Goal: Communication & Community: Answer question/provide support

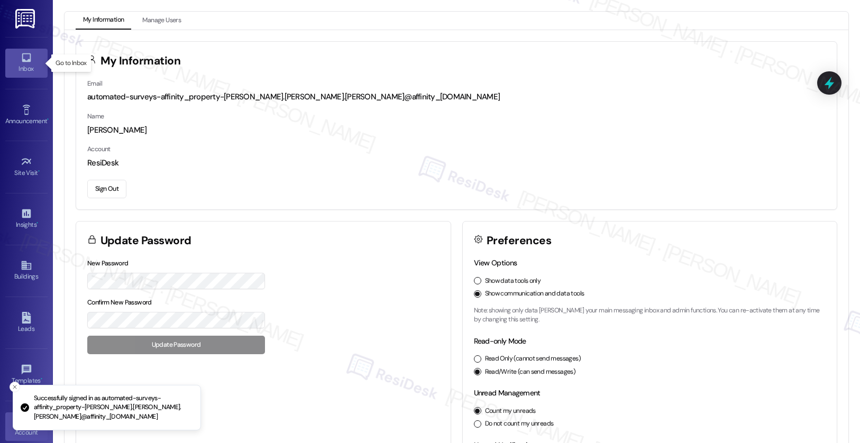
click at [22, 61] on icon at bounding box center [26, 57] width 9 height 9
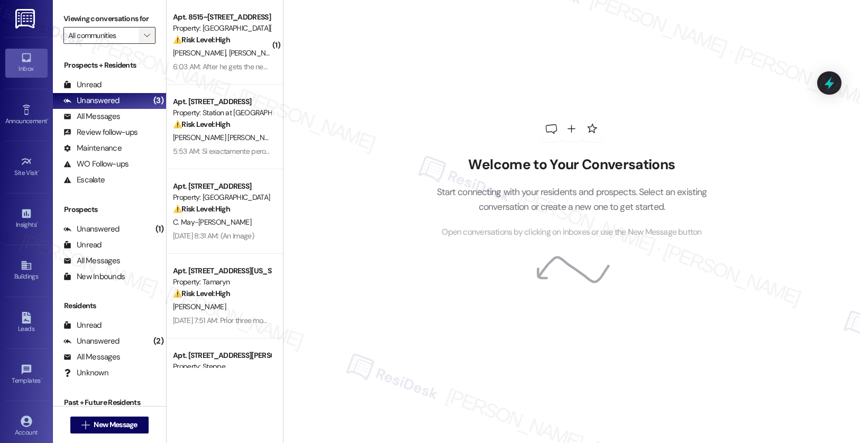
click at [144, 40] on icon "" at bounding box center [147, 35] width 6 height 8
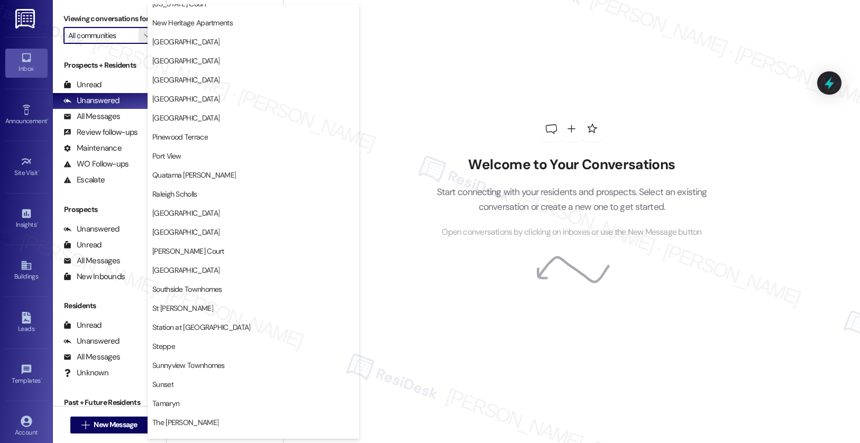
scroll to position [1734, 0]
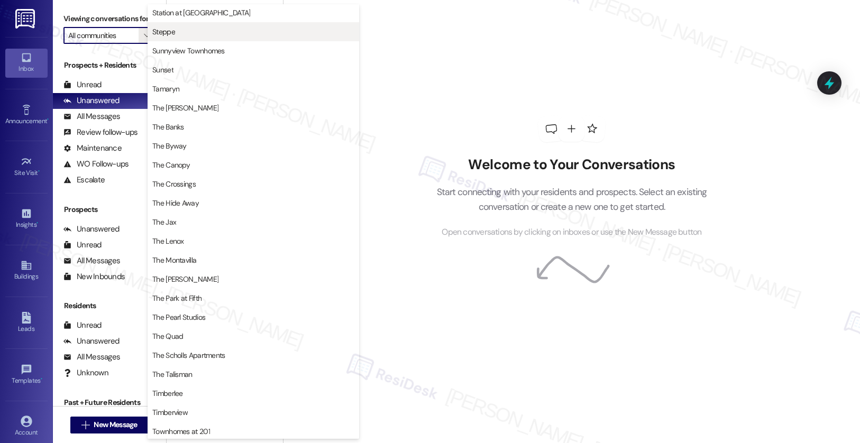
click at [160, 29] on span "Steppe" at bounding box center [163, 31] width 23 height 11
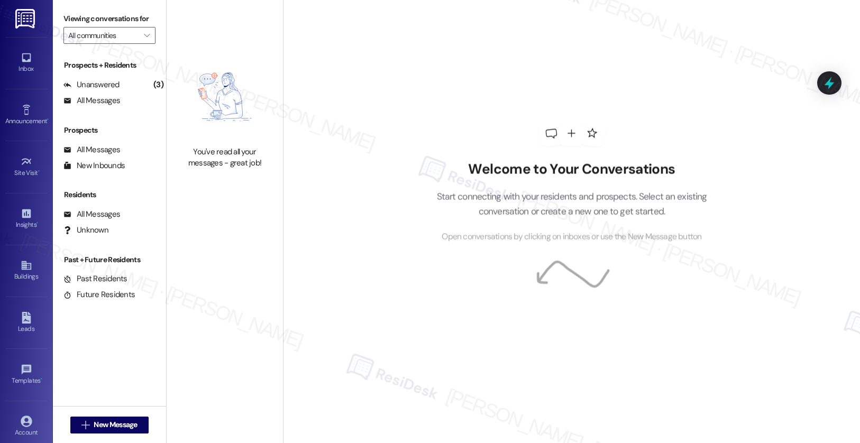
type input "Steppe"
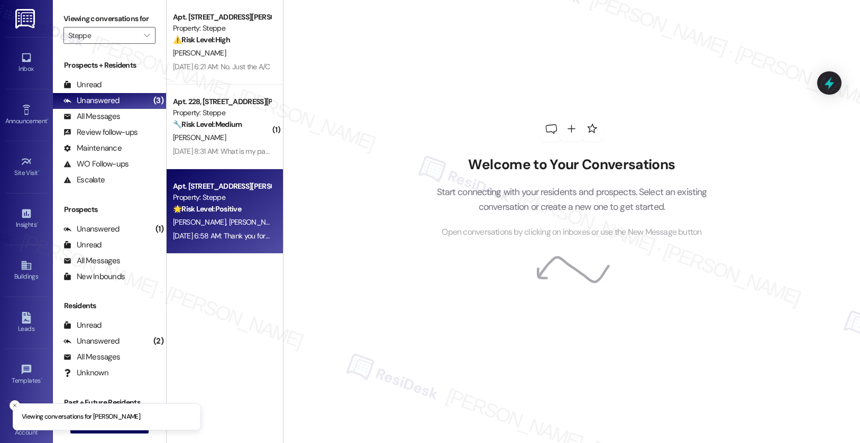
click at [218, 221] on div "[PERSON_NAME] [PERSON_NAME]" at bounding box center [222, 222] width 100 height 13
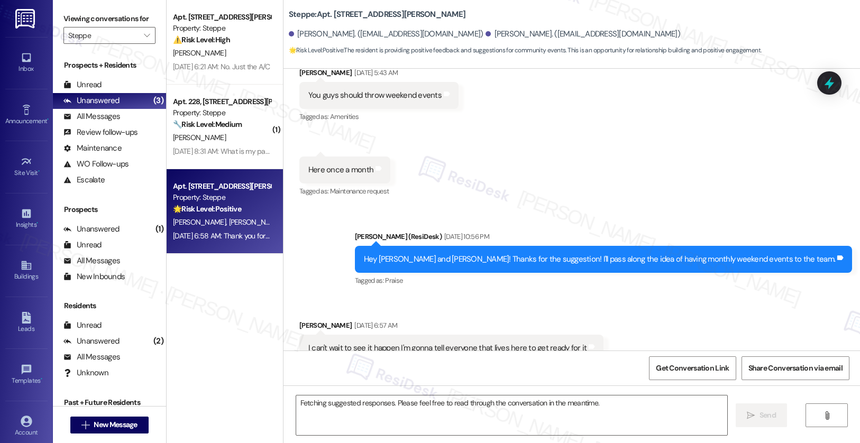
scroll to position [1207, 0]
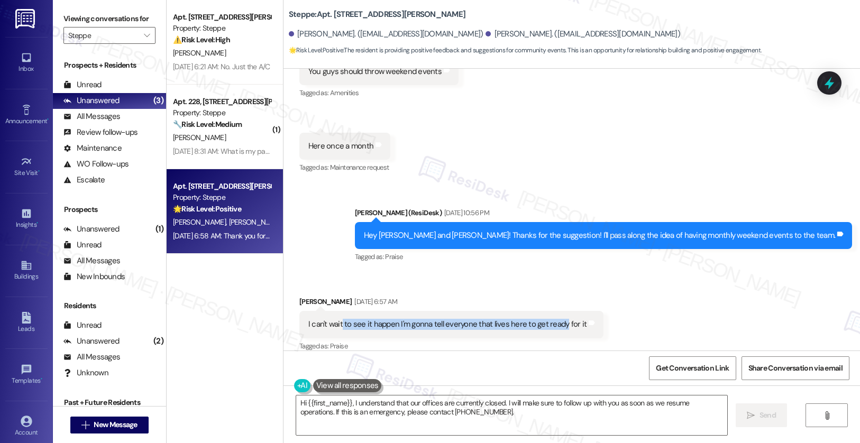
drag, startPoint x: 334, startPoint y: 311, endPoint x: 554, endPoint y: 316, distance: 220.1
click at [554, 319] on div "I can't wait to see it happen I'm gonna tell everyone that lives here to get re…" at bounding box center [447, 324] width 278 height 11
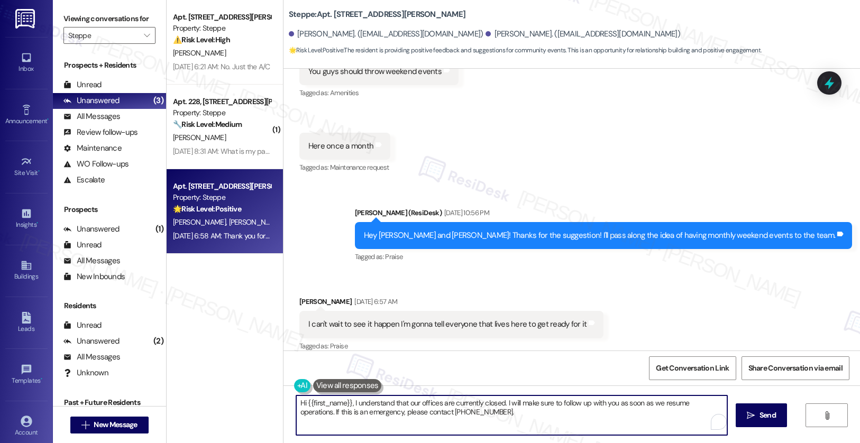
drag, startPoint x: 482, startPoint y: 417, endPoint x: 273, endPoint y: 401, distance: 209.5
click at [273, 401] on div "Apt. [STREET_ADDRESS][PERSON_NAME] Property: Steppe ⚠️ Risk Level: High The res…" at bounding box center [513, 221] width 693 height 443
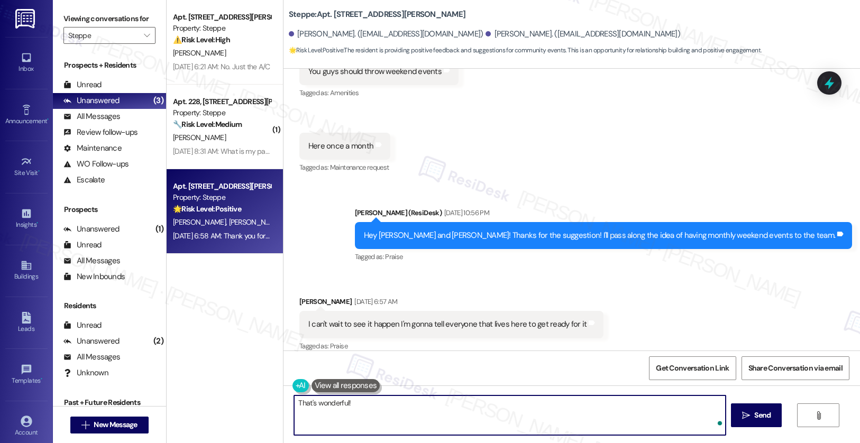
type textarea "That's wonderful!"
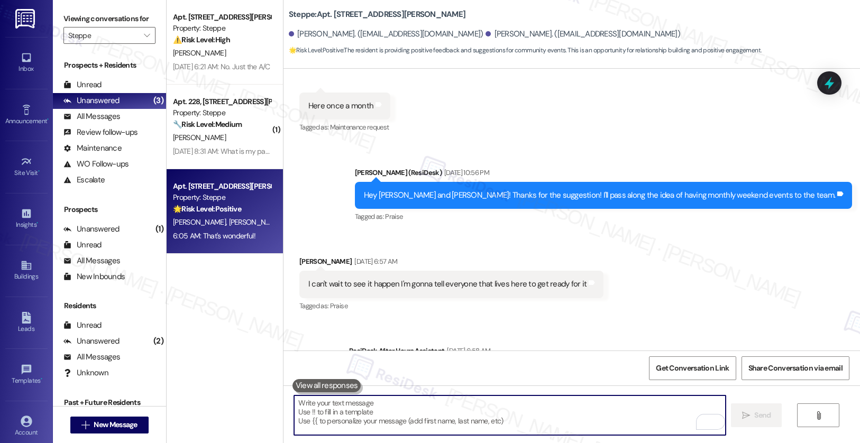
scroll to position [1382, 0]
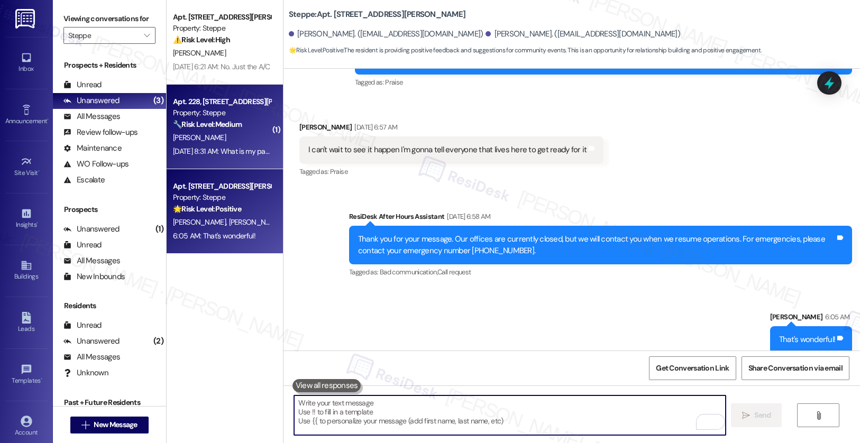
click at [233, 135] on div "[PERSON_NAME]" at bounding box center [222, 137] width 100 height 13
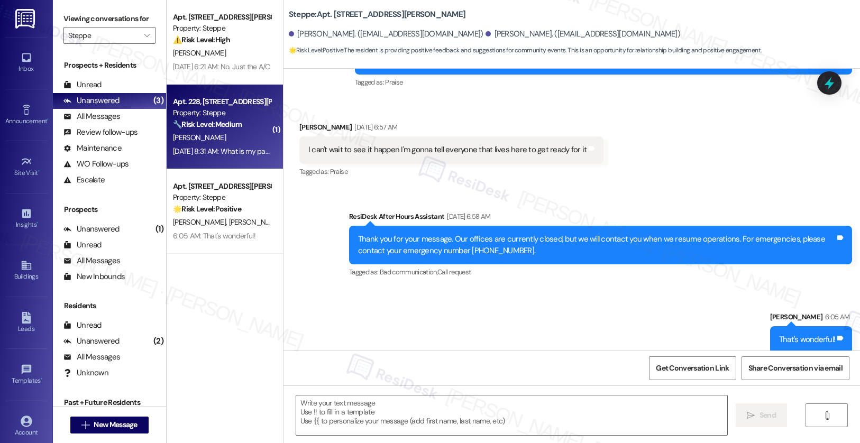
type textarea "Fetching suggested responses. Please feel free to read through the conversation…"
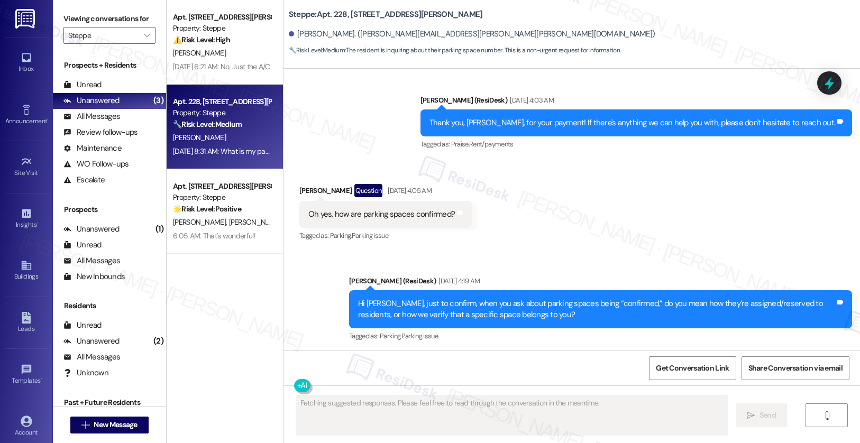
scroll to position [2420, 0]
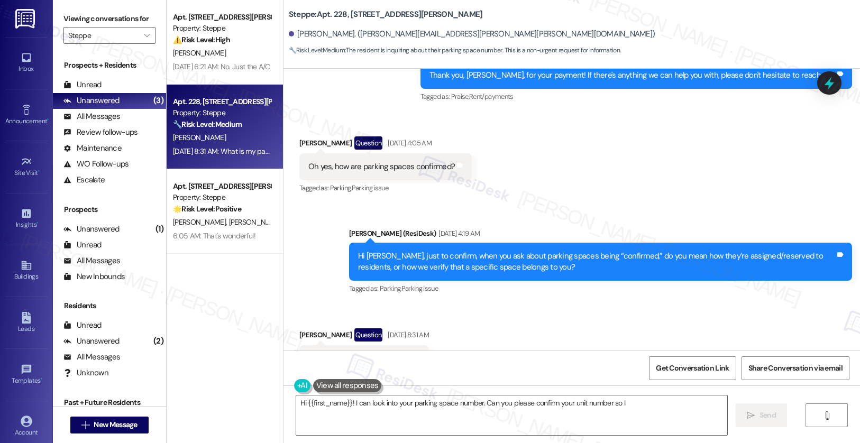
drag, startPoint x: 309, startPoint y: 312, endPoint x: 381, endPoint y: 313, distance: 71.4
click at [381, 353] on div "What is my parking number?" at bounding box center [356, 358] width 97 height 11
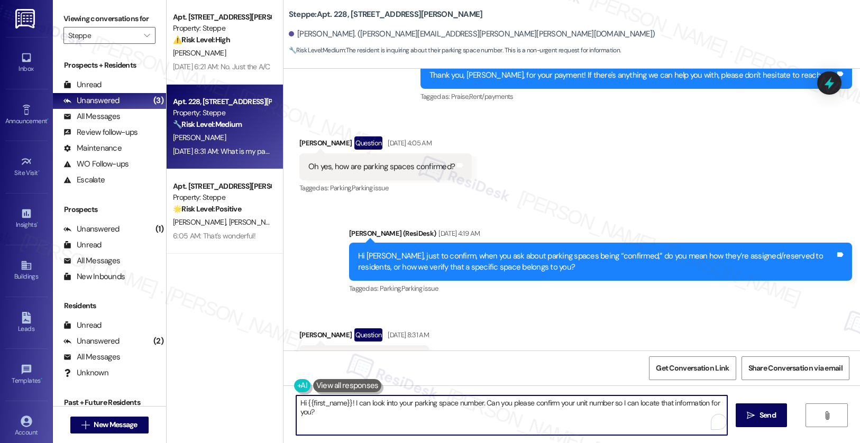
click at [347, 414] on textarea "Hi {{first_name}}! I can look into your parking space number. Can you please co…" at bounding box center [512, 416] width 432 height 40
click at [348, 413] on textarea "Hi {{first_name}}! I can look into your parking space number. Can you please co…" at bounding box center [512, 416] width 432 height 40
click at [348, 412] on textarea "Hi {{first_name}}! I can look into your parking space number. Can you please co…" at bounding box center [512, 416] width 432 height 40
click at [339, 409] on textarea "Hi {{first_name}}! I can look into your parking space number. Can you please co…" at bounding box center [510, 416] width 432 height 40
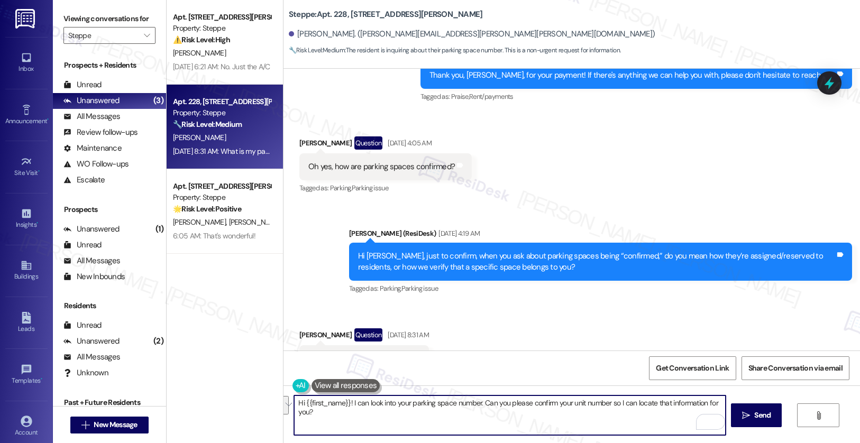
drag, startPoint x: 348, startPoint y: 403, endPoint x: 364, endPoint y: 411, distance: 18.2
click at [363, 412] on textarea "Hi {{first_name}}! I can look into your parking space number. Can you please co…" at bounding box center [510, 416] width 432 height 40
click at [398, 401] on textarea "Hi {{first_name}}! Apologies for late response. Let me look into it. I'll get b…" at bounding box center [510, 416] width 432 height 40
click at [611, 405] on textarea "Hi {{first_name}}! Apologies for the late response. Let me look into it. I'll g…" at bounding box center [510, 416] width 432 height 40
type textarea "Hi {{first_name}}! Apologies for the late response. Let me look into it. I'll g…"
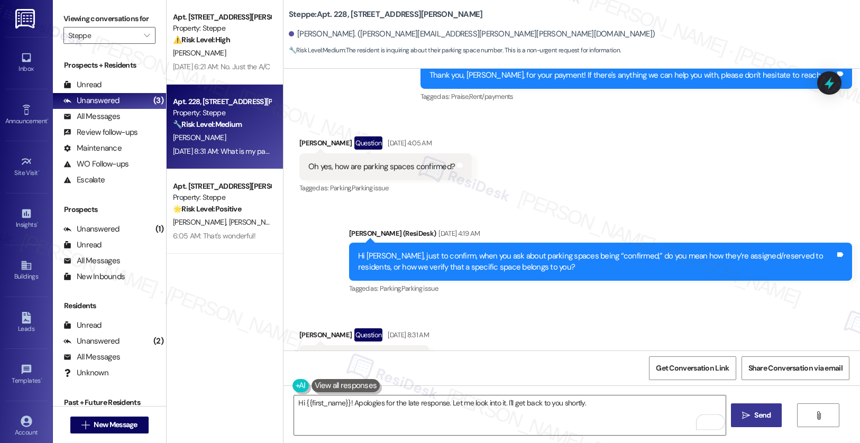
click at [757, 416] on span "Send" at bounding box center [762, 415] width 16 height 11
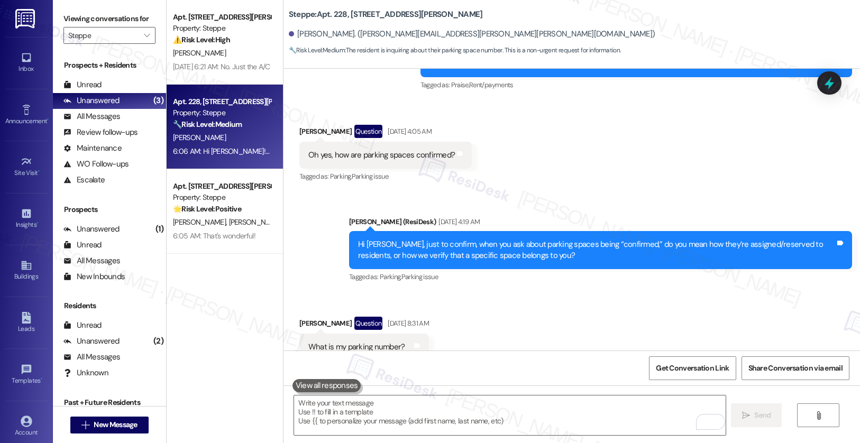
scroll to position [2592, 0]
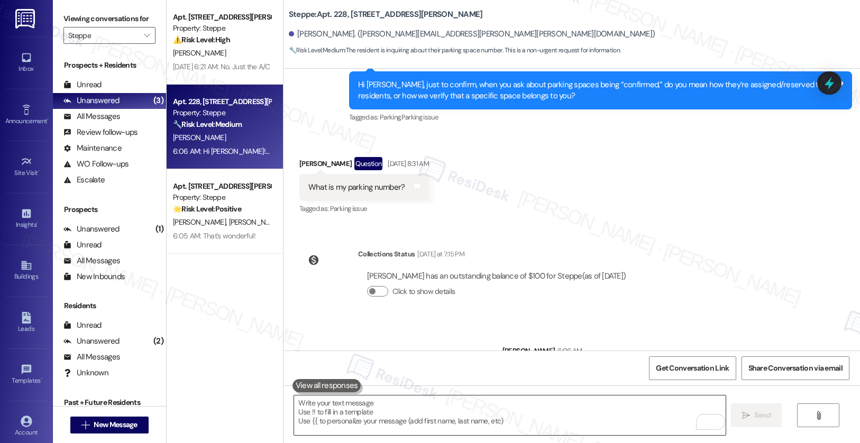
drag, startPoint x: 453, startPoint y: 416, endPoint x: 460, endPoint y: 417, distance: 6.4
click at [453, 416] on textarea "To enrich screen reader interactions, please activate Accessibility in Grammarl…" at bounding box center [510, 416] width 432 height 40
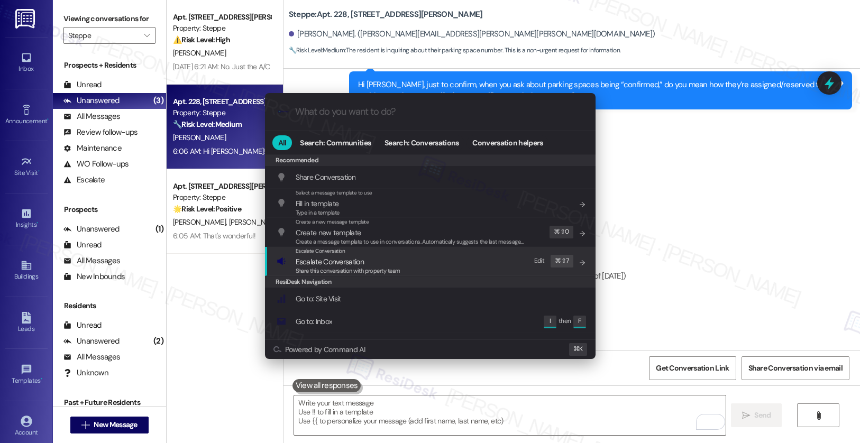
click at [394, 273] on span "Share this conversation with property team" at bounding box center [348, 270] width 105 height 7
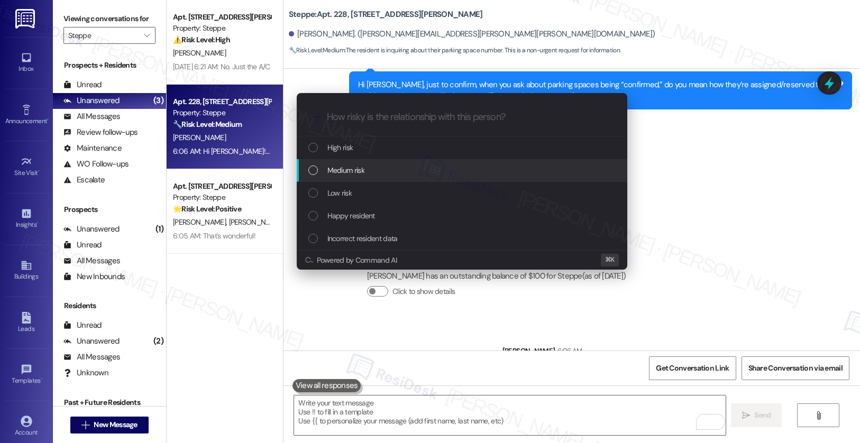
click at [394, 173] on div "Medium risk" at bounding box center [462, 170] width 309 height 12
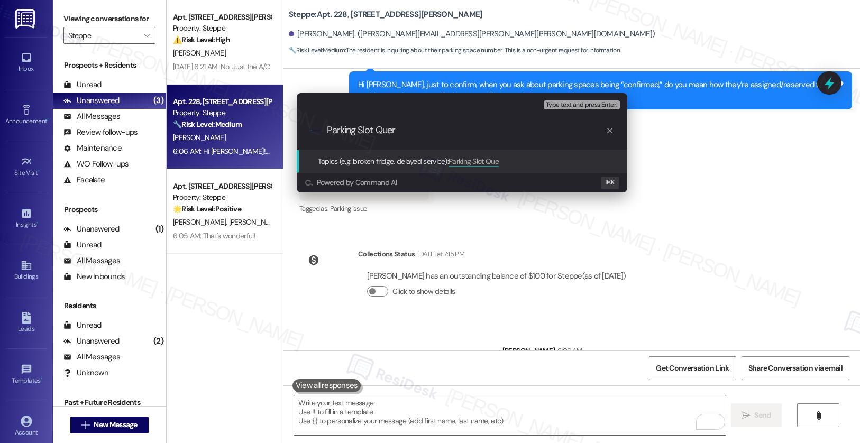
type input "Parking Slot Query"
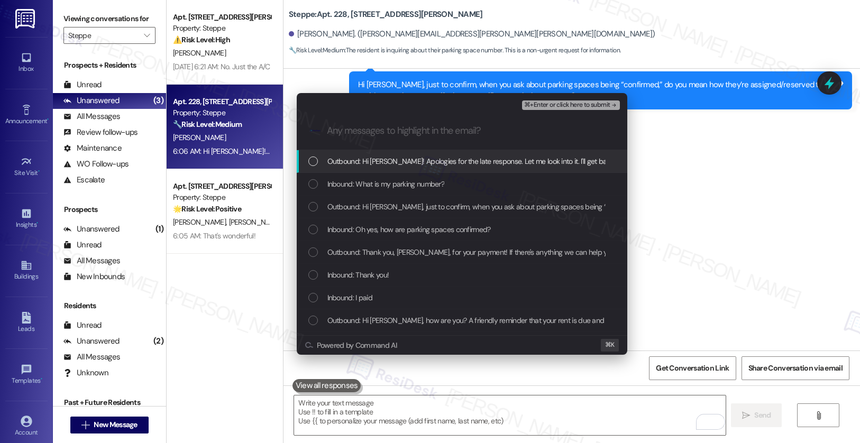
click at [398, 163] on span "Outbound: Hi [PERSON_NAME]! Apologies for the late response. Let me look into i…" at bounding box center [492, 162] width 331 height 12
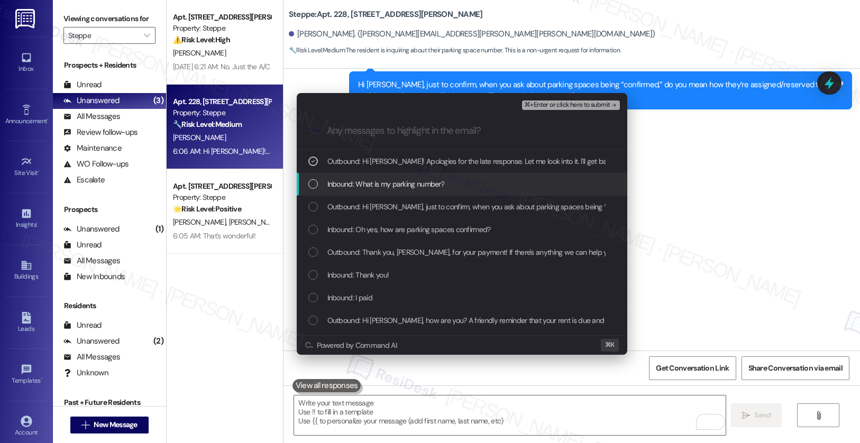
click at [392, 186] on span "Inbound: What is my parking number?" at bounding box center [385, 184] width 117 height 12
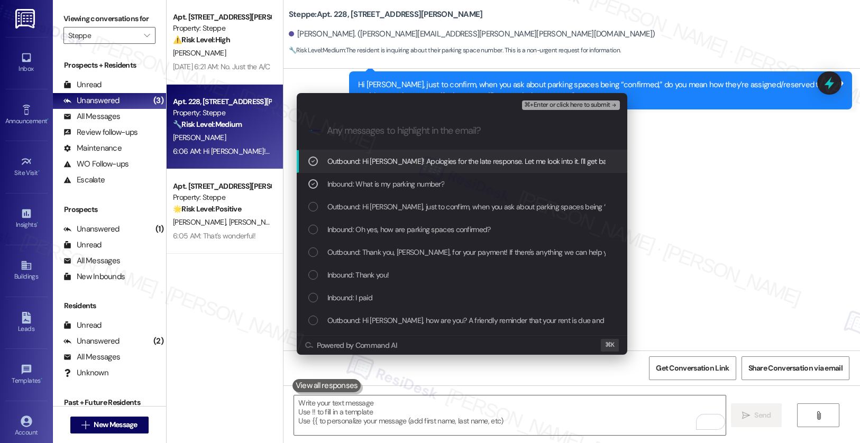
click at [545, 106] on span "⌘+Enter or click here to submit" at bounding box center [567, 105] width 86 height 7
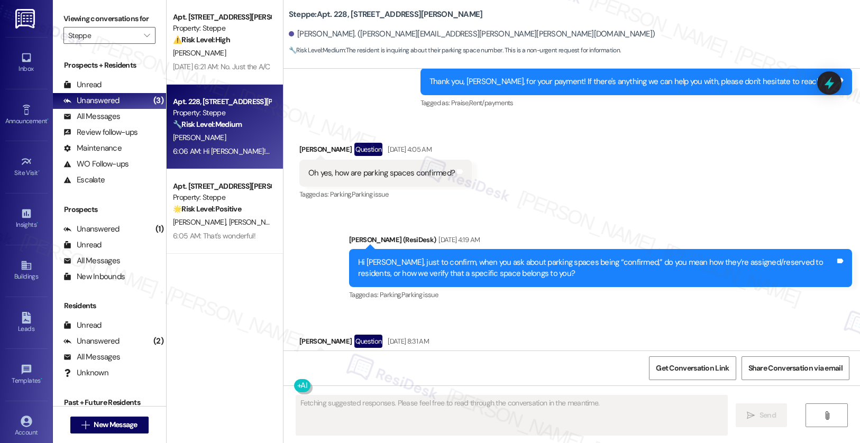
scroll to position [2607, 0]
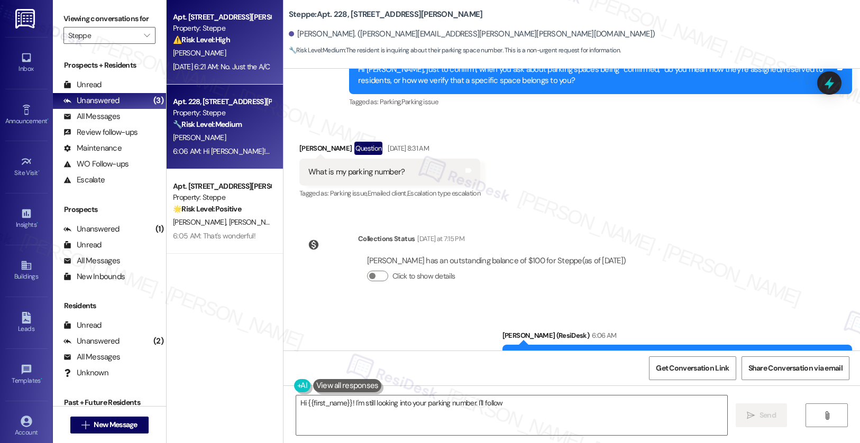
type textarea "Hi {{first_name}}! I'm still looking into your parking number. I'll follow up"
click at [228, 53] on div "[PERSON_NAME]" at bounding box center [222, 53] width 100 height 13
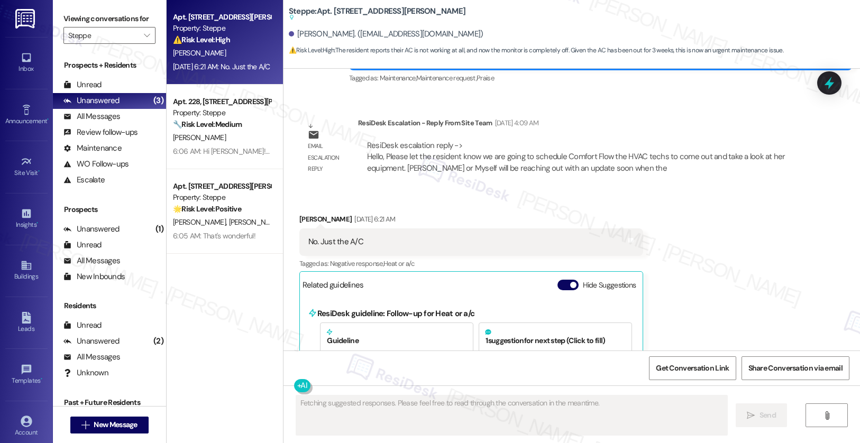
scroll to position [2813, 0]
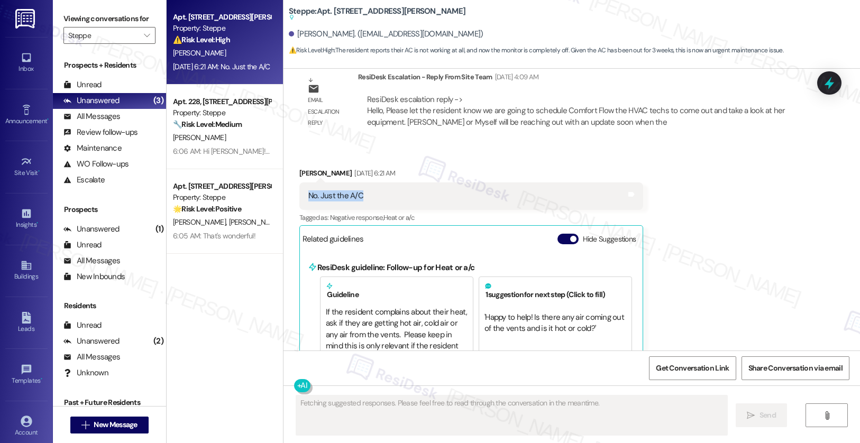
drag, startPoint x: 299, startPoint y: 152, endPoint x: 357, endPoint y: 153, distance: 58.2
click at [355, 182] on div "No. Just the A/C Tags and notes" at bounding box center [471, 195] width 344 height 27
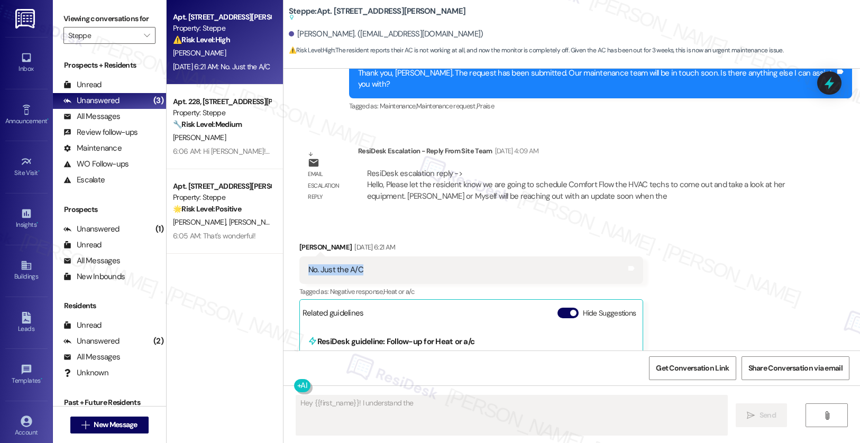
scroll to position [2676, 0]
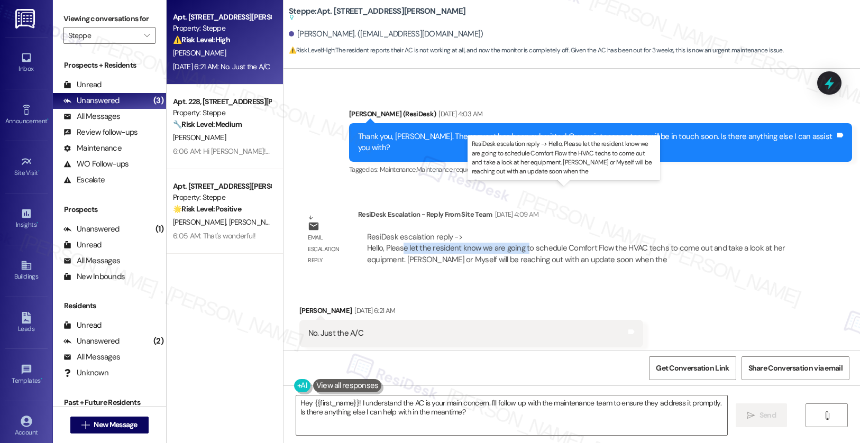
drag, startPoint x: 395, startPoint y: 204, endPoint x: 518, endPoint y: 206, distance: 123.8
click at [518, 232] on div "ResiDesk escalation reply -> Hello, Please let the resident know we are going t…" at bounding box center [576, 248] width 418 height 33
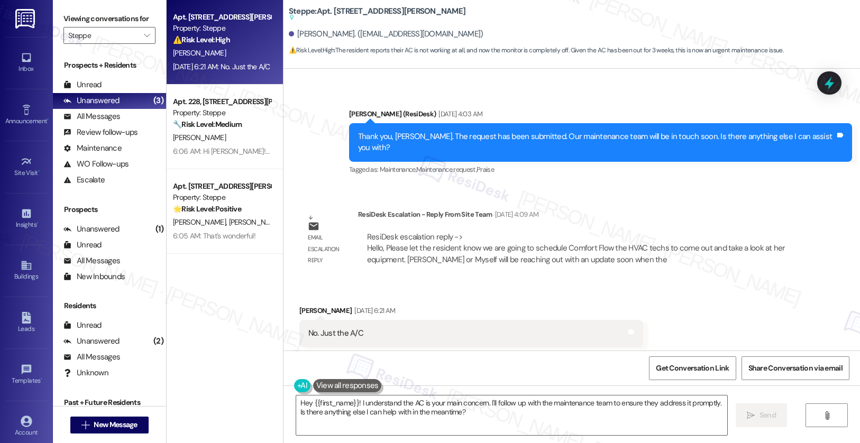
click at [323, 10] on b "Steppe: Apt. [STREET_ADDRESS][PERSON_NAME] Suggested actions and notes availabl…" at bounding box center [377, 14] width 177 height 17
copy div "Steppe: Apt. [STREET_ADDRESS][PERSON_NAME] Suggested actions and notes availabl…"
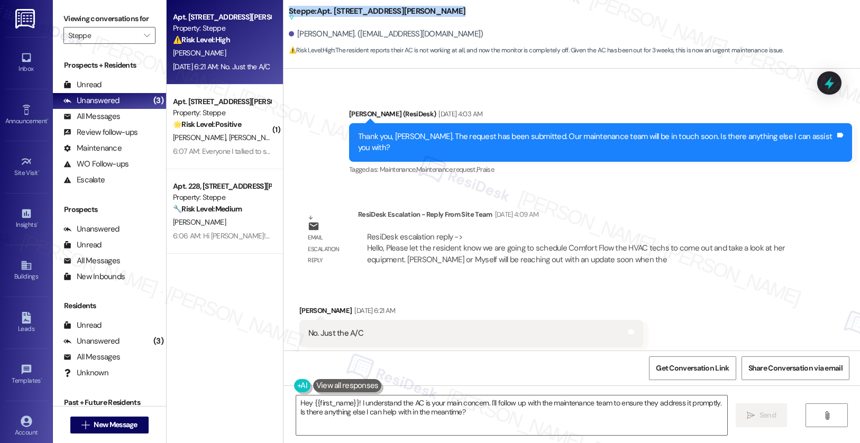
click at [299, 31] on div "[PERSON_NAME]. ([EMAIL_ADDRESS][DOMAIN_NAME])" at bounding box center [386, 34] width 195 height 11
copy div "[PERSON_NAME]"
click at [342, 407] on textarea "Hey {{first_name}}! I understand the AC is your main concern. I'll follow up wi…" at bounding box center [512, 416] width 432 height 40
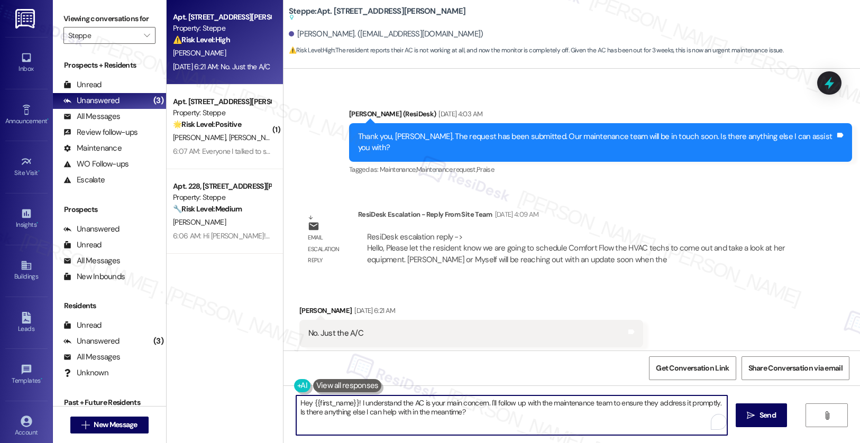
click at [343, 407] on textarea "Hey {{first_name}}! I understand the AC is your main concern. I'll follow up wi…" at bounding box center [512, 416] width 432 height 40
paste textarea "i [PERSON_NAME], we’ll be scheduling Comfort Flow, our HVAC technicians, to com…"
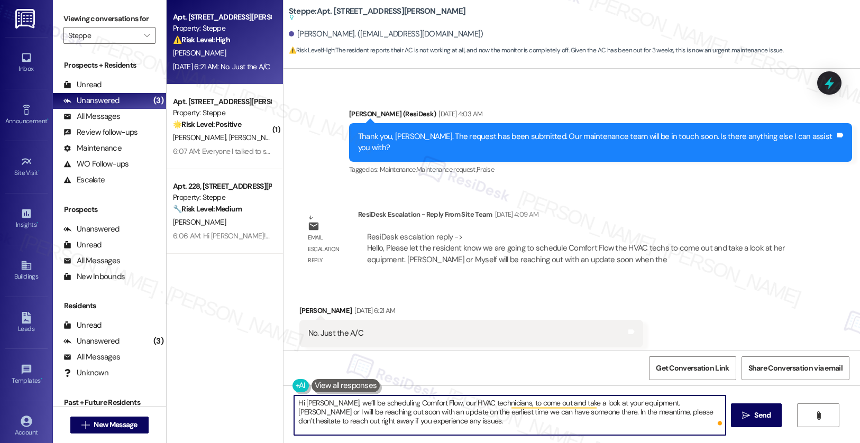
click at [672, 404] on textarea "Hi [PERSON_NAME], we’ll be scheduling Comfort Flow, our HVAC technicians, to co…" at bounding box center [510, 416] width 432 height 40
drag, startPoint x: 329, startPoint y: 413, endPoint x: 409, endPoint y: 424, distance: 81.2
click at [405, 416] on textarea "Hi [PERSON_NAME], we’ll be scheduling Comfort Flow, our HVAC technicians, to co…" at bounding box center [510, 416] width 432 height 40
click at [409, 424] on textarea "Hi [PERSON_NAME], we’ll be scheduling Comfort Flow, our HVAC technicians, to co…" at bounding box center [510, 416] width 432 height 40
drag, startPoint x: 478, startPoint y: 411, endPoint x: 529, endPoint y: 414, distance: 51.4
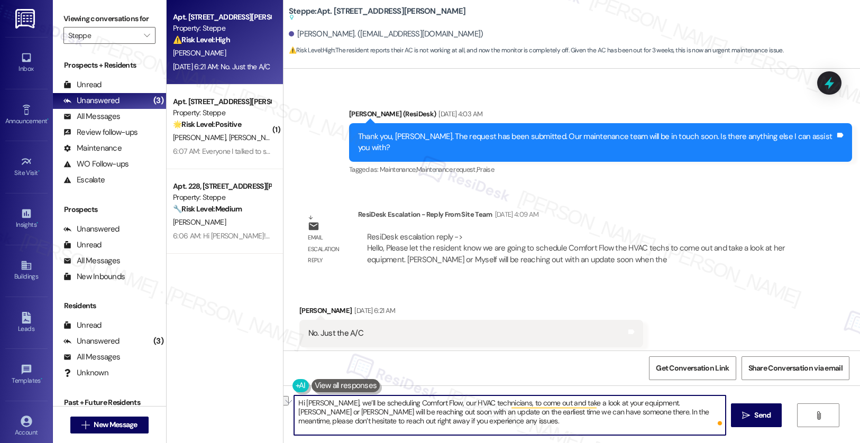
click at [529, 414] on textarea "Hi [PERSON_NAME], we’ll be scheduling Comfort Flow, our HVAC technicians, to co…" at bounding box center [510, 416] width 432 height 40
click at [563, 422] on textarea "Hi [PERSON_NAME], we’ll be scheduling Comfort Flow, our HVAC technicians, to co…" at bounding box center [510, 416] width 432 height 40
click at [565, 424] on textarea "Hi [PERSON_NAME], we’ll be scheduling Comfort Flow, our HVAC technicians, to co…" at bounding box center [510, 416] width 432 height 40
type textarea "Hi [PERSON_NAME], we’ll be scheduling Comfort Flow, our HVAC technicians, to co…"
click at [760, 418] on span "Send" at bounding box center [762, 415] width 16 height 11
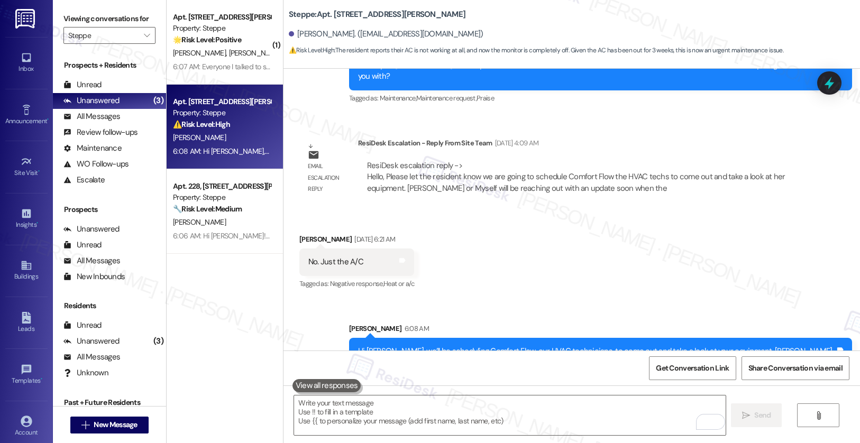
scroll to position [2748, 0]
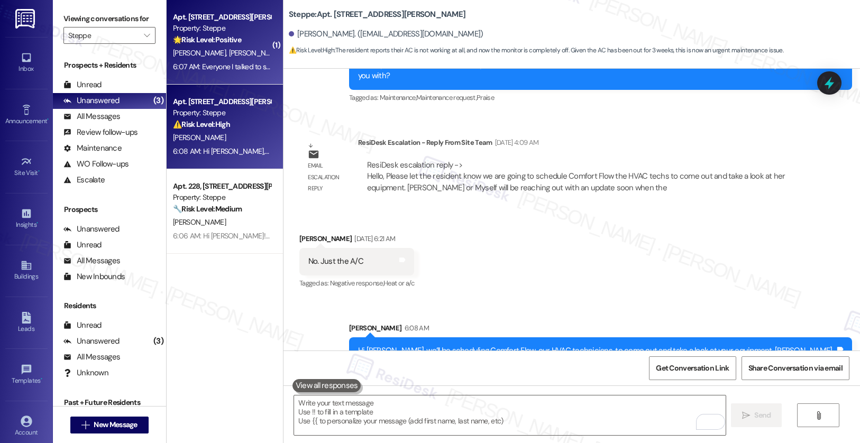
click at [236, 62] on div "6:07 AM: Everyone I talked to so far said they want another event like the last…" at bounding box center [448, 67] width 550 height 10
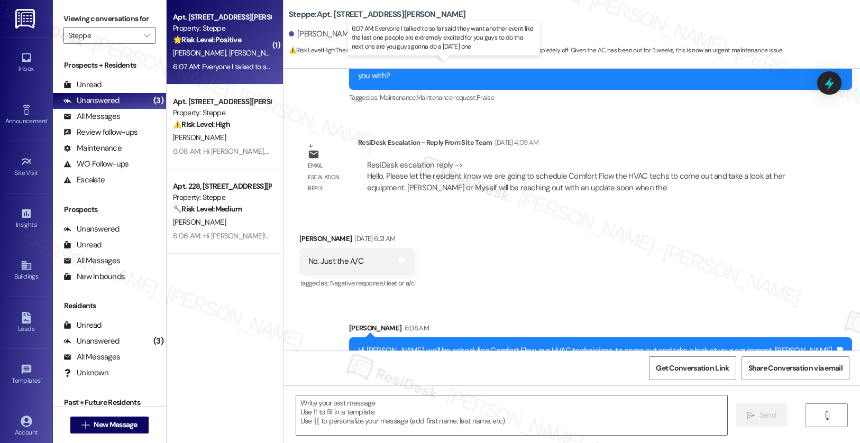
type textarea "Fetching suggested responses. Please feel free to read through the conversation…"
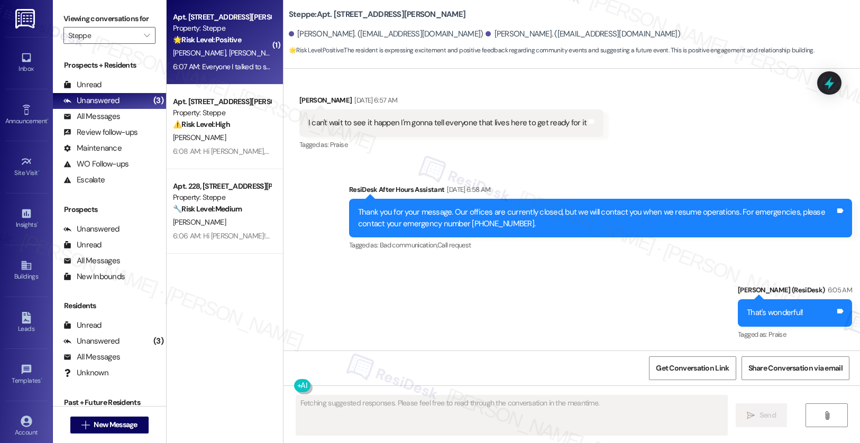
scroll to position [1497, 0]
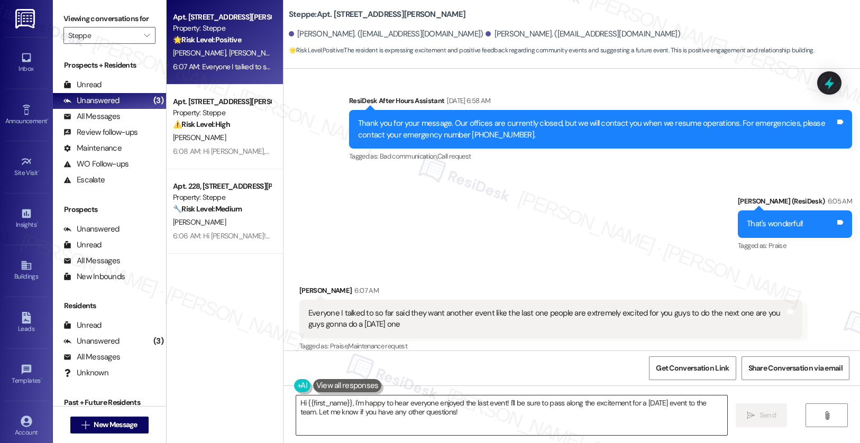
click at [386, 415] on textarea "Hi {{first_name}}, I'm happy to hear everyone enjoyed the last event! I'll be s…" at bounding box center [512, 416] width 432 height 40
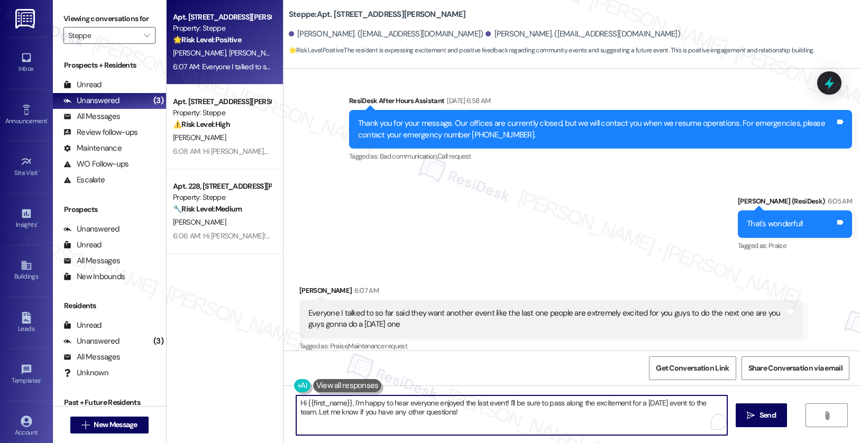
click at [386, 415] on textarea "Hi {{first_name}}, I'm happy to hear everyone enjoyed the last event! I'll be s…" at bounding box center [512, 416] width 432 height 40
click at [386, 414] on textarea "Hi {{first_name}}, I'm happy to hear everyone enjoyed the last event! I'll be s…" at bounding box center [512, 416] width 432 height 40
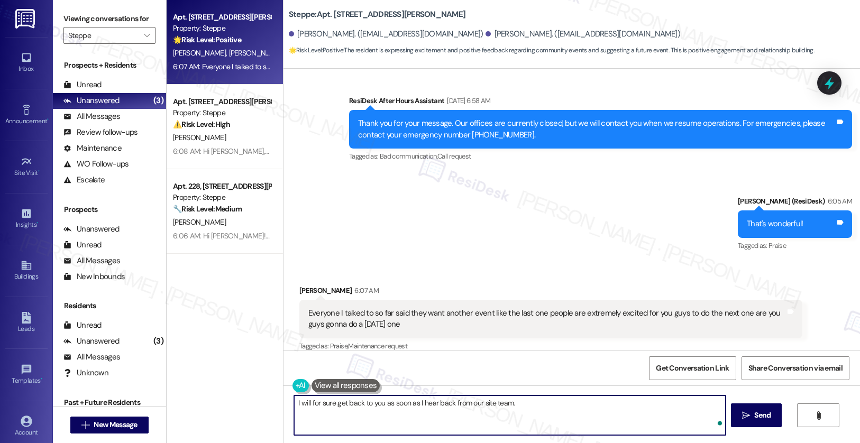
type textarea "I will for sure get back to you as soon as I hear back from our site team."
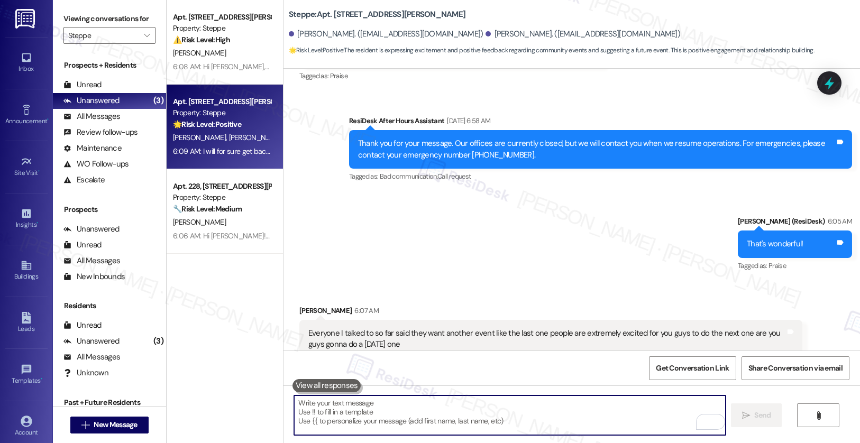
scroll to position [1571, 0]
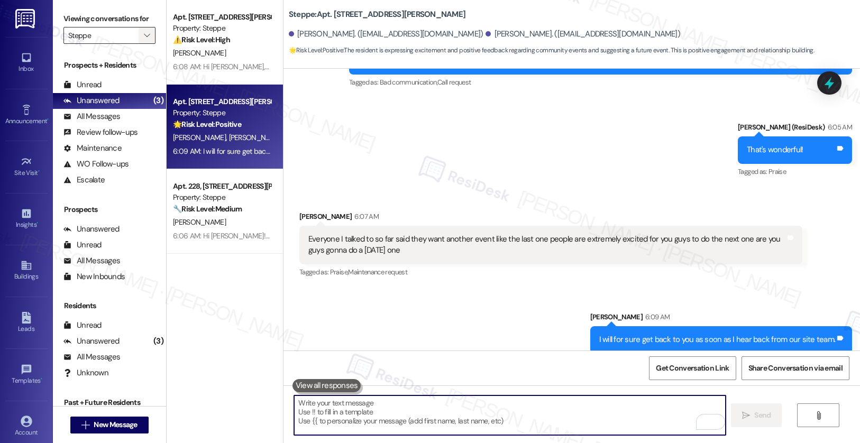
click at [145, 44] on button "" at bounding box center [147, 35] width 17 height 17
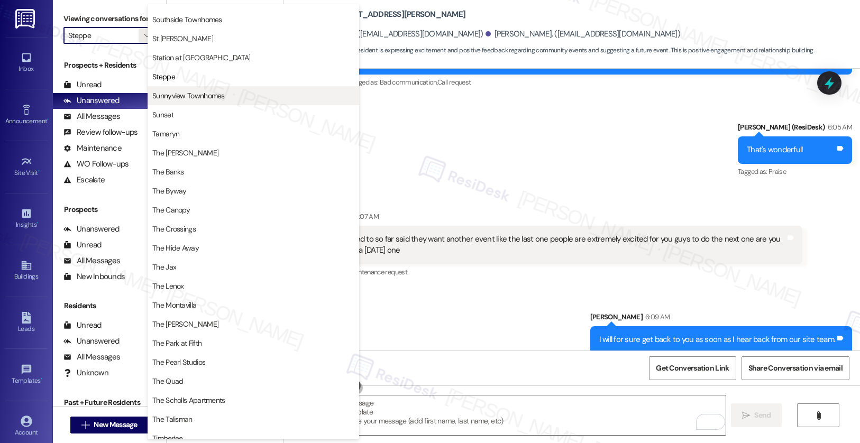
scroll to position [1658, 0]
click at [178, 99] on span "Sunnyview Townhomes" at bounding box center [188, 95] width 72 height 11
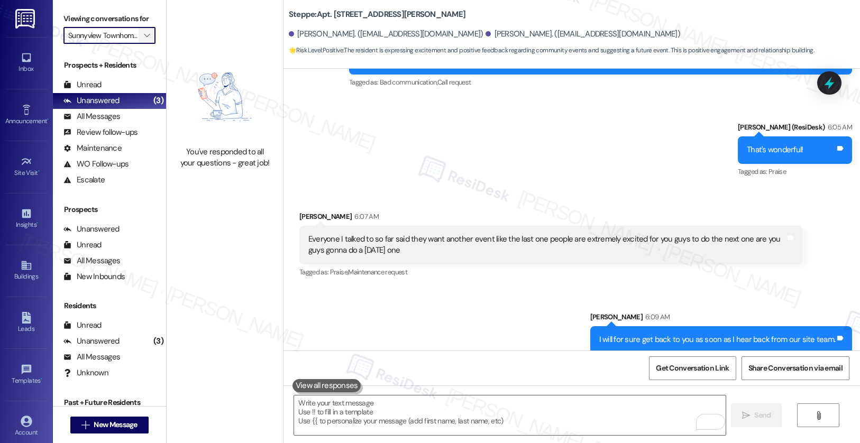
click at [144, 40] on icon "" at bounding box center [147, 35] width 6 height 8
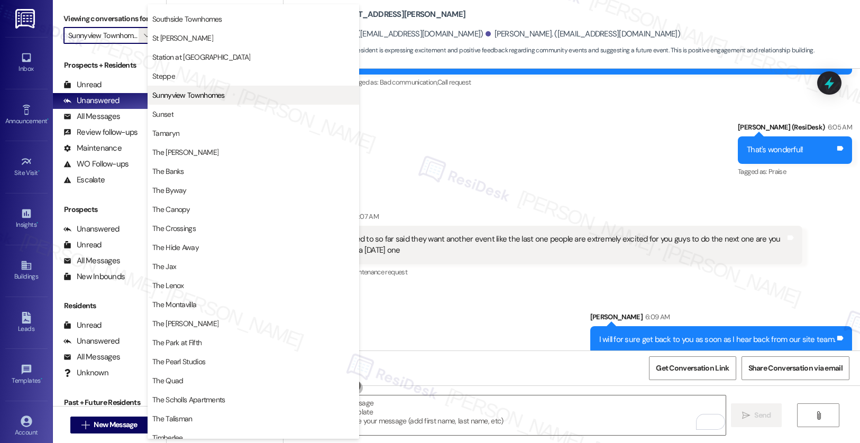
scroll to position [1674, 0]
click at [189, 115] on span "Sunset" at bounding box center [253, 114] width 202 height 11
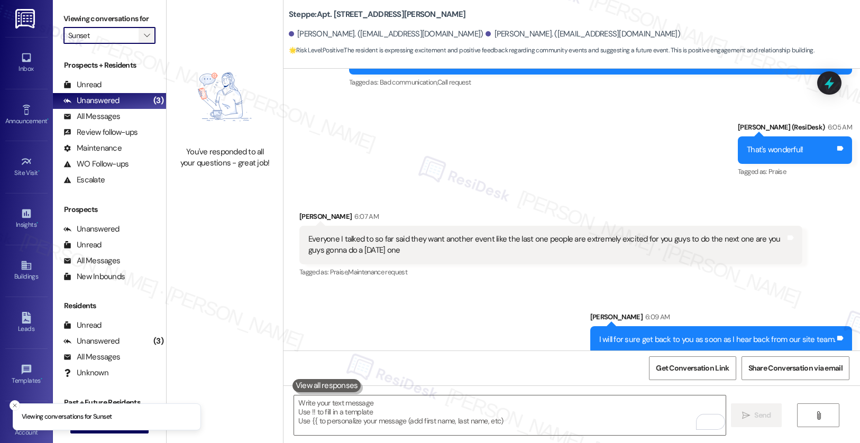
click at [143, 44] on span "" at bounding box center [147, 35] width 10 height 17
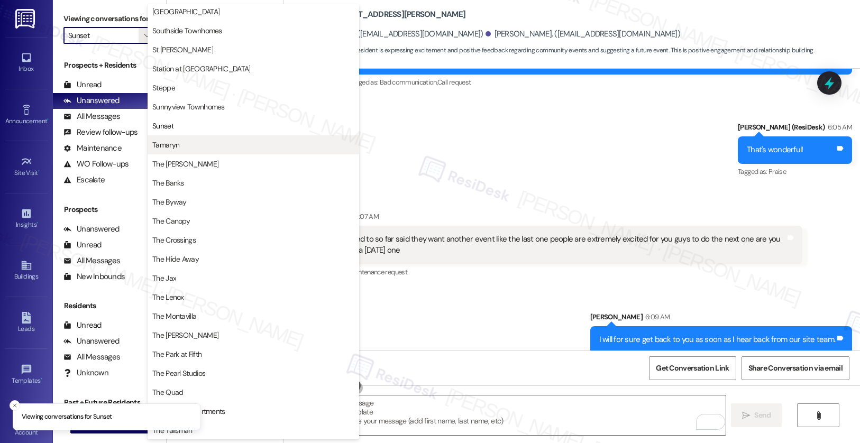
scroll to position [1677, 0]
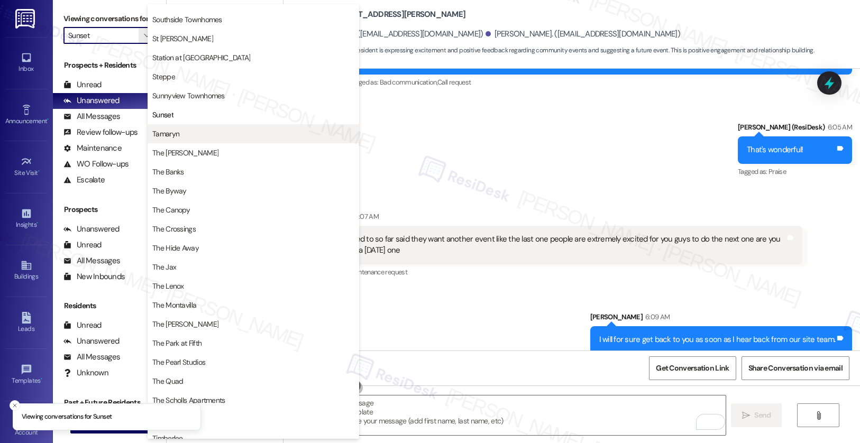
click at [177, 132] on span "Tamaryn" at bounding box center [165, 134] width 27 height 11
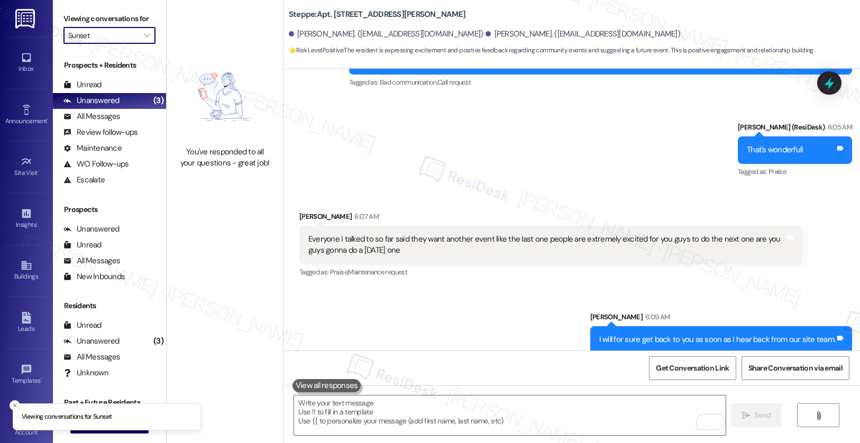
type input "Tamaryn"
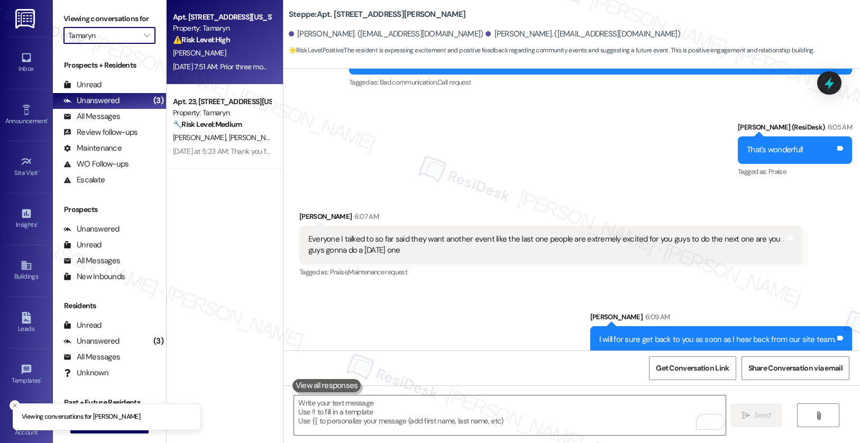
click at [218, 35] on strong "⚠️ Risk Level: High" at bounding box center [201, 40] width 57 height 10
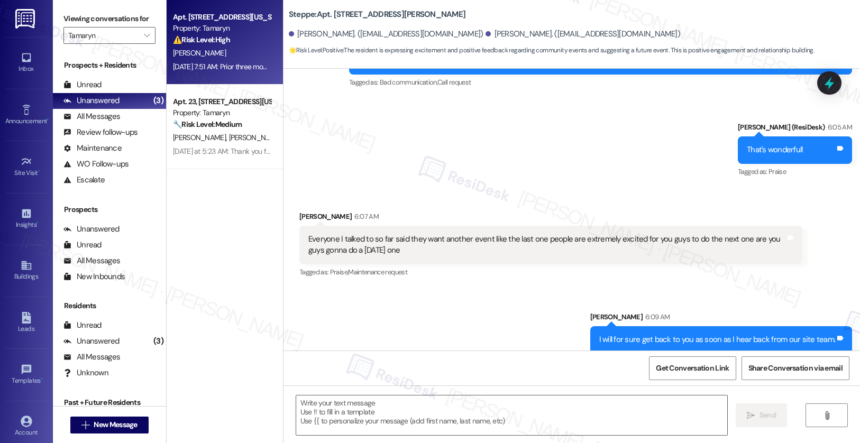
type textarea "Fetching suggested responses. Please feel free to read through the conversation…"
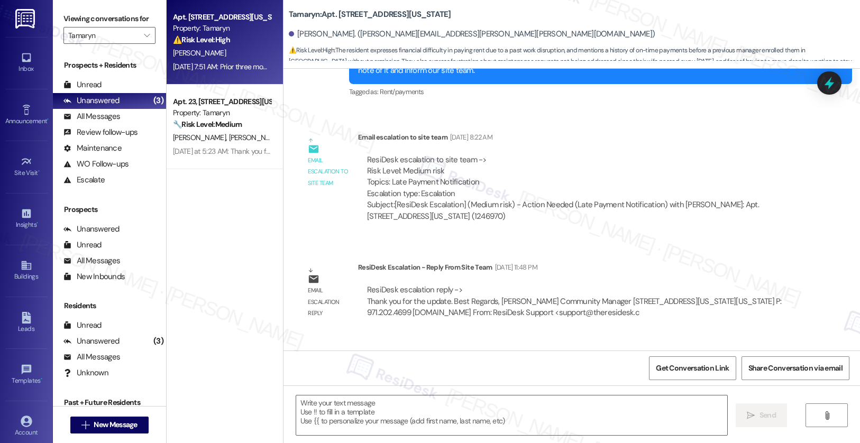
click at [217, 36] on strong "⚠️ Risk Level: High" at bounding box center [201, 40] width 57 height 10
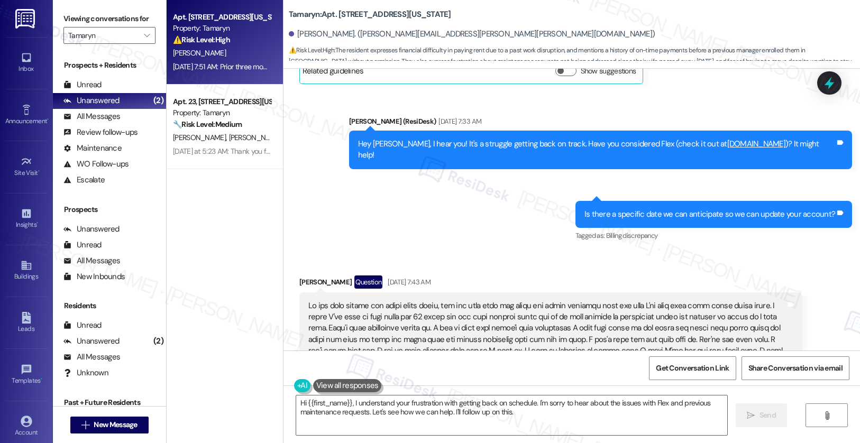
scroll to position [6895, 0]
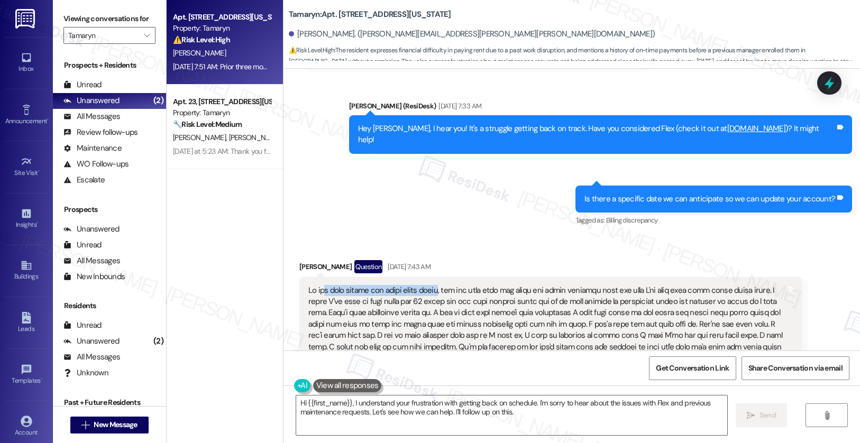
drag, startPoint x: 314, startPoint y: 243, endPoint x: 429, endPoint y: 245, distance: 115.3
click at [428, 285] on div at bounding box center [546, 330] width 477 height 90
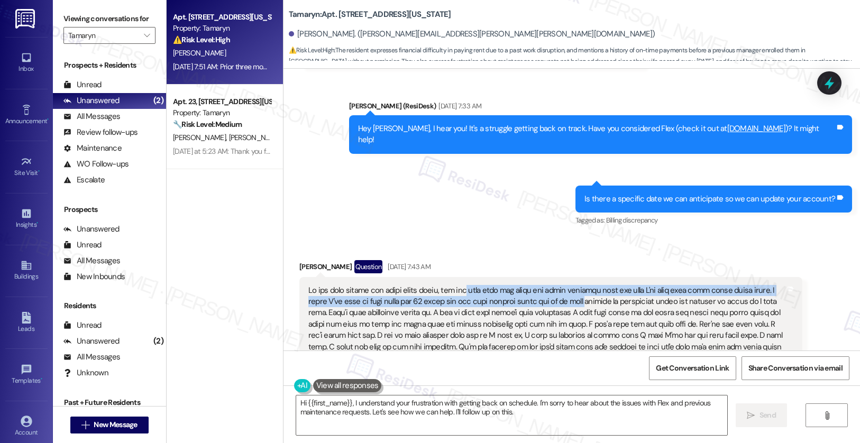
drag, startPoint x: 455, startPoint y: 243, endPoint x: 549, endPoint y: 252, distance: 94.1
click at [549, 285] on div at bounding box center [546, 330] width 477 height 90
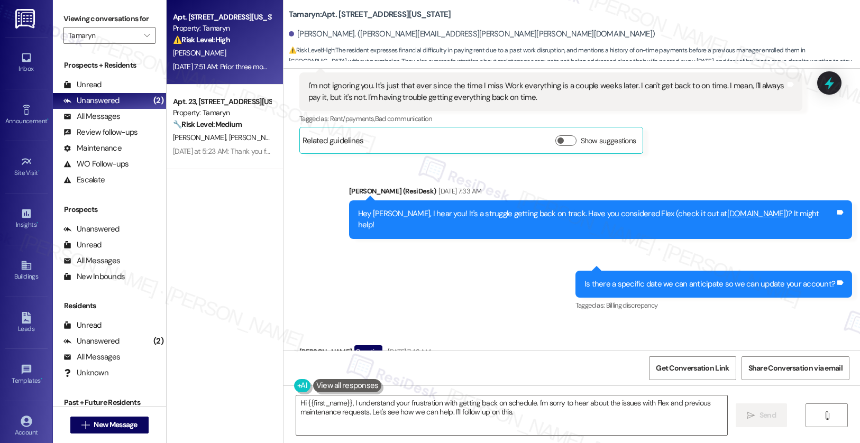
scroll to position [6809, 0]
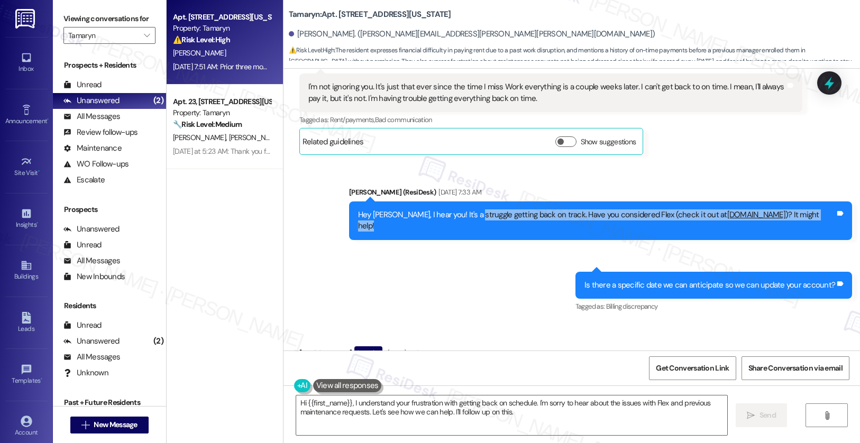
drag, startPoint x: 515, startPoint y: 183, endPoint x: 608, endPoint y: 189, distance: 92.8
click at [608, 202] on div "Hey Kyle, I hear you! It's a struggle getting back on track. Have you considere…" at bounding box center [600, 221] width 503 height 39
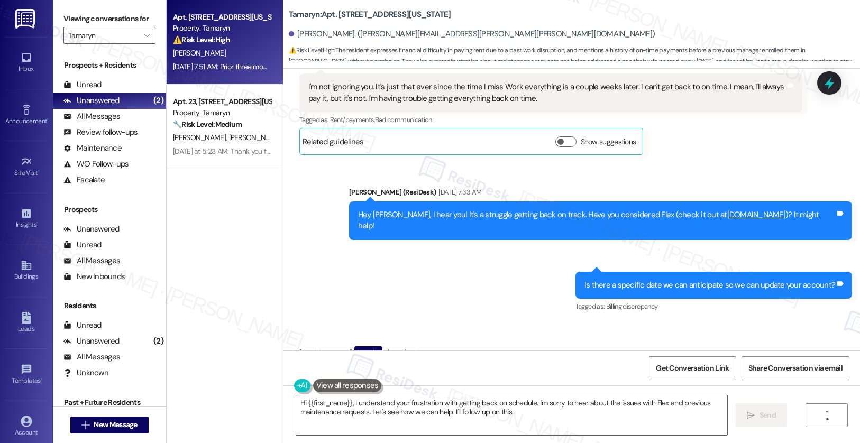
click at [608, 280] on div "Is there a specific date we can anticipate so we can update your account?" at bounding box center [709, 285] width 251 height 11
drag, startPoint x: 605, startPoint y: 241, endPoint x: 684, endPoint y: 244, distance: 78.9
click at [684, 280] on div "Is there a specific date we can anticipate so we can update your account?" at bounding box center [709, 285] width 251 height 11
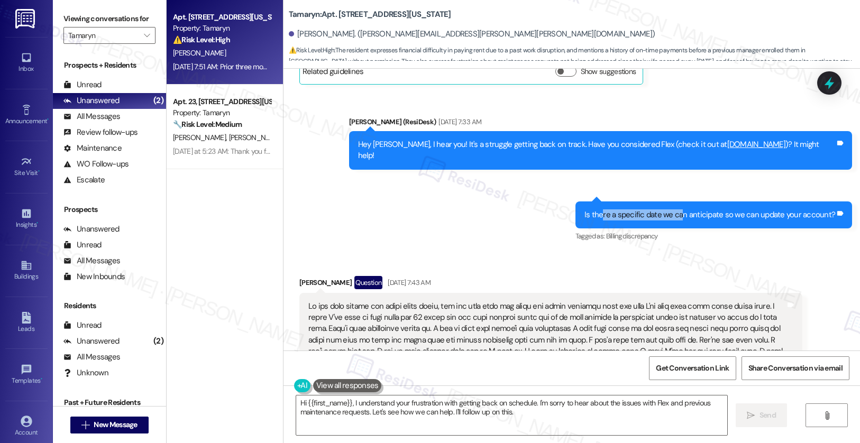
scroll to position [6887, 0]
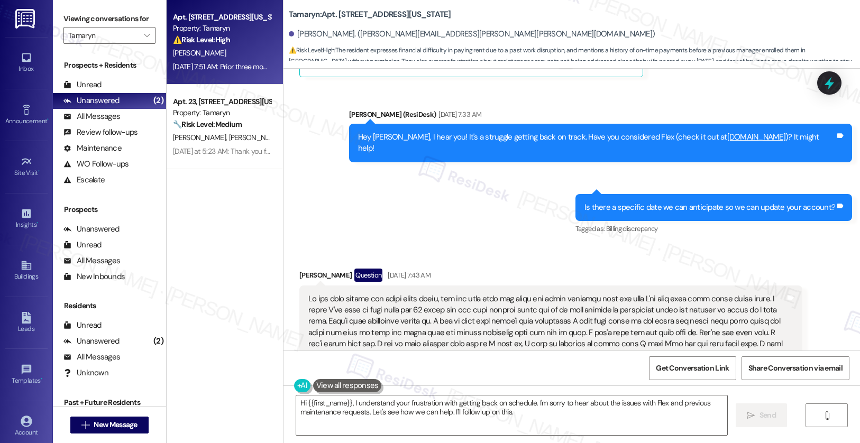
drag, startPoint x: 312, startPoint y: 254, endPoint x: 388, endPoint y: 254, distance: 76.2
click at [388, 294] on div at bounding box center [546, 339] width 477 height 90
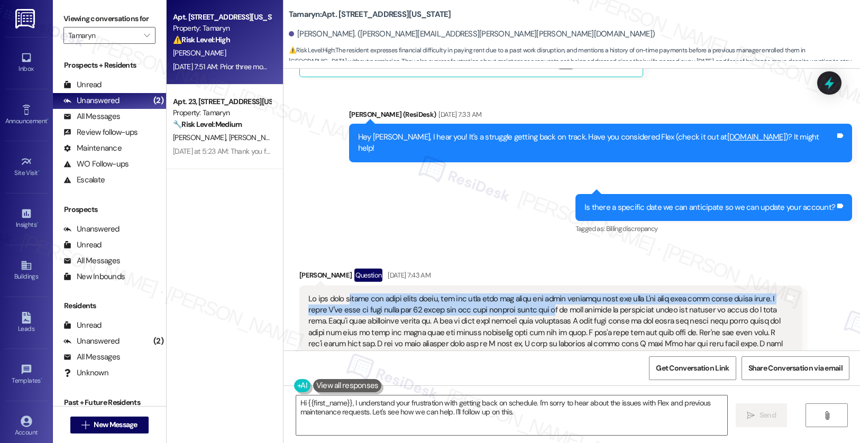
drag, startPoint x: 337, startPoint y: 250, endPoint x: 521, endPoint y: 264, distance: 184.1
click at [521, 294] on div at bounding box center [546, 339] width 477 height 90
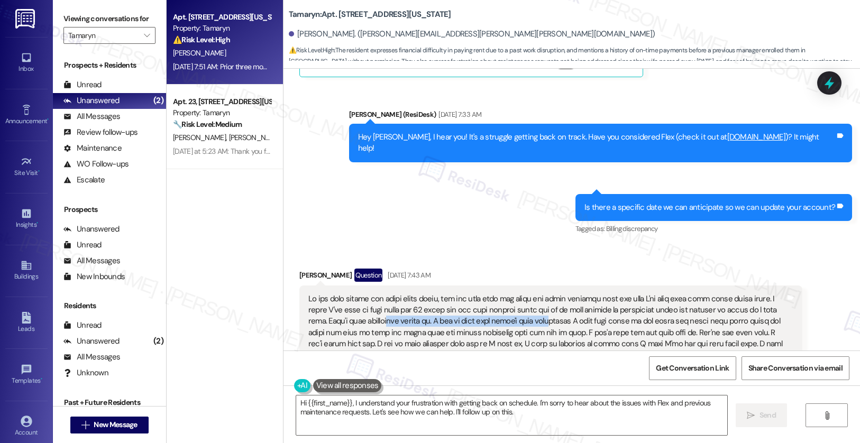
drag, startPoint x: 366, startPoint y: 277, endPoint x: 525, endPoint y: 277, distance: 159.2
click at [525, 294] on div at bounding box center [546, 339] width 477 height 90
click at [498, 294] on div at bounding box center [546, 339] width 477 height 90
drag, startPoint x: 414, startPoint y: 275, endPoint x: 471, endPoint y: 276, distance: 56.6
click at [495, 294] on div at bounding box center [546, 339] width 477 height 90
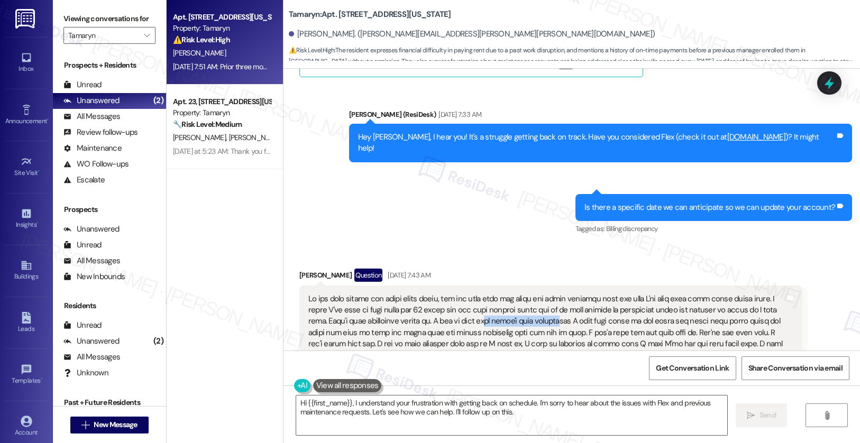
drag, startPoint x: 465, startPoint y: 275, endPoint x: 543, endPoint y: 276, distance: 77.8
click at [536, 294] on div at bounding box center [546, 339] width 477 height 90
click at [544, 294] on div at bounding box center [546, 339] width 477 height 90
drag, startPoint x: 641, startPoint y: 274, endPoint x: 748, endPoint y: 277, distance: 107.4
click at [748, 294] on div at bounding box center [546, 339] width 477 height 90
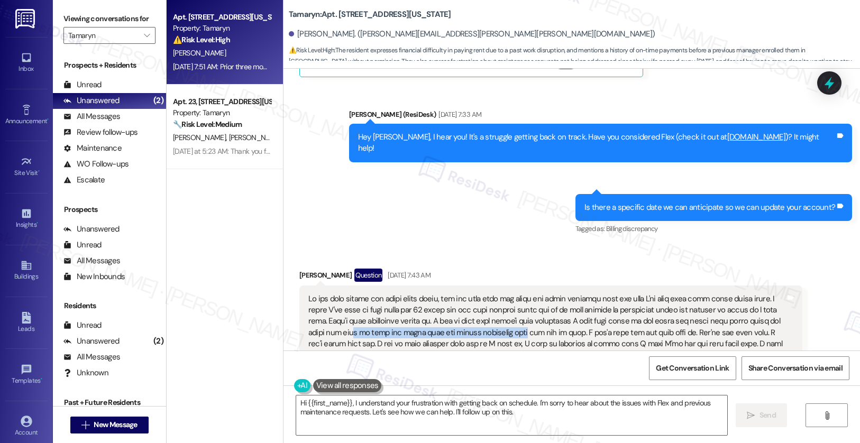
drag, startPoint x: 315, startPoint y: 287, endPoint x: 491, endPoint y: 291, distance: 176.7
click at [491, 294] on div at bounding box center [546, 339] width 477 height 90
click at [502, 294] on div at bounding box center [546, 339] width 477 height 90
drag, startPoint x: 546, startPoint y: 287, endPoint x: 625, endPoint y: 289, distance: 78.9
click at [625, 294] on div at bounding box center [546, 339] width 477 height 90
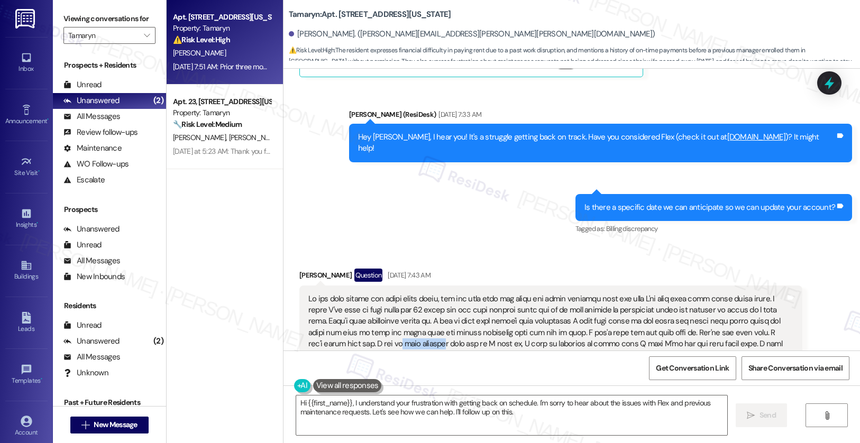
drag, startPoint x: 358, startPoint y: 299, endPoint x: 413, endPoint y: 303, distance: 54.6
click at [410, 303] on div at bounding box center [546, 339] width 477 height 90
drag, startPoint x: 334, startPoint y: 309, endPoint x: 420, endPoint y: 310, distance: 86.2
click at [420, 310] on div at bounding box center [546, 339] width 477 height 90
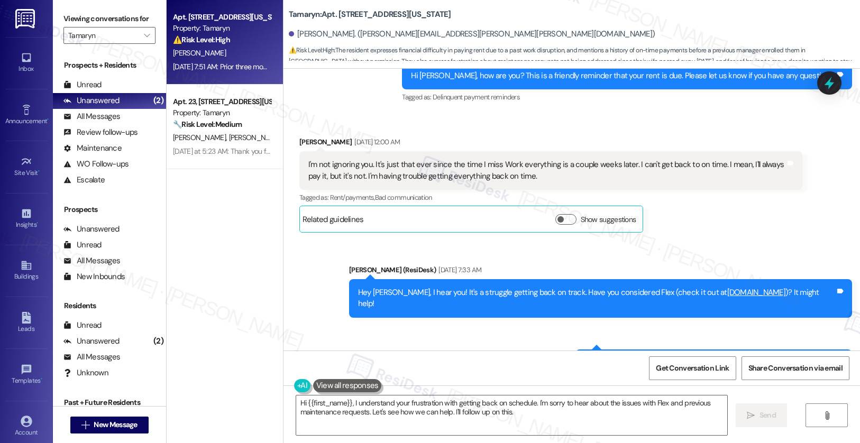
scroll to position [6710, 0]
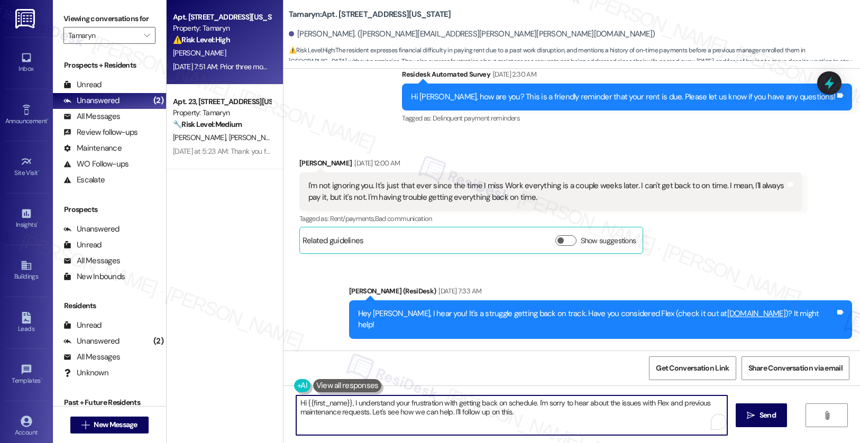
click at [540, 416] on textarea "Hi {{first_name}}, I understand your frustration with getting back on schedule.…" at bounding box center [512, 416] width 432 height 40
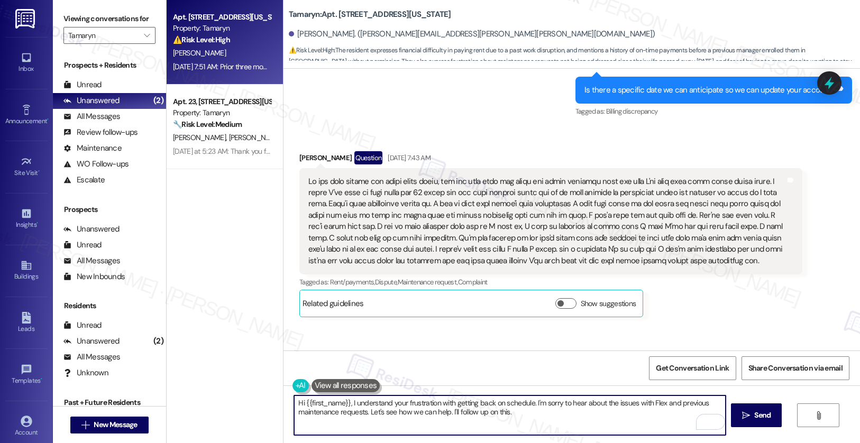
scroll to position [7104, 0]
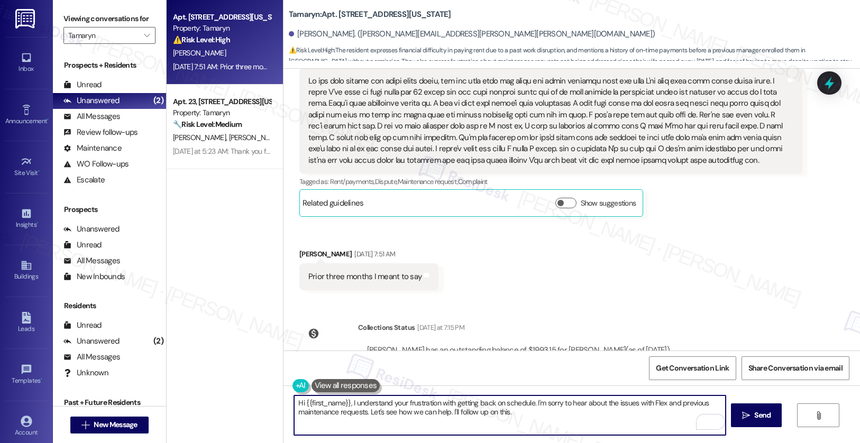
click at [441, 424] on textarea "Hi {{first_name}}, I understand your frustration with getting back on schedule.…" at bounding box center [510, 416] width 432 height 40
drag, startPoint x: 544, startPoint y: 404, endPoint x: 628, endPoint y: 406, distance: 83.6
click at [656, 405] on textarea "Hi {{first_name}}, I understand your frustration with getting back on schedule.…" at bounding box center [510, 416] width 432 height 40
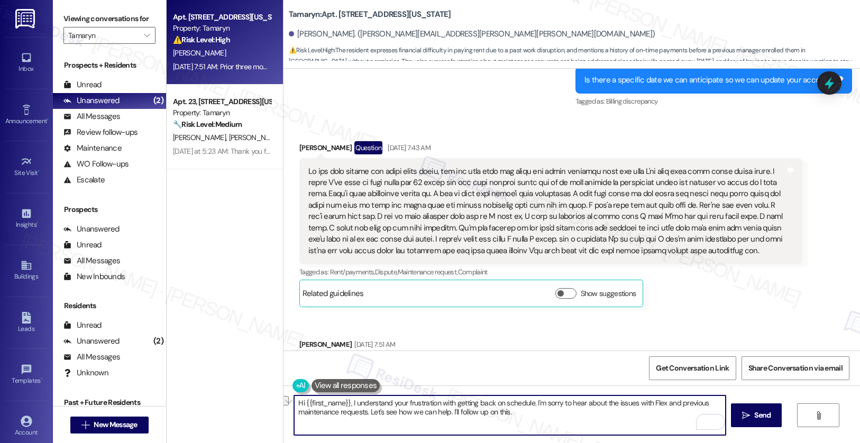
scroll to position [6881, 0]
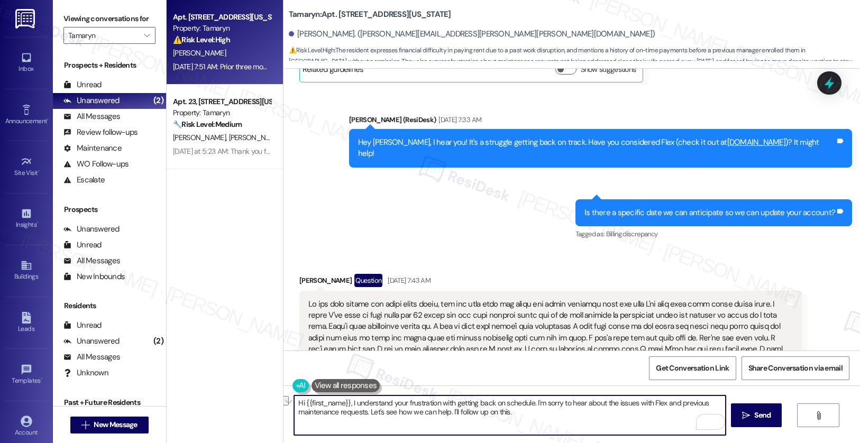
drag, startPoint x: 624, startPoint y: 423, endPoint x: 617, endPoint y: 422, distance: 7.1
click at [624, 423] on textarea "Hi {{first_name}}, I understand your frustration with getting back on schedule.…" at bounding box center [510, 416] width 432 height 40
drag, startPoint x: 290, startPoint y: 414, endPoint x: 359, endPoint y: 414, distance: 68.2
click at [359, 414] on textarea "Hi {{first_name}}, I understand your frustration with getting back on schedule.…" at bounding box center [510, 416] width 432 height 40
click at [495, 418] on textarea "Hi {{first_name}}, I understand your frustration with getting back on schedule.…" at bounding box center [510, 416] width 432 height 40
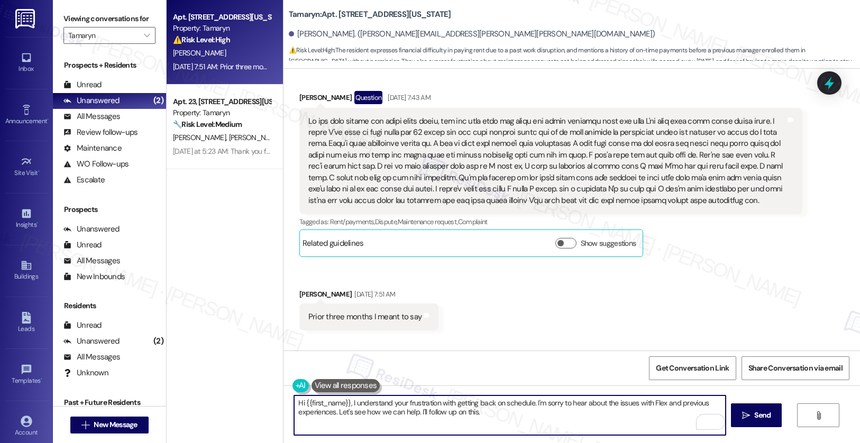
scroll to position [7104, 0]
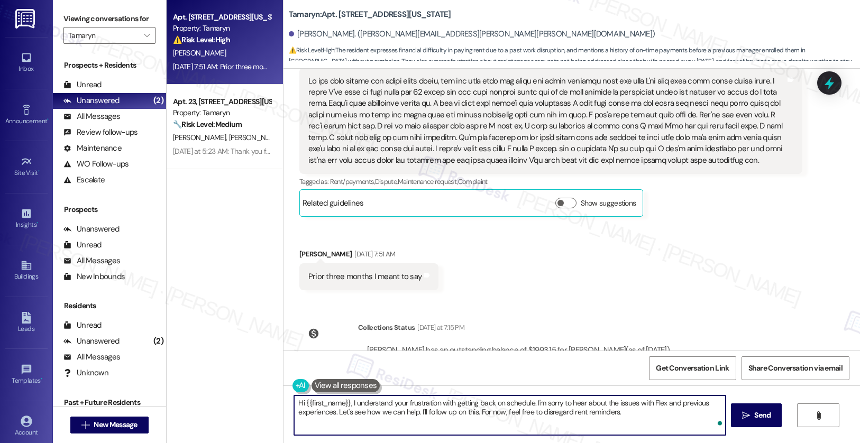
type textarea "Hi {{first_name}}, I understand your frustration with getting back on schedule.…"
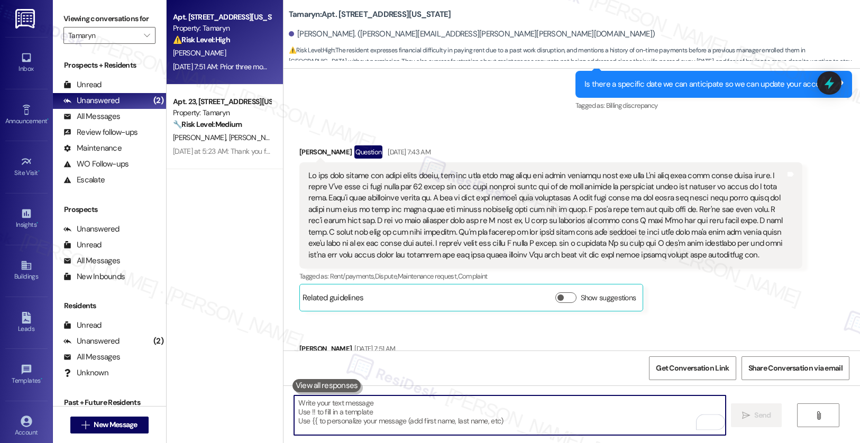
scroll to position [7007, 0]
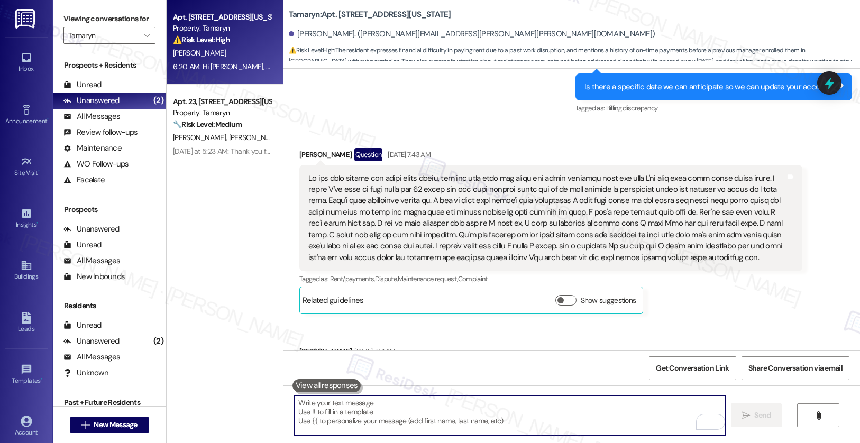
click at [317, 173] on div at bounding box center [546, 218] width 477 height 90
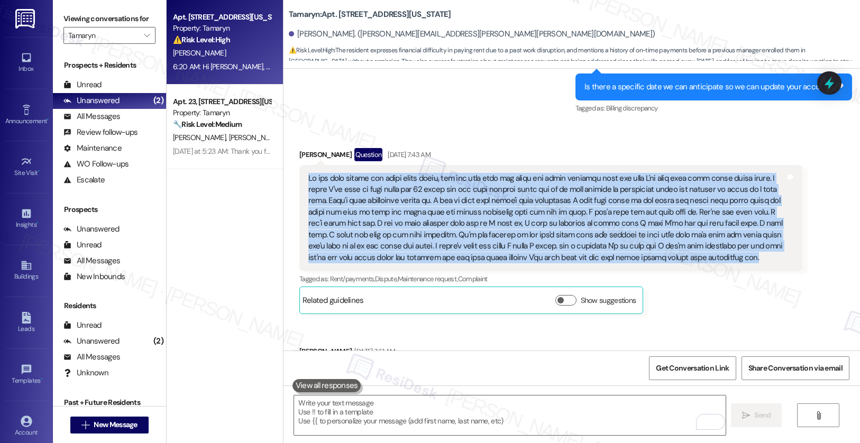
drag, startPoint x: 298, startPoint y: 132, endPoint x: 703, endPoint y: 211, distance: 412.7
click at [703, 211] on div "Tags and notes" at bounding box center [550, 218] width 503 height 106
copy div "If you look before the prior three weeks, you can look back for years and years…"
click at [350, 417] on textarea "To enrich screen reader interactions, please activate Accessibility in Grammarl…" at bounding box center [510, 416] width 432 height 40
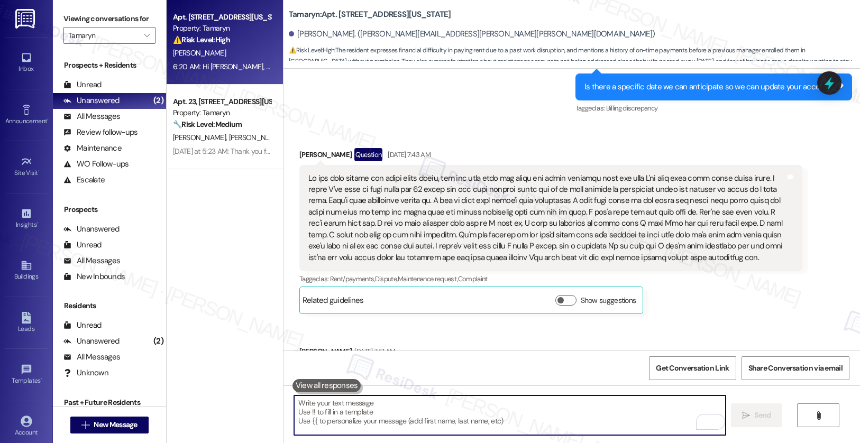
click at [350, 417] on textarea "To enrich screen reader interactions, please activate Accessibility in Grammarl…" at bounding box center [510, 416] width 432 height 40
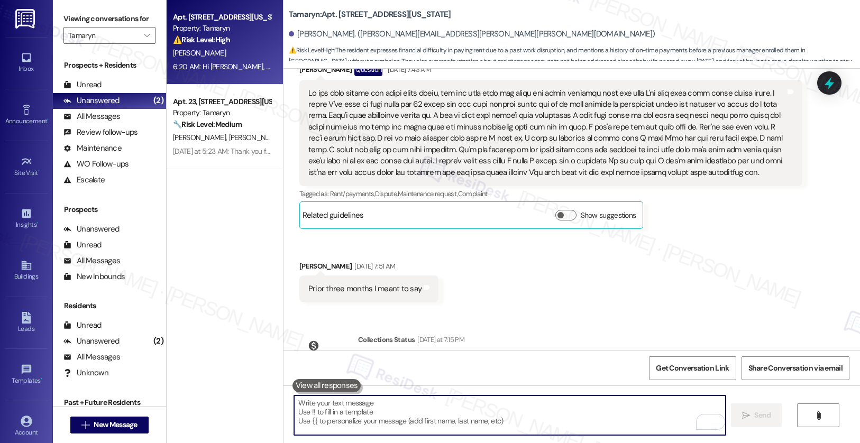
scroll to position [7190, 0]
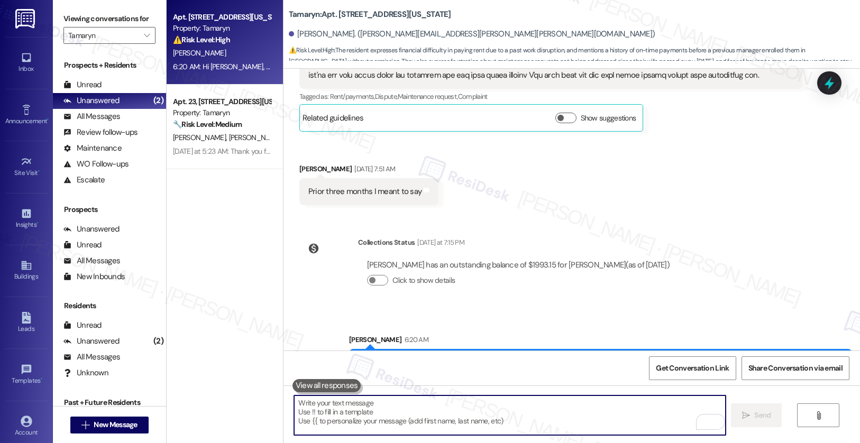
click at [337, 404] on textarea "To enrich screen reader interactions, please activate Accessibility in Grammarl…" at bounding box center [510, 416] width 432 height 40
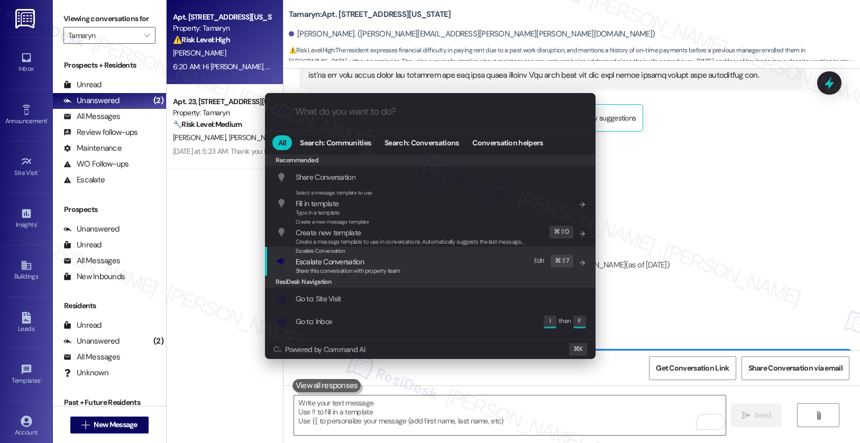
click at [321, 267] on span "Share this conversation with property team" at bounding box center [348, 270] width 105 height 7
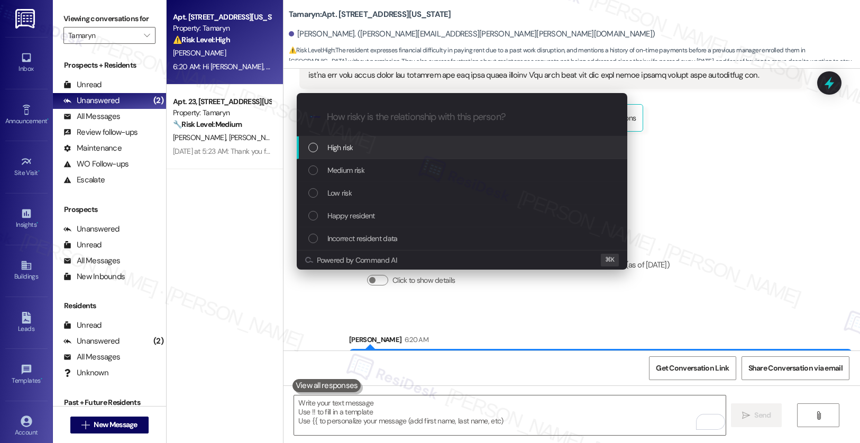
click at [328, 140] on div "High risk" at bounding box center [462, 147] width 331 height 23
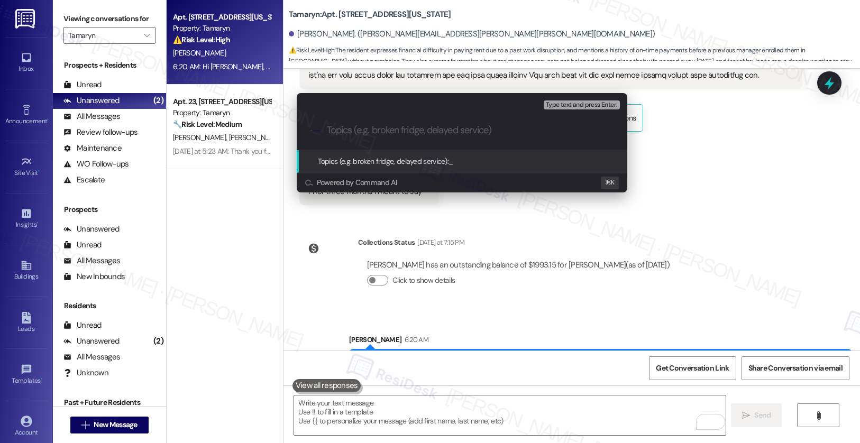
paste input "Resident Concern About Payment Schedule and Account Status"
type input "Resident Concern About Payment Schedule and Account Status"
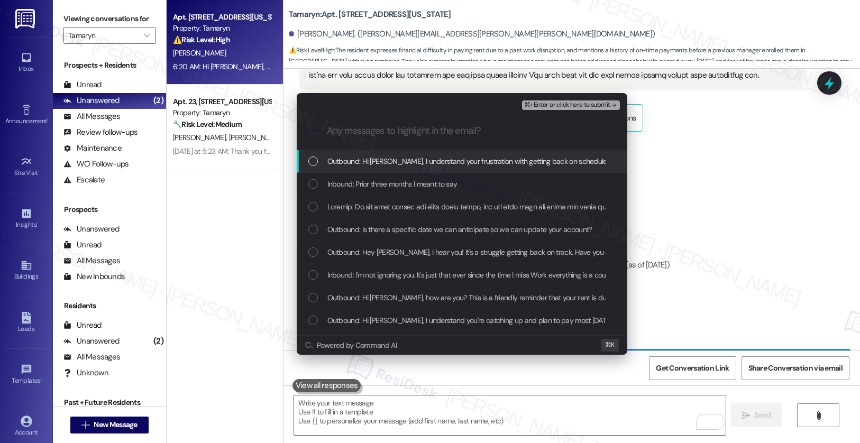
click at [350, 159] on span "Outbound: Hi Kyle, I understand your frustration with getting back on schedule.…" at bounding box center [716, 162] width 778 height 12
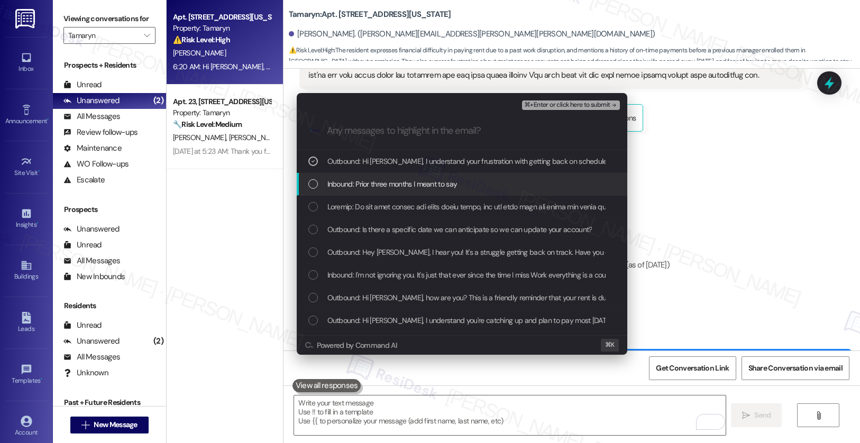
click at [351, 181] on span "Inbound: Prior three months I meant to say" at bounding box center [392, 184] width 130 height 12
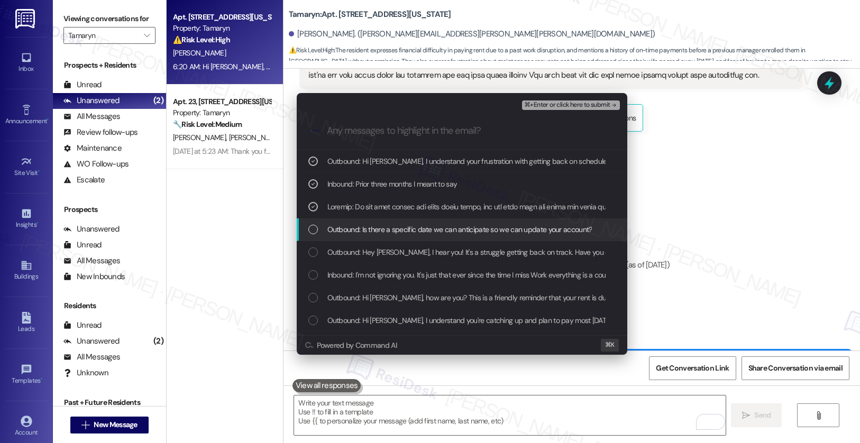
click at [357, 233] on span "Outbound: Is there a specific date we can anticipate so we can update your acco…" at bounding box center [459, 230] width 265 height 12
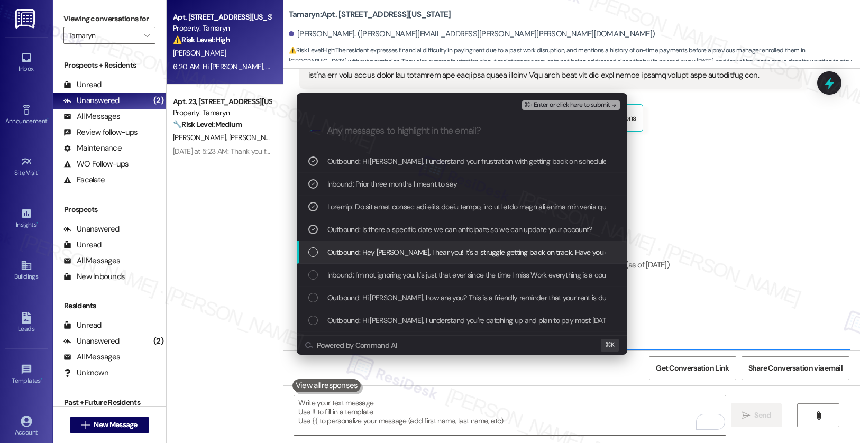
click at [353, 250] on span "Outbound: Hey Kyle, I hear you! It's a struggle getting back on track. Have you…" at bounding box center [565, 252] width 476 height 12
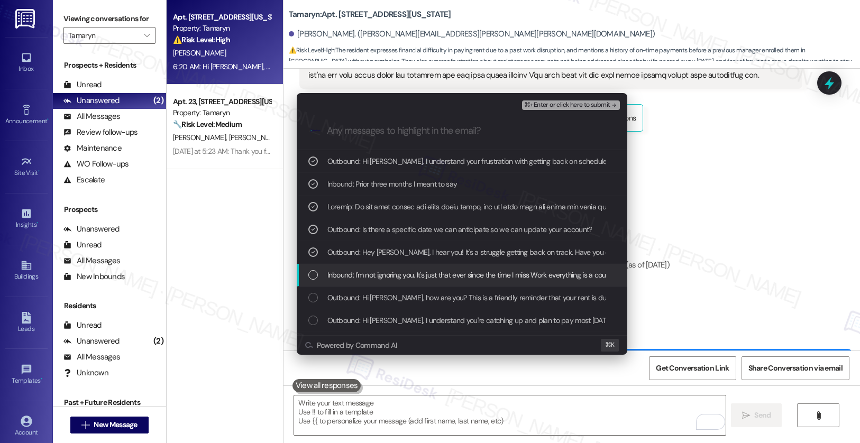
click at [369, 275] on span "Inbound: I'm not ignoring you. It's just that ever since the time I miss Work e…" at bounding box center [662, 275] width 670 height 12
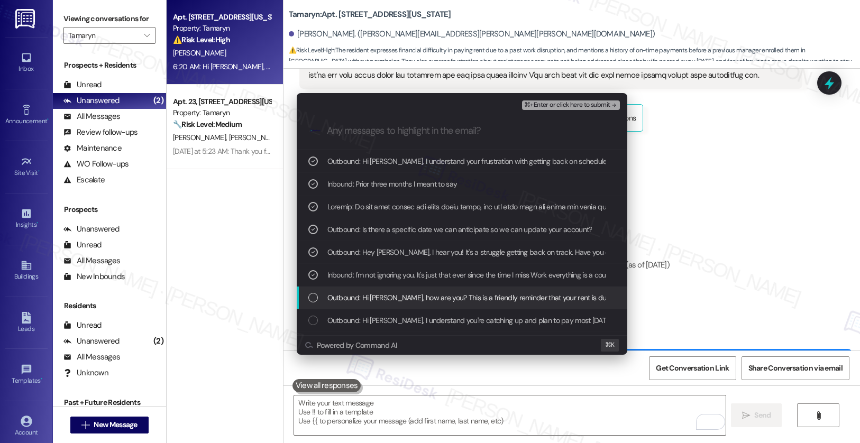
click at [379, 299] on span "Outbound: Hi Kyle, how are you? This is a friendly reminder that your rent is d…" at bounding box center [539, 298] width 424 height 12
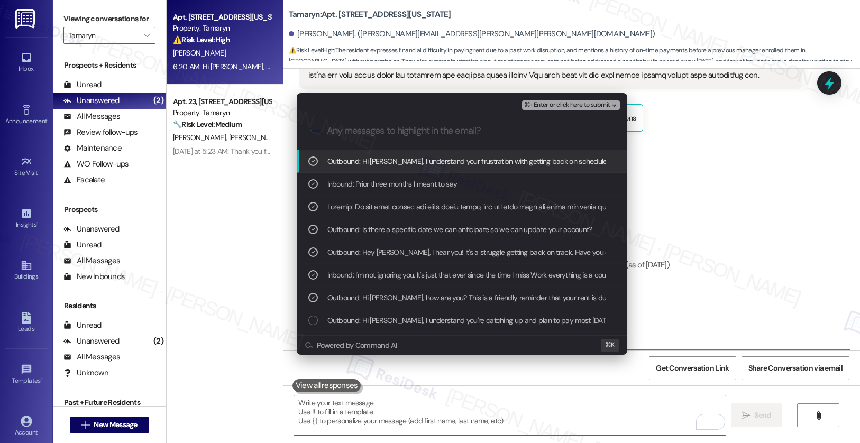
click at [583, 103] on span "⌘+Enter or click here to submit" at bounding box center [567, 105] width 86 height 7
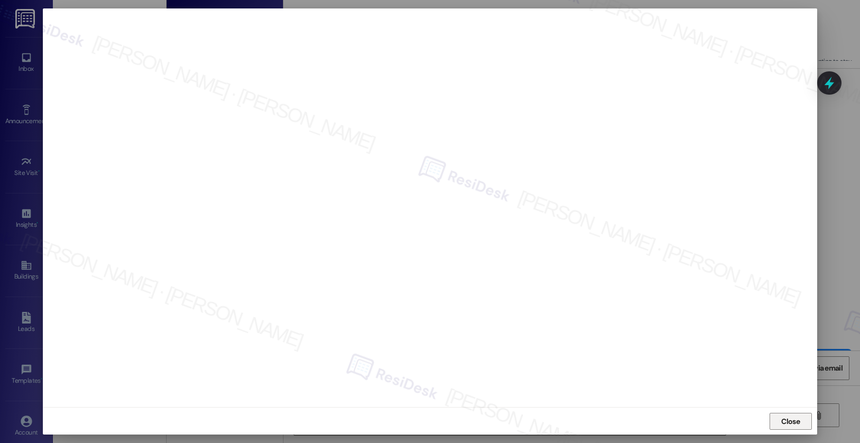
click at [779, 423] on span "Close" at bounding box center [790, 421] width 23 height 11
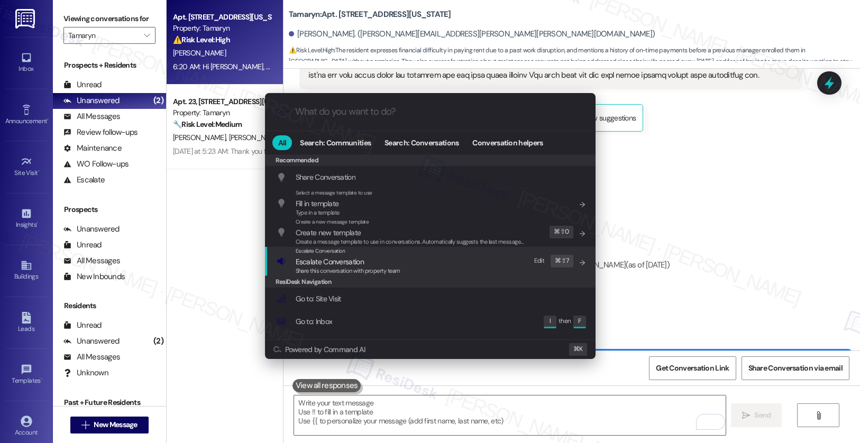
click at [362, 268] on span "Share this conversation with property team" at bounding box center [348, 270] width 105 height 7
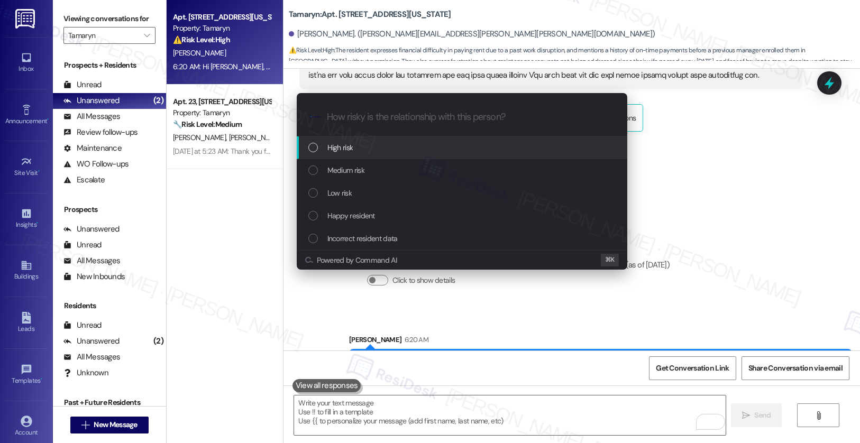
click at [349, 148] on span "High risk" at bounding box center [340, 148] width 26 height 12
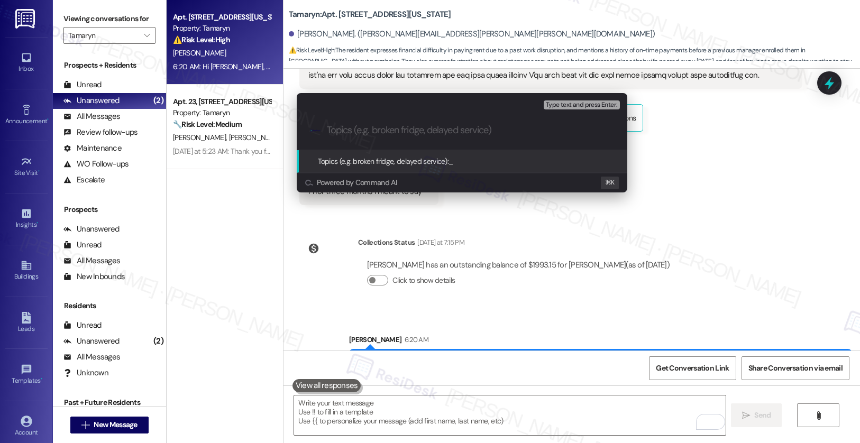
paste input "Resident Concern About Payment Schedule and Account Status"
type input "Resident Concern About Payment Schedule and Account Status"
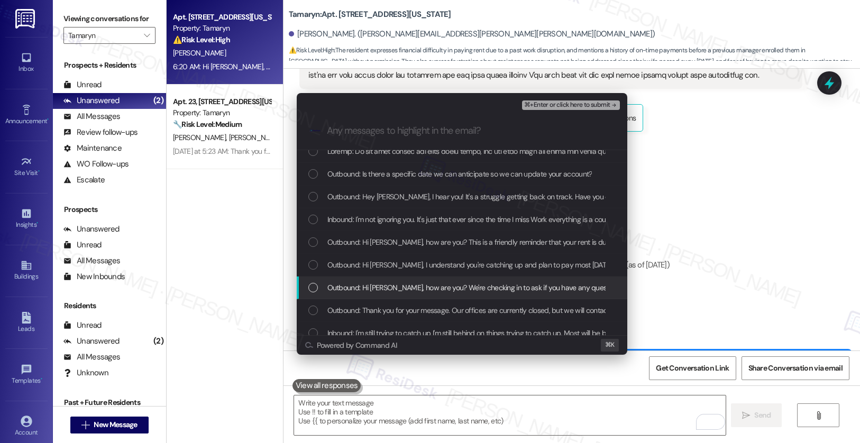
scroll to position [54, 0]
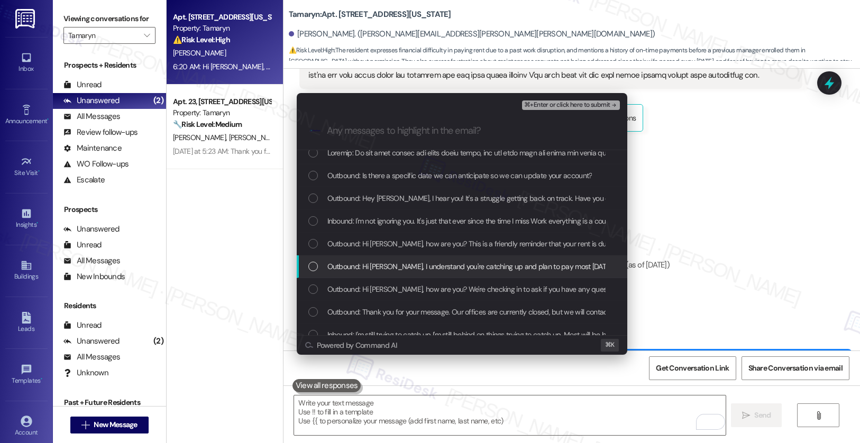
click at [367, 264] on span "Outbound: Hi Kyle, I understand you're catching up and plan to pay most on Satu…" at bounding box center [662, 267] width 670 height 12
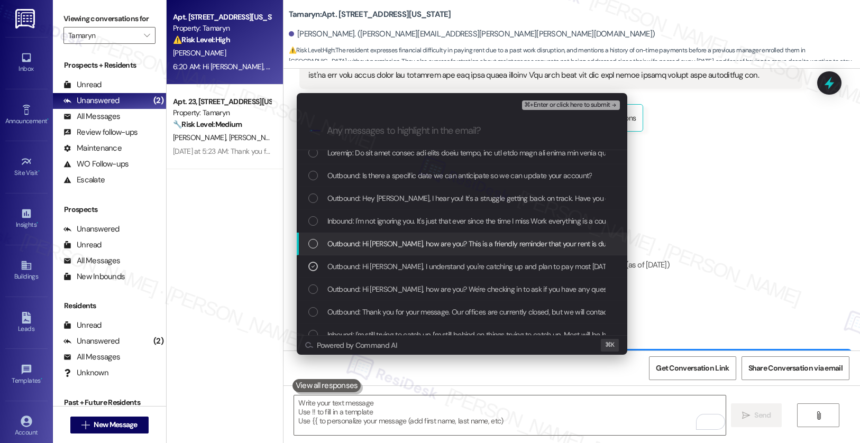
click at [369, 246] on span "Outbound: Hi Kyle, how are you? This is a friendly reminder that your rent is d…" at bounding box center [539, 244] width 424 height 12
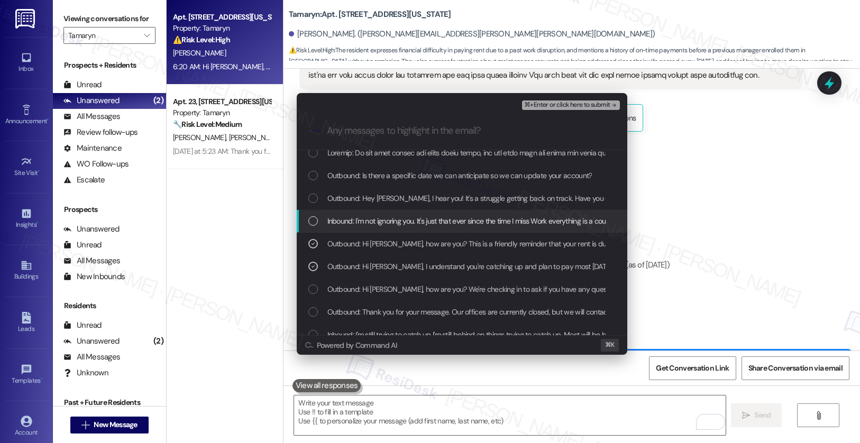
drag, startPoint x: 368, startPoint y: 222, endPoint x: 368, endPoint y: 204, distance: 18.5
click at [368, 222] on span "Inbound: I'm not ignoring you. It's just that ever since the time I miss Work e…" at bounding box center [662, 221] width 670 height 12
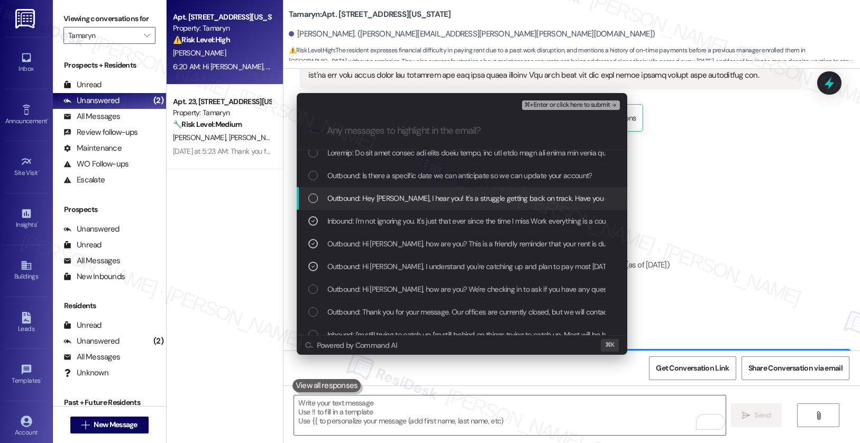
drag, startPoint x: 368, startPoint y: 198, endPoint x: 372, endPoint y: 175, distance: 23.7
click at [368, 198] on span "Outbound: Hey Kyle, I hear you! It's a struggle getting back on track. Have you…" at bounding box center [565, 199] width 476 height 12
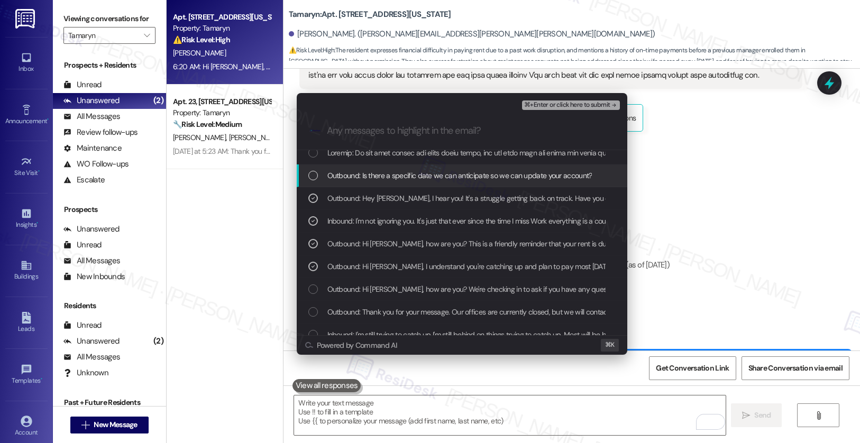
drag, startPoint x: 373, startPoint y: 172, endPoint x: 372, endPoint y: 158, distance: 14.3
click at [373, 172] on span "Outbound: Is there a specific date we can anticipate so we can update your acco…" at bounding box center [459, 176] width 265 height 12
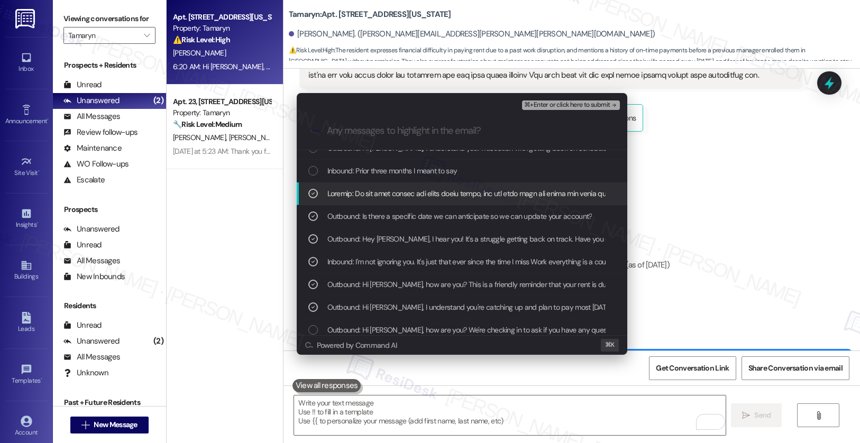
scroll to position [0, 0]
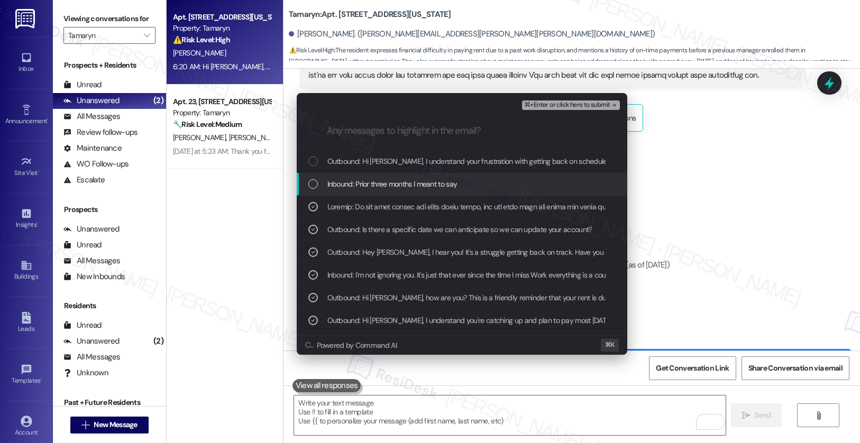
drag, startPoint x: 368, startPoint y: 186, endPoint x: 367, endPoint y: 171, distance: 15.4
click at [368, 186] on span "Inbound: Prior three months I meant to say" at bounding box center [392, 184] width 130 height 12
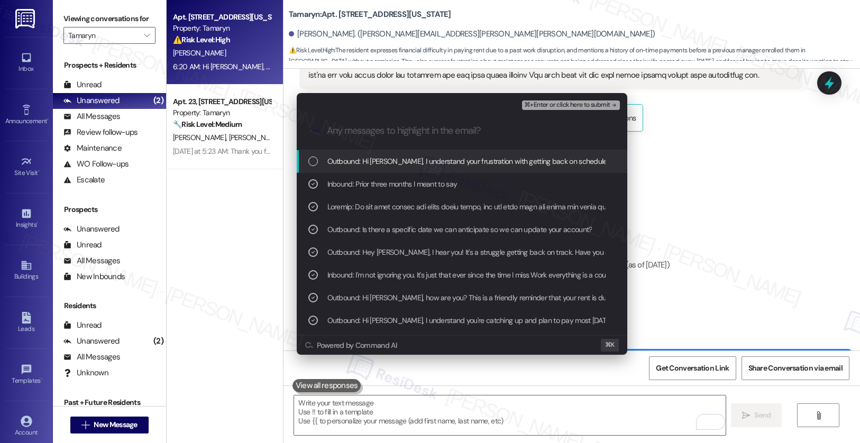
drag, startPoint x: 365, startPoint y: 165, endPoint x: 361, endPoint y: 173, distance: 9.0
click at [365, 165] on span "Outbound: Hi Kyle, I understand your frustration with getting back on schedule.…" at bounding box center [716, 162] width 778 height 12
click at [557, 102] on span "⌘+Enter or click here to submit" at bounding box center [567, 105] width 86 height 7
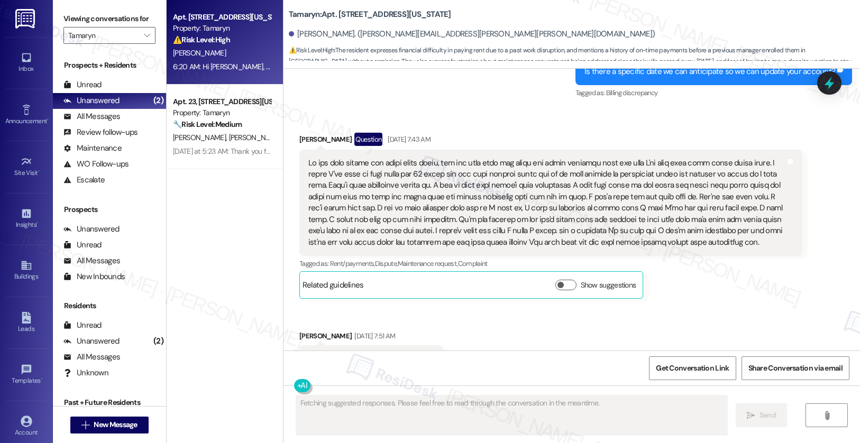
scroll to position [7221, 0]
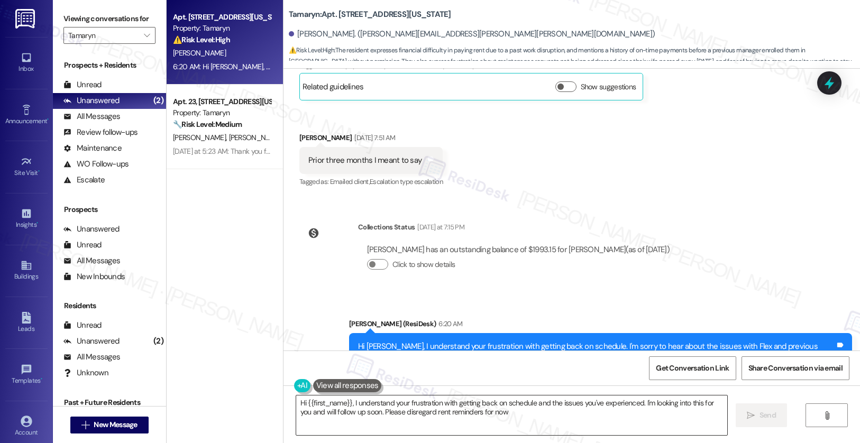
type textarea "Hi {{first_name}}, I understand your frustration with getting back on schedule …"
click at [445, 414] on textarea "Hi {{first_name}}, I understand your frustration with getting back on schedule …" at bounding box center [512, 416] width 432 height 40
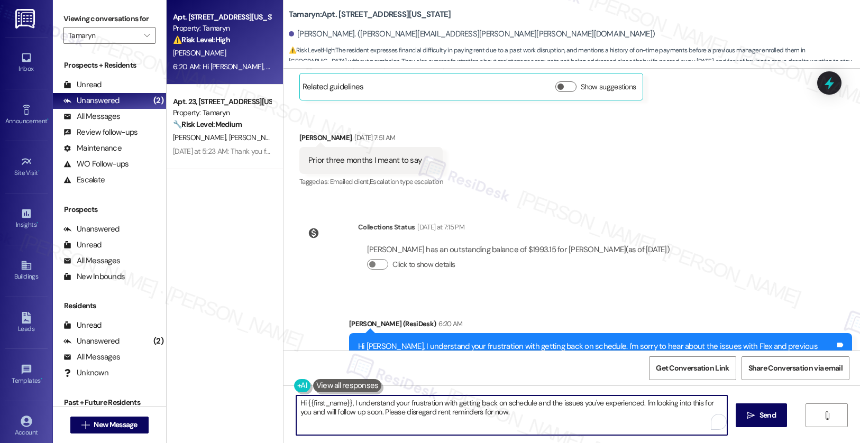
click at [626, 434] on textarea "Hi {{first_name}}, I understand your frustration with getting back on schedule …" at bounding box center [512, 416] width 432 height 40
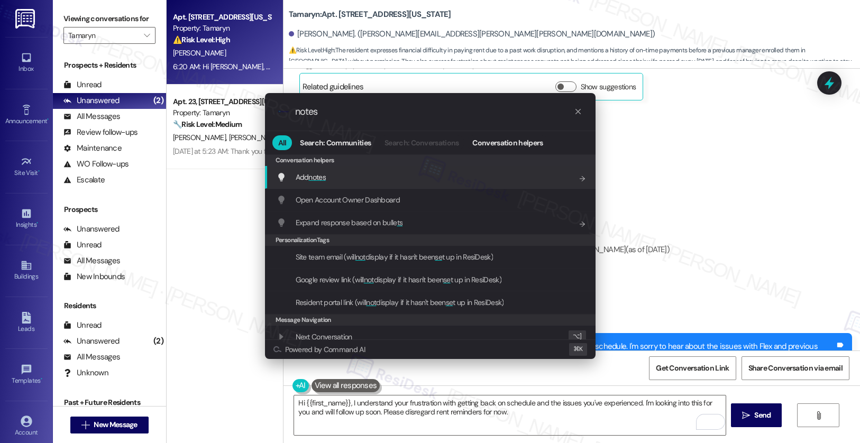
type input "notes"
click at [380, 176] on div "Add notes Add shortcut" at bounding box center [431, 177] width 309 height 12
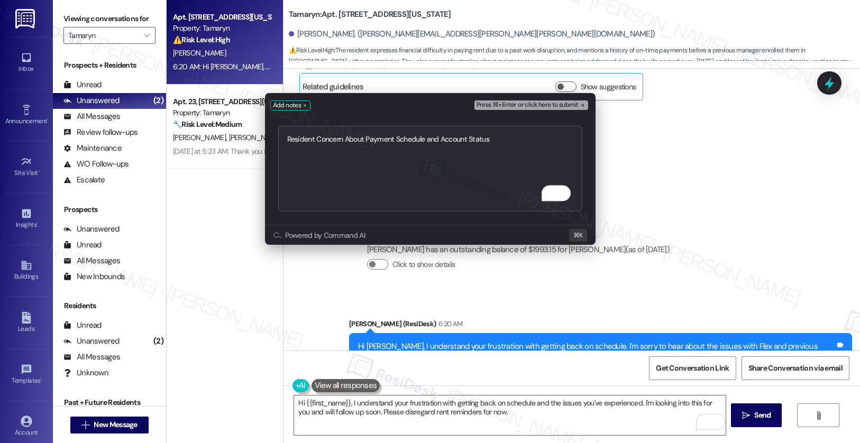
type textarea "Resident Concern About Payment Schedule and Account Status"
click at [526, 99] on div "Press ⌘+Enter or click here to submit" at bounding box center [532, 105] width 116 height 15
click at [525, 105] on span "Press ⌘+Enter or click here to submit" at bounding box center [528, 105] width 102 height 7
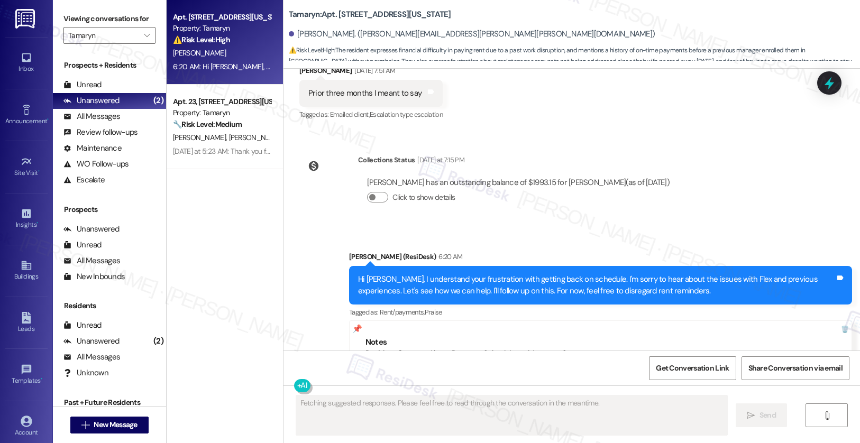
scroll to position [7440, 0]
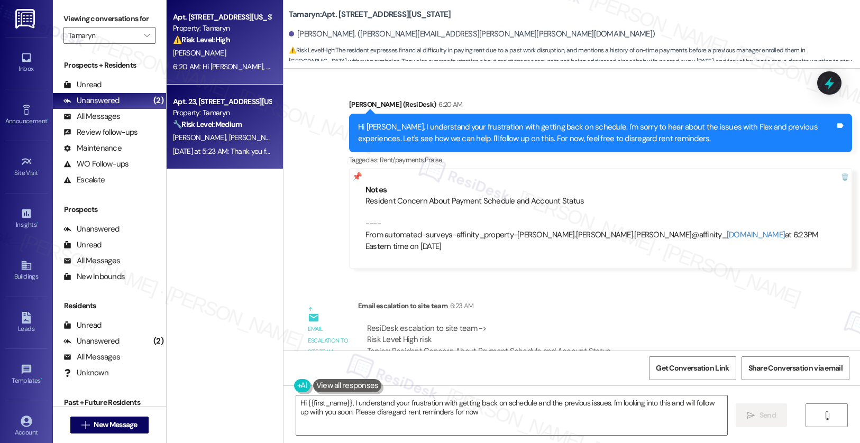
type textarea "Hi {{first_name}}, I understand your frustration with getting back on schedule …"
click at [240, 125] on div "🔧 Risk Level: Medium The resident is reporting a parking violation. While this …" at bounding box center [222, 124] width 98 height 11
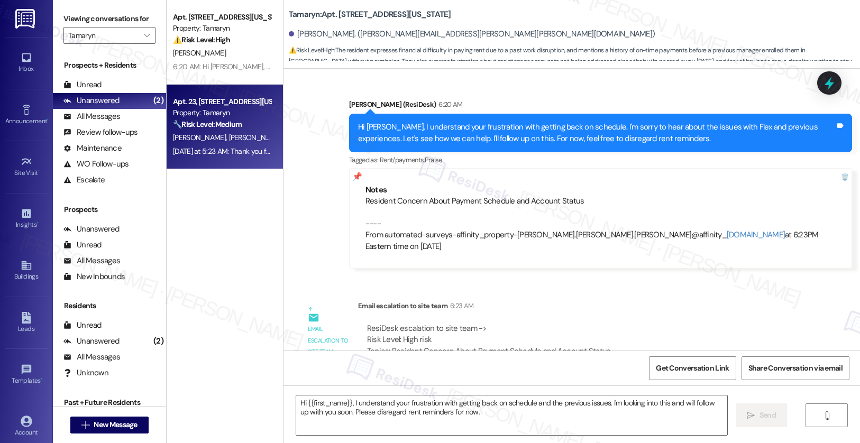
type textarea "Fetching suggested responses. Please feel free to read through the conversation…"
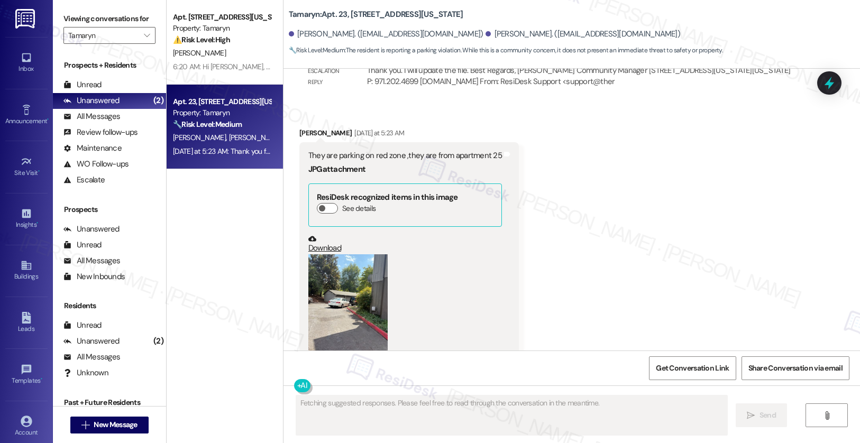
scroll to position [7745, 0]
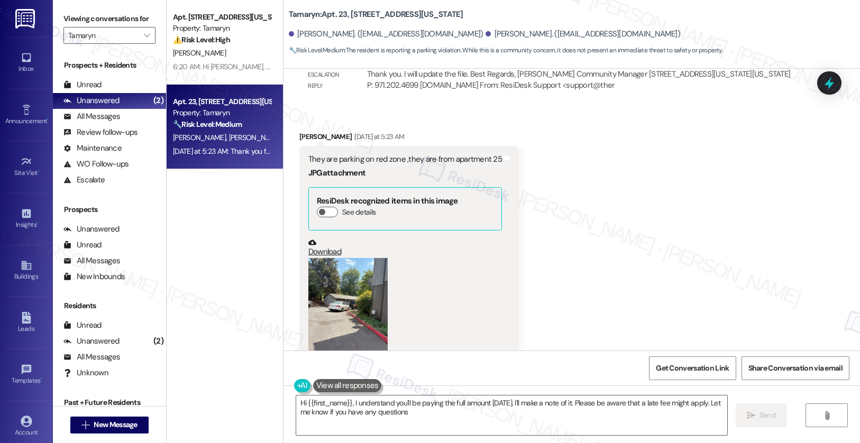
type textarea "Hi {{first_name}}, I understand you'll be paying the full amount this Friday. I…"
click at [342, 258] on button "Zoom image" at bounding box center [347, 311] width 79 height 106
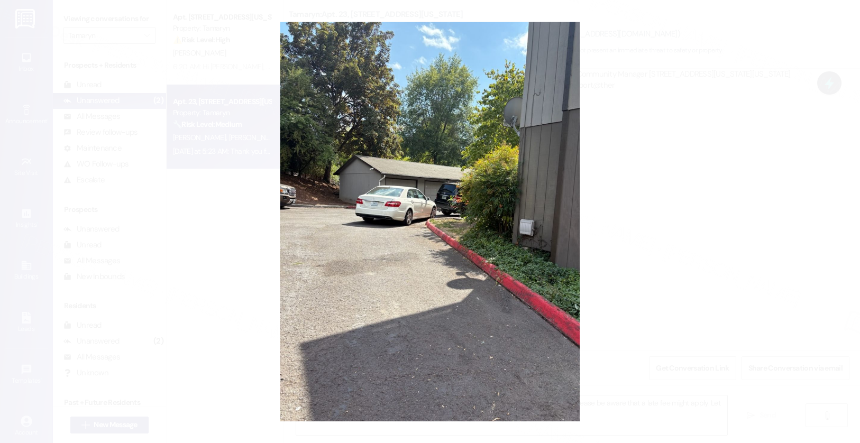
click at [664, 303] on button "Unzoom image" at bounding box center [430, 221] width 860 height 443
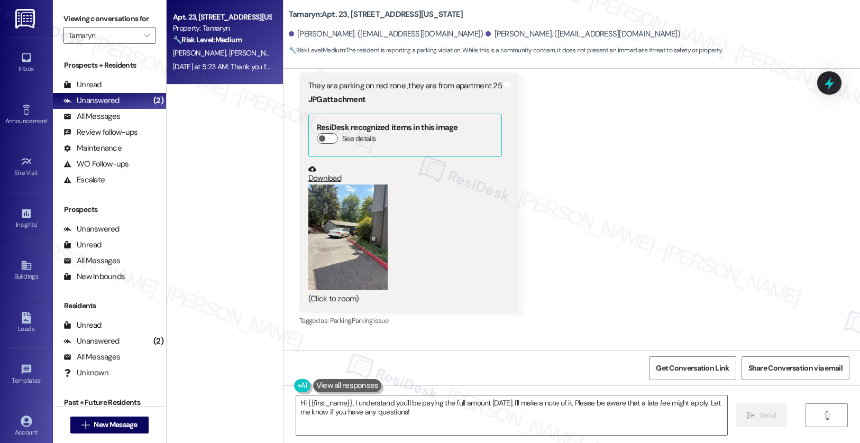
scroll to position [7923, 0]
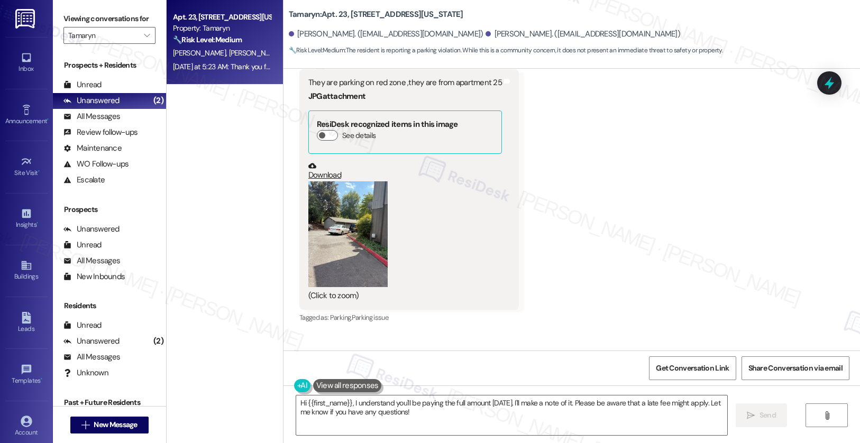
scroll to position [7558, 0]
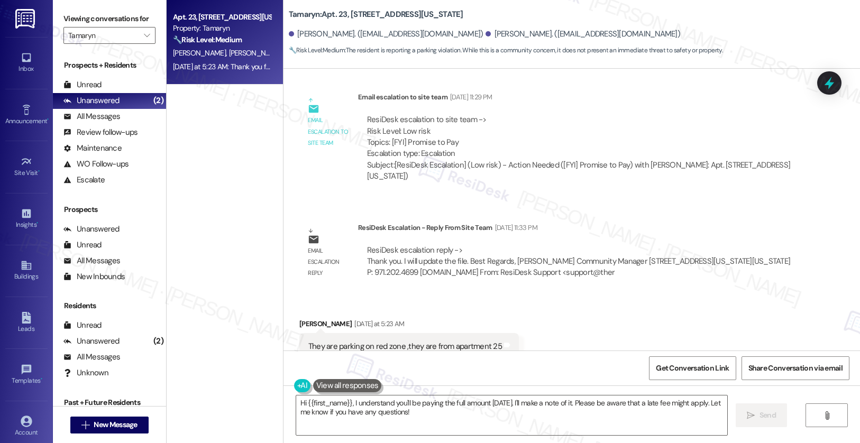
click at [356, 341] on div "They are parking on red zone ,they are from apartment 25" at bounding box center [405, 346] width 194 height 11
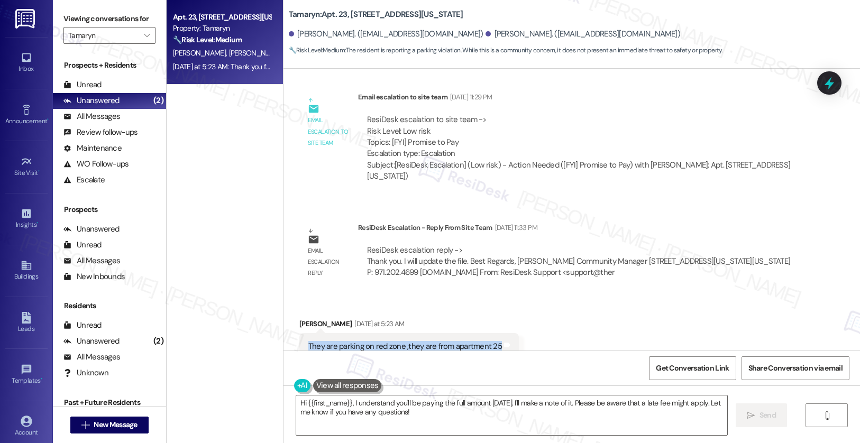
click at [356, 341] on div "They are parking on red zone ,they are from apartment 25" at bounding box center [405, 346] width 194 height 11
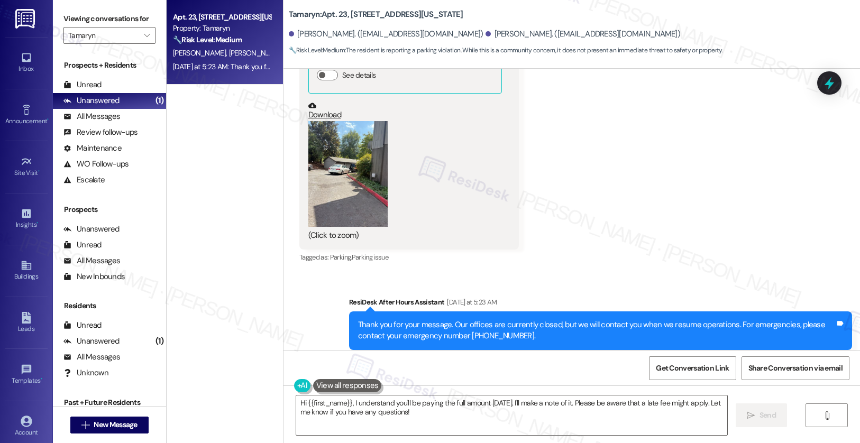
scroll to position [7859, 0]
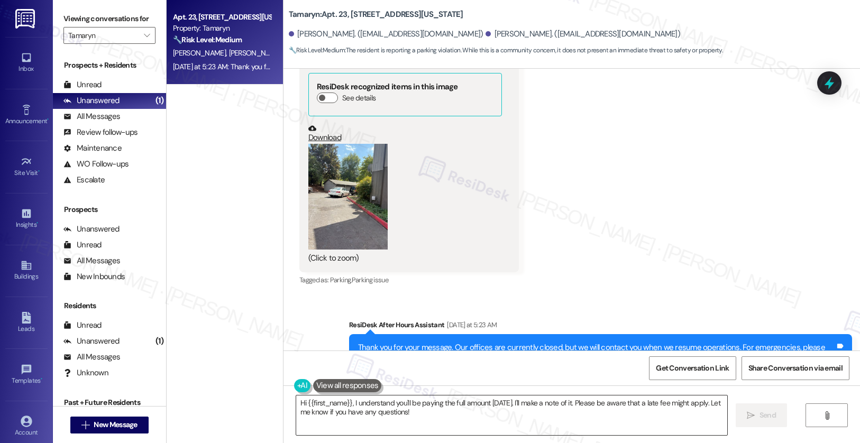
click at [317, 404] on textarea "Hi {{first_name}}, I understand you'll be paying the full amount [DATE]. I'll m…" at bounding box center [512, 416] width 432 height 40
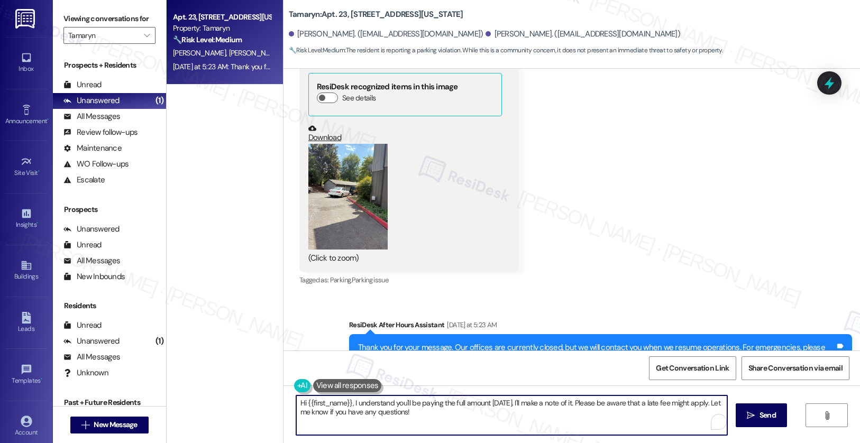
click at [316, 404] on textarea "Hi {{first_name}}, I understand you'll be paying the full amount [DATE]. I'll m…" at bounding box center [512, 416] width 432 height 40
paste textarea "Thanks for letting us know. We’ll make a note of the vehicle from apartment 25 …"
type textarea "Thanks for letting us know. We’ll make a note of the vehicle from apartment 25 …"
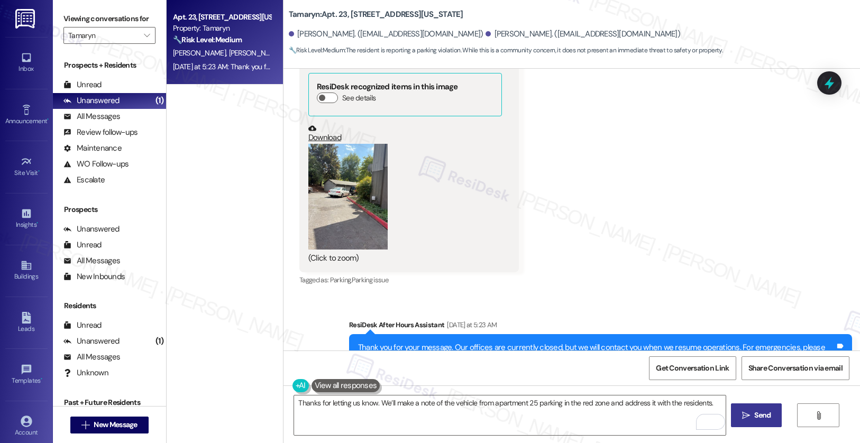
click at [755, 419] on span "Send" at bounding box center [762, 415] width 16 height 11
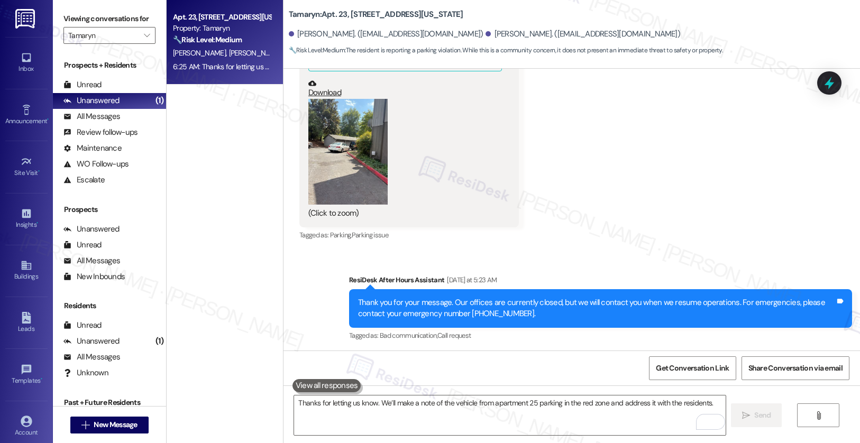
scroll to position [7997, 0]
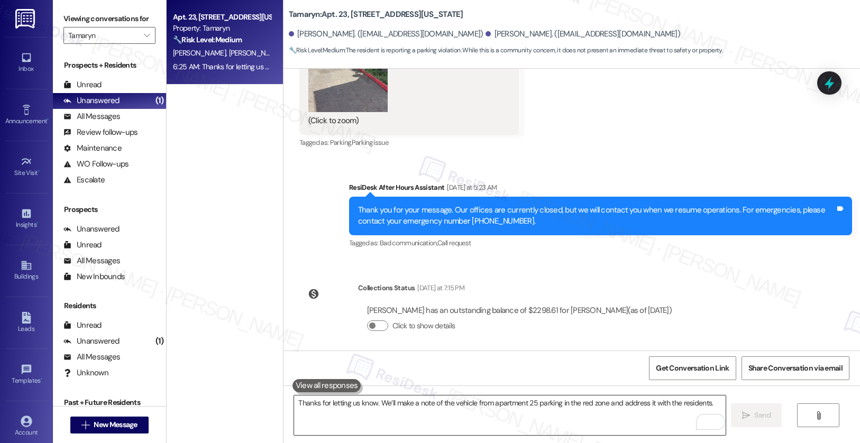
click at [526, 435] on textarea "Thanks for letting us know. We’ll make a note of the vehicle from apartment 25 …" at bounding box center [510, 416] width 432 height 40
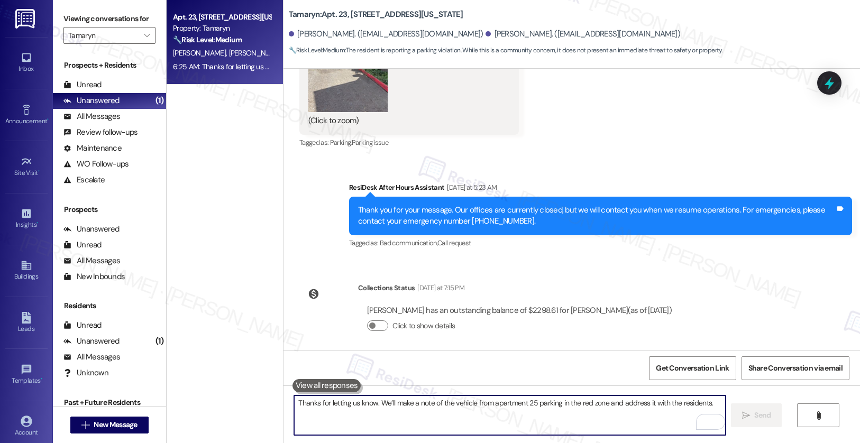
click at [522, 418] on textarea "Thanks for letting us know. We’ll make a note of the vehicle from apartment 25 …" at bounding box center [510, 416] width 432 height 40
click at [511, 416] on textarea "Thanks for letting us know. We’ll make a note of the vehicle from apartment 25 …" at bounding box center [510, 416] width 432 height 40
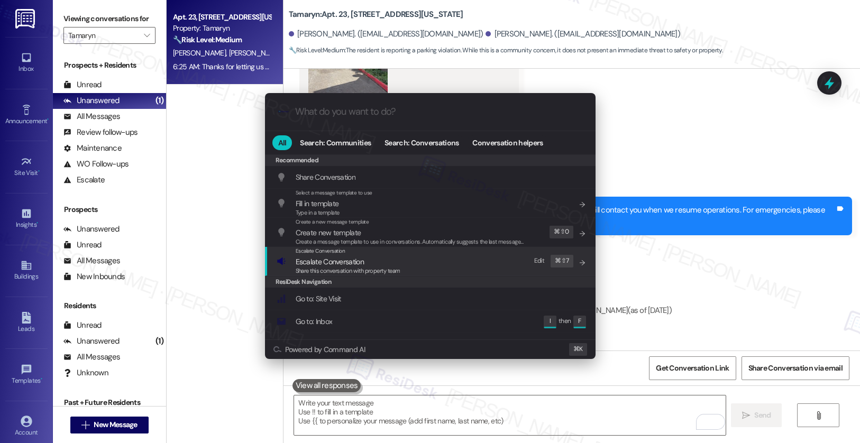
click at [420, 266] on div "Escalate Conversation Escalate Conversation Share this conversation with proper…" at bounding box center [431, 261] width 309 height 29
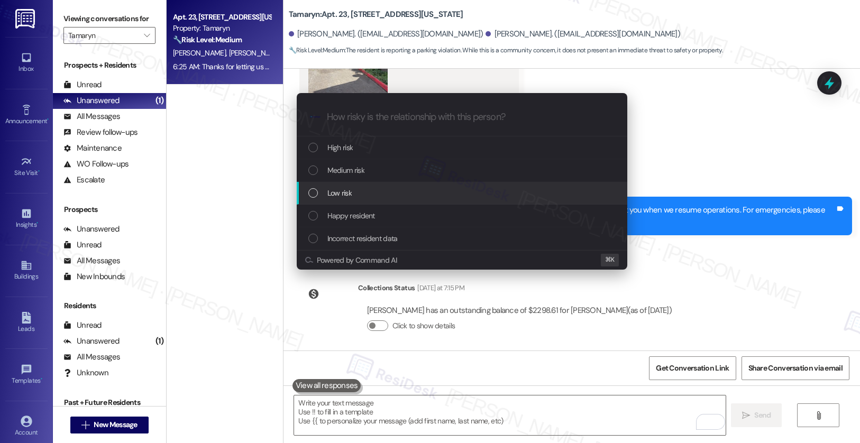
click at [390, 193] on div "Low risk" at bounding box center [462, 193] width 309 height 12
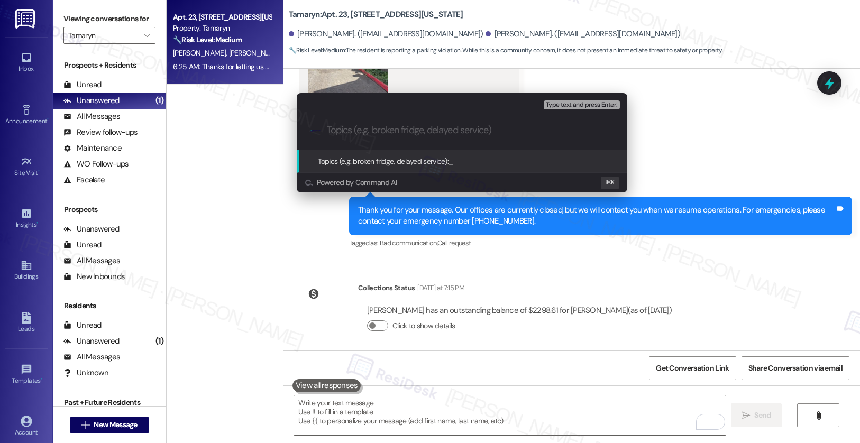
click at [434, 134] on input "Topics (e.g. broken fridge, delayed service)" at bounding box center [470, 130] width 287 height 11
paste input "Vehicle Parked in Red Zone (Apt 25)"
type input "Vehicle Parked in Red Zone (Apt 25)"
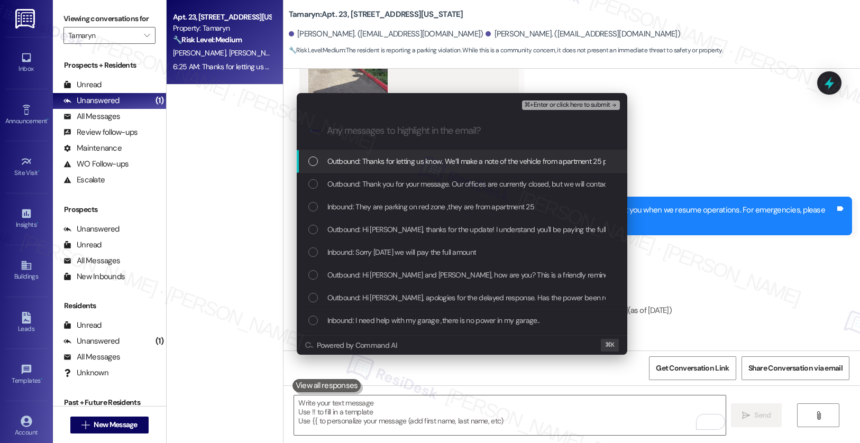
click at [440, 163] on span "Outbound: Thanks for letting us know. We’ll make a note of the vehicle from apa…" at bounding box center [552, 162] width 450 height 12
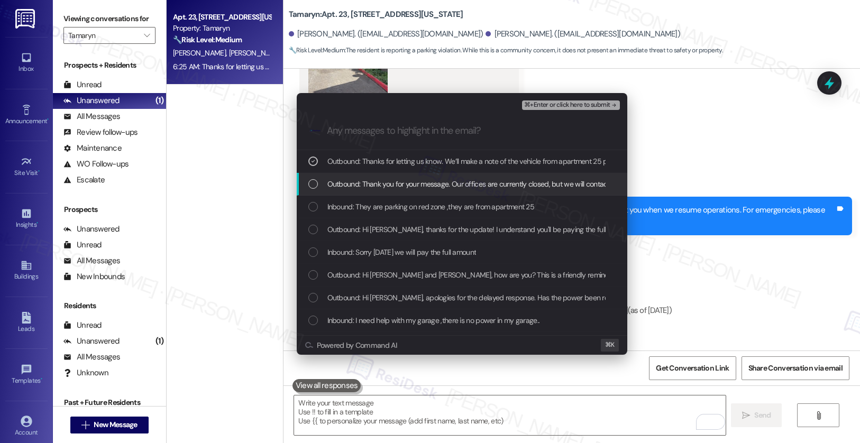
click at [433, 181] on span "Outbound: Thank you for your message. Our offices are currently closed, but we …" at bounding box center [640, 184] width 627 height 12
click at [431, 181] on span "Outbound: Thank you for your message. Our offices are currently closed, but we …" at bounding box center [640, 184] width 627 height 12
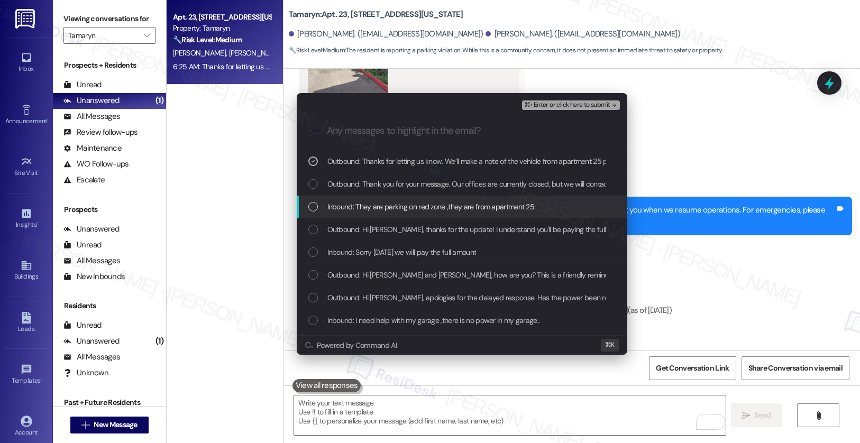
click at [426, 213] on div "Inbound: They are parking on red zone ,they are from apartment 25" at bounding box center [462, 207] width 331 height 23
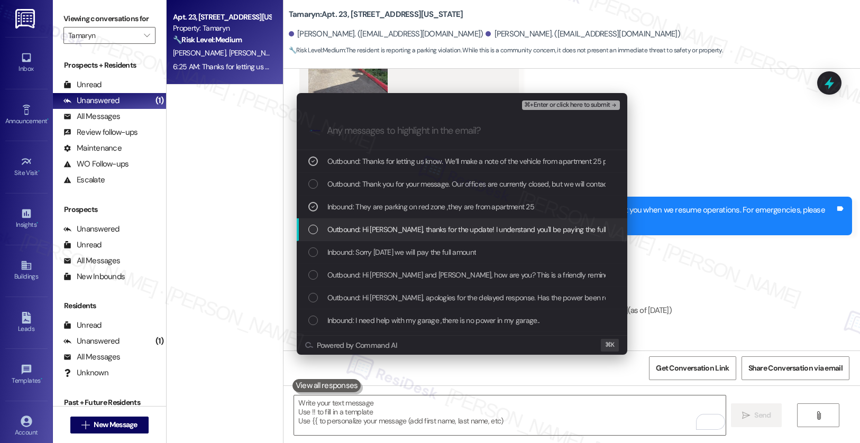
click at [427, 224] on span "Outbound: Hi Lucyann, thanks for the update! I understand you'll be paying the …" at bounding box center [601, 230] width 548 height 12
click at [490, 233] on span "Outbound: Hi Lucyann, thanks for the update! I understand you'll be paying the …" at bounding box center [601, 230] width 548 height 12
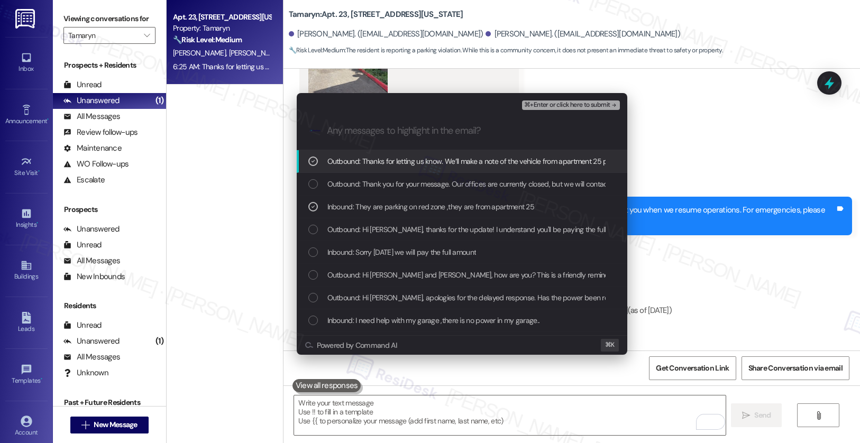
click at [568, 107] on span "⌘+Enter or click here to submit" at bounding box center [567, 105] width 86 height 7
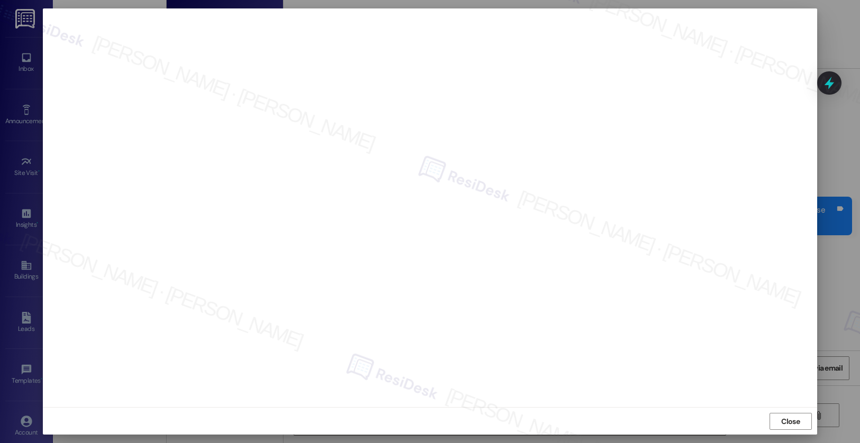
drag, startPoint x: 791, startPoint y: 429, endPoint x: 731, endPoint y: 429, distance: 60.3
click at [791, 429] on span "Close" at bounding box center [790, 422] width 23 height 16
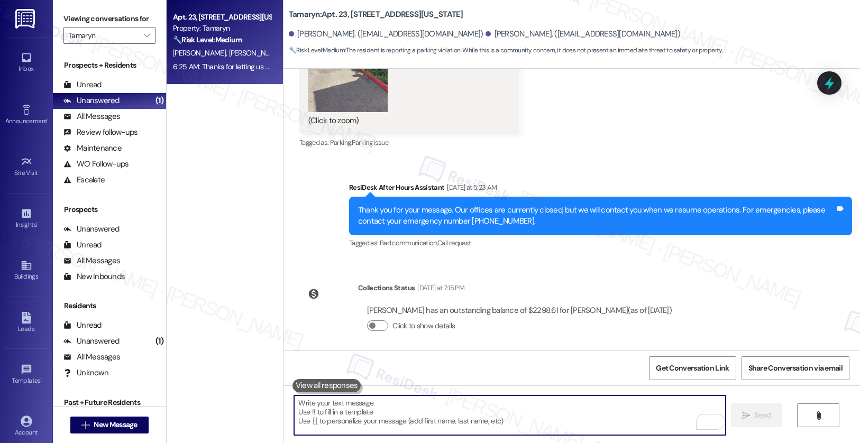
click at [606, 423] on textarea "To enrich screen reader interactions, please activate Accessibility in Grammarl…" at bounding box center [510, 416] width 432 height 40
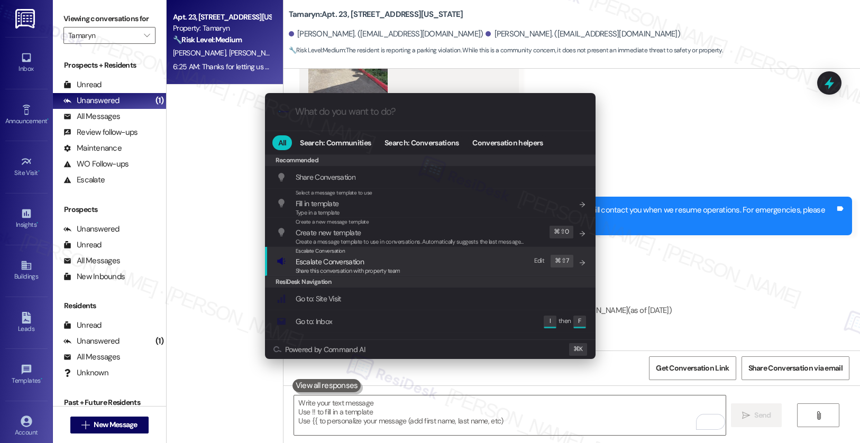
drag, startPoint x: 372, startPoint y: 268, endPoint x: 364, endPoint y: 257, distance: 13.8
click at [372, 268] on span "Share this conversation with property team" at bounding box center [348, 270] width 105 height 7
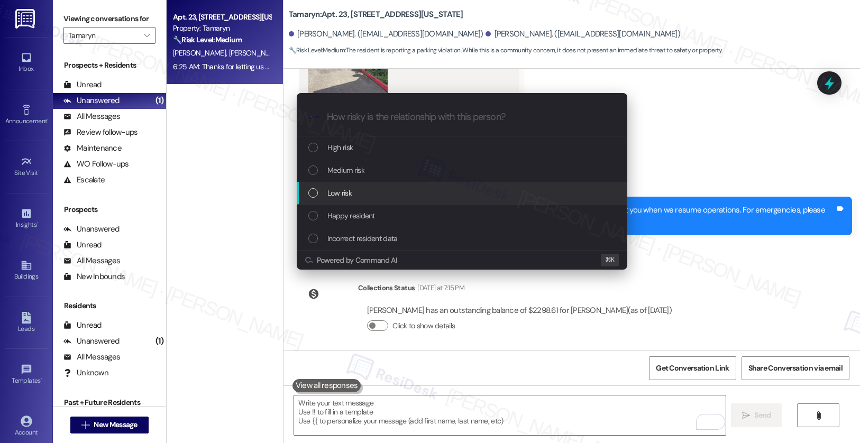
click at [338, 199] on span "Low risk" at bounding box center [339, 193] width 24 height 12
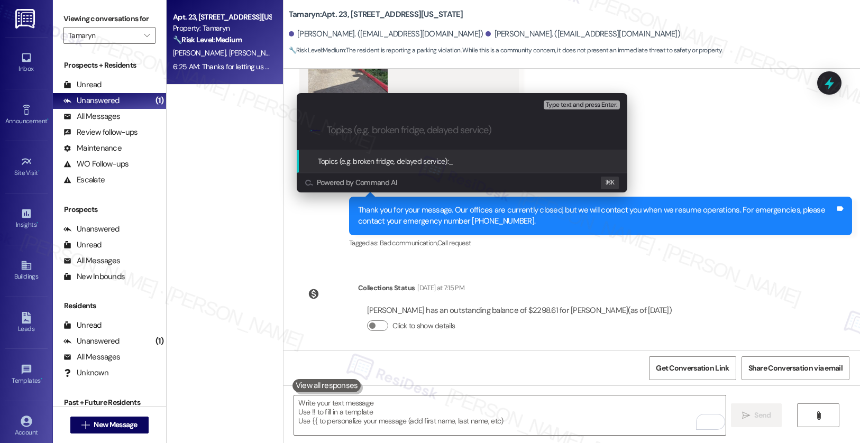
paste input "Vehicle Parked in Red Zone (Apt 25)"
type input "Vehicle Parked in Red Zone (Apt 25)"
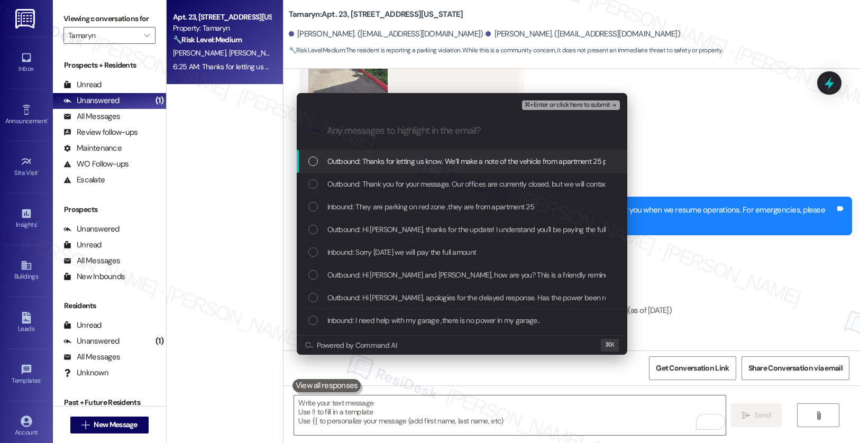
click at [477, 159] on span "Outbound: Thanks for letting us know. We’ll make a note of the vehicle from apa…" at bounding box center [552, 162] width 450 height 12
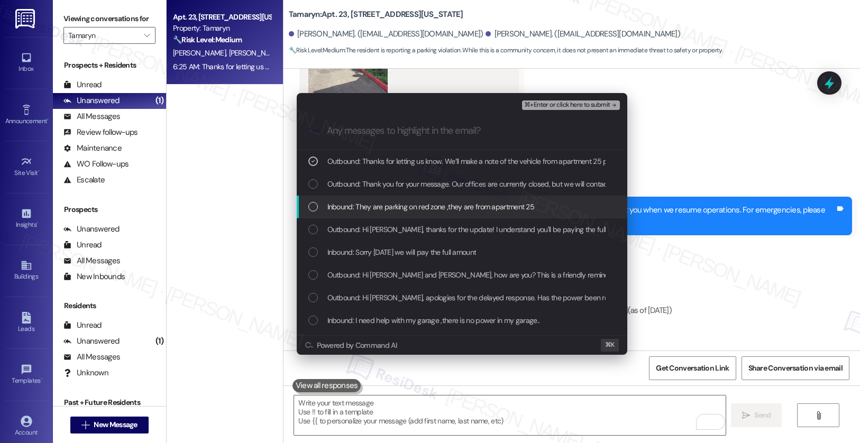
click at [423, 203] on span "Inbound: They are parking on red zone ,they are from apartment 25" at bounding box center [430, 207] width 207 height 12
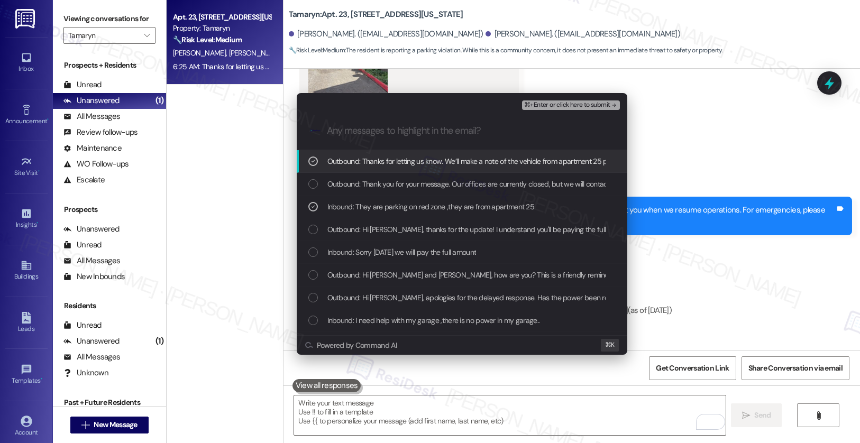
click at [550, 106] on span "⌘+Enter or click here to submit" at bounding box center [567, 105] width 86 height 7
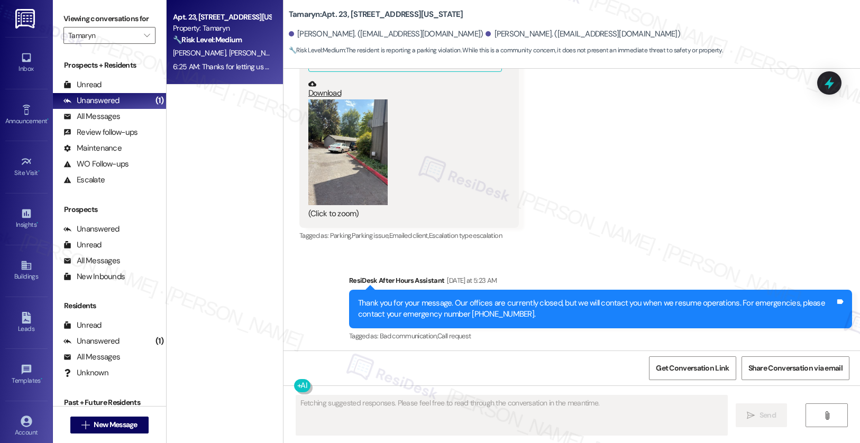
scroll to position [8013, 0]
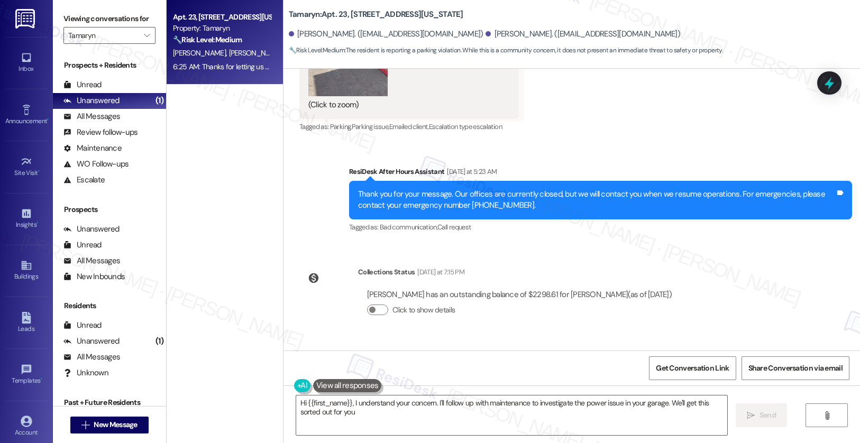
type textarea "Hi {{first_name}}, I understand your concern. I'll follow up with maintenance t…"
click at [144, 40] on icon "" at bounding box center [147, 35] width 6 height 8
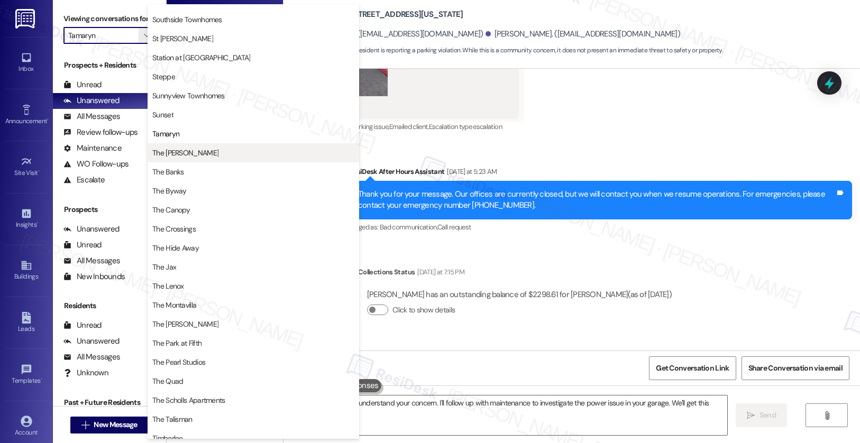
scroll to position [1664, 0]
click at [176, 149] on span "The [PERSON_NAME]" at bounding box center [185, 153] width 66 height 11
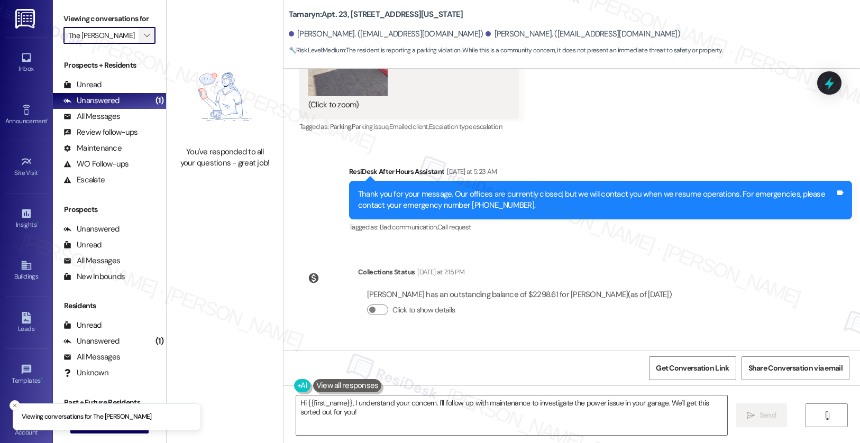
click at [144, 40] on icon "" at bounding box center [147, 35] width 6 height 8
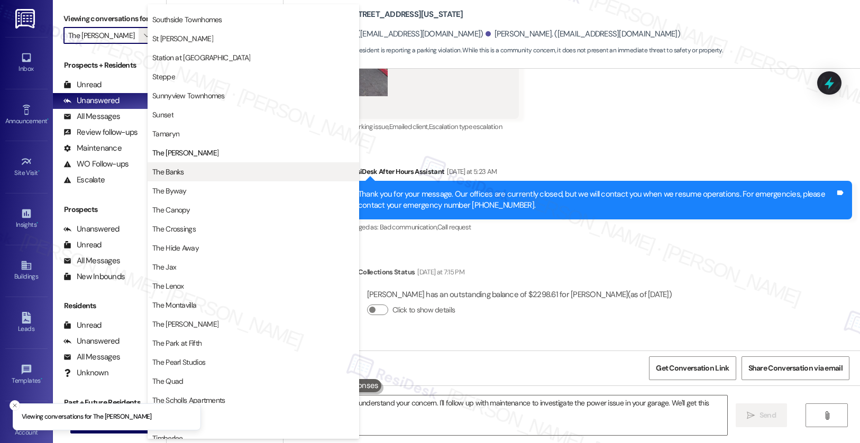
scroll to position [1669, 0]
click at [173, 172] on span "The Banks" at bounding box center [168, 172] width 32 height 11
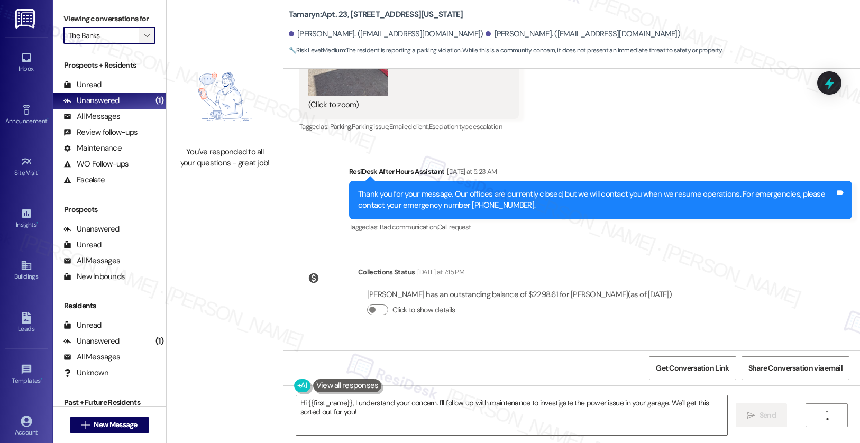
click at [144, 40] on icon "" at bounding box center [147, 35] width 6 height 8
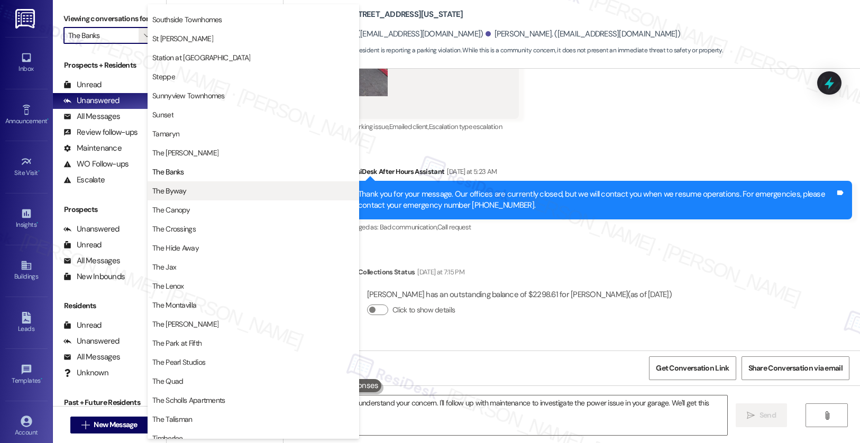
scroll to position [1679, 0]
click at [187, 193] on span "The Byway" at bounding box center [253, 191] width 202 height 11
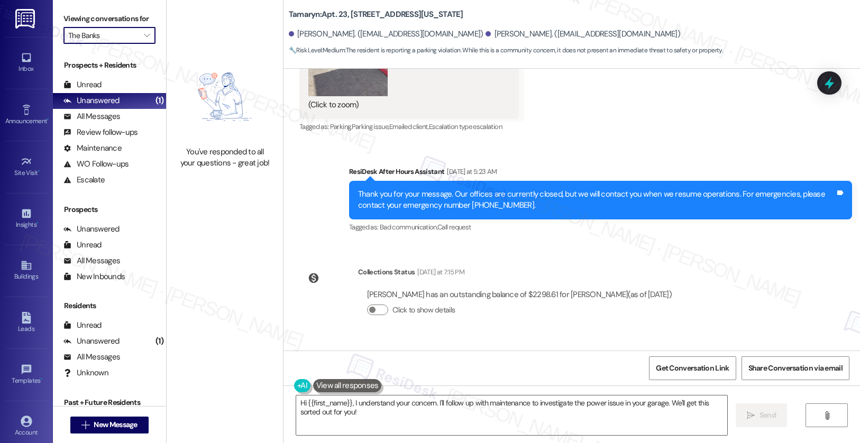
type input "The Byway"
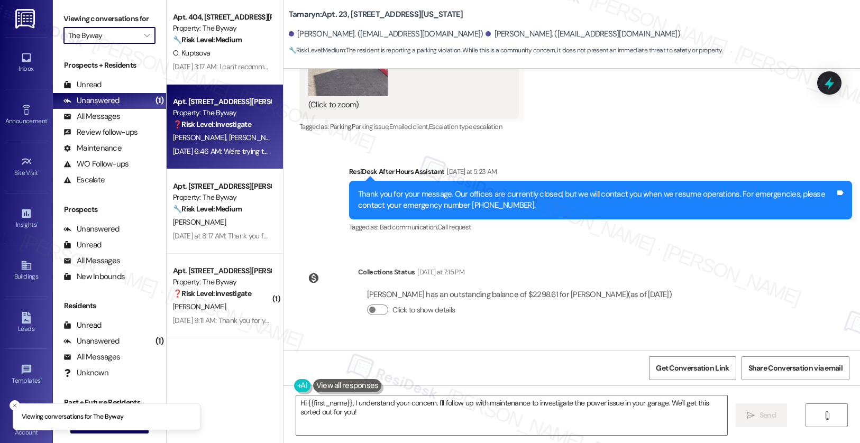
click at [223, 129] on strong "❓ Risk Level: Investigate" at bounding box center [212, 125] width 78 height 10
type textarea "Fetching suggested responses. Please feel free to read through the conversation…"
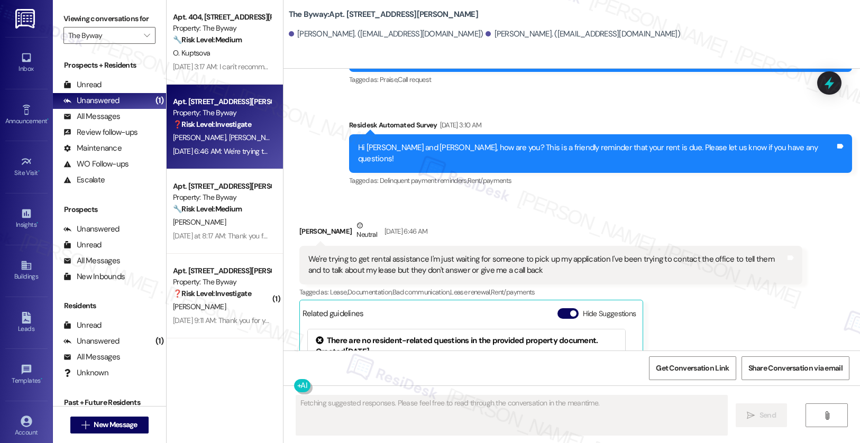
scroll to position [3023, 0]
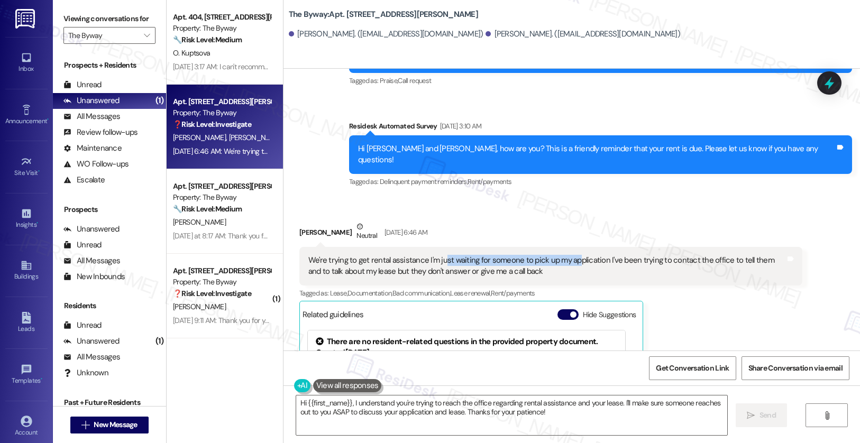
drag, startPoint x: 435, startPoint y: 173, endPoint x: 566, endPoint y: 172, distance: 131.2
click at [566, 255] on div "We're trying to get rental assistance I'm just waiting for someone to pick up m…" at bounding box center [546, 266] width 477 height 23
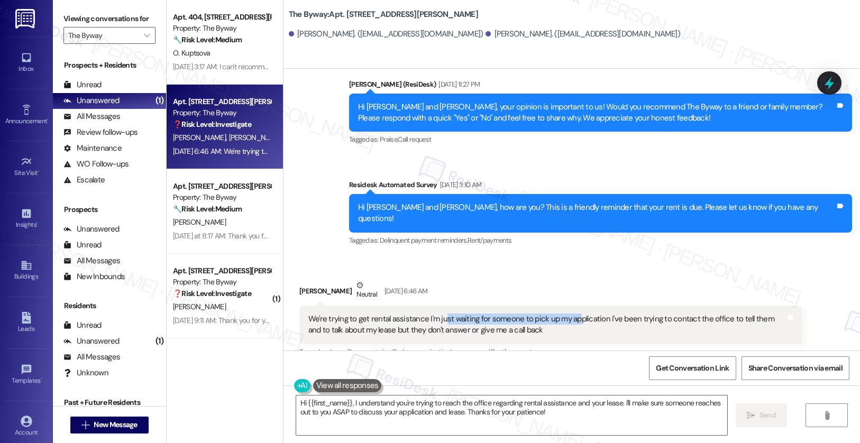
scroll to position [3193, 0]
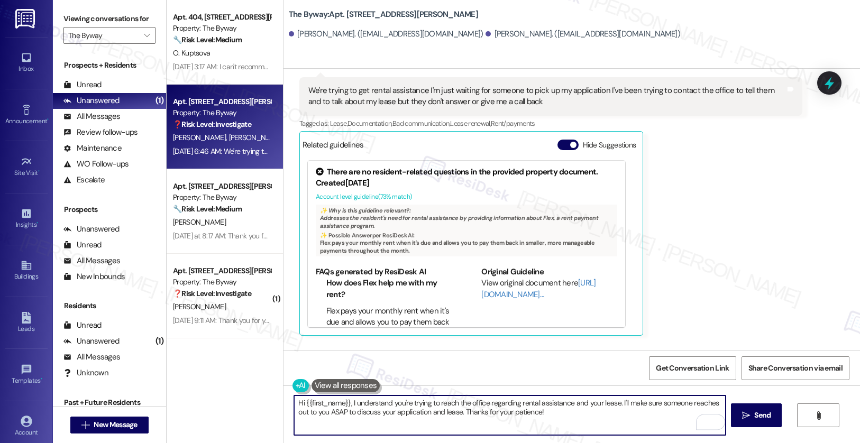
drag, startPoint x: 557, startPoint y: 413, endPoint x: 452, endPoint y: 417, distance: 105.9
click at [349, 407] on textarea "Hi {{first_name}}, I understand you're trying to reach the office regarding ren…" at bounding box center [510, 416] width 432 height 40
drag, startPoint x: 367, startPoint y: 405, endPoint x: 455, endPoint y: 403, distance: 88.9
click at [455, 403] on textarea "Hi {{first_name}}, is there a tentative date when you can complete the payment?…" at bounding box center [510, 416] width 432 height 40
click at [646, 405] on textarea "Hi {{first_name}}, is there a tentative date when you can complete the payment?…" at bounding box center [510, 416] width 432 height 40
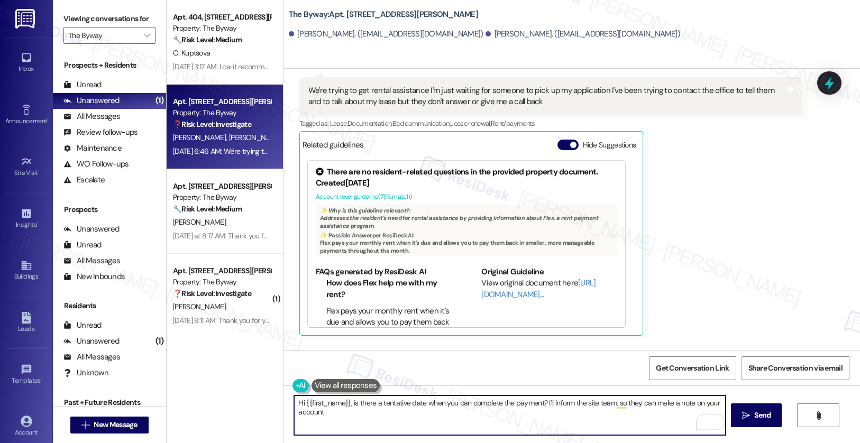
type textarea "Hi {{first_name}}, is there a tentative date when you can complete the payment?…"
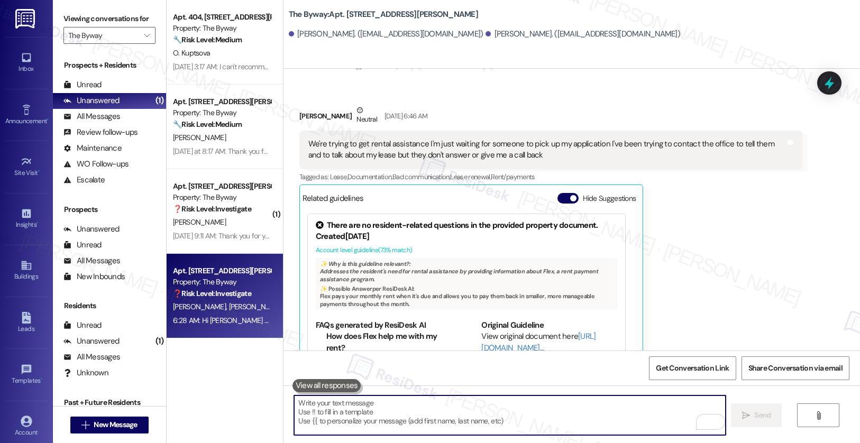
scroll to position [3278, 0]
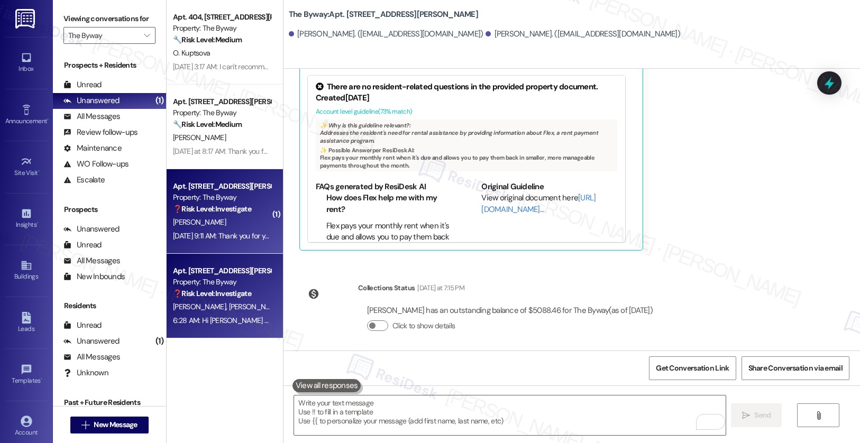
click at [224, 215] on div "Apt. 222, 23765 NE Halsey St Property: The Byway ❓ Risk Level: Investigate" at bounding box center [222, 198] width 100 height 36
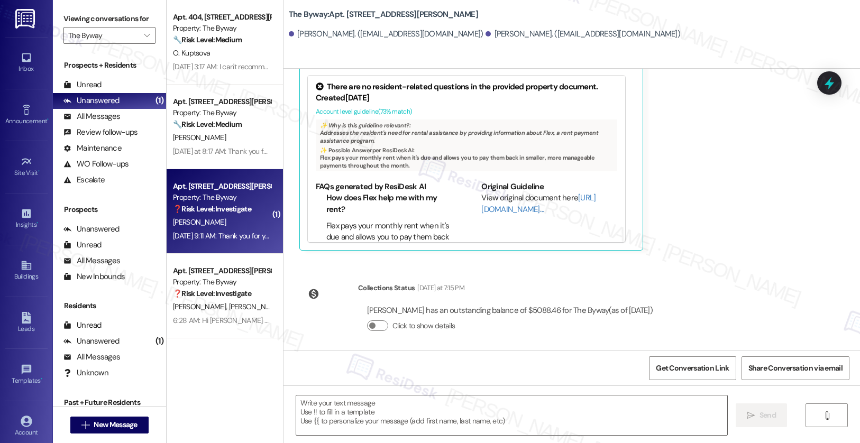
type textarea "Fetching suggested responses. Please feel free to read through the conversation…"
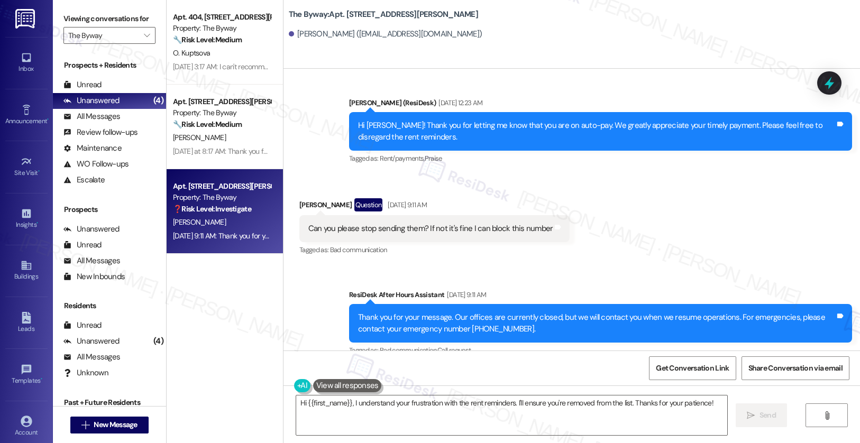
scroll to position [2647, 0]
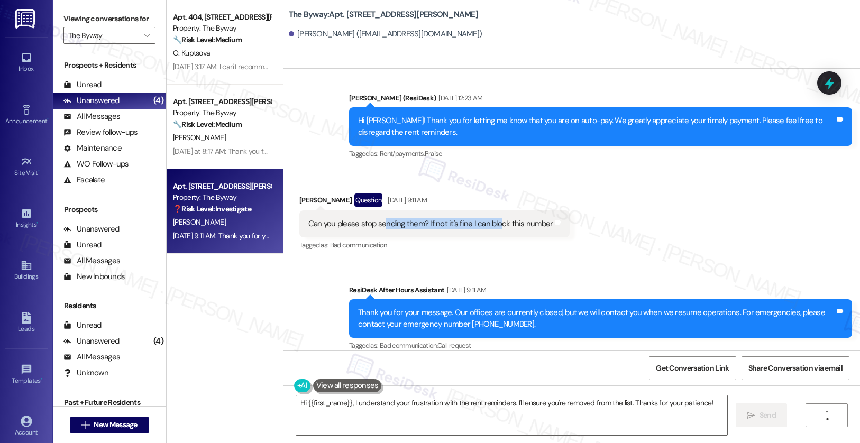
drag, startPoint x: 378, startPoint y: 212, endPoint x: 491, endPoint y: 210, distance: 113.7
click at [491, 218] on div "Can you please stop sending them? If not it's fine I can block this number" at bounding box center [430, 223] width 245 height 11
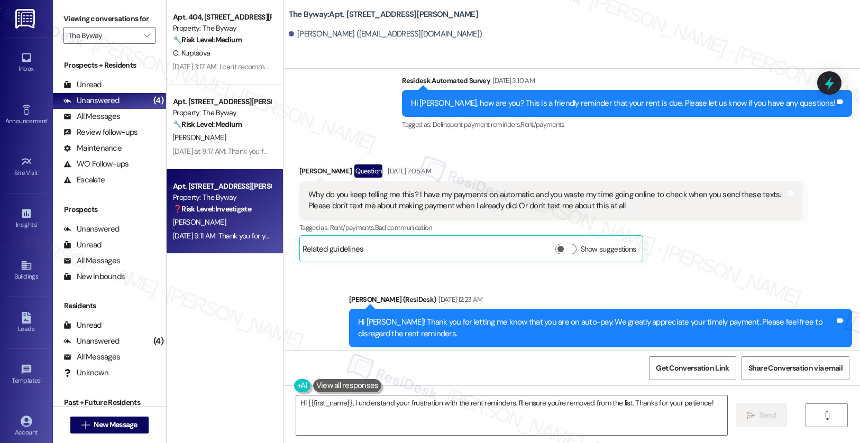
scroll to position [2422, 0]
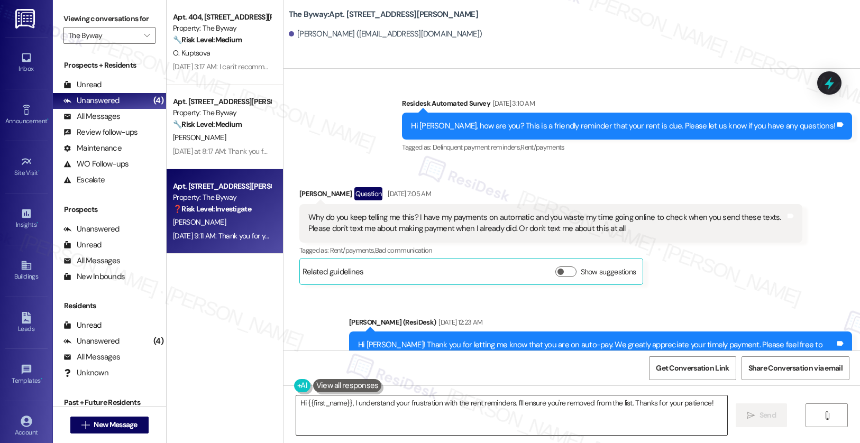
click at [317, 405] on textarea "Hi {{first_name}}, I understand your frustration with the rent reminders. I'll …" at bounding box center [512, 416] width 432 height 40
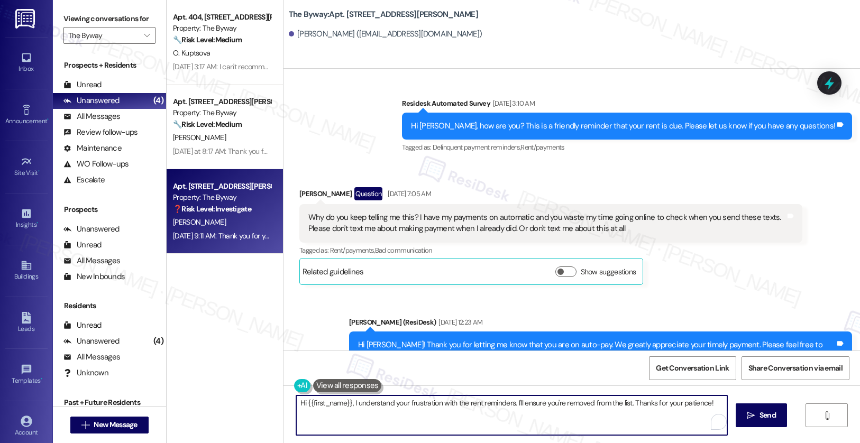
click at [316, 405] on textarea "Hi {{first_name}}, I understand your frustration with the rent reminders. I'll …" at bounding box center [512, 416] width 432 height 40
click at [317, 405] on textarea "Hi {{first_name}}, I understand your frustration with the rent reminders. I'll …" at bounding box center [512, 416] width 432 height 40
click at [317, 404] on textarea "Hi {{first_name}}, I understand your frustration with the rent reminders. I'll …" at bounding box center [512, 416] width 432 height 40
click at [318, 403] on textarea "Hi {{first_name}}, I understand your frustration with the rent reminders. I'll …" at bounding box center [510, 416] width 432 height 40
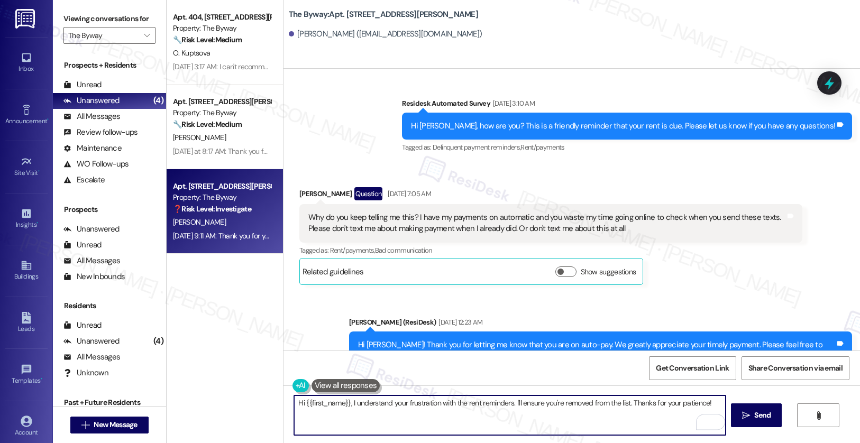
click at [318, 403] on textarea "Hi {{first_name}}, I understand your frustration with the rent reminders. I'll …" at bounding box center [510, 416] width 432 height 40
paste textarea "If you no longer want to receive these messages, please reply STOP (all in capi…"
drag, startPoint x: 307, startPoint y: 401, endPoint x: 458, endPoint y: 407, distance: 150.9
click at [458, 407] on textarea "If you no longer want to receive these messages, please reply STOP (all in capi…" at bounding box center [510, 416] width 432 height 40
click at [496, 407] on textarea "If you no longer want to receive these messages, please reply STOP (all in capi…" at bounding box center [510, 416] width 432 height 40
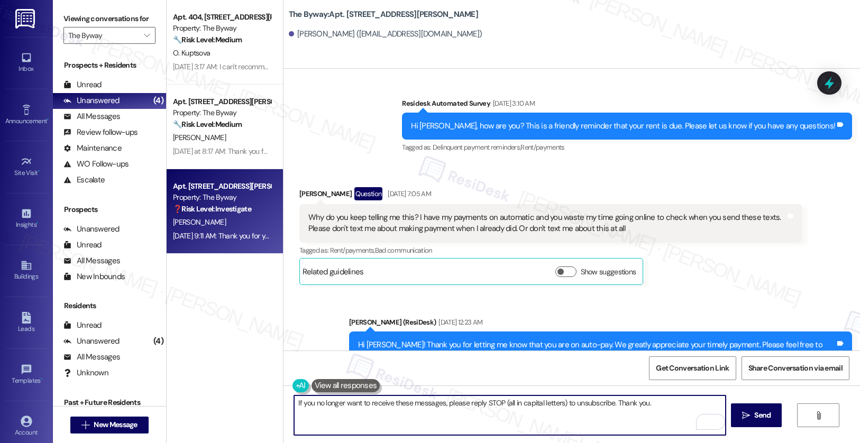
click at [578, 421] on textarea "If you no longer want to receive these messages, please reply STOP (all in capi…" at bounding box center [510, 416] width 432 height 40
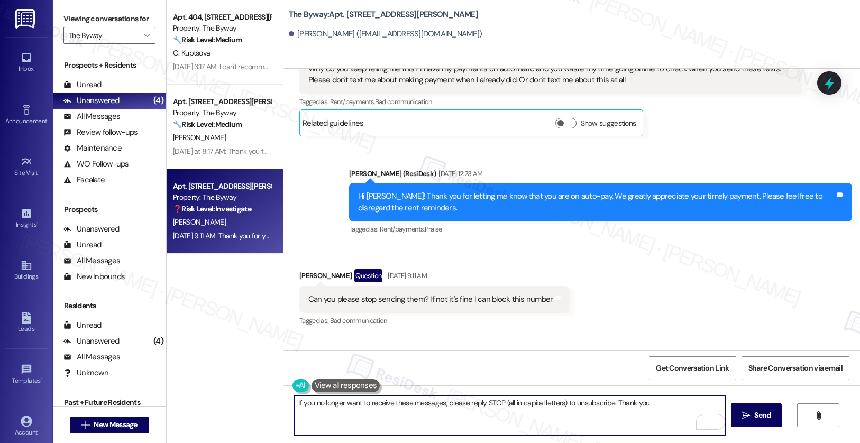
scroll to position [2647, 0]
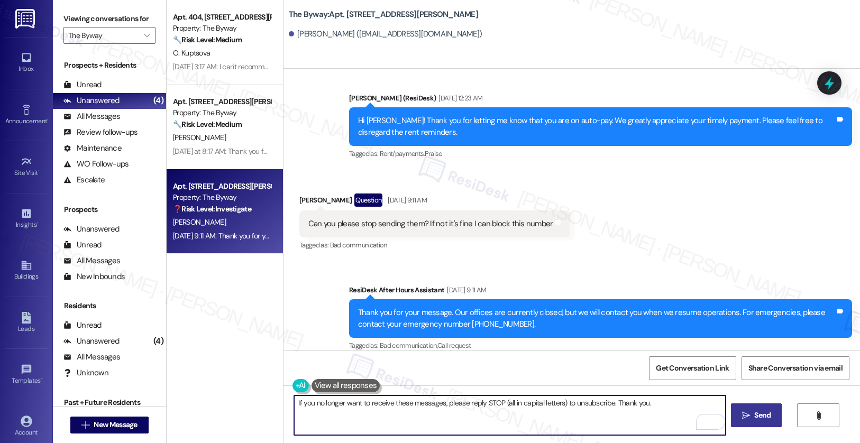
type textarea "If you no longer want to receive these messages, please reply STOP (all in capi…"
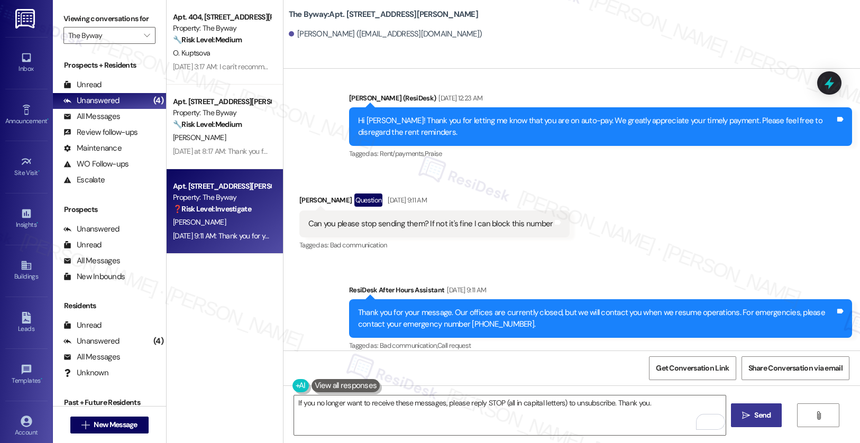
click at [742, 416] on icon "" at bounding box center [746, 416] width 8 height 8
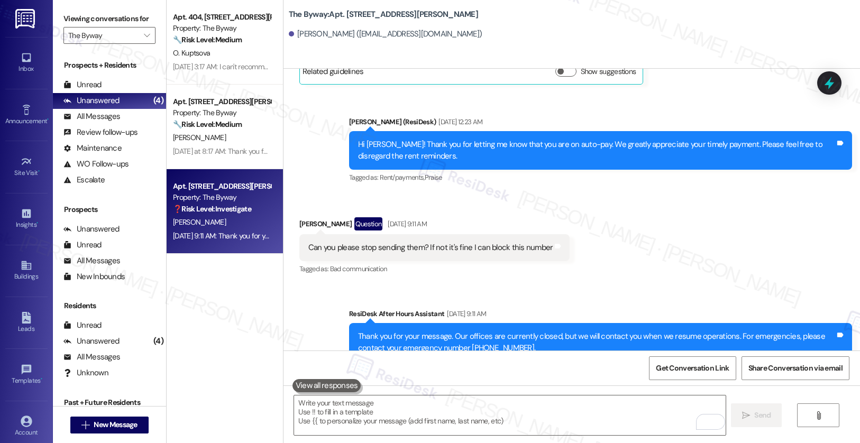
scroll to position [2720, 0]
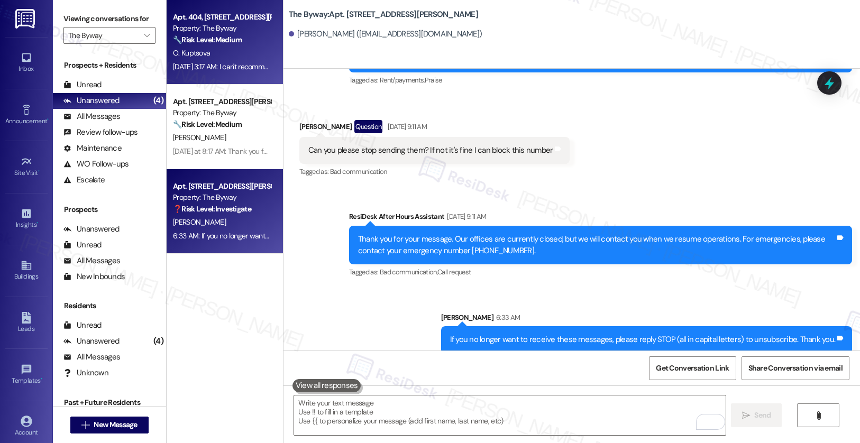
click at [232, 55] on div "O. Kuptsova" at bounding box center [222, 53] width 100 height 13
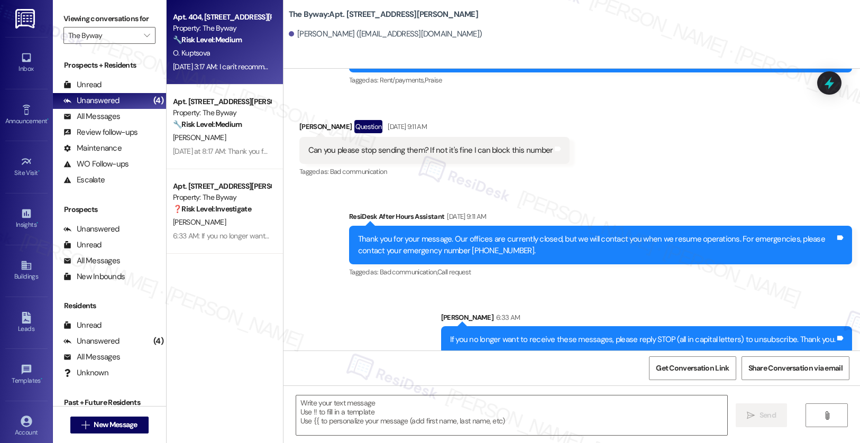
type textarea "Fetching suggested responses. Please feel free to read through the conversation…"
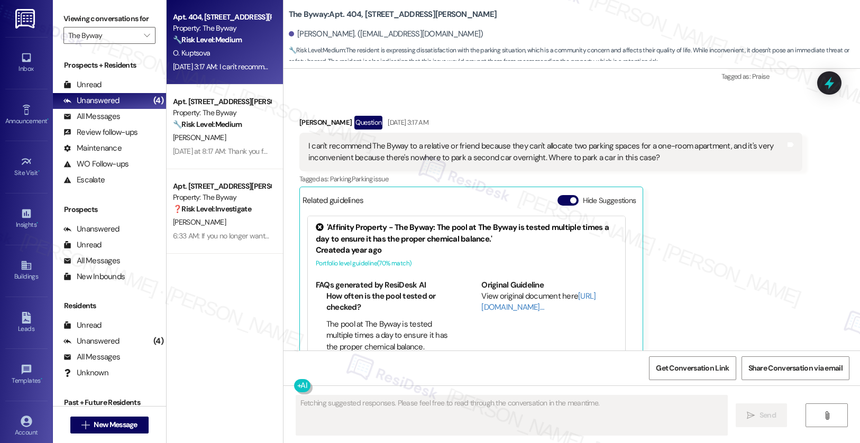
scroll to position [2468, 0]
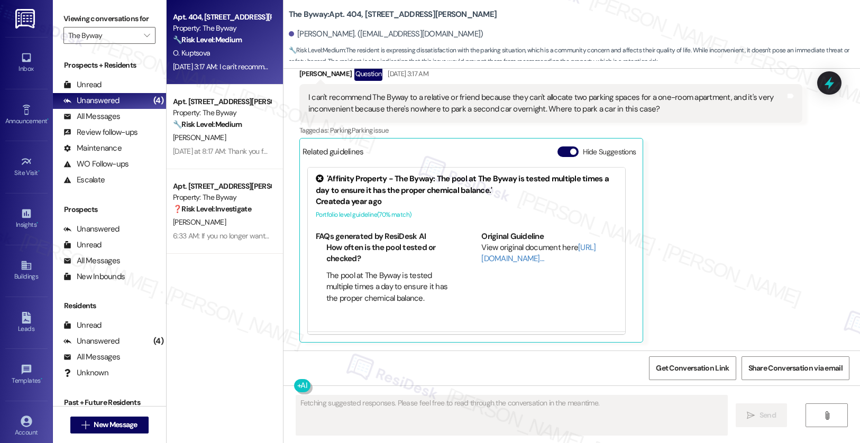
click at [560, 152] on button "Hide Suggestions" at bounding box center [567, 152] width 21 height 11
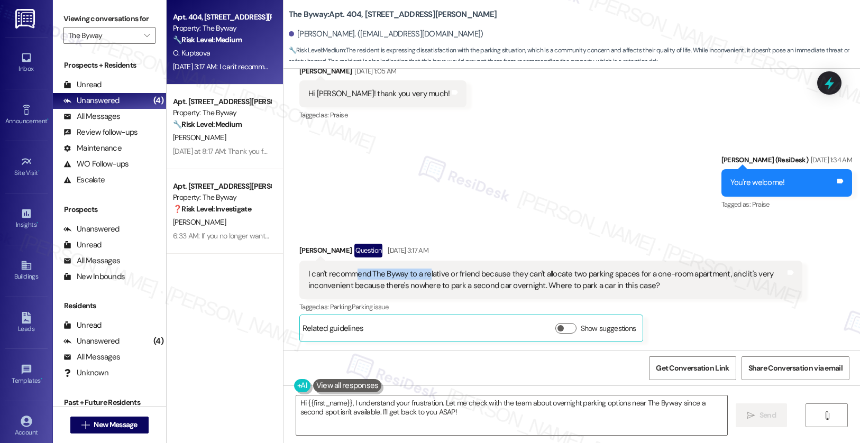
drag, startPoint x: 348, startPoint y: 277, endPoint x: 420, endPoint y: 276, distance: 72.5
click at [420, 276] on div "I can't recommend The Byway to a relative or friend because they can't allocate…" at bounding box center [546, 280] width 477 height 23
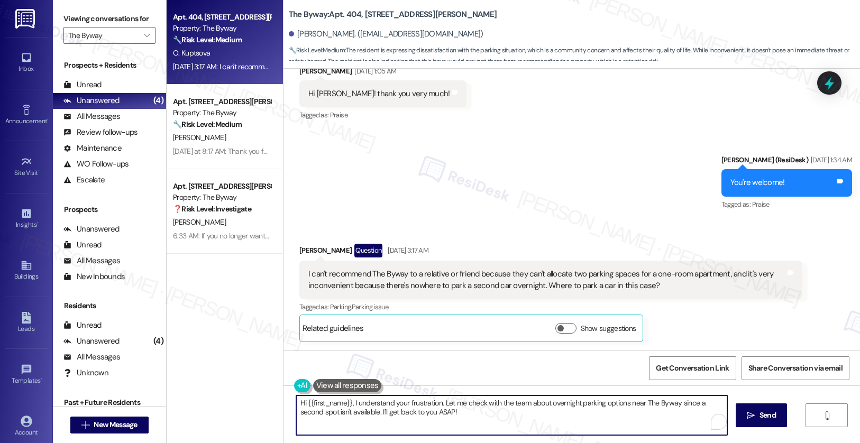
click at [479, 416] on textarea "Hi {{first_name}}, I understand your frustration. Let me check with the team ab…" at bounding box center [512, 416] width 432 height 40
click at [462, 410] on textarea "Hi {{first_name}}, I understand your frustration. Let me check with the team ab…" at bounding box center [510, 416] width 432 height 40
type textarea "Hi {{first_name}}, I understand your frustration. Let me check with the team ab…"
click at [754, 418] on span "Send" at bounding box center [762, 415] width 16 height 11
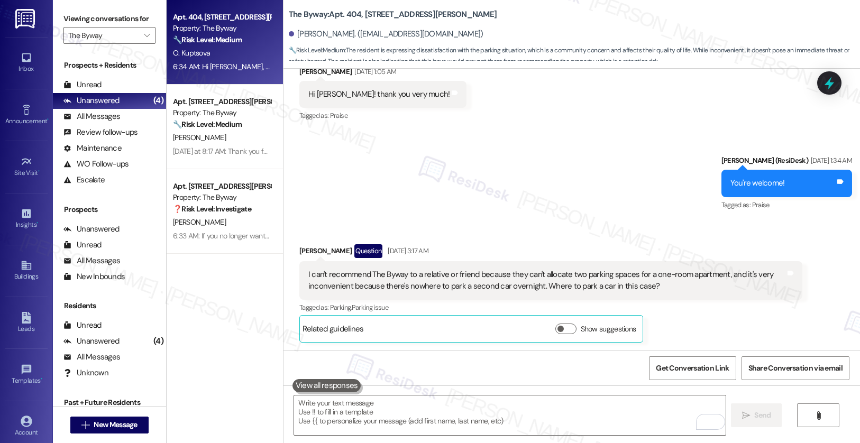
scroll to position [2377, 0]
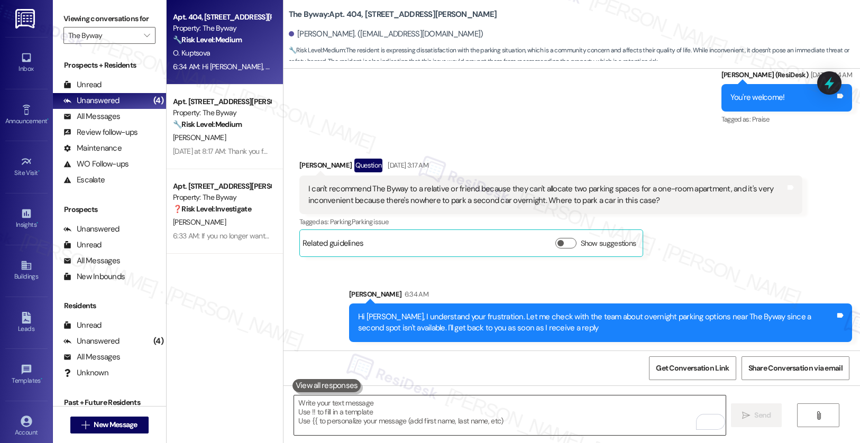
click at [547, 427] on textarea "To enrich screen reader interactions, please activate Accessibility in Grammarl…" at bounding box center [510, 416] width 432 height 40
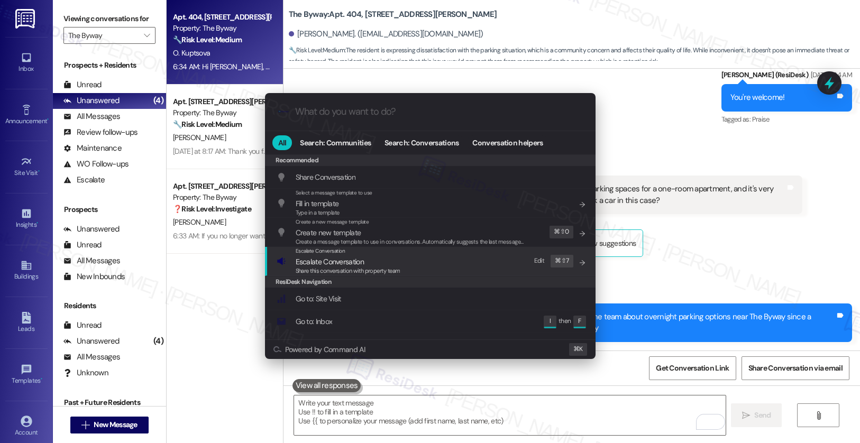
click at [409, 254] on div "Escalate Conversation Escalate Conversation Share this conversation with proper…" at bounding box center [431, 261] width 309 height 29
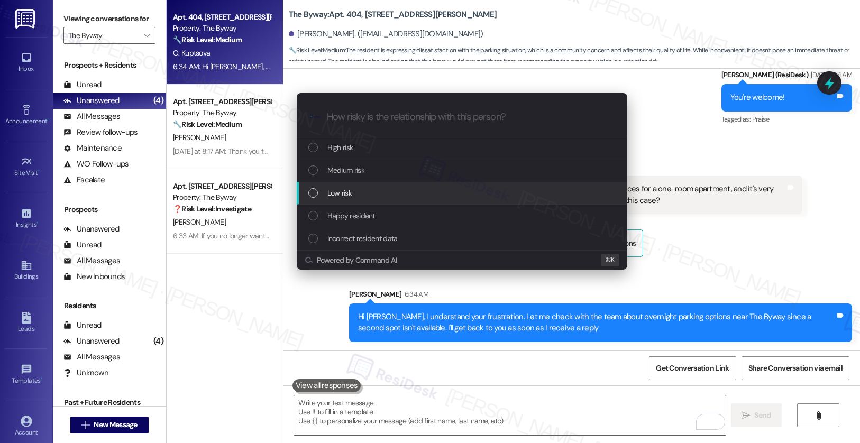
click at [392, 192] on div "Low risk" at bounding box center [462, 193] width 309 height 12
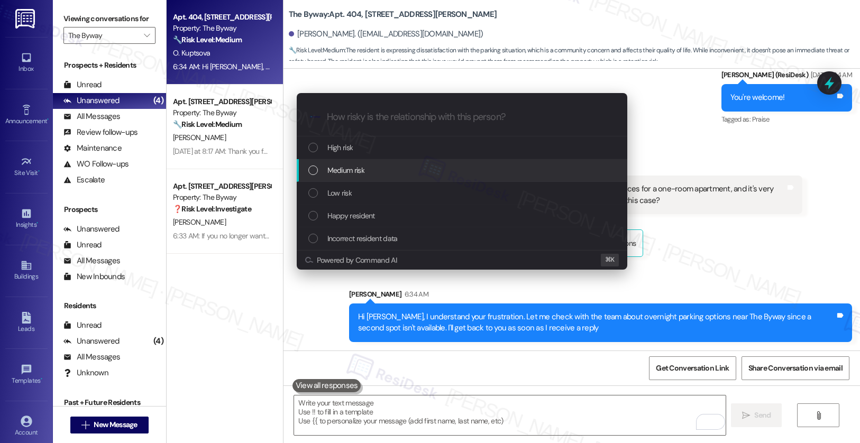
click at [386, 171] on div "Medium risk" at bounding box center [462, 170] width 309 height 12
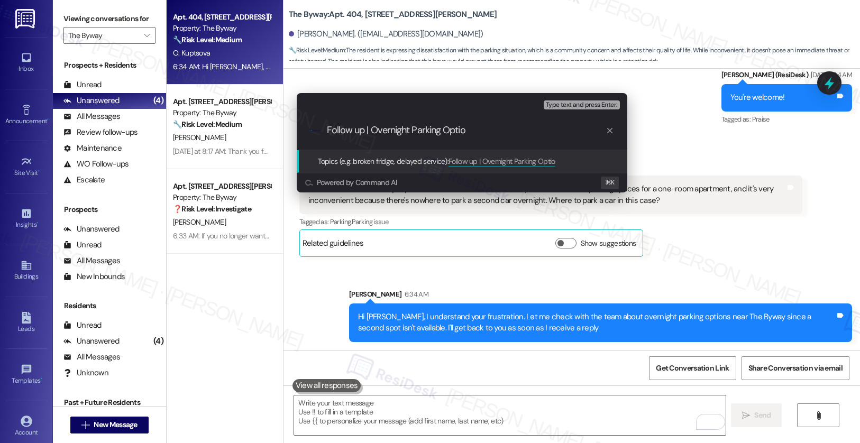
type input "Follow up | Overnight Parking Option"
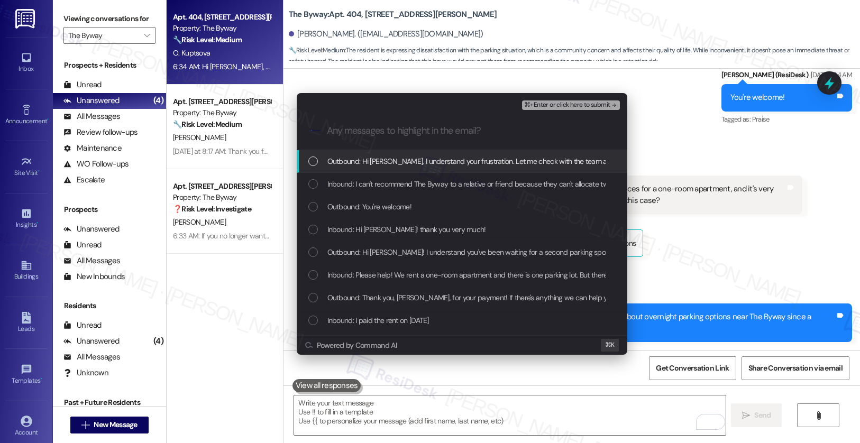
click at [396, 170] on div "Outbound: Hi Olena, I understand your frustration. Let me check with the team a…" at bounding box center [462, 161] width 331 height 23
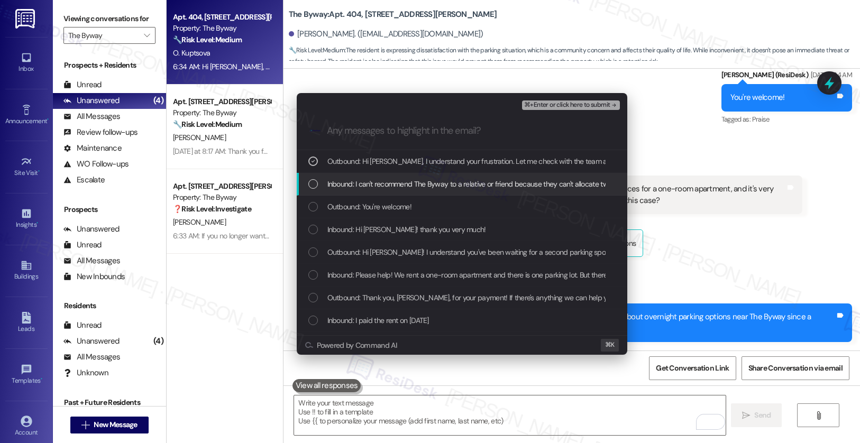
click at [396, 191] on div "Inbound: I can't recommend The Byway to a relative or friend because they can't…" at bounding box center [462, 184] width 331 height 23
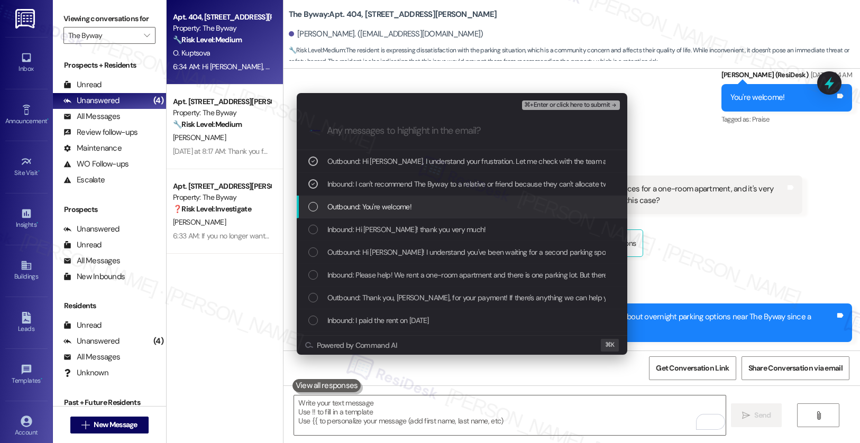
click at [397, 205] on span "Outbound: You're welcome!" at bounding box center [369, 207] width 85 height 12
click at [398, 206] on span "Outbound: You're welcome!" at bounding box center [369, 207] width 85 height 12
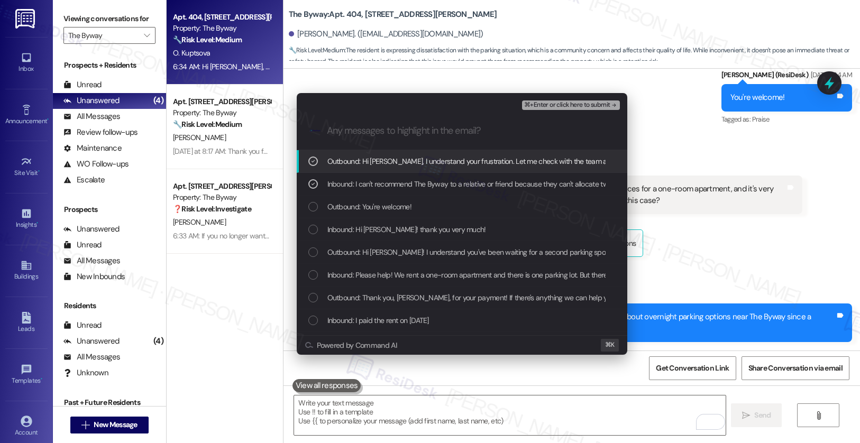
click at [542, 107] on span "⌘+Enter or click here to submit" at bounding box center [567, 105] width 86 height 7
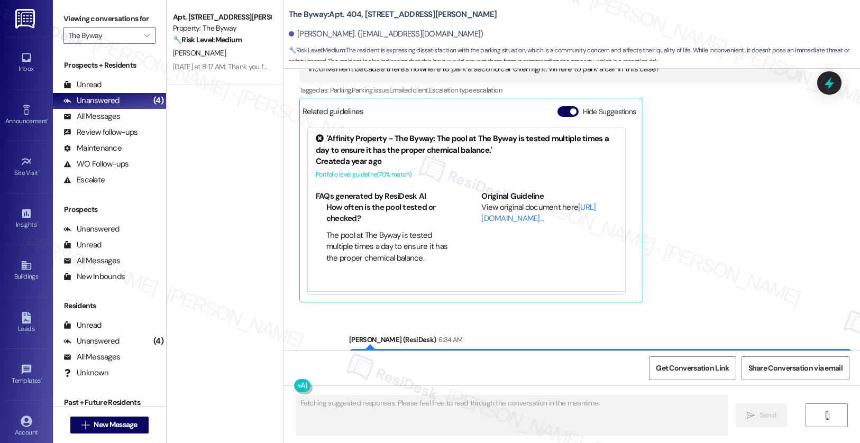
scroll to position [2570, 0]
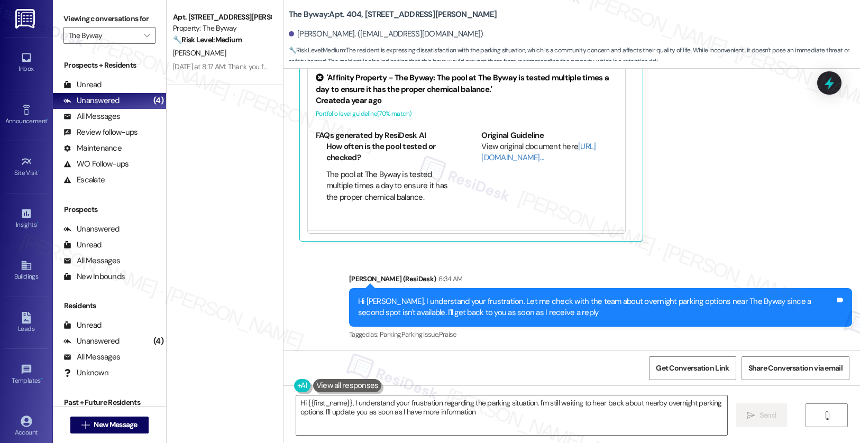
type textarea "Hi {{first_name}}, I understand your frustration regarding the parking situatio…"
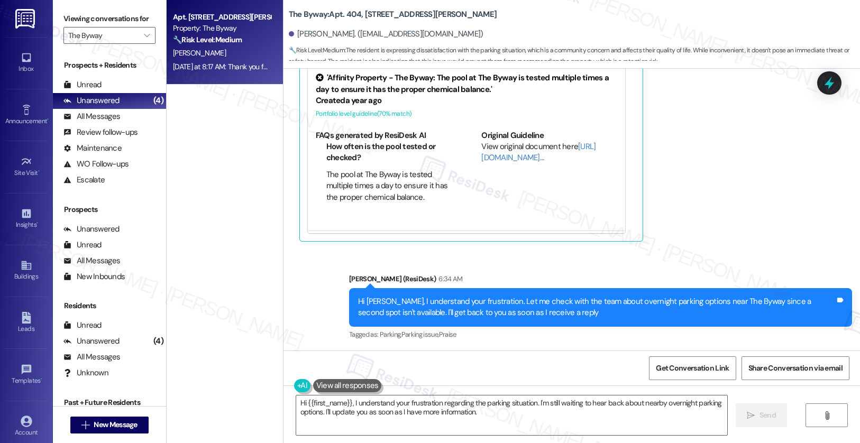
click at [222, 58] on div "[PERSON_NAME]" at bounding box center [222, 53] width 100 height 13
type textarea "Fetching suggested responses. Please feel free to read through the conversation…"
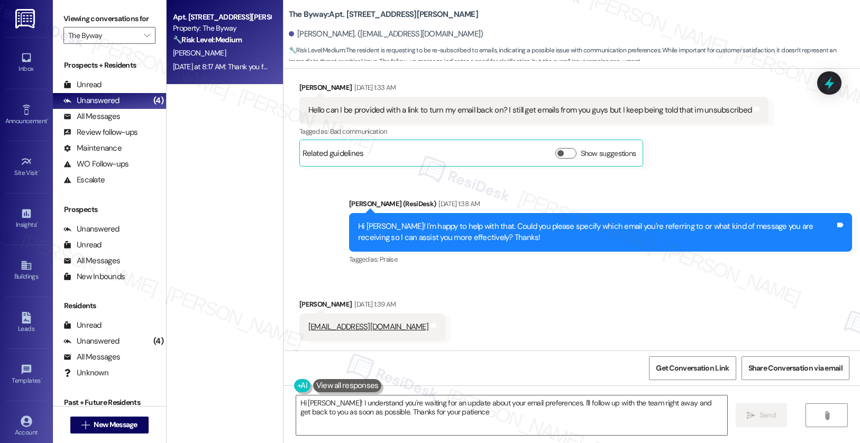
type textarea "Hi [PERSON_NAME]! I understand you're waiting for an update about your email pr…"
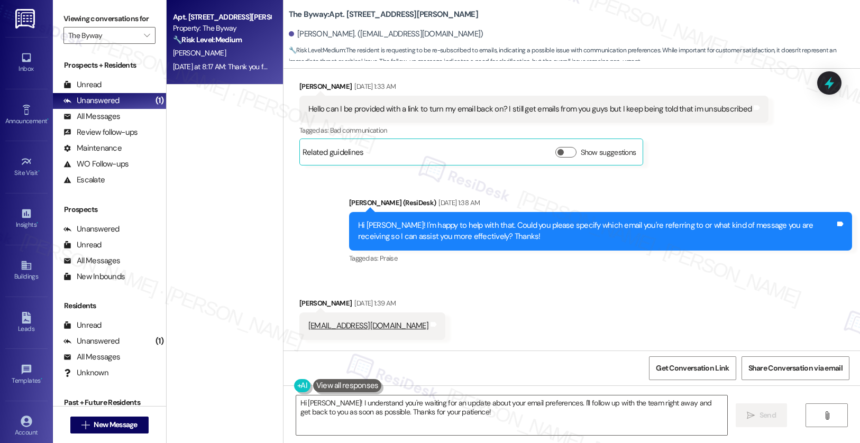
scroll to position [278, 0]
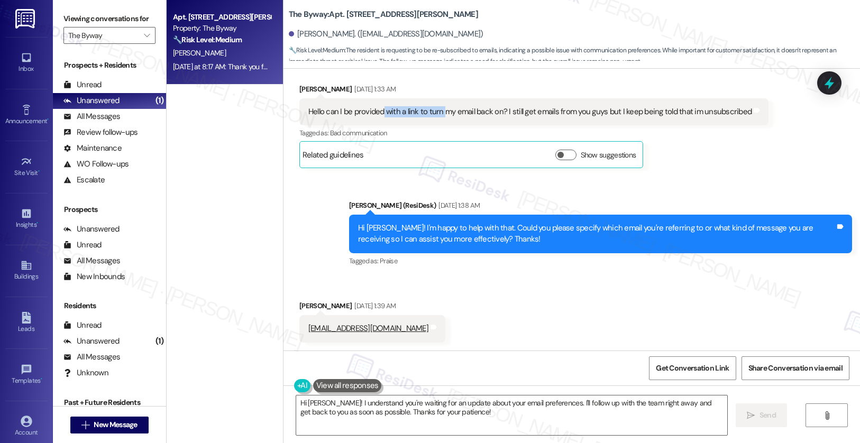
drag, startPoint x: 374, startPoint y: 107, endPoint x: 436, endPoint y: 112, distance: 62.1
click at [436, 112] on div "Hello can I be provided with a link to turn my email back on? I still get email…" at bounding box center [529, 111] width 443 height 11
click at [446, 112] on div "Hello can I be provided with a link to turn my email back on? I still get email…" at bounding box center [529, 111] width 443 height 11
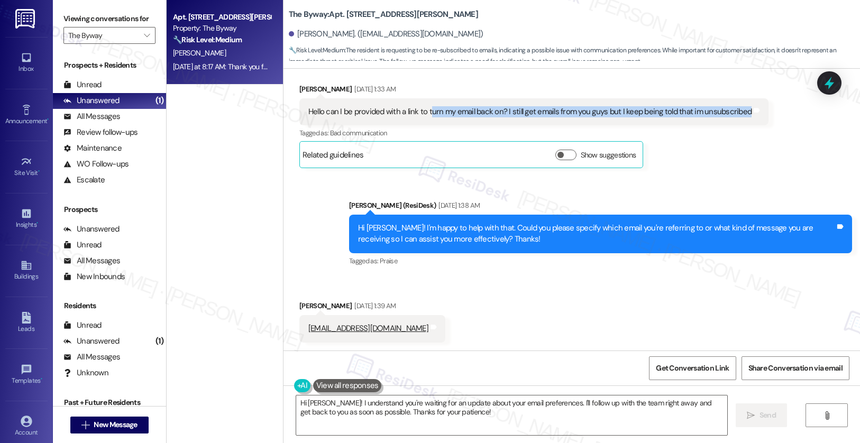
drag, startPoint x: 422, startPoint y: 110, endPoint x: 507, endPoint y: 120, distance: 85.7
click at [507, 120] on div "Hello can I be provided with a link to turn my email back on? I still get email…" at bounding box center [533, 111] width 469 height 27
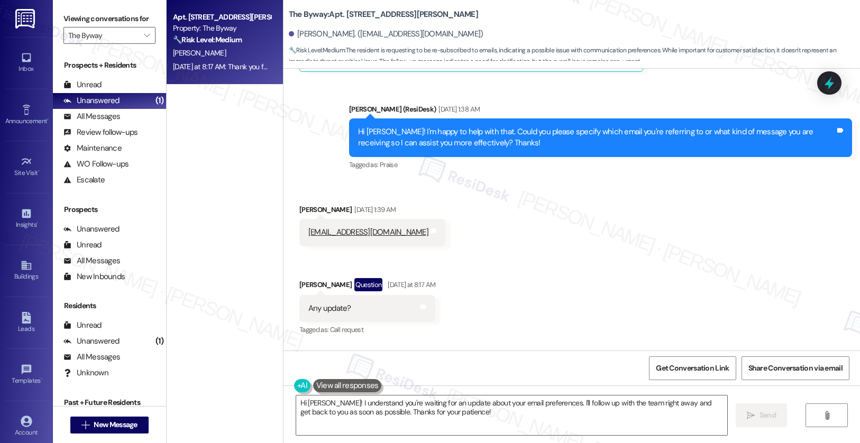
scroll to position [373, 0]
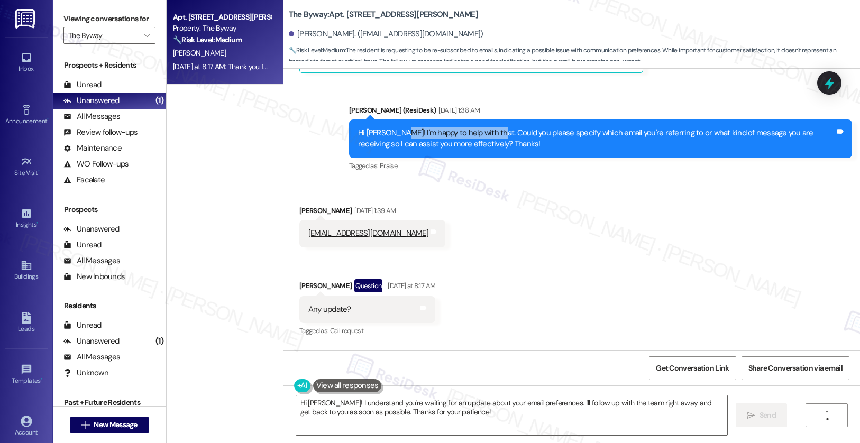
drag, startPoint x: 387, startPoint y: 131, endPoint x: 485, endPoint y: 136, distance: 98.5
click at [485, 136] on div "Hi [PERSON_NAME]! I'm happy to help with that. Could you please specify which e…" at bounding box center [596, 138] width 477 height 23
click at [487, 125] on div "Hi Kevin! I'm happy to help with that. Could you please specify which email you…" at bounding box center [600, 139] width 503 height 39
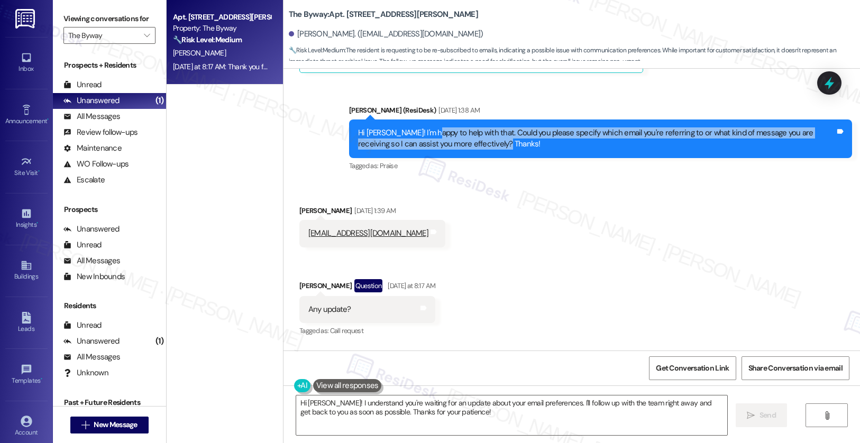
drag, startPoint x: 424, startPoint y: 132, endPoint x: 492, endPoint y: 141, distance: 68.8
click at [492, 141] on div "Hi [PERSON_NAME]! I'm happy to help with that. Could you please specify which e…" at bounding box center [596, 138] width 477 height 23
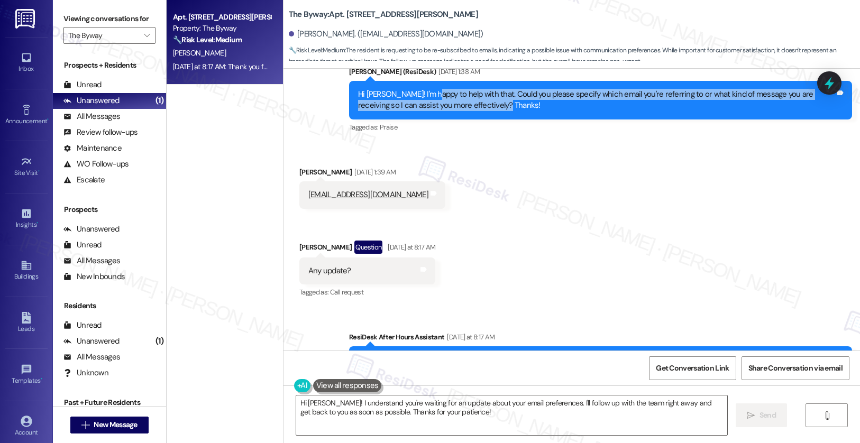
scroll to position [470, 0]
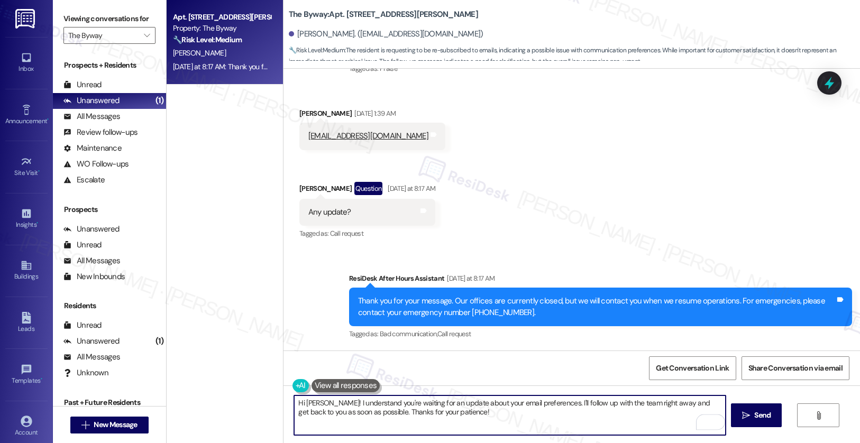
drag, startPoint x: 453, startPoint y: 417, endPoint x: 312, endPoint y: 406, distance: 141.2
click at [312, 406] on textarea "Hi [PERSON_NAME]! I understand you're waiting for an update about your email pr…" at bounding box center [510, 416] width 432 height 40
click at [413, 418] on textarea "Hi [PERSON_NAME]! I understand you're waiting for an update about your email pr…" at bounding box center [510, 416] width 432 height 40
click at [491, 419] on textarea "Hi [PERSON_NAME]! I understand you're waiting for an update about your email pr…" at bounding box center [510, 416] width 432 height 40
click at [455, 418] on textarea "Hi [PERSON_NAME]! I understand you're waiting for an update about your email pr…" at bounding box center [510, 416] width 432 height 40
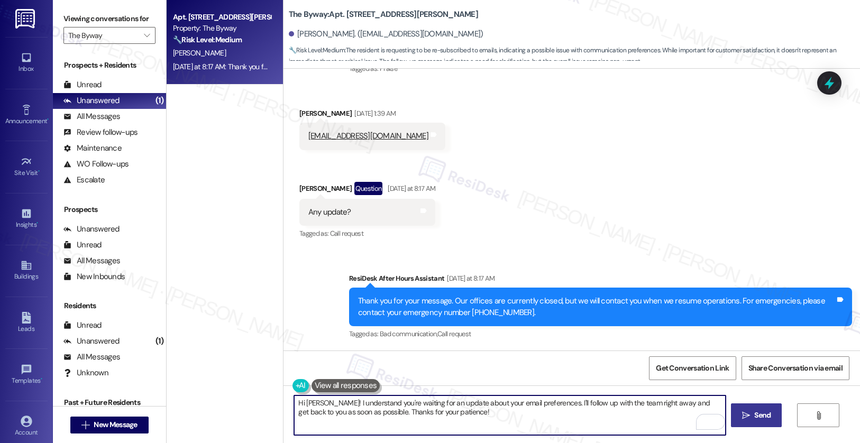
click at [774, 422] on button " Send" at bounding box center [756, 416] width 51 height 24
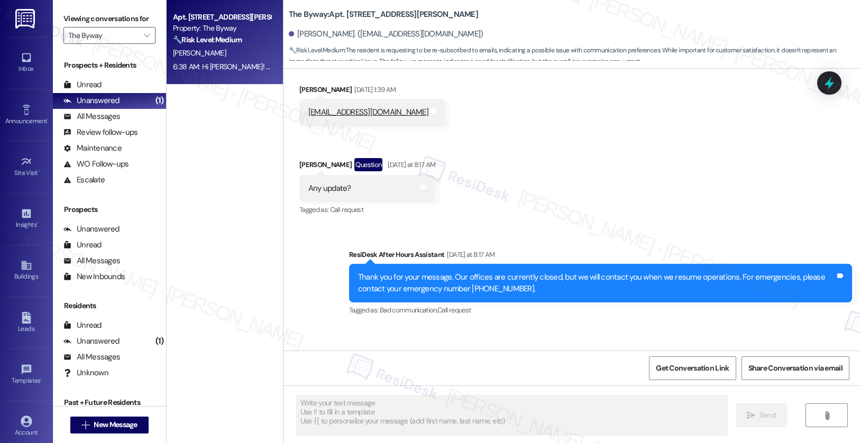
scroll to position [555, 0]
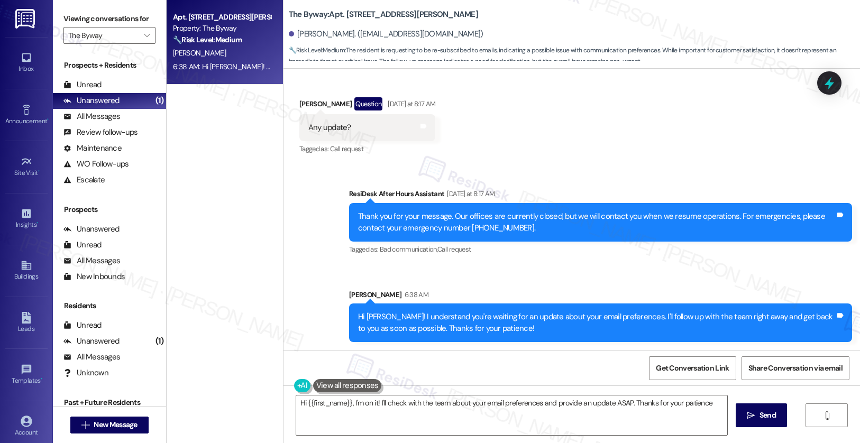
type textarea "Hi {{first_name}}, I'm on it! I'll check with the team about your email prefere…"
click at [417, 417] on textarea "Hi {{first_name}}, I'm on it! I'll check with the team about your email prefere…" at bounding box center [512, 416] width 432 height 40
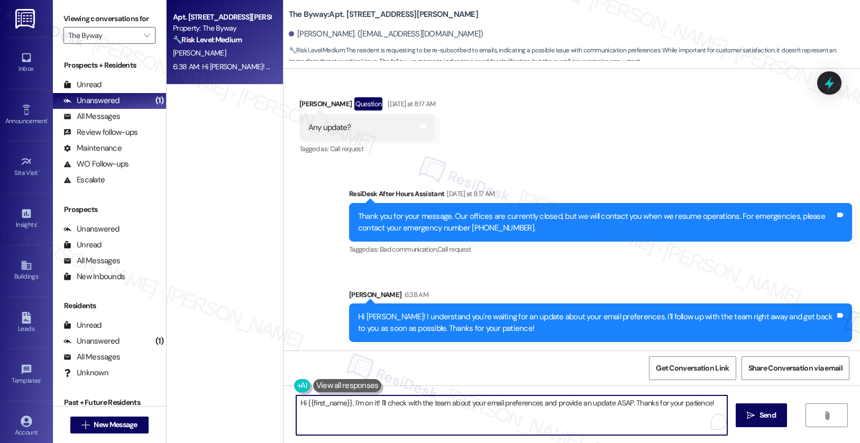
click at [417, 417] on textarea "Hi {{first_name}}, I'm on it! I'll check with the team about your email prefere…" at bounding box center [512, 416] width 432 height 40
click at [416, 418] on textarea "Hi {{first_name}}, I'm on it! I'll check with the team about your email prefere…" at bounding box center [512, 416] width 432 height 40
click at [415, 418] on textarea "Hi {{first_name}}, I'm on it! I'll check with the team about your email prefere…" at bounding box center [512, 416] width 432 height 40
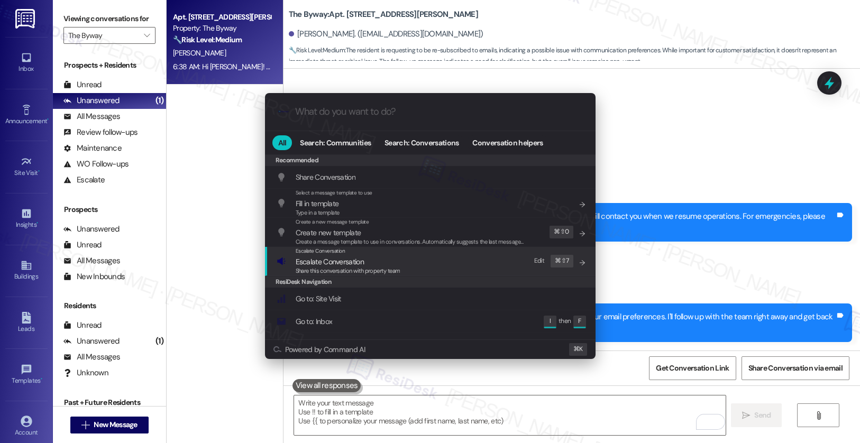
click at [374, 263] on span "Escalate Conversation" at bounding box center [348, 262] width 105 height 12
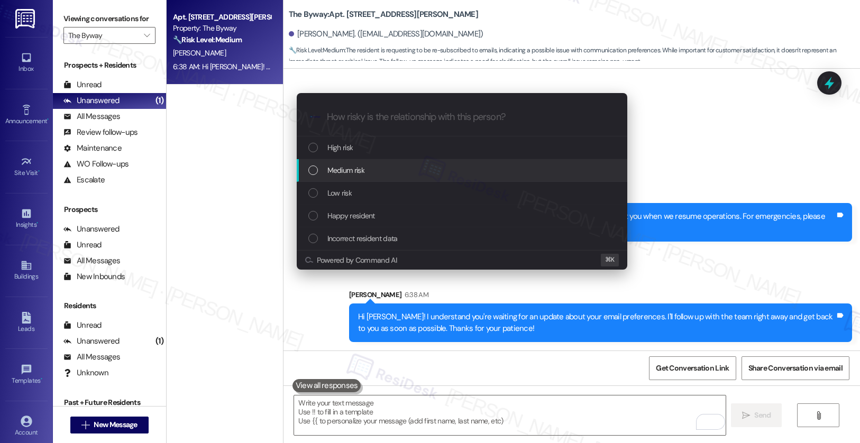
click at [379, 171] on div "Medium risk" at bounding box center [462, 170] width 309 height 12
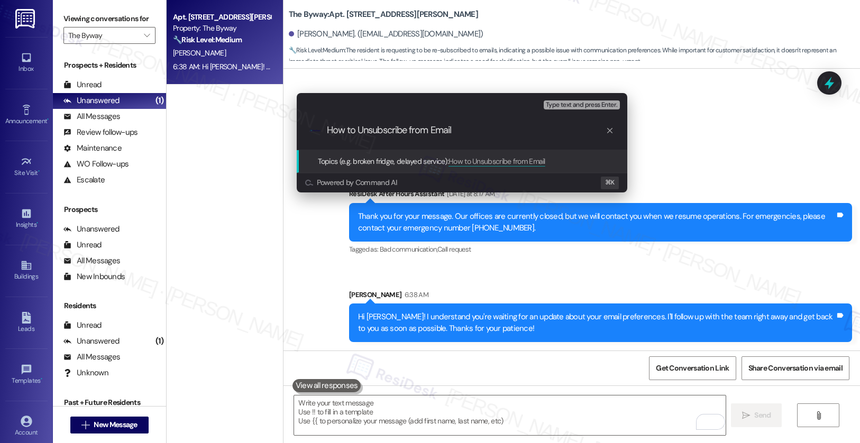
type input "How to Unsubscribe from Emails"
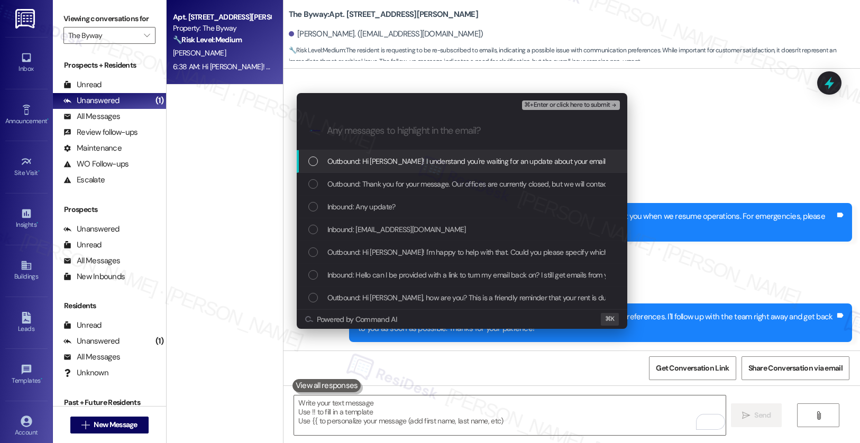
click at [395, 162] on span "Outbound: Hi Kevin! I understand you're waiting for an update about your email …" at bounding box center [646, 162] width 639 height 12
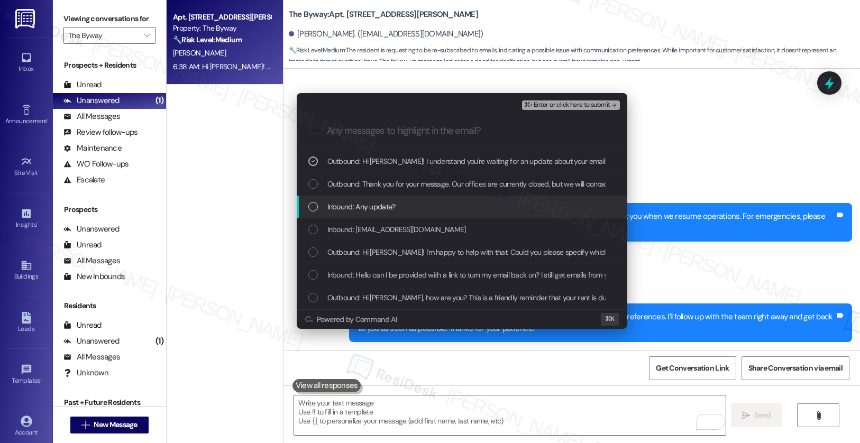
click at [388, 210] on span "Inbound: Any update?" at bounding box center [361, 207] width 68 height 12
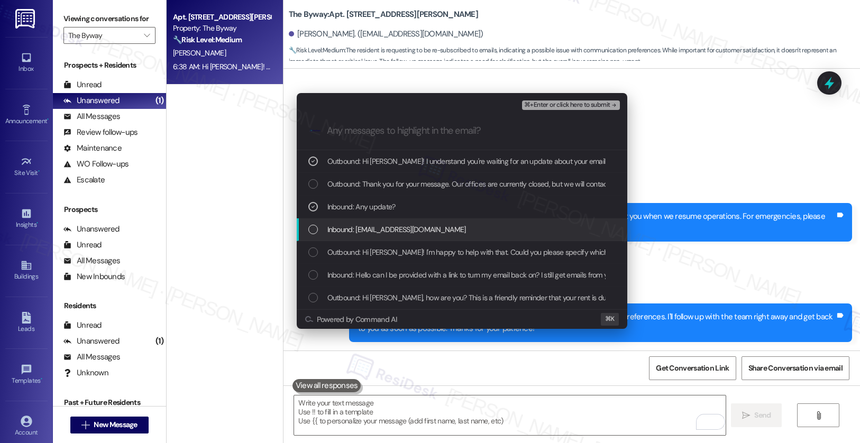
click at [385, 231] on span "Inbound: Kevinorellana64@gmail.com" at bounding box center [396, 230] width 139 height 12
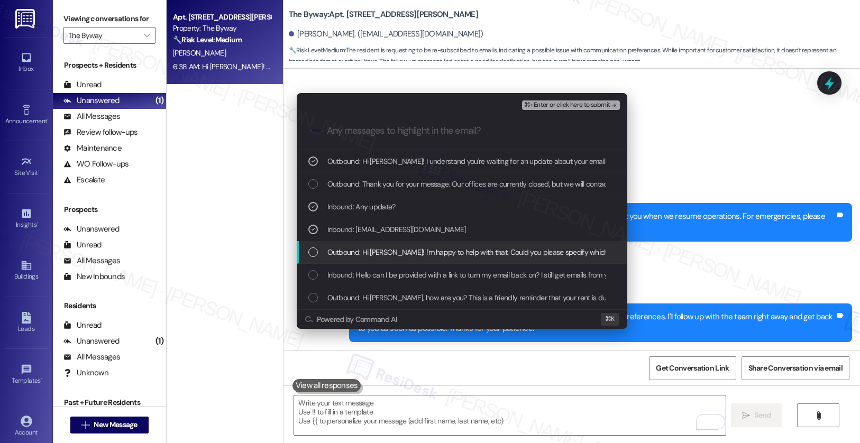
click at [380, 251] on span "Outbound: Hi Kevin! I'm happy to help with that. Could you please specify which…" at bounding box center [638, 252] width 622 height 12
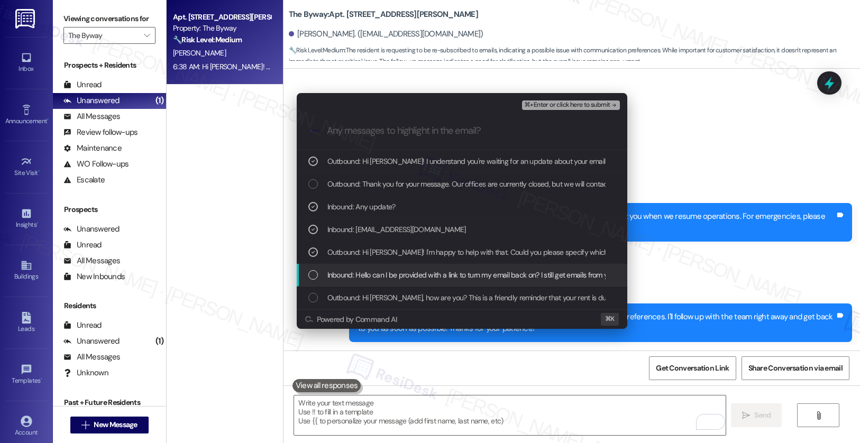
click at [412, 277] on span "Inbound: Hello can I be provided with a link to turn my email back on? I still …" at bounding box center [545, 275] width 436 height 12
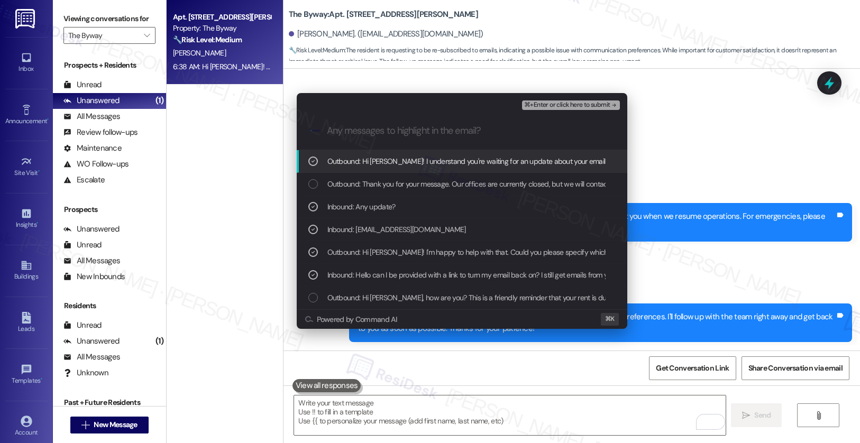
click at [564, 106] on span "⌘+Enter or click here to submit" at bounding box center [567, 105] width 86 height 7
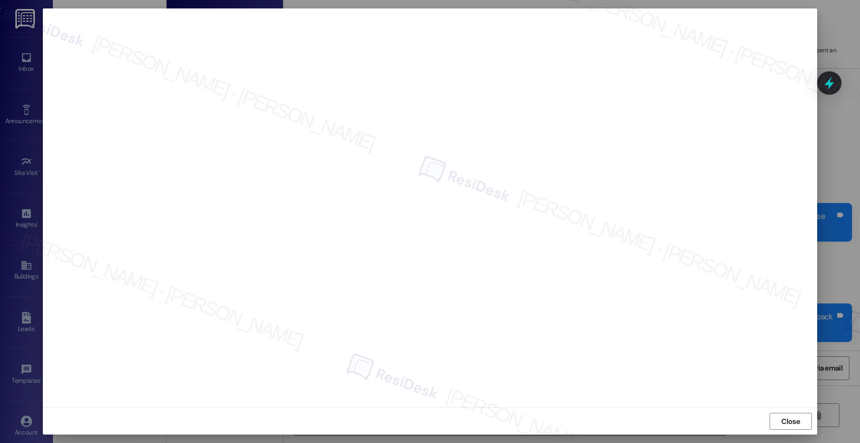
scroll to position [1, 0]
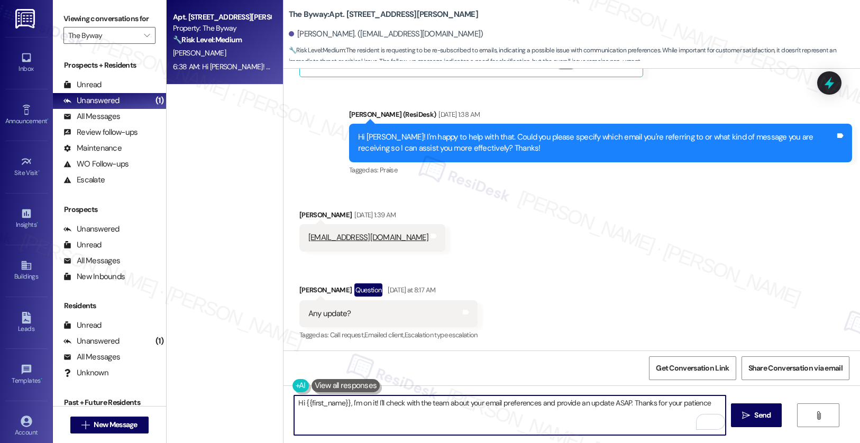
type textarea "Hi {{first_name}}, I'm on it! I'll check with the team about your email prefere…"
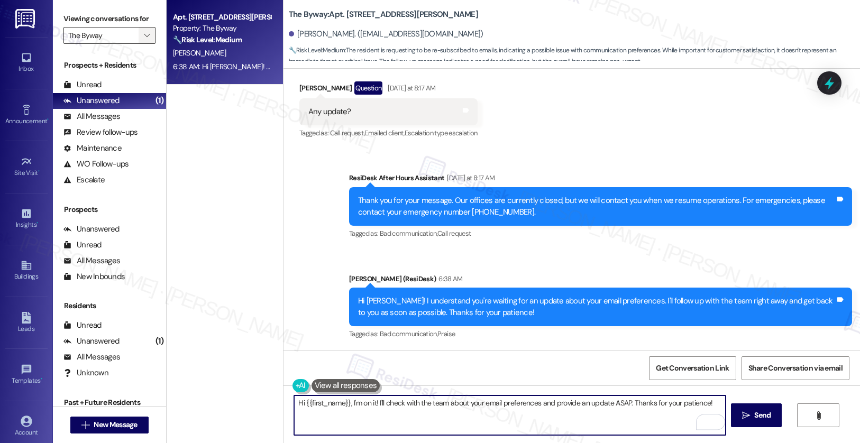
click at [142, 44] on span "" at bounding box center [147, 35] width 10 height 17
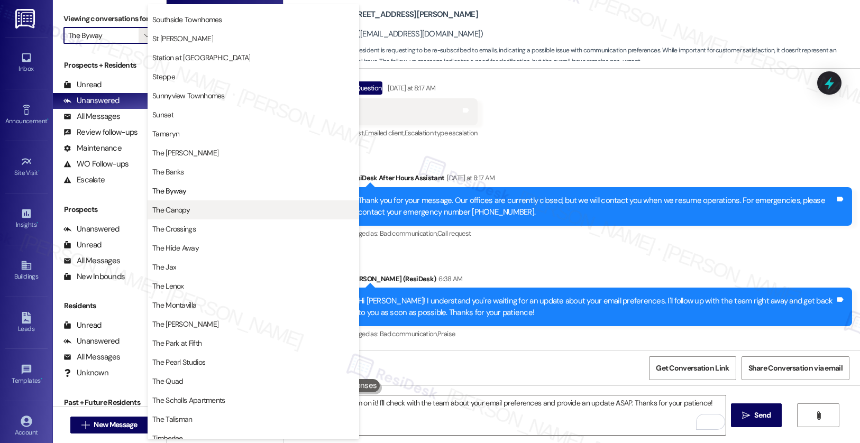
scroll to position [1658, 0]
click at [175, 213] on span "The Canopy" at bounding box center [171, 210] width 38 height 11
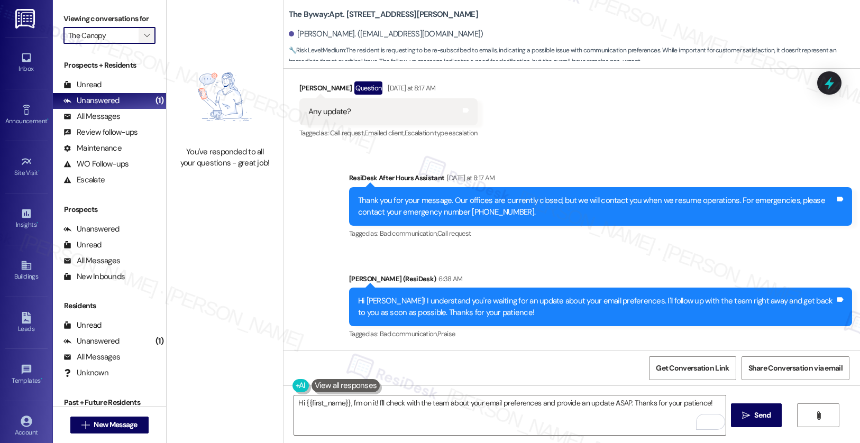
click at [143, 44] on span "" at bounding box center [147, 35] width 10 height 17
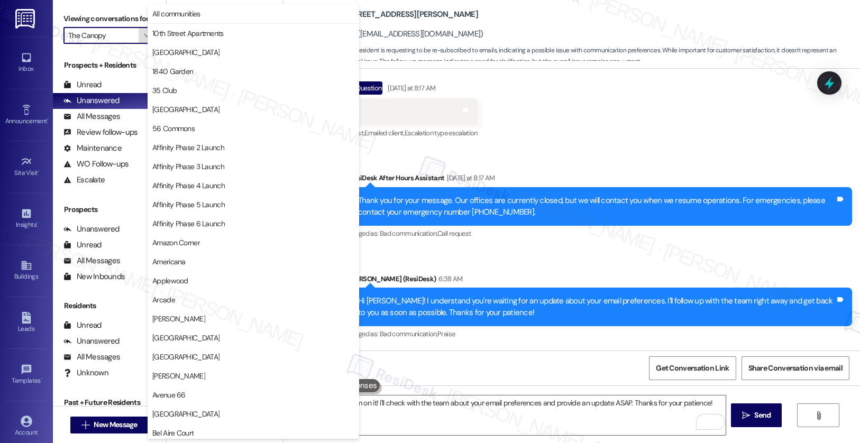
scroll to position [1837, 0]
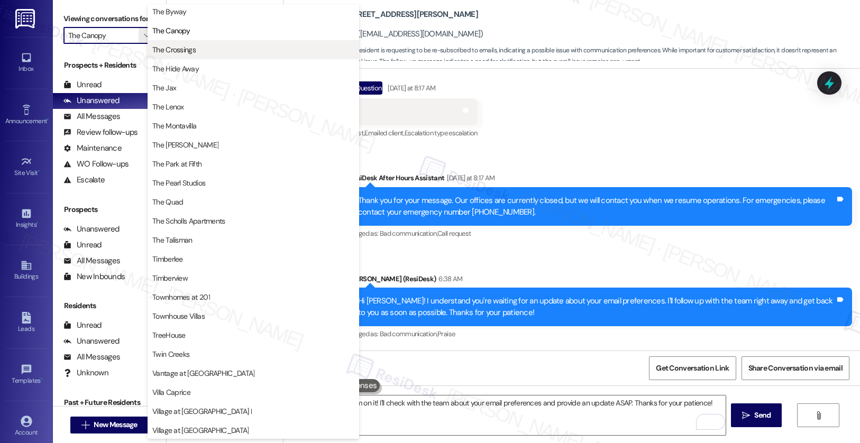
click at [183, 49] on span "The Crossings" at bounding box center [173, 49] width 43 height 11
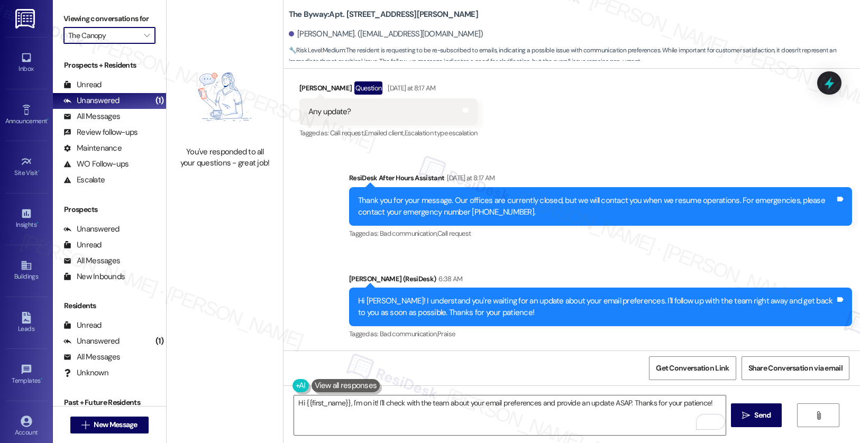
type input "The Crossings"
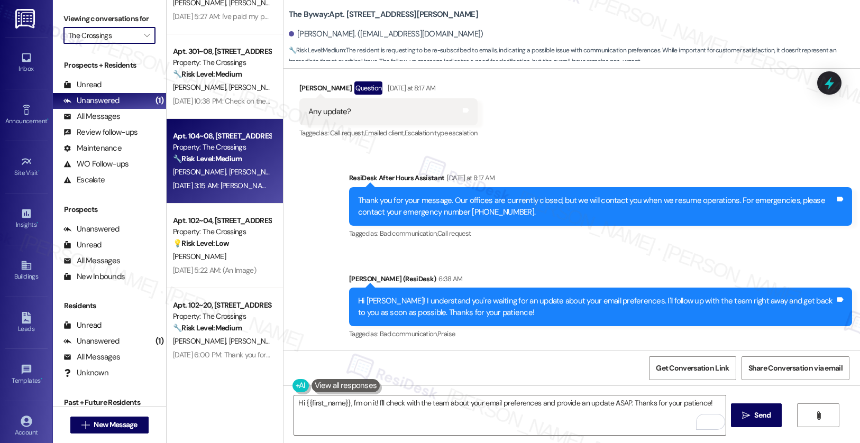
scroll to position [55, 0]
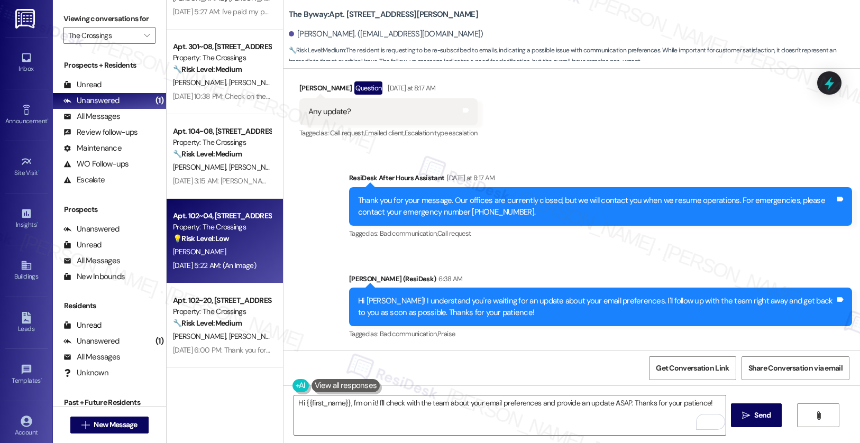
click at [211, 271] on div "Sep 03, 2025 at 5:22 AM: (An Image) Sep 03, 2025 at 5:22 AM: (An Image)" at bounding box center [222, 265] width 100 height 13
type textarea "Hi {{first_name}}, I'm on it! I'll check with the team about your email prefere…"
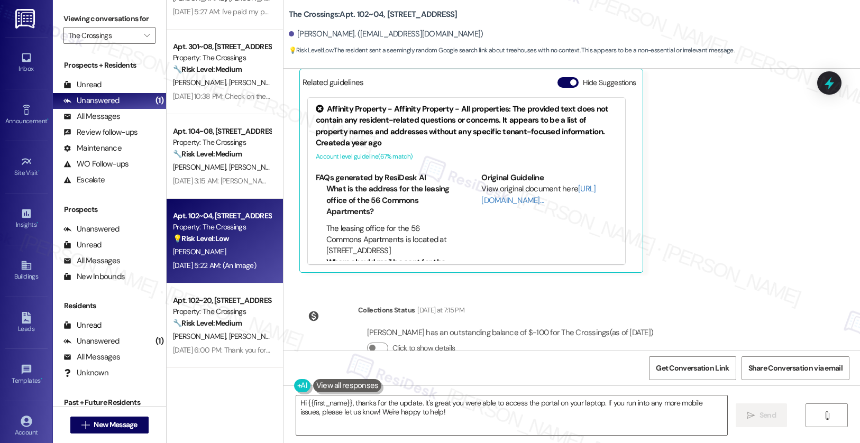
scroll to position [17599, 0]
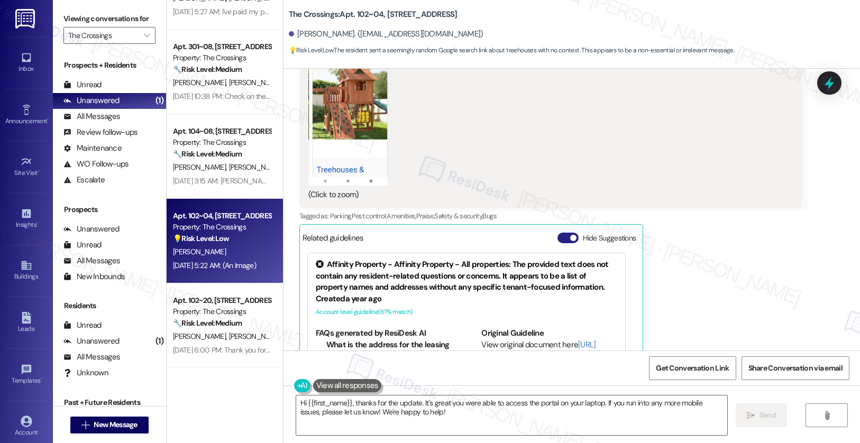
click at [570, 238] on span "button" at bounding box center [573, 238] width 6 height 6
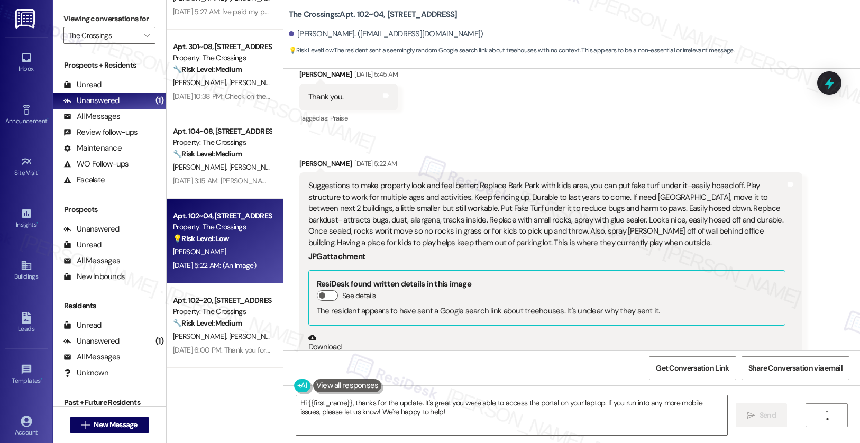
scroll to position [17256, 0]
drag, startPoint x: 336, startPoint y: 187, endPoint x: 486, endPoint y: 189, distance: 149.2
click at [486, 189] on div "Suggestions to make property look and feel better: Replace Bark Park with kids …" at bounding box center [546, 214] width 477 height 68
click at [484, 200] on div "Suggestions to make property look and feel better: Replace Bark Park with kids …" at bounding box center [546, 214] width 477 height 68
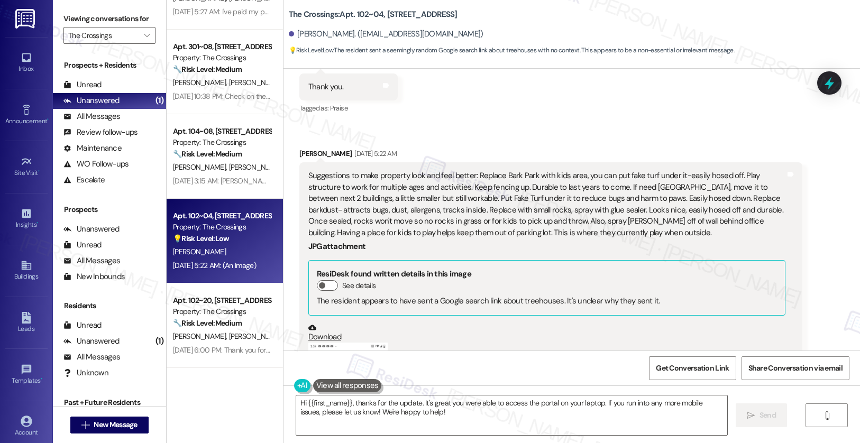
scroll to position [17266, 0]
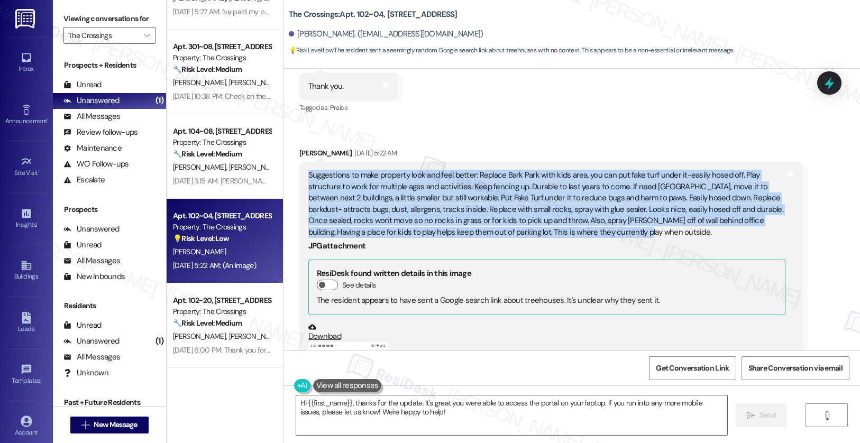
drag, startPoint x: 300, startPoint y: 175, endPoint x: 522, endPoint y: 235, distance: 229.7
click at [522, 235] on div "Suggestions to make property look and feel better: Replace Bark Park with kids …" at bounding box center [546, 204] width 477 height 68
copy div "Suggestions to make property look and feel better: Replace Bark Park with kids …"
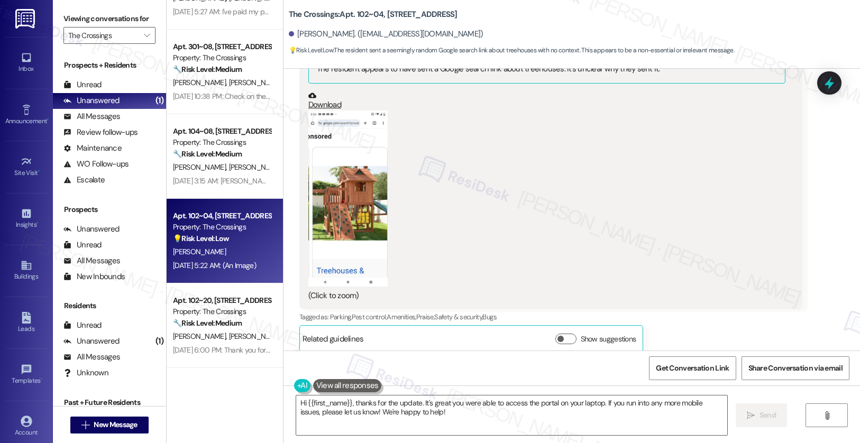
scroll to position [17605, 0]
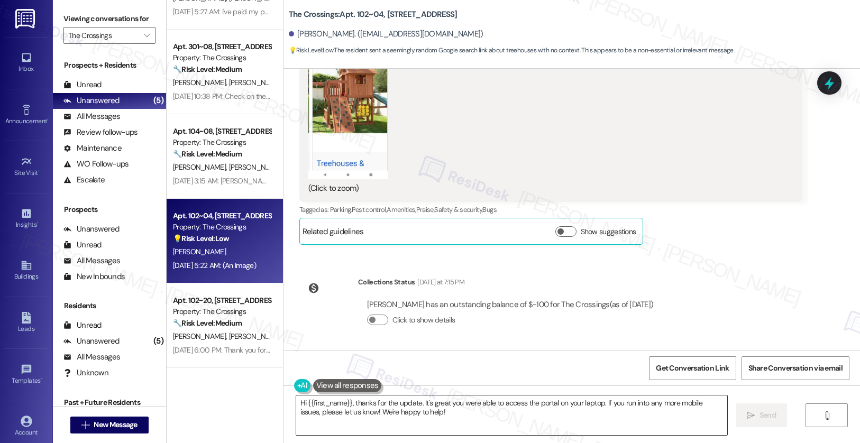
click at [378, 410] on textarea "Hi {{first_name}}, thanks for the update. It's great you were able to access th…" at bounding box center [512, 416] width 432 height 40
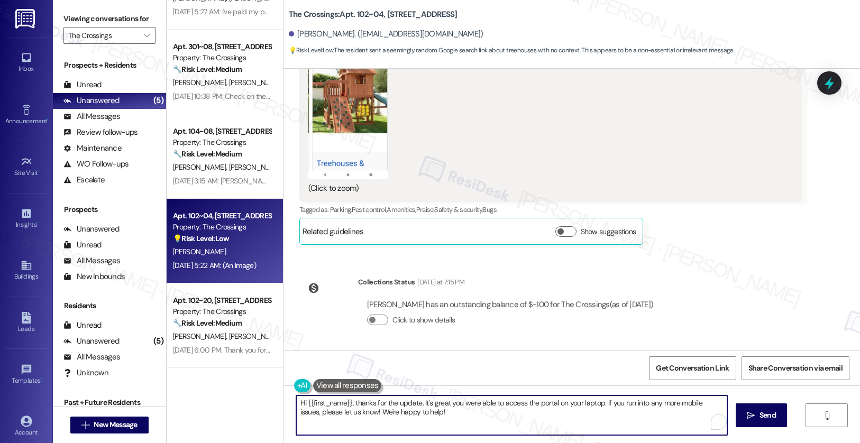
click at [378, 410] on textarea "Hi {{first_name}}, thanks for the update. It's great you were able to access th…" at bounding box center [512, 416] width 432 height 40
paste textarea "Thank you so much for sharing these detailed suggestions. We really appreciate …"
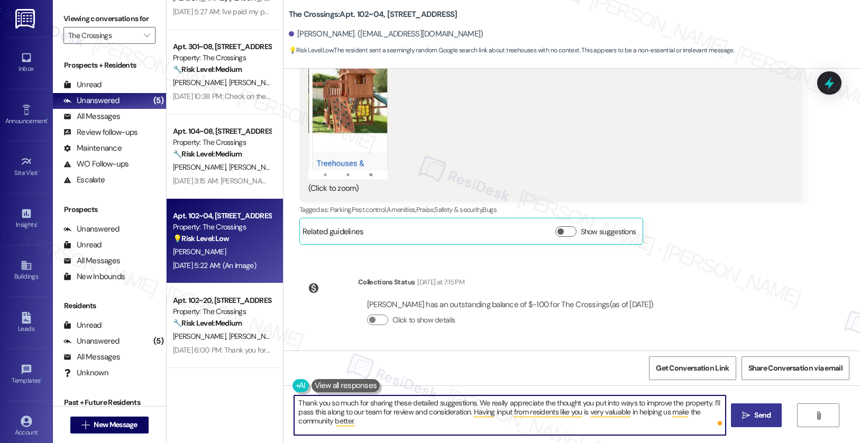
type textarea "Thank you so much for sharing these detailed suggestions. We really appreciate …"
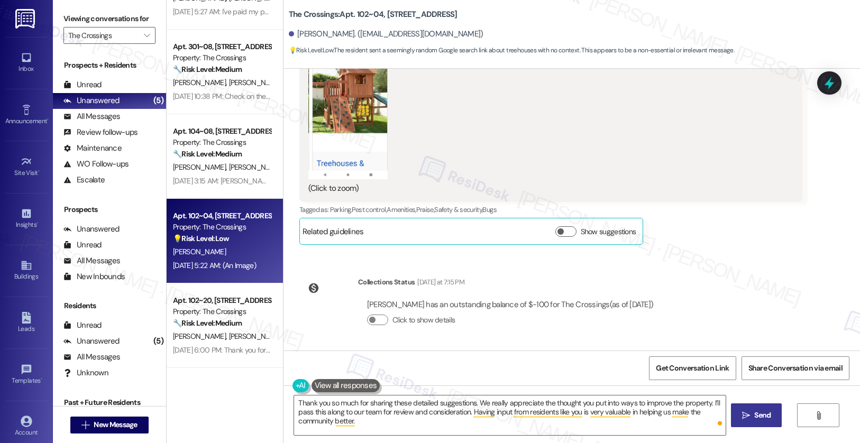
click at [740, 414] on span " Send" at bounding box center [756, 415] width 33 height 11
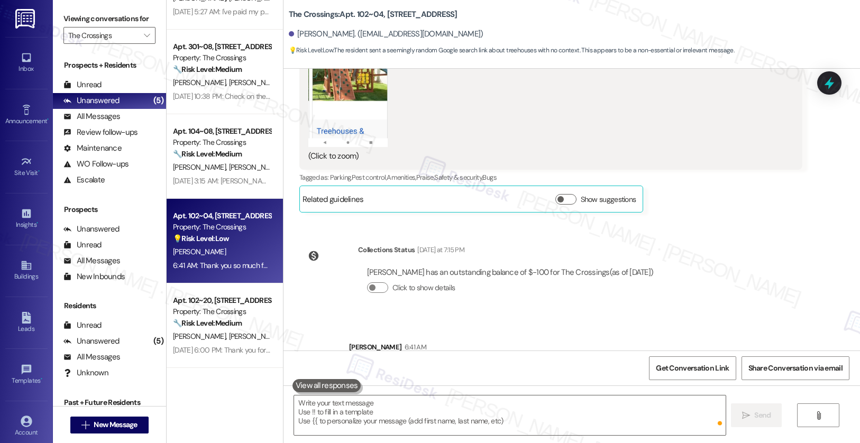
scroll to position [17690, 0]
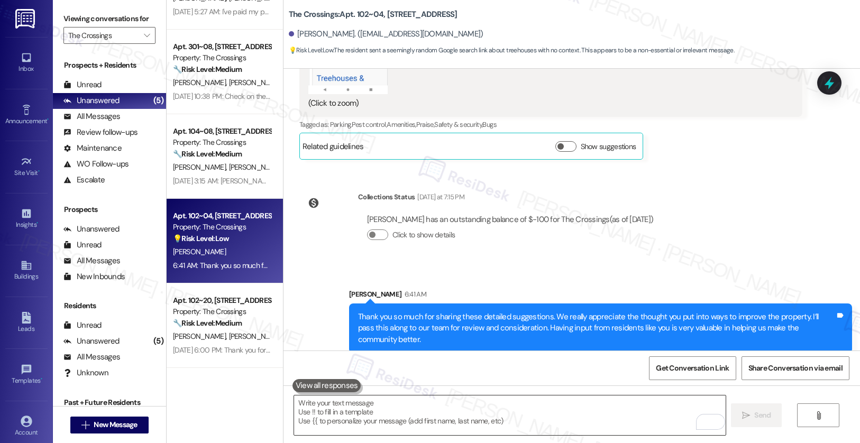
click at [446, 399] on textarea "To enrich screen reader interactions, please activate Accessibility in Grammarl…" at bounding box center [510, 416] width 432 height 40
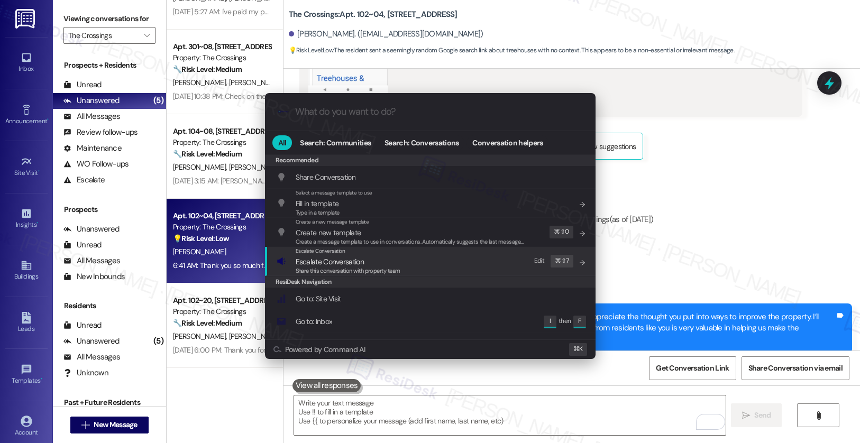
click at [402, 263] on div "Escalate Conversation Escalate Conversation Share this conversation with proper…" at bounding box center [431, 261] width 309 height 29
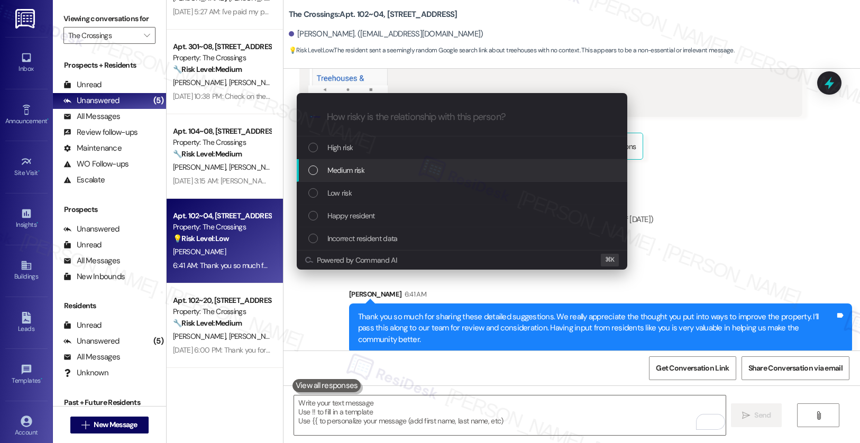
click at [395, 168] on div "Medium risk" at bounding box center [462, 170] width 309 height 12
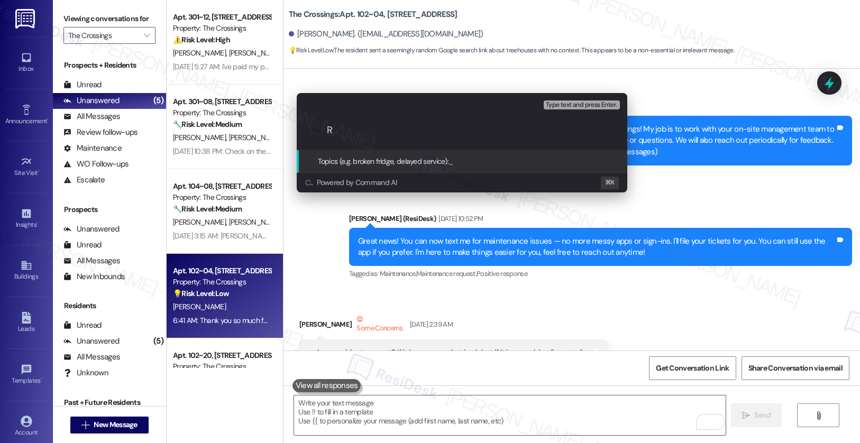
scroll to position [17690, 0]
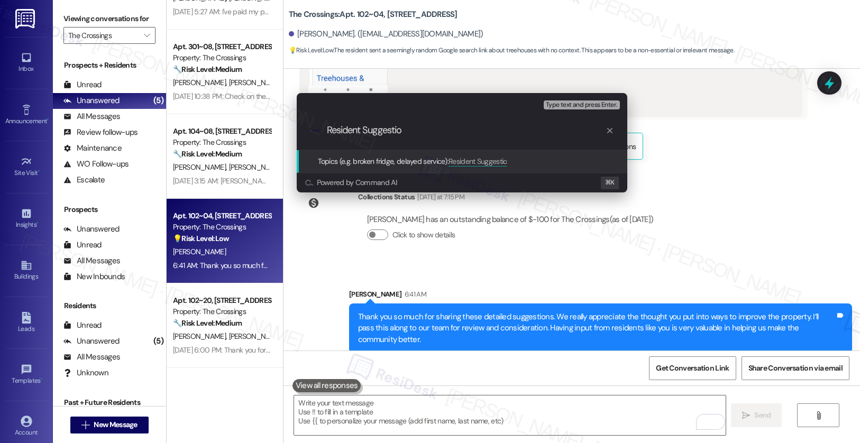
type input "Resident Suggestion"
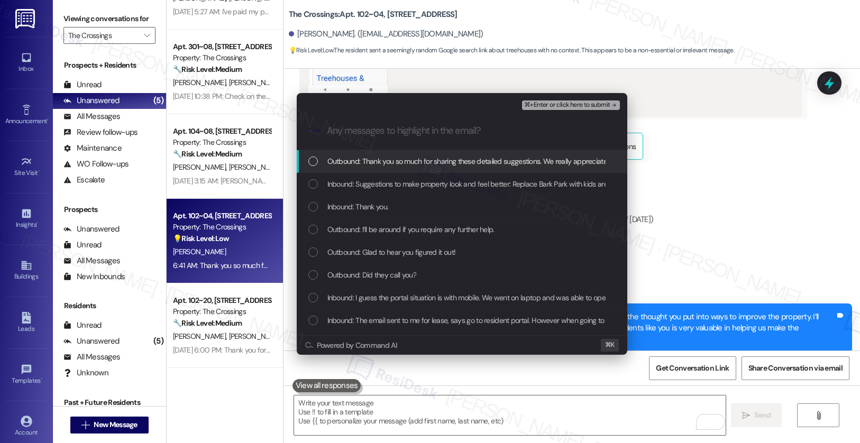
click at [414, 159] on span "Outbound: Thank you so much for sharing these detailed suggestions. We really a…" at bounding box center [786, 162] width 918 height 12
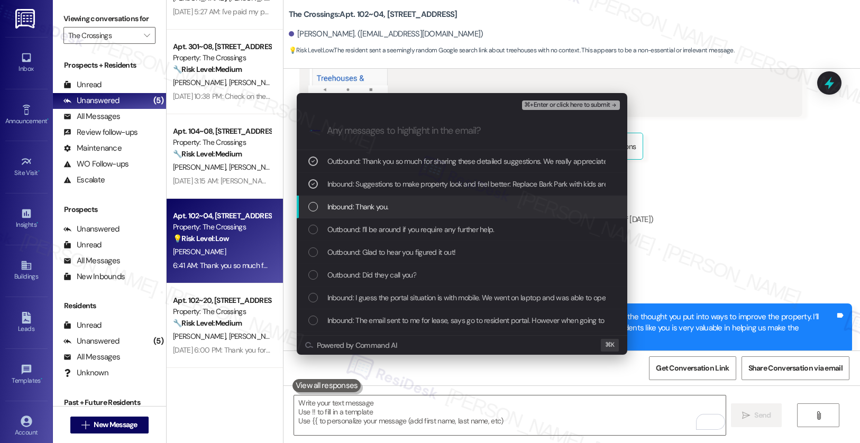
click at [403, 199] on div "Inbound: Thank you." at bounding box center [462, 207] width 331 height 23
click at [401, 205] on div "Inbound: Thank you." at bounding box center [462, 207] width 309 height 12
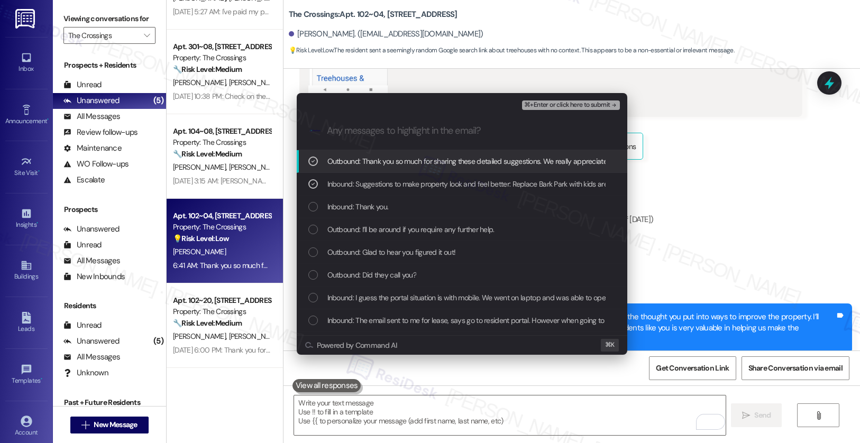
click at [591, 105] on span "⌘+Enter or click here to submit" at bounding box center [567, 105] width 86 height 7
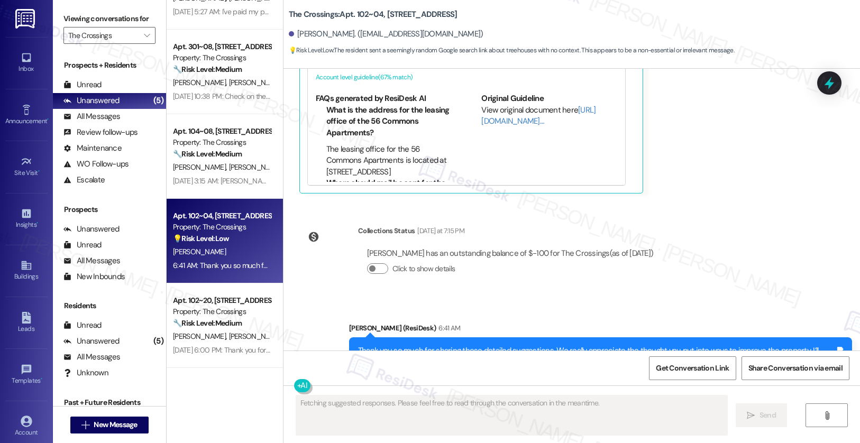
scroll to position [17883, 0]
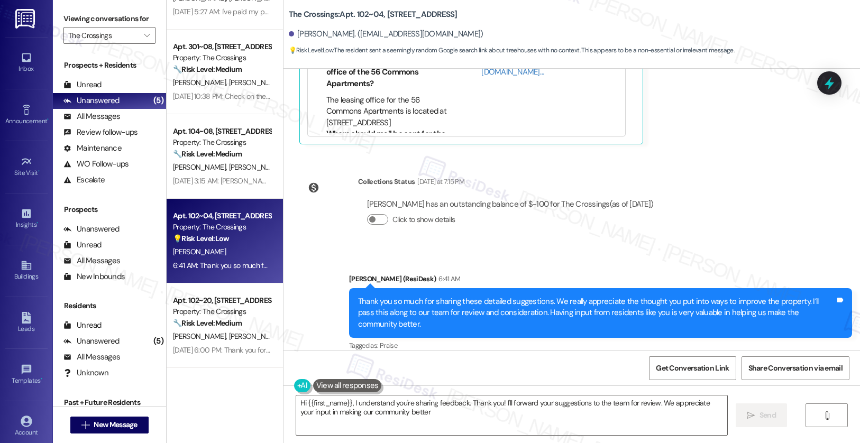
type textarea "Hi {{first_name}}, I understand you're sharing feedback. Thank you! I'll forwar…"
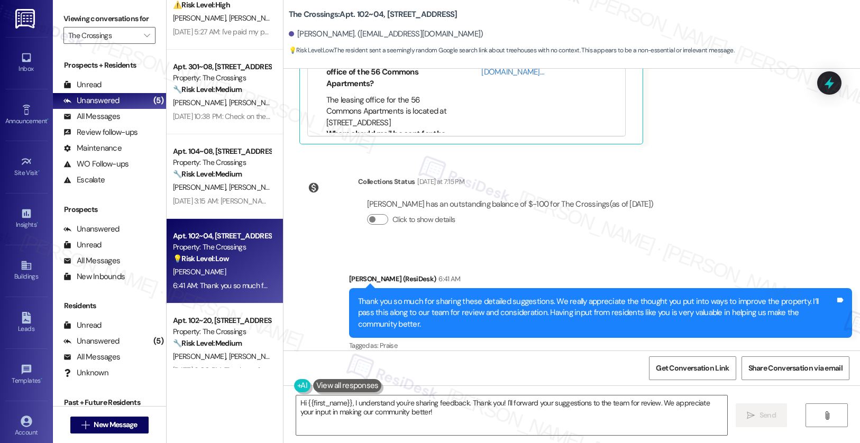
scroll to position [24, 0]
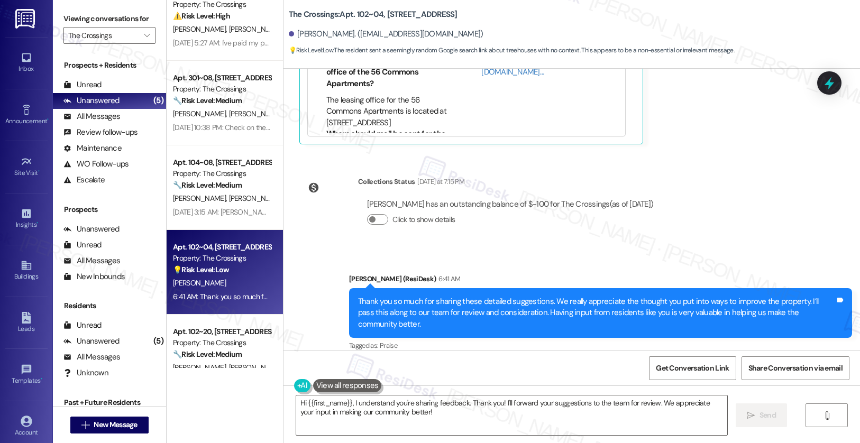
click at [228, 203] on div "P. Marlow S. Marlow" at bounding box center [222, 198] width 100 height 13
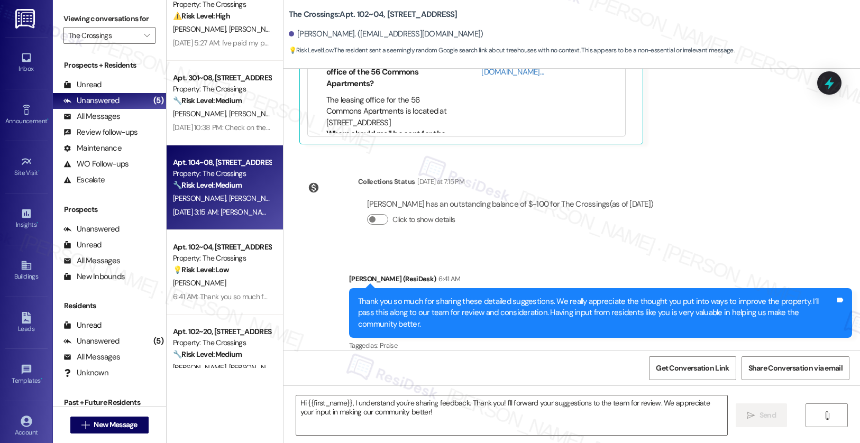
type textarea "Fetching suggested responses. Please feel free to read through the conversation…"
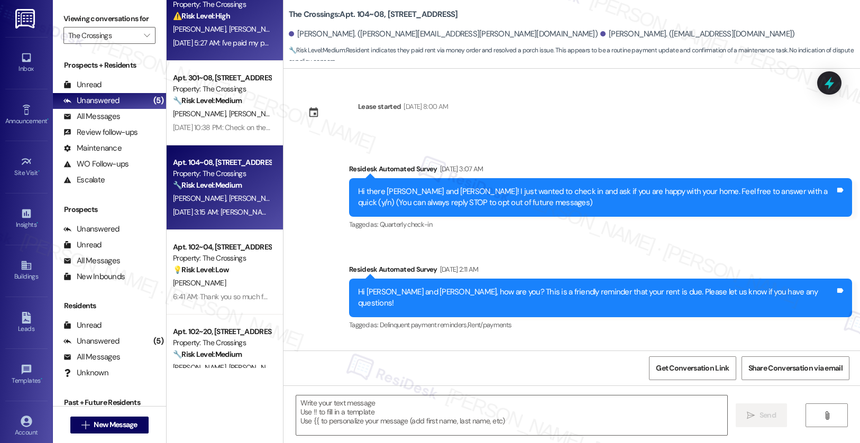
scroll to position [1307, 0]
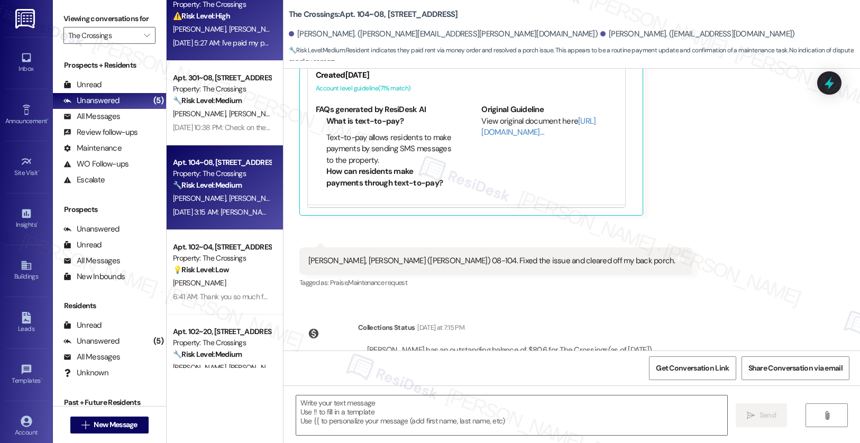
type textarea "Fetching suggested responses. Please feel free to read through the conversation…"
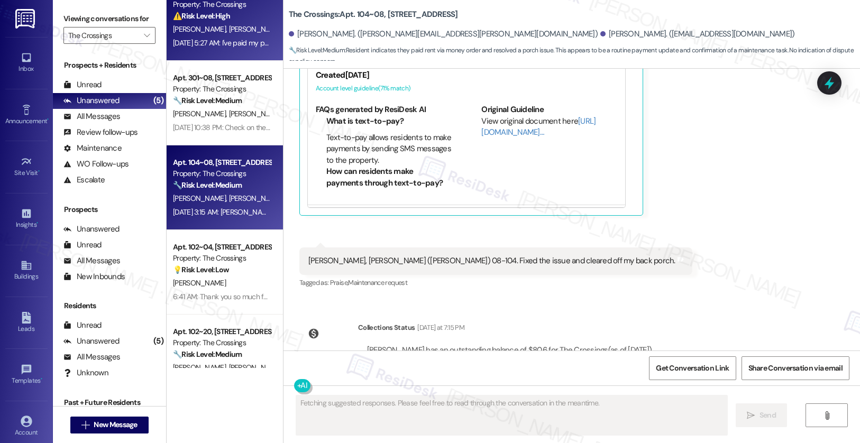
click at [248, 39] on div "Sep 04, 2025 at 5:27 AM: I've paid my portion are you saying housing our heros …" at bounding box center [317, 43] width 289 height 10
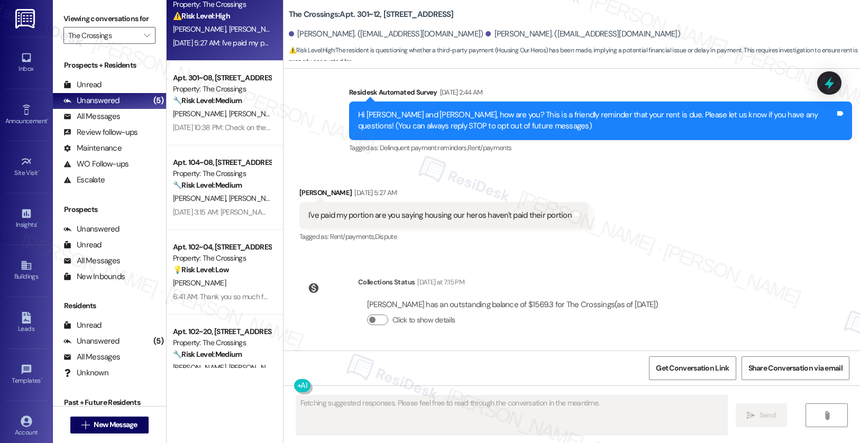
scroll to position [0, 0]
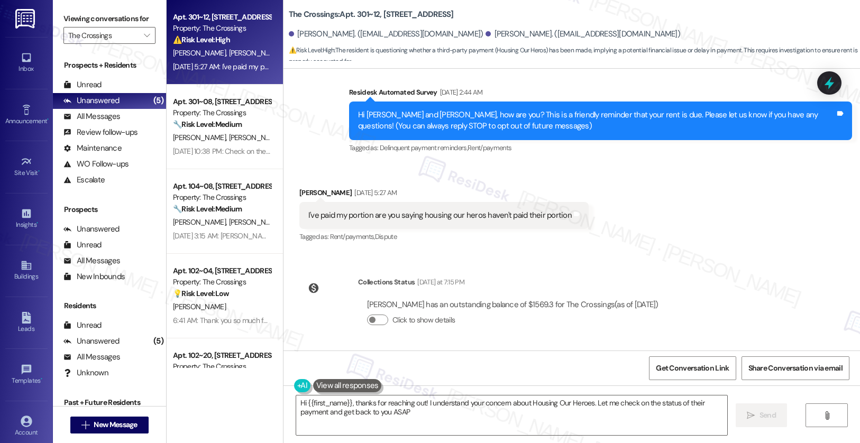
type textarea "Hi {{first_name}}, thanks for reaching out! I understand your concern about Hou…"
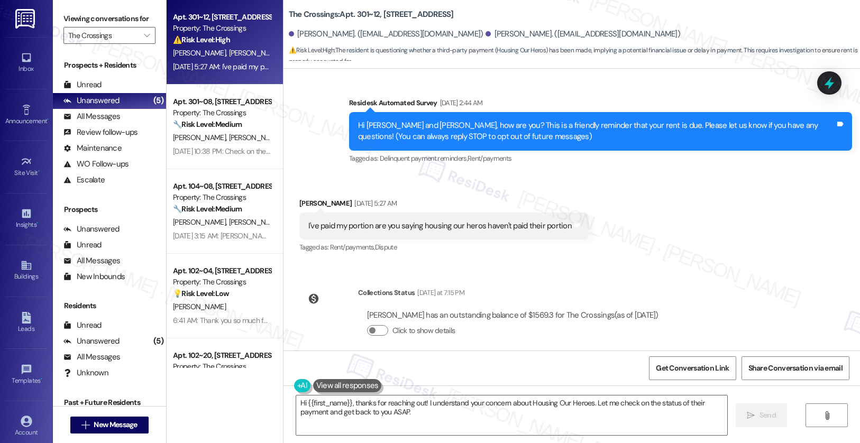
scroll to position [77, 0]
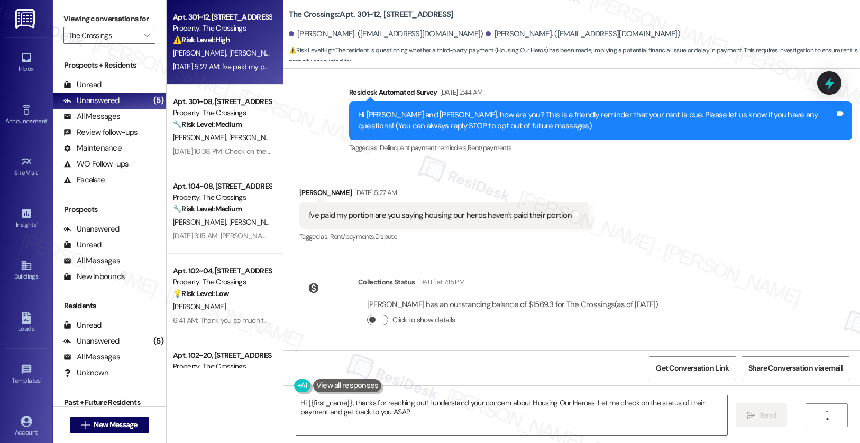
click at [376, 319] on button "Click to show details" at bounding box center [377, 320] width 21 height 11
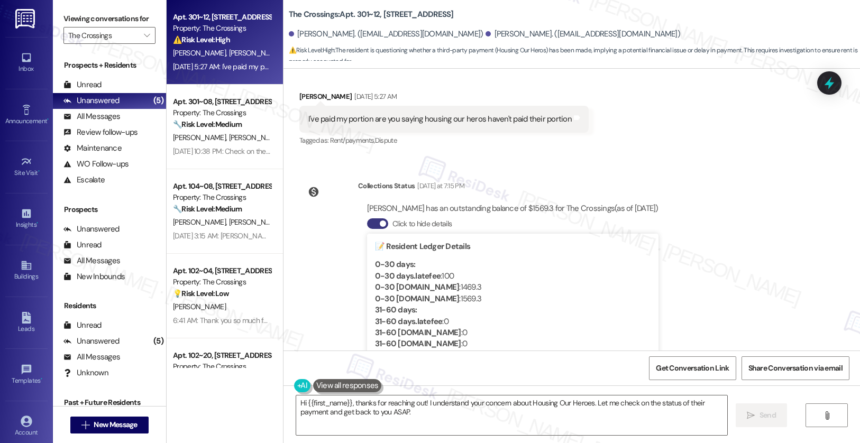
scroll to position [235, 0]
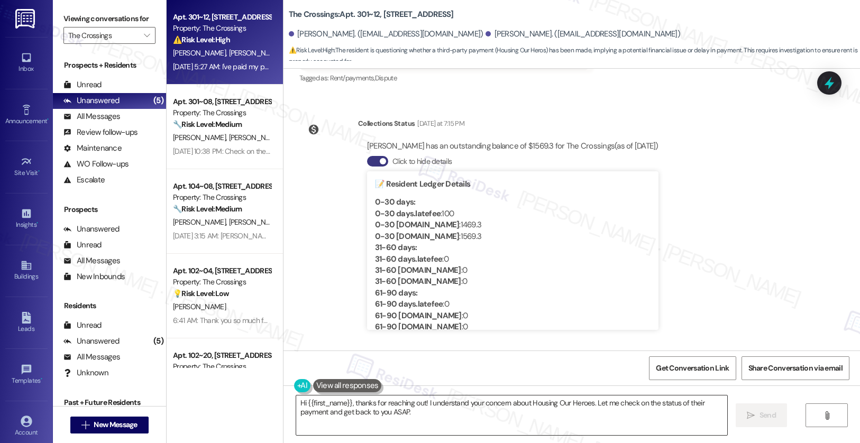
click at [421, 417] on textarea "Hi {{first_name}}, thanks for reaching out! I understand your concern about Hou…" at bounding box center [512, 416] width 432 height 40
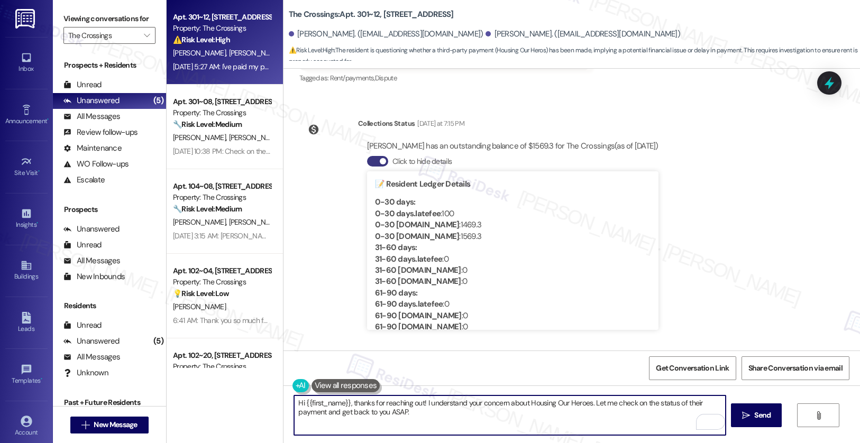
click at [583, 421] on textarea "Hi {{first_name}}, thanks for reaching out! I understand your concern about Hou…" at bounding box center [510, 416] width 432 height 40
click at [754, 418] on span "Send" at bounding box center [762, 415] width 16 height 11
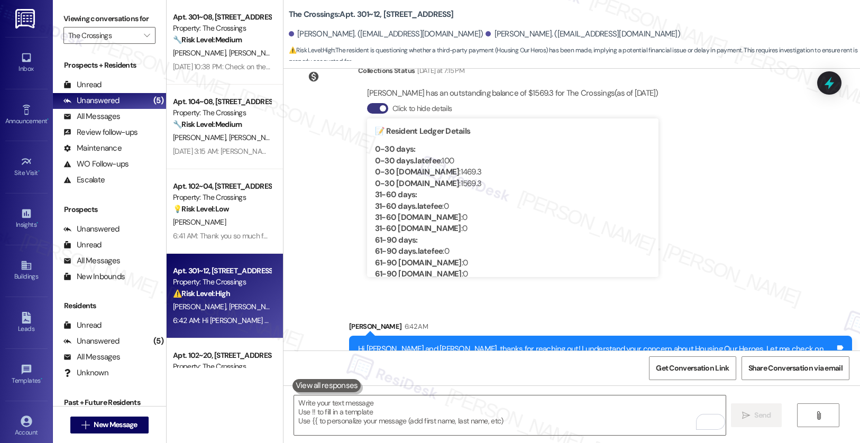
scroll to position [320, 0]
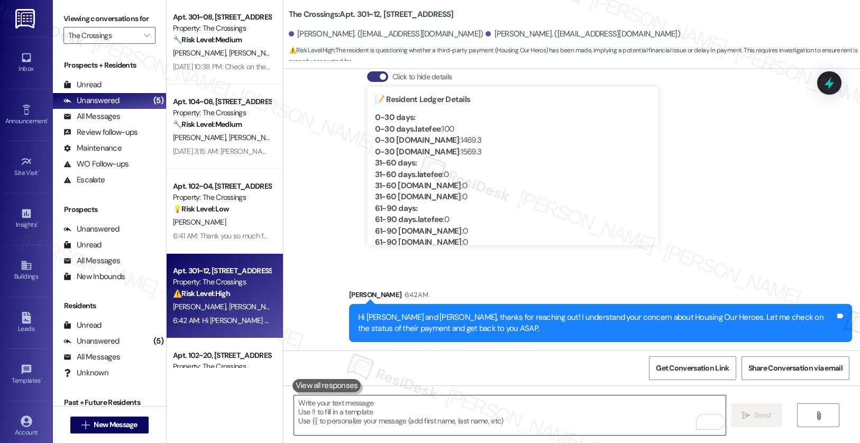
click at [479, 426] on textarea "To enrich screen reader interactions, please activate Accessibility in Grammarl…" at bounding box center [510, 416] width 432 height 40
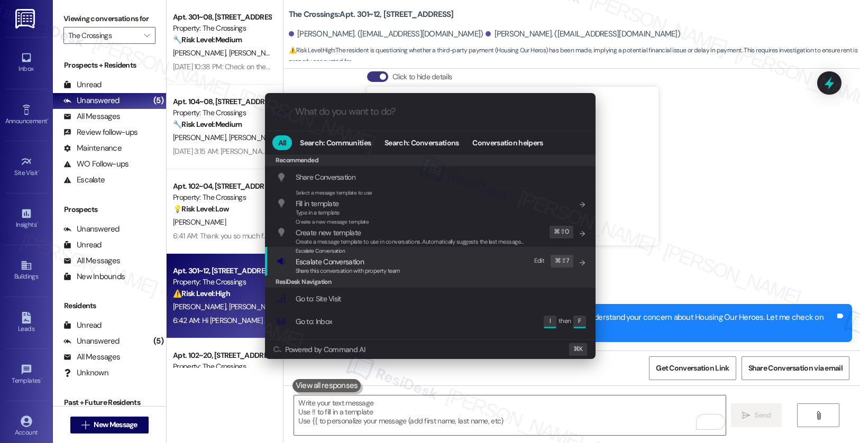
click at [365, 259] on span "Escalate Conversation" at bounding box center [348, 262] width 105 height 12
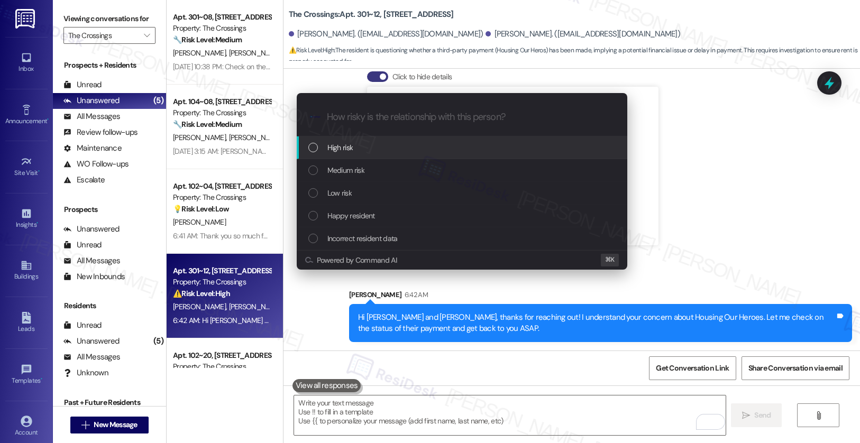
click at [385, 148] on div "High risk" at bounding box center [462, 148] width 309 height 12
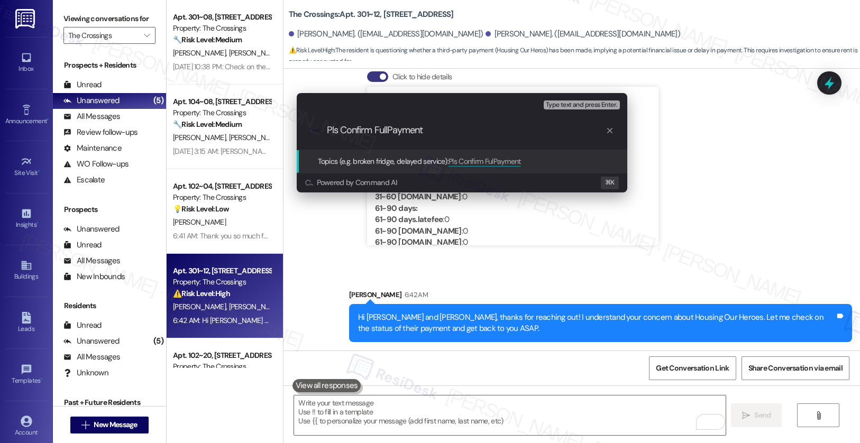
type input "Pls Confirm Full Payment"
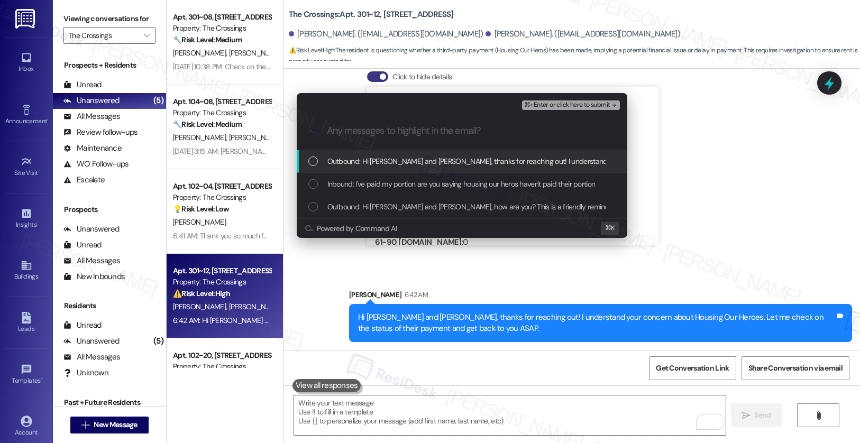
click at [407, 152] on div "Outbound: Hi Tina and Ronald, thanks for reaching out! I understand your concer…" at bounding box center [462, 161] width 331 height 23
click at [401, 167] on div "Outbound: Hi Tina and Ronald, thanks for reaching out! I understand your concer…" at bounding box center [462, 161] width 331 height 23
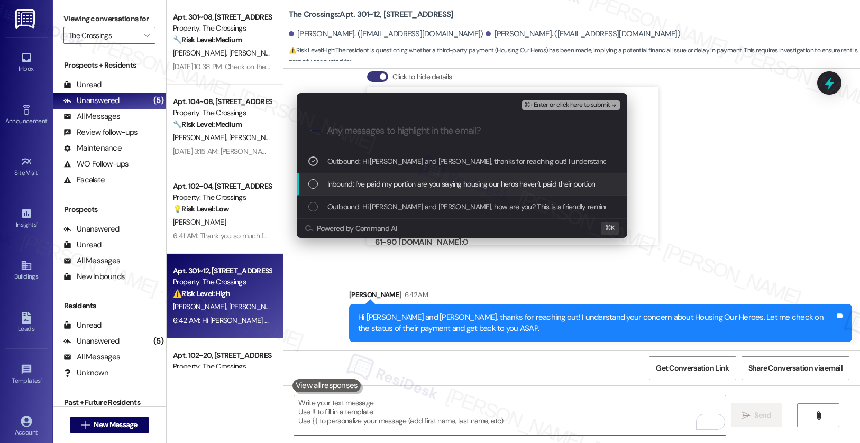
click at [401, 186] on span "Inbound: I've paid my portion are you saying housing our heros haven't paid the…" at bounding box center [461, 184] width 268 height 12
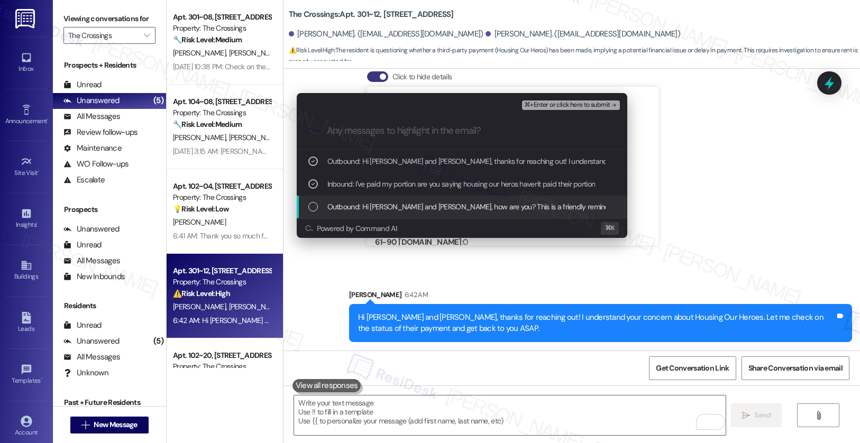
click at [498, 204] on span "Outbound: Hi Tina and Ronald, how are you? This is a friendly reminder that you…" at bounding box center [664, 207] width 675 height 12
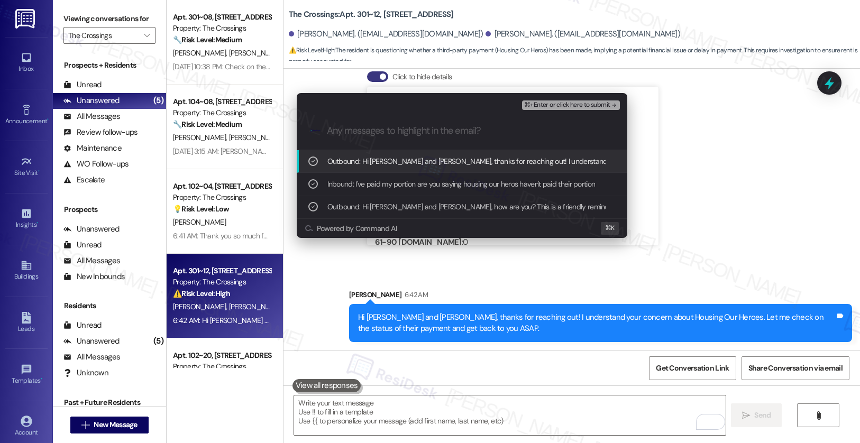
click at [562, 106] on span "⌘+Enter or click here to submit" at bounding box center [567, 105] width 86 height 7
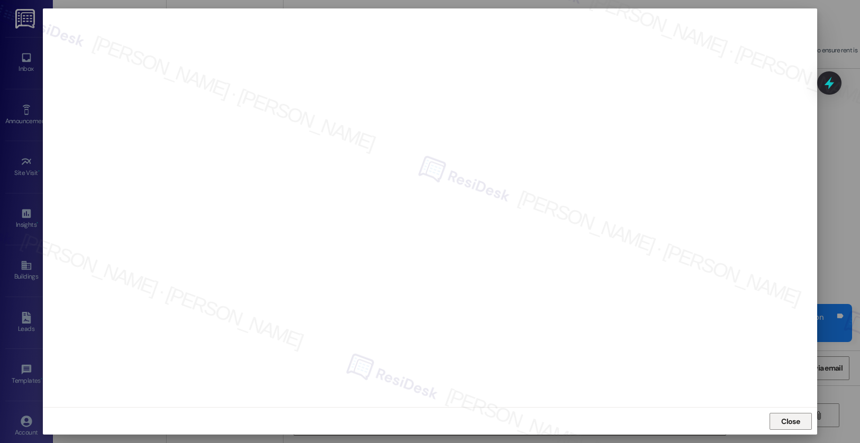
click at [798, 420] on span "Close" at bounding box center [790, 421] width 19 height 11
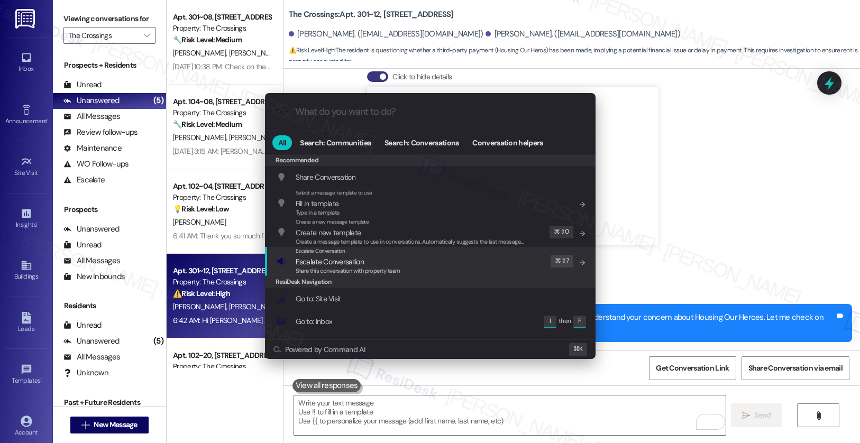
click at [494, 255] on div "Escalate Conversation Escalate Conversation Share this conversation with proper…" at bounding box center [431, 261] width 309 height 29
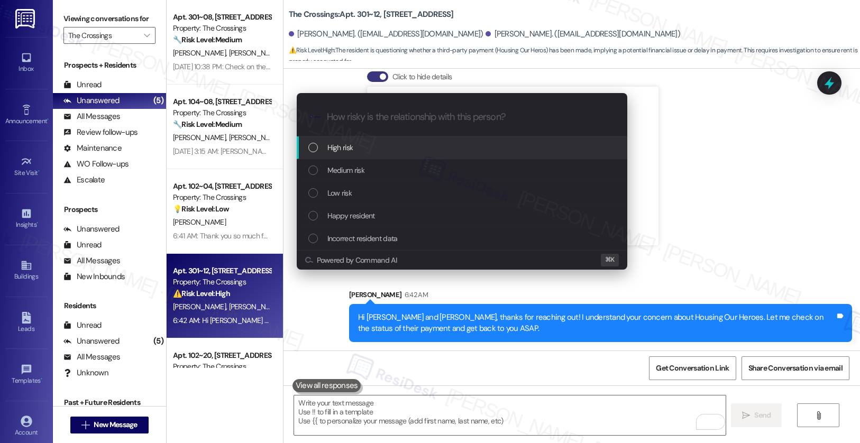
click at [464, 149] on div "High risk" at bounding box center [462, 148] width 309 height 12
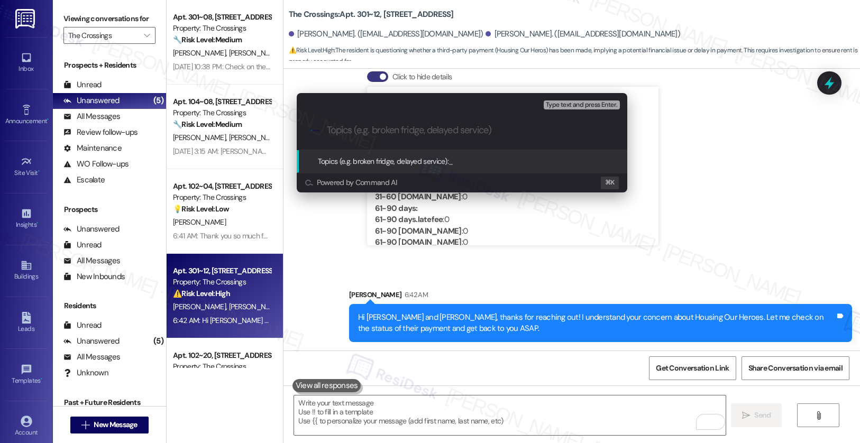
paste input "Pls Confirm Full Payment"
type input "Pls Confirm Full Payment"
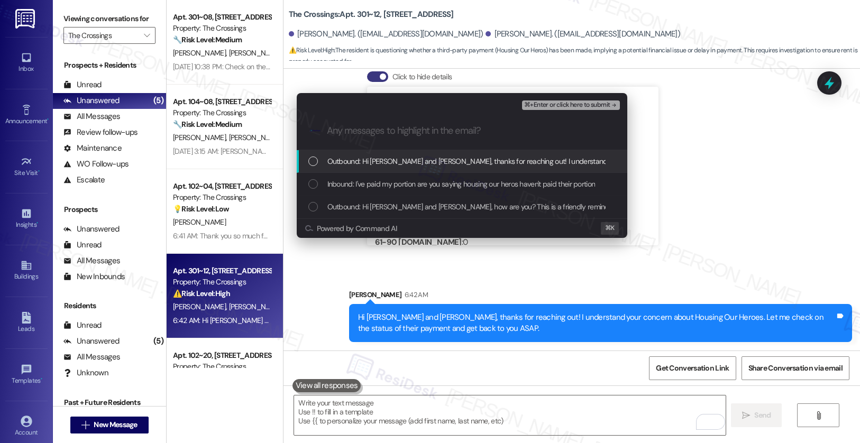
click at [466, 163] on span "Outbound: Hi Tina and Ronald, thanks for reaching out! I understand your concer…" at bounding box center [641, 162] width 628 height 12
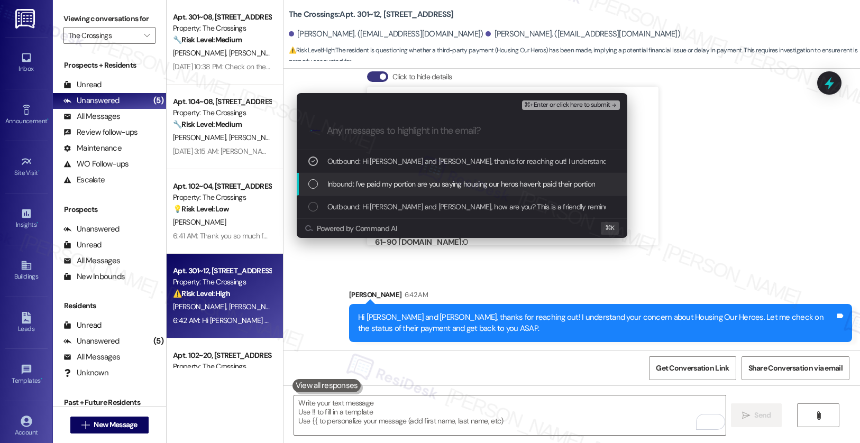
click at [456, 191] on div "Inbound: I've paid my portion are you saying housing our heros haven't paid the…" at bounding box center [462, 184] width 331 height 23
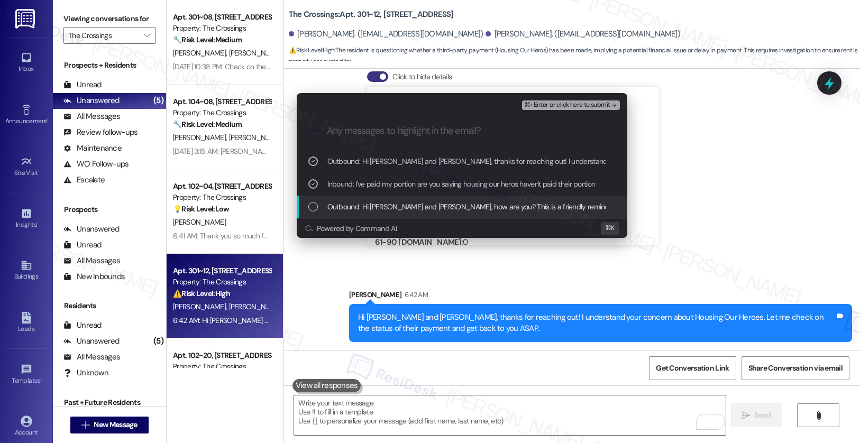
click at [487, 205] on span "Outbound: Hi Tina and Ronald, how are you? This is a friendly reminder that you…" at bounding box center [664, 207] width 675 height 12
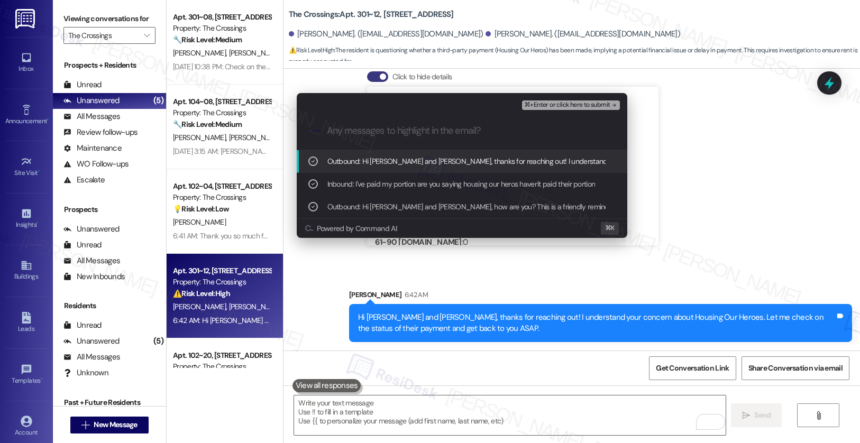
click at [555, 105] on span "⌘+Enter or click here to submit" at bounding box center [567, 105] width 86 height 7
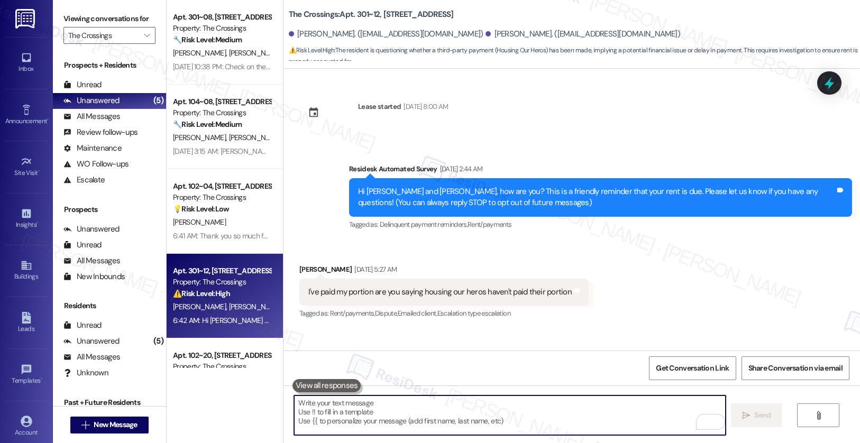
scroll to position [177, 0]
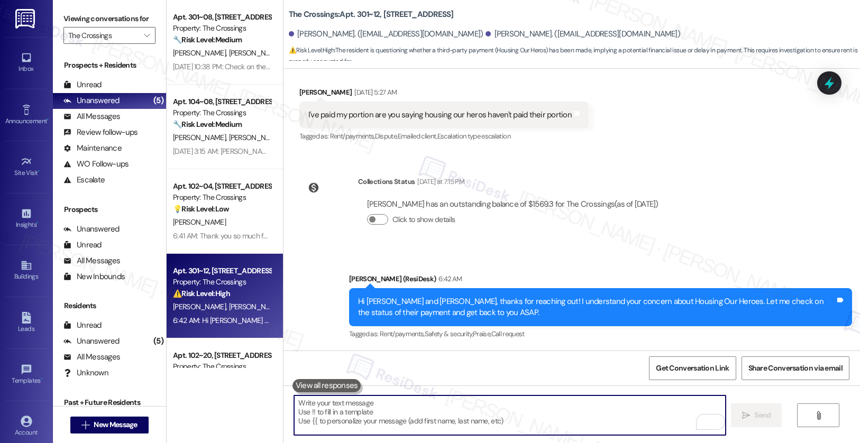
click at [479, 416] on textarea "To enrich screen reader interactions, please activate Accessibility in Grammarl…" at bounding box center [510, 416] width 432 height 40
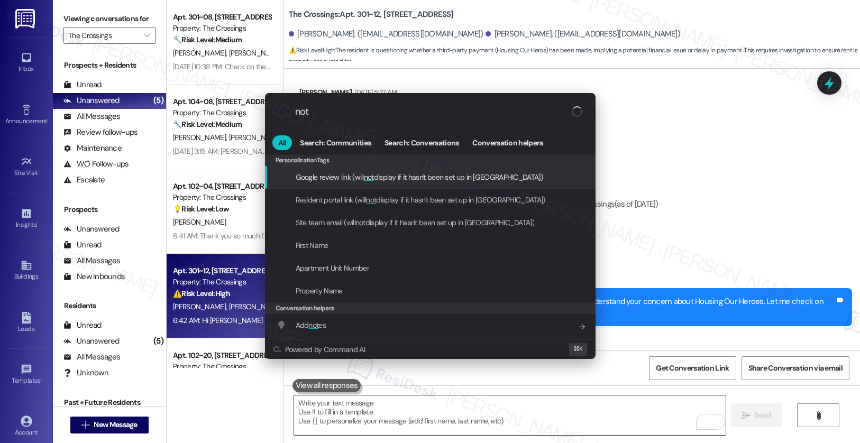
type input "note"
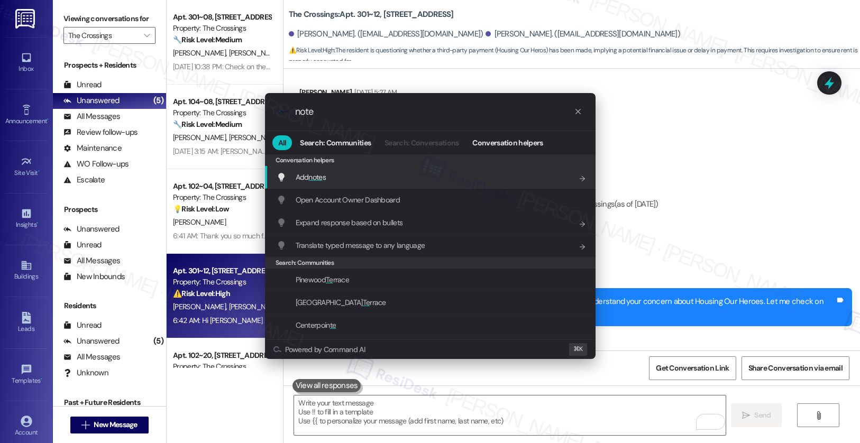
click at [436, 176] on div "Add note s Add shortcut" at bounding box center [431, 177] width 309 height 12
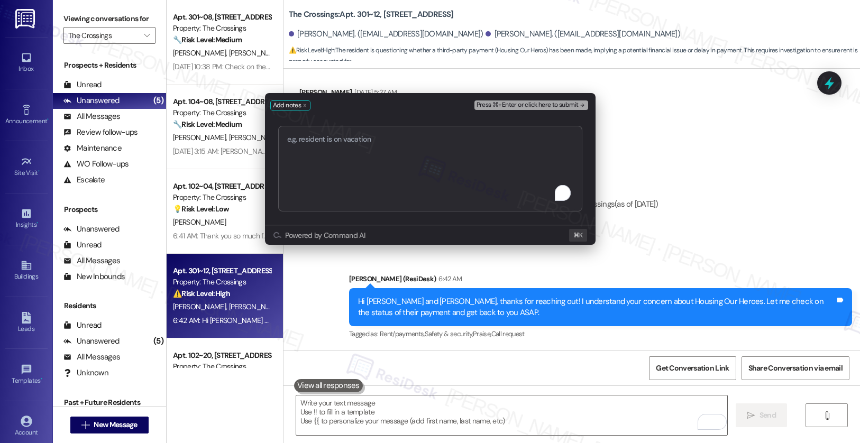
type textarea "Pls Confirm Full Payment"
click at [531, 106] on span "Press ⌘+Enter or click here to submit" at bounding box center [528, 105] width 102 height 7
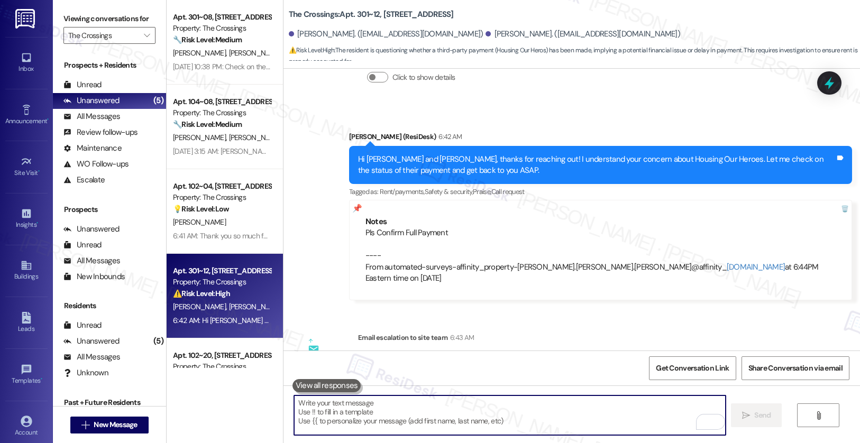
scroll to position [397, 0]
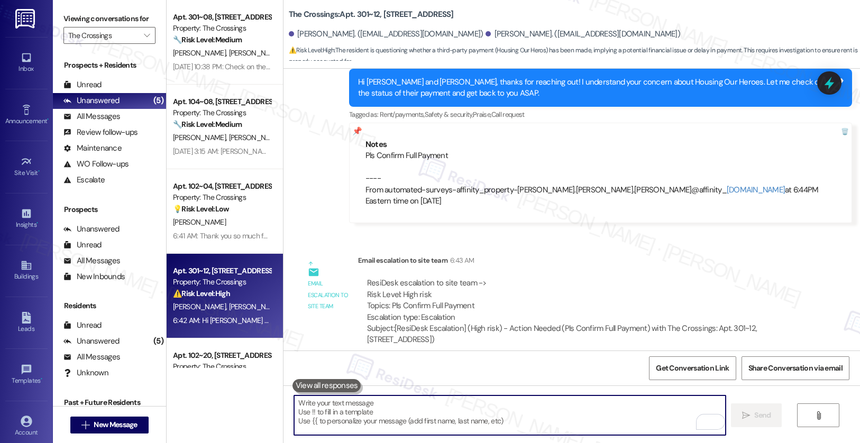
click at [227, 139] on div "P. Marlow S. Marlow" at bounding box center [222, 137] width 100 height 13
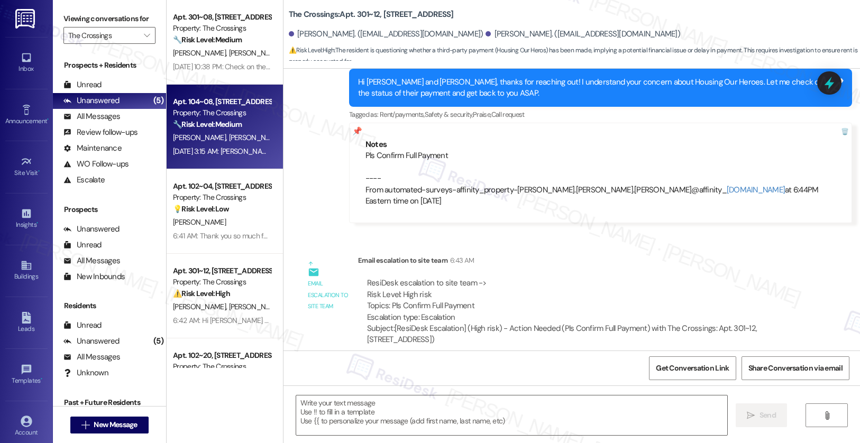
type textarea "Fetching suggested responses. Please feel free to read through the conversation…"
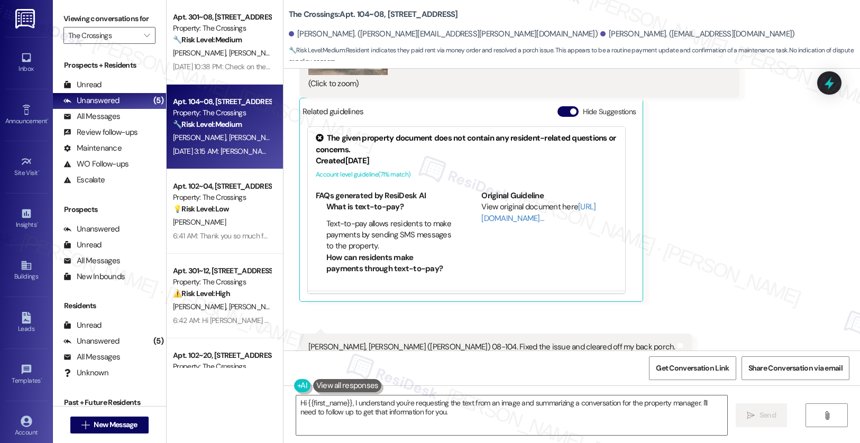
scroll to position [1307, 0]
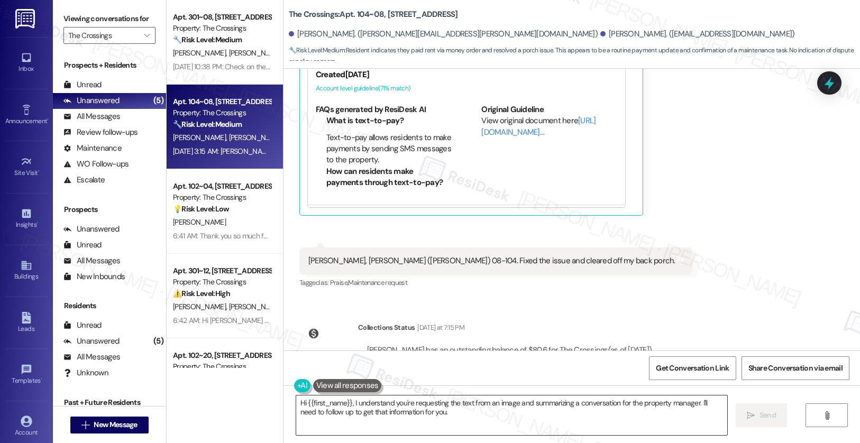
click at [442, 419] on textarea "Hi {{first_name}}, I understand you're requesting the text from an image and su…" at bounding box center [512, 416] width 432 height 40
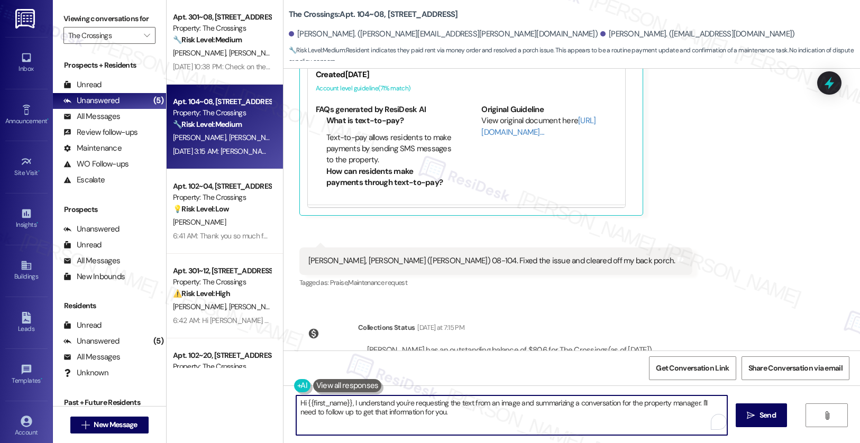
click at [442, 419] on textarea "Hi {{first_name}}, I understand you're requesting the text from an image and su…" at bounding box center [512, 416] width 432 height 40
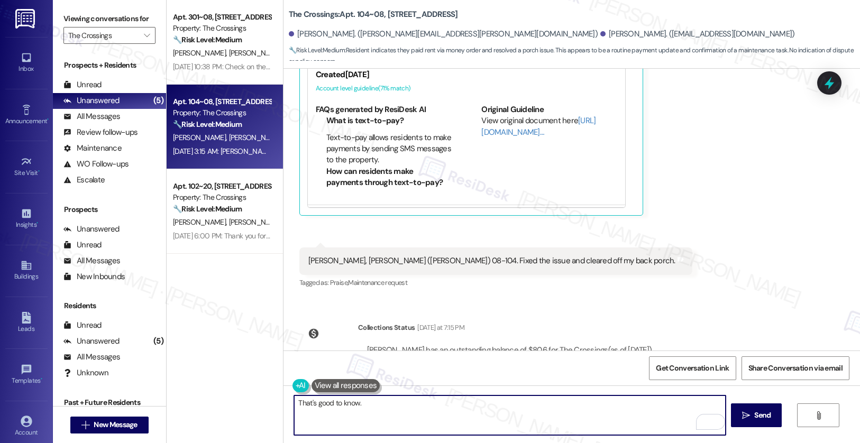
click at [372, 406] on textarea "That's good to know." at bounding box center [510, 416] width 432 height 40
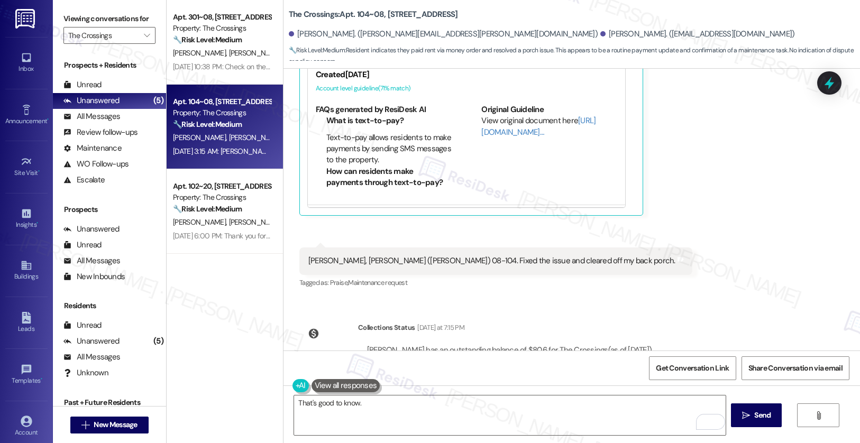
click at [365, 255] on div "Mary, Phillip (Tony) 08-104. Fixed the issue and cleared off my back porch." at bounding box center [491, 260] width 367 height 11
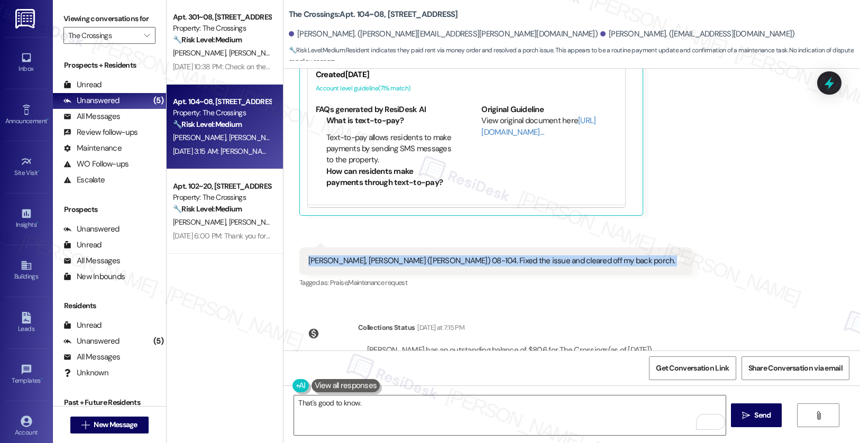
click at [365, 255] on div "Mary, Phillip (Tony) 08-104. Fixed the issue and cleared off my back porch." at bounding box center [491, 260] width 367 height 11
copy div "Mary, Phillip (Tony) 08-104. Fixed the issue and cleared off my back porch. Tag…"
click at [306, 406] on textarea "That's good to know." at bounding box center [510, 416] width 432 height 40
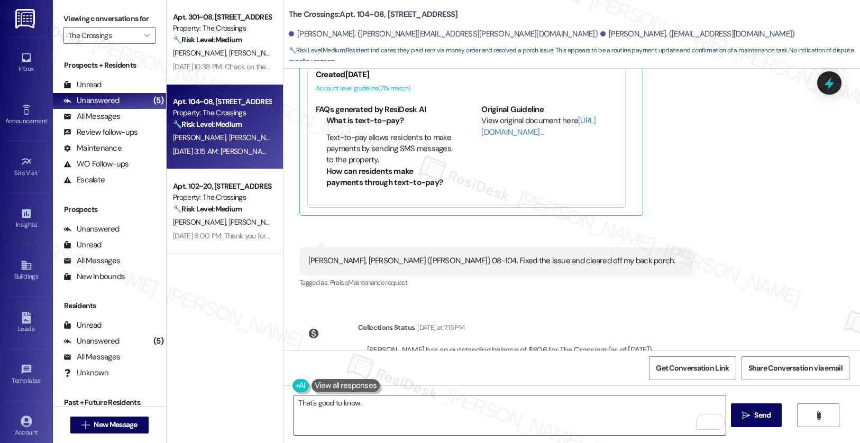
click at [306, 407] on textarea "That's good to know." at bounding box center [510, 416] width 432 height 40
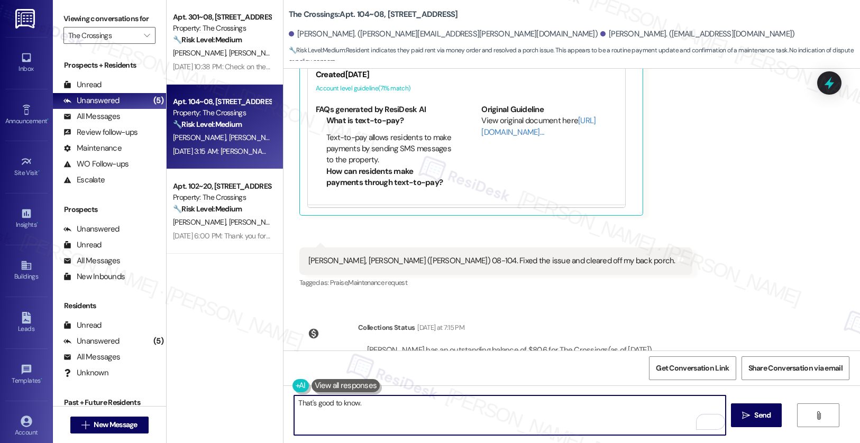
click at [306, 407] on textarea "That's good to know." at bounding box center [510, 416] width 432 height 40
paste textarea "nks for the update! Glad to hear the issue has been fixed and your back porch i…"
paste textarea "Let me know if you need further assistance!"
type textarea "Thanks for the update! Glad to hear the issue has been fixed and your back porc…"
click at [749, 420] on span " Send" at bounding box center [756, 415] width 33 height 11
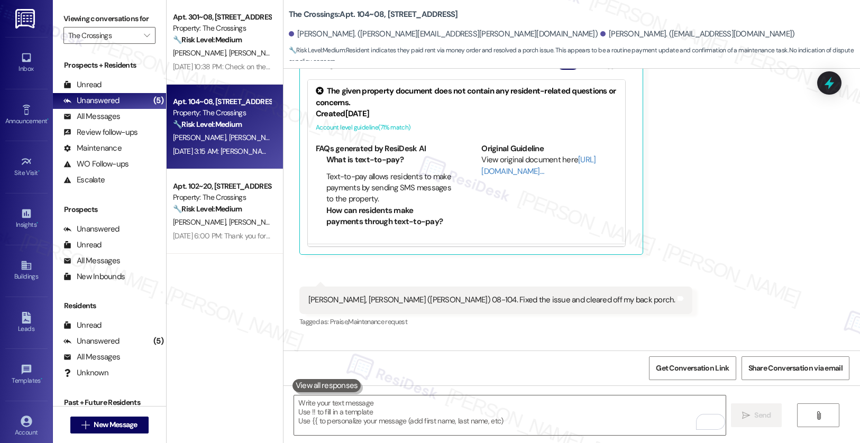
scroll to position [1209, 0]
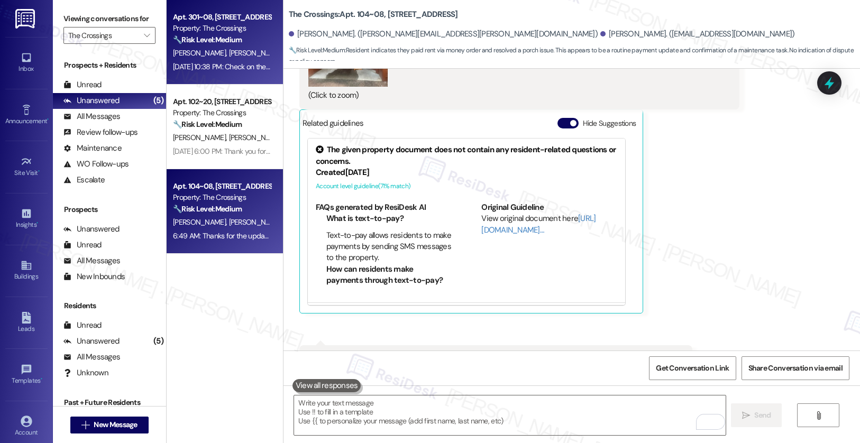
click at [211, 47] on div "M. Logan J. Cabrales-Devivero" at bounding box center [222, 53] width 100 height 13
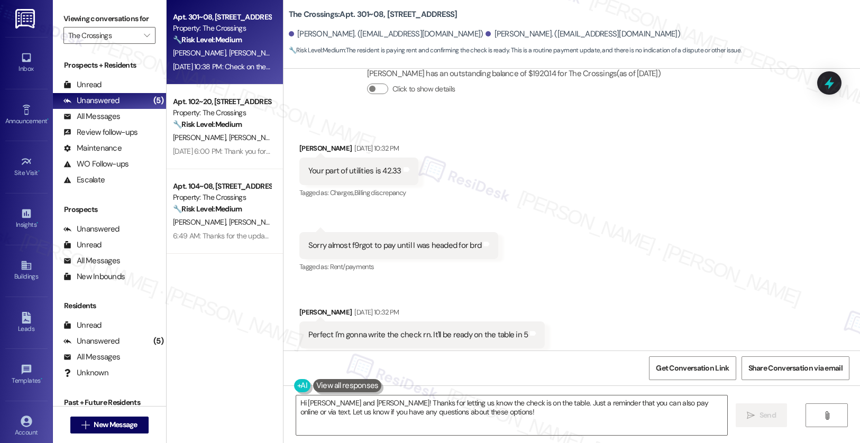
scroll to position [2328, 0]
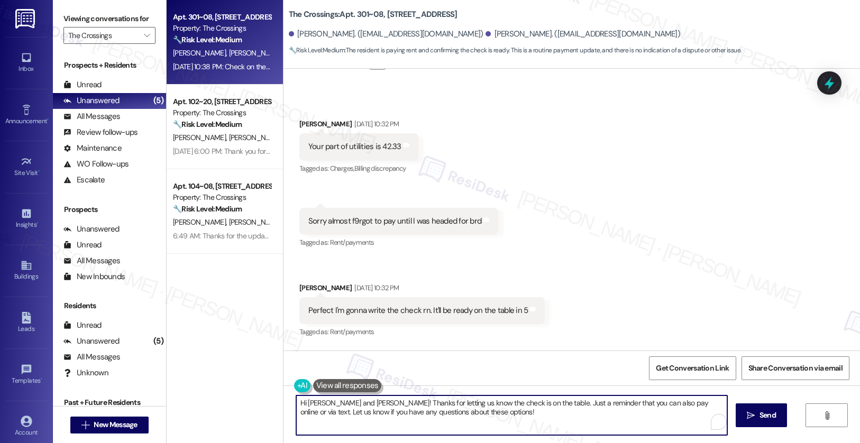
click at [465, 409] on textarea "Hi Michael and Juan! Thanks for letting us know the check is on the table. Just…" at bounding box center [512, 416] width 432 height 40
click at [346, 409] on textarea "Hi Michael and Juan! Thanks for letting us know the check is on the table. Just…" at bounding box center [510, 416] width 432 height 40
click at [346, 410] on textarea "Hi Michael and Juan! Thanks for letting us know the check is on the table. Just…" at bounding box center [510, 416] width 432 height 40
paste textarea "Thank you, {{first_name}}, for your payment! If there's anything we can help yo…"
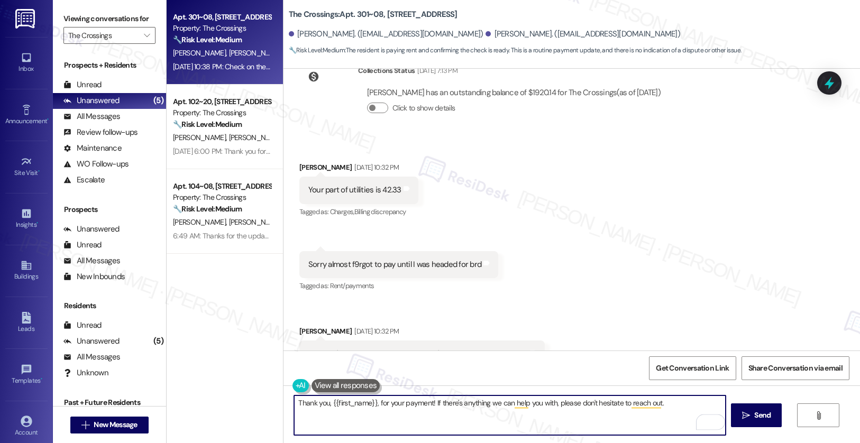
scroll to position [2284, 0]
type textarea "Thank you, {{first_name}}, for your payment! If there's anything we can help yo…"
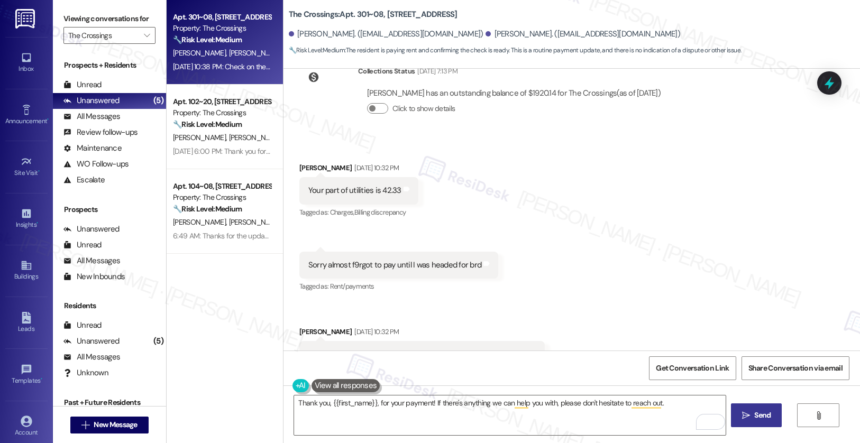
click at [752, 412] on span "Send" at bounding box center [762, 415] width 21 height 11
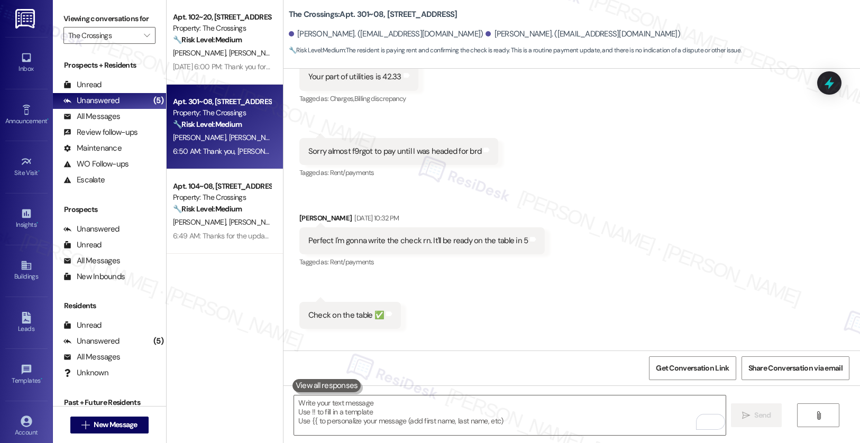
scroll to position [2401, 0]
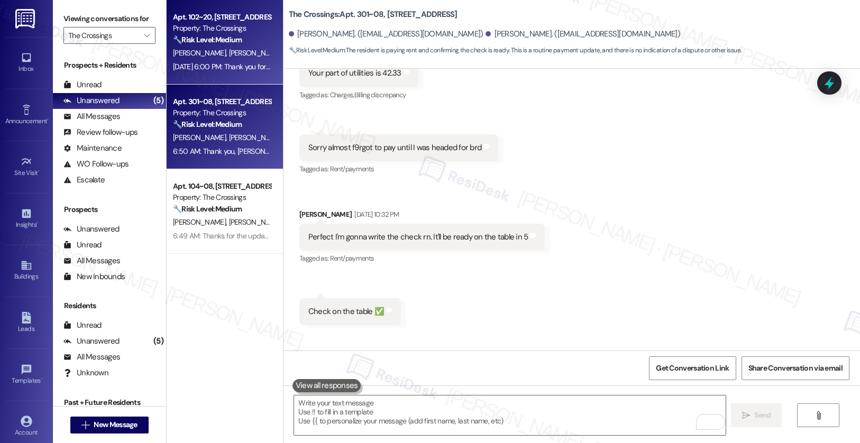
click at [210, 47] on div "J. Retiz G. Retiz-Kyniston" at bounding box center [222, 53] width 100 height 13
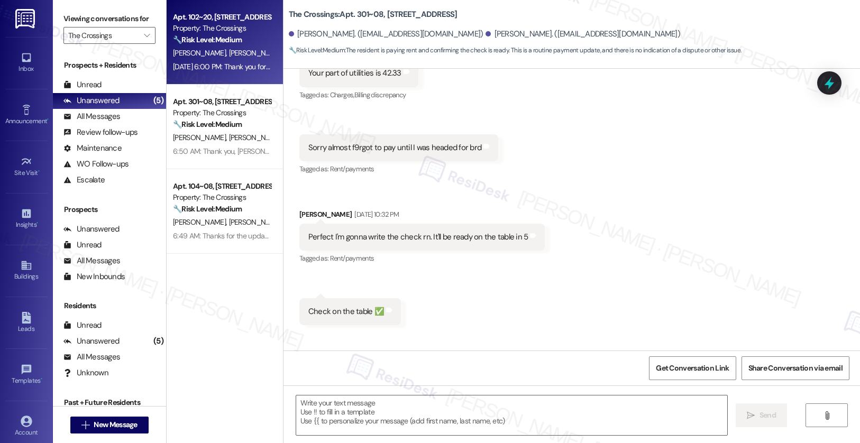
type textarea "Fetching suggested responses. Please feel free to read through the conversation…"
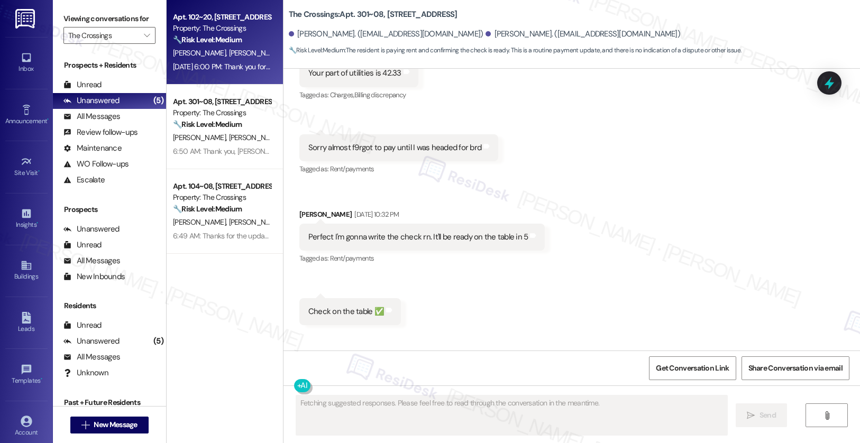
click at [209, 47] on div "J. Retiz G. Retiz-Kyniston" at bounding box center [222, 53] width 100 height 13
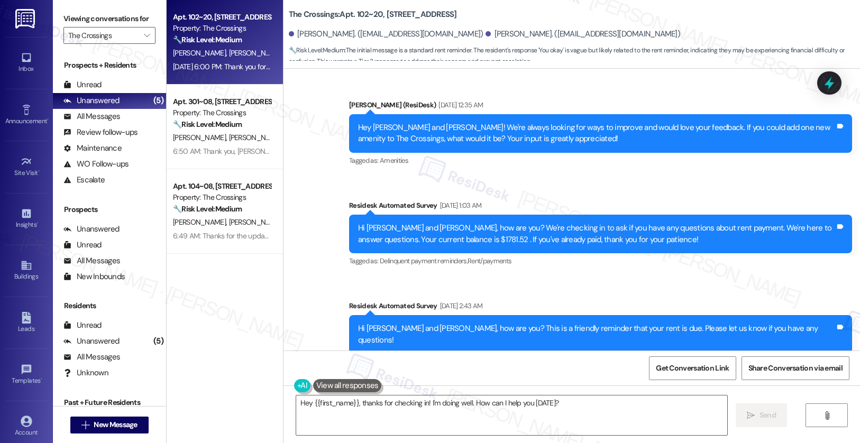
scroll to position [3385, 0]
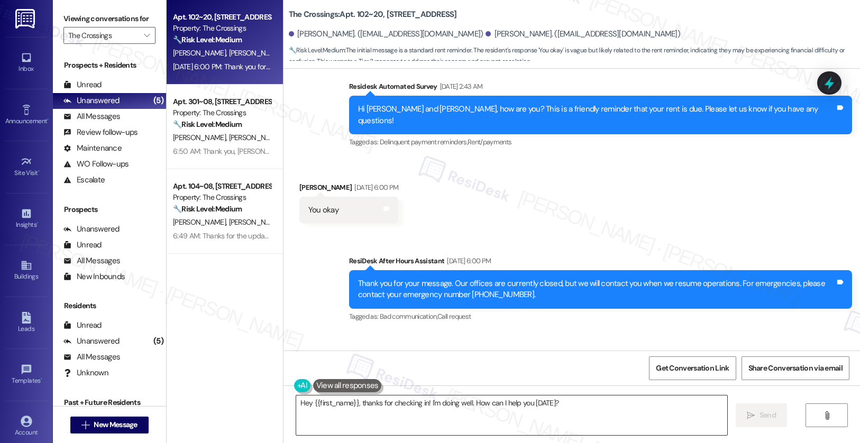
click at [367, 404] on textarea "Hey {{first_name}}, thanks for checking in! I'm doing well. How can I help you …" at bounding box center [512, 416] width 432 height 40
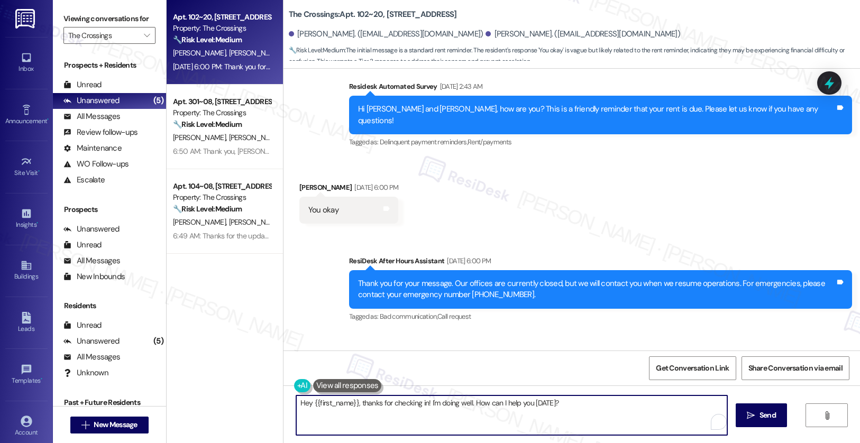
click at [367, 404] on textarea "Hey {{first_name}}, thanks for checking in! I'm doing well. How can I help you …" at bounding box center [512, 416] width 432 height 40
paste textarea "Thank you, {{first_name}}, for your payment! If there's anything we can help yo…"
type textarea "Thank you, {{first_name}}, for your payment! If there's anything we can help yo…"
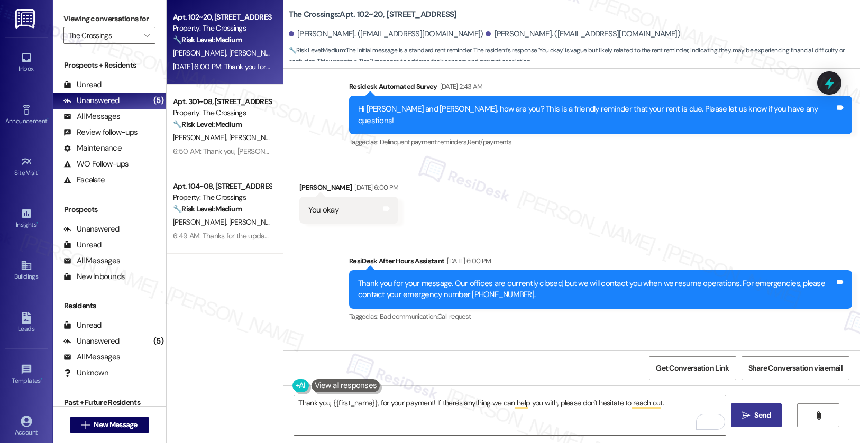
click at [760, 419] on span "Send" at bounding box center [762, 415] width 16 height 11
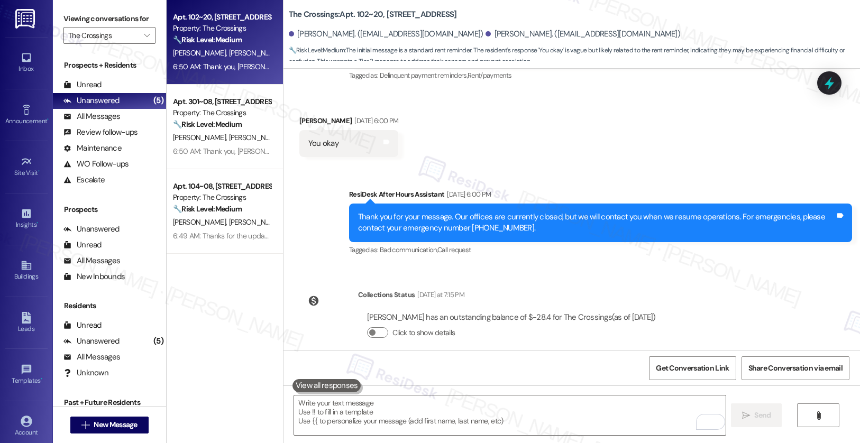
scroll to position [3458, 0]
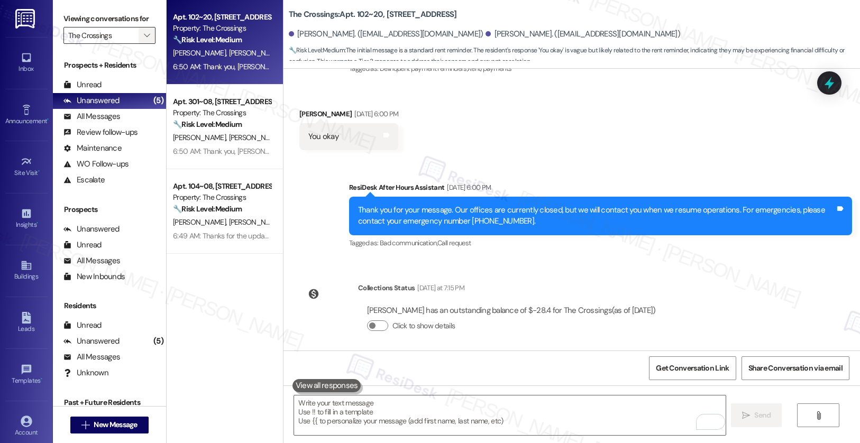
click at [142, 44] on span "" at bounding box center [147, 35] width 10 height 17
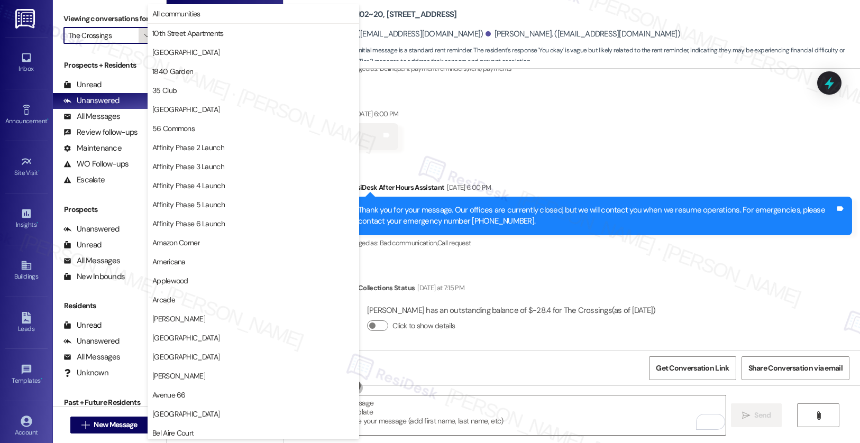
scroll to position [1837, 0]
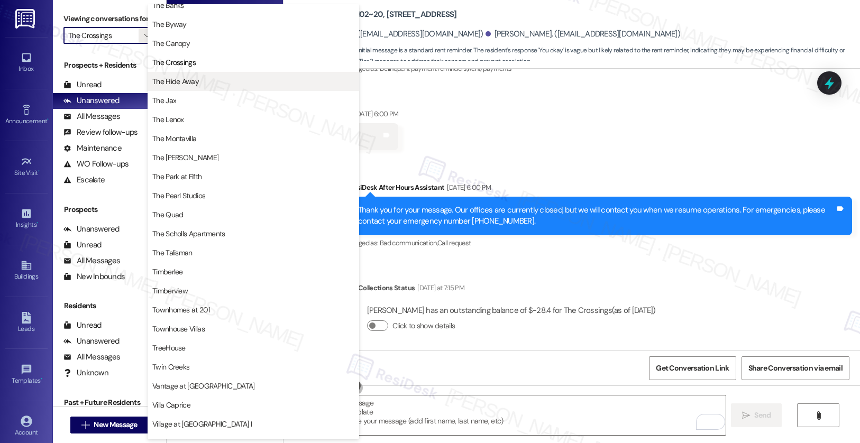
click at [165, 84] on span "The Hide Away" at bounding box center [175, 81] width 47 height 11
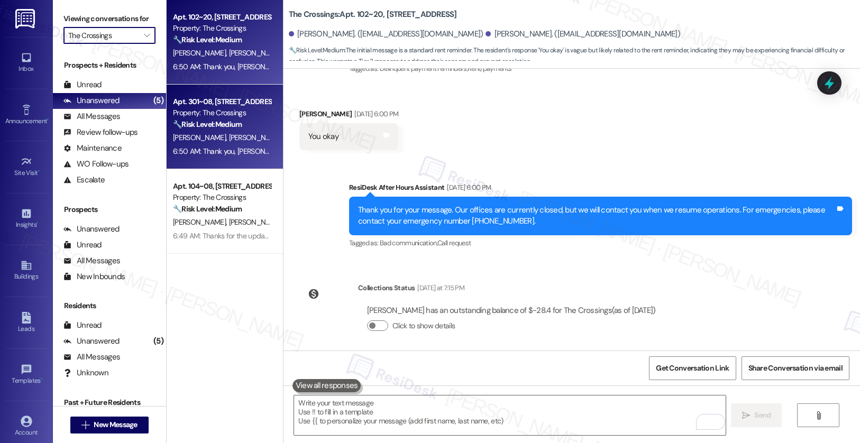
type input "The Hide Away"
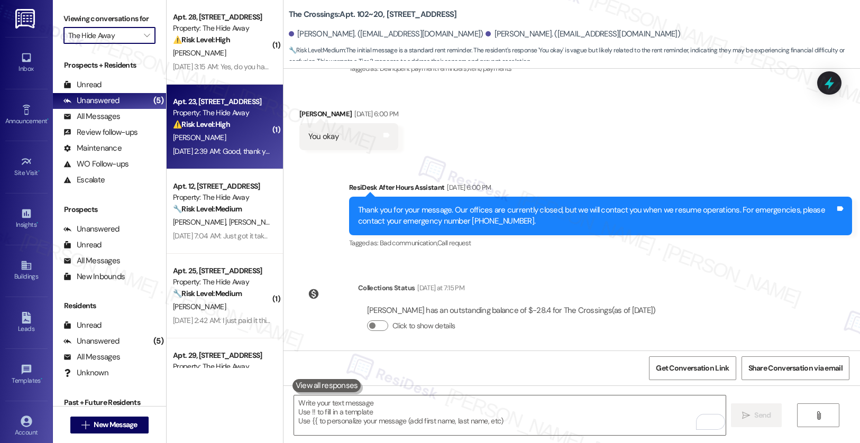
click at [226, 116] on div "Property: The Hide Away" at bounding box center [222, 112] width 98 height 11
type textarea "Fetching suggested responses. Please feel free to read through the conversation…"
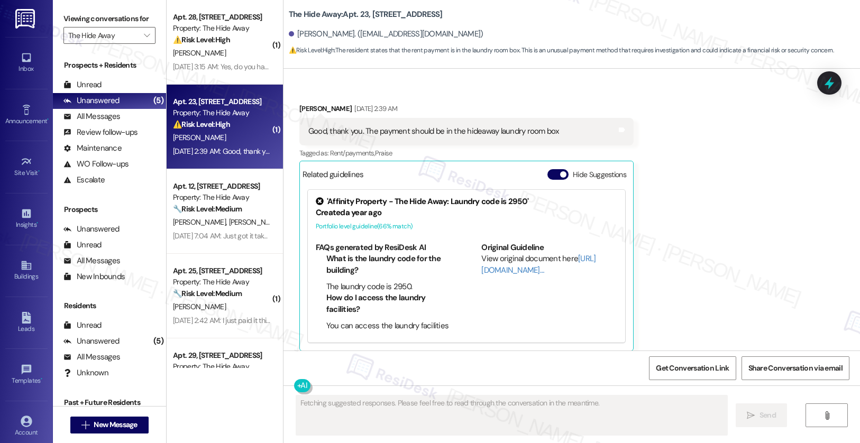
scroll to position [1363, 0]
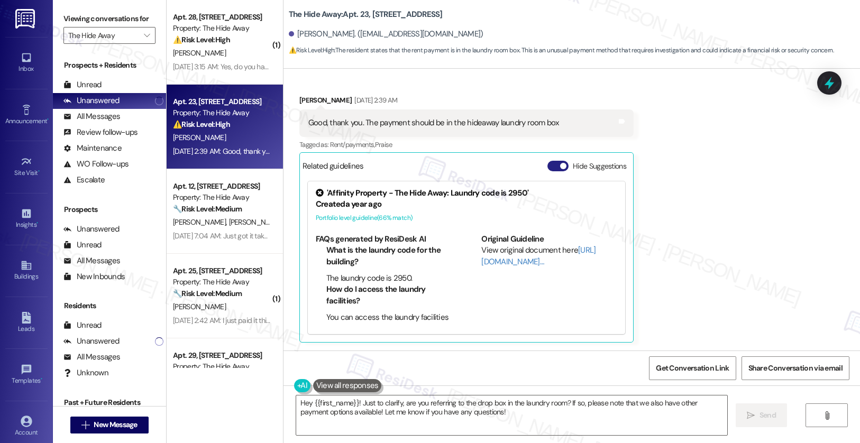
click at [547, 163] on button "Hide Suggestions" at bounding box center [557, 166] width 21 height 11
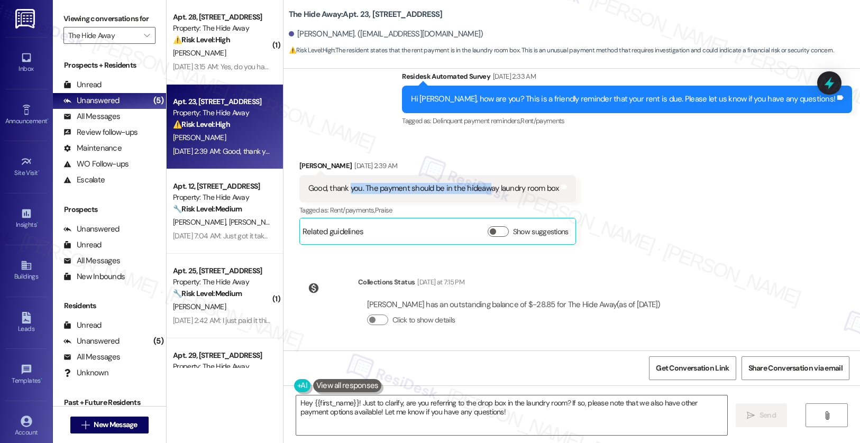
drag, startPoint x: 343, startPoint y: 189, endPoint x: 483, endPoint y: 191, distance: 140.7
click at [483, 191] on div "Good, thank you. The payment should be in the hideaway laundry room box" at bounding box center [433, 188] width 251 height 11
click at [444, 189] on div "Good, thank you. The payment should be in the hideaway laundry room box" at bounding box center [433, 188] width 251 height 11
click at [419, 410] on textarea "Hey {{first_name}}! Just to clarify, are you referring to the drop box in the l…" at bounding box center [512, 416] width 432 height 40
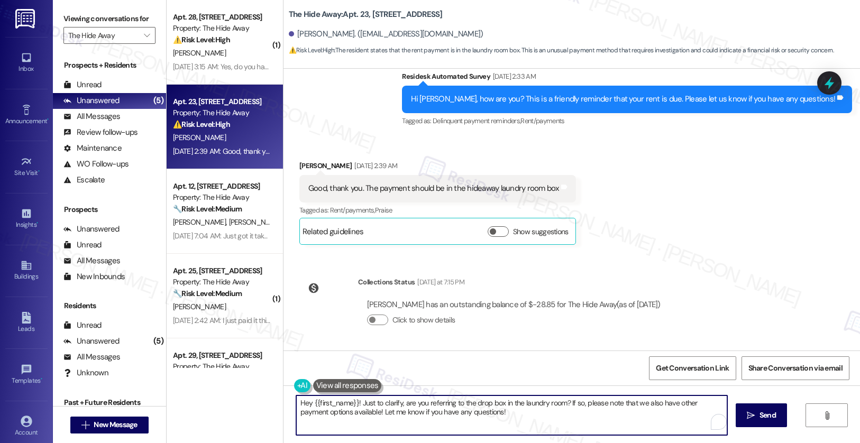
click at [419, 411] on textarea "Hey {{first_name}}! Just to clarify, are you referring to the drop box in the l…" at bounding box center [512, 416] width 432 height 40
click at [419, 412] on textarea "Hey {{first_name}}! Just to clarify, are you referring to the drop box in the l…" at bounding box center [512, 416] width 432 height 40
paste textarea "Thank you, {{first_name}}, for your payment! If there's anything we can help yo…"
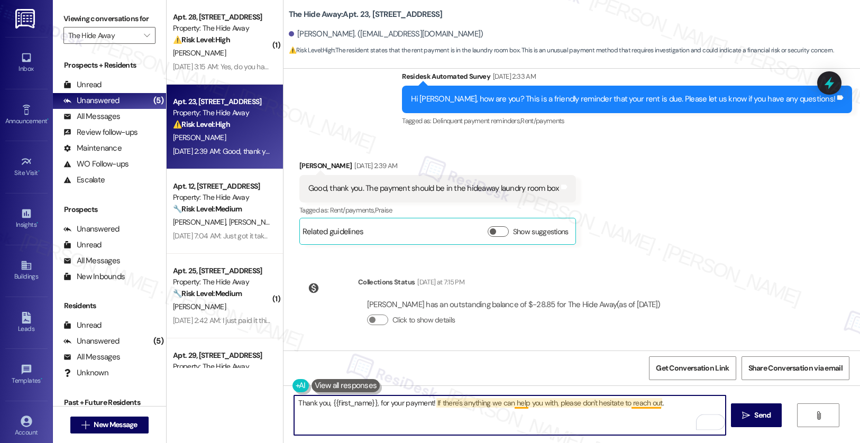
drag, startPoint x: 423, startPoint y: 405, endPoint x: 510, endPoint y: 406, distance: 87.3
click at [510, 406] on textarea "Thank you, {{first_name}}, for your payment! If there's anything we can help yo…" at bounding box center [510, 416] width 432 height 40
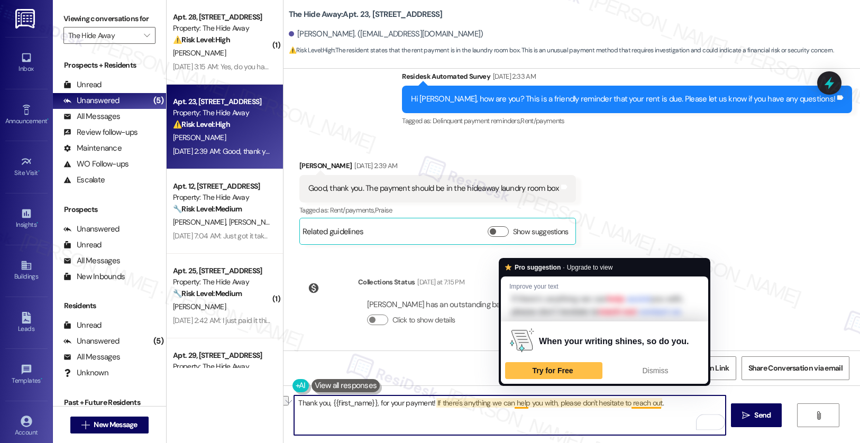
click at [516, 414] on textarea "Thank you, {{first_name}}, for your payment! If there's anything we can help yo…" at bounding box center [510, 416] width 432 height 40
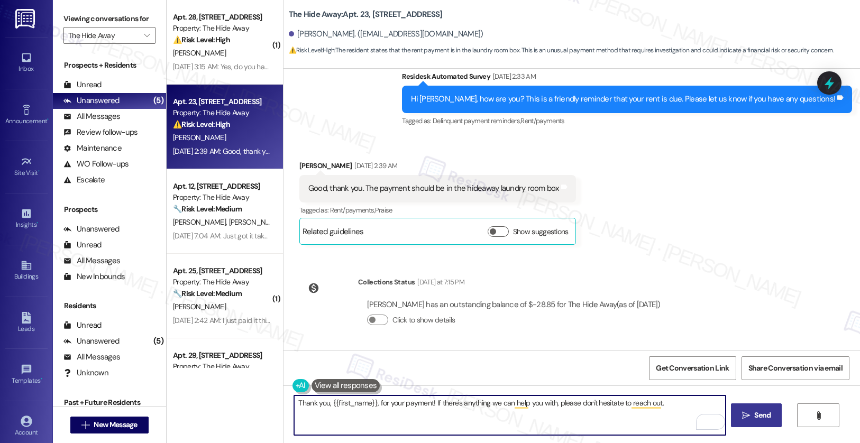
type textarea "Thank you, {{first_name}}, for your payment! If there's anything we can help yo…"
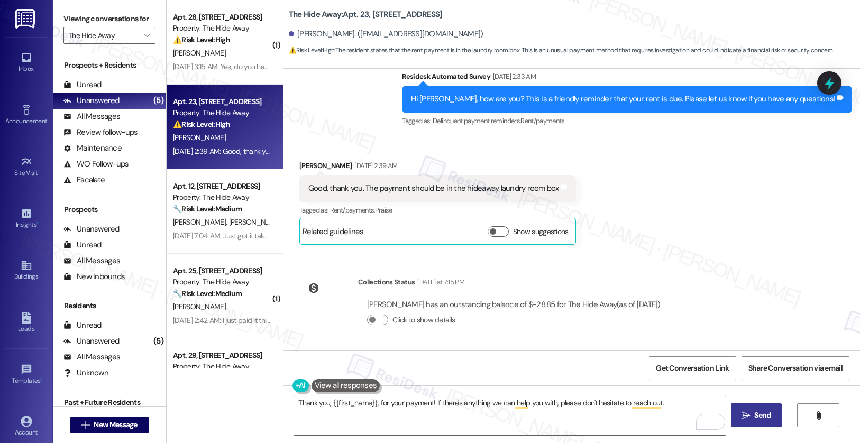
click at [747, 422] on button " Send" at bounding box center [756, 416] width 51 height 24
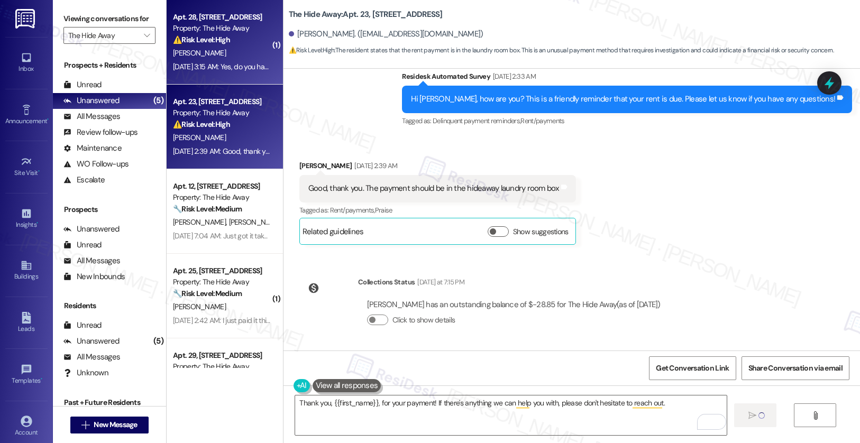
click at [215, 70] on div "Sep 04, 2025 at 3:15 AM: Yes, do you have an office near our apartment? I have …" at bounding box center [427, 67] width 508 height 10
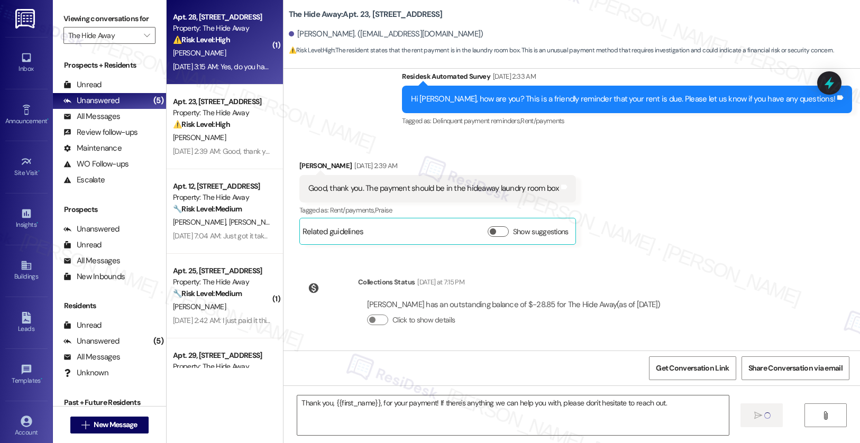
type textarea "Fetching suggested responses. Please feel free to read through the conversation…"
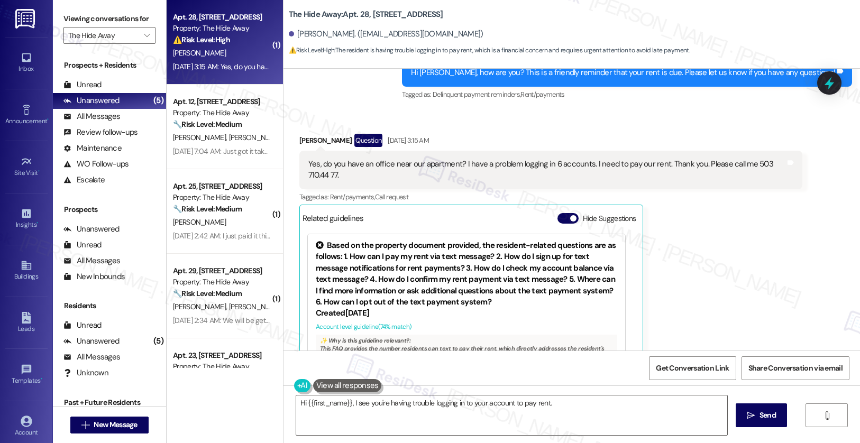
scroll to position [1131, 0]
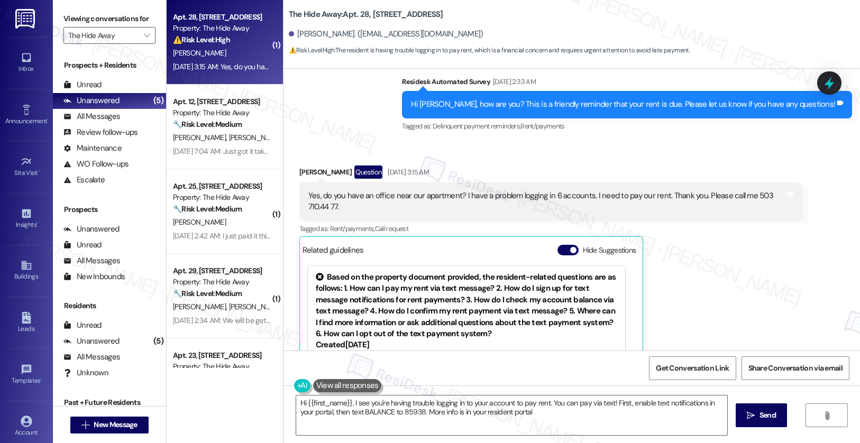
type textarea "Hi {{first_name}}, I see you're having trouble logging in to your account to pa…"
drag, startPoint x: 359, startPoint y: 184, endPoint x: 434, endPoint y: 186, distance: 74.6
click at [434, 190] on div "Yes, do you have an office near our apartment? I have a problem logging in 6 ac…" at bounding box center [546, 201] width 477 height 23
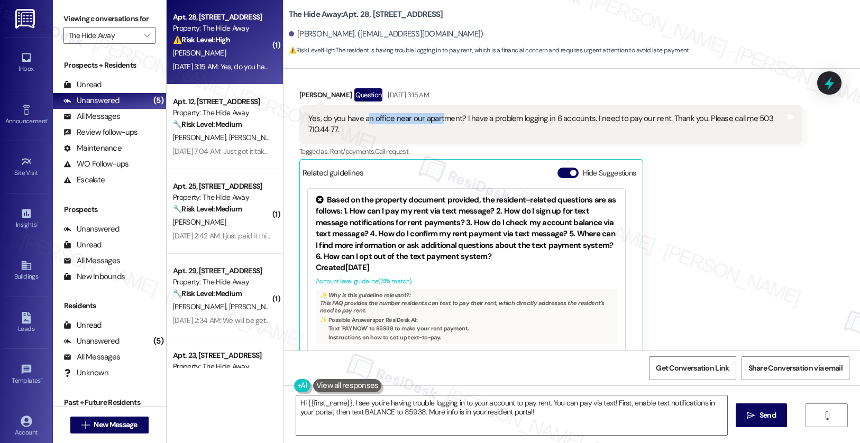
scroll to position [1218, 0]
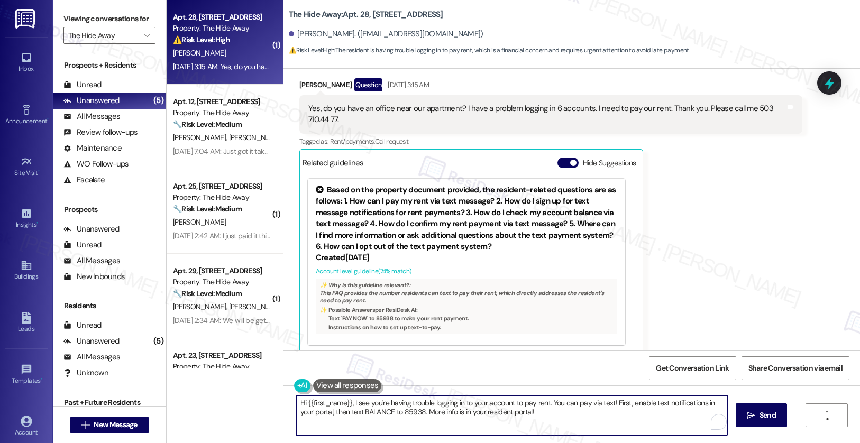
drag, startPoint x: 545, startPoint y: 404, endPoint x: 550, endPoint y: 409, distance: 7.5
click at [550, 409] on textarea "Hi {{first_name}}, I see you're having trouble logging in to your account to pa…" at bounding box center [512, 416] width 432 height 40
type textarea "Hi {{first_name}}, I see you're having trouble logging in to your account to pa…"
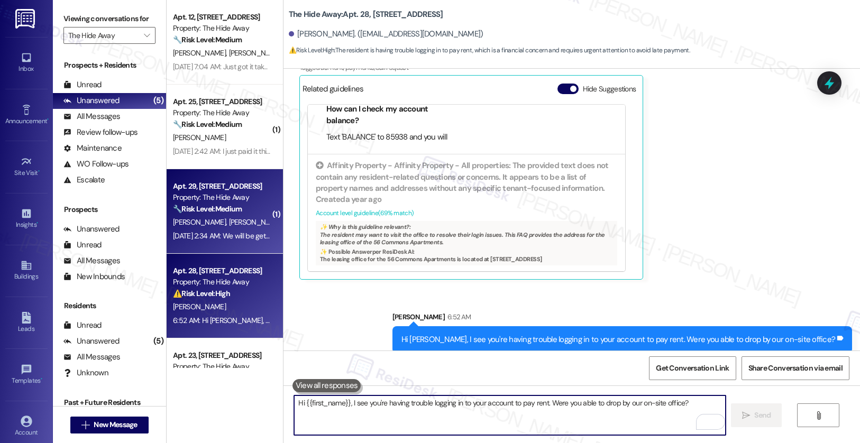
scroll to position [55, 0]
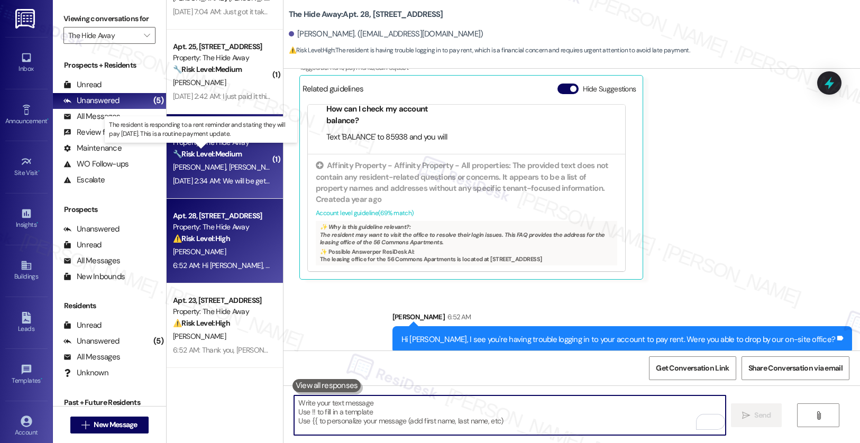
click at [235, 151] on strong "🔧 Risk Level: Medium" at bounding box center [207, 154] width 69 height 10
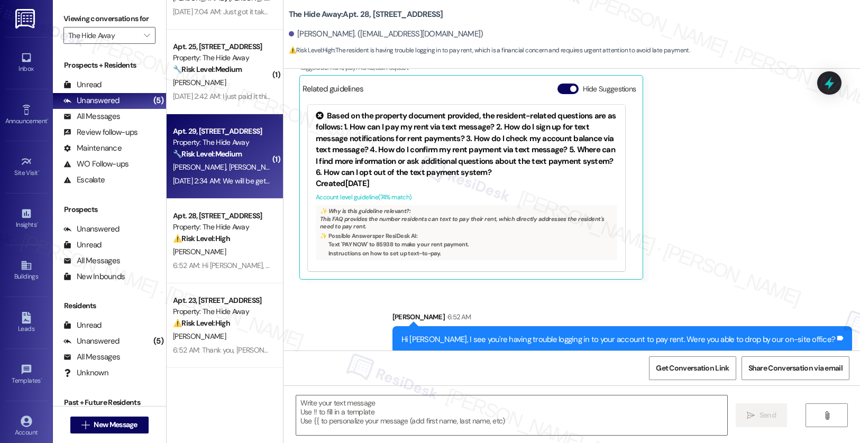
type textarea "Fetching suggested responses. Please feel free to read through the conversation…"
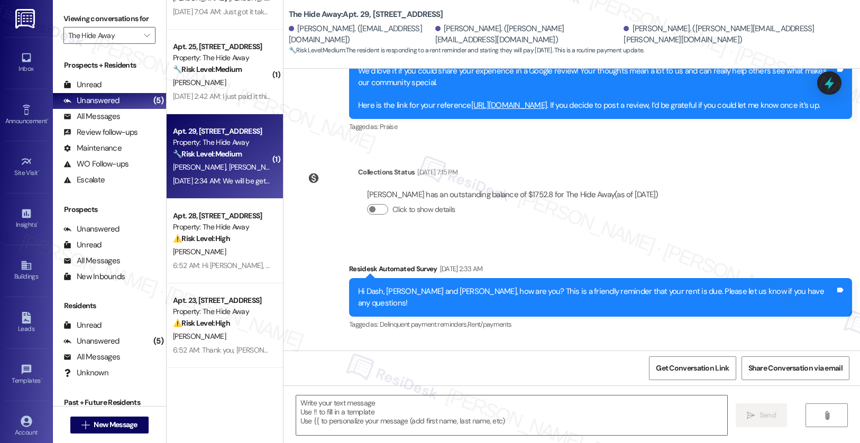
type textarea "Fetching suggested responses. Please feel free to read through the conversation…"
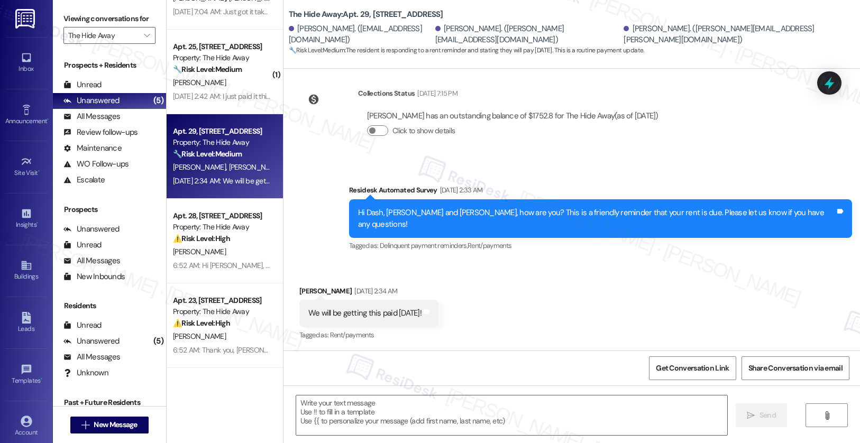
scroll to position [487, 0]
click at [320, 413] on textarea at bounding box center [512, 416] width 432 height 40
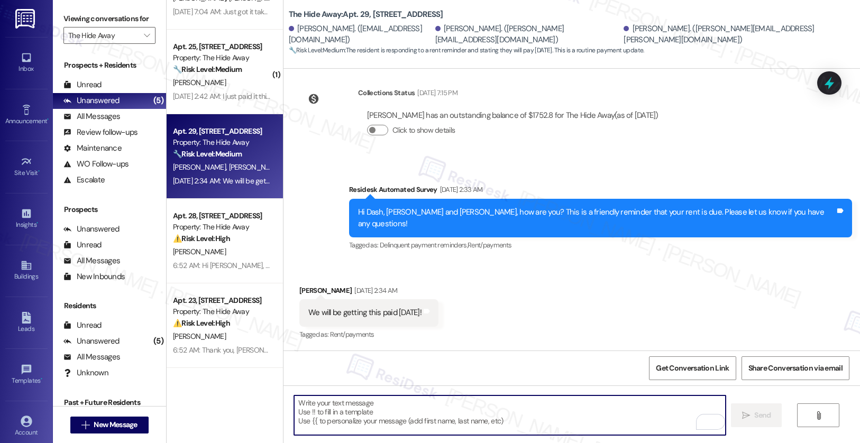
paste textarea "Thank you, {{first_name}}, for your payment! If there's anything we can help yo…"
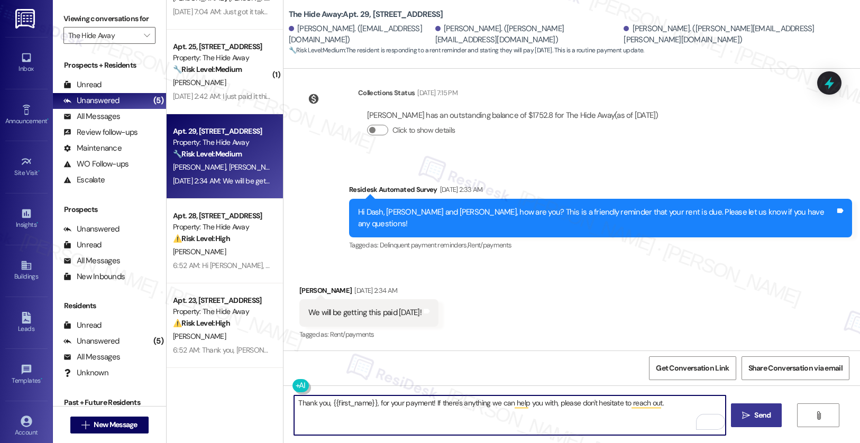
type textarea "Thank you, {{first_name}}, for your payment! If there's anything we can help yo…"
click at [757, 418] on span "Send" at bounding box center [762, 415] width 16 height 11
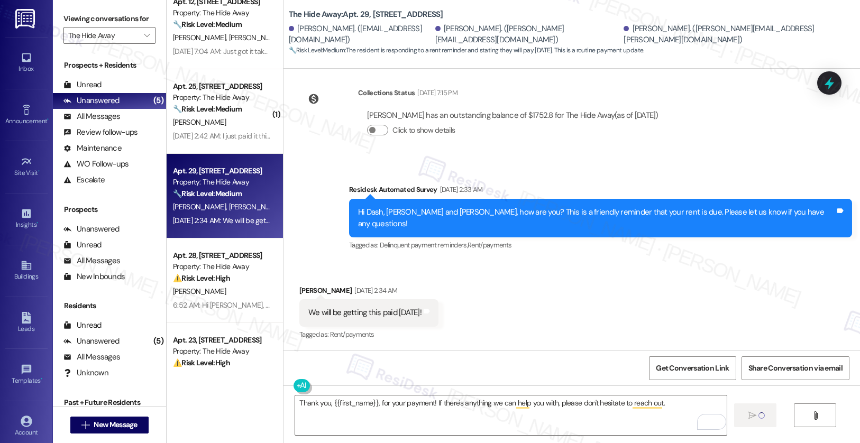
scroll to position [0, 0]
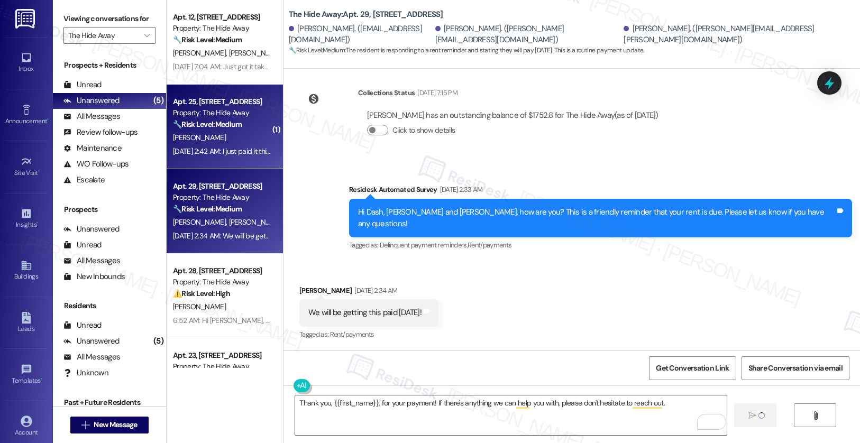
click at [206, 134] on div "F. Scott" at bounding box center [222, 137] width 100 height 13
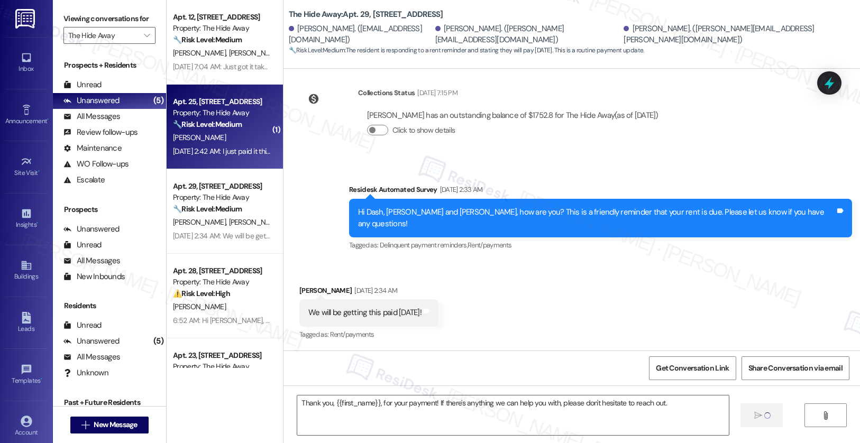
type textarea "Fetching suggested responses. Please feel free to read through the conversation…"
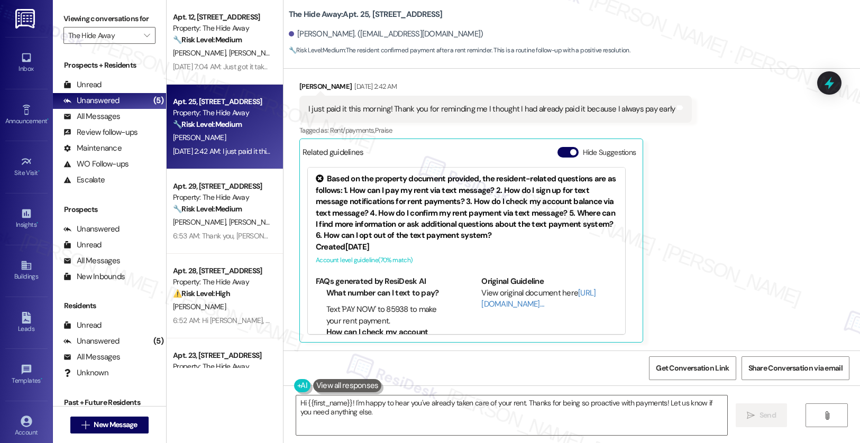
scroll to position [594, 0]
click at [559, 153] on button "Hide Suggestions" at bounding box center [567, 152] width 21 height 11
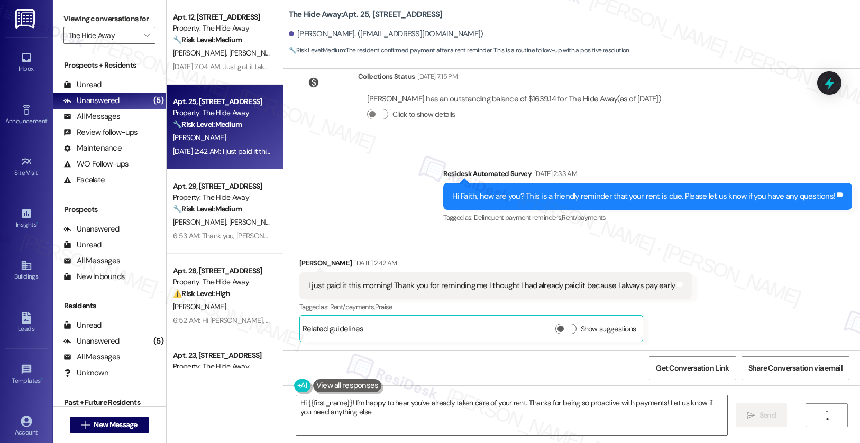
scroll to position [417, 0]
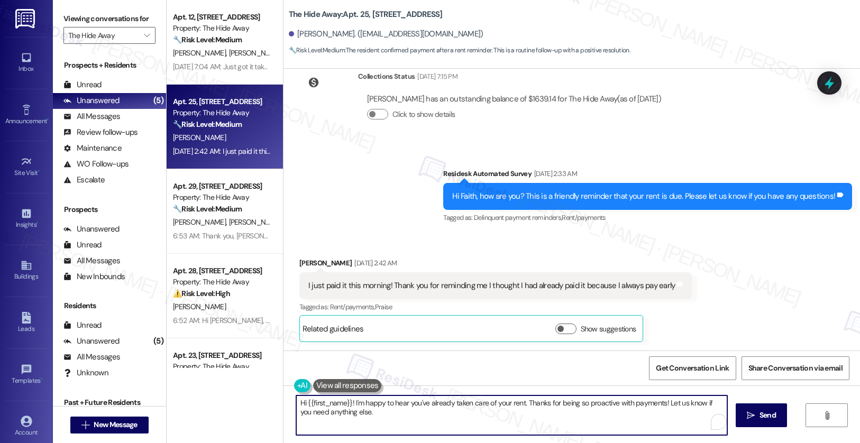
click at [353, 405] on textarea "Hi {{first_name}}! I'm happy to hear you've already taken care of your rent. Th…" at bounding box center [512, 416] width 432 height 40
click at [353, 406] on textarea "Hi {{first_name}}! I'm happy to hear you've already taken care of your rent. Th…" at bounding box center [512, 416] width 432 height 40
drag, startPoint x: 366, startPoint y: 415, endPoint x: 278, endPoint y: 400, distance: 89.7
click at [284, 400] on div "Hi {{first_name}}! I'm happy to hear you've already taken care of your rent. Th…" at bounding box center [572, 425] width 577 height 79
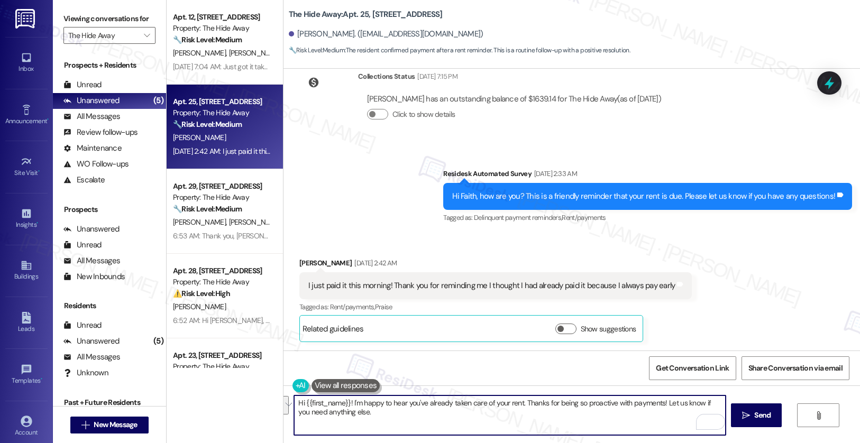
paste textarea "Thank you, {{first_name}}, for your payment! If there's anything we can help yo…"
type textarea "Thank you, {{first_name}}, for your payment! If there's anything we can help yo…"
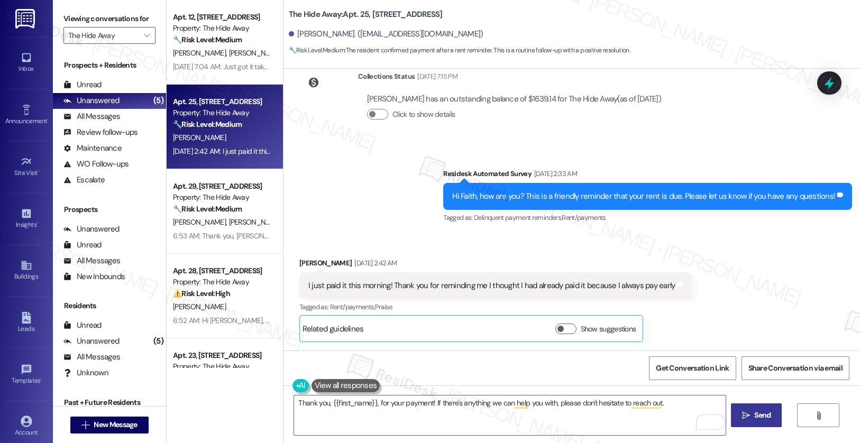
click at [754, 414] on span "Send" at bounding box center [762, 415] width 16 height 11
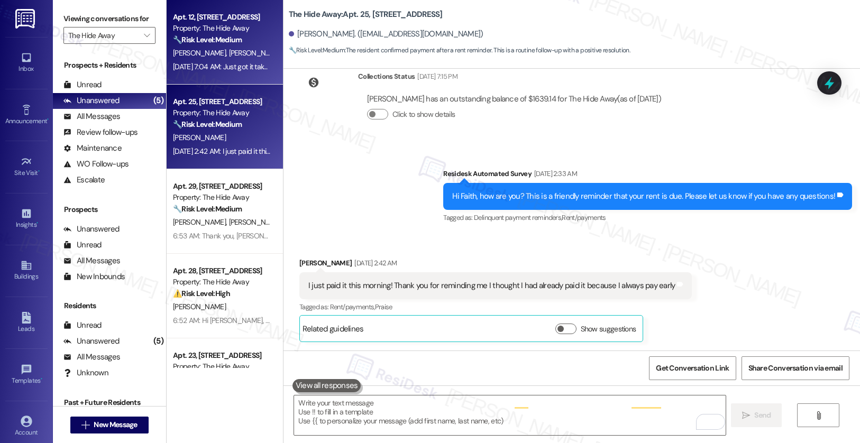
scroll to position [416, 0]
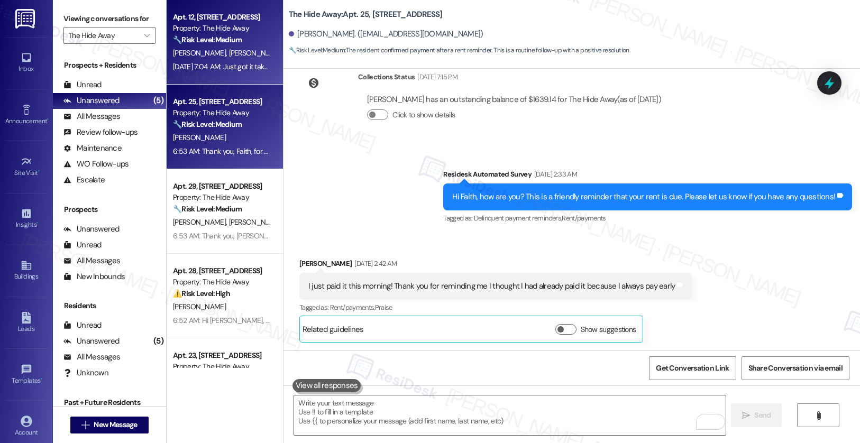
click at [228, 52] on span "M. Carter" at bounding box center [254, 53] width 53 height 10
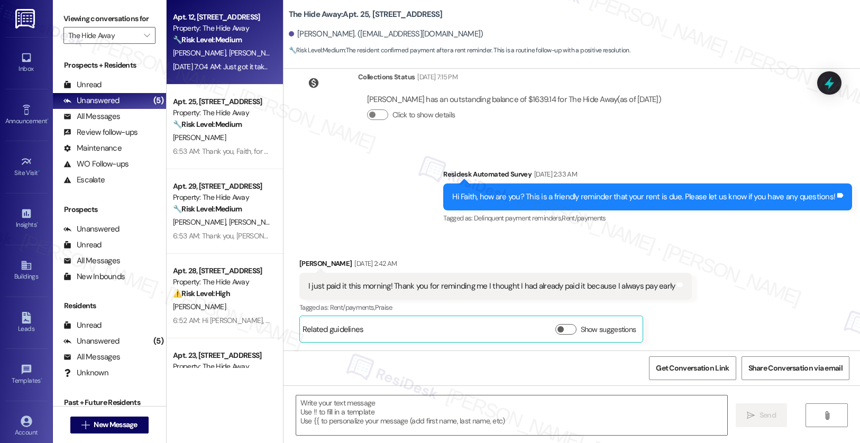
type textarea "Fetching suggested responses. Please feel free to read through the conversation…"
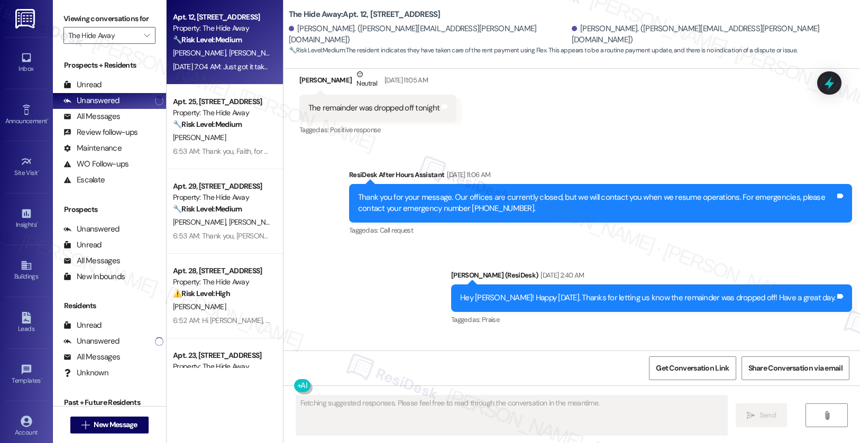
scroll to position [9822, 0]
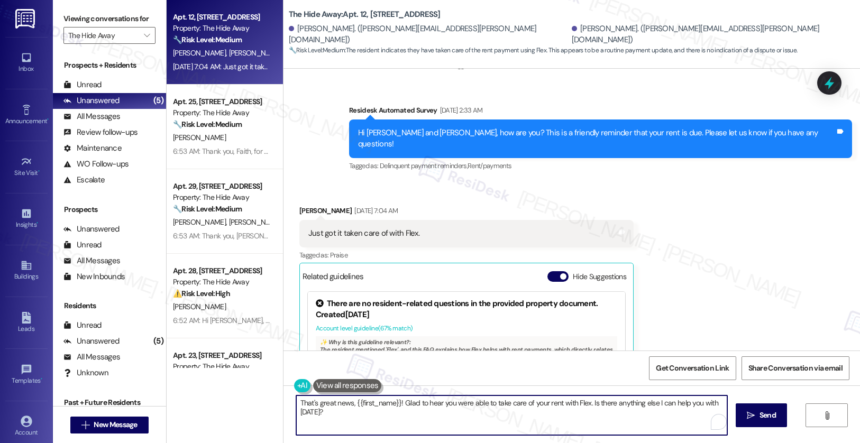
click at [436, 404] on textarea "That's great news, {{first_name}}! Glad to hear you were able to take care of y…" at bounding box center [512, 416] width 432 height 40
click at [436, 403] on textarea "That's great news, {{first_name}}! Glad to hear you were able to take care of y…" at bounding box center [512, 416] width 432 height 40
paste textarea "nk you, {{first_name}}, for your payment! If there's anything we can help you w…"
type textarea "Thank you, {{first_name}}, for your payment! If there's anything we can help yo…"
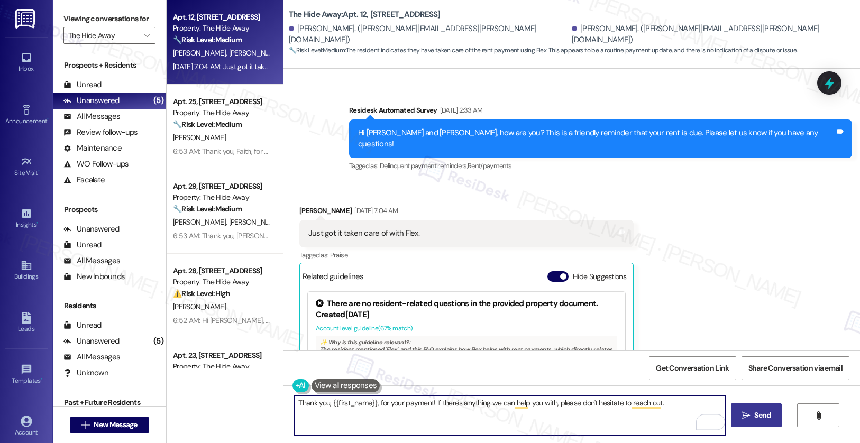
click at [765, 422] on button " Send" at bounding box center [756, 416] width 51 height 24
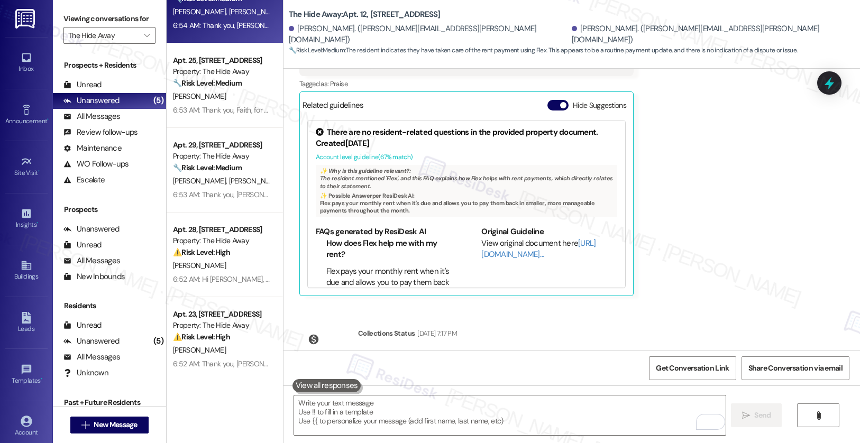
scroll to position [55, 0]
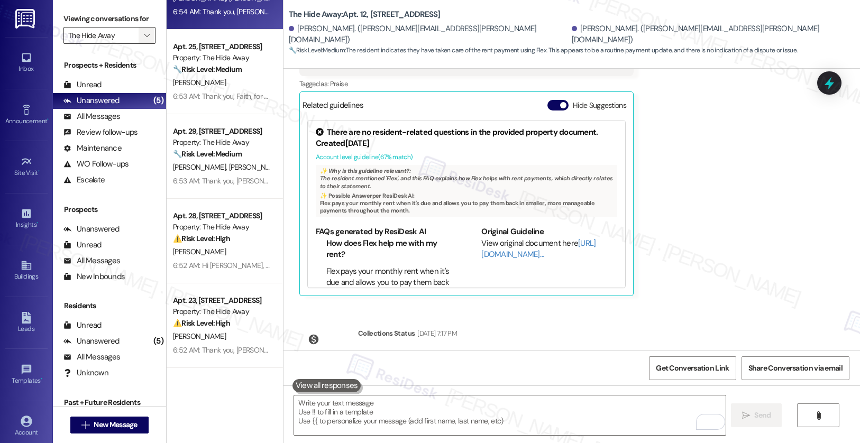
click at [144, 40] on icon "" at bounding box center [147, 35] width 6 height 8
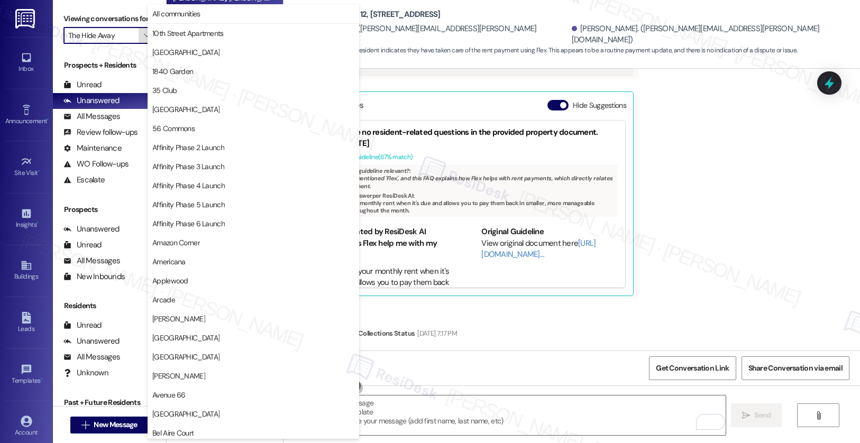
scroll to position [1837, 0]
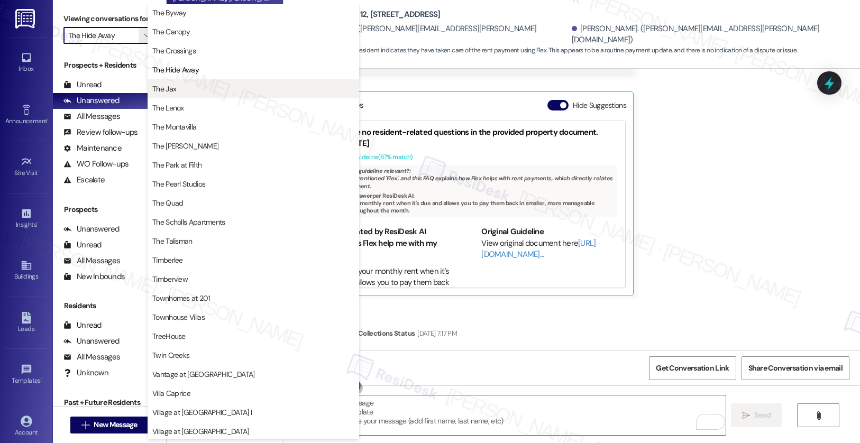
click at [169, 92] on span "The Jax" at bounding box center [164, 89] width 24 height 11
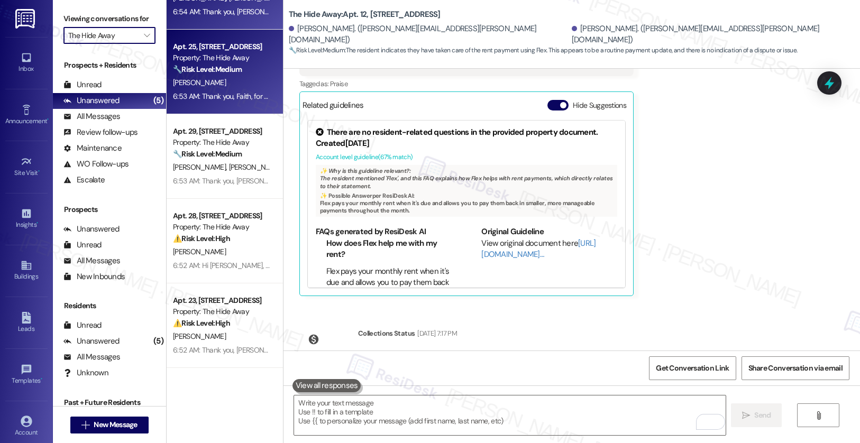
type input "The Jax"
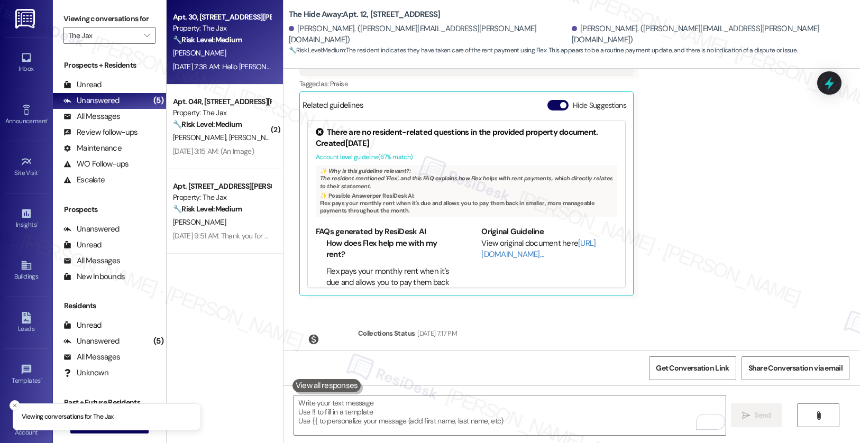
click at [229, 52] on div "E. Orduna" at bounding box center [222, 53] width 100 height 13
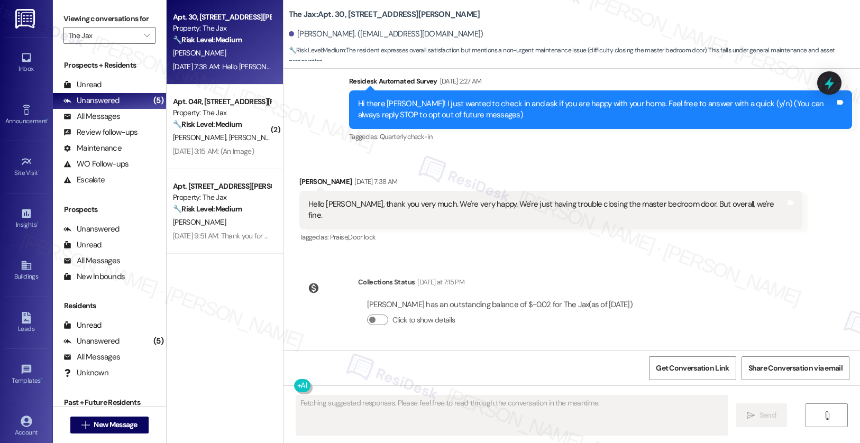
scroll to position [77, 0]
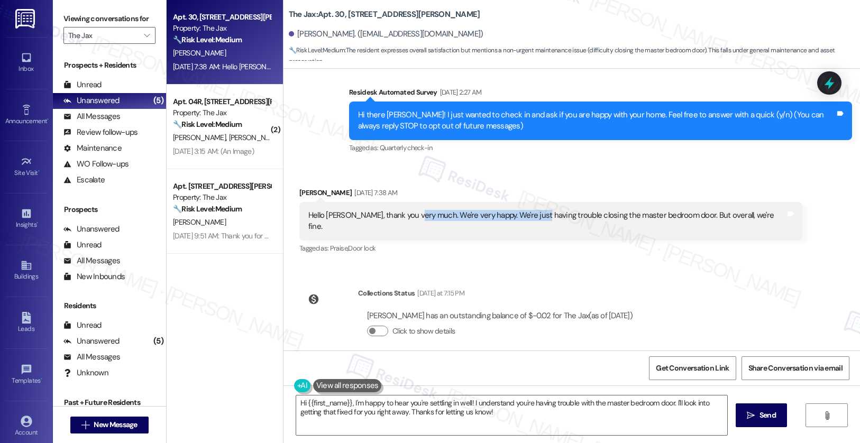
drag, startPoint x: 408, startPoint y: 214, endPoint x: 527, endPoint y: 219, distance: 119.1
click at [527, 219] on div "Hello Sarah, thank you very much. We're very happy. We're just having trouble c…" at bounding box center [546, 221] width 477 height 23
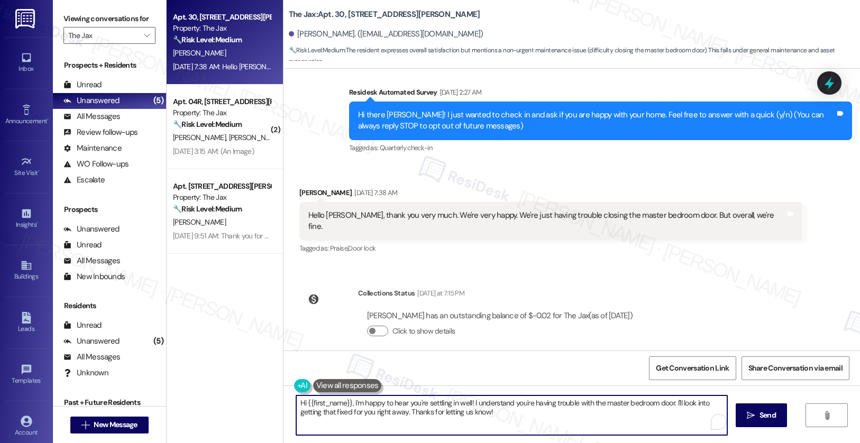
click at [509, 422] on textarea "Hi {{first_name}}, I'm happy to hear you're settling in well! I understand you'…" at bounding box center [512, 416] width 432 height 40
drag, startPoint x: 492, startPoint y: 414, endPoint x: 352, endPoint y: 412, distance: 139.7
click at [352, 412] on textarea "Hi {{first_name}}, I'm happy to hear you're settling in well! I understand you'…" at bounding box center [510, 416] width 432 height 40
drag, startPoint x: 532, startPoint y: 421, endPoint x: 520, endPoint y: 417, distance: 12.2
click at [533, 421] on textarea "Hi {{first_name}}, I'm happy to hear you're settling in well! I understand you'…" at bounding box center [510, 416] width 432 height 40
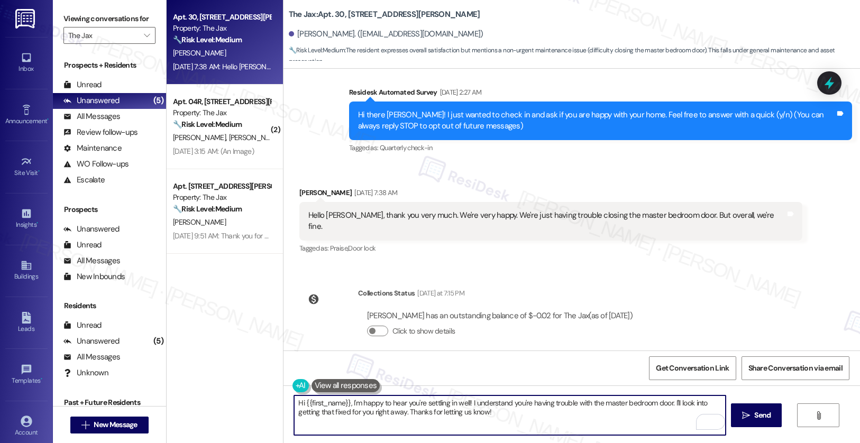
click at [516, 416] on textarea "Hi {{first_name}}, I'm happy to hear you're settling in well! I understand you'…" at bounding box center [510, 416] width 432 height 40
drag, startPoint x: 496, startPoint y: 414, endPoint x: 403, endPoint y: 412, distance: 93.1
click at [403, 412] on textarea "Hi {{first_name}}, I'm happy to hear you're settling in well! I understand you'…" at bounding box center [510, 416] width 432 height 40
type textarea "Hi {{first_name}}, I'm happy to hear you're settling in well! I understand you'…"
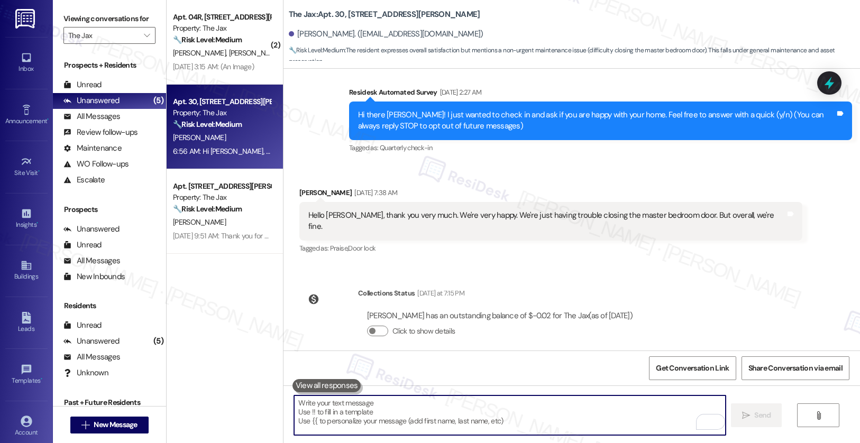
scroll to position [161, 0]
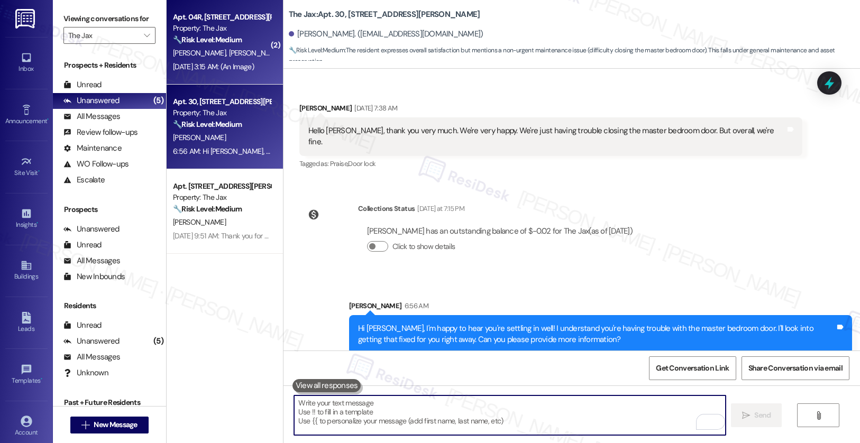
click at [232, 58] on div "G. Lomako M. Thayer" at bounding box center [222, 53] width 100 height 13
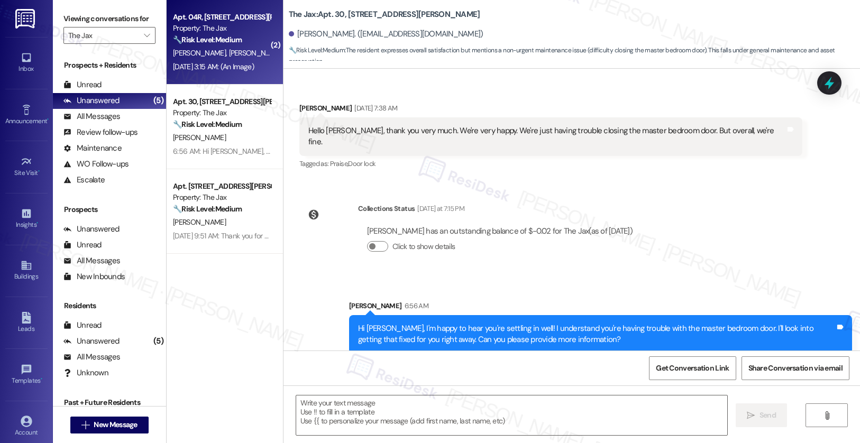
type textarea "Fetching suggested responses. Please feel free to read through the conversation…"
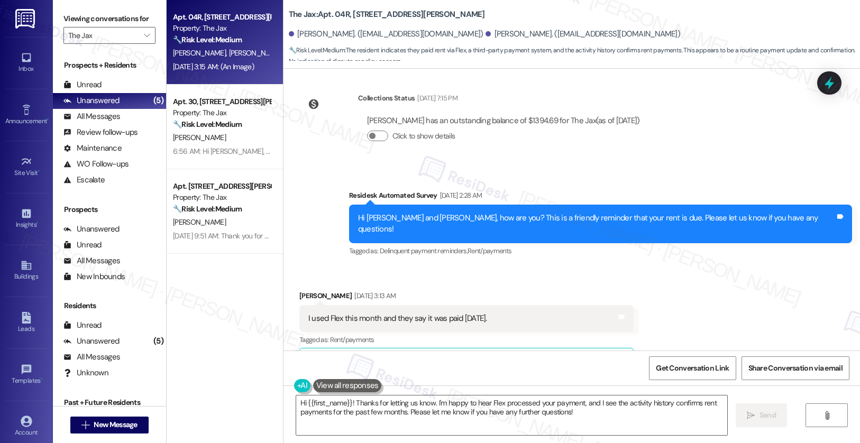
scroll to position [2284, 0]
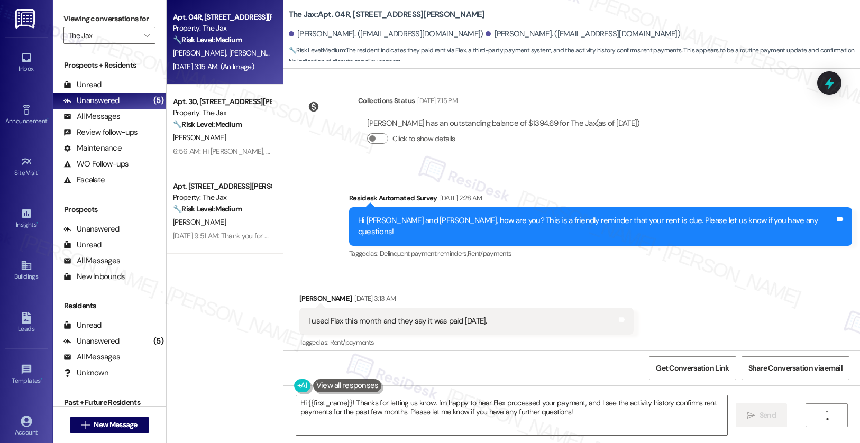
click at [410, 316] on div "I used Flex this month and they say it was paid yesterday." at bounding box center [397, 321] width 179 height 11
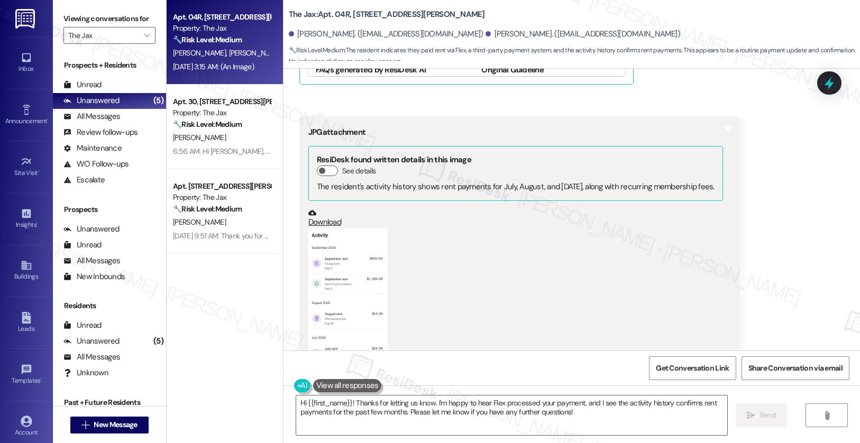
scroll to position [2748, 0]
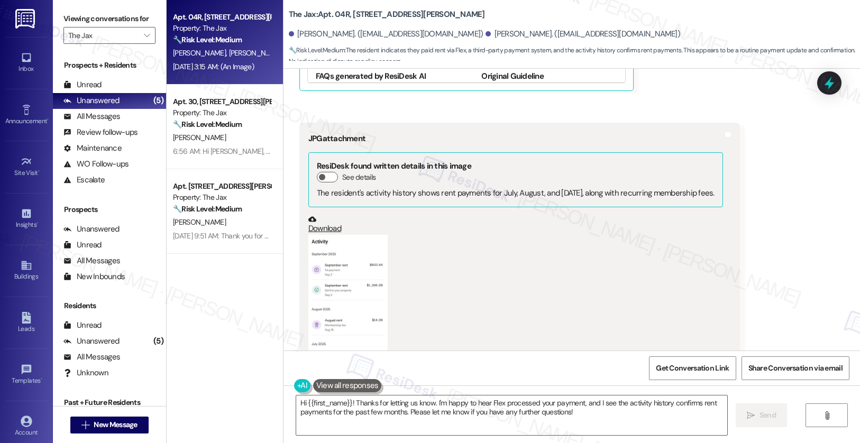
click at [602, 393] on div "(Click to zoom)" at bounding box center [515, 398] width 415 height 11
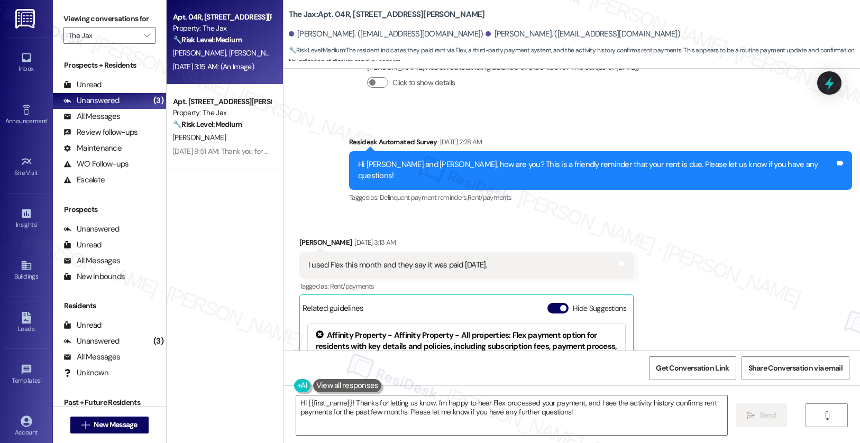
scroll to position [2337, 0]
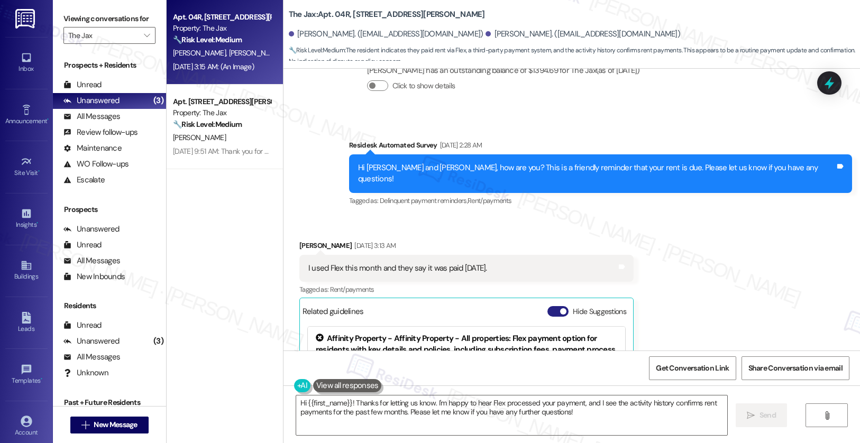
click at [548, 306] on button "Hide Suggestions" at bounding box center [557, 311] width 21 height 11
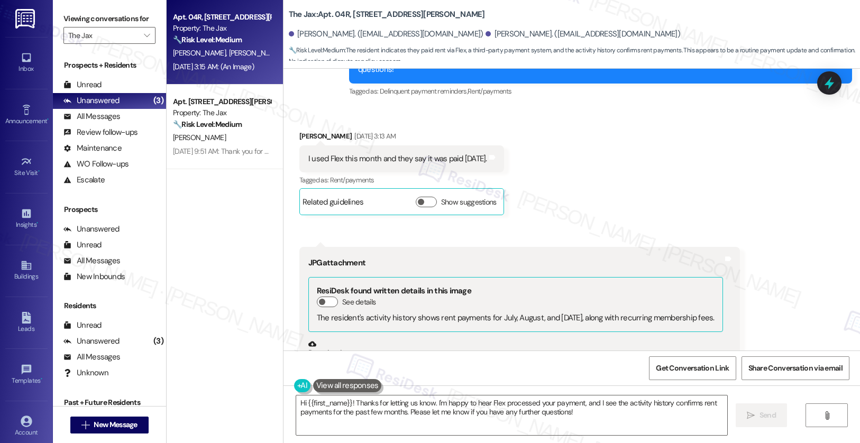
scroll to position [2577, 0]
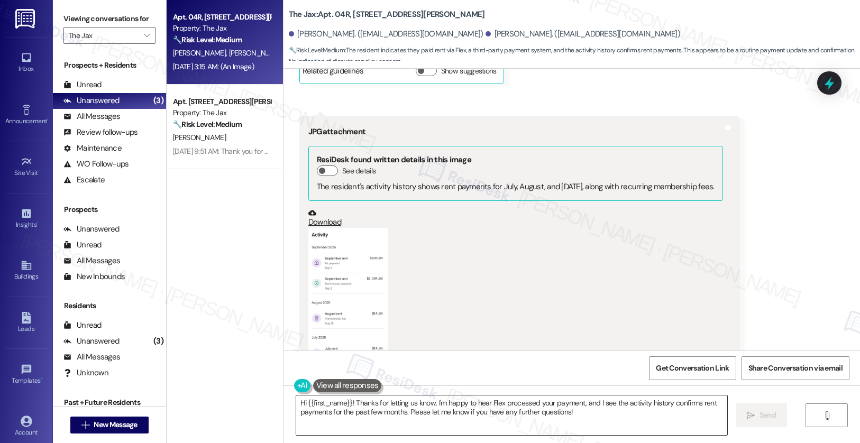
click at [519, 423] on textarea "Hi {{first_name}}! Thanks for letting us know. I'm happy to hear Flex processed…" at bounding box center [512, 416] width 432 height 40
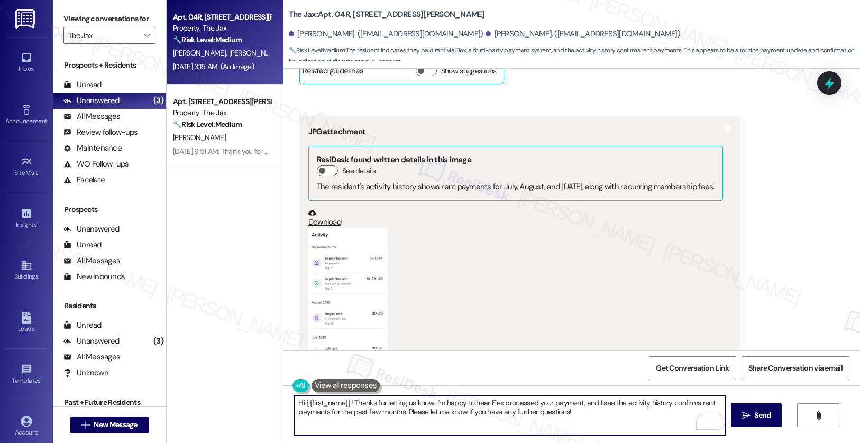
click at [473, 407] on textarea "Hi {{first_name}}! Thanks for letting us know. I'm happy to hear Flex processed…" at bounding box center [510, 416] width 432 height 40
click at [473, 408] on textarea "Hi {{first_name}}! Thanks for letting us know. I'm happy to hear Flex processed…" at bounding box center [510, 416] width 432 height 40
paste textarea "Thank you, {{first_name}}, for your payment! If there's anything we can help yo…"
type textarea "Thank you, {{first_name}}, for your payment! If there's anything we can help yo…"
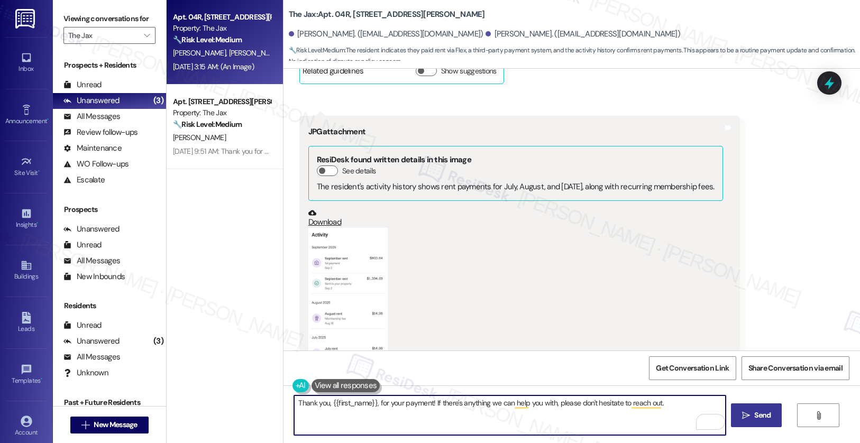
click at [770, 422] on button " Send" at bounding box center [756, 416] width 51 height 24
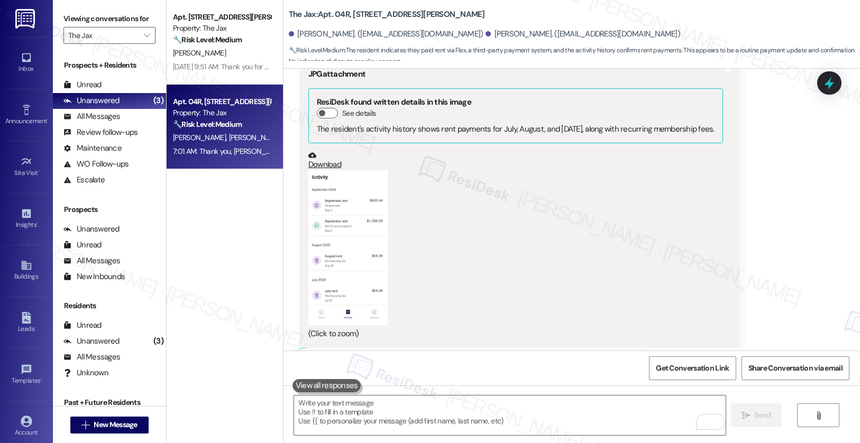
scroll to position [2651, 0]
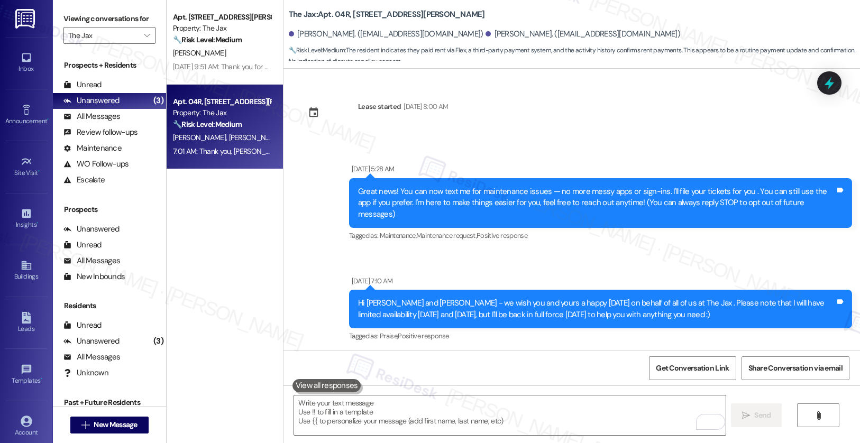
scroll to position [2651, 0]
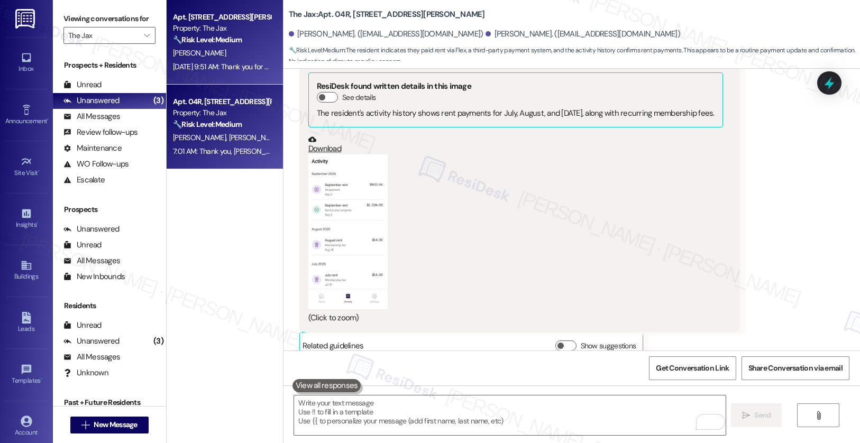
click at [233, 43] on strong "🔧 Risk Level: Medium" at bounding box center [207, 40] width 69 height 10
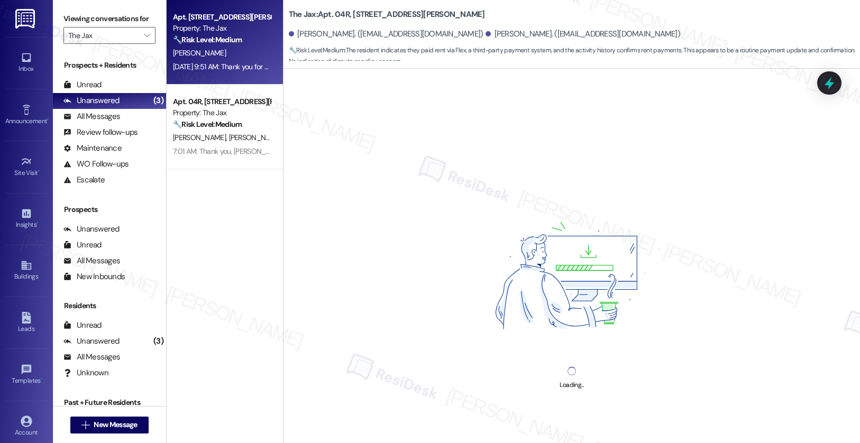
click at [234, 44] on div "🔧 Risk Level: Medium The resident received a notification to set up autopay and…" at bounding box center [222, 39] width 98 height 11
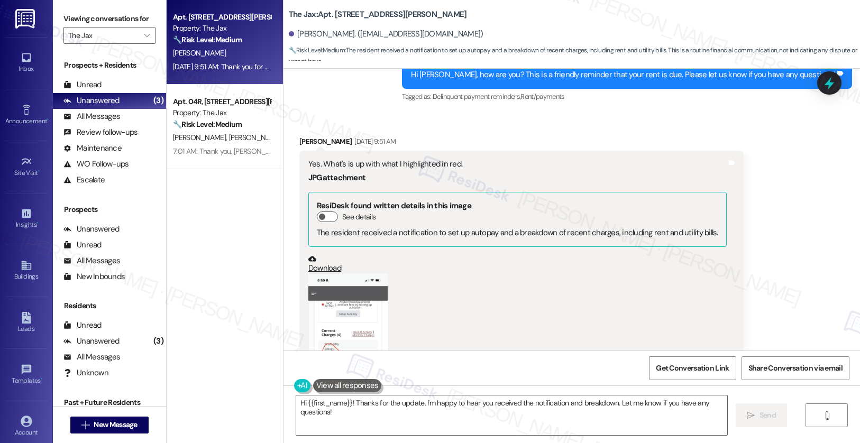
scroll to position [1213, 0]
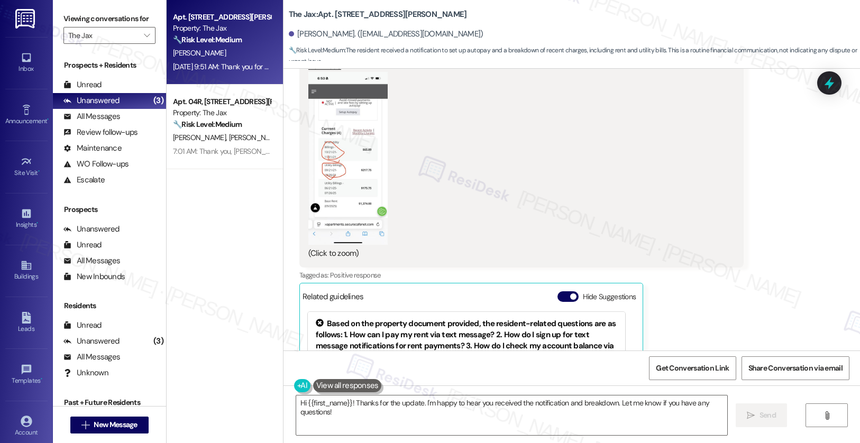
click at [331, 198] on button "Zoom image" at bounding box center [347, 158] width 79 height 172
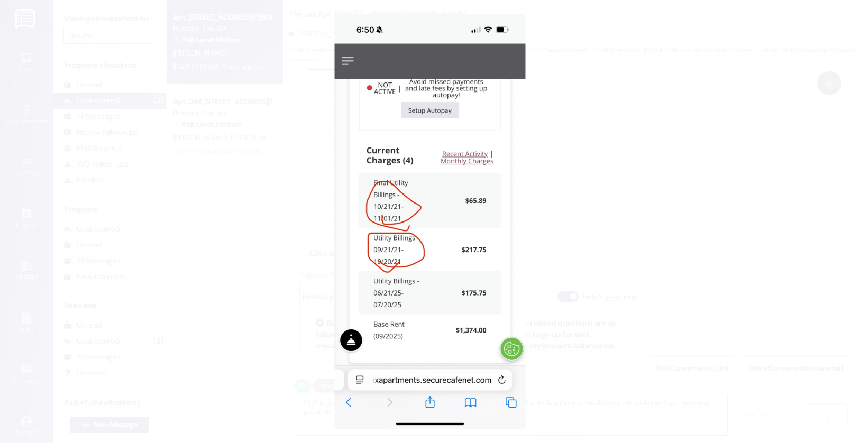
click at [691, 285] on button "Unzoom image" at bounding box center [430, 221] width 860 height 443
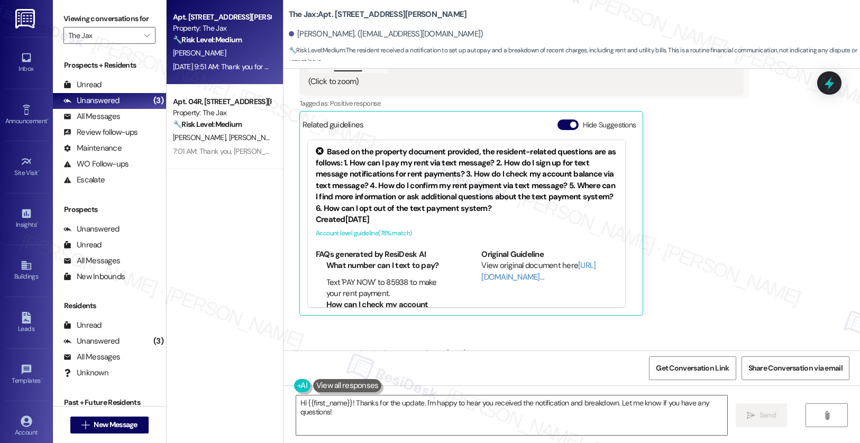
scroll to position [1533, 0]
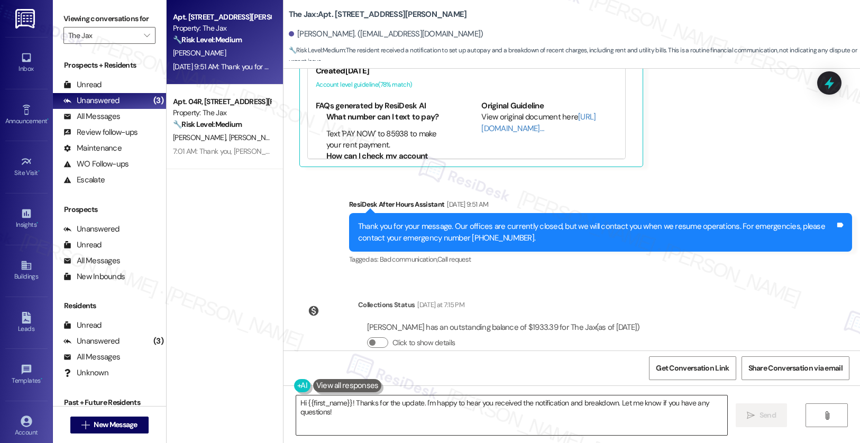
click at [463, 428] on textarea "Hi {{first_name}}! Thanks for the update. I'm happy to hear you received the no…" at bounding box center [512, 416] width 432 height 40
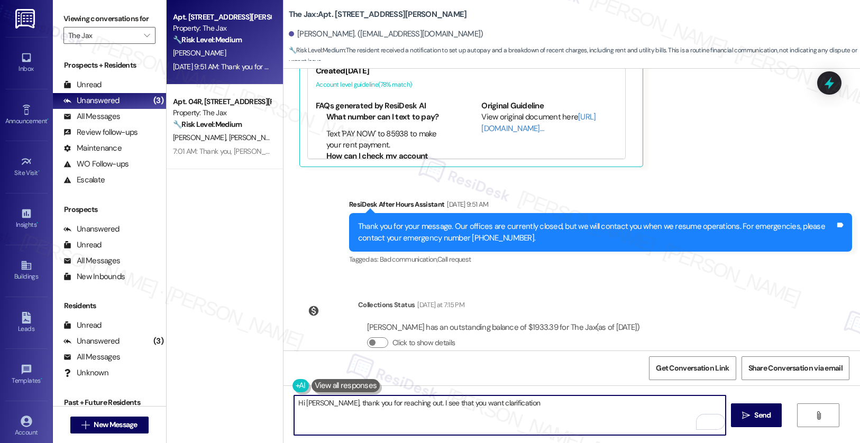
click at [524, 403] on textarea "Hi [PERSON_NAME], thank you for reaching out. I see that you want clarification" at bounding box center [510, 416] width 432 height 40
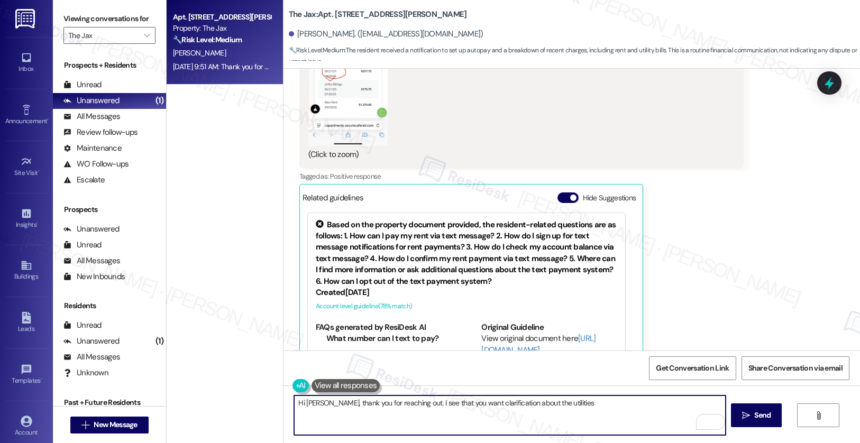
scroll to position [1351, 0]
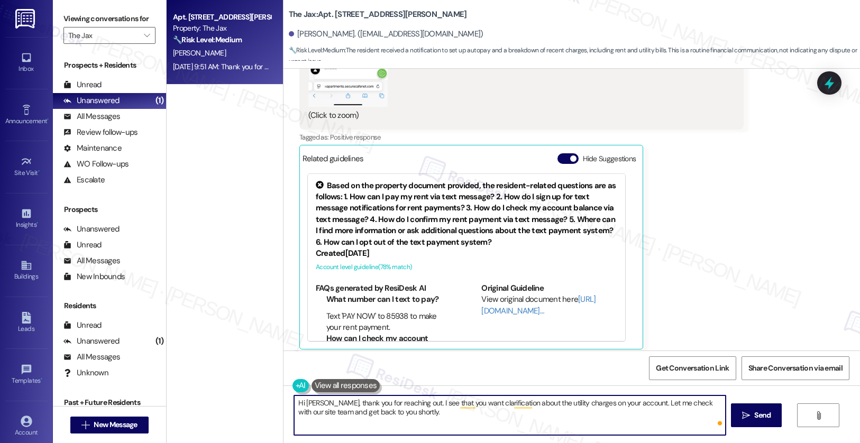
type textarea "Hi [PERSON_NAME], thank you for reaching out. I see that you want clarification…"
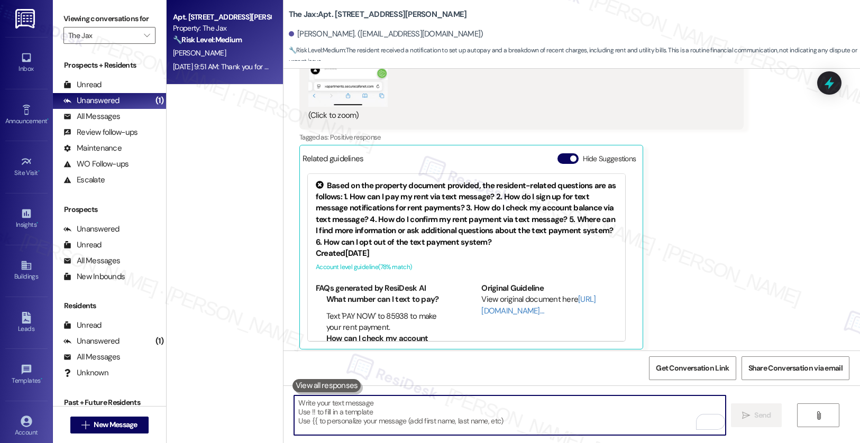
click at [345, 410] on textarea "To enrich screen reader interactions, please activate Accessibility in Grammarl…" at bounding box center [510, 416] width 432 height 40
paste textarea "Hi [PERSON_NAME], thank you for reaching out. I understand you’d like clarifica…"
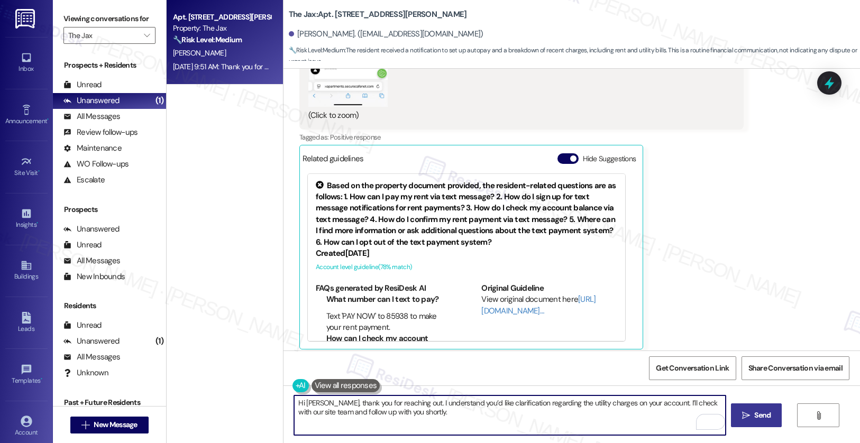
type textarea "Hi [PERSON_NAME], thank you for reaching out. I understand you’d like clarifica…"
click at [754, 416] on span "Send" at bounding box center [762, 415] width 16 height 11
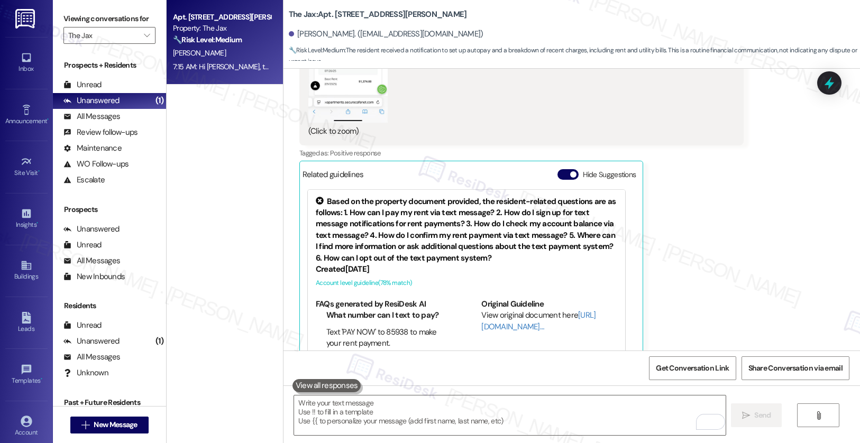
scroll to position [1618, 0]
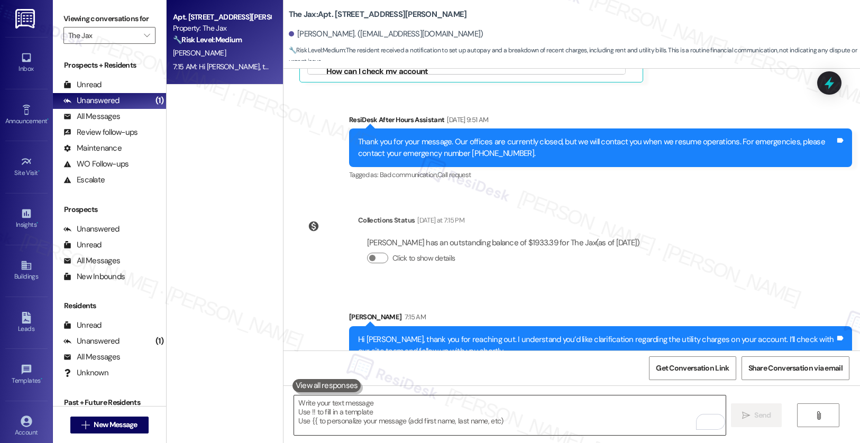
click at [454, 405] on textarea "To enrich screen reader interactions, please activate Accessibility in Grammarl…" at bounding box center [510, 416] width 432 height 40
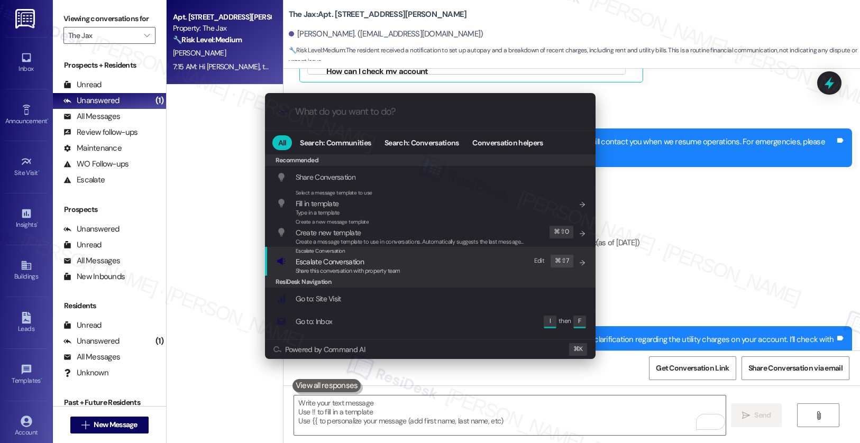
click at [390, 264] on span "Escalate Conversation" at bounding box center [348, 262] width 105 height 12
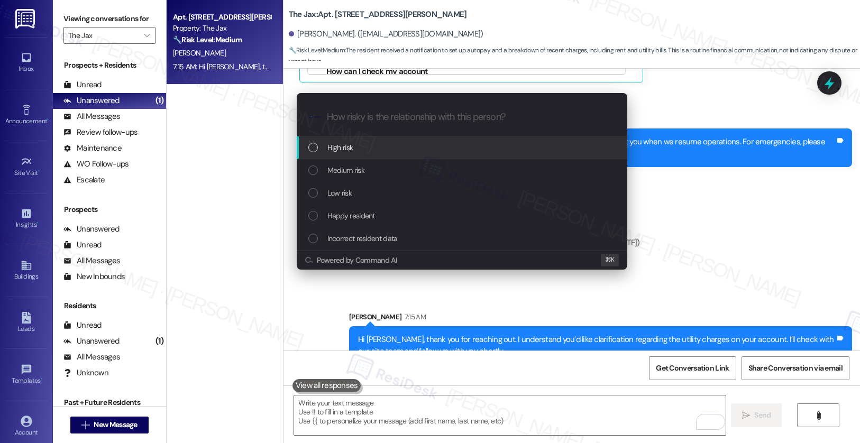
click at [375, 145] on div "High risk" at bounding box center [462, 148] width 309 height 12
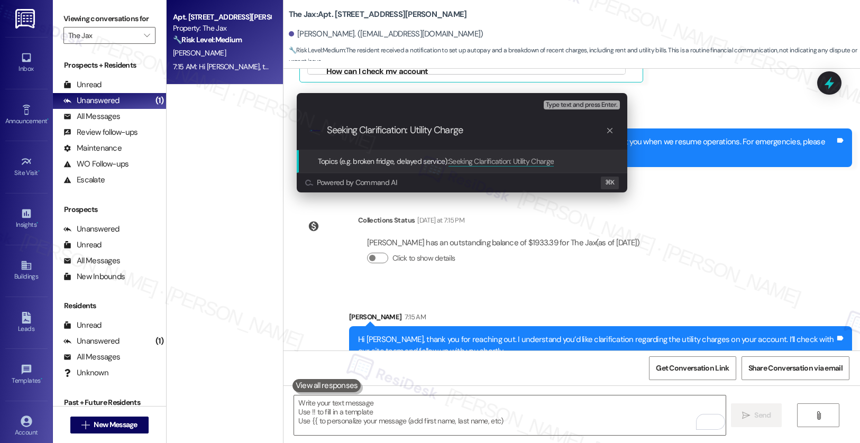
type input "Seeking Clarification: Utility Charges"
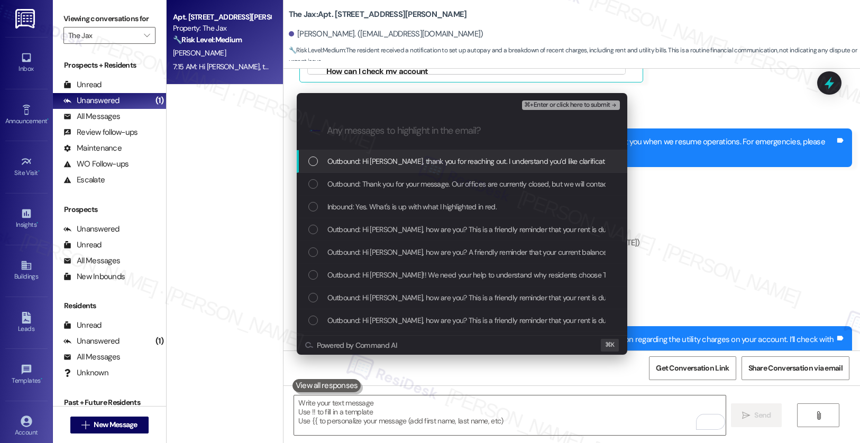
click at [373, 159] on span "Outbound: Hi [PERSON_NAME], thank you for reaching out. I understand you’d like…" at bounding box center [629, 162] width 605 height 12
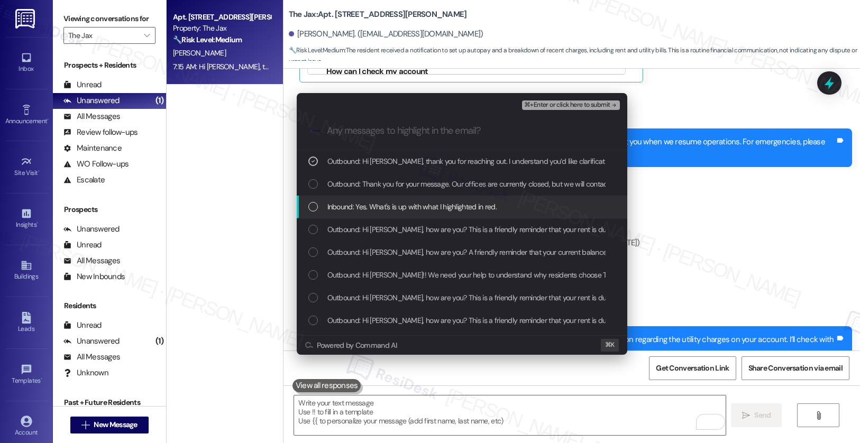
click at [377, 205] on span "Inbound: Yes. What's is up with what I highlighted in red." at bounding box center [411, 207] width 169 height 12
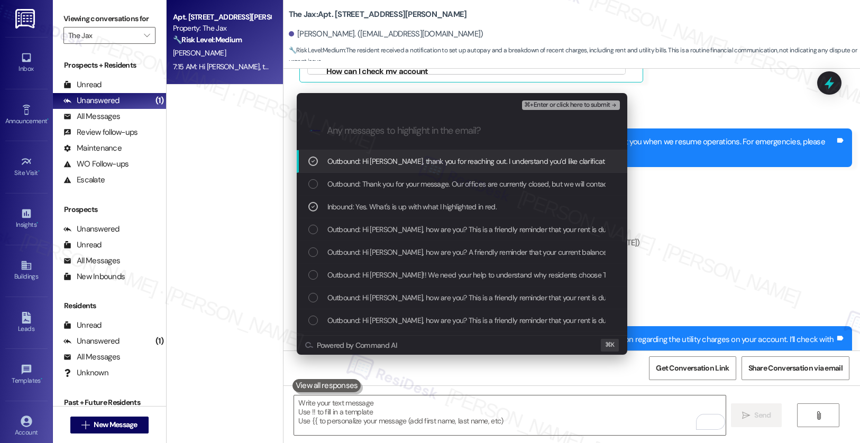
click at [563, 104] on span "⌘+Enter or click here to submit" at bounding box center [567, 105] width 86 height 7
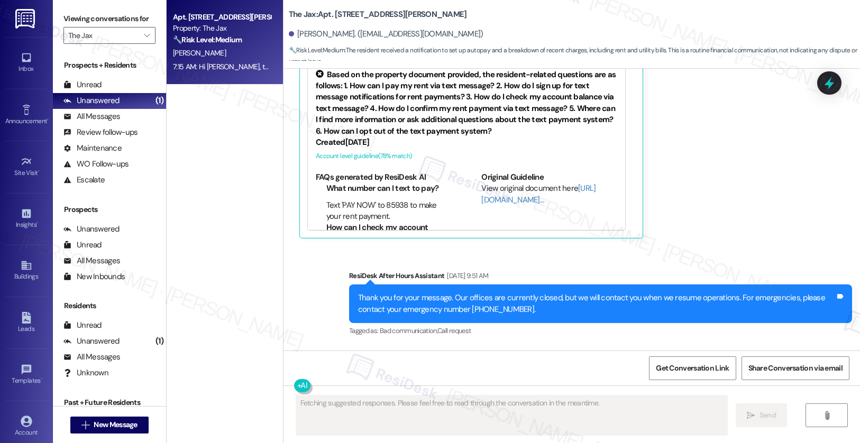
scroll to position [1634, 0]
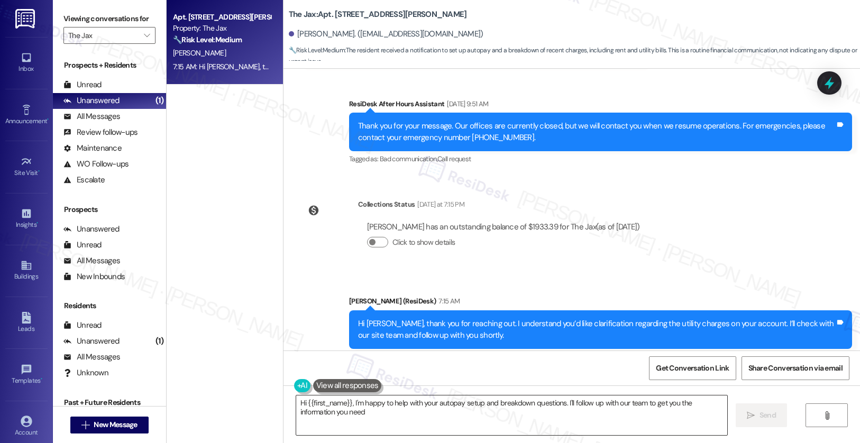
type textarea "Hi {{first_name}}, I'm happy to help with your autopay setup and breakdown ques…"
click at [517, 412] on textarea "Hi {{first_name}}, I'm happy to help with your autopay setup and breakdown ques…" at bounding box center [512, 416] width 432 height 40
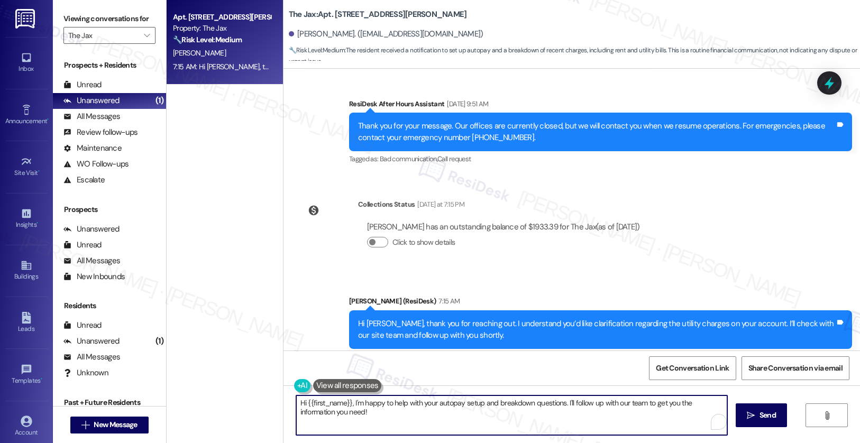
click at [517, 412] on textarea "Hi {{first_name}}, I'm happy to help with your autopay setup and breakdown ques…" at bounding box center [512, 416] width 432 height 40
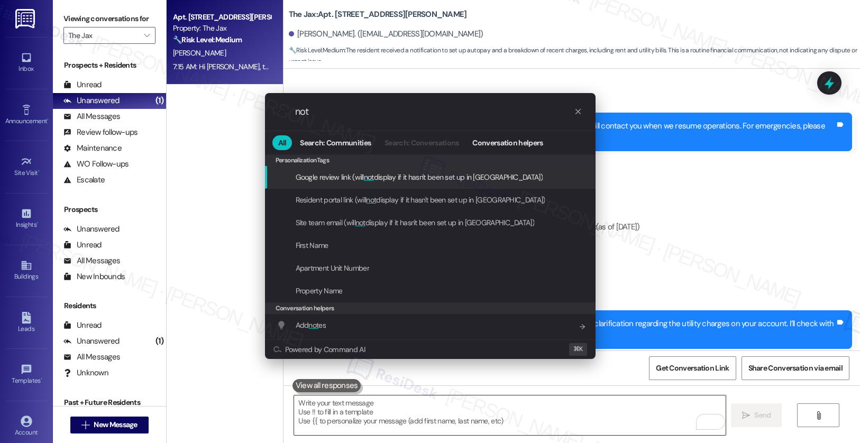
type input "note"
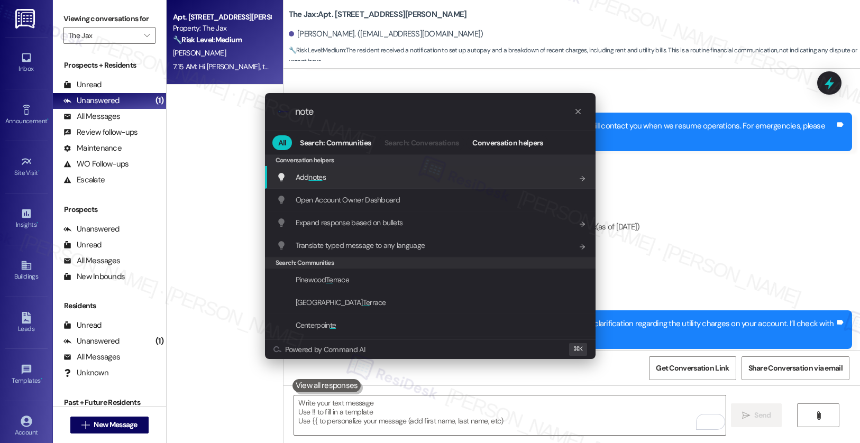
click at [507, 175] on div "Add note s Add shortcut" at bounding box center [431, 177] width 309 height 12
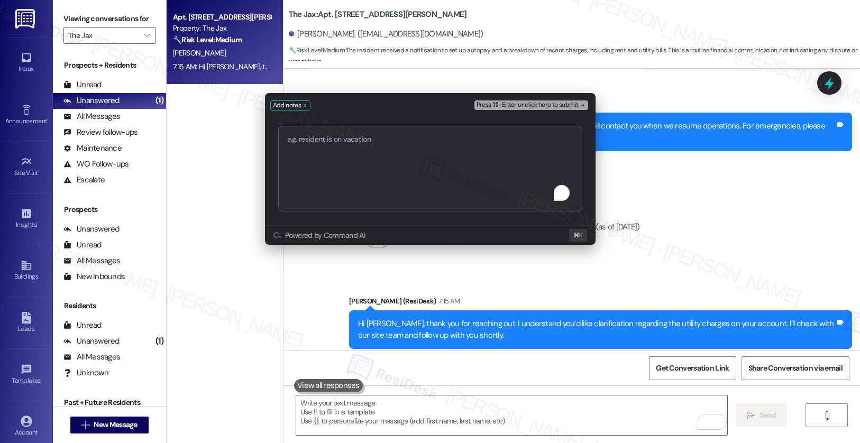
type textarea "Seeking Clarification: Utility Charges"
click at [529, 102] on span "Press ⌘+Enter or click here to submit" at bounding box center [528, 105] width 102 height 7
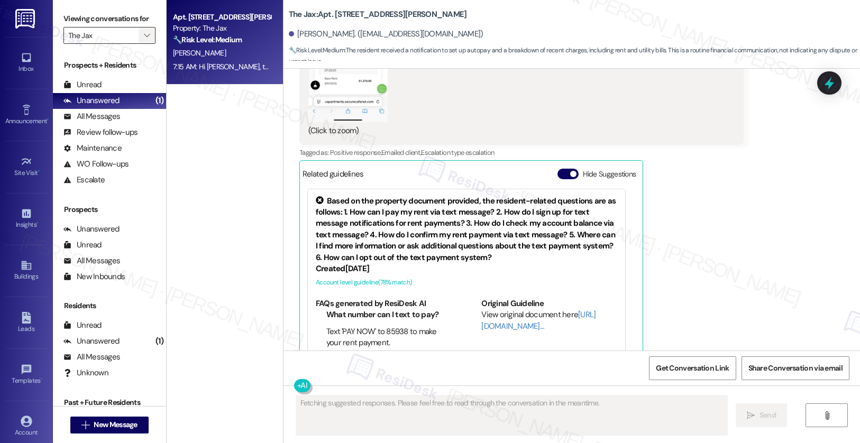
scroll to position [1335, 0]
click at [143, 44] on span "" at bounding box center [147, 35] width 10 height 17
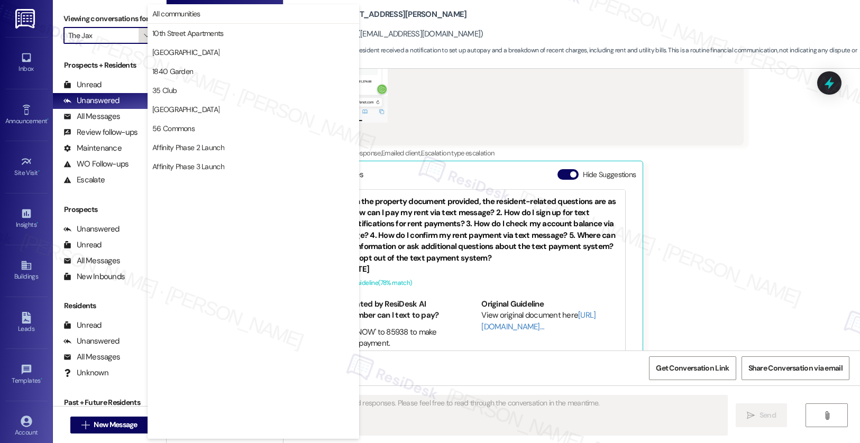
scroll to position [1837, 0]
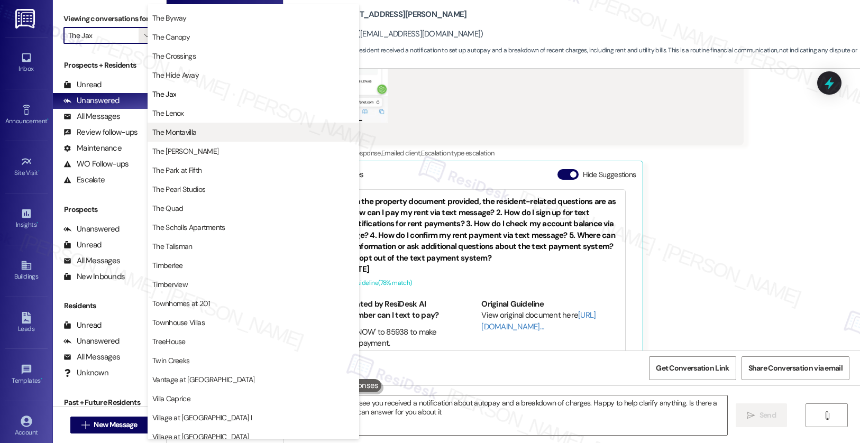
type textarea "Hi {{first_name}}! I see you received a notification about autopay and a breakd…"
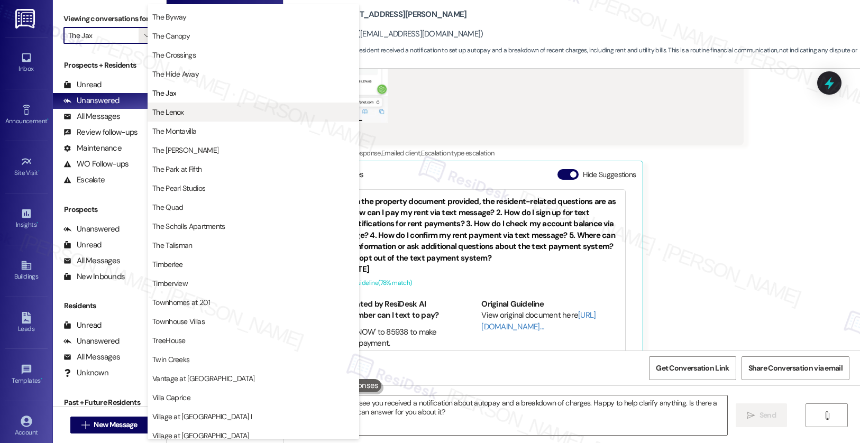
click at [185, 114] on span "The Lenox" at bounding box center [253, 112] width 202 height 11
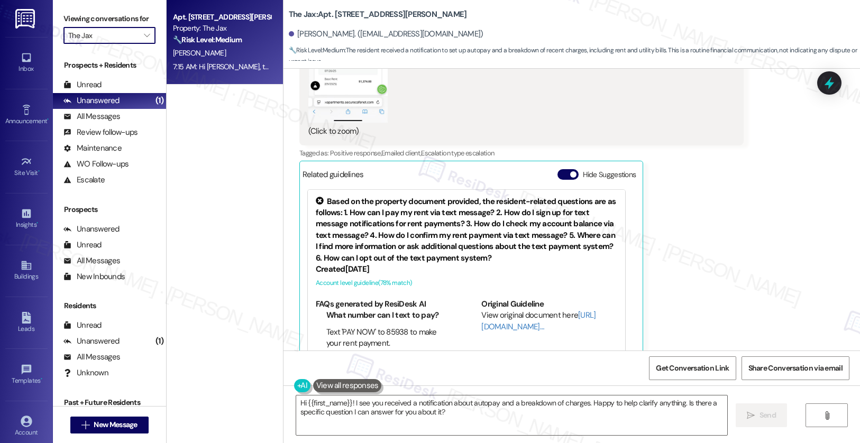
type input "The Lenox"
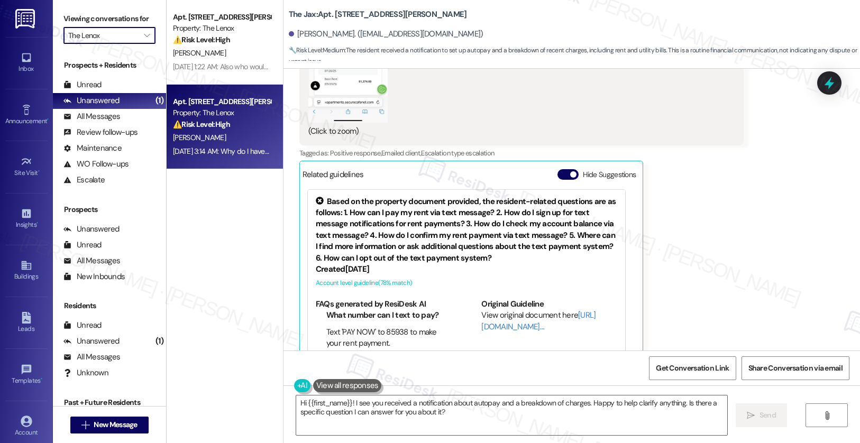
click at [208, 149] on div "Sep 04, 2025 at 3:14 AM: Why do I have a late fee. Rent isn't due till the 4th?…" at bounding box center [361, 152] width 377 height 10
type textarea "Fetching suggested responses. Please feel free to read through the conversation…"
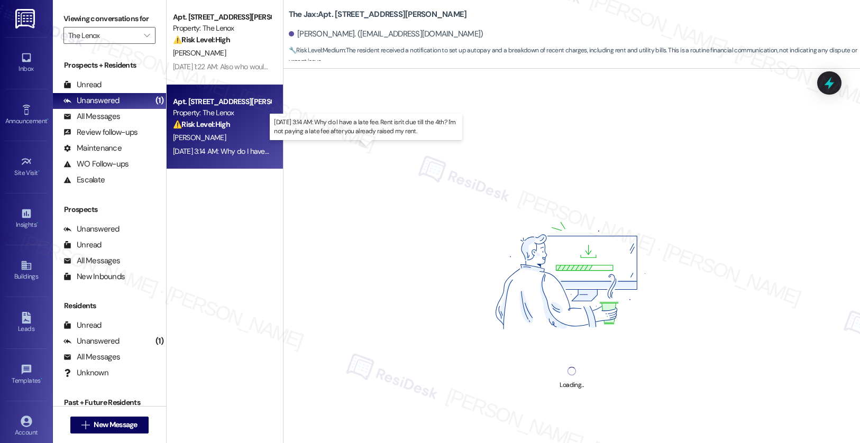
click at [208, 149] on div "Sep 04, 2025 at 3:14 AM: Why do I have a late fee. Rent isn't due till the 4th?…" at bounding box center [361, 152] width 377 height 10
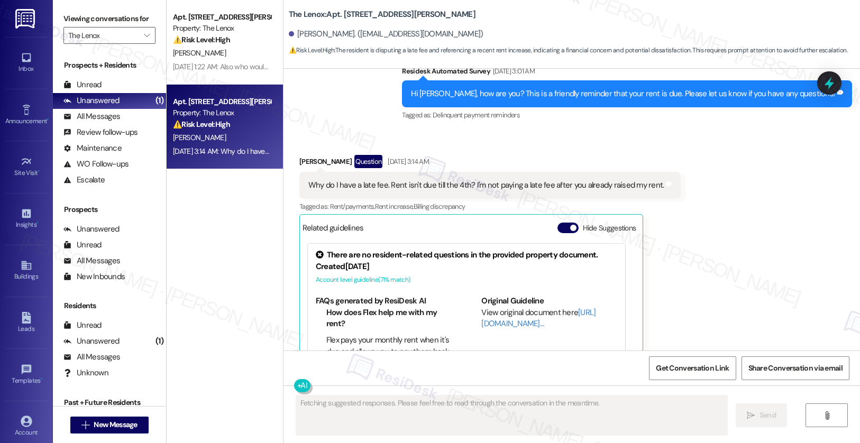
scroll to position [1983, 0]
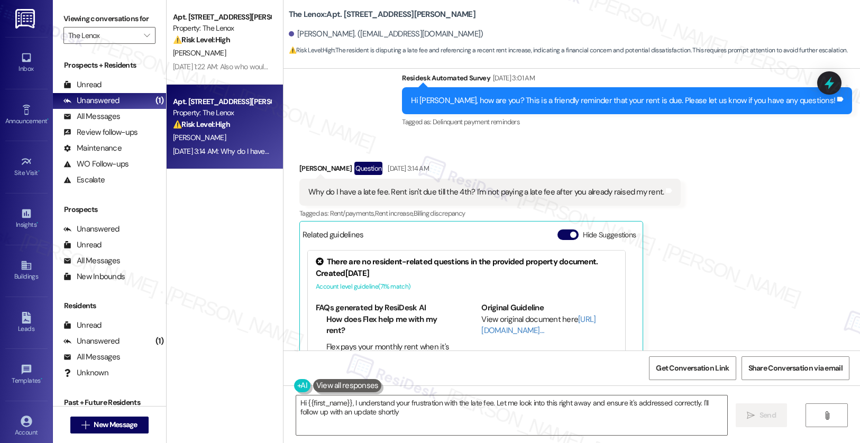
type textarea "Hi {{first_name}}, I understand your frustration with the late fee. Let me look…"
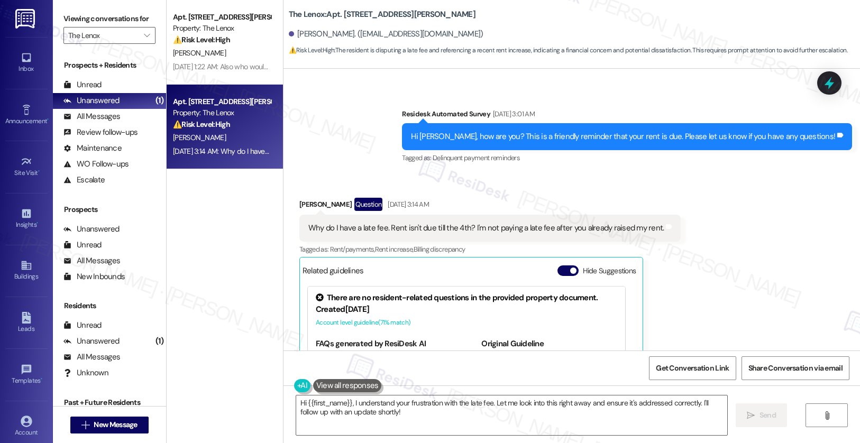
scroll to position [1948, 0]
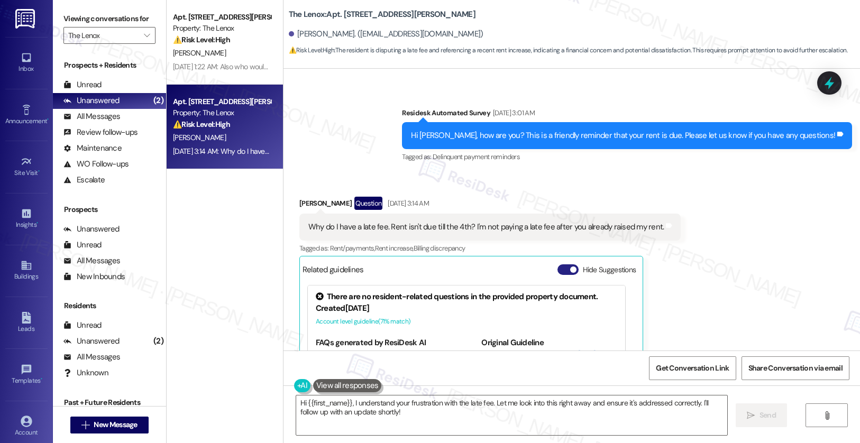
click at [558, 264] on button "Hide Suggestions" at bounding box center [567, 269] width 21 height 11
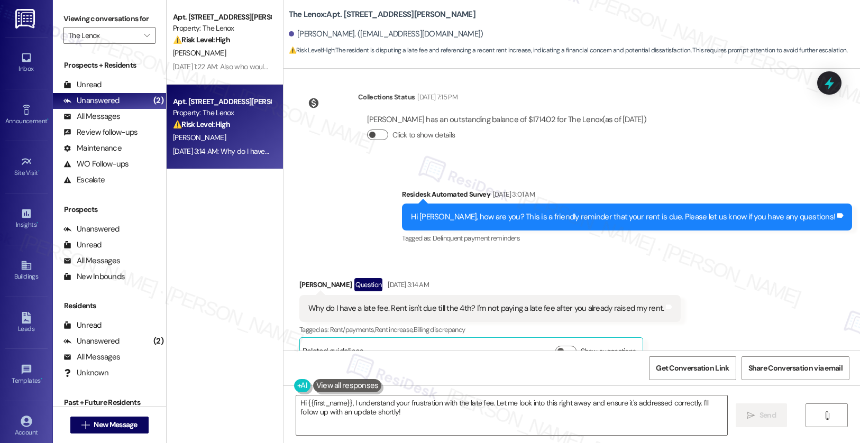
click at [376, 130] on button "Click to show details" at bounding box center [377, 135] width 21 height 11
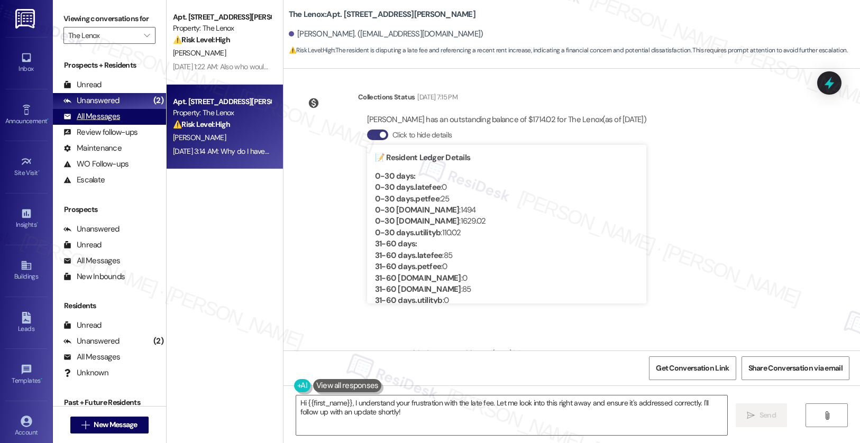
click at [104, 122] on div "All Messages" at bounding box center [91, 116] width 57 height 11
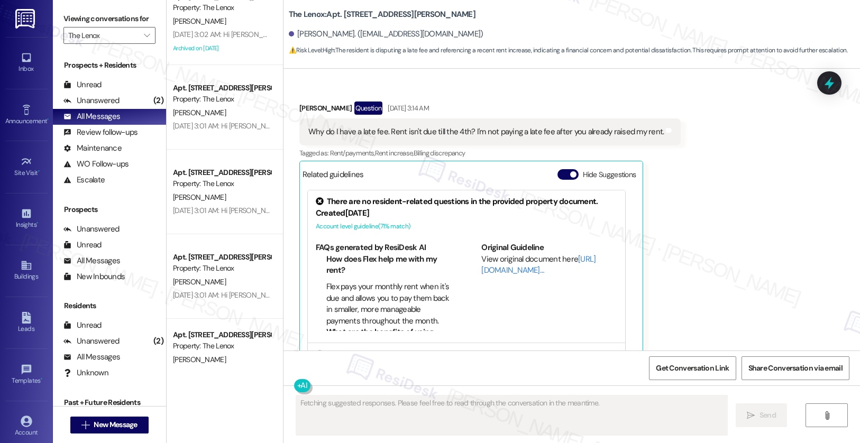
scroll to position [1847, 0]
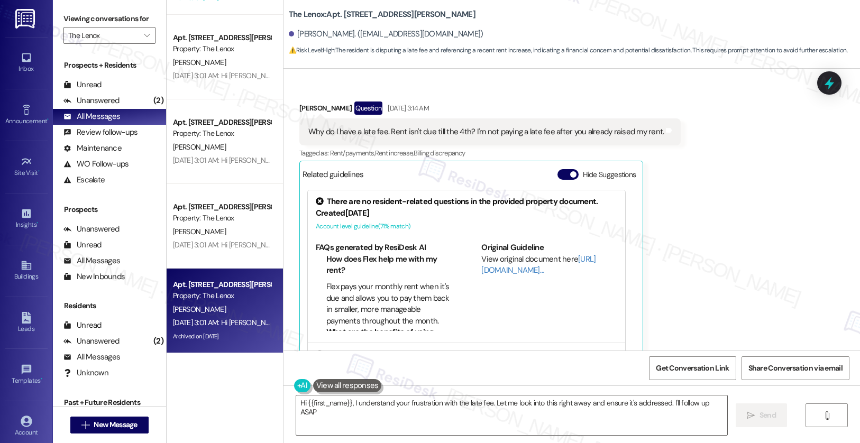
type textarea "Hi {{first_name}}, I understand your frustration with the late fee. Let me look…"
click at [211, 303] on div "Z. Brown" at bounding box center [222, 309] width 100 height 13
type textarea "Fetching suggested responses. Please feel free to read through the conversation…"
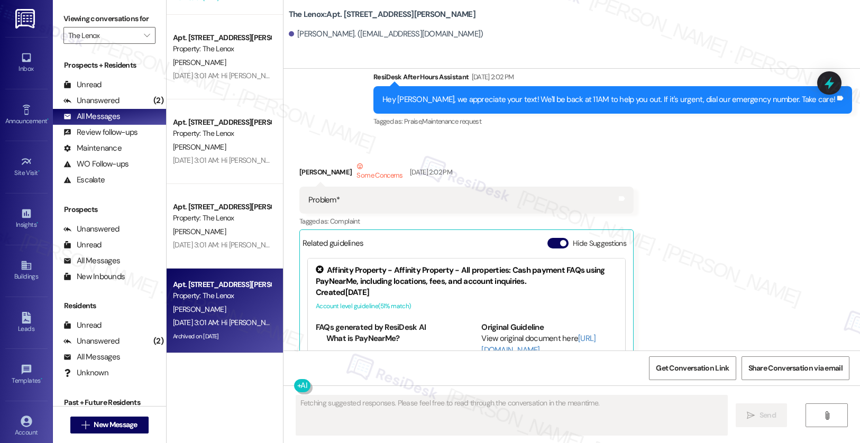
scroll to position [2090, 0]
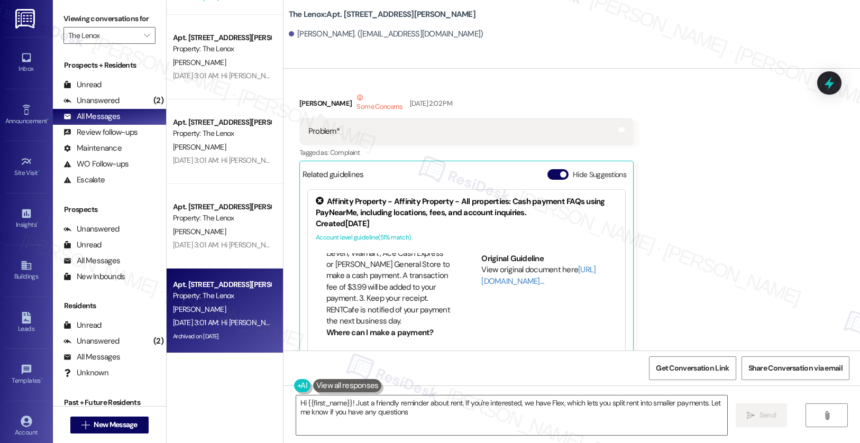
type textarea "Hi {{first_name}}! Just a friendly reminder about rent. If you're interested, w…"
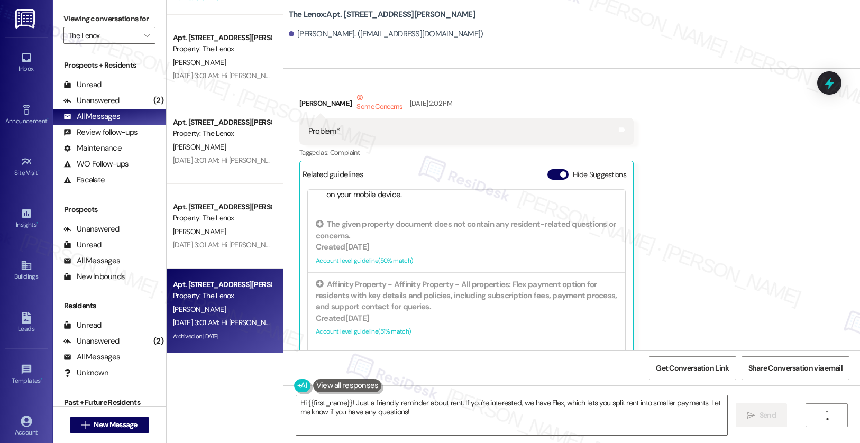
scroll to position [142, 0]
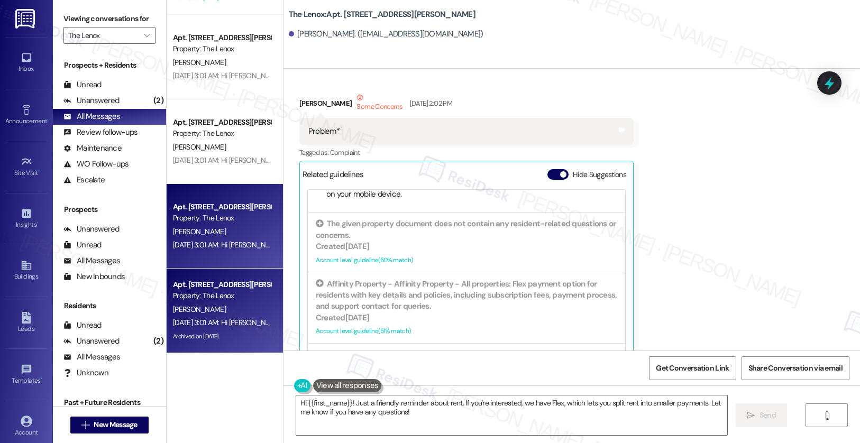
click at [172, 252] on div "Apt. 402, 5151 SE Holgate Boulevard Property: The Lenox M. Gonzalez Lima Sep 04…" at bounding box center [225, 226] width 116 height 85
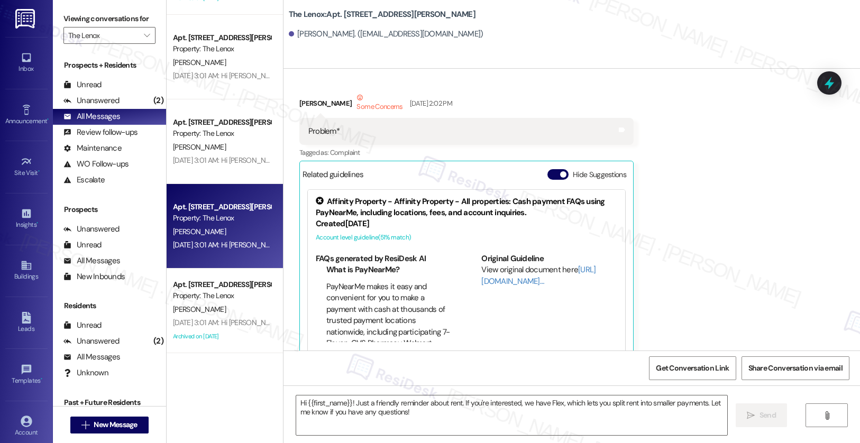
type textarea "Fetching suggested responses. Please feel free to read through the conversation…"
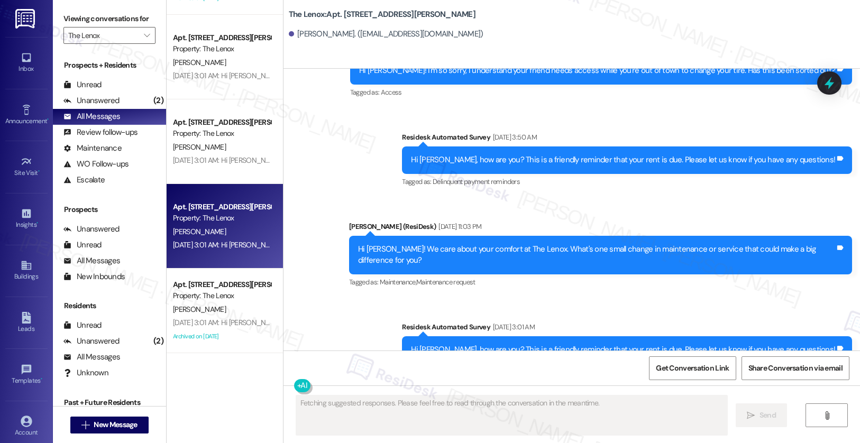
scroll to position [3235, 0]
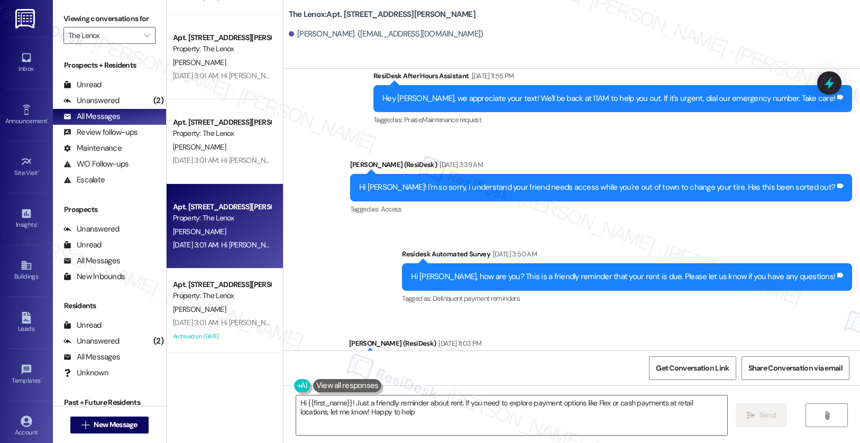
type textarea "Hi {{first_name}}! Just a friendly reminder about rent. If you need to explore …"
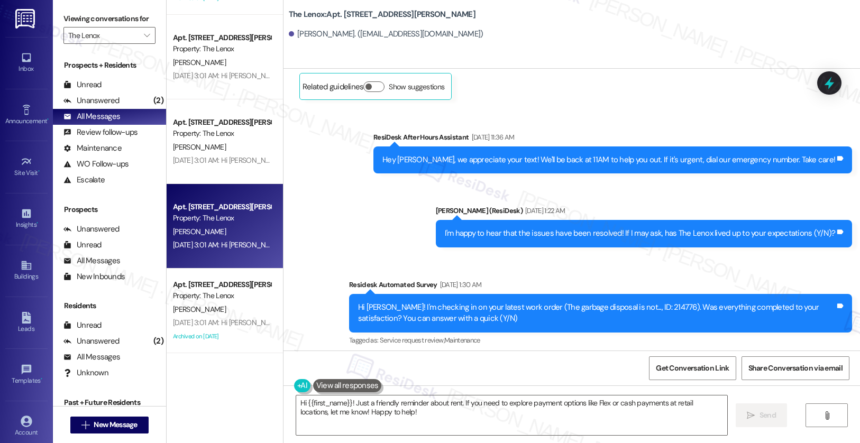
scroll to position [2460, 0]
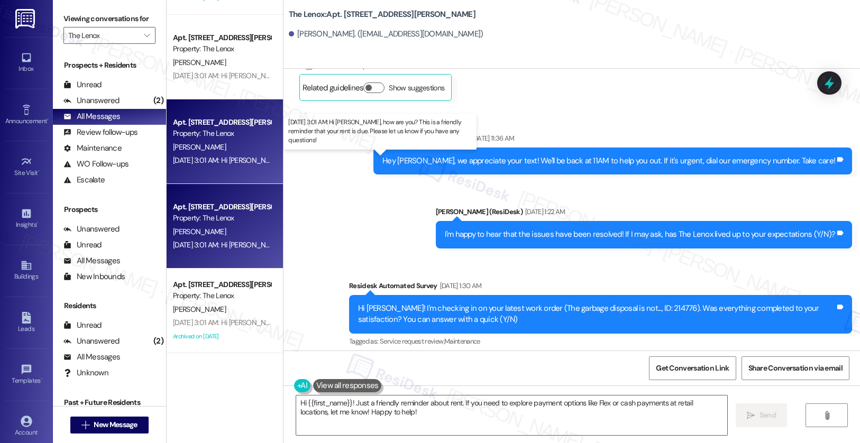
click at [204, 161] on div "Sep 04, 2025 at 3:01 AM: Hi James, how are you? This is a friendly reminder tha…" at bounding box center [391, 161] width 437 height 10
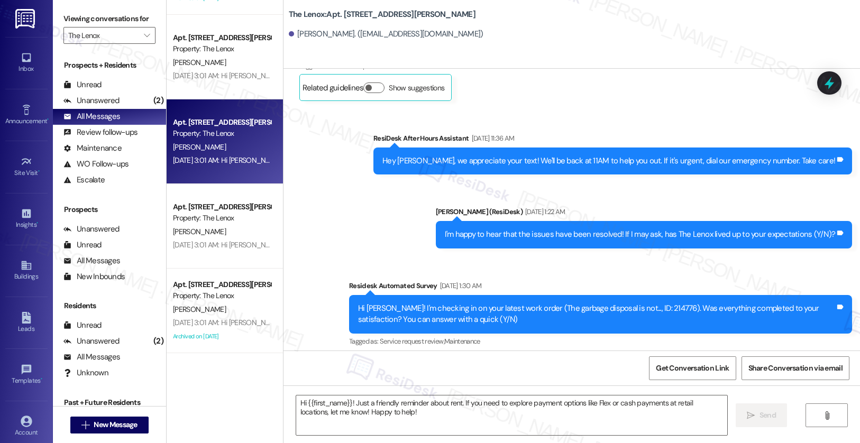
type textarea "Fetching suggested responses. Please feel free to read through the conversation…"
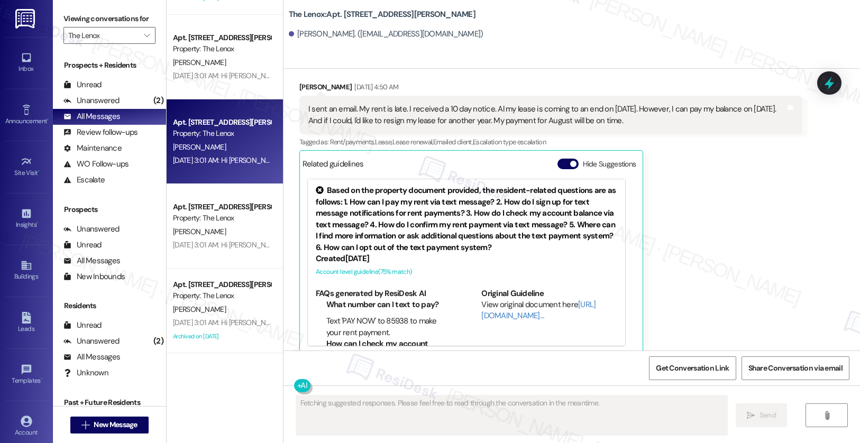
scroll to position [1080, 0]
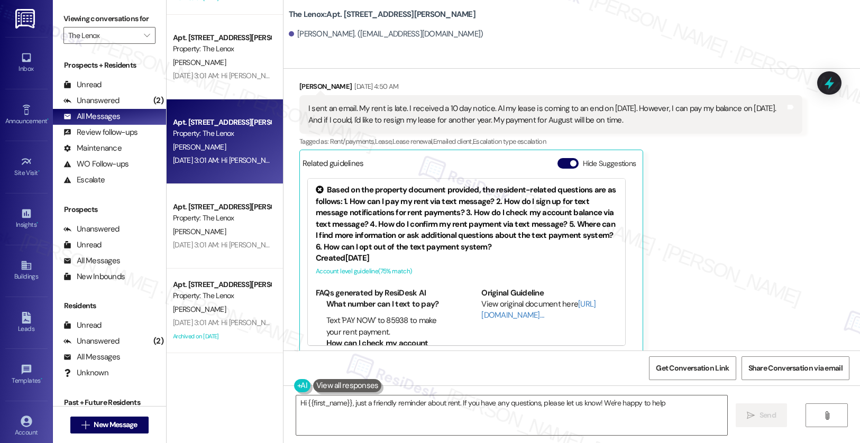
type textarea "Hi {{first_name}}, just a friendly reminder about rent. If you have any questio…"
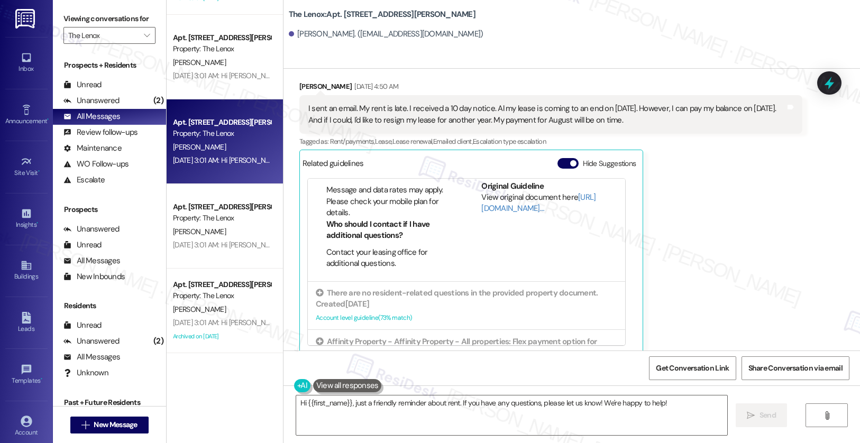
scroll to position [502, 0]
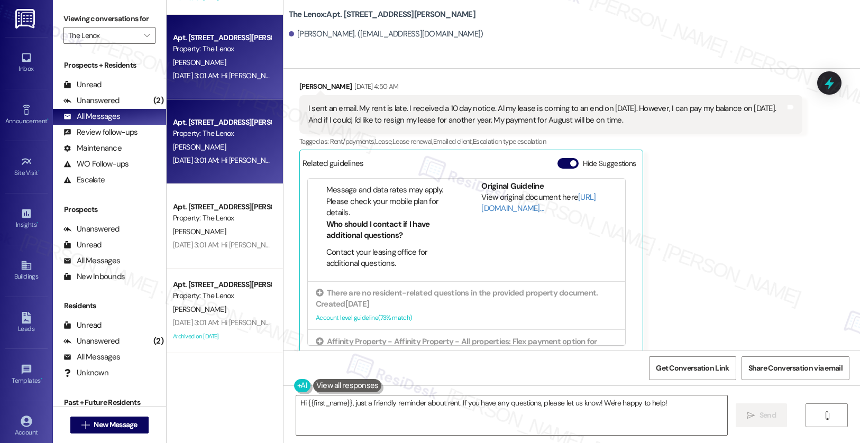
click at [212, 68] on div "J. Sanders" at bounding box center [222, 62] width 100 height 13
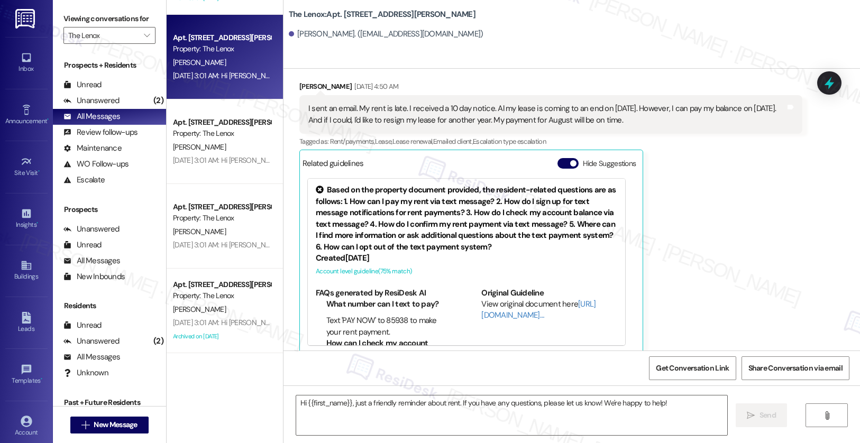
type textarea "Fetching suggested responses. Please feel free to read through the conversation…"
click at [212, 68] on div "J. Sanders" at bounding box center [222, 62] width 100 height 13
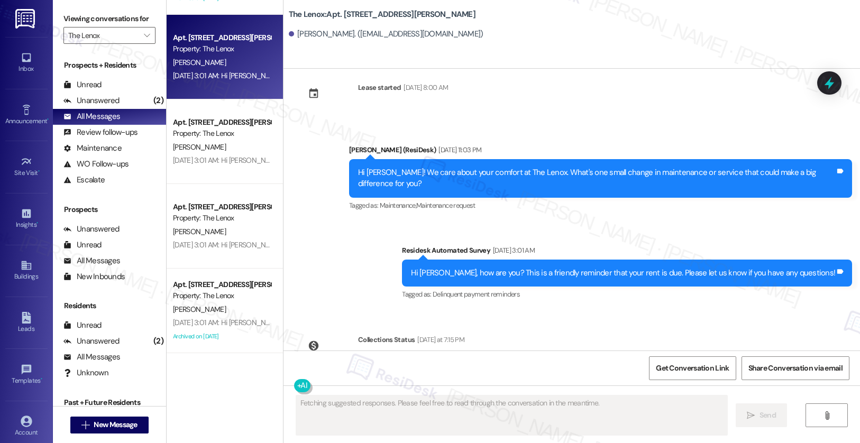
scroll to position [324, 0]
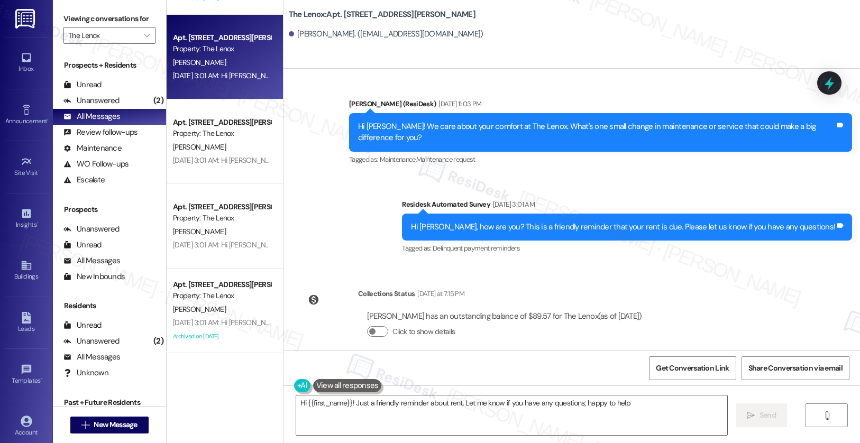
type textarea "Hi {{first_name}}! Just a friendly reminder about rent. Let me know if you have…"
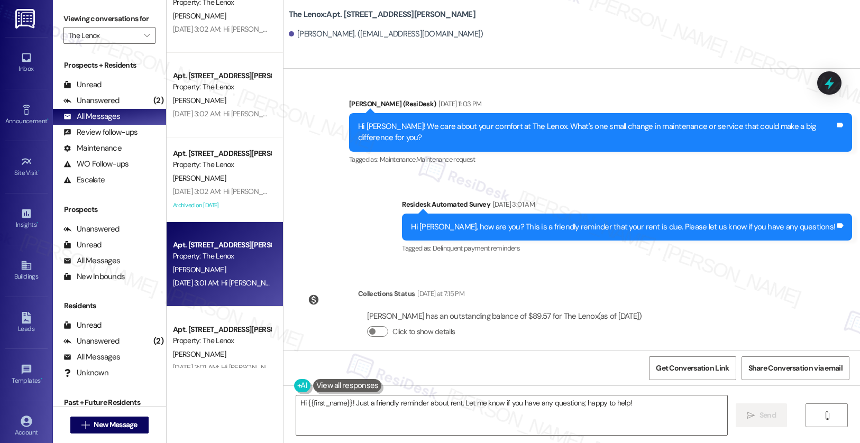
scroll to position [1615, 0]
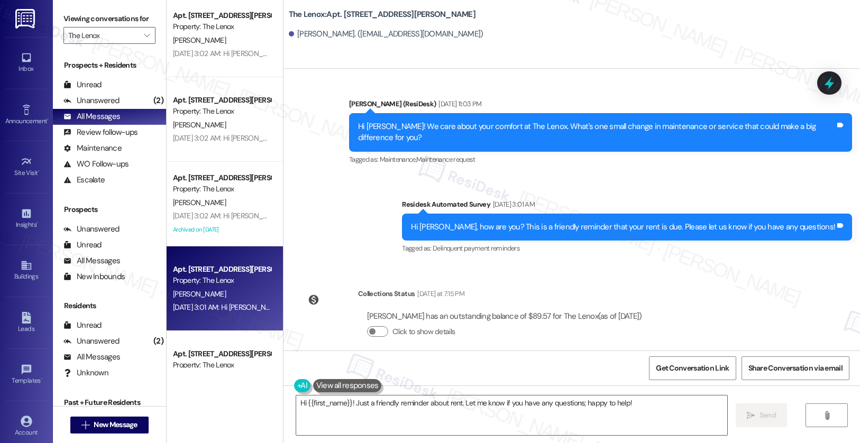
click at [205, 217] on div "Sep 04, 2025 at 3:02 AM: Hi Carolyn, how are you? This is a friendly reminder t…" at bounding box center [392, 216] width 439 height 10
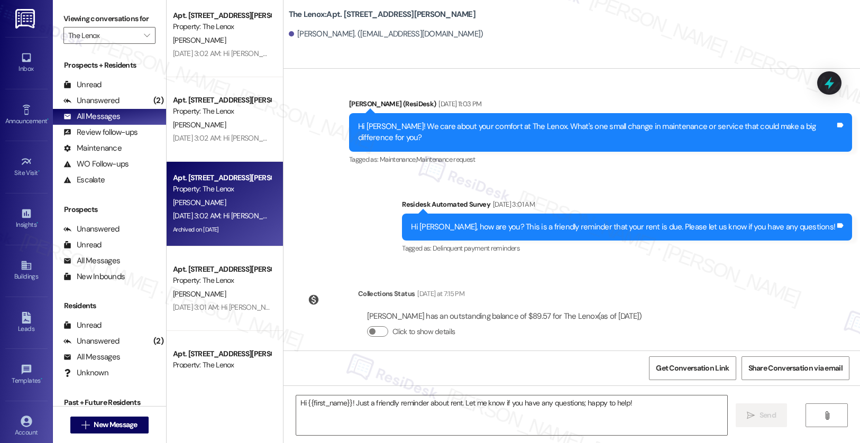
type textarea "Fetching suggested responses. Please feel free to read through the conversation…"
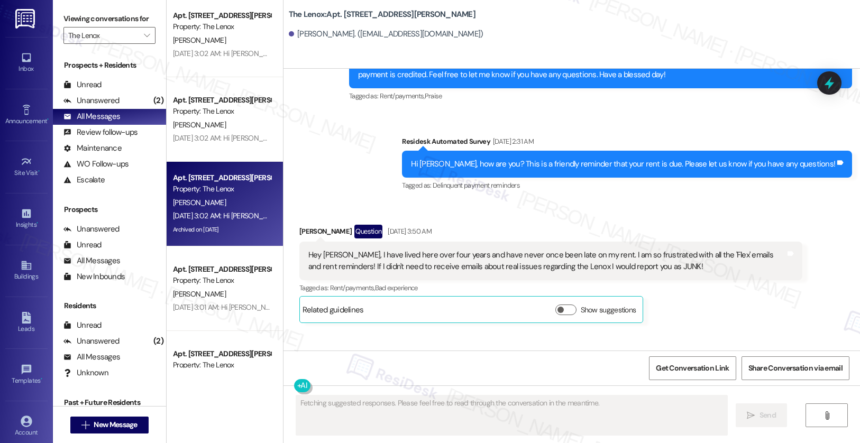
scroll to position [2876, 0]
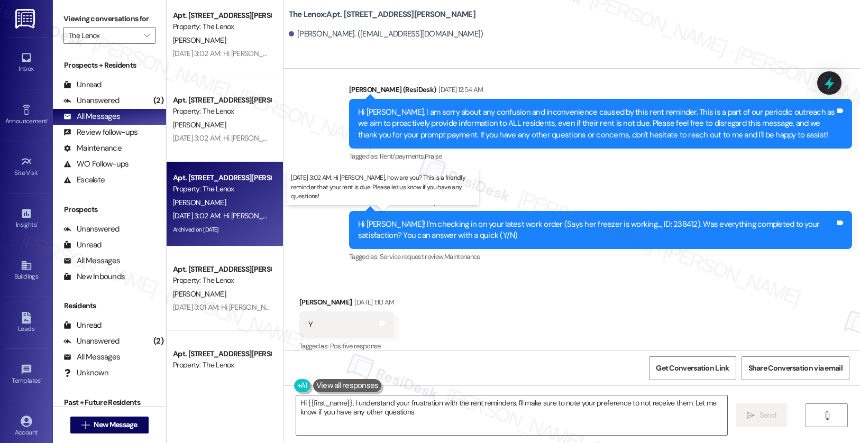
type textarea "Hi {{first_name}}, I understand your frustration with the rent reminders. I'll …"
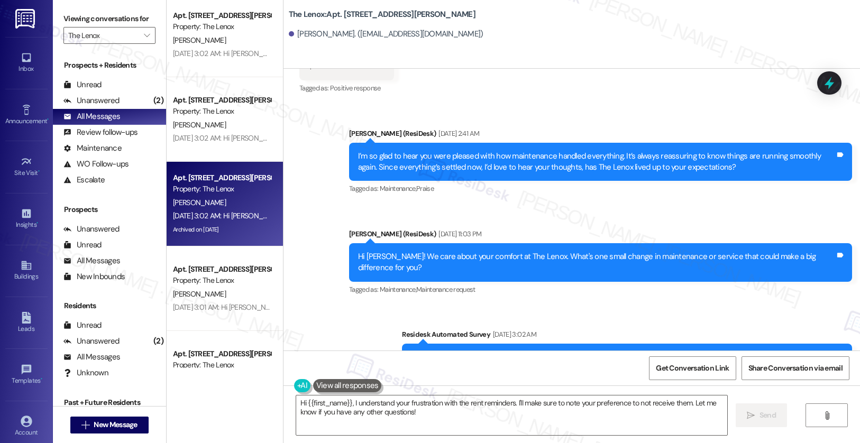
scroll to position [3199, 0]
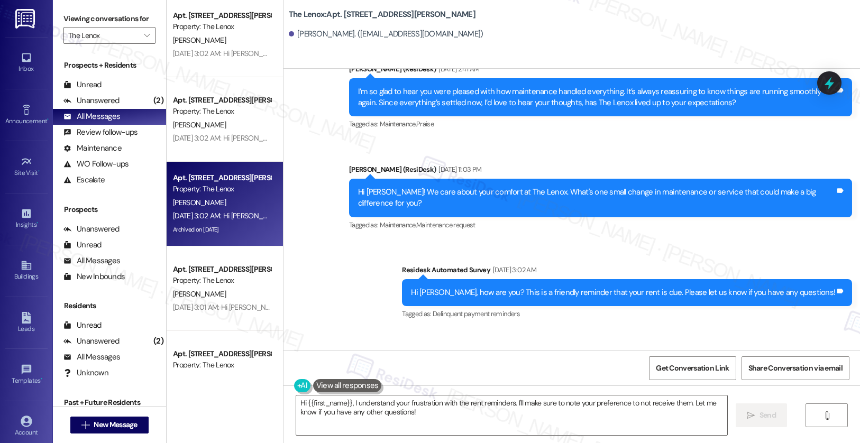
click at [356, 264] on div "Sent via SMS Sarah (ResiDesk) Aug 08, 2025 at 2:41 AM I’m so glad to hear you w…" at bounding box center [572, 185] width 577 height 290
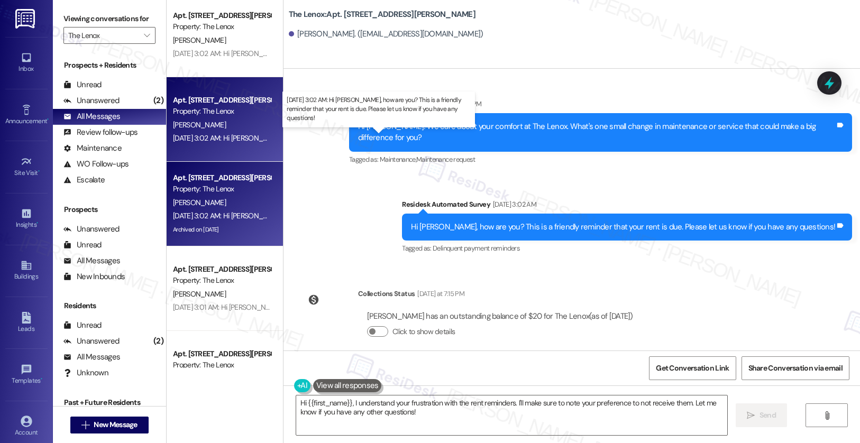
click at [207, 137] on div "Sep 04, 2025 at 3:02 AM: Hi Jade, how are you? This is a friendly reminder that…" at bounding box center [392, 138] width 439 height 10
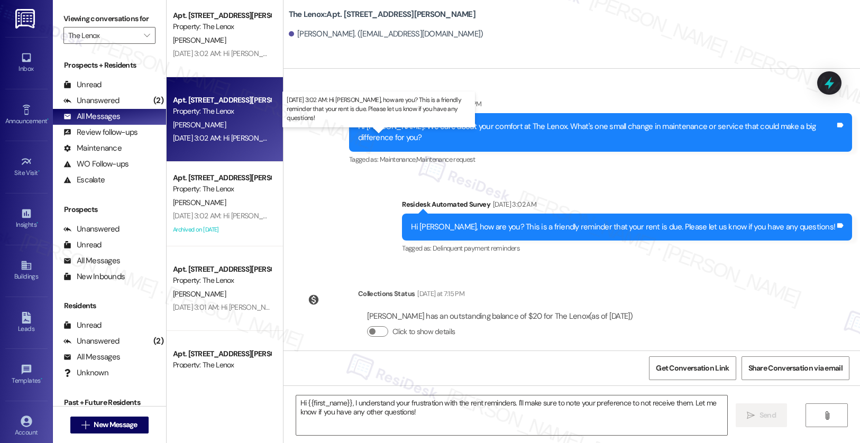
type textarea "Fetching suggested responses. Please feel free to read through the conversation…"
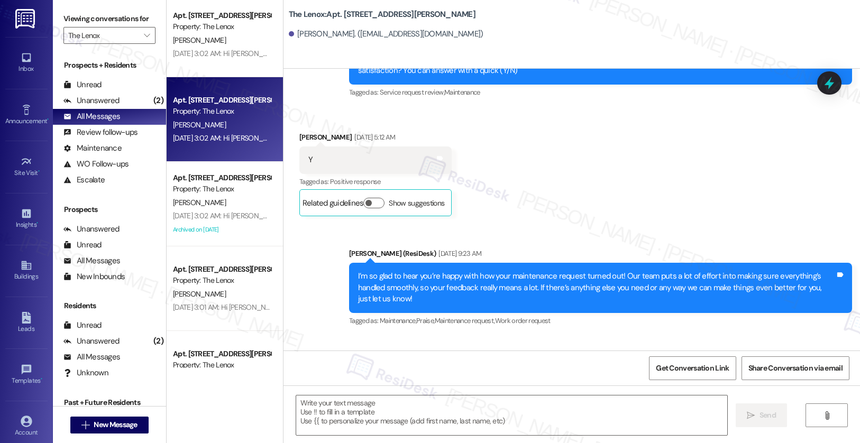
type textarea "Fetching suggested responses. Please feel free to read through the conversation…"
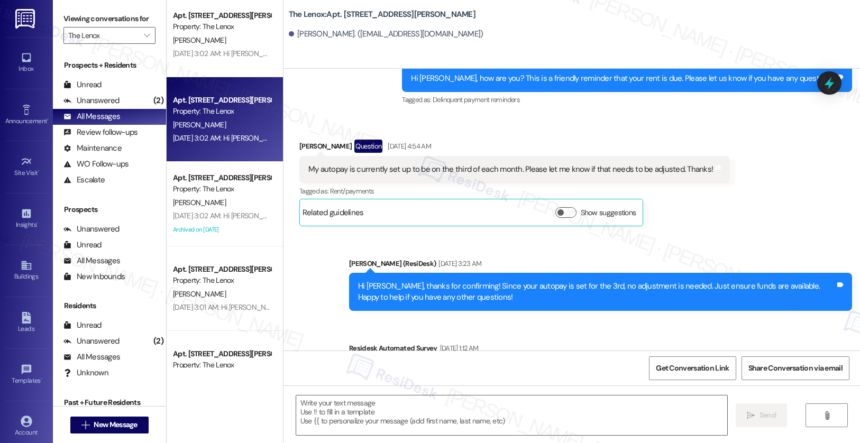
scroll to position [1088, 0]
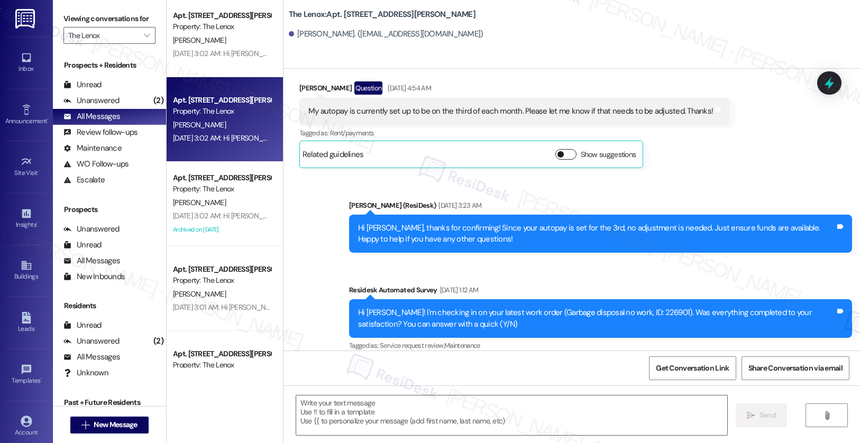
click at [559, 156] on button "Show suggestions" at bounding box center [565, 154] width 21 height 11
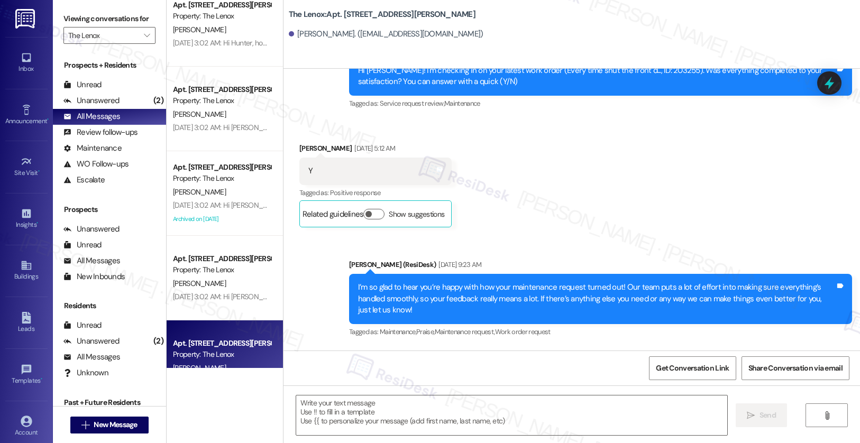
scroll to position [433, 0]
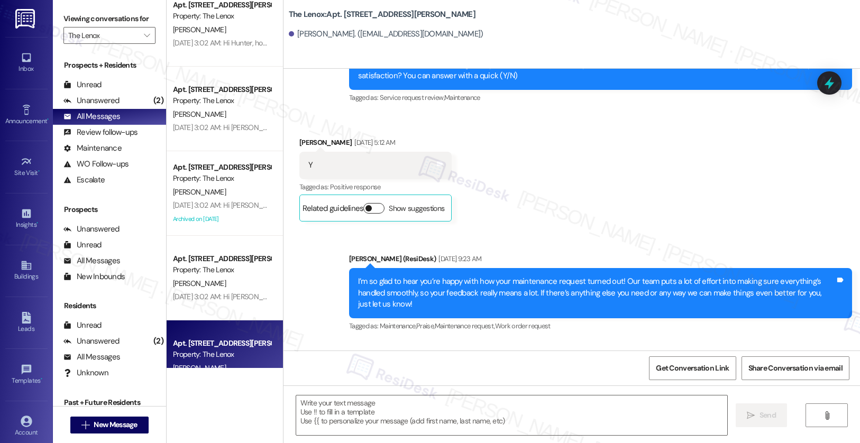
click at [369, 208] on button "Show suggestions" at bounding box center [373, 208] width 21 height 11
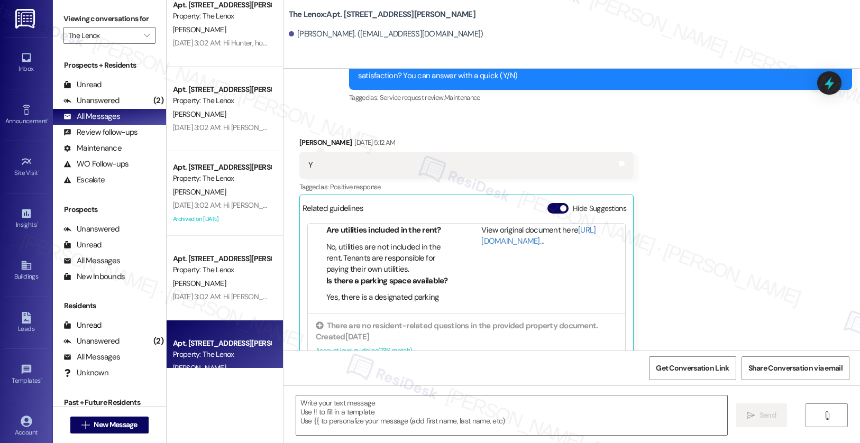
scroll to position [66, 0]
click at [492, 238] on link "[URL][DOMAIN_NAME]…" at bounding box center [538, 236] width 114 height 22
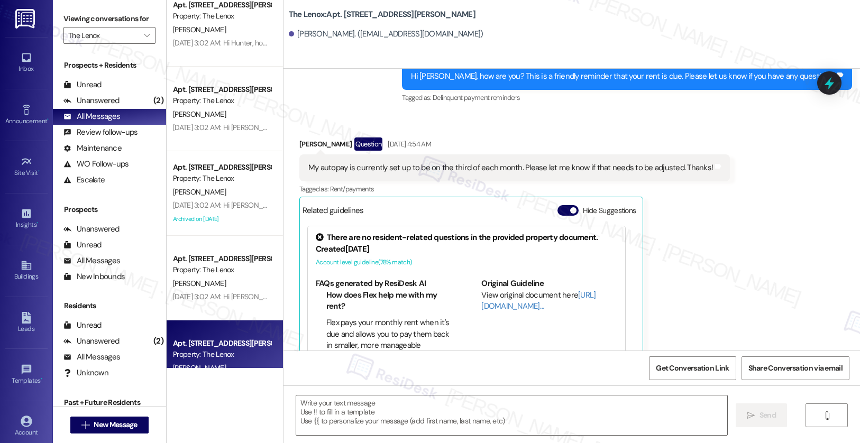
scroll to position [1181, 0]
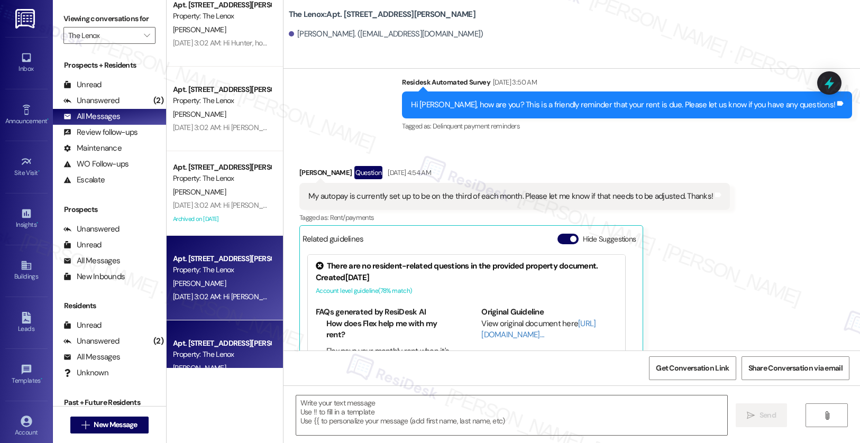
click at [222, 273] on div "Property: The Lenox" at bounding box center [222, 269] width 98 height 11
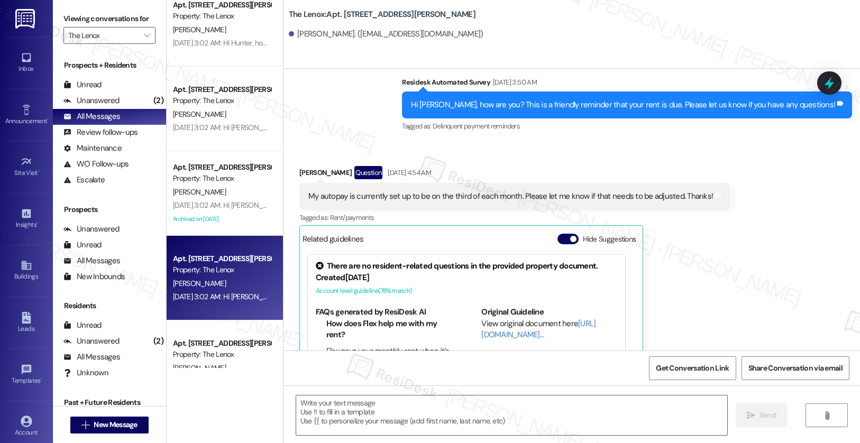
type textarea "Fetching suggested responses. Please feel free to read through the conversation…"
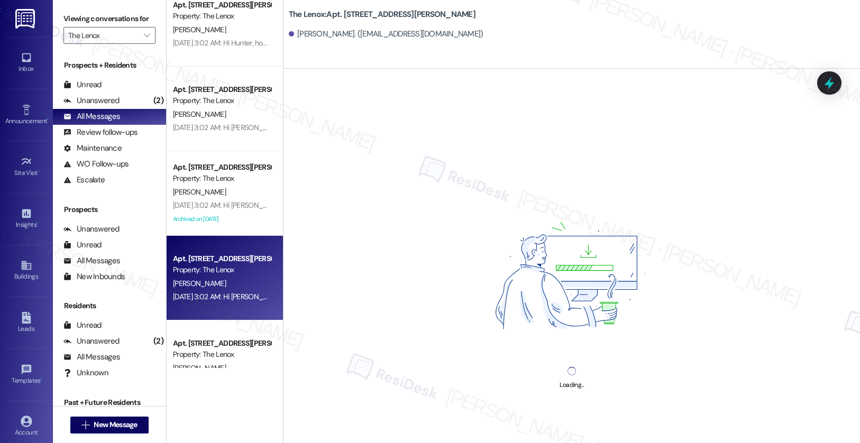
click at [222, 273] on div "Property: The Lenox" at bounding box center [222, 269] width 98 height 11
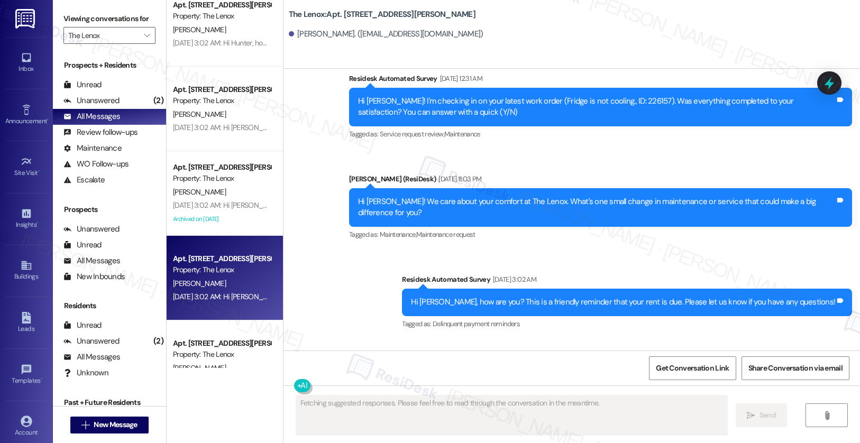
scroll to position [1975, 0]
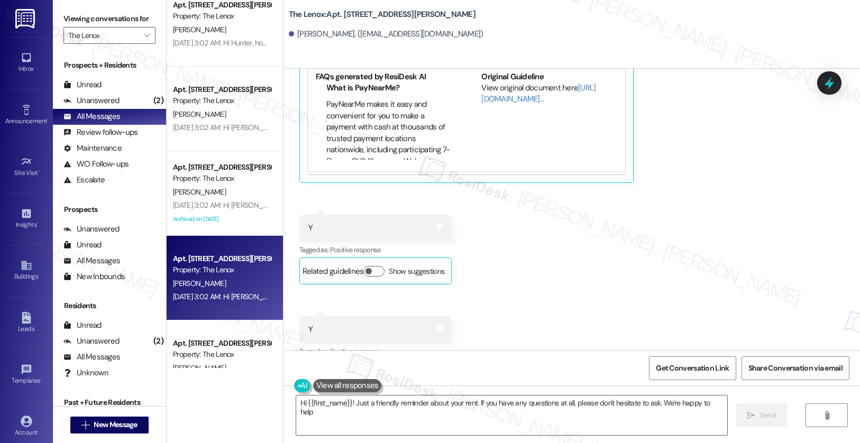
type textarea "Hi {{first_name}}! Just a friendly reminder about your rent. If you have any qu…"
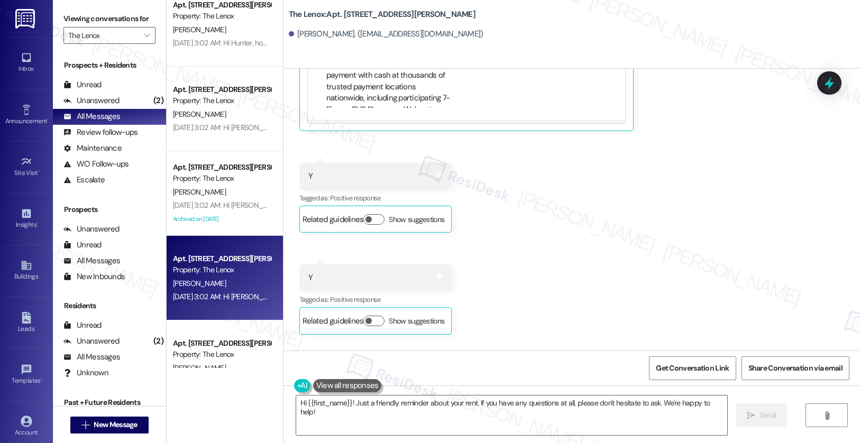
scroll to position [1541, 0]
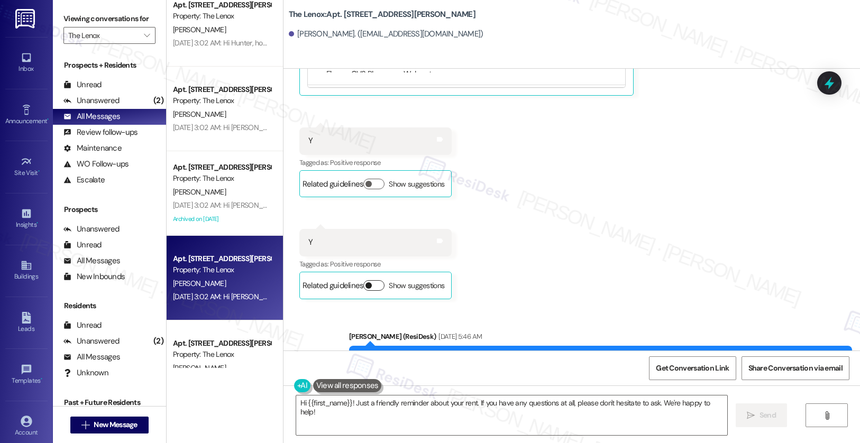
click at [367, 289] on button "Show suggestions" at bounding box center [373, 285] width 21 height 11
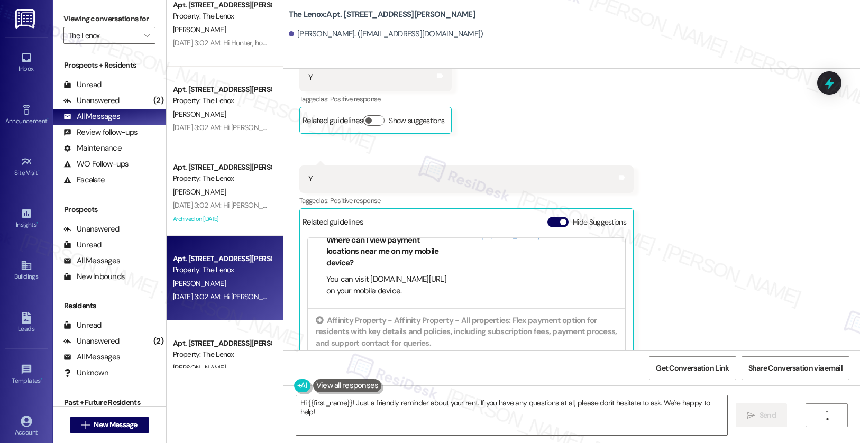
scroll to position [94, 0]
click at [365, 119] on button "Show suggestions" at bounding box center [373, 120] width 21 height 11
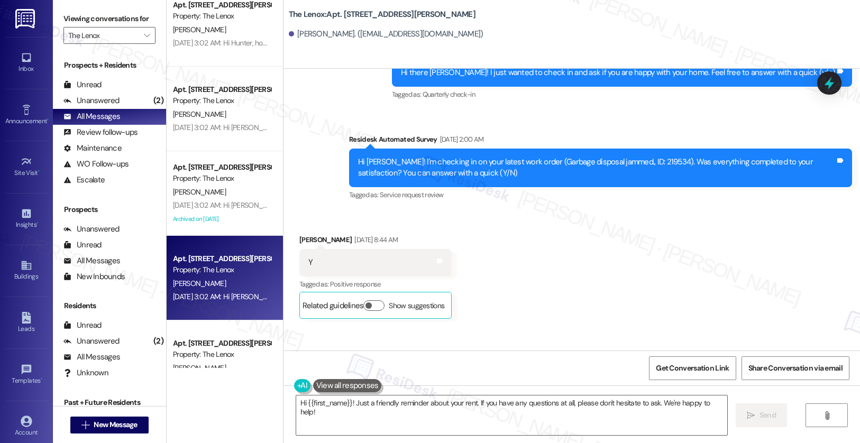
scroll to position [709, 0]
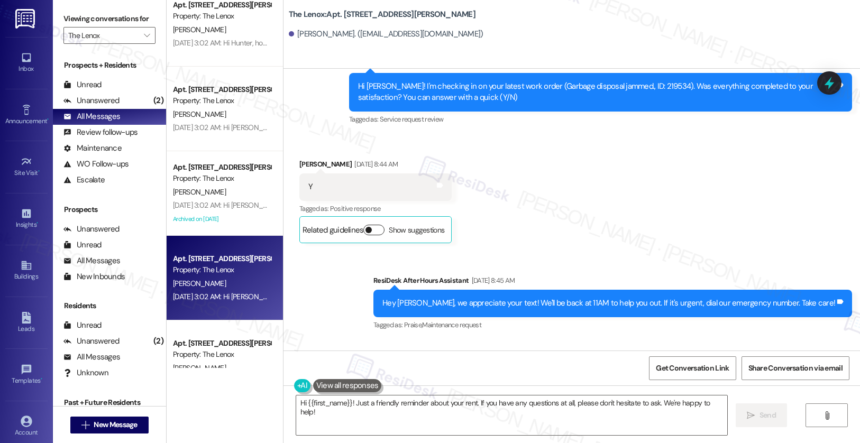
click at [365, 226] on button "Show suggestions" at bounding box center [373, 230] width 21 height 11
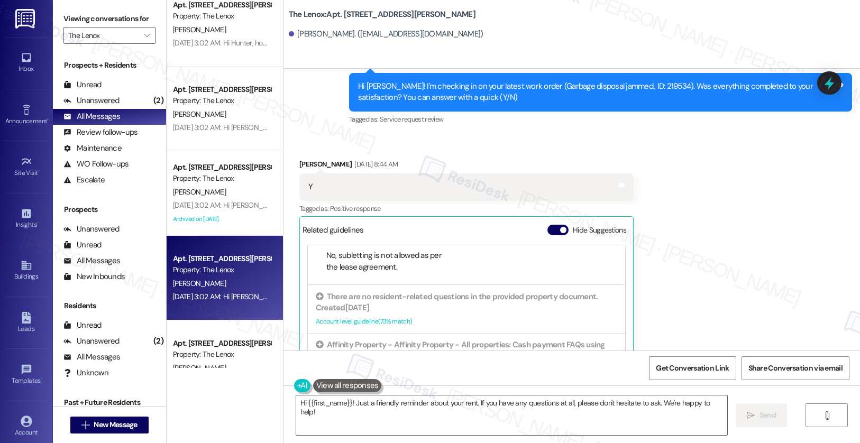
scroll to position [163, 0]
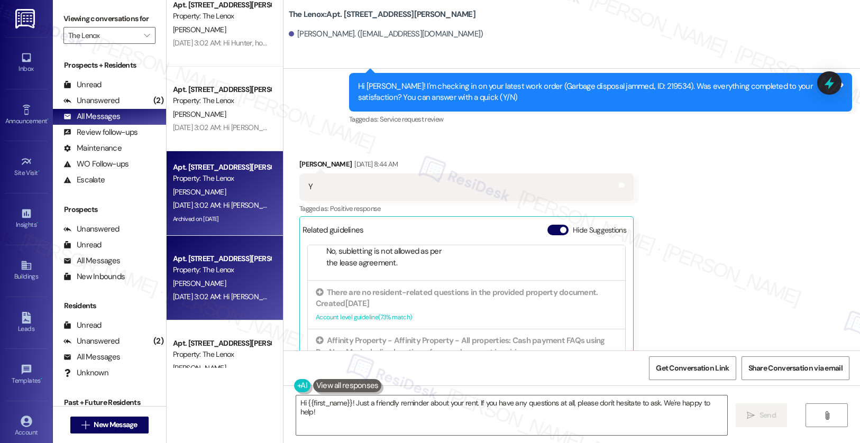
click at [209, 182] on div "Property: The Lenox" at bounding box center [222, 178] width 98 height 11
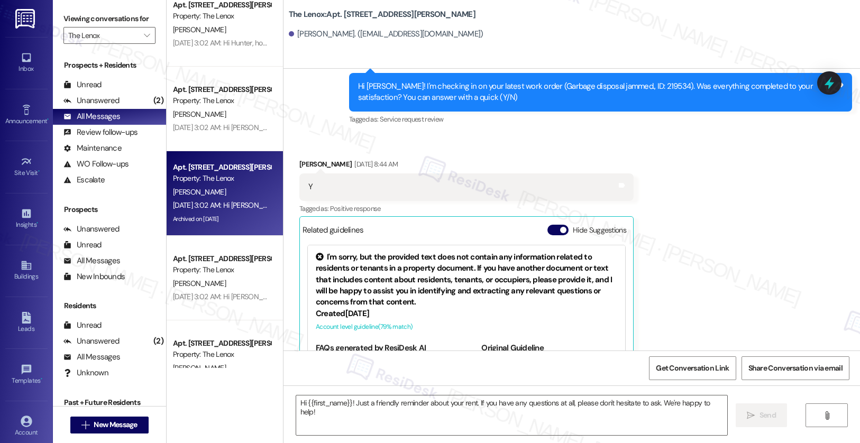
type textarea "Fetching suggested responses. Please feel free to read through the conversation…"
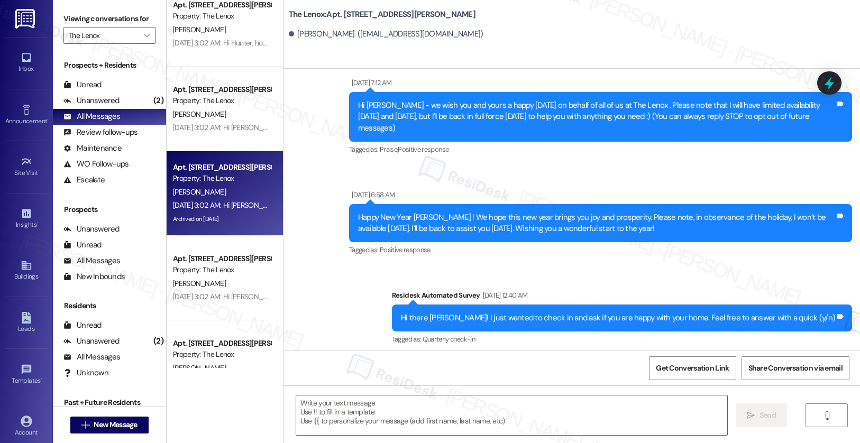
scroll to position [0, 0]
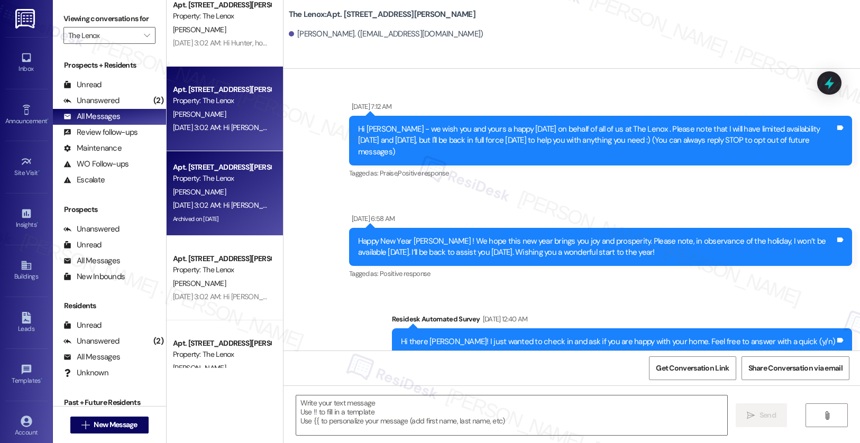
click at [207, 129] on div "Sep 04, 2025 at 3:02 AM: Hi James, how are you? This is a friendly reminder tha…" at bounding box center [392, 128] width 439 height 10
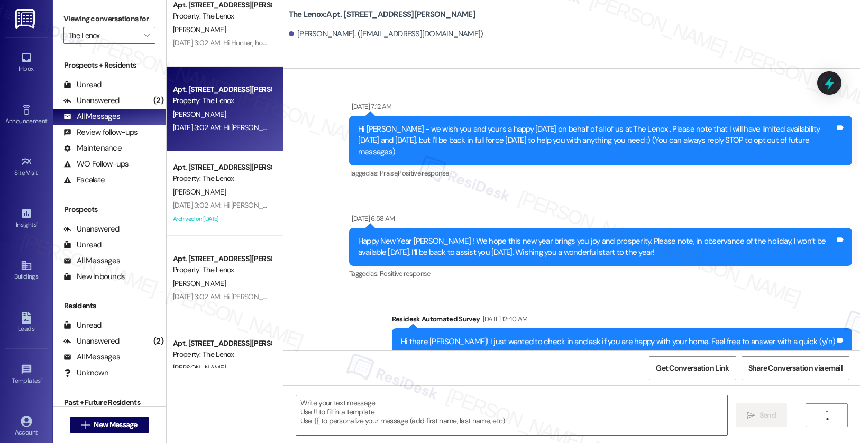
type textarea "Fetching suggested responses. Please feel free to read through the conversation…"
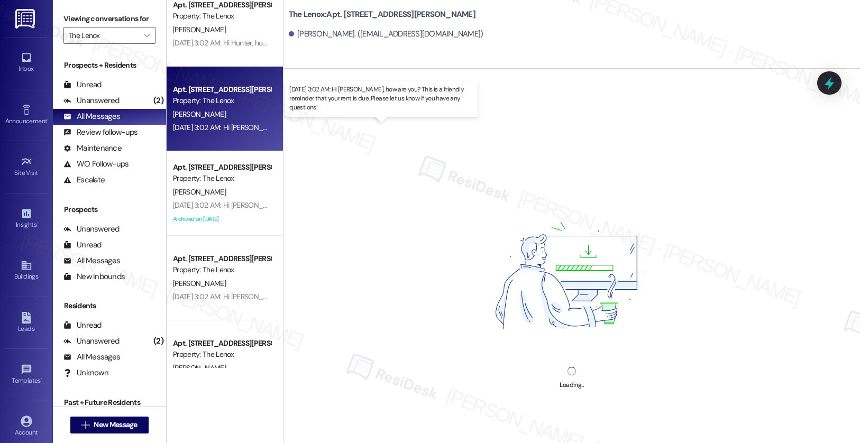
click at [207, 129] on div "Sep 04, 2025 at 3:02 AM: Hi James, how are you? This is a friendly reminder tha…" at bounding box center [392, 128] width 439 height 10
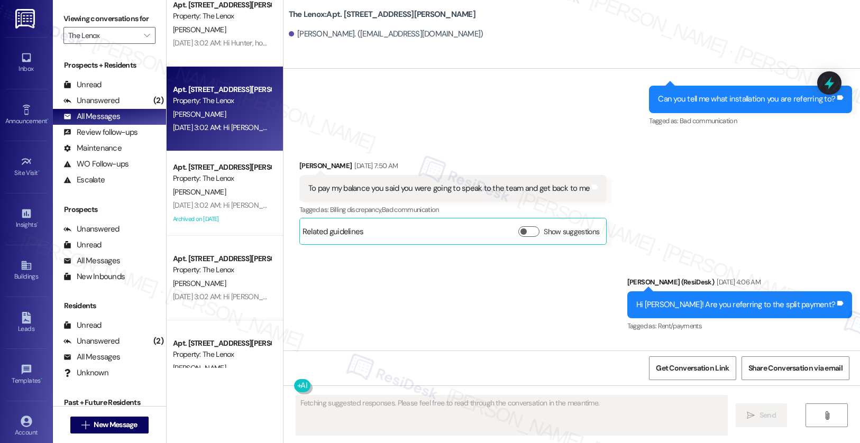
scroll to position [6144, 0]
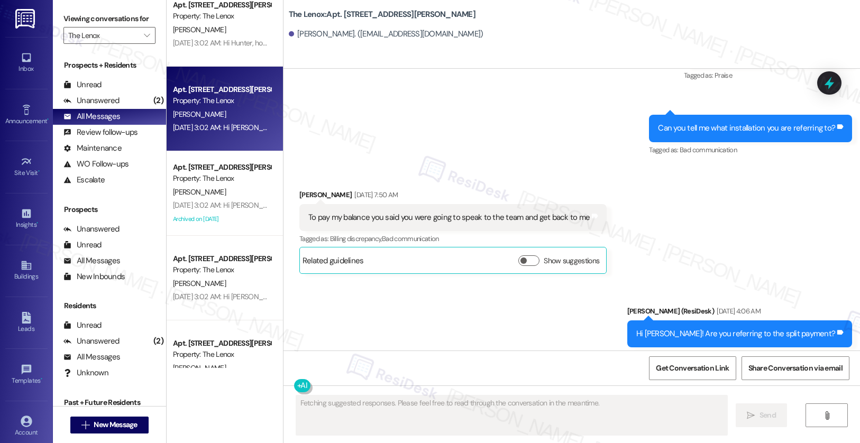
click at [529, 255] on div "Show suggestions" at bounding box center [560, 260] width 85 height 11
click at [523, 255] on button "Show suggestions" at bounding box center [528, 260] width 21 height 11
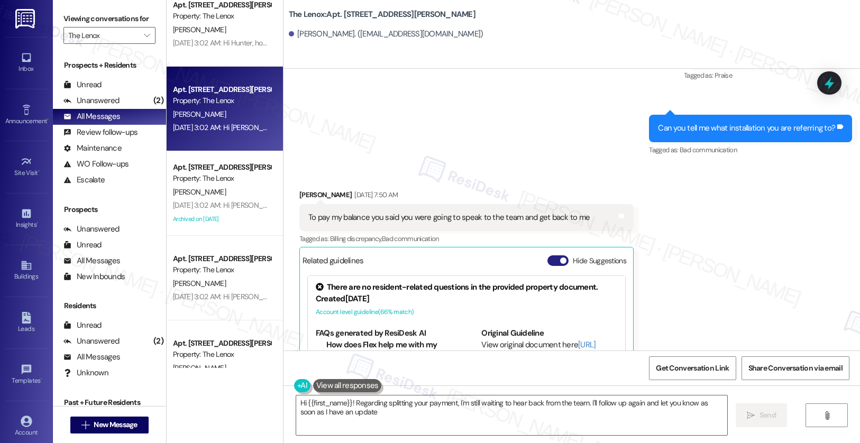
type textarea "Hi {{first_name}}! Regarding splitting your payment, I'm still waiting to hear …"
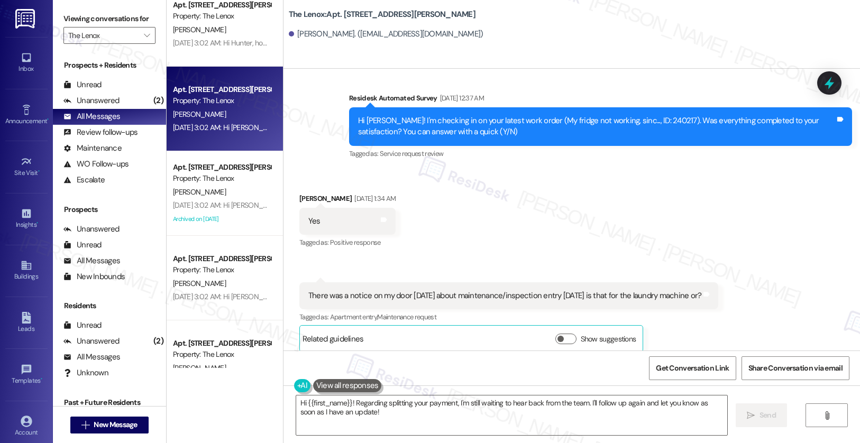
scroll to position [5603, 0]
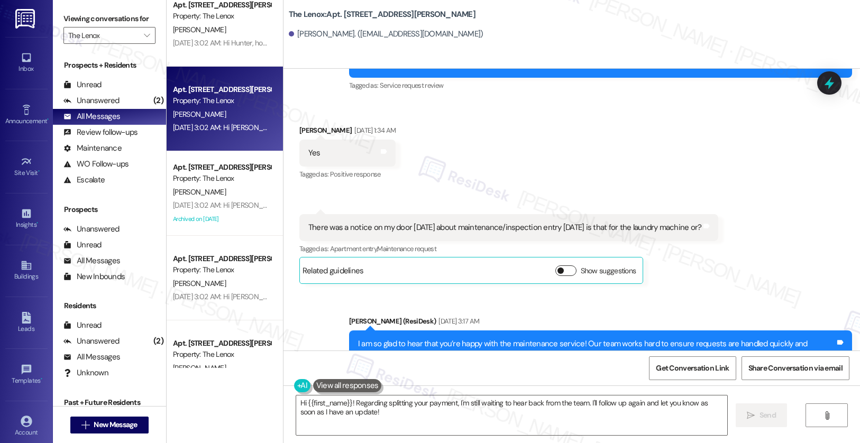
click at [565, 266] on button "Show suggestions" at bounding box center [565, 271] width 21 height 11
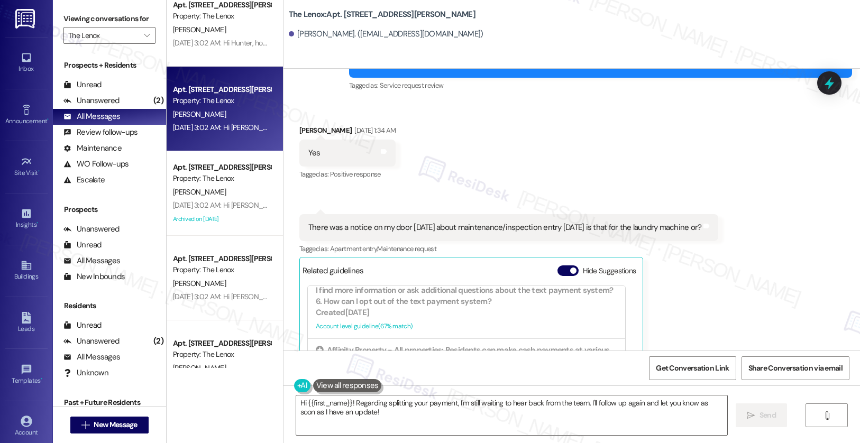
scroll to position [332, 0]
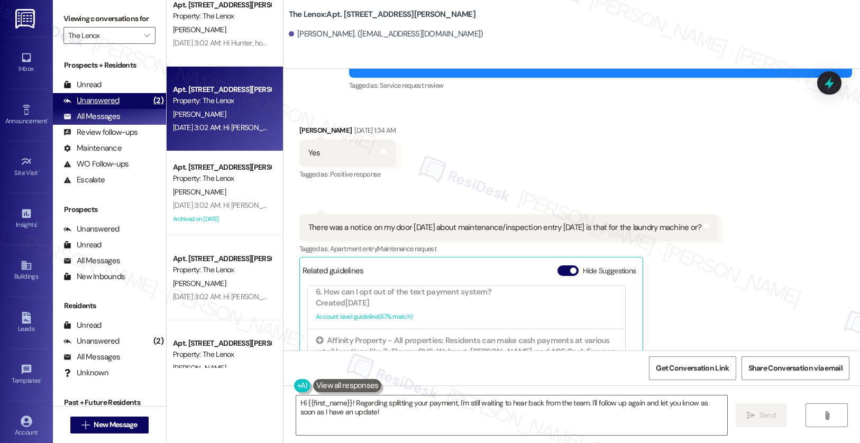
click at [94, 106] on div "Unanswered" at bounding box center [91, 100] width 56 height 11
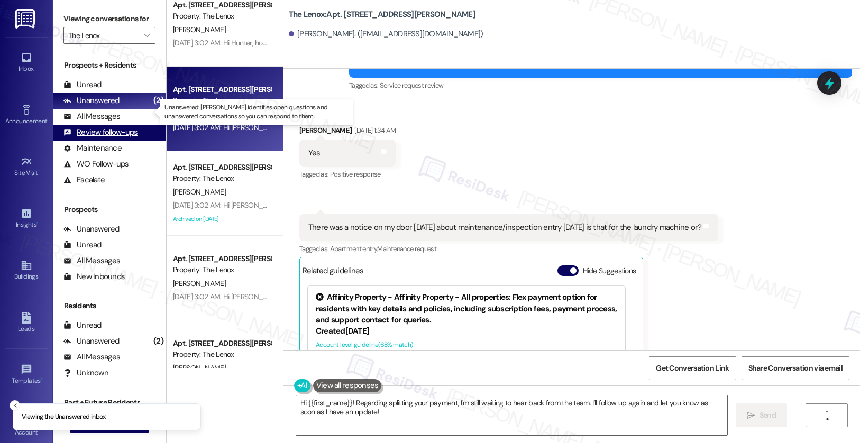
scroll to position [0, 0]
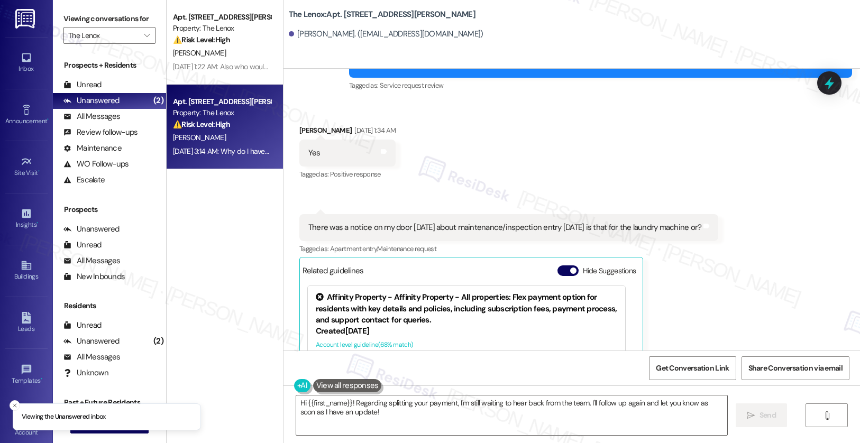
click at [198, 151] on div "Sep 04, 2025 at 3:14 AM: Why do I have a late fee. Rent isn't due till the 4th?…" at bounding box center [361, 152] width 377 height 10
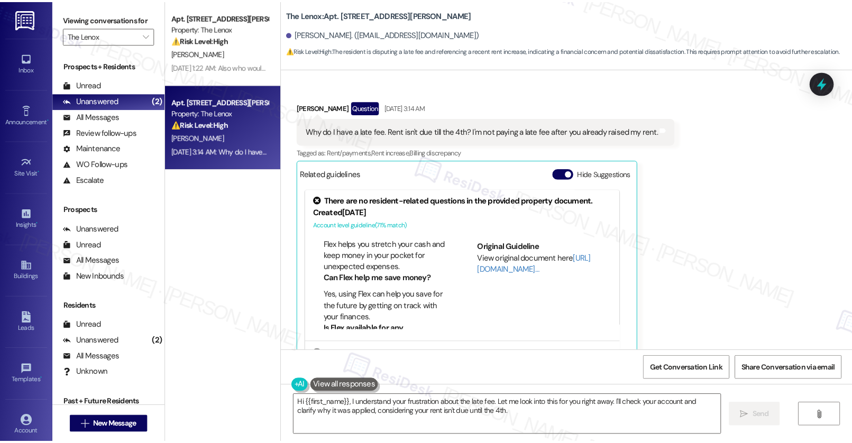
scroll to position [426, 0]
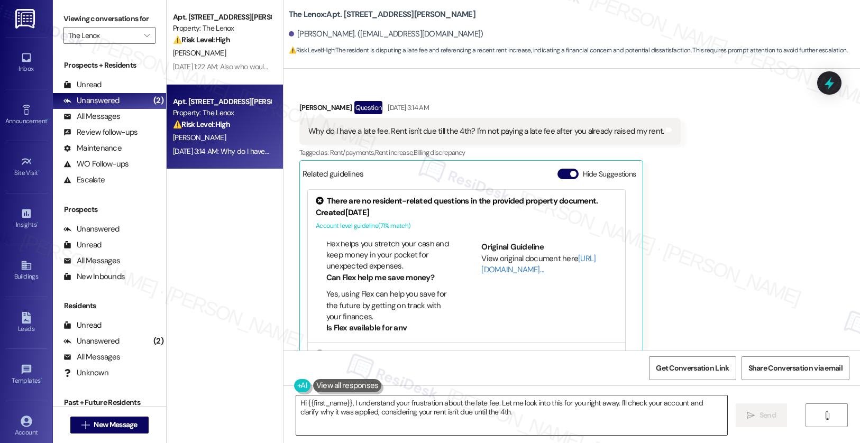
click at [435, 414] on textarea "Hi {{first_name}}, I understand your frustration about the late fee. Let me loo…" at bounding box center [512, 416] width 432 height 40
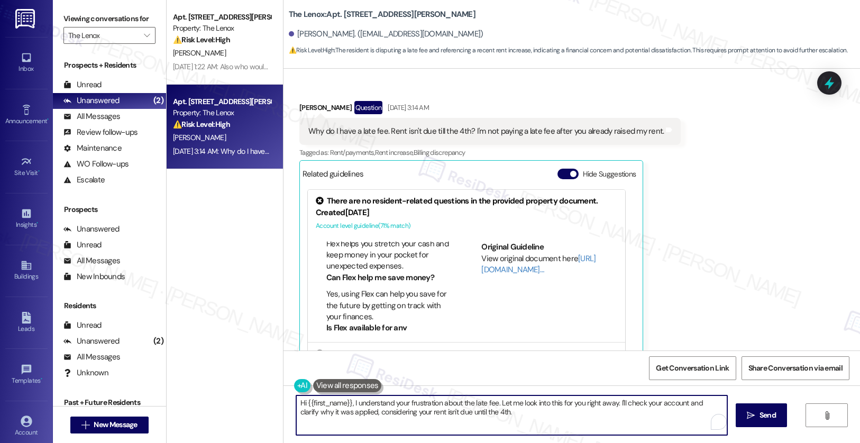
click at [435, 414] on textarea "Hi {{first_name}}, I understand your frustration about the late fee. Let me loo…" at bounding box center [512, 416] width 432 height 40
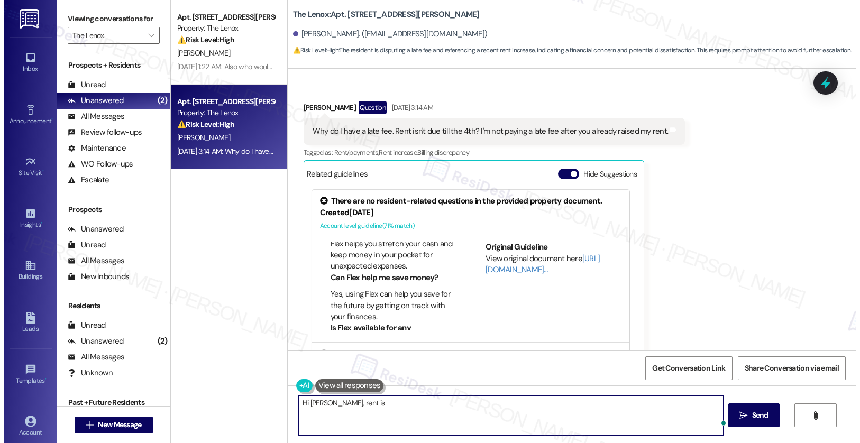
scroll to position [0, 0]
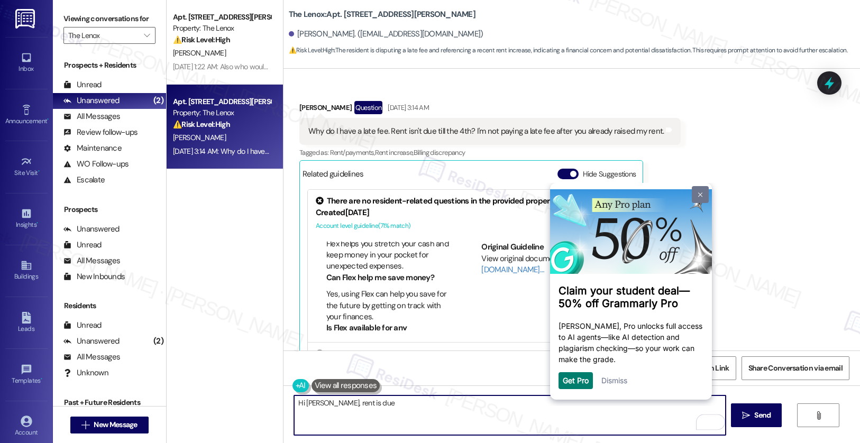
click at [700, 194] on img at bounding box center [700, 195] width 4 height 5
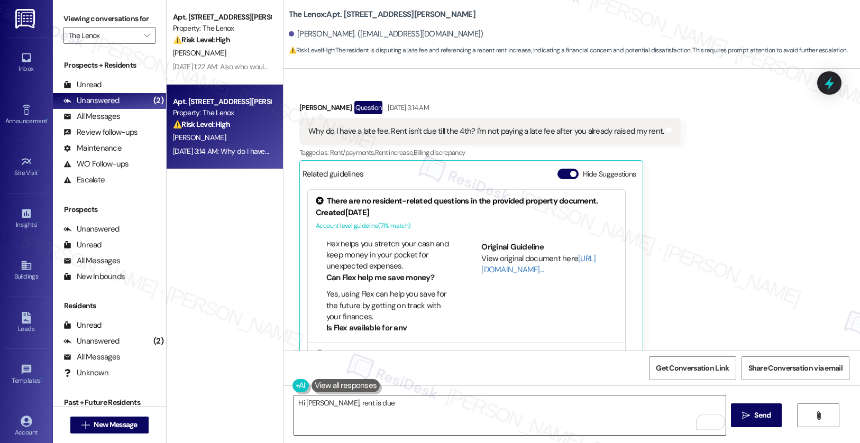
click at [500, 407] on textarea "Hi Ian, rent is due" at bounding box center [510, 416] width 432 height 40
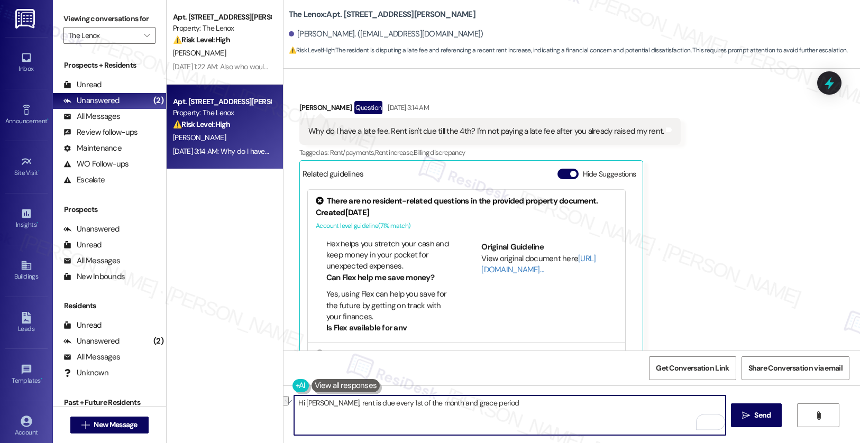
drag, startPoint x: 479, startPoint y: 407, endPoint x: 419, endPoint y: 403, distance: 60.4
click at [415, 403] on textarea "Hi Ian, rent is due every 1st of the month and grace period" at bounding box center [510, 416] width 432 height 40
type textarea "Hi Ian, rent is due every 1st of the month. Let me confirm with the site when i…"
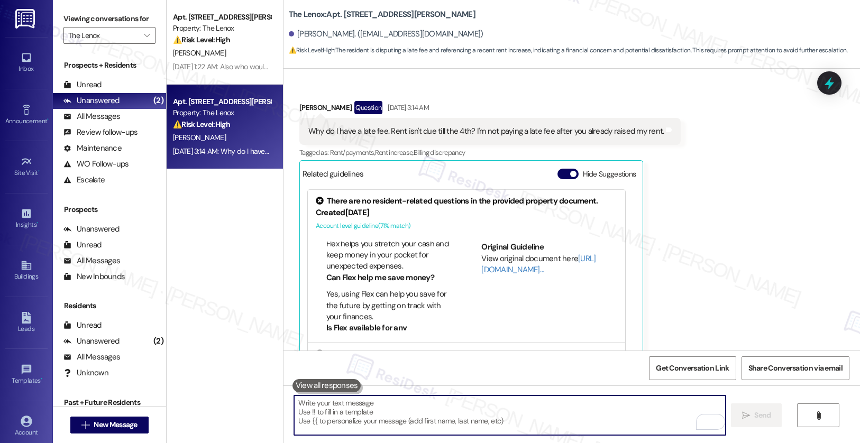
click at [408, 409] on textarea "To enrich screen reader interactions, please activate Accessibility in Grammarl…" at bounding box center [510, 416] width 432 height 40
paste textarea "Hi Ian, rent is due on the 1st of each month. I’ll confirm with the site team w…"
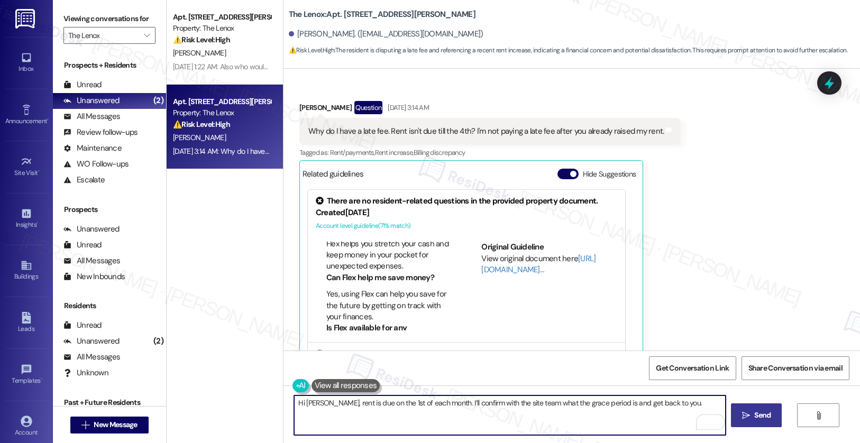
type textarea "Hi Ian, rent is due on the 1st of each month. I’ll confirm with the site team w…"
click at [754, 419] on span "Send" at bounding box center [762, 415] width 16 height 11
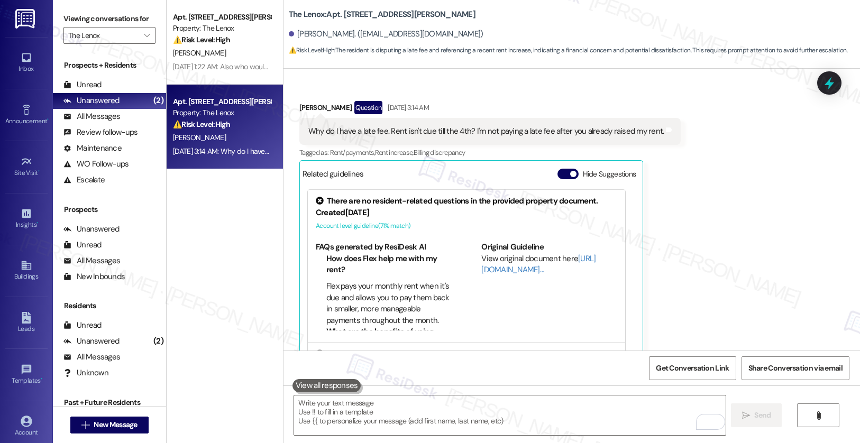
scroll to position [2118, 0]
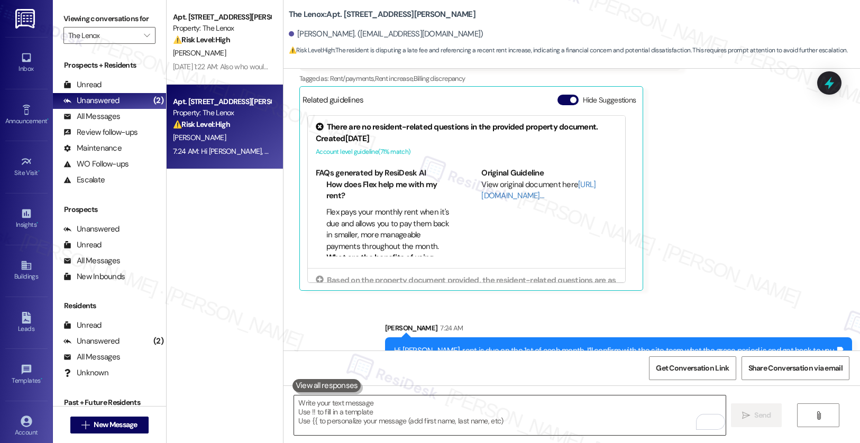
click at [489, 412] on textarea "To enrich screen reader interactions, please activate Accessibility in Grammarl…" at bounding box center [510, 416] width 432 height 40
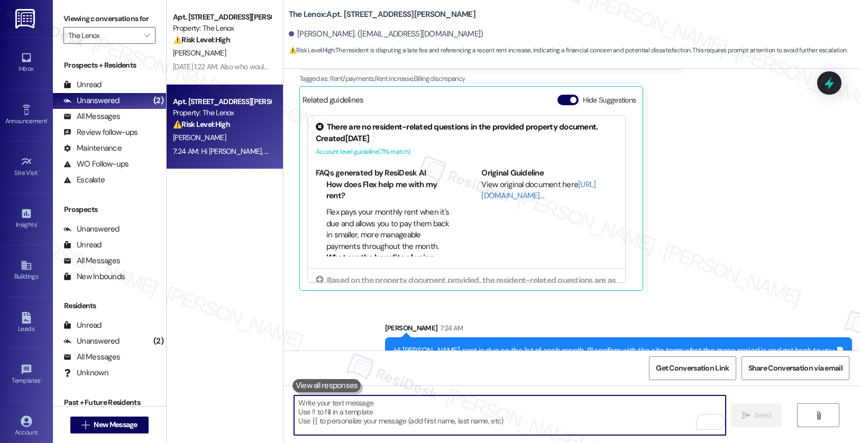
click at [489, 412] on textarea "To enrich screen reader interactions, please activate Accessibility in Grammarl…" at bounding box center [510, 416] width 432 height 40
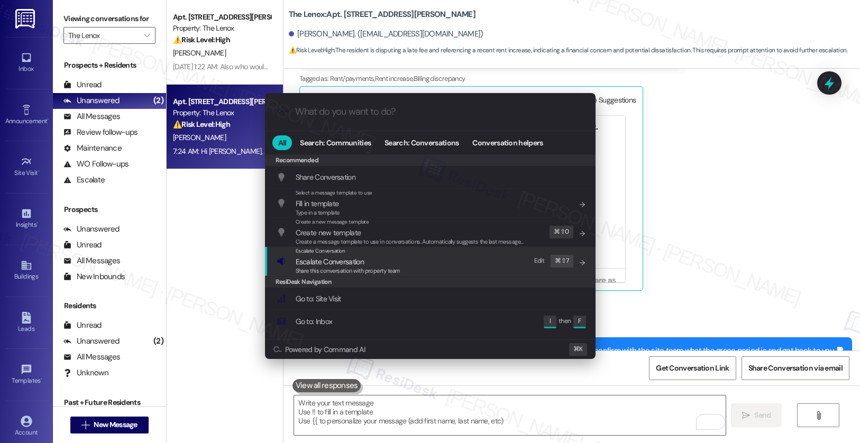
click at [397, 259] on span "Escalate Conversation" at bounding box center [348, 262] width 105 height 12
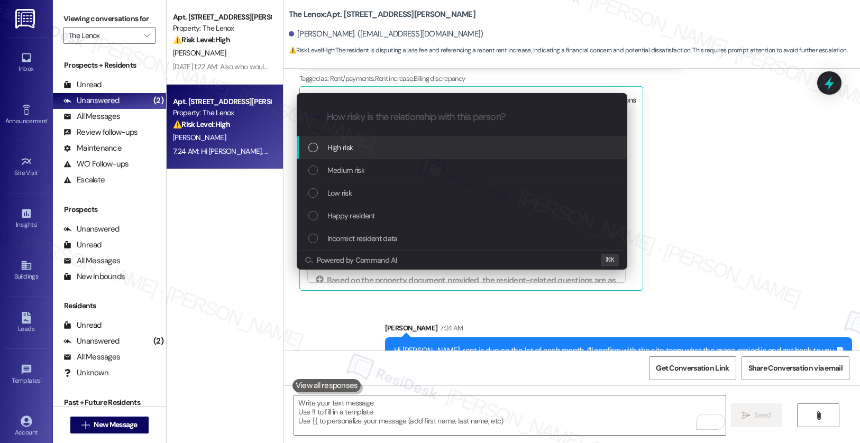
click at [384, 136] on div "High risk" at bounding box center [462, 147] width 331 height 23
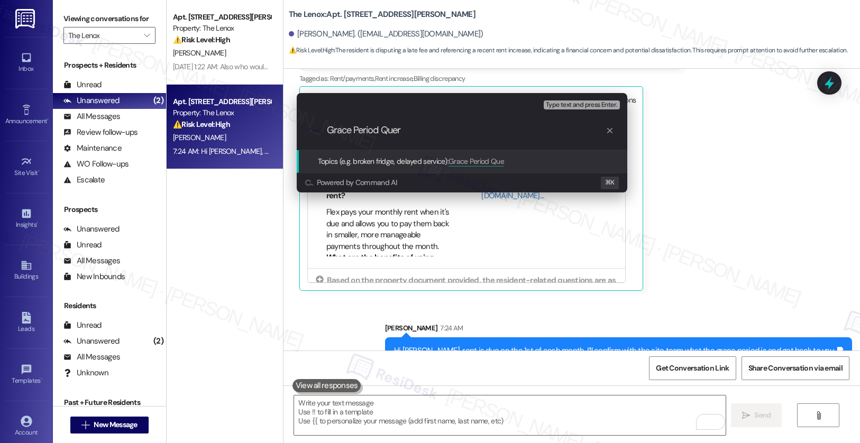
type input "Grace Period Query"
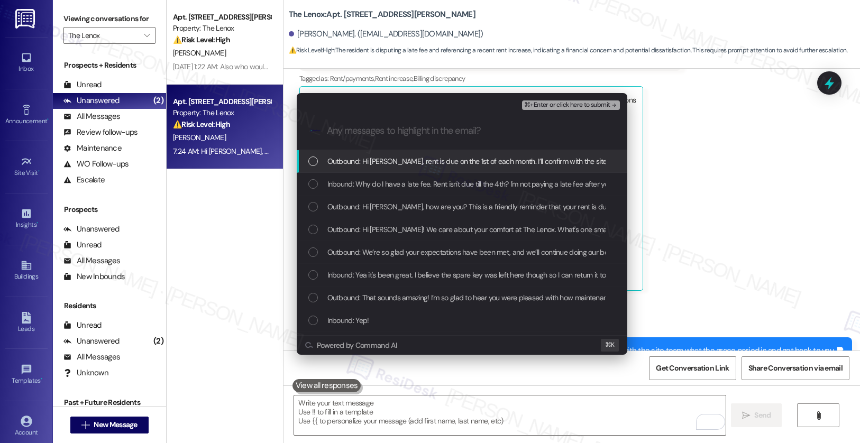
click at [511, 166] on span "Outbound: Hi Ian, rent is due on the 1st of each month. I’ll confirm with the s…" at bounding box center [546, 162] width 438 height 12
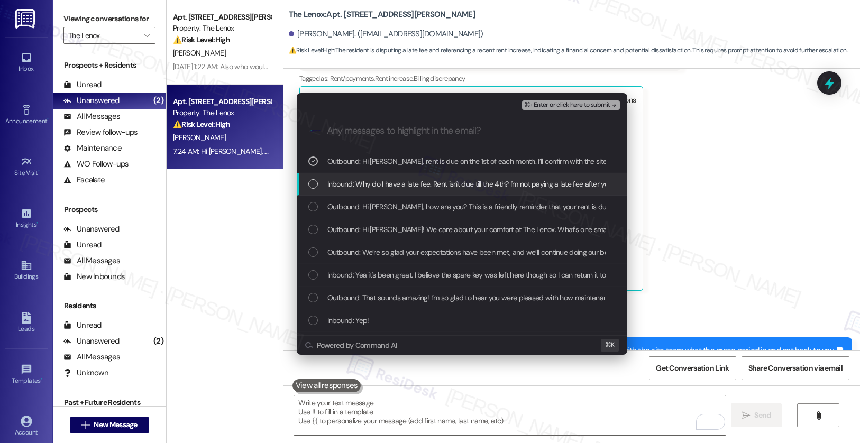
click at [497, 191] on div "Inbound: Why do I have a late fee. Rent isn't due till the 4th? I'm not paying …" at bounding box center [462, 184] width 331 height 23
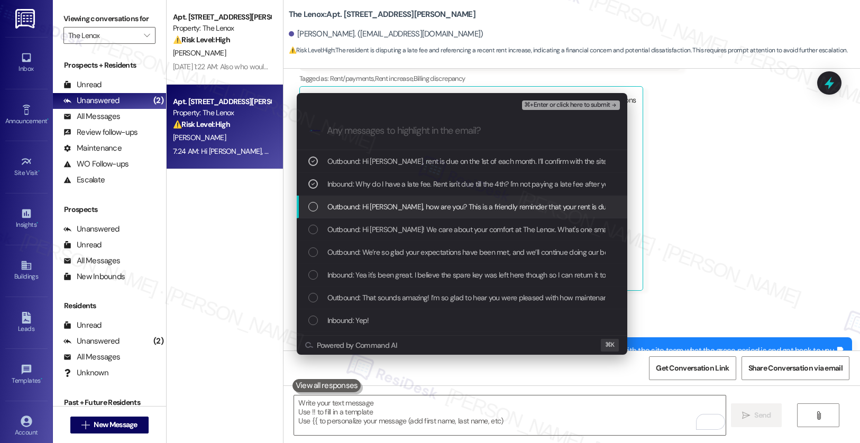
click at [488, 209] on span "Outbound: Hi Ian, how are you? This is a friendly reminder that your rent is du…" at bounding box center [539, 207] width 424 height 12
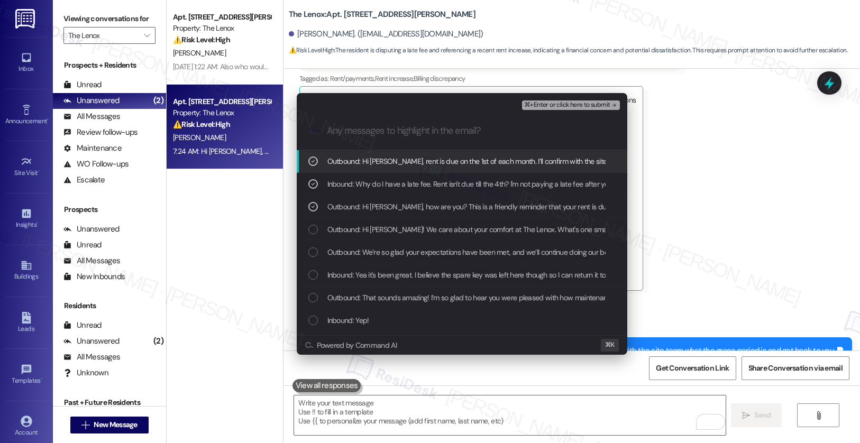
click at [570, 103] on span "⌘+Enter or click here to submit" at bounding box center [567, 105] width 86 height 7
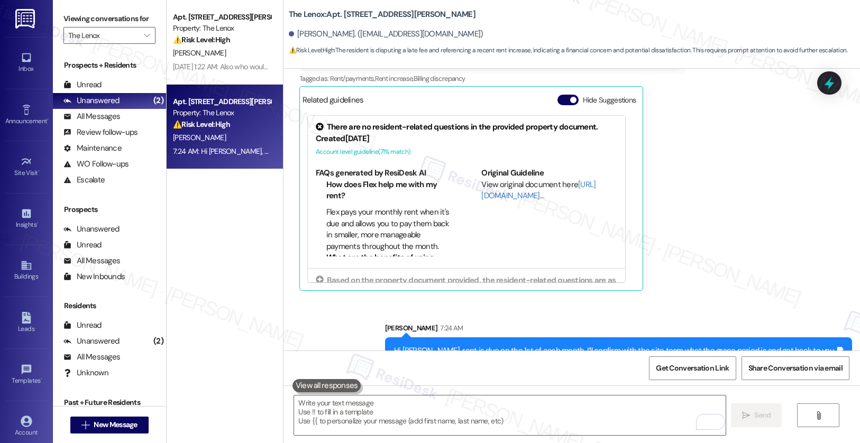
scroll to position [2043, 0]
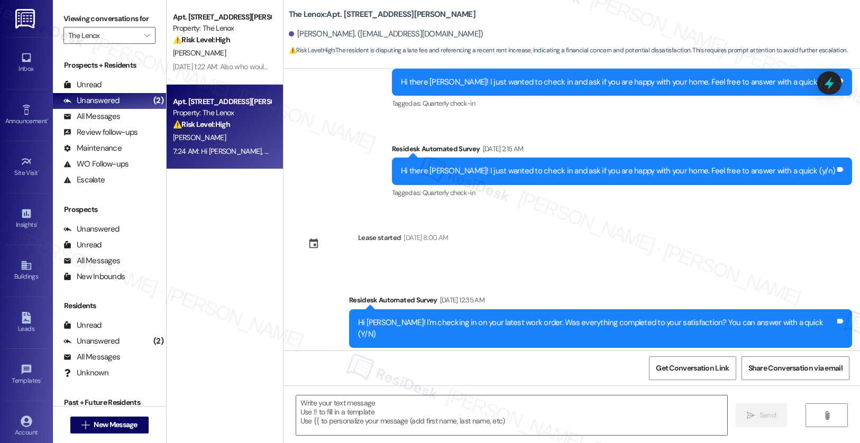
type textarea "Fetching suggested responses. Please feel free to read through the conversation…"
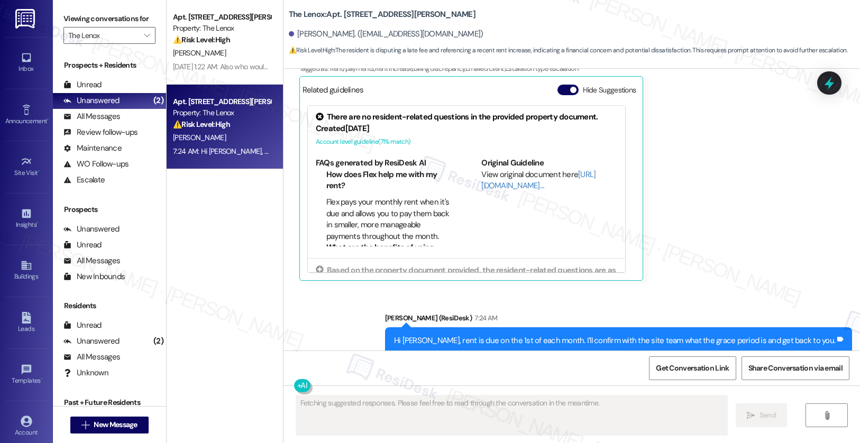
scroll to position [2133, 0]
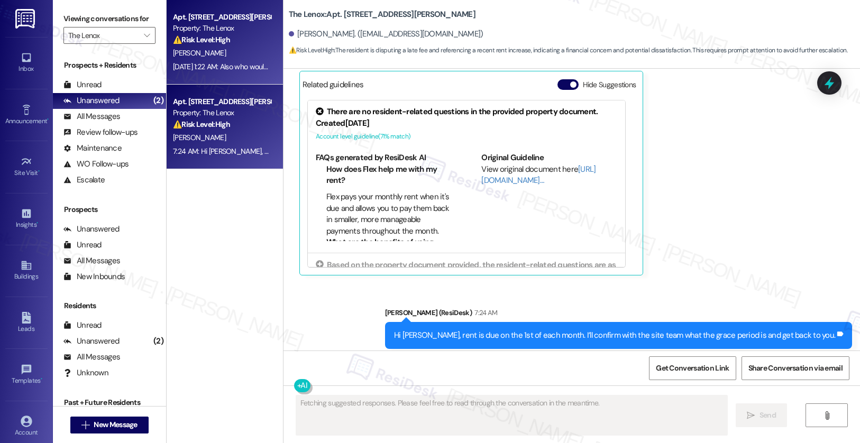
click at [199, 62] on div "Sep 05, 2025 at 1:22 AM: Also who would I speak to about this fee Sep 05, 2025 …" at bounding box center [258, 67] width 171 height 10
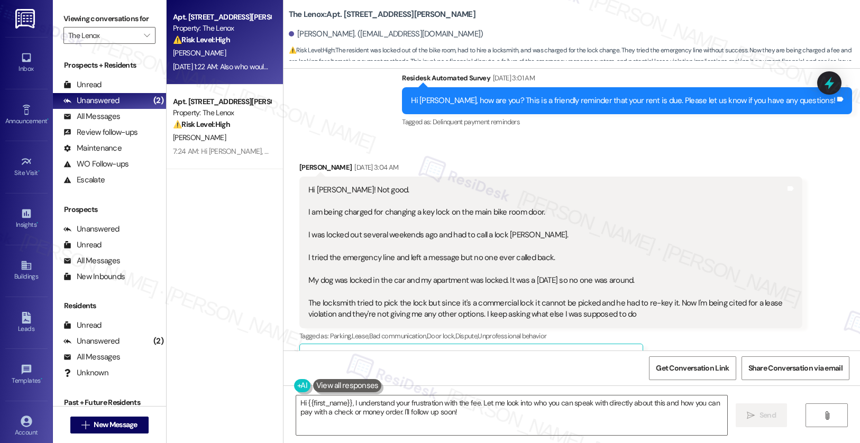
scroll to position [2969, 0]
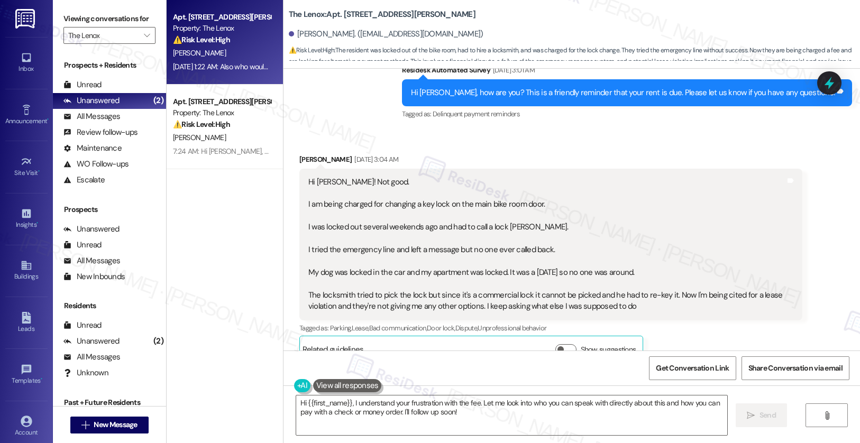
click at [426, 282] on div "Hi Sarah! Not good. I am being charged for changing a key lock on the main bike…" at bounding box center [546, 245] width 477 height 136
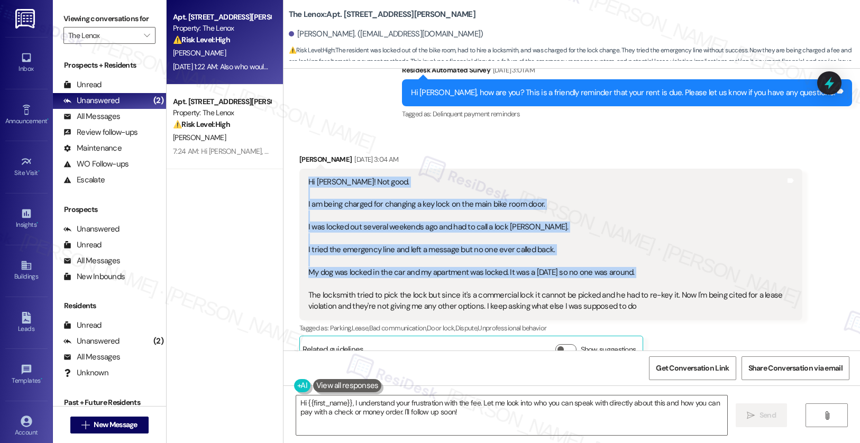
drag, startPoint x: 301, startPoint y: 166, endPoint x: 619, endPoint y: 273, distance: 336.2
click at [619, 273] on div "Hi Sarah! Not good. I am being charged for changing a key lock on the main bike…" at bounding box center [546, 245] width 477 height 136
click at [536, 414] on textarea "Hi {{first_name}}, I understand your frustration with the fee. Let me look into…" at bounding box center [512, 416] width 432 height 40
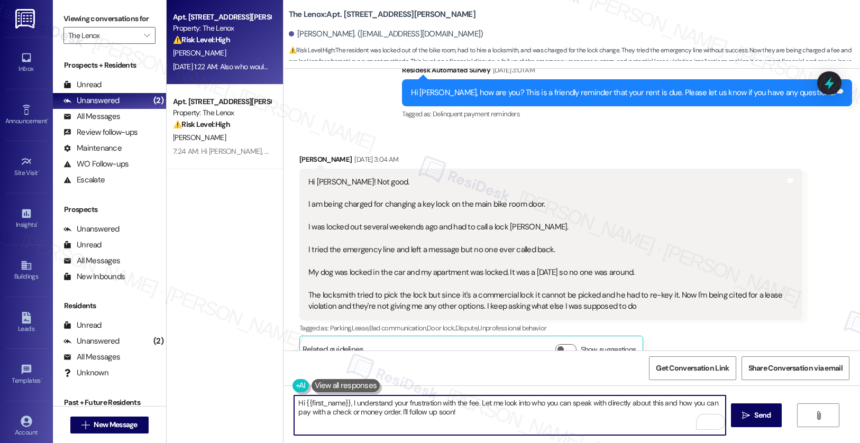
click at [484, 413] on textarea "Hi {{first_name}}, I understand your frustration with the fee. Let me look into…" at bounding box center [510, 416] width 432 height 40
drag, startPoint x: 526, startPoint y: 403, endPoint x: 535, endPoint y: 413, distance: 13.5
click at [535, 413] on textarea "Hi {{first_name}}, I understand your frustration with the fee. Let me look into…" at bounding box center [510, 416] width 432 height 40
type textarea "Hi {{first_name}}, I understand your frustration with the fee. Let me look into…"
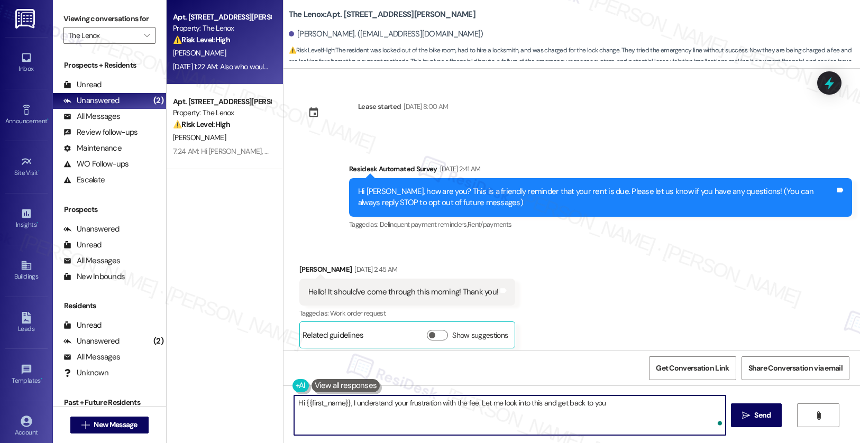
scroll to position [2969, 0]
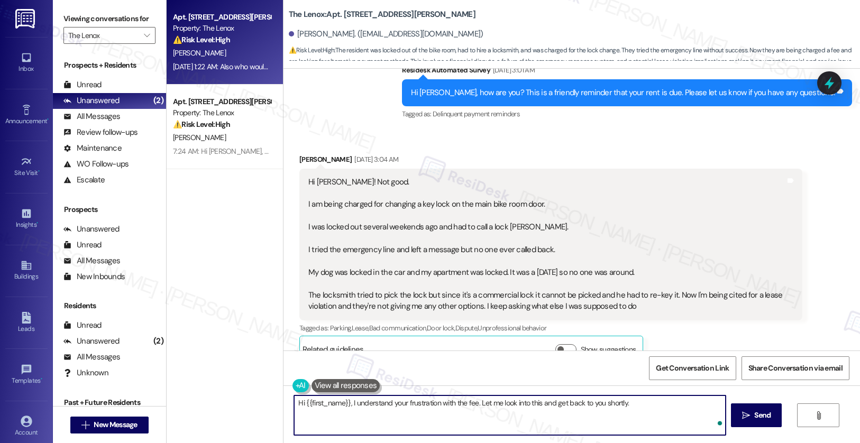
type textarea "Hi {{first_name}}, I understand your frustration with the fee. Let me look into…"
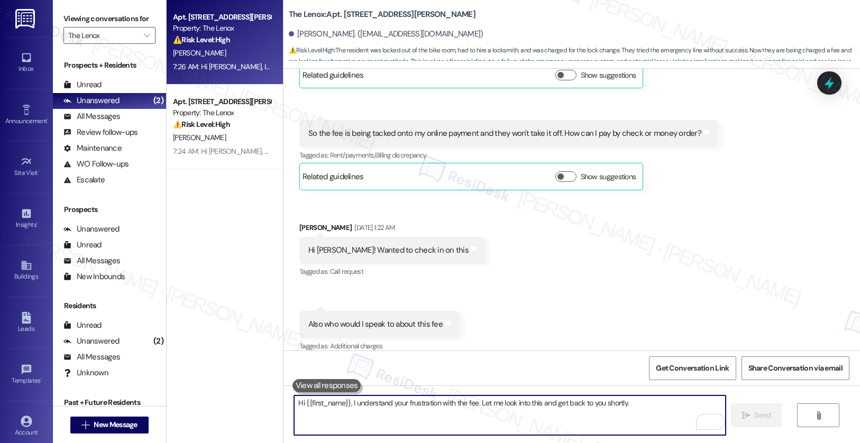
scroll to position [3415, 0]
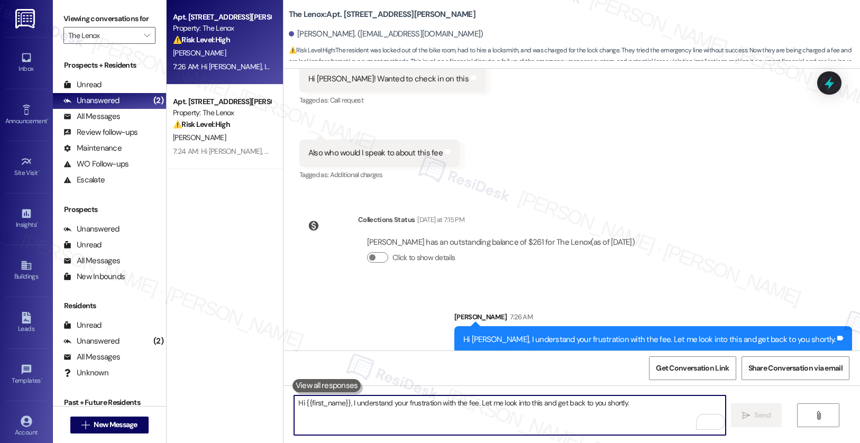
click at [431, 408] on textarea "Hi {{first_name}}, I understand your frustration with the fee. Let me look into…" at bounding box center [510, 416] width 432 height 40
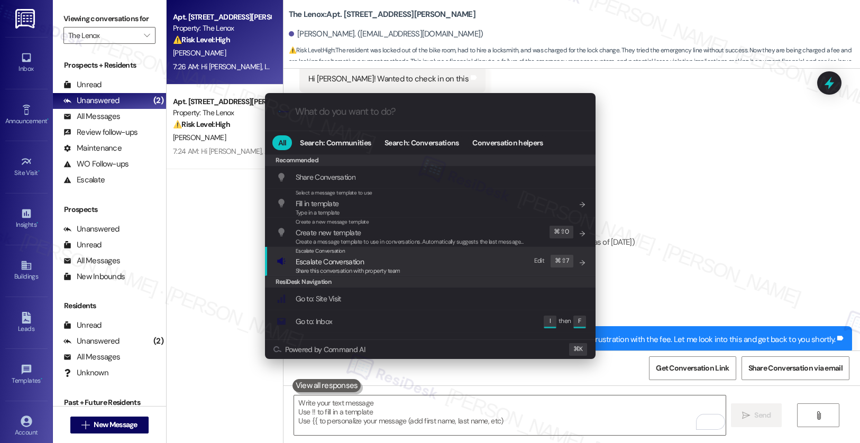
click at [362, 257] on span "Escalate Conversation" at bounding box center [330, 262] width 68 height 10
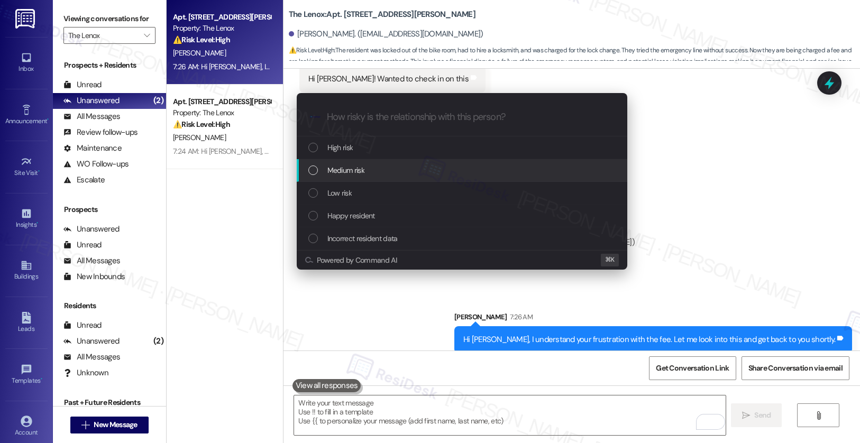
click at [361, 173] on span "Medium risk" at bounding box center [345, 170] width 37 height 12
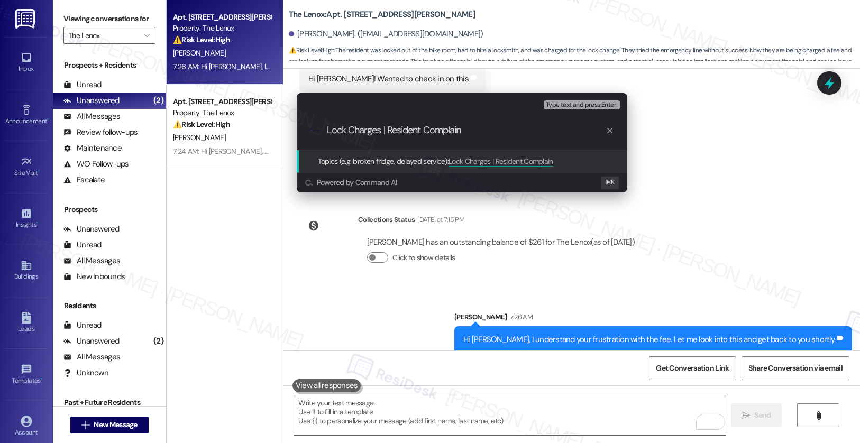
type input "Lock Charges | Resident Complaint"
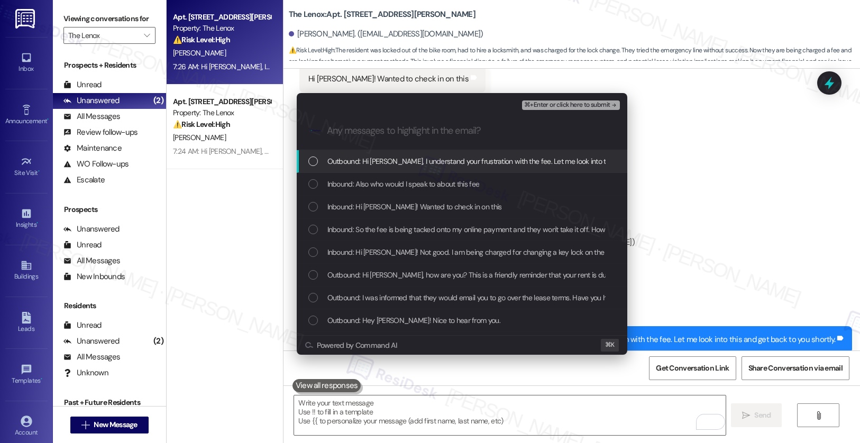
click at [386, 159] on span "Outbound: Hi [PERSON_NAME], I understand your frustration with the fee. Let me …" at bounding box center [514, 162] width 374 height 12
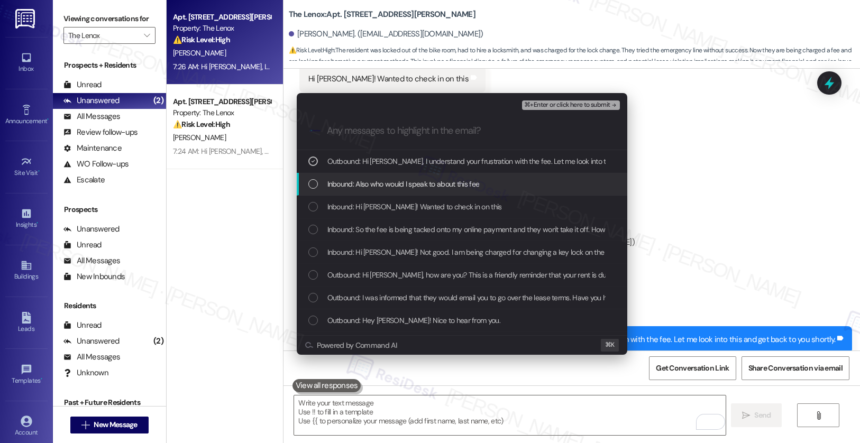
click at [380, 188] on span "Inbound: Also who would I speak to about this fee" at bounding box center [403, 184] width 152 height 12
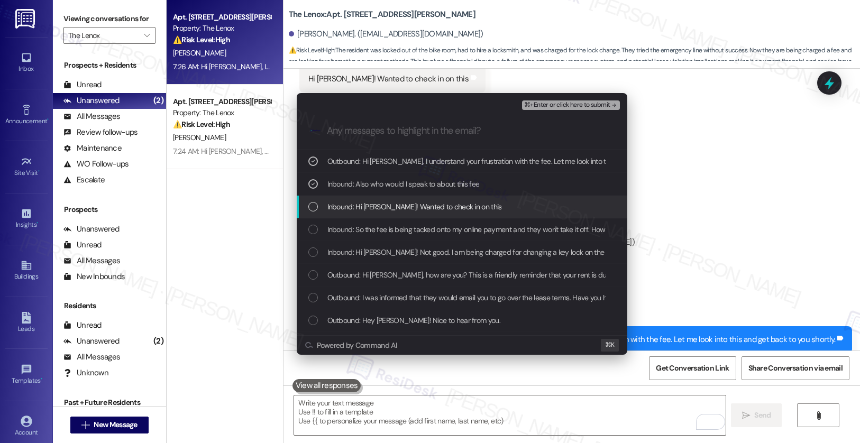
click at [381, 206] on span "Inbound: Hi Sarah! Wanted to check in on this" at bounding box center [414, 207] width 175 height 12
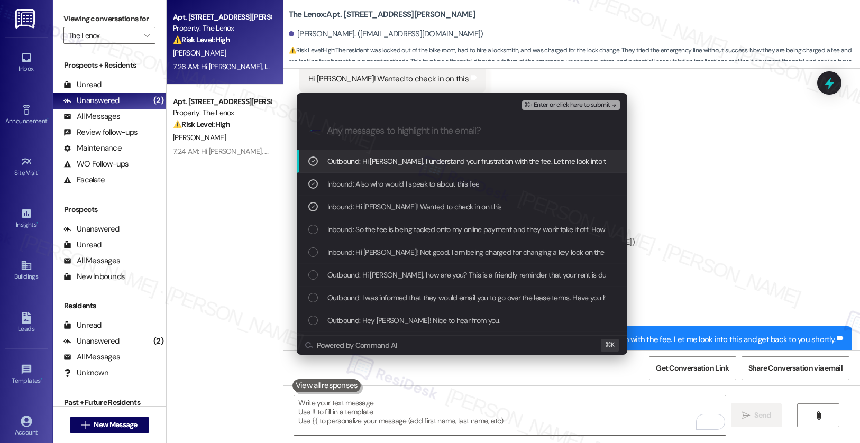
click at [386, 231] on span "Inbound: So the fee is being tacked onto my online payment and they won't take …" at bounding box center [522, 230] width 391 height 12
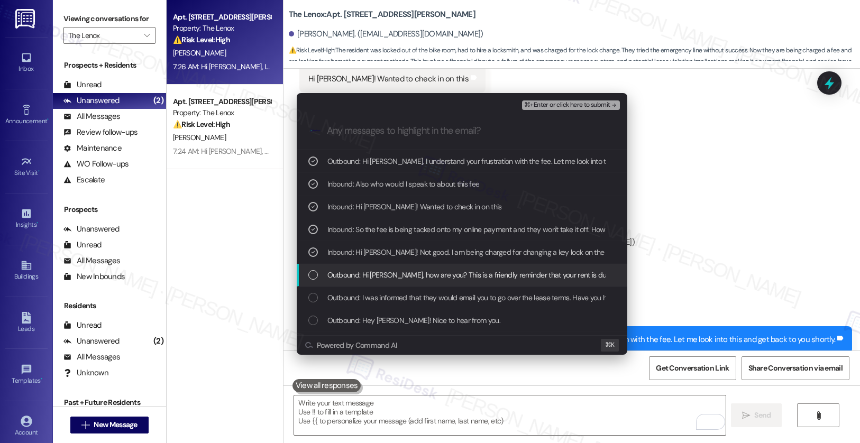
click at [384, 276] on span "Outbound: Hi Rachel, how are you? This is a friendly reminder that your rent is…" at bounding box center [539, 275] width 424 height 12
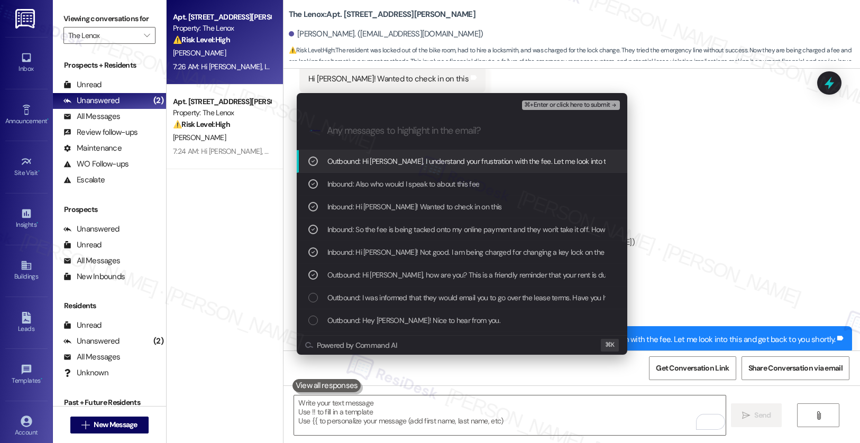
click at [548, 102] on span "⌘+Enter or click here to submit" at bounding box center [567, 105] width 86 height 7
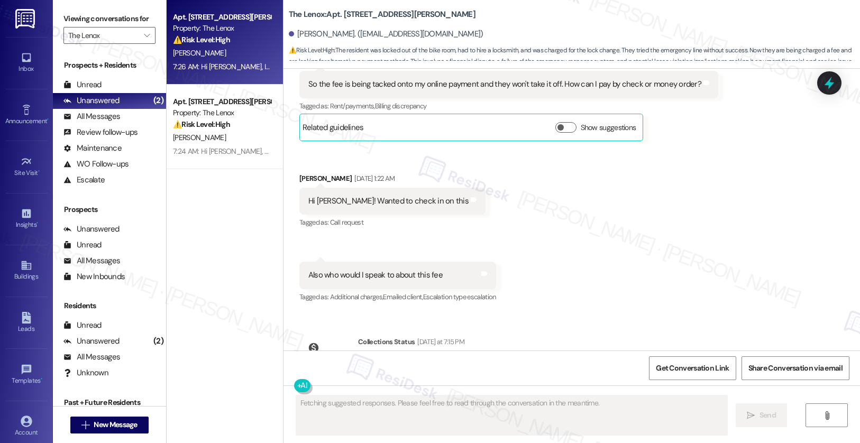
scroll to position [3431, 0]
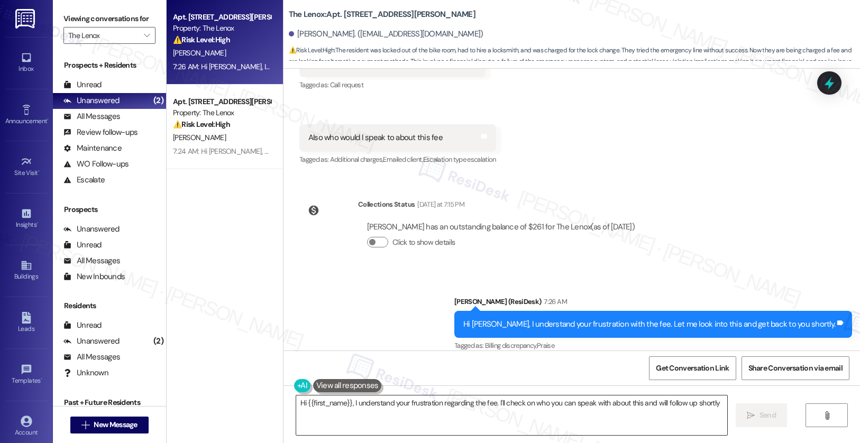
type textarea "Hi {{first_name}}, I understand your frustration regarding the fee. I'll check …"
click at [450, 404] on textarea "Hi {{first_name}}, I understand your frustration regarding the fee. I'll check …" at bounding box center [512, 416] width 432 height 40
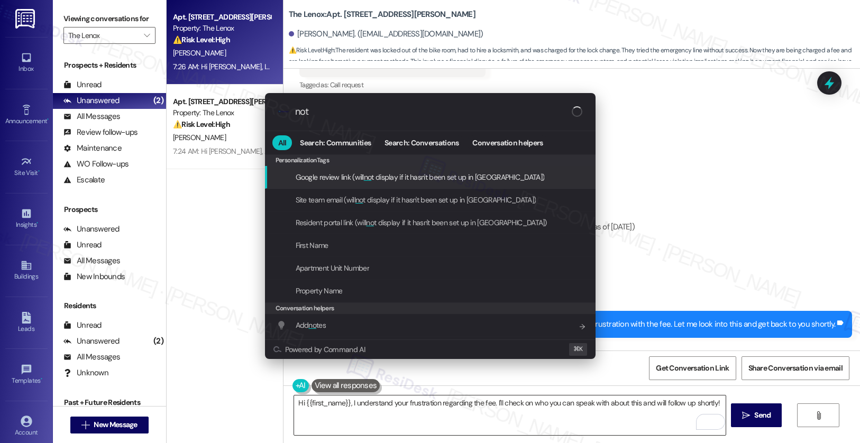
type input "note"
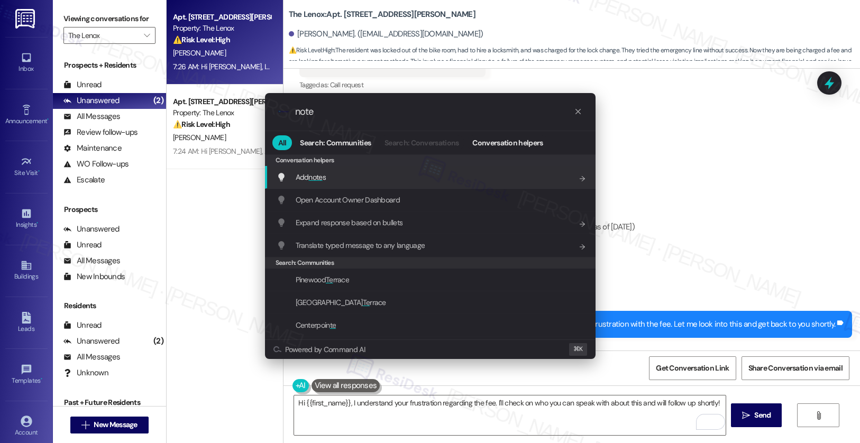
click at [410, 181] on div "Add note s Add shortcut" at bounding box center [431, 177] width 309 height 12
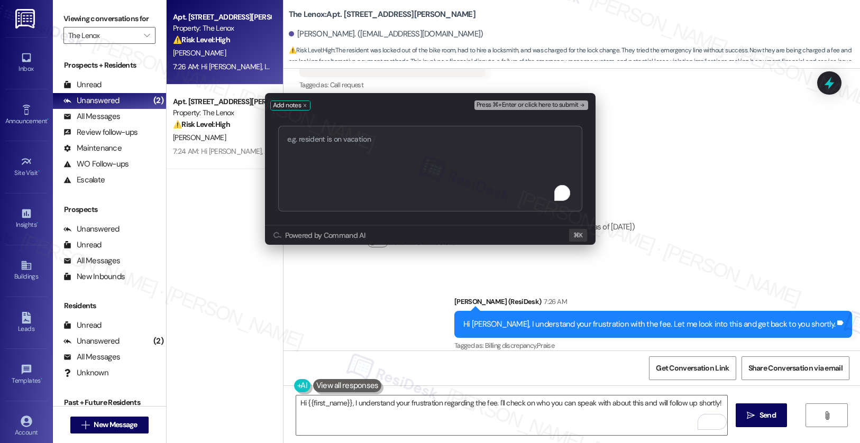
type textarea "Lock Charges | Resident Complaint"
click at [519, 107] on span "Press ⌘+Enter or click here to submit" at bounding box center [528, 105] width 102 height 7
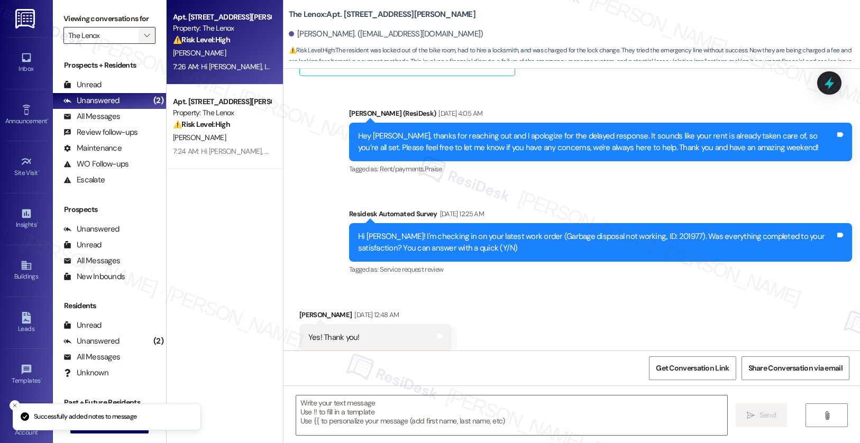
click at [144, 40] on icon "" at bounding box center [147, 35] width 6 height 8
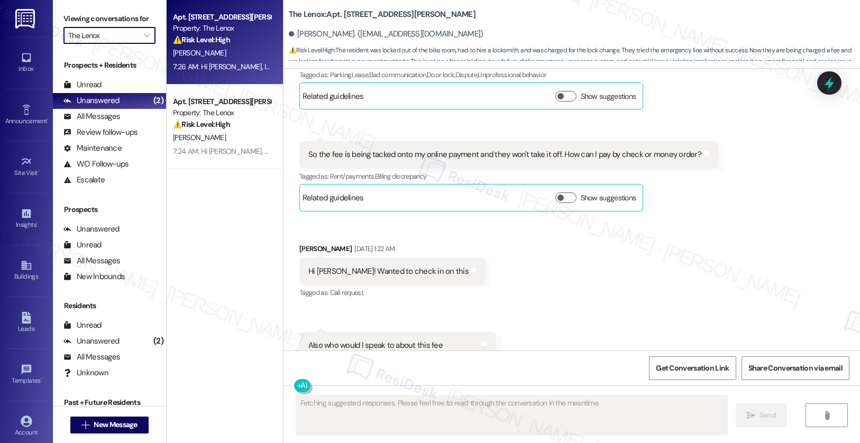
scroll to position [3244, 0]
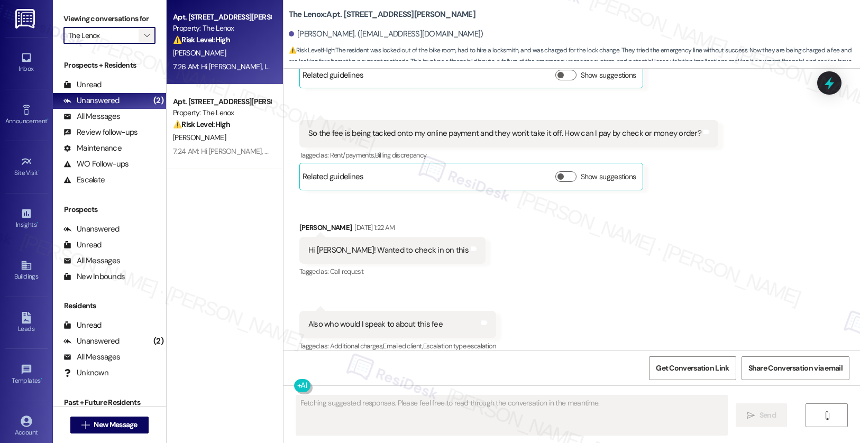
click at [144, 40] on icon "" at bounding box center [147, 35] width 6 height 8
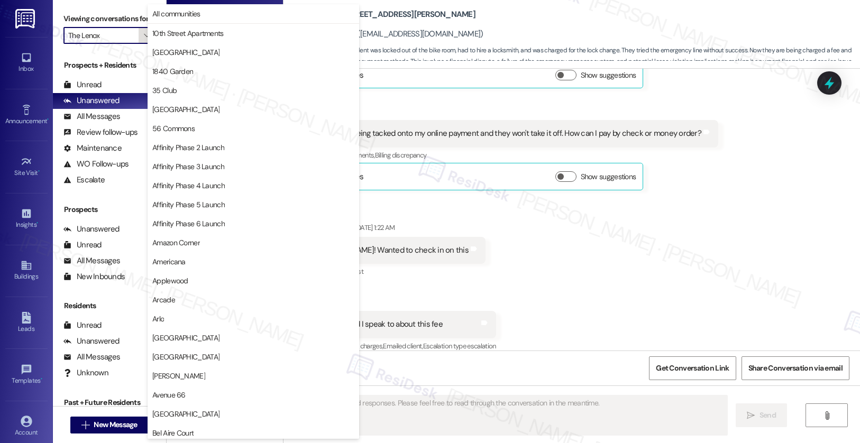
scroll to position [1837, 0]
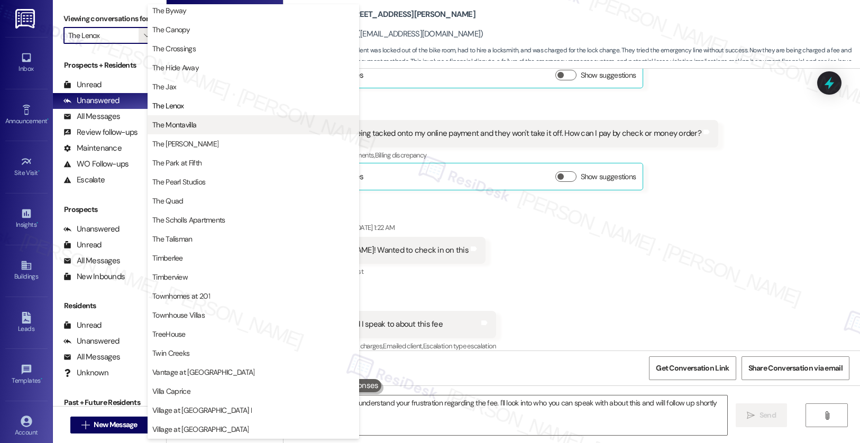
type textarea "Hi {{first_name}}, I understand your frustration regarding the fee. I'll look i…"
click at [213, 131] on button "The Montavilla" at bounding box center [254, 124] width 212 height 19
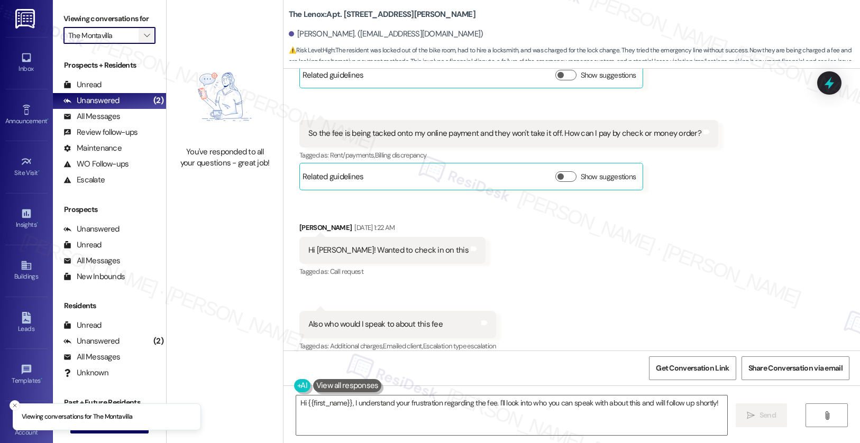
click at [142, 44] on span "" at bounding box center [147, 35] width 10 height 17
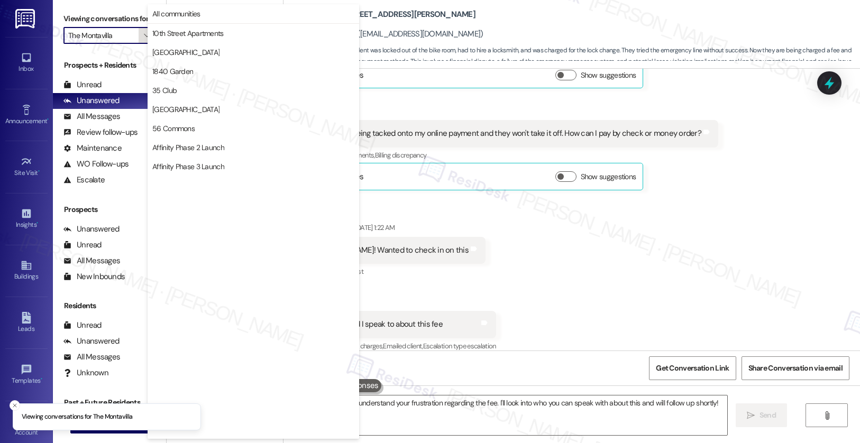
scroll to position [1837, 0]
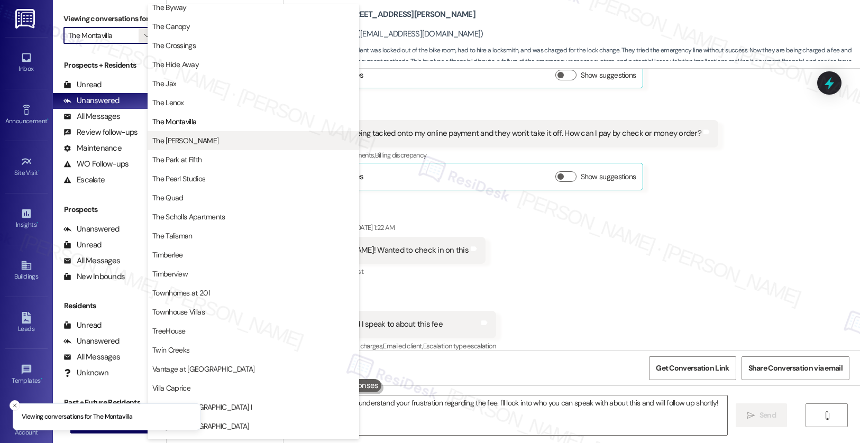
click at [190, 139] on span "The [PERSON_NAME]" at bounding box center [253, 140] width 202 height 11
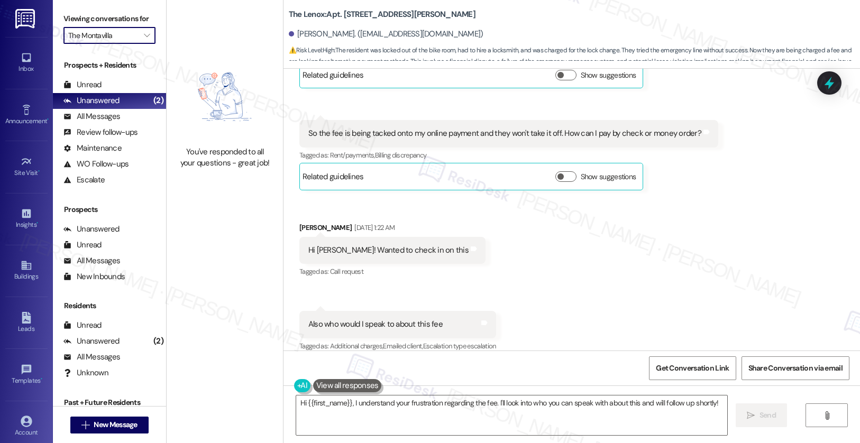
type input "The [PERSON_NAME]"
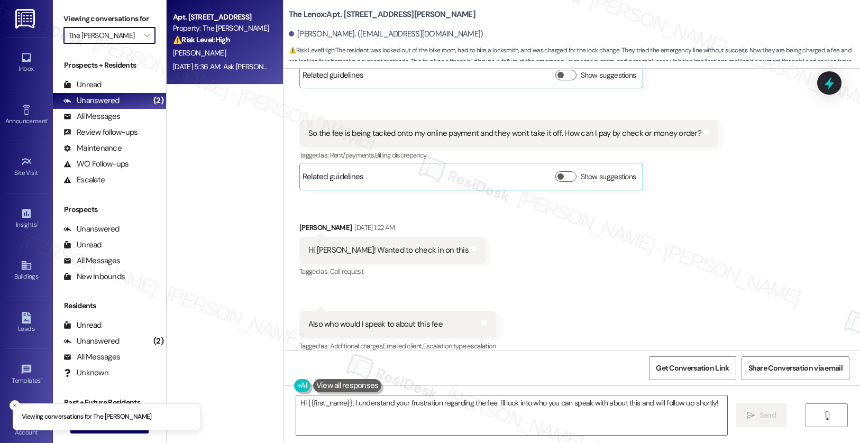
click at [200, 41] on strong "⚠️ Risk Level: High" at bounding box center [201, 40] width 57 height 10
type textarea "Fetching suggested responses. Please feel free to read through the conversation…"
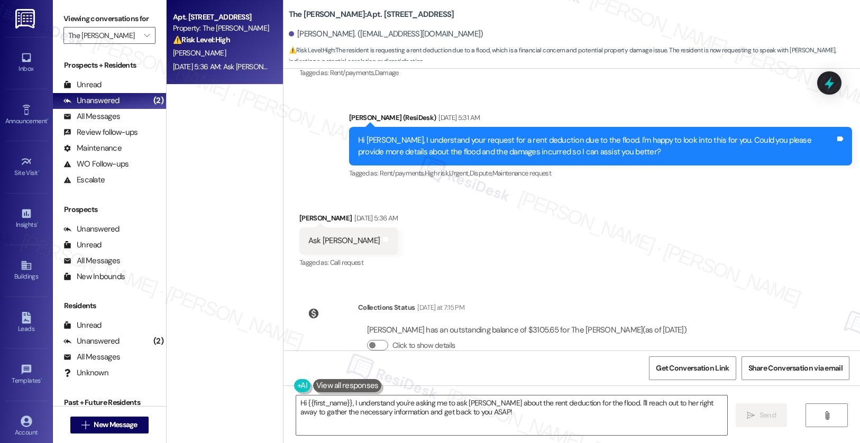
scroll to position [3023, 0]
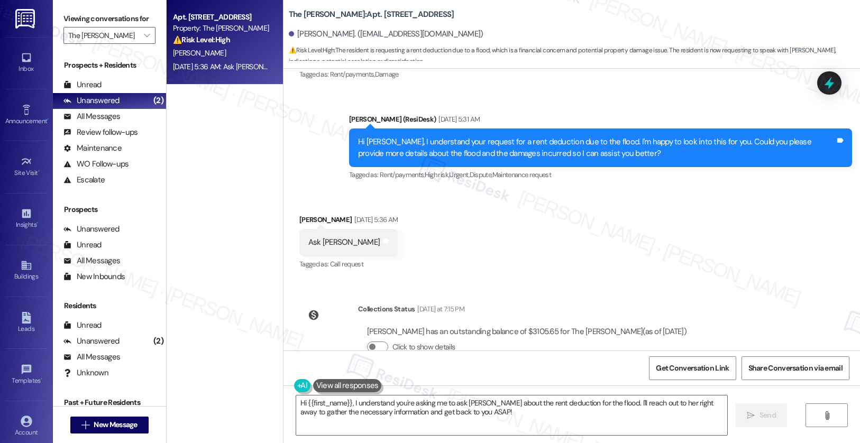
click at [474, 142] on div "Hi Riley, I understand your request for a rent deduction due to the flood. I'm …" at bounding box center [596, 147] width 477 height 23
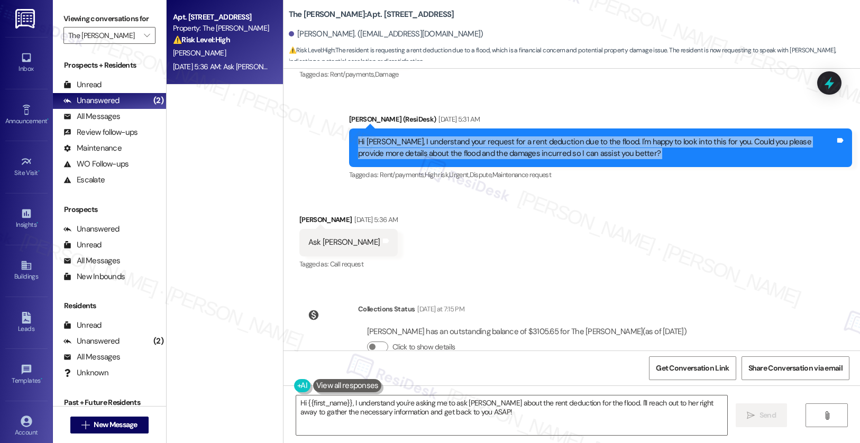
scroll to position [3050, 0]
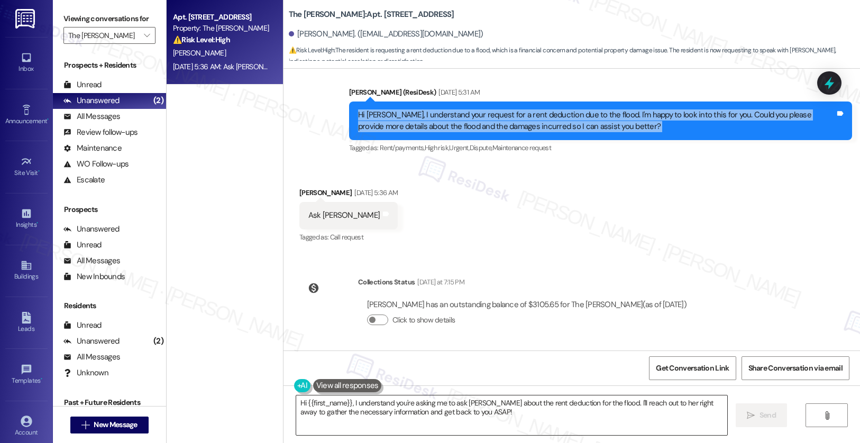
click at [410, 414] on textarea "Hi {{first_name}}, I understand you're asking me to ask Ashley about the rent d…" at bounding box center [512, 416] width 432 height 40
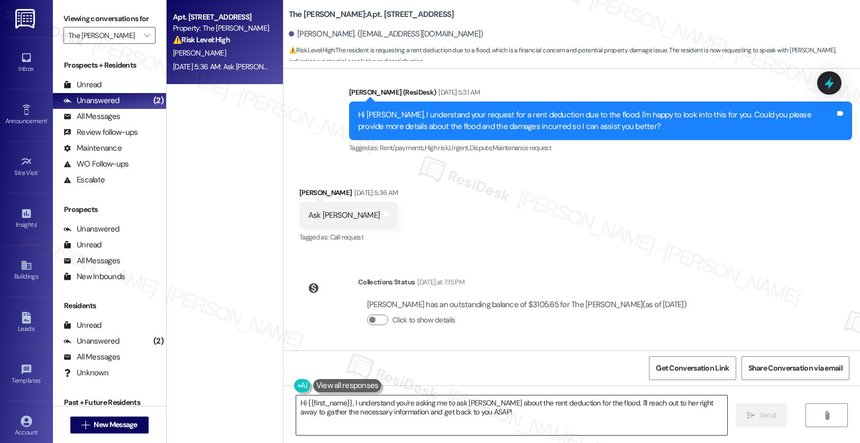
click at [410, 414] on textarea "Hi {{first_name}}, I understand you're asking me to ask Ashley about the rent d…" at bounding box center [512, 416] width 432 height 40
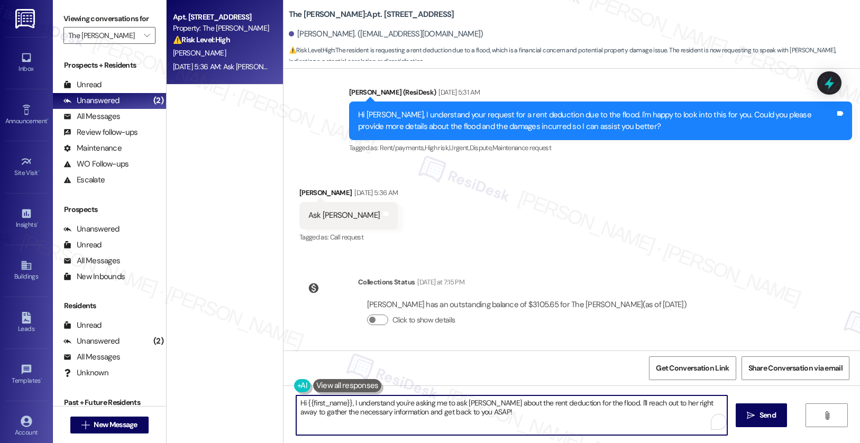
click at [410, 414] on textarea "Hi {{first_name}}, I understand you're asking me to ask Ashley about the rent d…" at bounding box center [512, 416] width 432 height 40
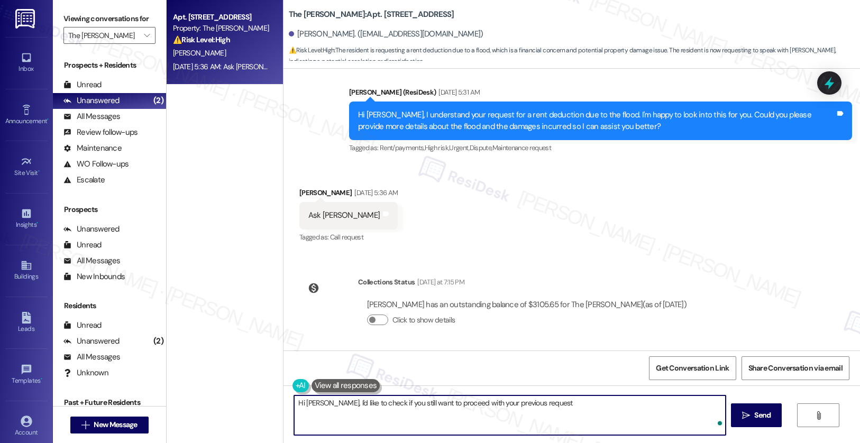
type textarea "Hi Ashley, I'd like to check if you still want to proceed with your previous re…"
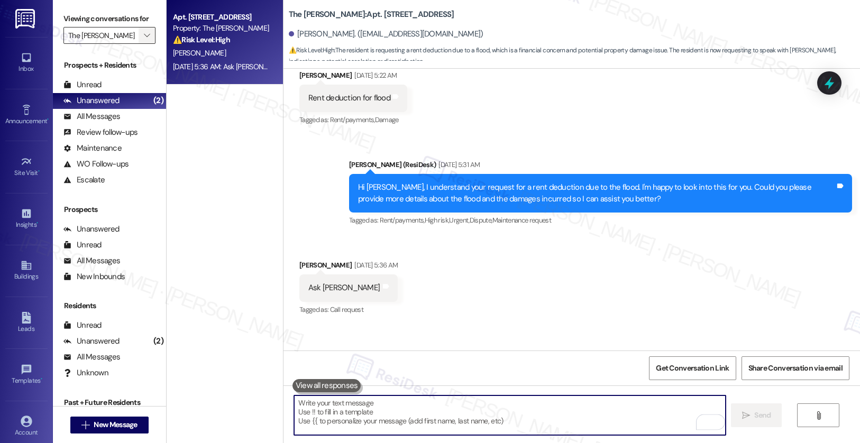
click at [142, 44] on span "" at bounding box center [147, 35] width 10 height 17
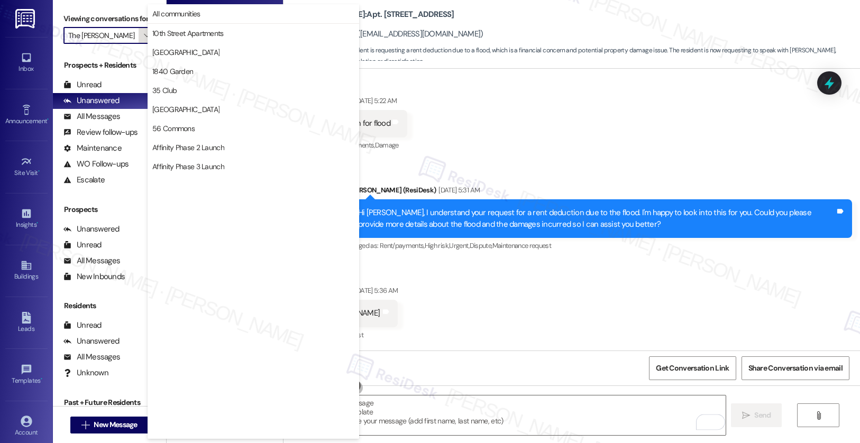
scroll to position [1837, 0]
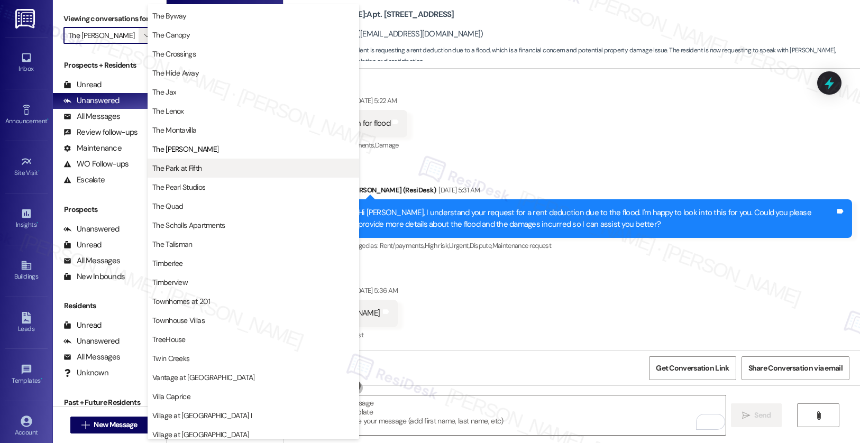
click at [178, 166] on span "The Park at Fifth" at bounding box center [176, 168] width 49 height 11
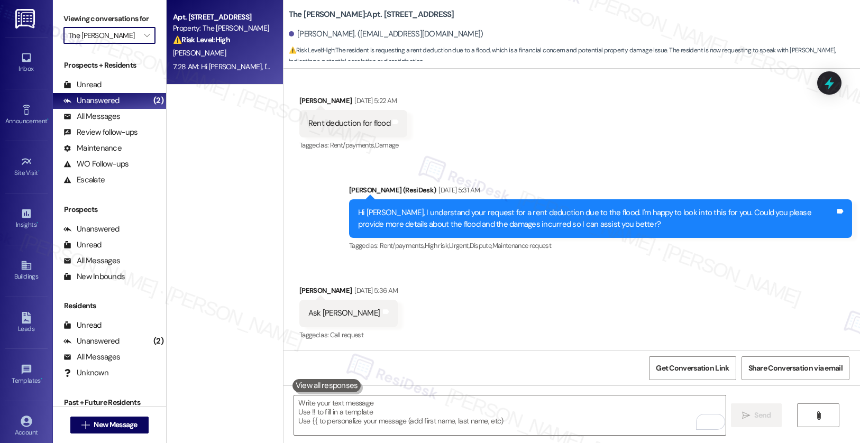
type input "The Park at Fifth"
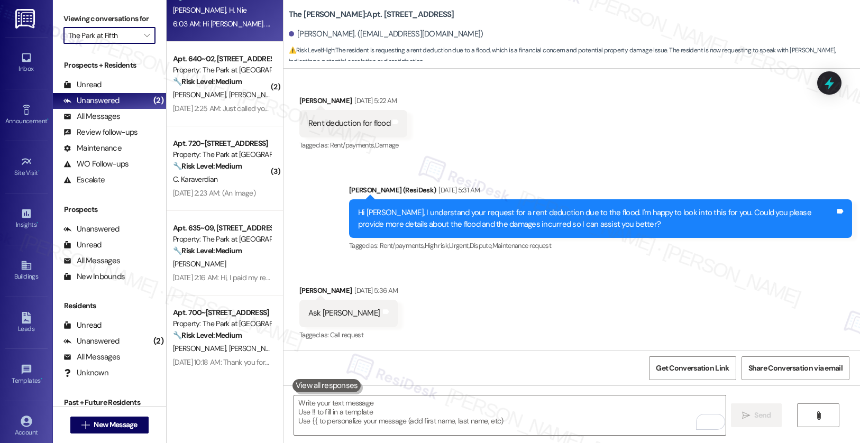
scroll to position [140, 0]
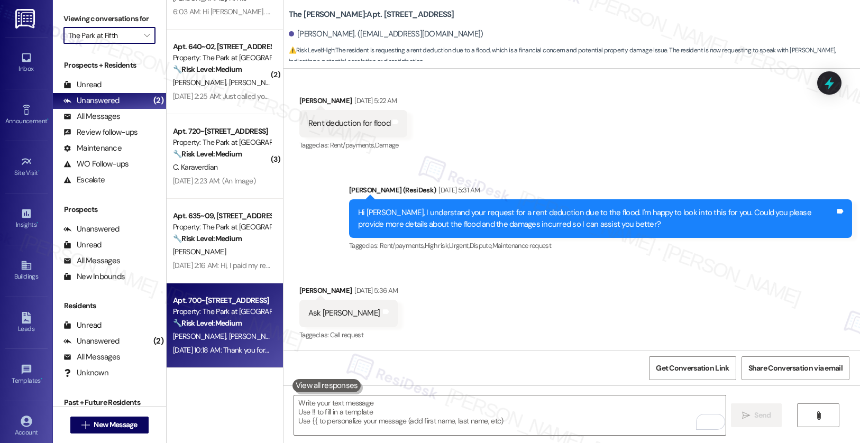
click at [245, 340] on div "Z. Olson M. Olson" at bounding box center [222, 336] width 100 height 13
type textarea "Fetching suggested responses. Please feel free to read through the conversation…"
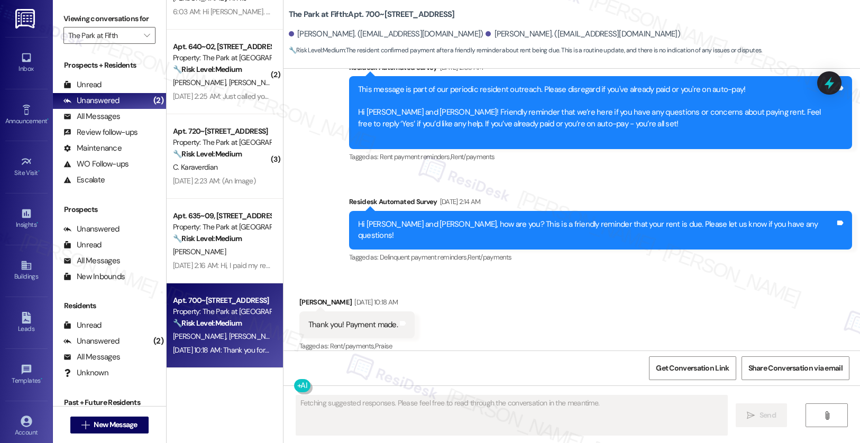
scroll to position [1054, 0]
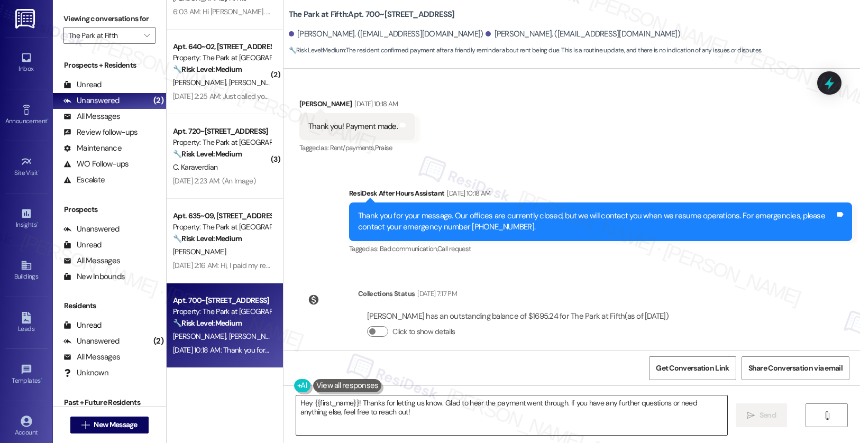
click at [359, 410] on textarea "Hey {{first_name}}! Thanks for letting us know. Glad to hear the payment went t…" at bounding box center [512, 416] width 432 height 40
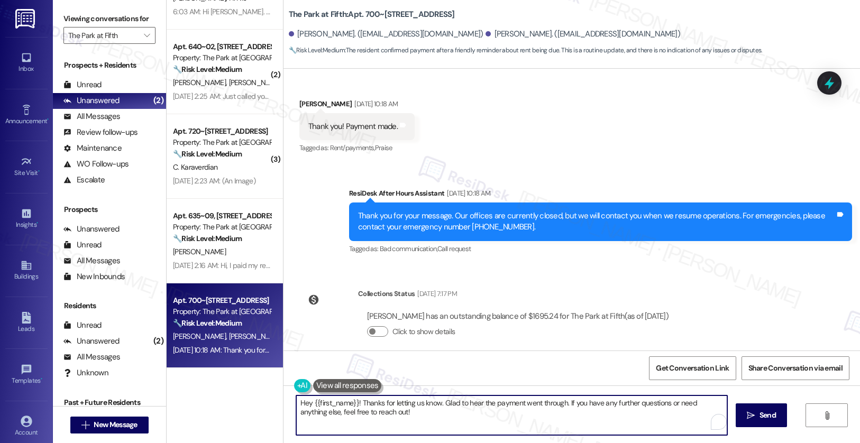
click at [359, 410] on textarea "Hey {{first_name}}! Thanks for letting us know. Glad to hear the payment went t…" at bounding box center [512, 416] width 432 height 40
paste textarea "Thank you, {{first_name}}, for your payment! If there's anything we can help yo…"
type textarea "Thank you, {{first_name}}, for your payment! If there's anything we can help yo…"
click at [755, 419] on span "Send" at bounding box center [762, 415] width 16 height 11
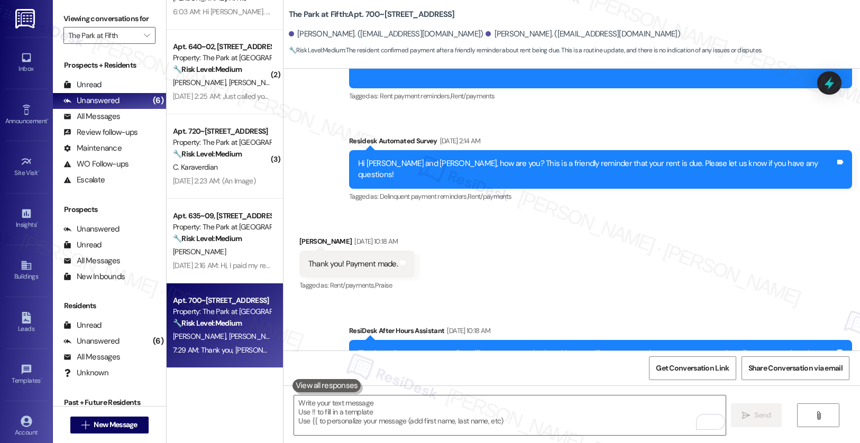
scroll to position [1128, 0]
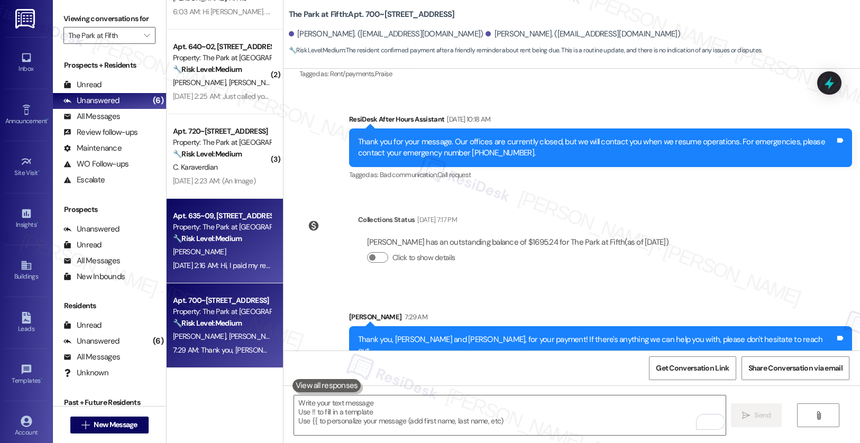
click at [230, 246] on div "[PERSON_NAME]" at bounding box center [222, 251] width 100 height 13
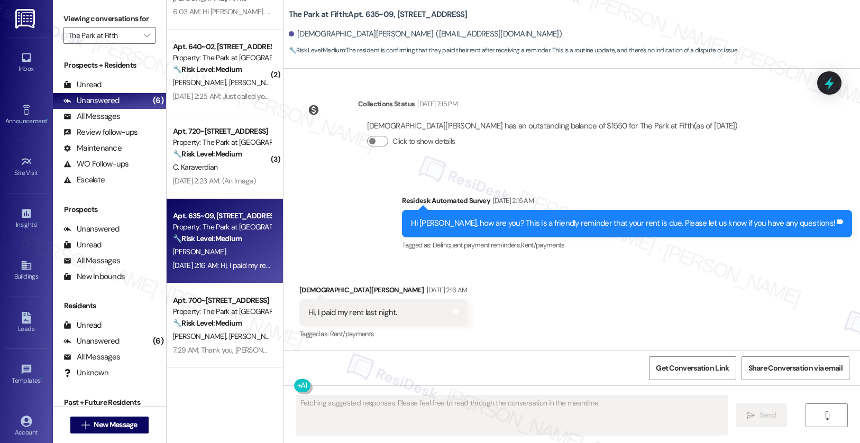
scroll to position [166, 0]
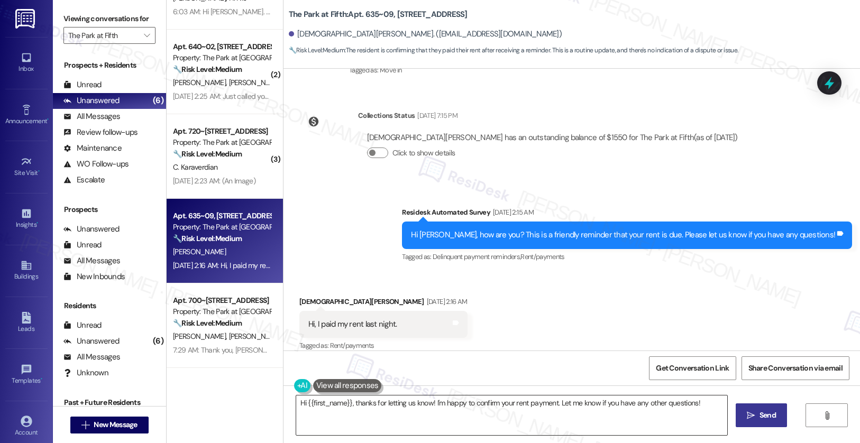
click at [370, 402] on textarea "Hi {{first_name}}, thanks for letting us know! I'm happy to confirm your rent p…" at bounding box center [512, 416] width 432 height 40
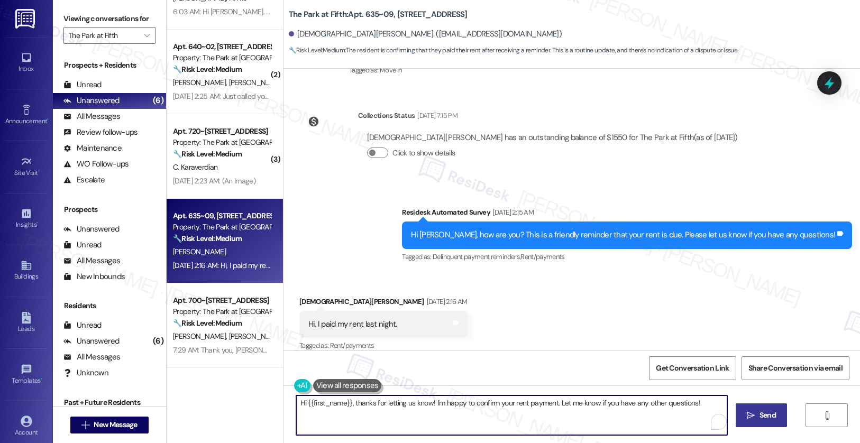
click at [370, 402] on textarea "Hi {{first_name}}, thanks for letting us know! I'm happy to confirm your rent p…" at bounding box center [512, 416] width 432 height 40
paste textarea "Thank you, {{first_name}}, for your payment! If there's anything we can help yo…"
type textarea "Thank you, {{first_name}}, for your payment! If there's anything we can help yo…"
click at [744, 413] on icon "" at bounding box center [746, 416] width 8 height 8
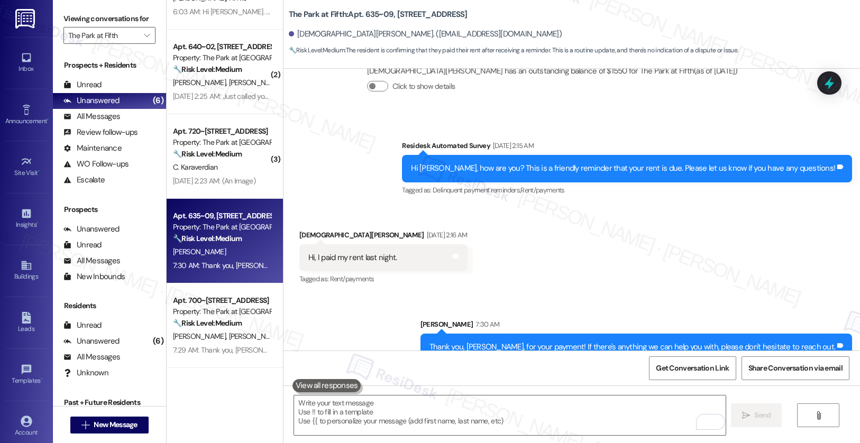
scroll to position [240, 0]
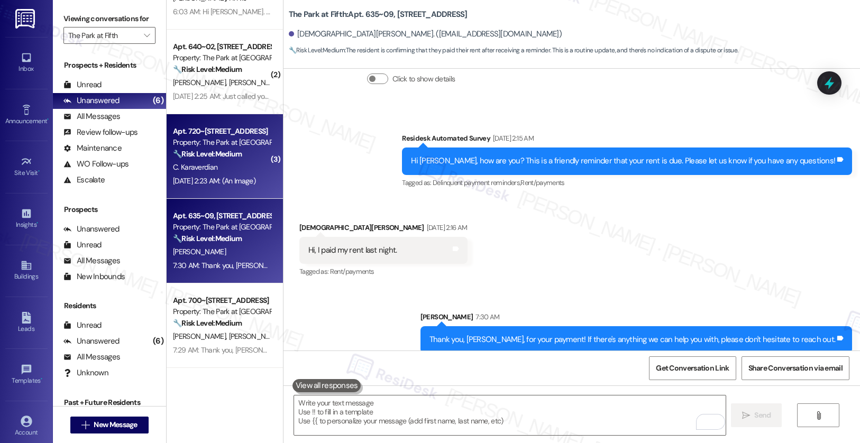
click at [220, 161] on div "C. Karaverdian" at bounding box center [222, 167] width 100 height 13
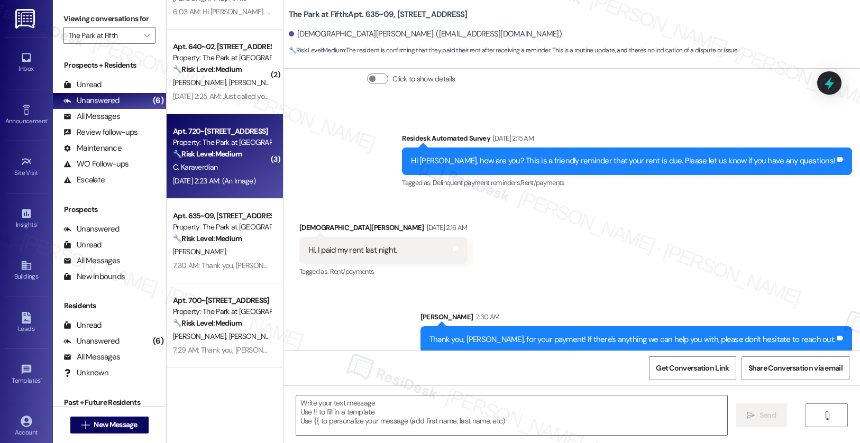
type textarea "Fetching suggested responses. Please feel free to read through the conversation…"
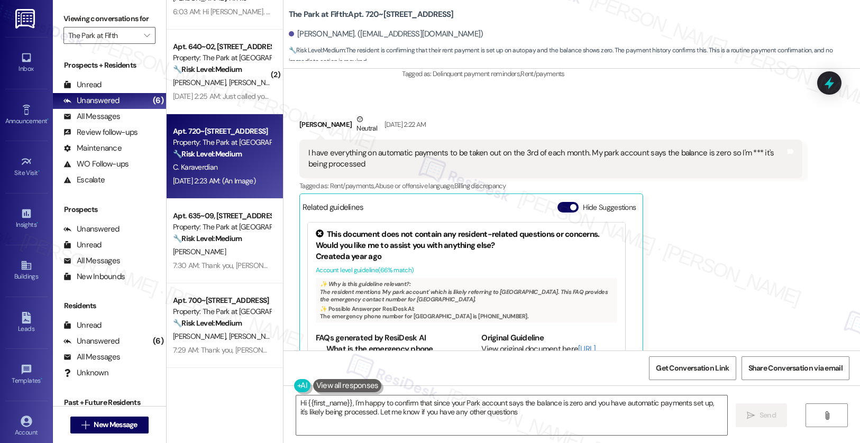
type textarea "Hi {{first_name}}, I'm happy to confirm that since your Park account says the b…"
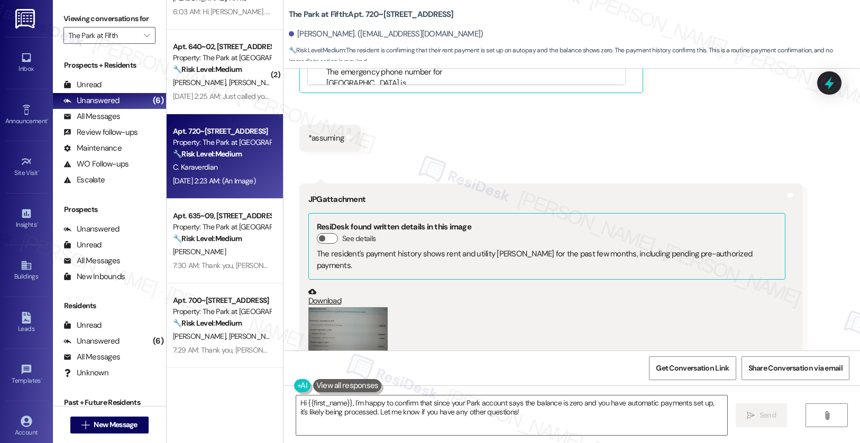
scroll to position [2888, 0]
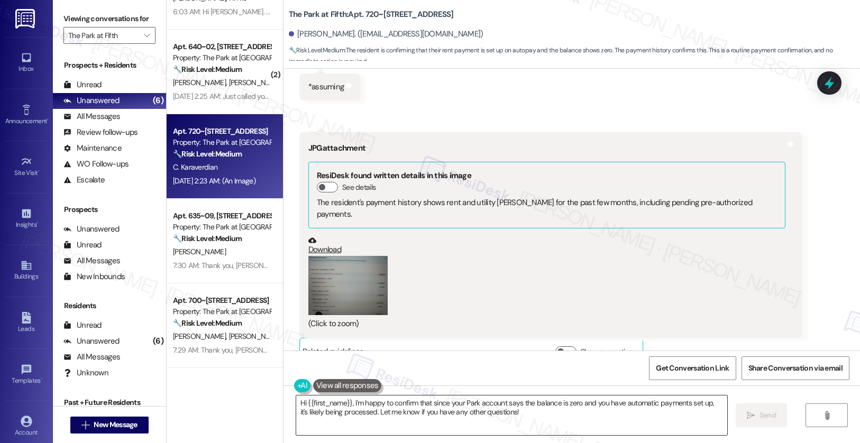
click at [349, 425] on textarea "Hi {{first_name}}, I'm happy to confirm that since your Park account says the b…" at bounding box center [512, 416] width 432 height 40
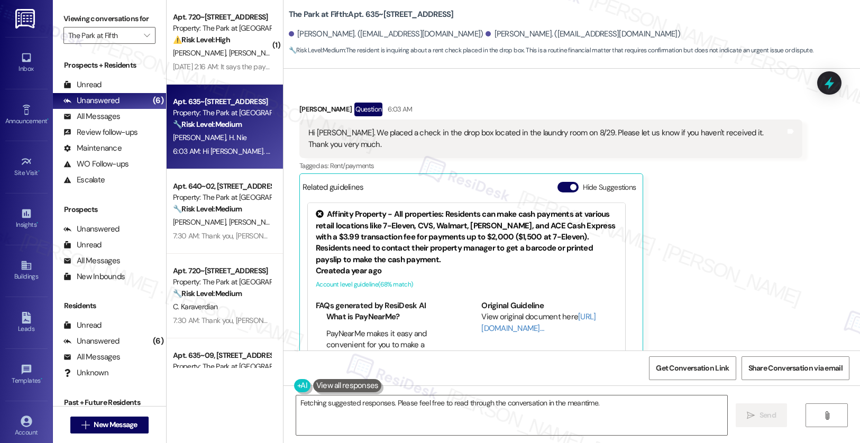
scroll to position [1120, 0]
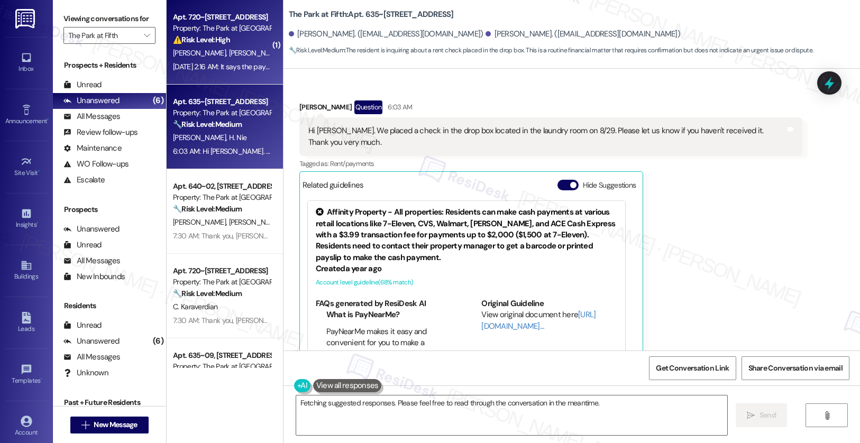
click at [228, 50] on span "[PERSON_NAME]" at bounding box center [254, 53] width 53 height 10
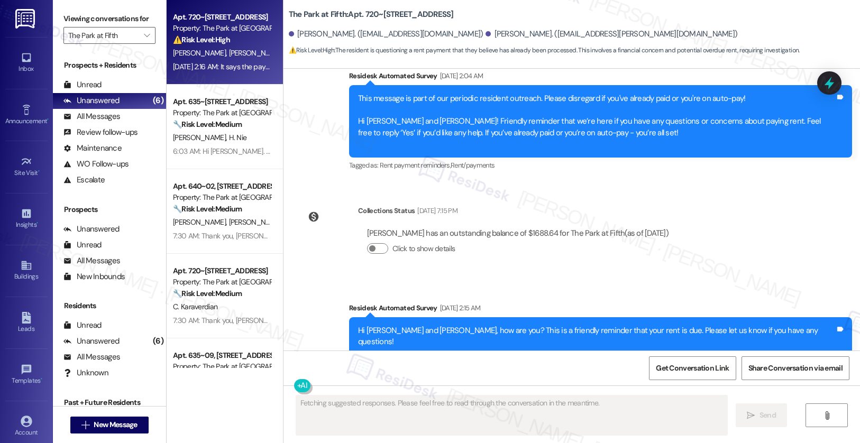
scroll to position [1600, 0]
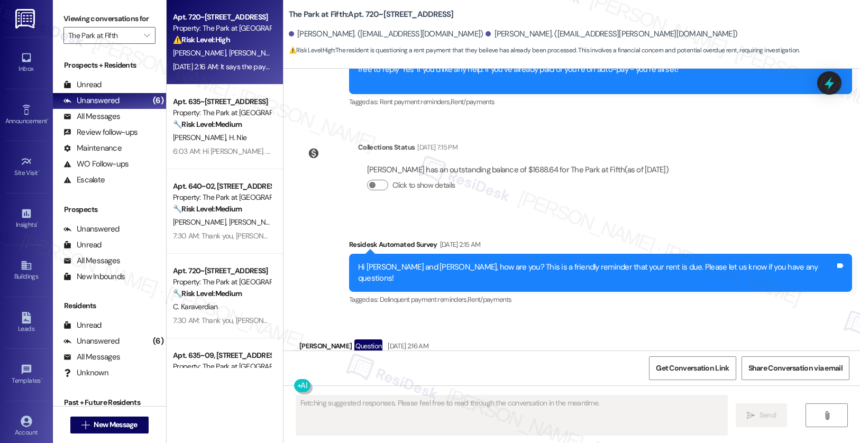
click at [352, 356] on div "It says the payment went through on my end as of this morning. Is that not the …" at bounding box center [454, 369] width 311 height 27
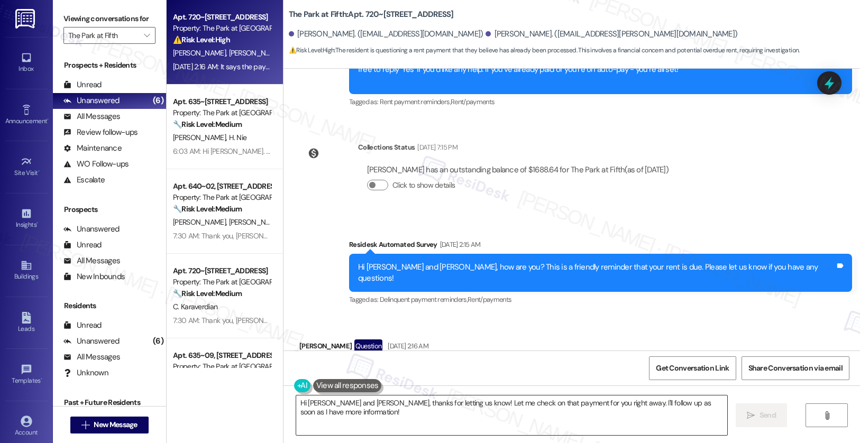
click at [338, 412] on textarea "Hi [PERSON_NAME] and [PERSON_NAME], thanks for letting us know! Let me check on…" at bounding box center [512, 416] width 432 height 40
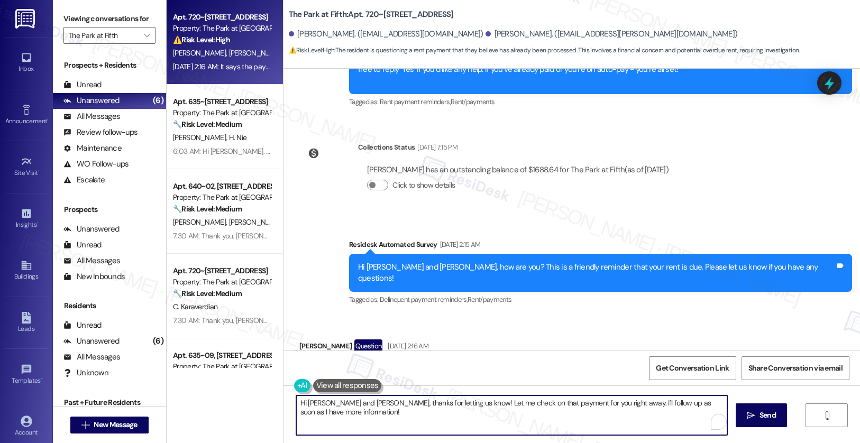
click at [338, 412] on textarea "Hi [PERSON_NAME] and [PERSON_NAME], thanks for letting us know! Let me check on…" at bounding box center [512, 416] width 432 height 40
paste textarea "Thank you, {{first_name}}, for your payment! If there's anything we can help yo…"
type textarea "Thank you, {{first_name}}, for your payment! If there's anything we can help yo…"
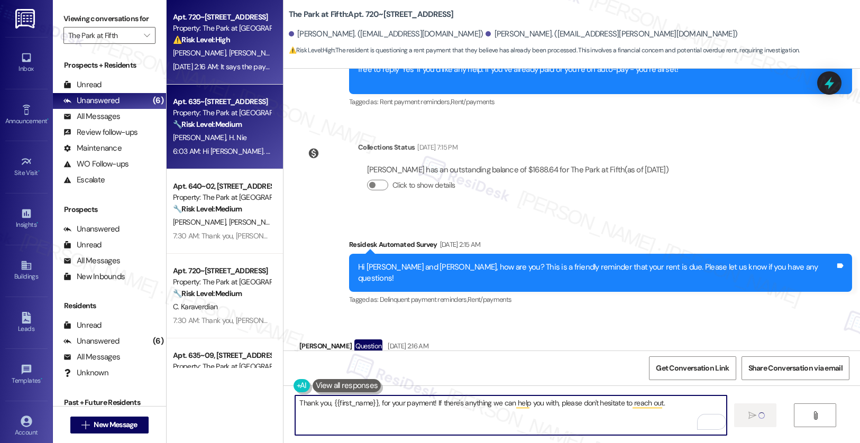
click at [214, 139] on div "[PERSON_NAME] [PERSON_NAME]" at bounding box center [222, 137] width 100 height 13
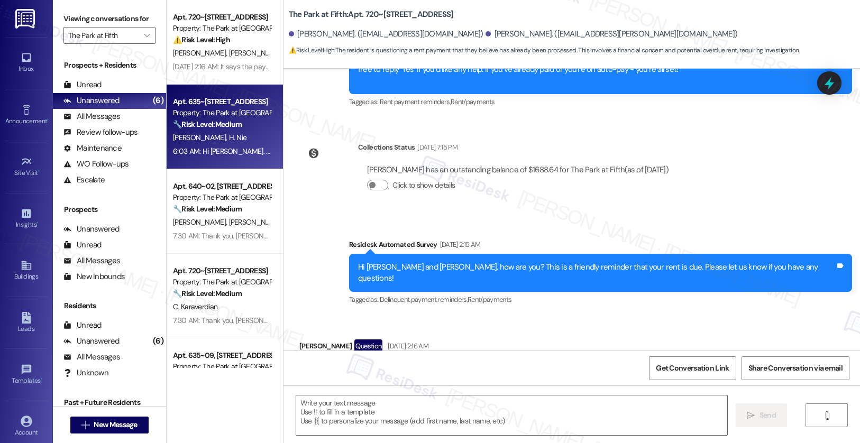
type textarea "Fetching suggested responses. Please feel free to read through the conversation…"
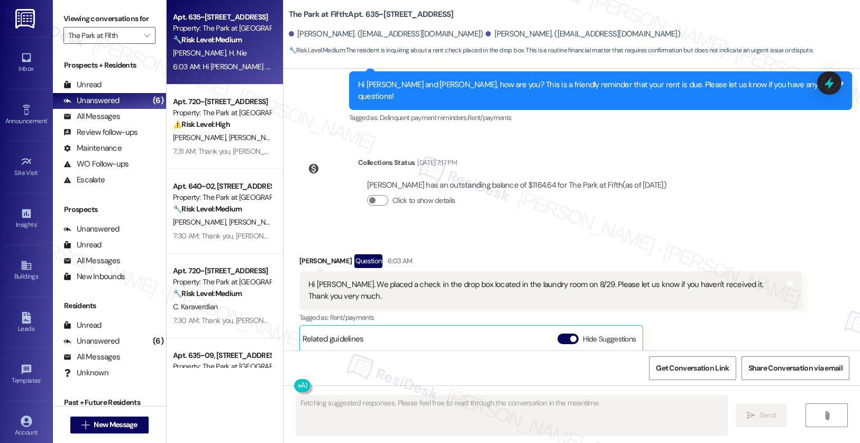
scroll to position [1119, 0]
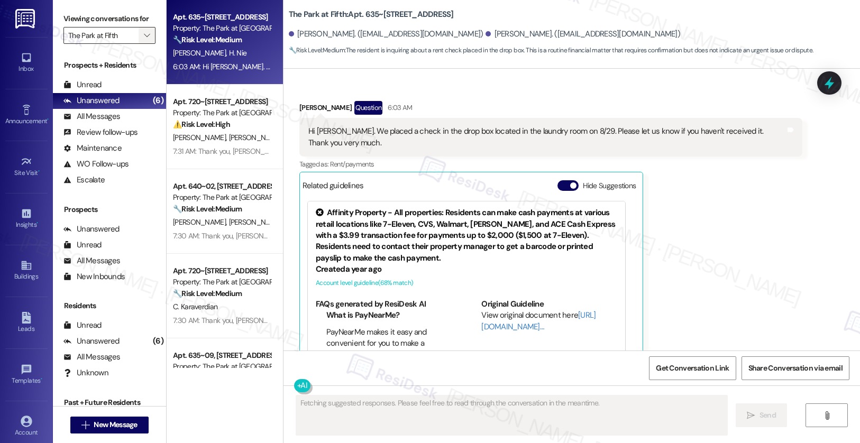
click at [144, 40] on icon "" at bounding box center [147, 35] width 6 height 8
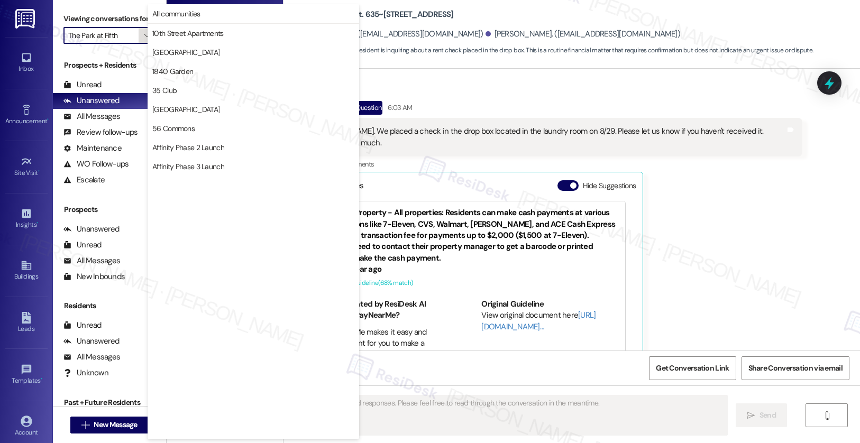
scroll to position [1837, 0]
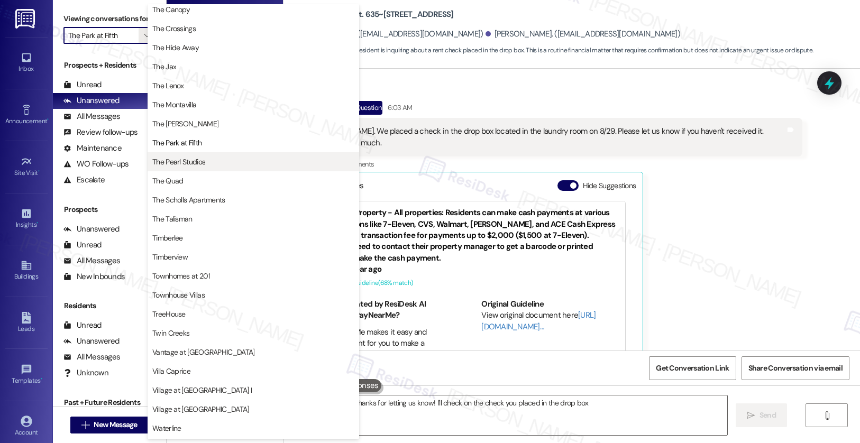
click at [184, 152] on button "The Park at Fifth" at bounding box center [254, 142] width 212 height 19
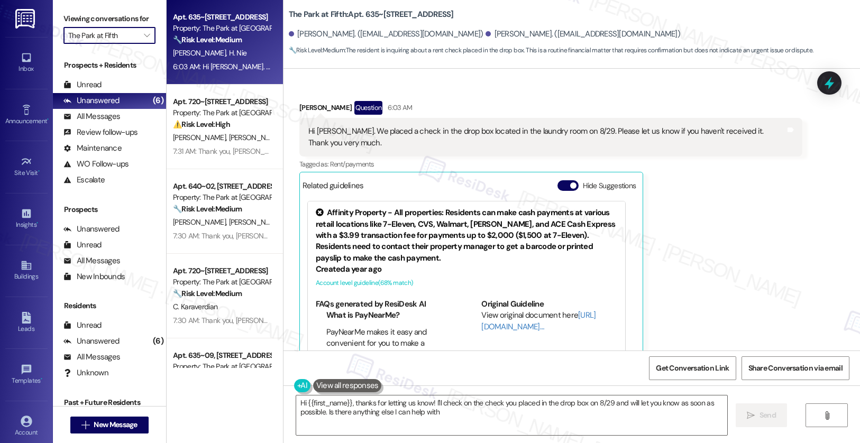
type textarea "Hi {{first_name}}, thanks for letting us know! I'll check on the check you plac…"
click at [144, 40] on icon "" at bounding box center [147, 35] width 6 height 8
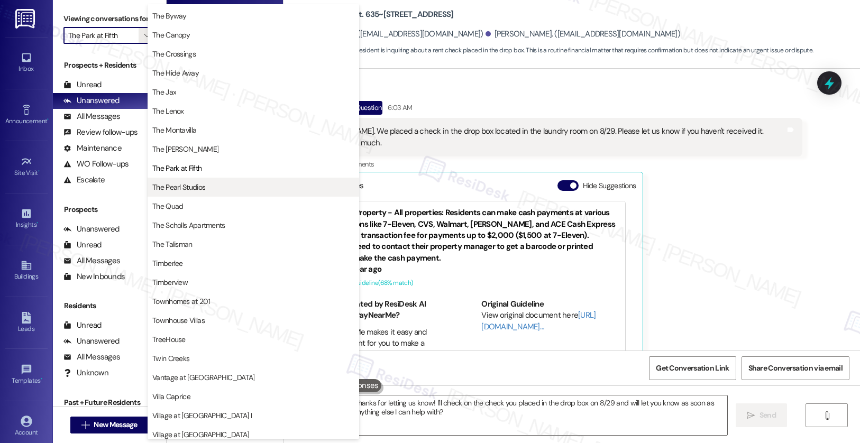
click at [186, 191] on span "The Pearl Studios" at bounding box center [178, 187] width 53 height 11
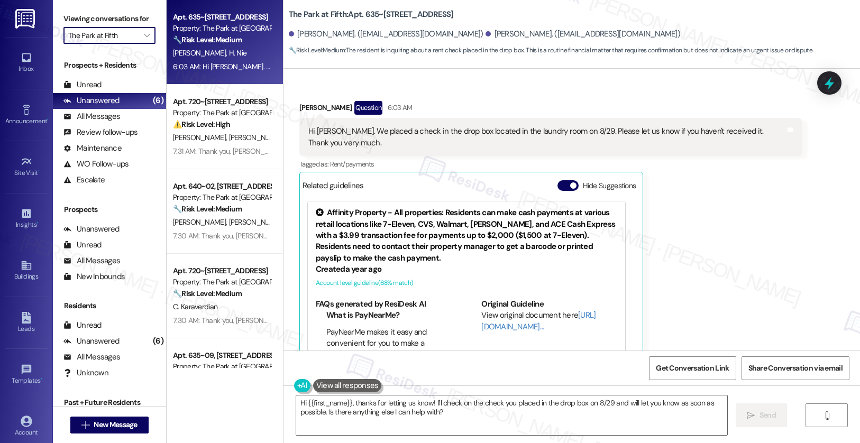
type input "The Pearl Studios"
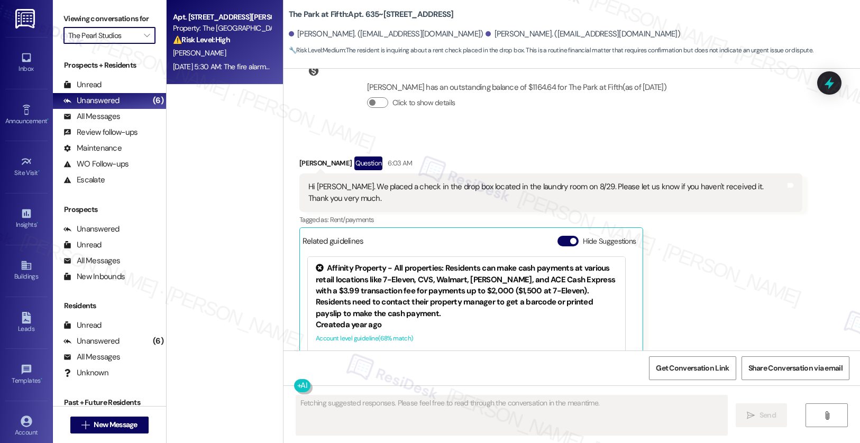
scroll to position [1119, 0]
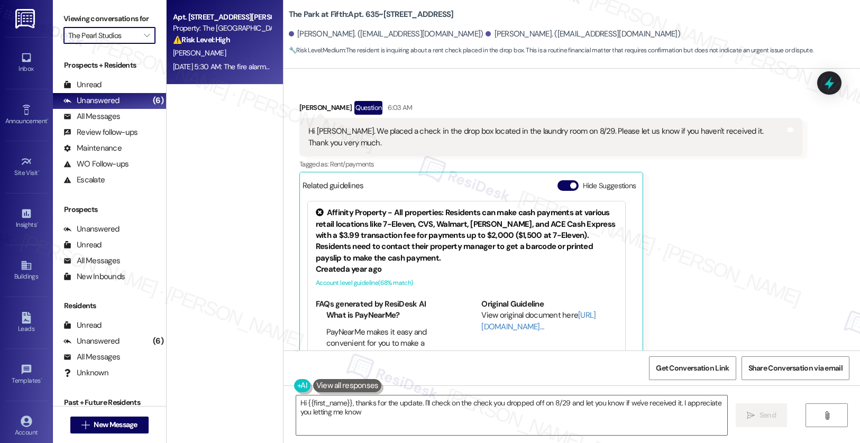
type textarea "Hi {{first_name}}, thanks for the update. I'll check on the check you dropped o…"
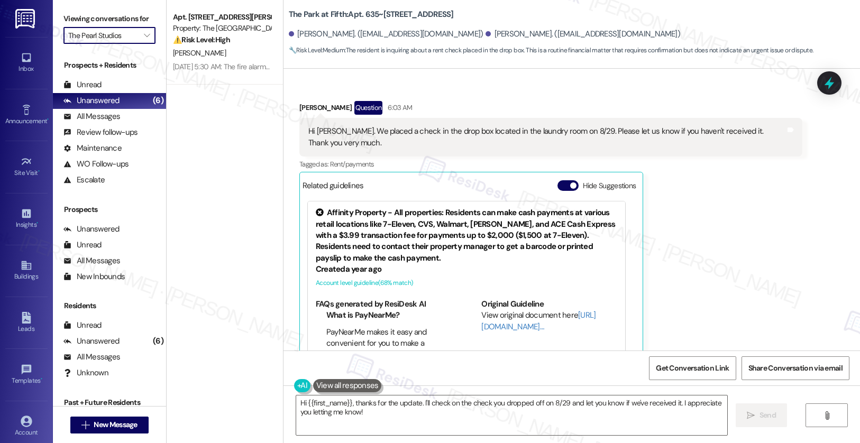
scroll to position [1120, 0]
click at [557, 180] on button "Hide Suggestions" at bounding box center [567, 185] width 21 height 11
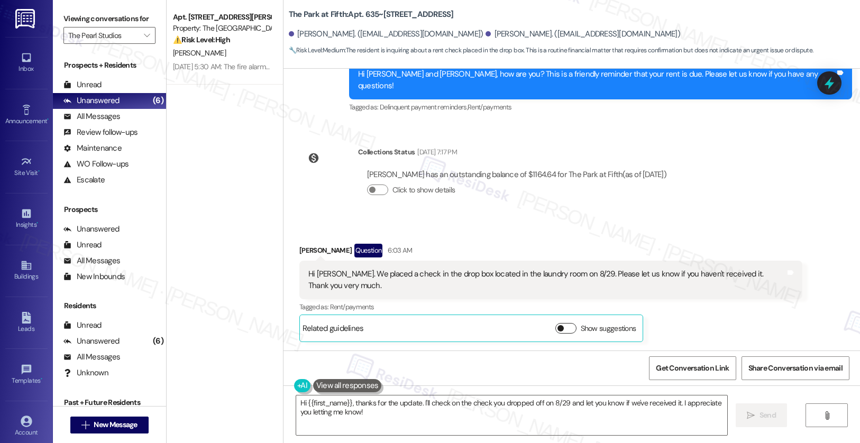
scroll to position [943, 0]
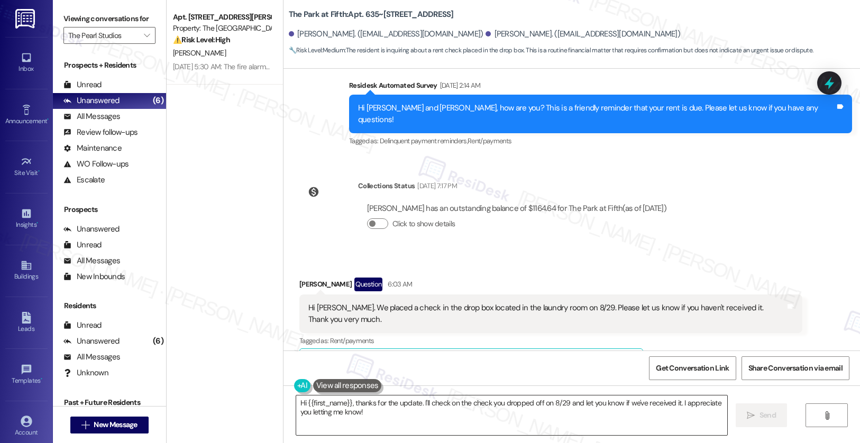
click at [371, 413] on textarea "Hi {{first_name}}, thanks for the update. I'll check on the check you dropped o…" at bounding box center [512, 416] width 432 height 40
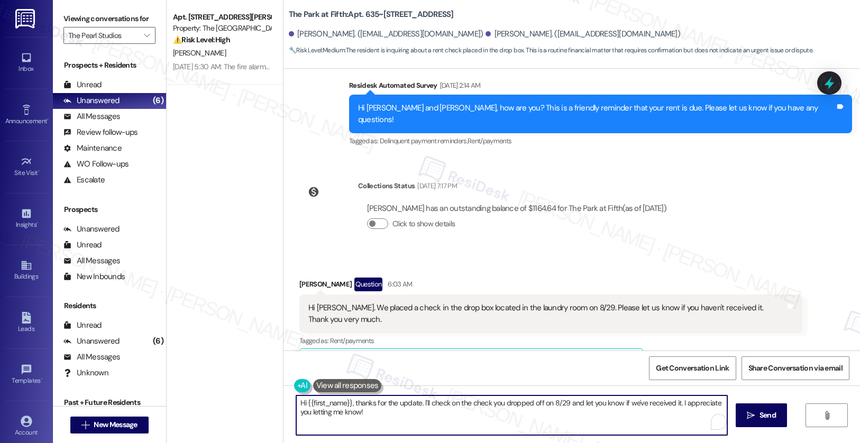
click at [371, 413] on textarea "Hi {{first_name}}, thanks for the update. I'll check on the check you dropped o…" at bounding box center [512, 416] width 432 height 40
click at [371, 413] on textarea "Hi {{first_name}}, thanks for the update. I'll check on the check you dropped o…" at bounding box center [510, 416] width 432 height 40
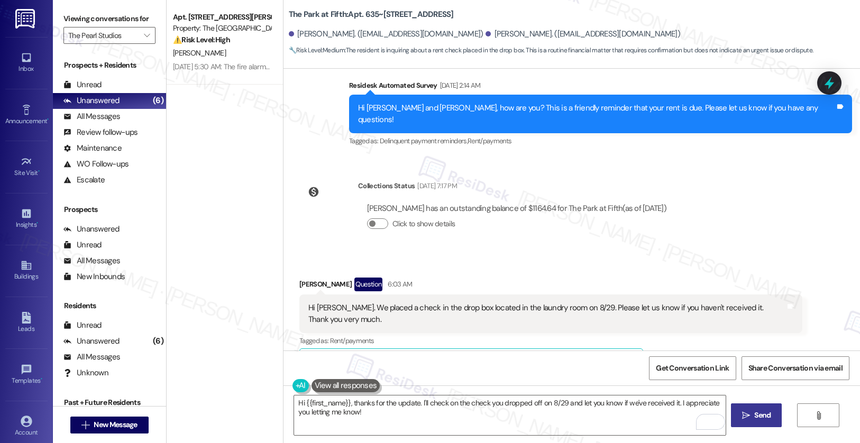
click at [752, 411] on span "Send" at bounding box center [762, 415] width 21 height 11
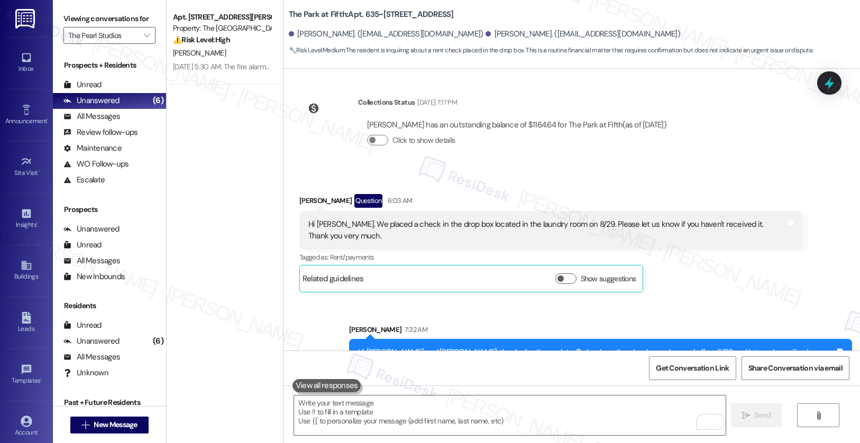
scroll to position [1027, 0]
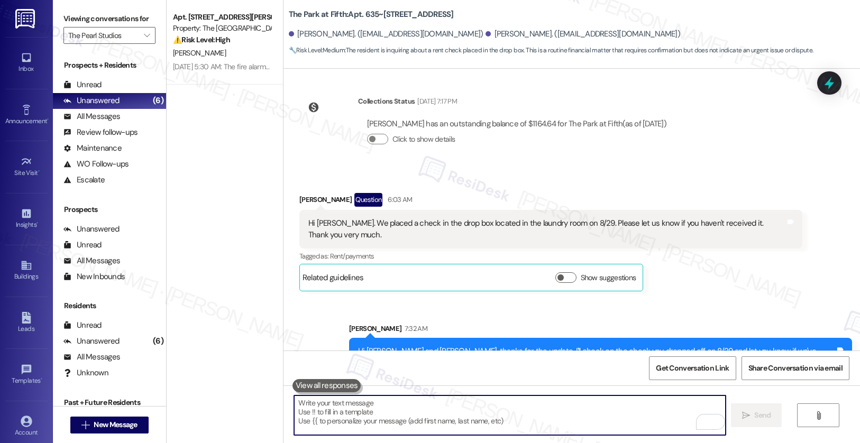
drag, startPoint x: 572, startPoint y: 408, endPoint x: 734, endPoint y: 400, distance: 161.5
click at [573, 408] on textarea "To enrich screen reader interactions, please activate Accessibility in Grammarl…" at bounding box center [510, 416] width 432 height 40
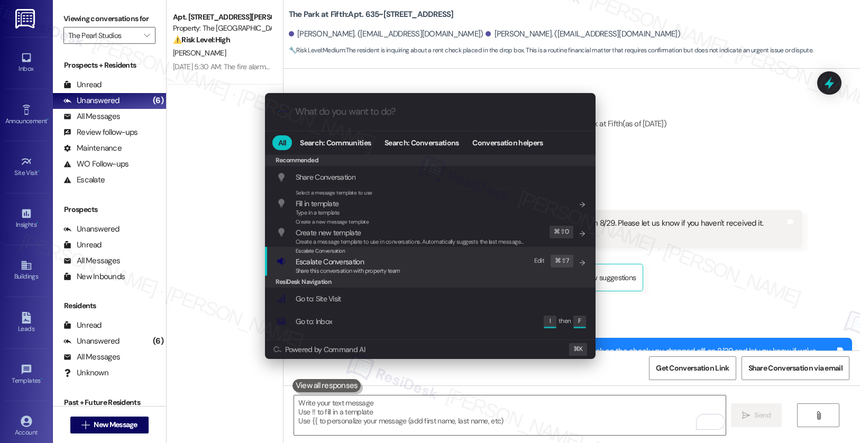
click at [436, 256] on div "Escalate Conversation Escalate Conversation Share this conversation with proper…" at bounding box center [431, 261] width 309 height 29
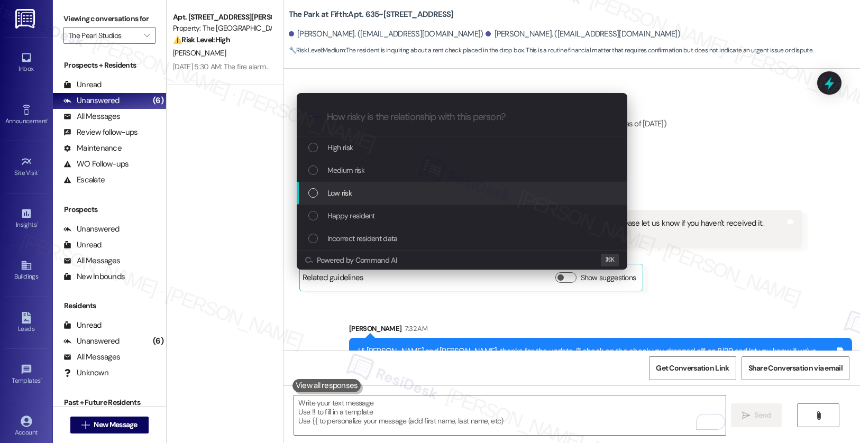
click at [432, 190] on div "Low risk" at bounding box center [462, 193] width 309 height 12
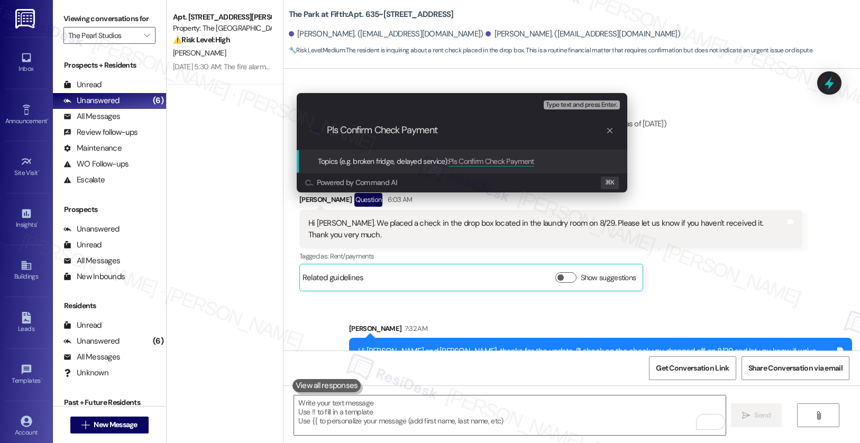
click at [401, 130] on input "Pls Confirm Check Payment" at bounding box center [466, 130] width 279 height 11
click at [371, 132] on input "Pls Confirm Check Payment" at bounding box center [466, 130] width 279 height 11
type input "Pls Confirm Drop Box Check Payment"
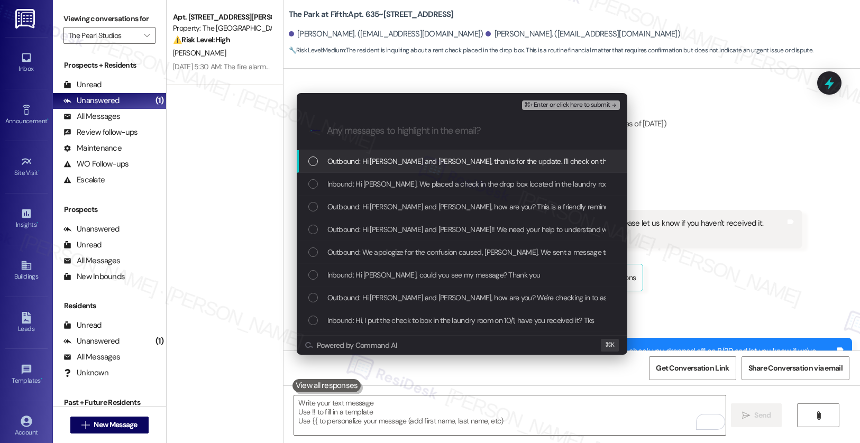
click at [364, 156] on span "Outbound: Hi [PERSON_NAME] and [PERSON_NAME], thanks for the update. I'll check…" at bounding box center [626, 162] width 598 height 12
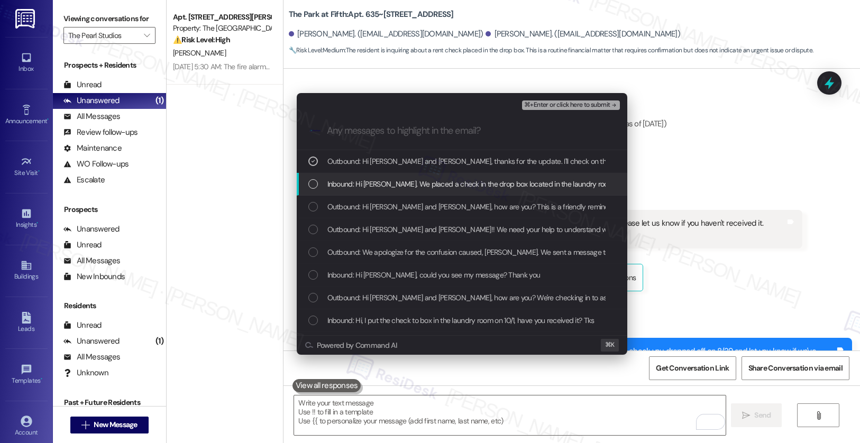
click at [361, 184] on span "Inbound: Hi [PERSON_NAME]. We placed a check in the drop box located in the lau…" at bounding box center [585, 184] width 517 height 12
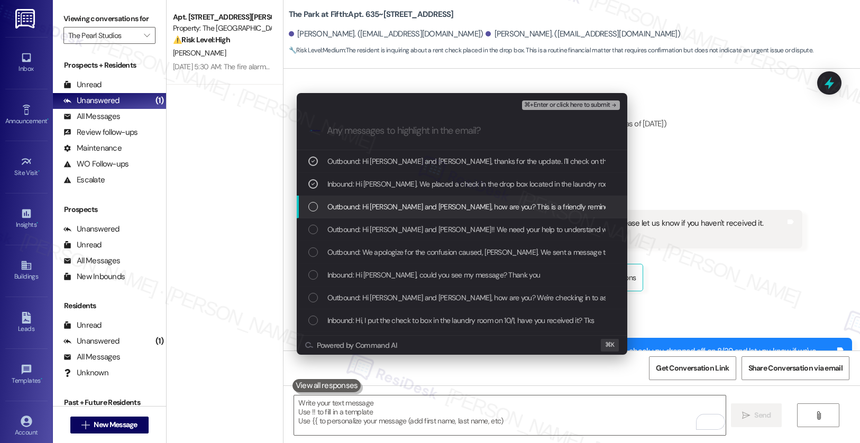
click at [432, 211] on span "Outbound: Hi [PERSON_NAME] and [PERSON_NAME], how are you? This is a friendly r…" at bounding box center [573, 207] width 492 height 12
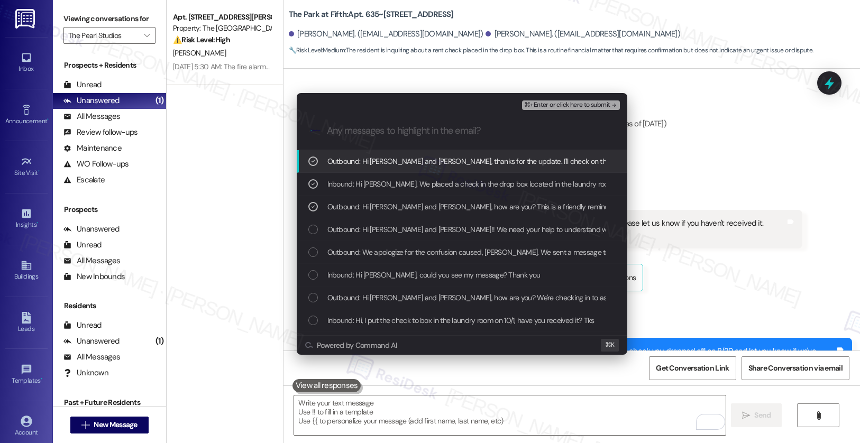
click at [530, 102] on span "⌘+Enter or click here to submit" at bounding box center [567, 105] width 86 height 7
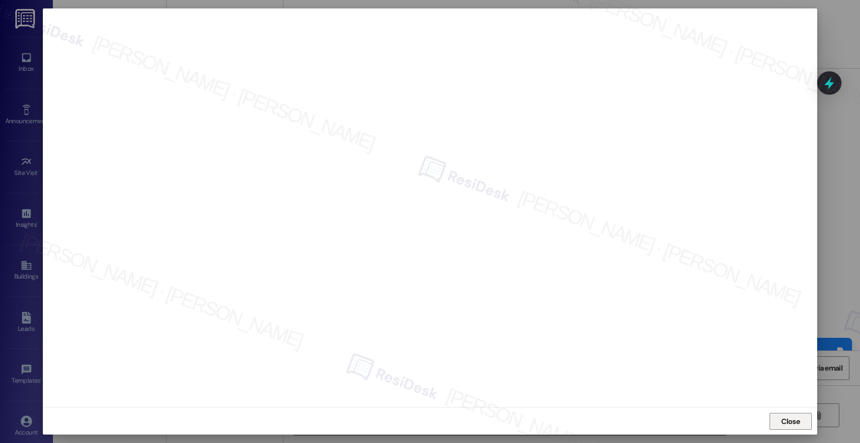
click at [782, 422] on span "Close" at bounding box center [790, 421] width 19 height 11
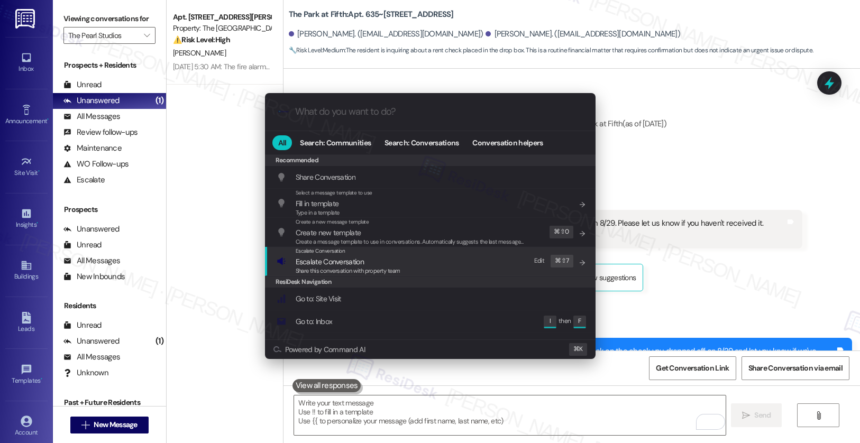
click at [350, 267] on span "Share this conversation with property team" at bounding box center [348, 270] width 105 height 7
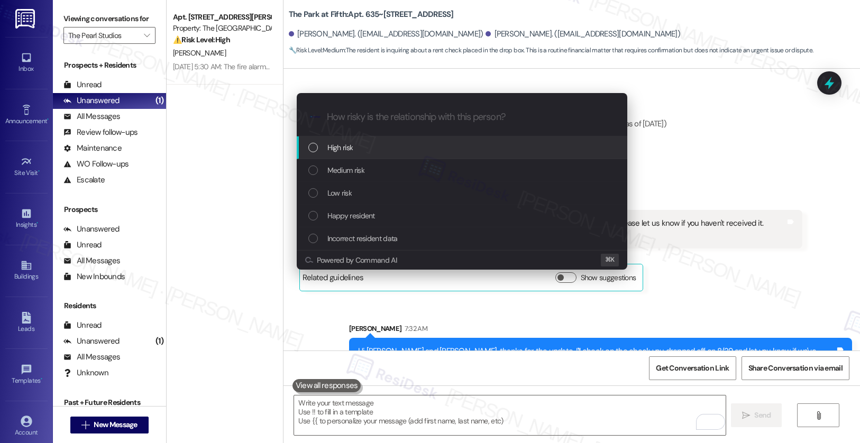
click at [354, 144] on div "High risk" at bounding box center [462, 148] width 309 height 12
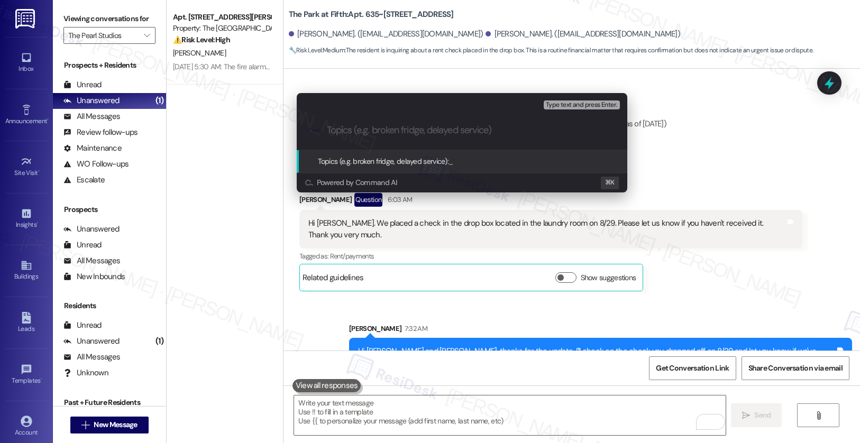
paste input "Pls Confirm Drop Box Check Payment"
type input "Pls Confirm Drop Box Check Payment"
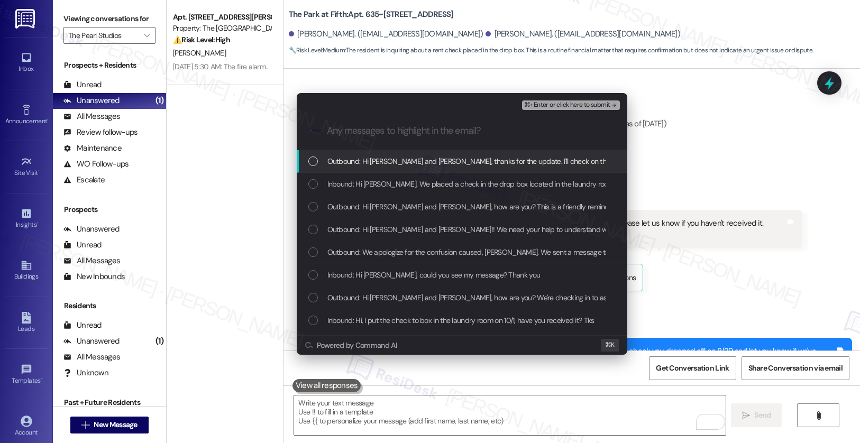
click at [470, 164] on span "Outbound: Hi [PERSON_NAME] and [PERSON_NAME], thanks for the update. I'll check…" at bounding box center [626, 162] width 598 height 12
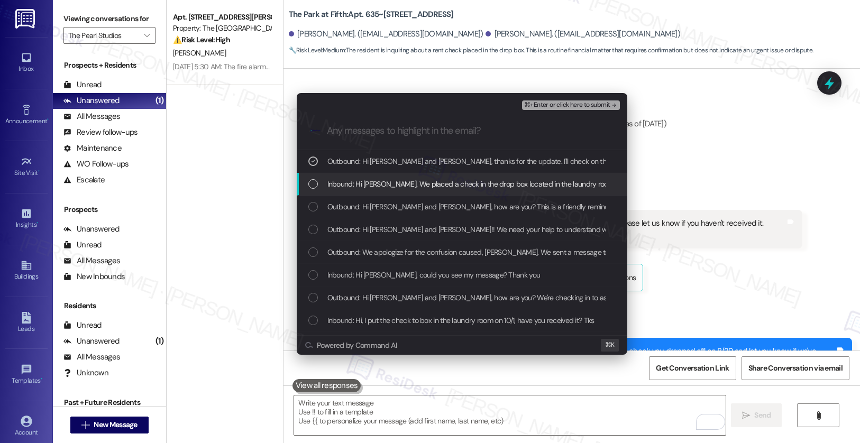
click at [462, 185] on span "Inbound: Hi [PERSON_NAME]. We placed a check in the drop box located in the lau…" at bounding box center [585, 184] width 517 height 12
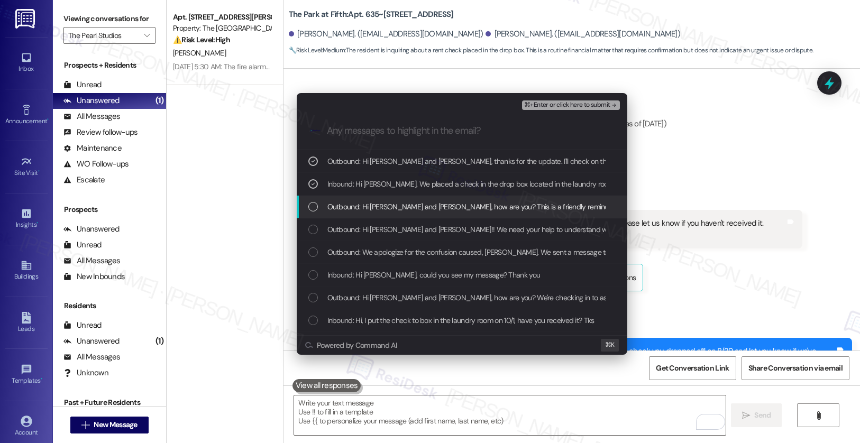
click at [453, 209] on span "Outbound: Hi [PERSON_NAME] and [PERSON_NAME], how are you? This is a friendly r…" at bounding box center [573, 207] width 492 height 12
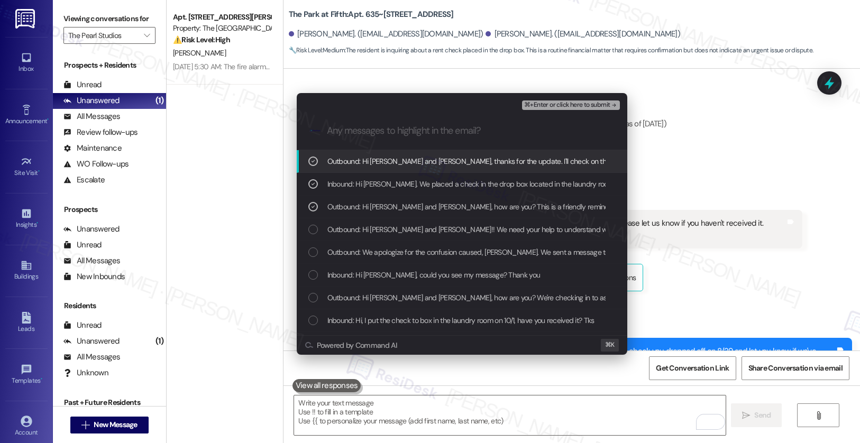
click at [553, 108] on span "⌘+Enter or click here to submit" at bounding box center [567, 105] width 86 height 7
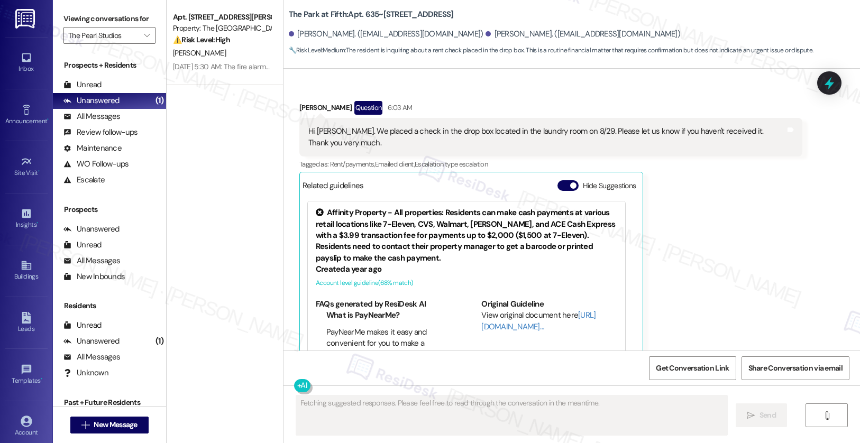
scroll to position [1220, 0]
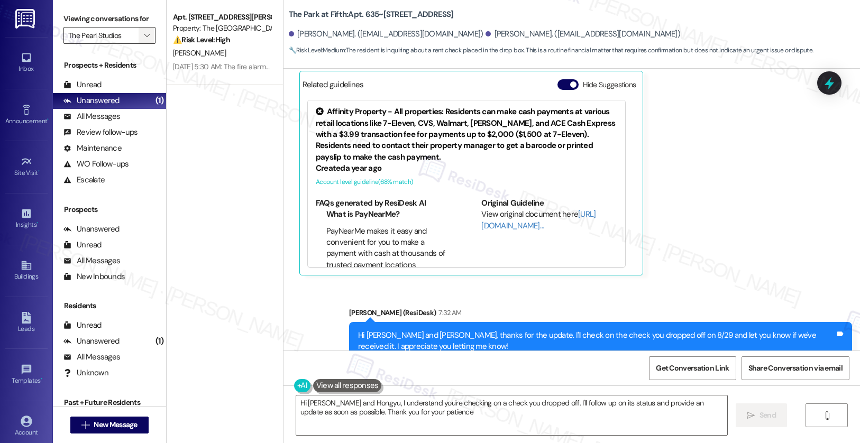
type textarea "Hi [PERSON_NAME] and Hongyu, I understand you're checking on a check you droppe…"
click at [144, 40] on icon "" at bounding box center [147, 35] width 6 height 8
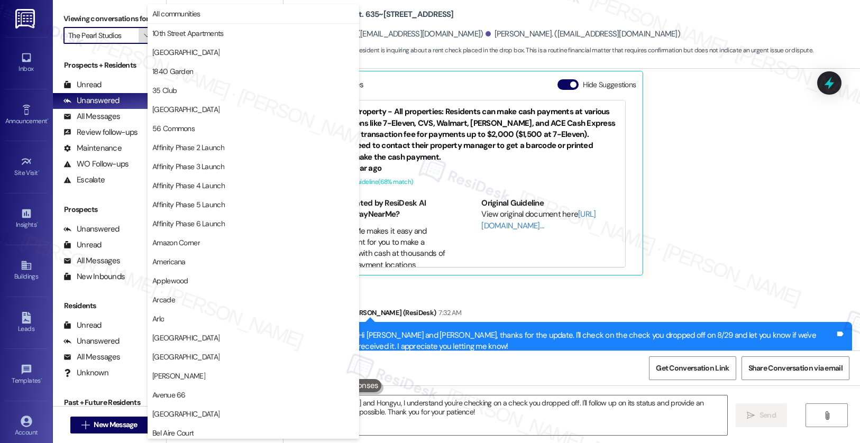
scroll to position [1837, 0]
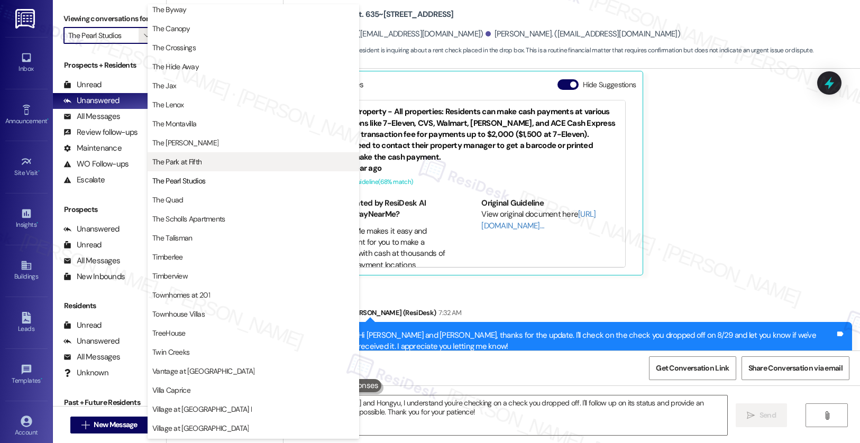
click at [202, 167] on button "The Park at Fifth" at bounding box center [254, 161] width 212 height 19
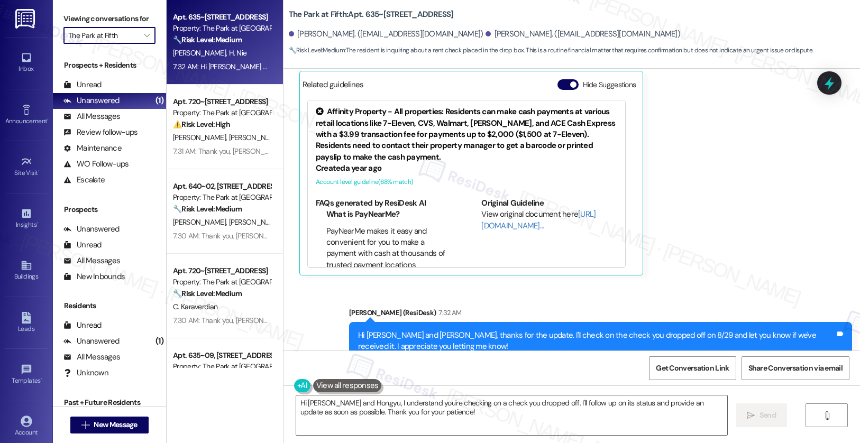
click at [228, 56] on div "[PERSON_NAME] [PERSON_NAME]" at bounding box center [222, 53] width 100 height 13
click at [142, 44] on span "" at bounding box center [147, 35] width 10 height 17
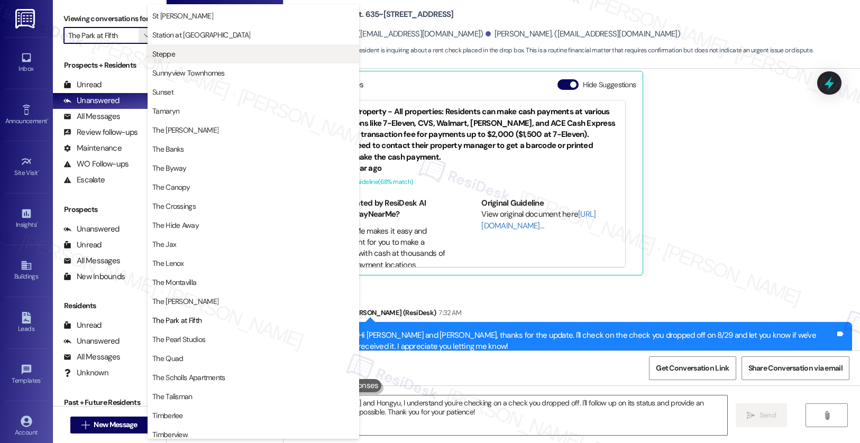
scroll to position [1685, 0]
click at [200, 53] on span "Steppe" at bounding box center [253, 55] width 202 height 11
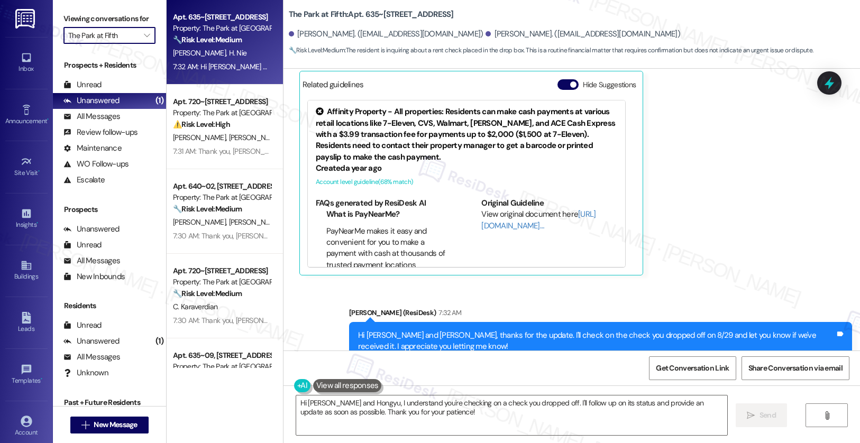
type input "Steppe"
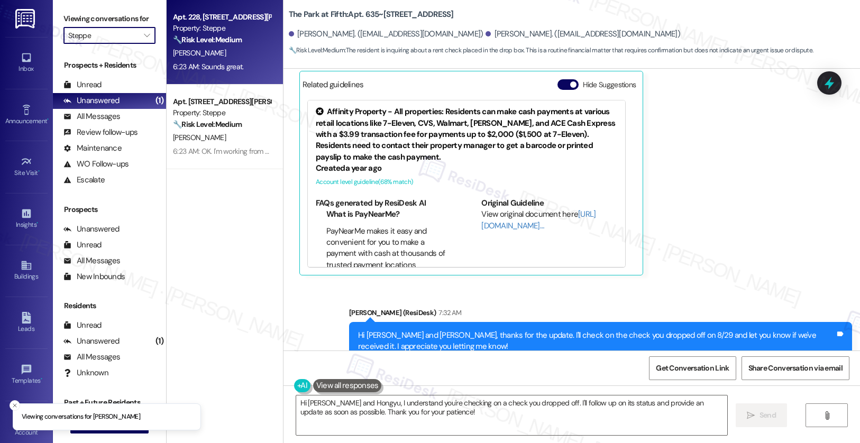
click at [233, 62] on div "6:23 AM: Sounds great. 6:23 AM: Sounds great." at bounding box center [208, 67] width 71 height 10
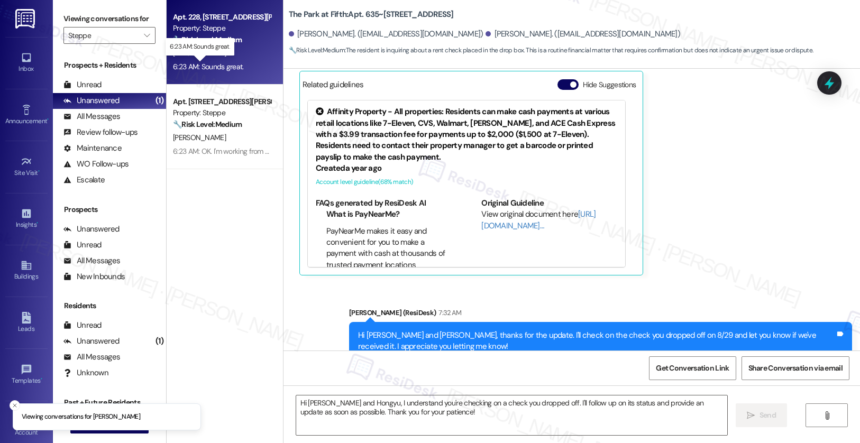
type textarea "Fetching suggested responses. Please feel free to read through the conversation…"
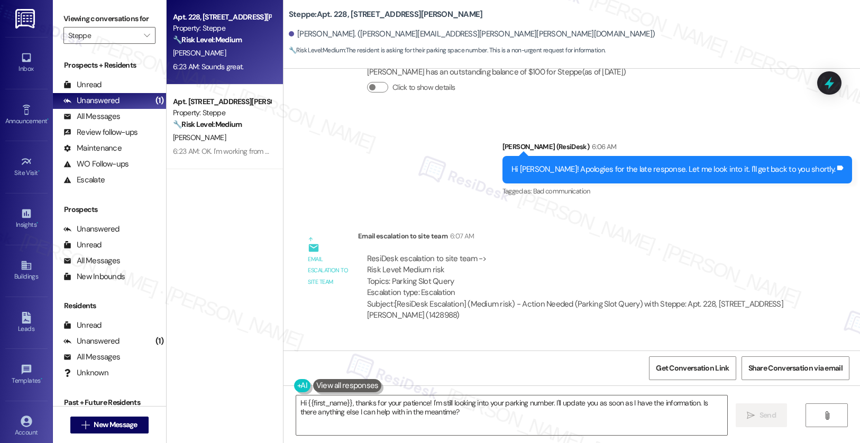
scroll to position [2923, 0]
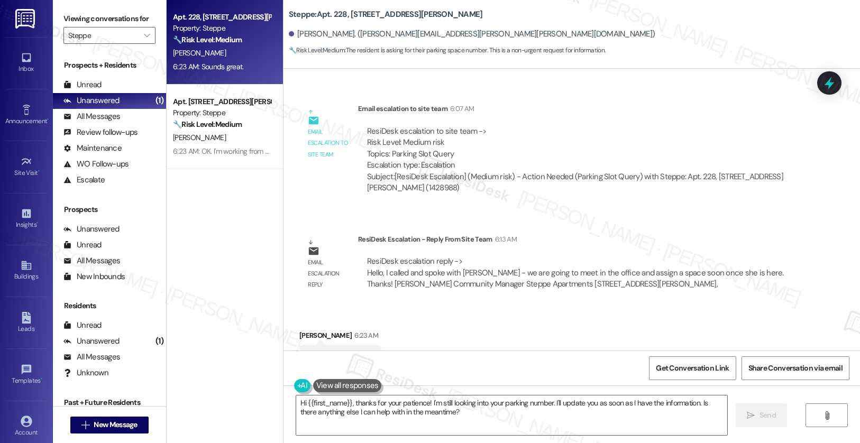
click at [410, 394] on div "Hi {{first_name}}, thanks for your patience! I'm still looking into your parkin…" at bounding box center [572, 425] width 577 height 79
click at [409, 408] on textarea "Hi {{first_name}}, thanks for your patience! I'm still looking into your parkin…" at bounding box center [512, 416] width 432 height 40
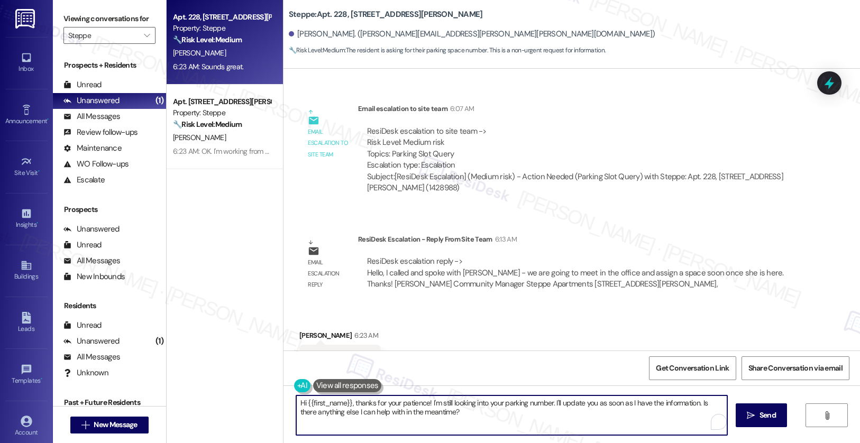
click at [409, 408] on textarea "Hi {{first_name}}, thanks for your patience! I'm still looking into your parkin…" at bounding box center [512, 416] width 432 height 40
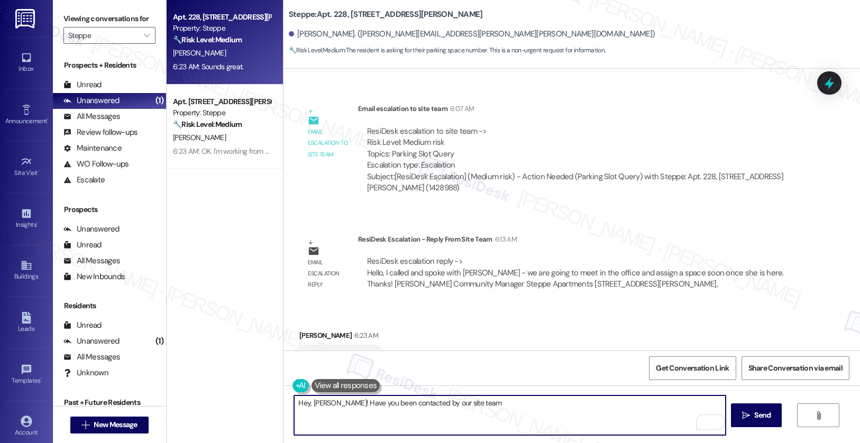
click at [419, 404] on textarea "Hey, [PERSON_NAME]! Have you been contacted by our site team" at bounding box center [510, 416] width 432 height 40
type textarea "Hey, [PERSON_NAME]! Have you been contacted by one of our property managers ons…"
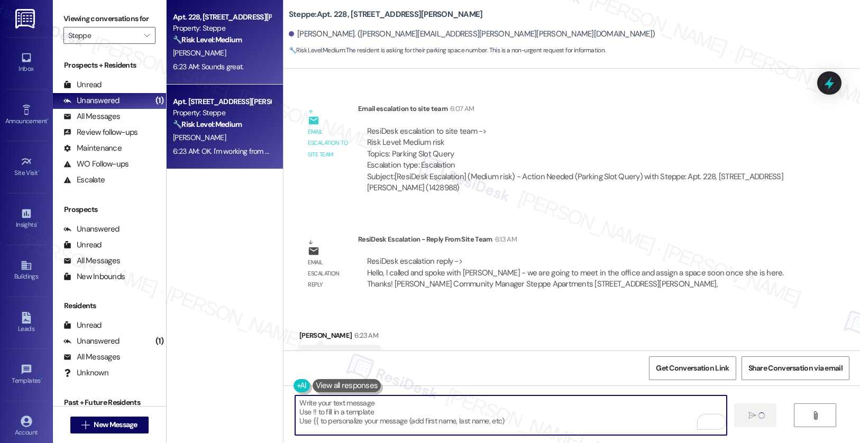
scroll to position [2923, 0]
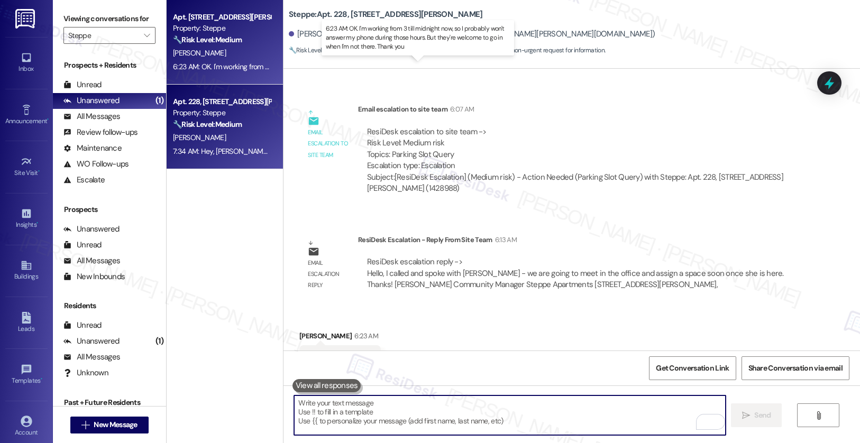
click at [215, 63] on div "6:23 AM: OK. I'm working from 3 till midnight now, so I probably won't answer m…" at bounding box center [426, 67] width 506 height 10
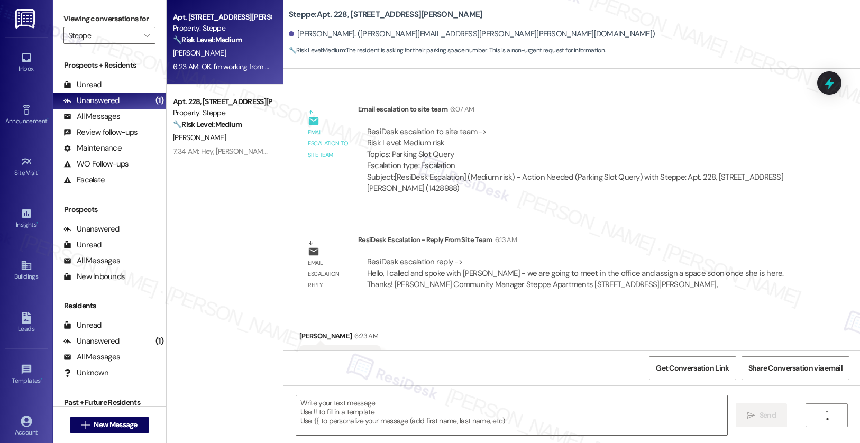
type textarea "Fetching suggested responses. Please feel free to read through the conversation…"
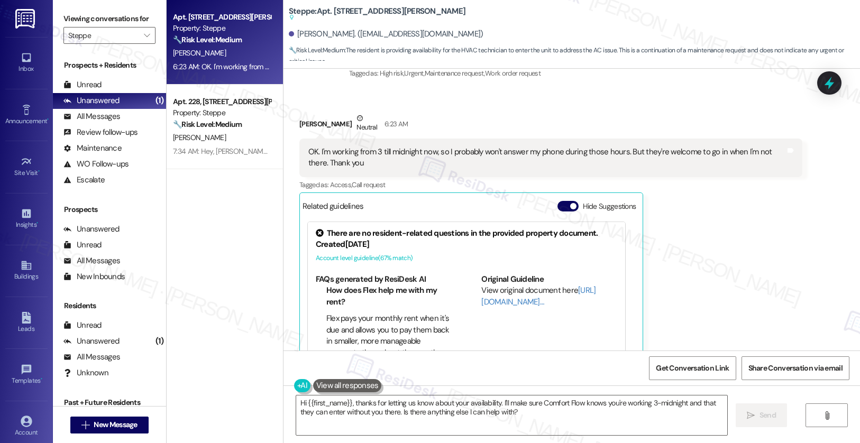
scroll to position [3106, 0]
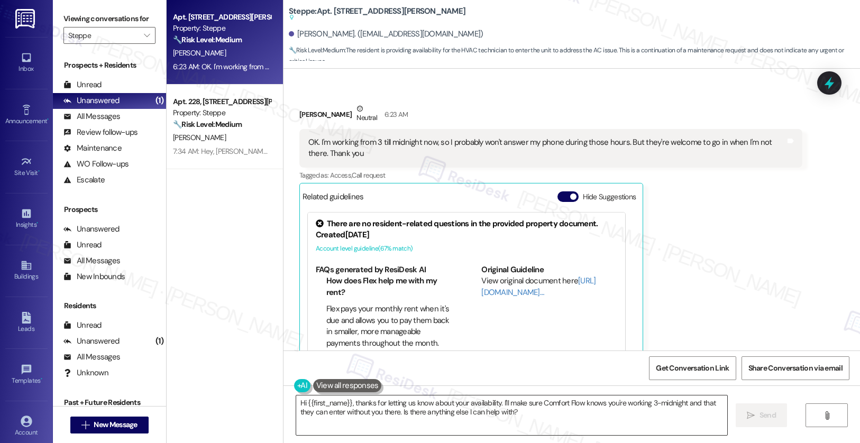
click at [592, 424] on textarea "Hi {{first_name}}, thanks for letting us know about your availability. I'll mak…" at bounding box center [512, 416] width 432 height 40
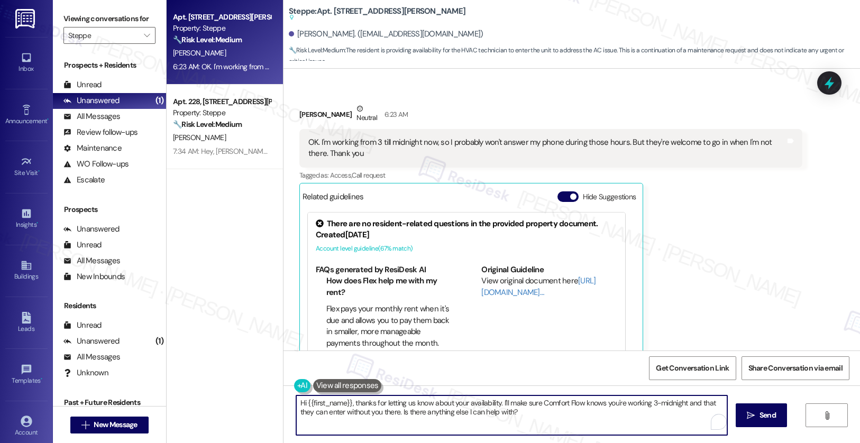
click at [592, 424] on textarea "Hi {{first_name}}, thanks for letting us know about your availability. I'll mak…" at bounding box center [512, 416] width 432 height 40
click at [592, 424] on textarea "Hi {{first_name}}, thanks for letting us know about your availability. I'll mak…" at bounding box center [510, 416] width 432 height 40
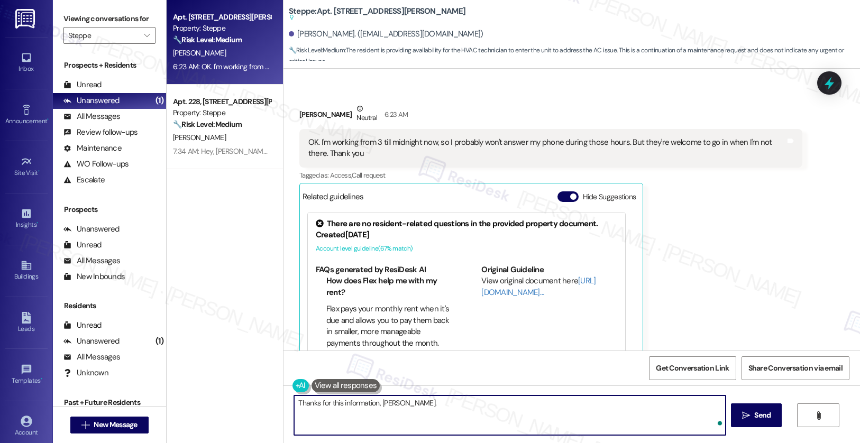
type textarea "Thanks for this information, [PERSON_NAME]."
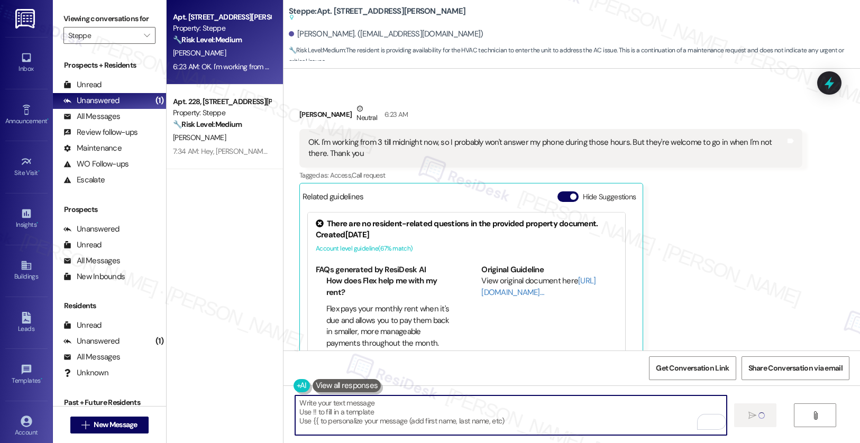
scroll to position [3079, 0]
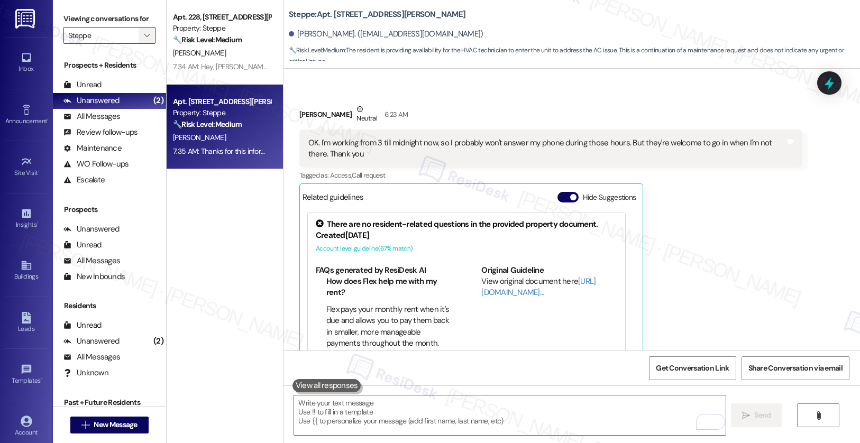
click at [144, 40] on icon "" at bounding box center [147, 35] width 6 height 8
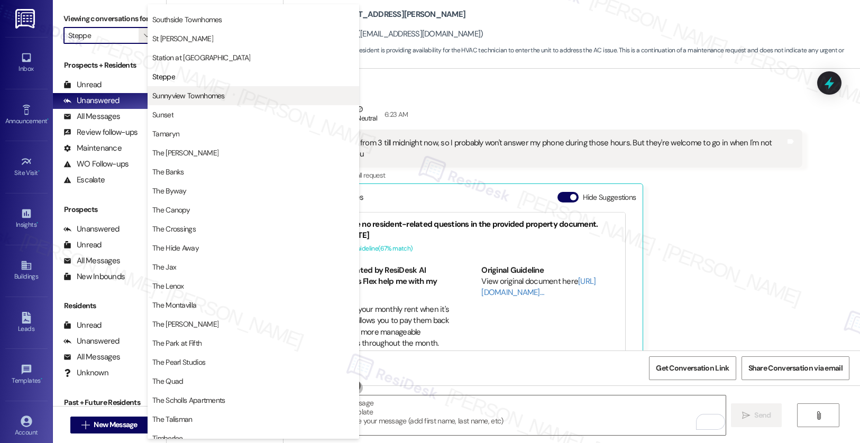
scroll to position [1682, 0]
click at [176, 88] on button "Sunnyview Townhomes" at bounding box center [254, 95] width 212 height 19
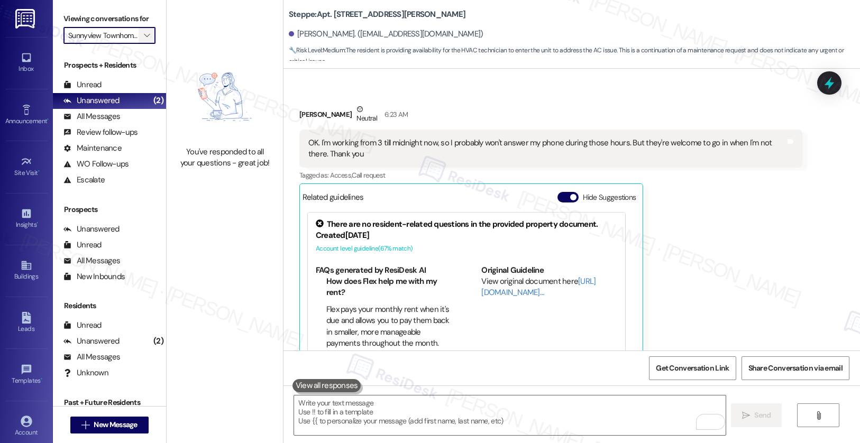
click at [145, 44] on button "" at bounding box center [147, 35] width 17 height 17
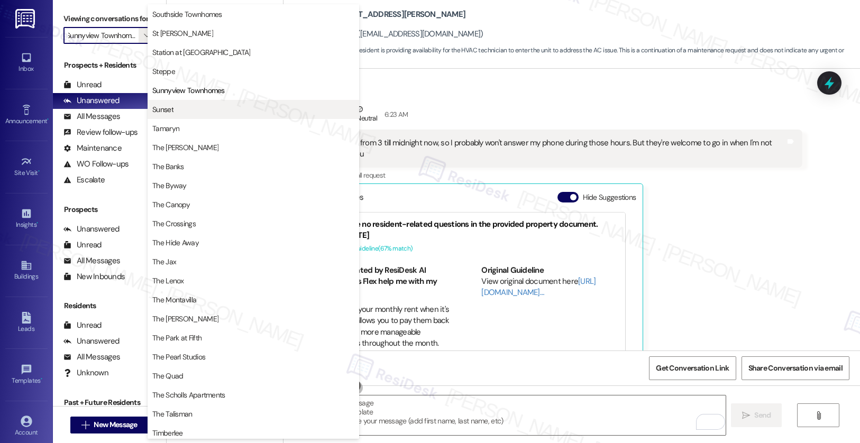
scroll to position [1679, 0]
click at [167, 111] on span "Sunset" at bounding box center [162, 109] width 21 height 11
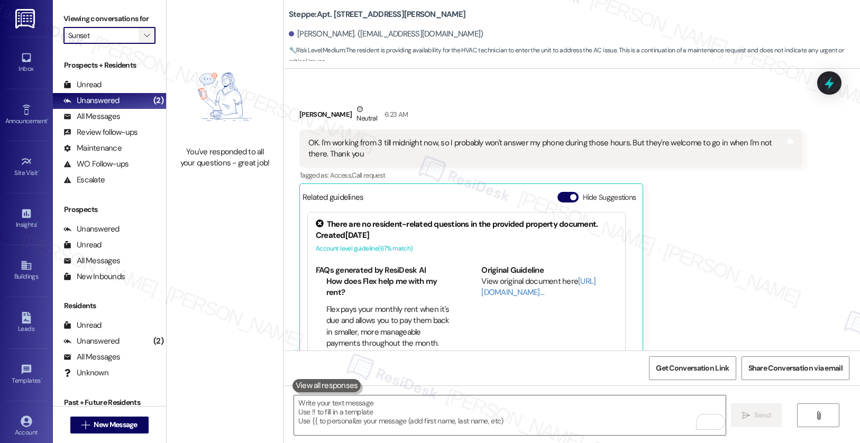
click at [142, 44] on span "" at bounding box center [147, 35] width 10 height 17
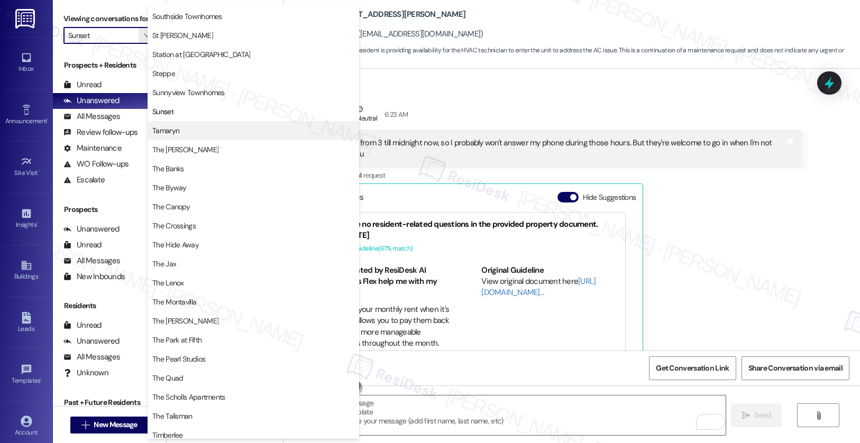
scroll to position [1666, 0]
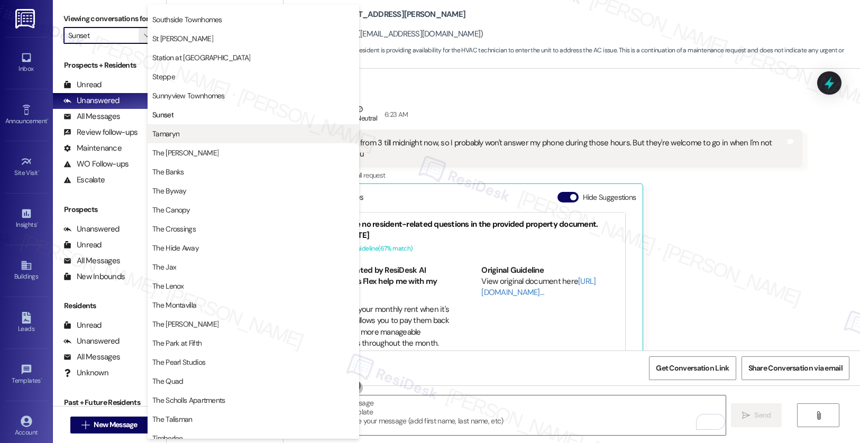
click at [178, 135] on span "Tamaryn" at bounding box center [165, 134] width 27 height 11
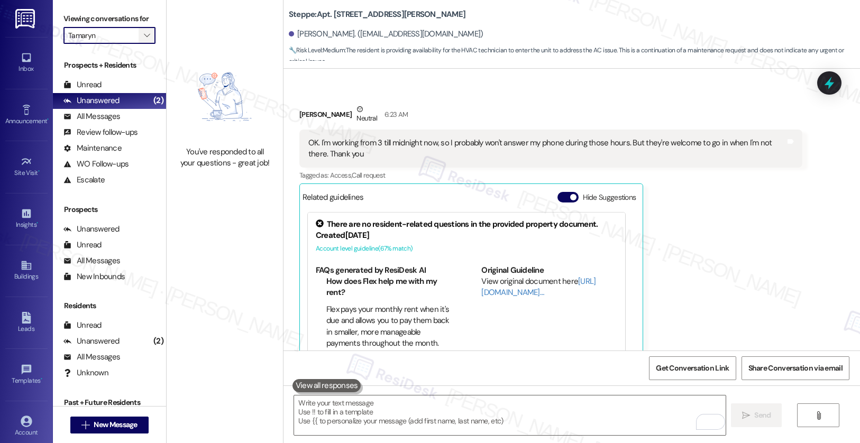
click at [144, 40] on icon "" at bounding box center [147, 35] width 6 height 8
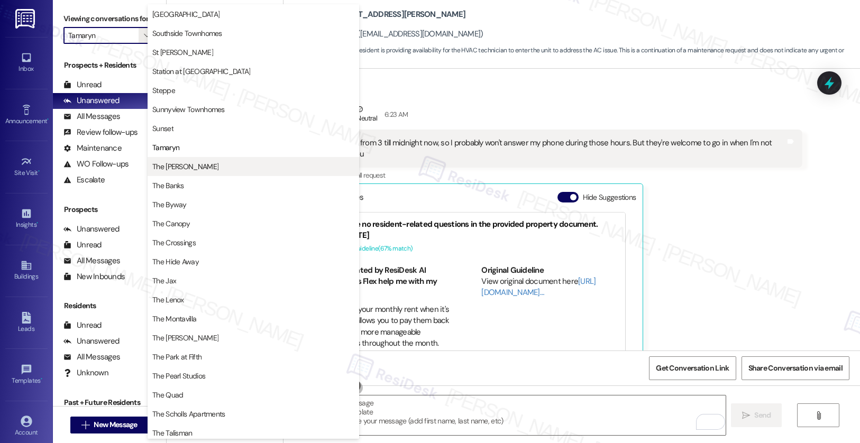
scroll to position [1681, 0]
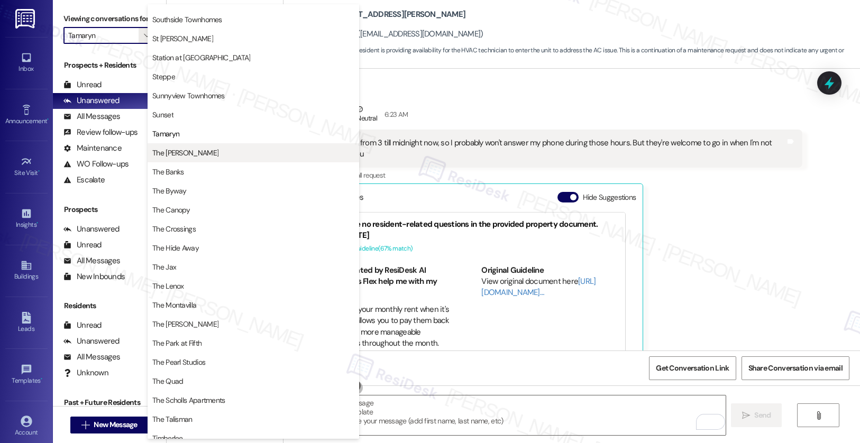
click at [185, 148] on span "The [PERSON_NAME]" at bounding box center [185, 153] width 66 height 11
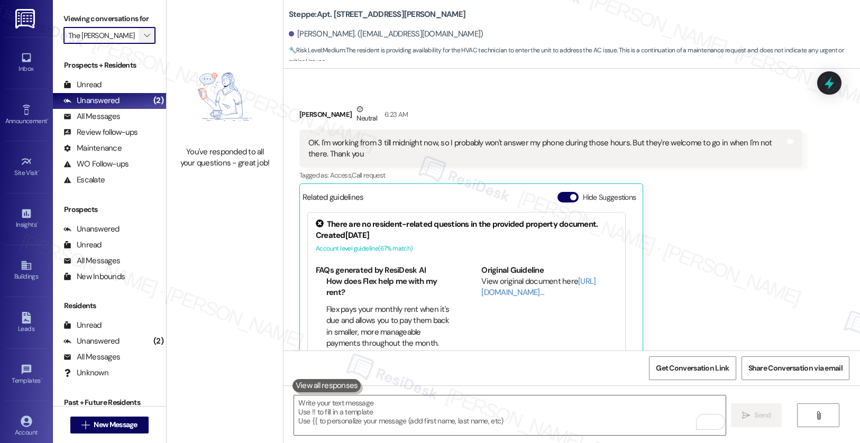
click at [144, 40] on icon "" at bounding box center [147, 35] width 6 height 8
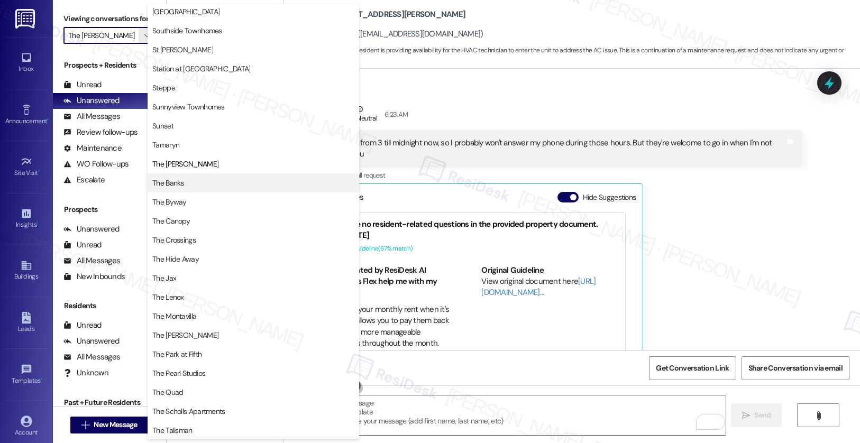
scroll to position [1677, 0]
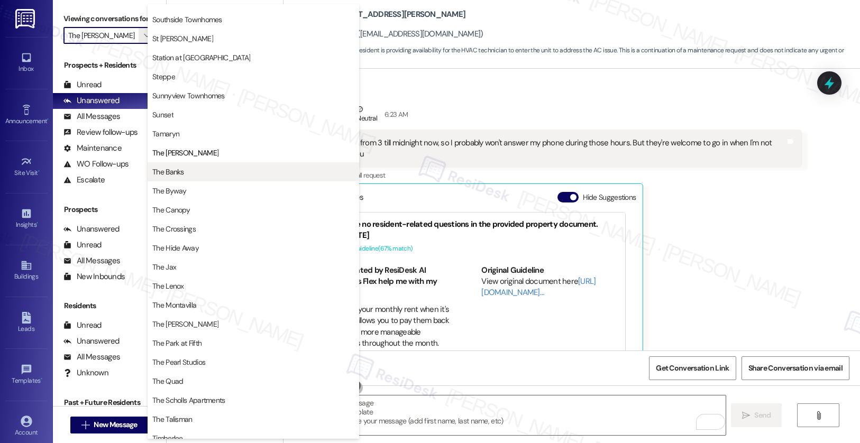
click at [174, 172] on span "The Banks" at bounding box center [168, 172] width 32 height 11
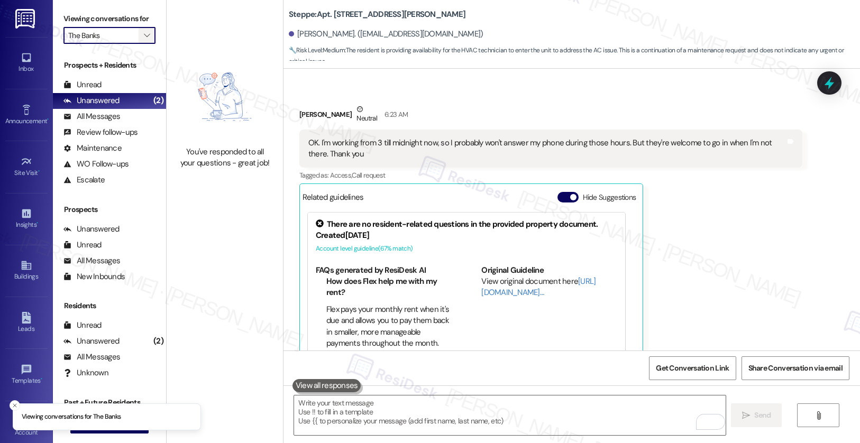
click at [144, 40] on icon "" at bounding box center [147, 35] width 6 height 8
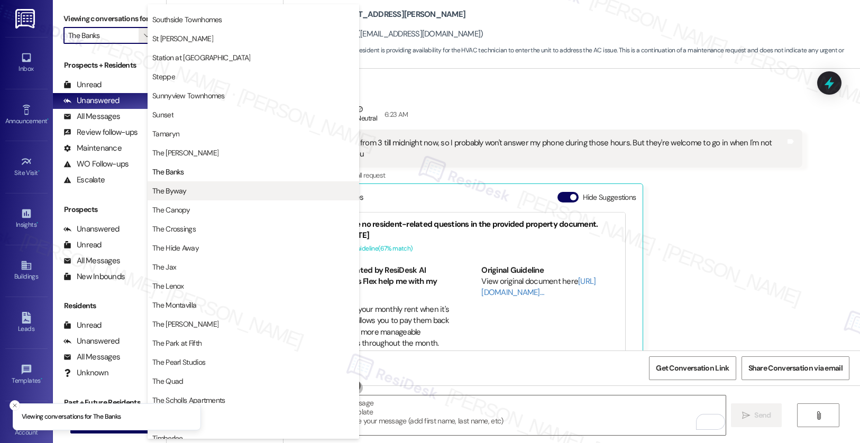
scroll to position [1679, 0]
click at [184, 186] on span "The Byway" at bounding box center [169, 191] width 34 height 11
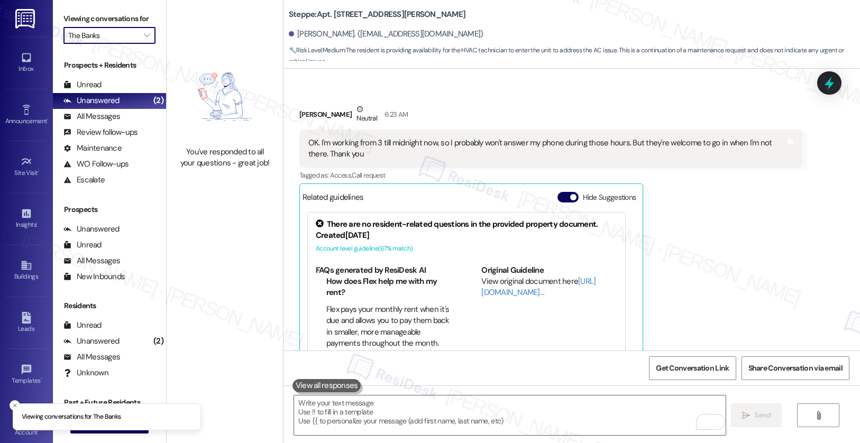
type input "The Byway"
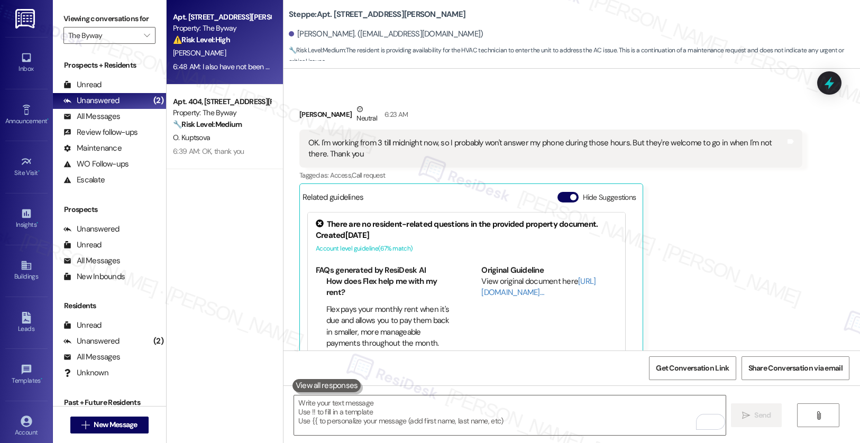
click at [219, 54] on div "[PERSON_NAME]" at bounding box center [222, 53] width 100 height 13
type textarea "Fetching suggested responses. Please feel free to read through the conversation…"
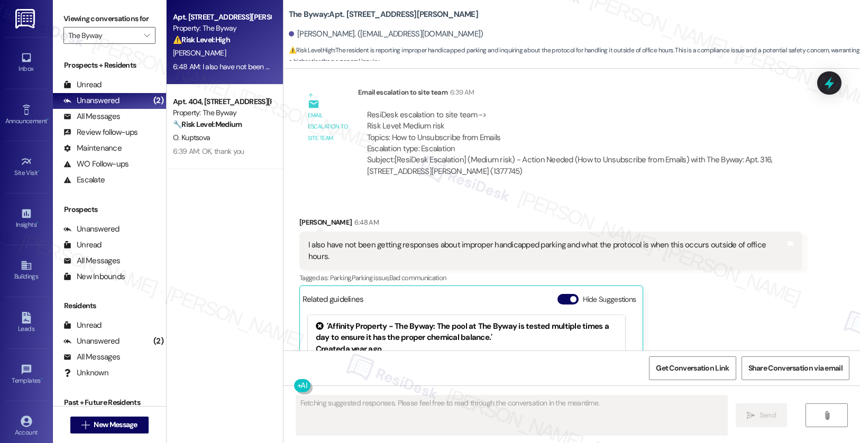
scroll to position [826, 0]
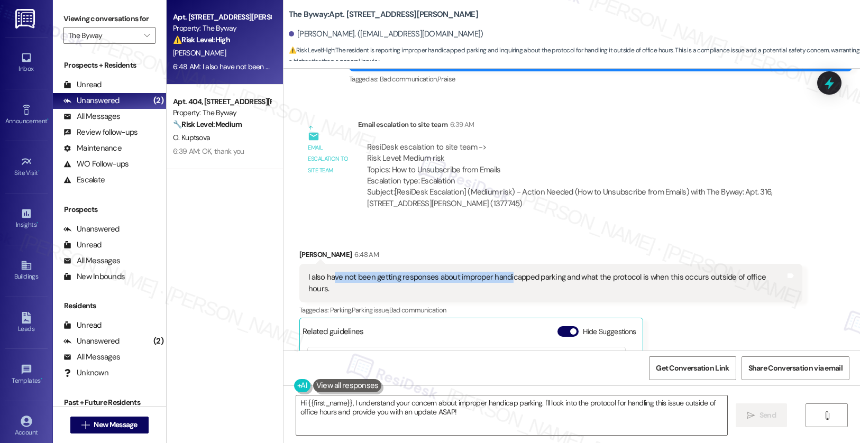
drag, startPoint x: 325, startPoint y: 280, endPoint x: 500, endPoint y: 280, distance: 175.1
click at [500, 280] on div "I also have not been getting responses about improper handicapped parking and w…" at bounding box center [546, 283] width 477 height 23
click at [503, 287] on div "I also have not been getting responses about improper handicapped parking and w…" at bounding box center [550, 283] width 503 height 39
click at [497, 416] on textarea "Hi {{first_name}}, I understand your concern about improper handicap parking. I…" at bounding box center [512, 416] width 432 height 40
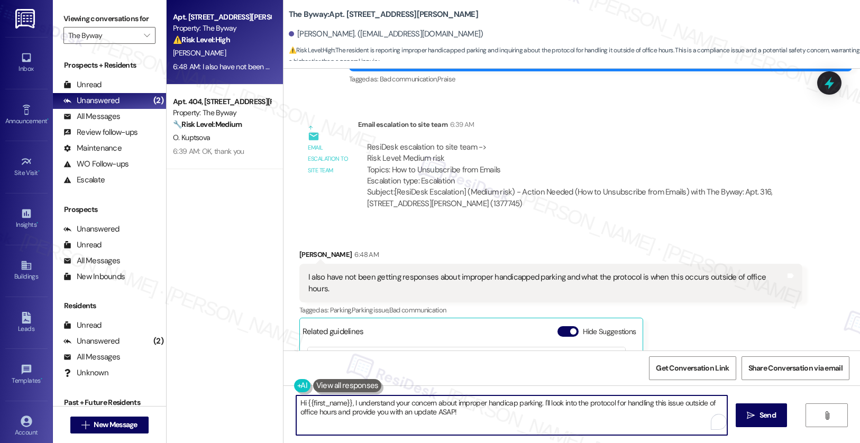
click at [497, 416] on textarea "Hi {{first_name}}, I understand your concern about improper handicap parking. I…" at bounding box center [512, 416] width 432 height 40
type textarea "Can you share more information about the improper handicapped parking? I'd like…"
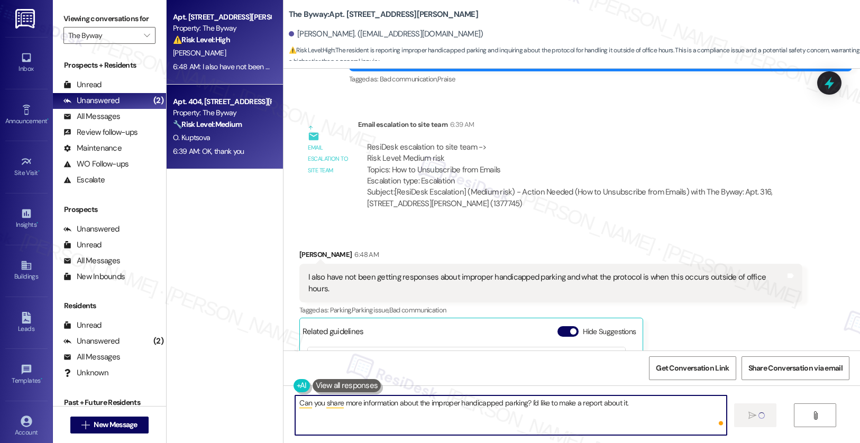
click at [226, 103] on div "Apt. 404, [STREET_ADDRESS][PERSON_NAME]" at bounding box center [222, 101] width 98 height 11
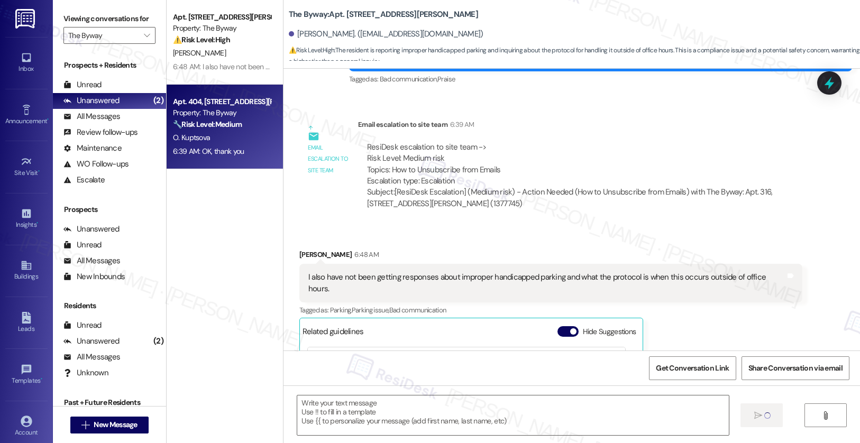
scroll to position [940, 0]
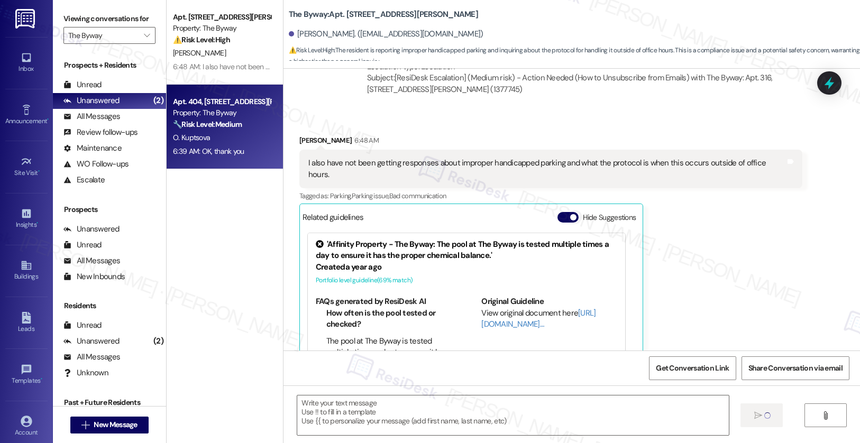
type textarea "Fetching suggested responses. Please feel free to read through the conversation…"
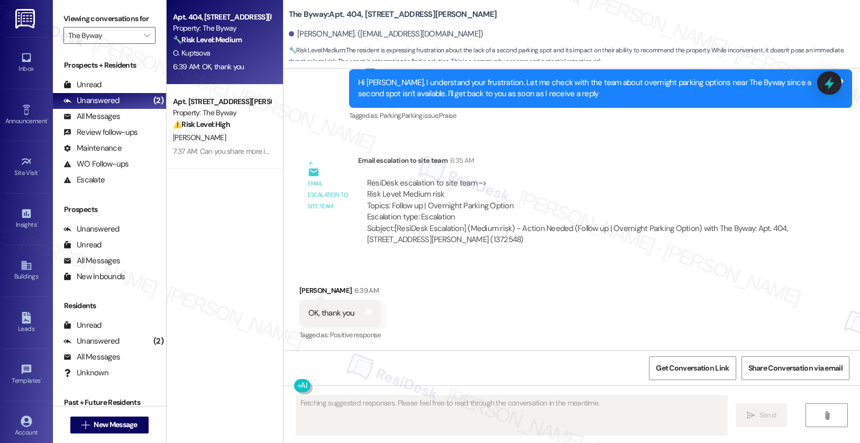
scroll to position [2612, 0]
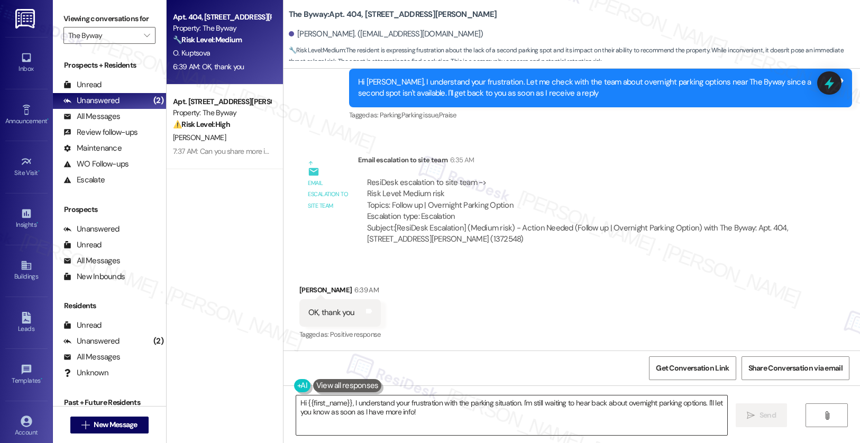
click at [356, 404] on textarea "Hi {{first_name}}, I understand your frustration with the parking situation. I'…" at bounding box center [512, 416] width 432 height 40
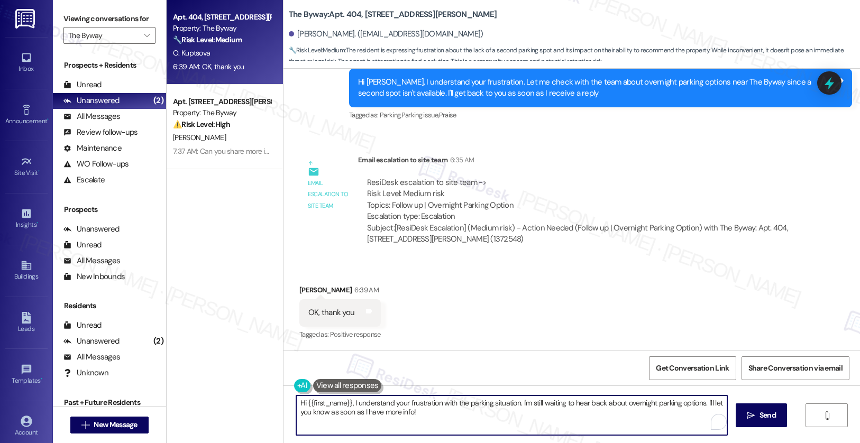
click at [356, 404] on textarea "Hi {{first_name}}, I understand your frustration with the parking situation. I'…" at bounding box center [512, 416] width 432 height 40
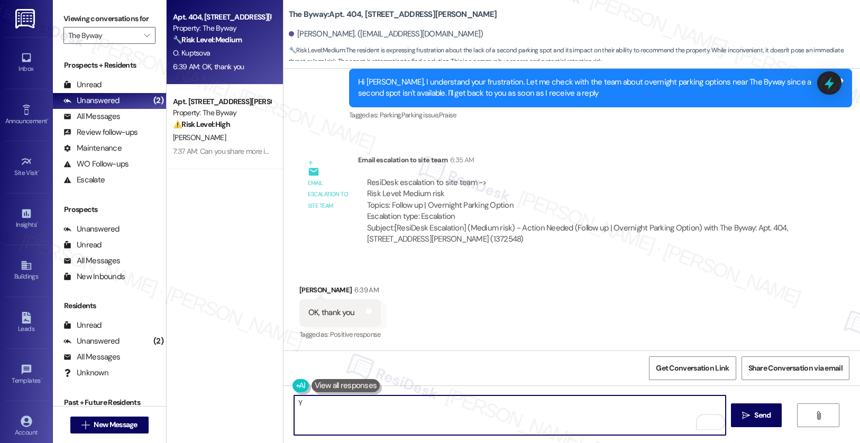
click at [356, 404] on textarea "Y" at bounding box center [510, 416] width 432 height 40
type textarea "You're welcome!"
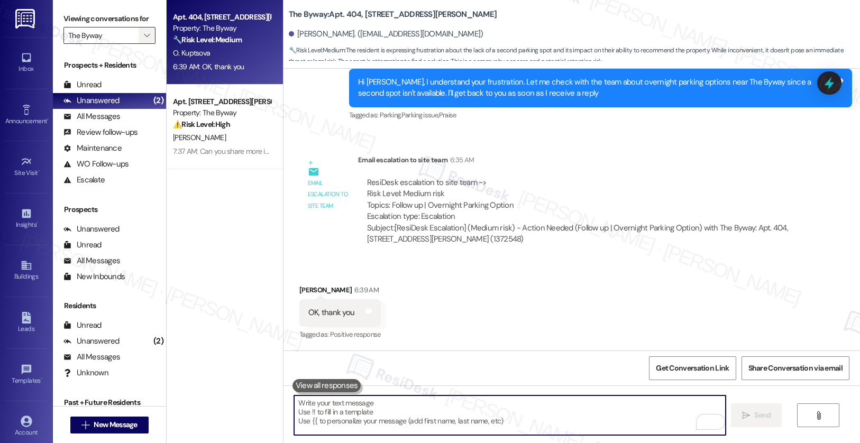
scroll to position [2611, 0]
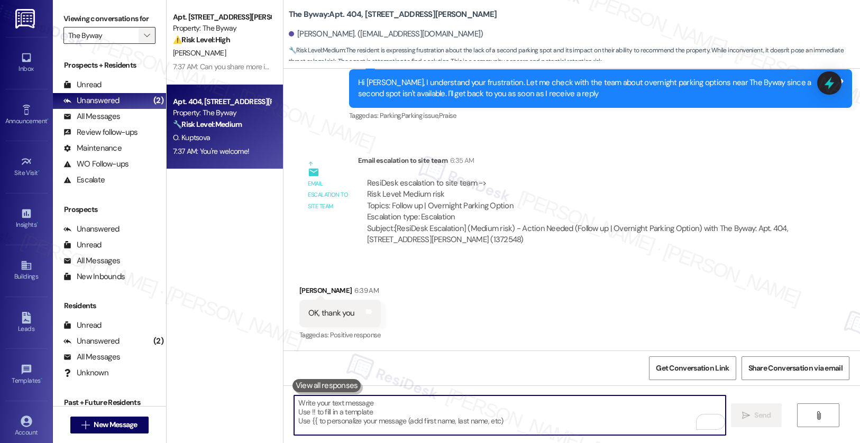
click at [142, 44] on span "" at bounding box center [147, 35] width 10 height 17
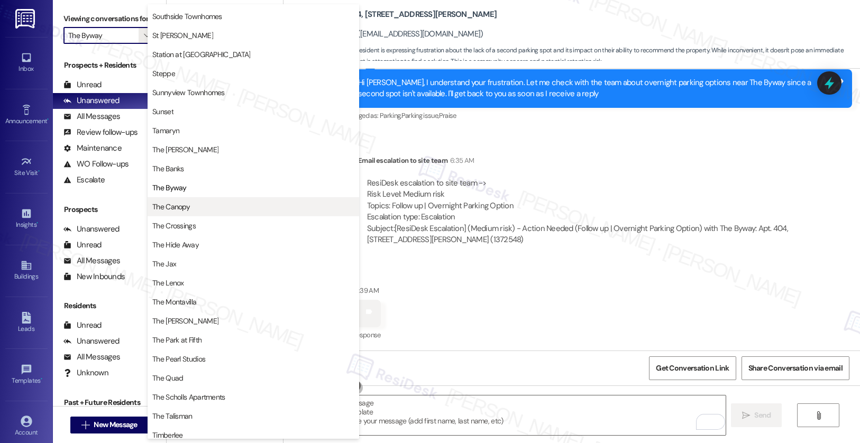
scroll to position [1661, 0]
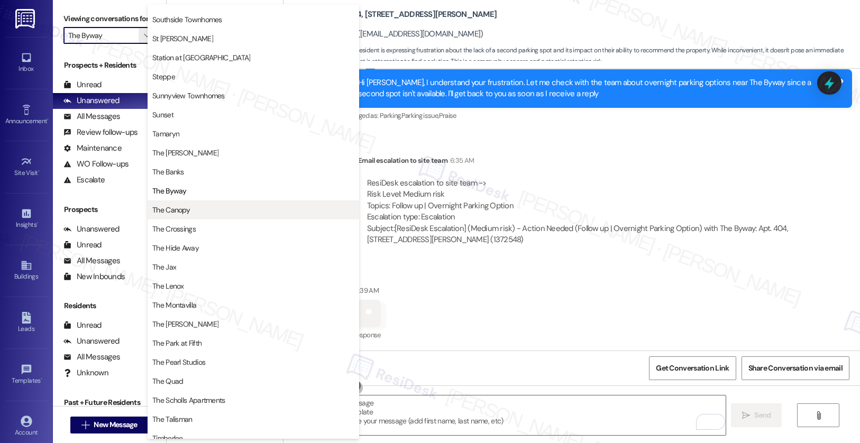
click at [190, 205] on span "The Canopy" at bounding box center [253, 210] width 202 height 11
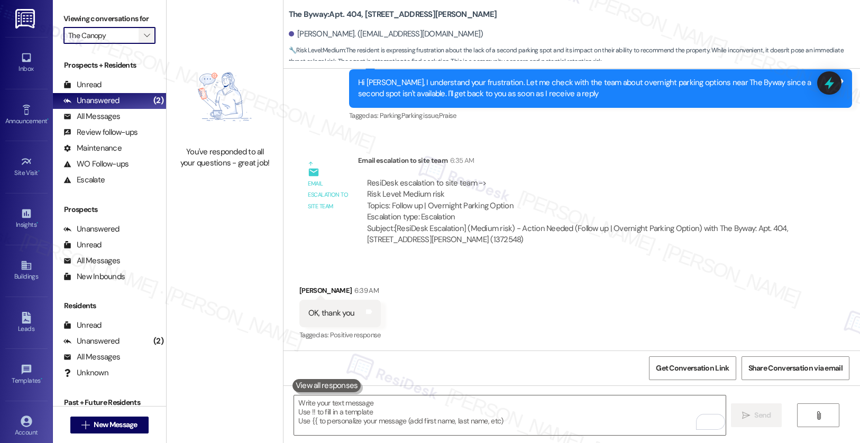
click at [144, 40] on icon "" at bounding box center [147, 35] width 6 height 8
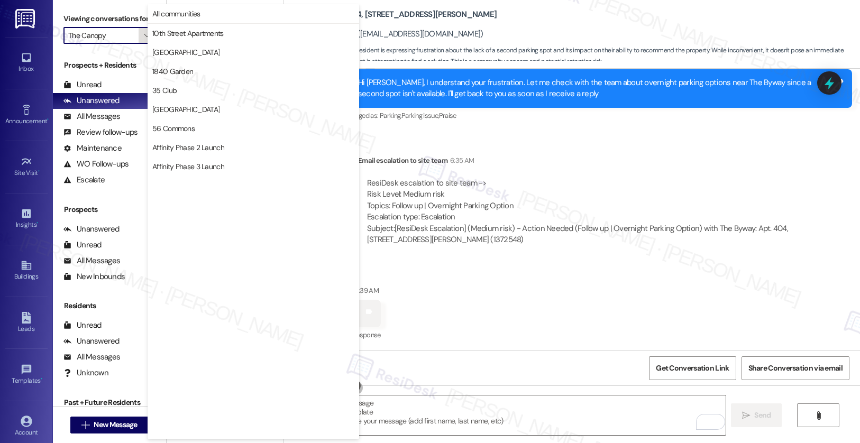
scroll to position [1837, 0]
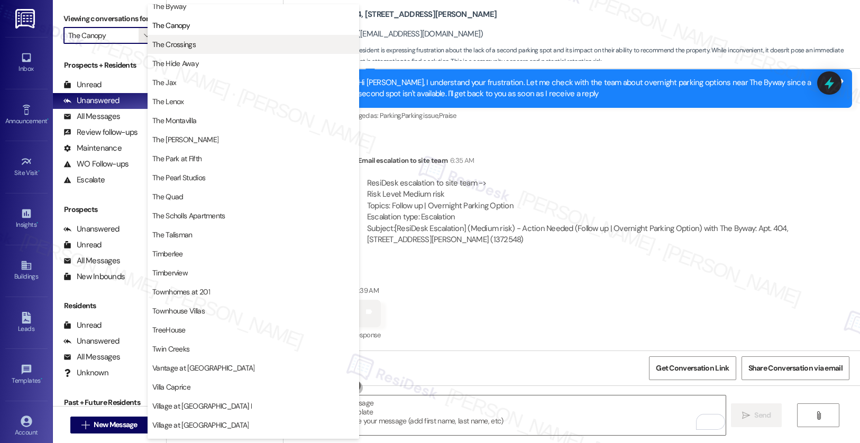
click at [194, 47] on span "The Crossings" at bounding box center [173, 44] width 43 height 11
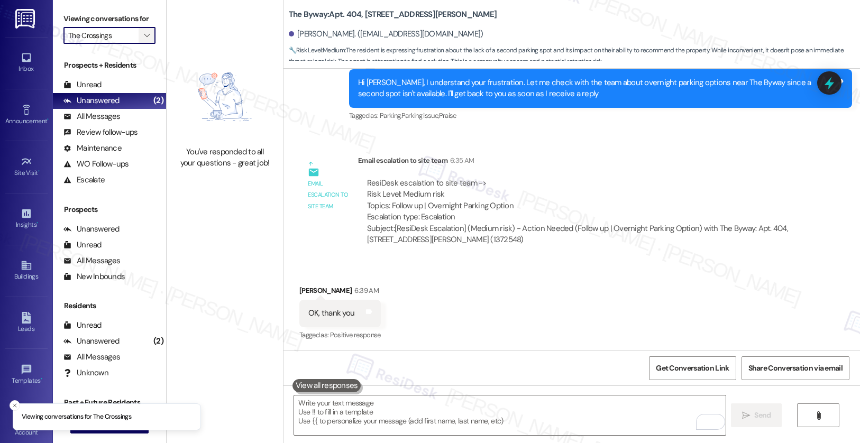
click at [142, 44] on span "" at bounding box center [147, 35] width 10 height 17
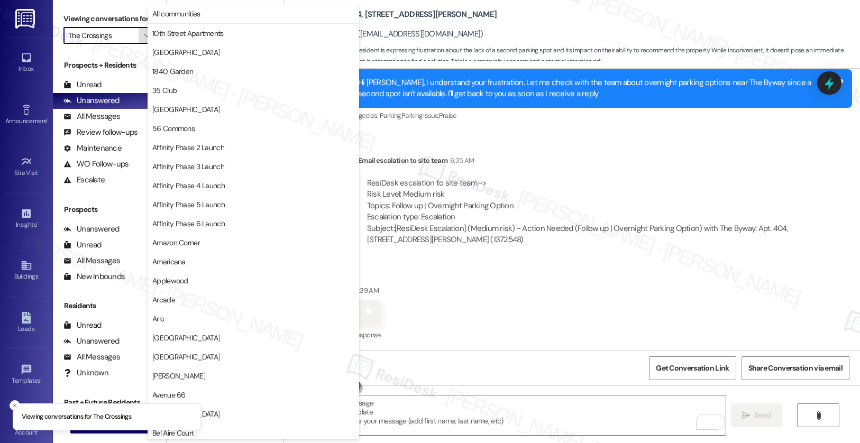
scroll to position [1837, 0]
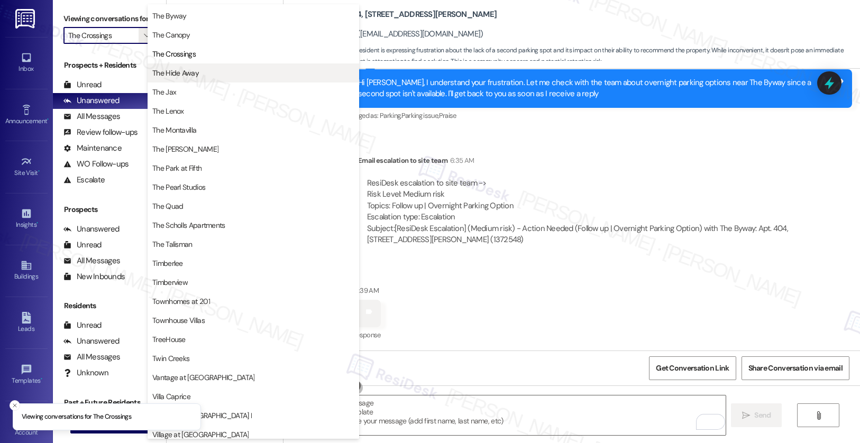
click at [175, 72] on span "The Hide Away" at bounding box center [175, 73] width 47 height 11
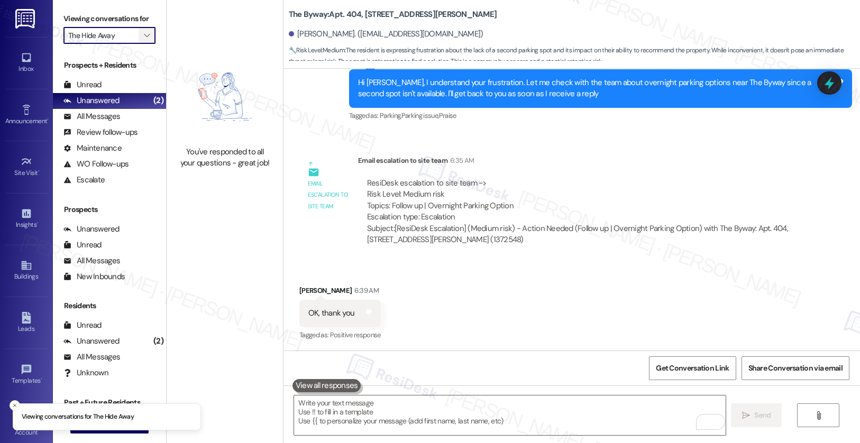
click at [144, 40] on icon "" at bounding box center [147, 35] width 6 height 8
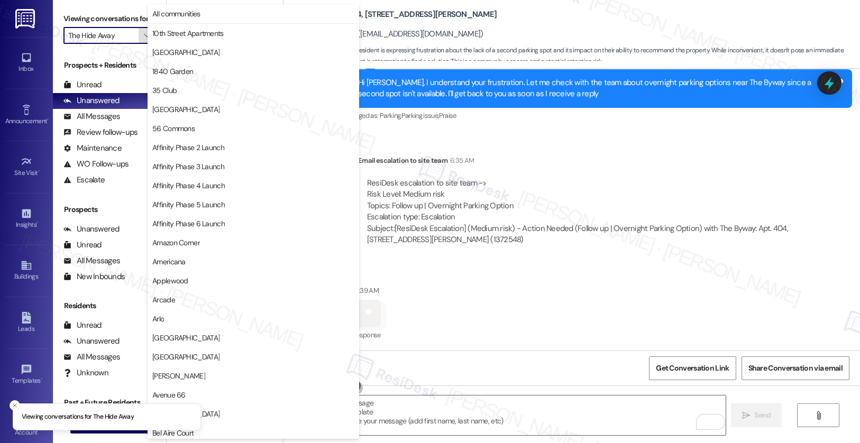
scroll to position [1837, 0]
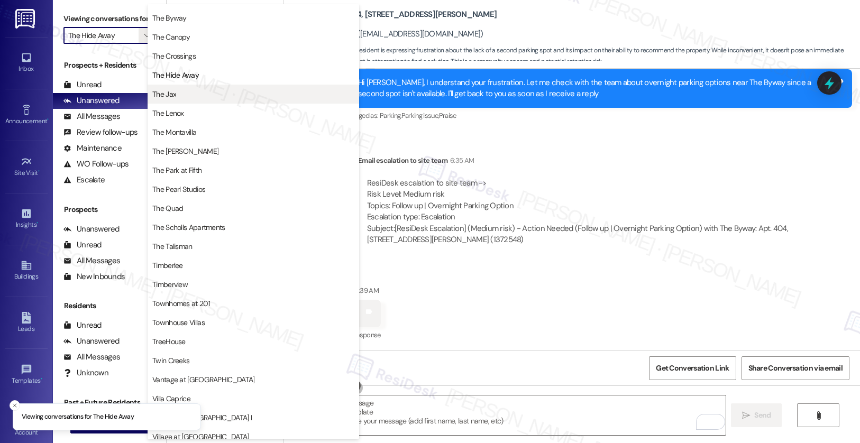
click at [169, 97] on span "The Jax" at bounding box center [164, 94] width 24 height 11
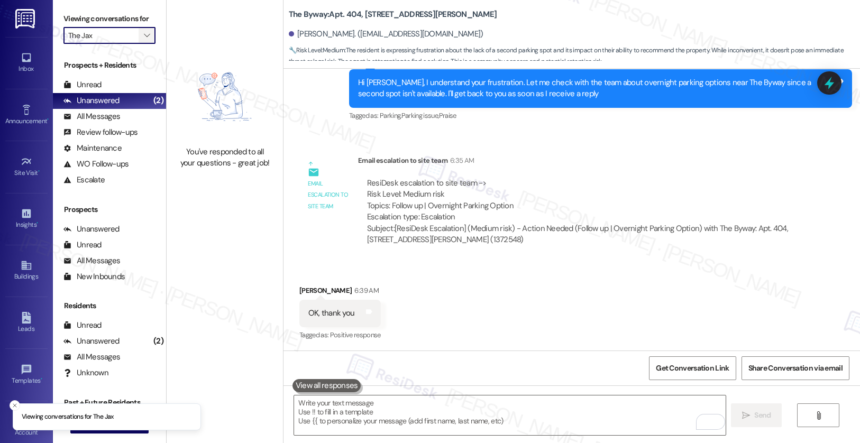
click at [142, 44] on span "" at bounding box center [147, 35] width 10 height 17
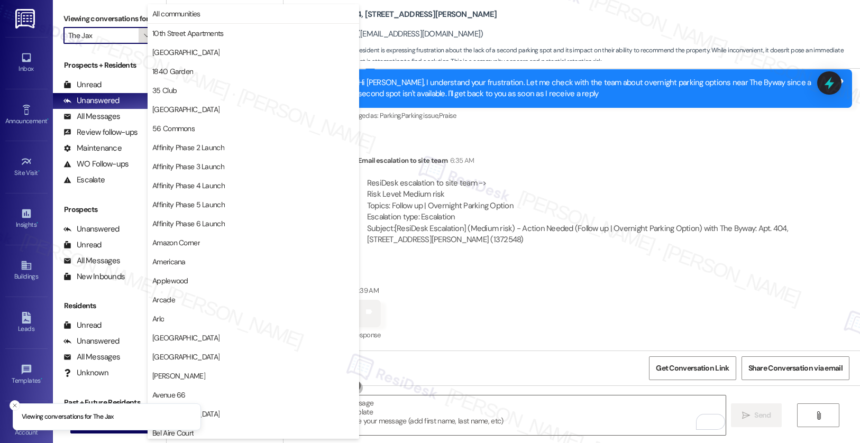
scroll to position [1837, 0]
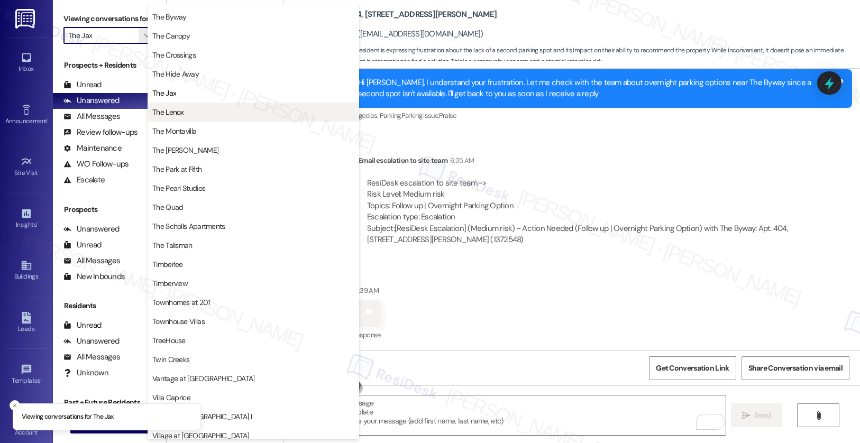
click at [173, 109] on span "The Lenox" at bounding box center [168, 112] width 32 height 11
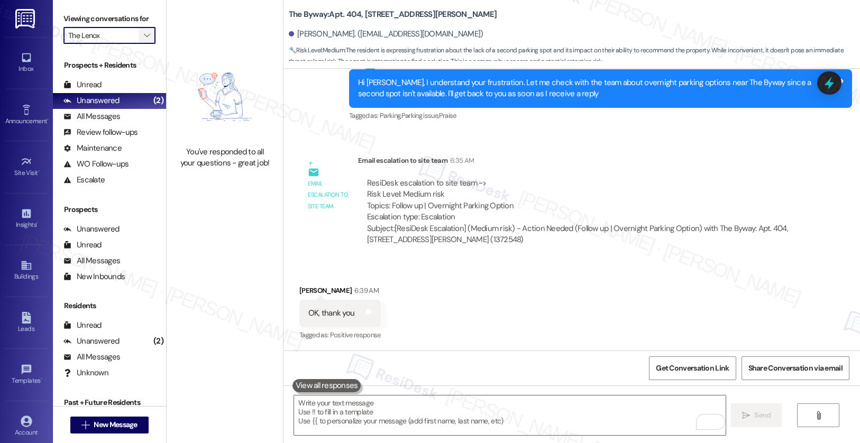
click at [144, 40] on icon "" at bounding box center [147, 35] width 6 height 8
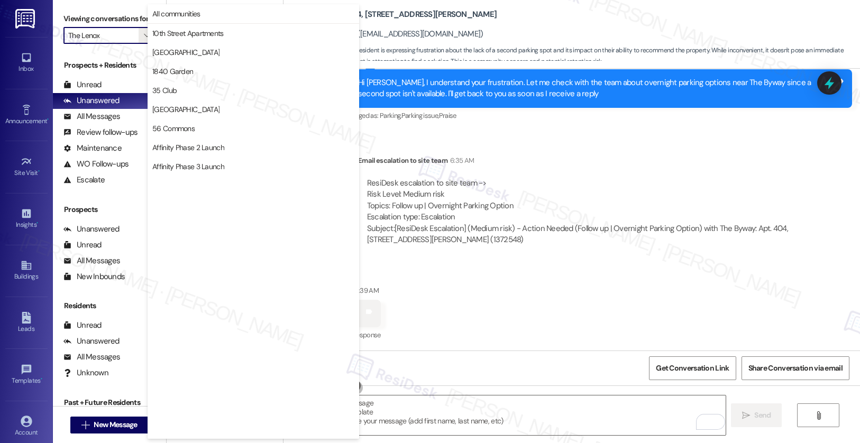
scroll to position [1837, 0]
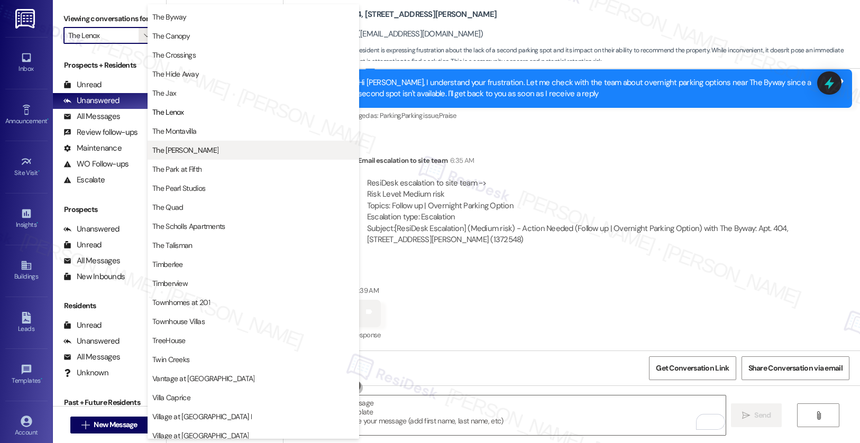
click at [172, 128] on span "The Montavilla" at bounding box center [174, 131] width 44 height 11
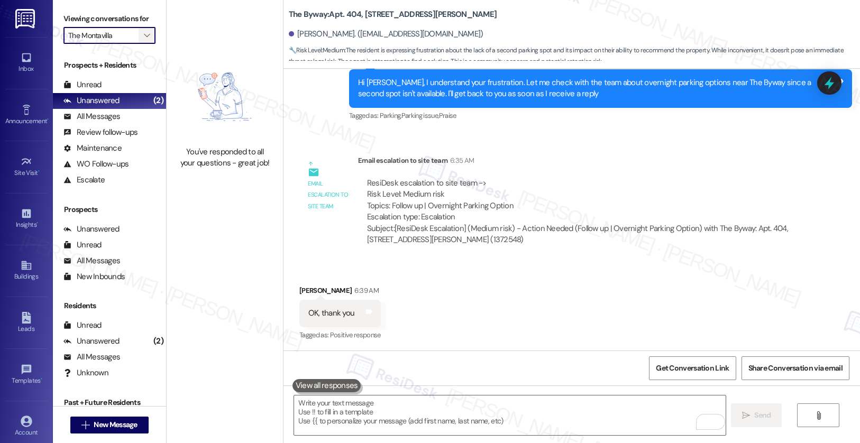
click at [142, 44] on span "" at bounding box center [147, 35] width 10 height 17
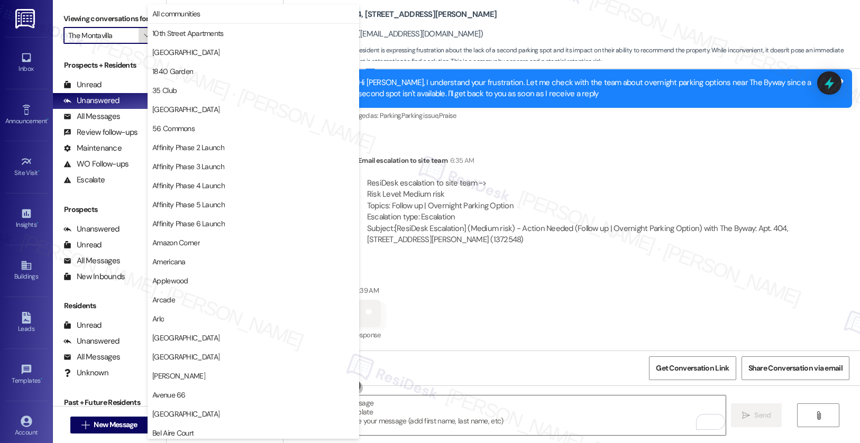
scroll to position [1837, 0]
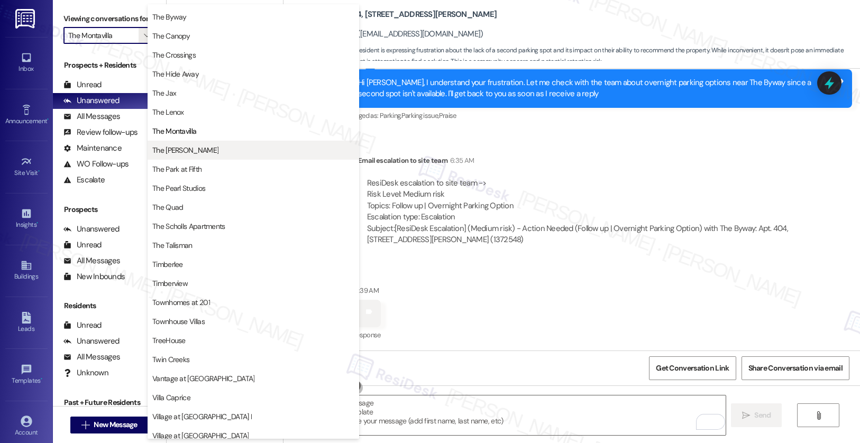
click at [183, 148] on span "The [PERSON_NAME]" at bounding box center [185, 150] width 66 height 11
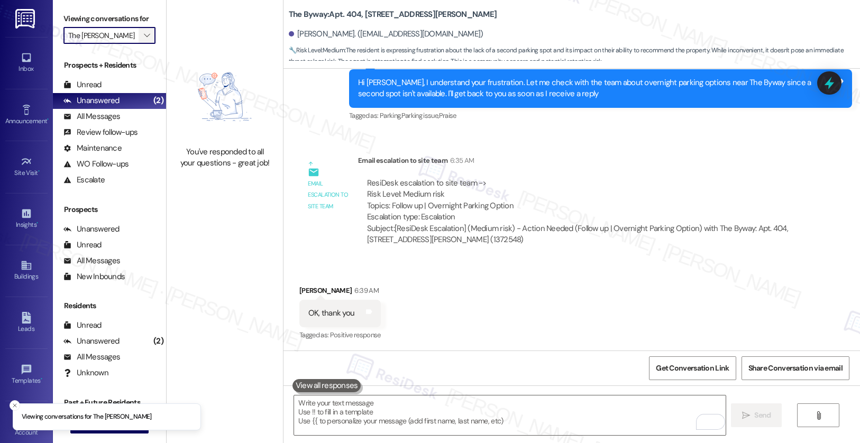
click at [144, 40] on icon "" at bounding box center [147, 35] width 6 height 8
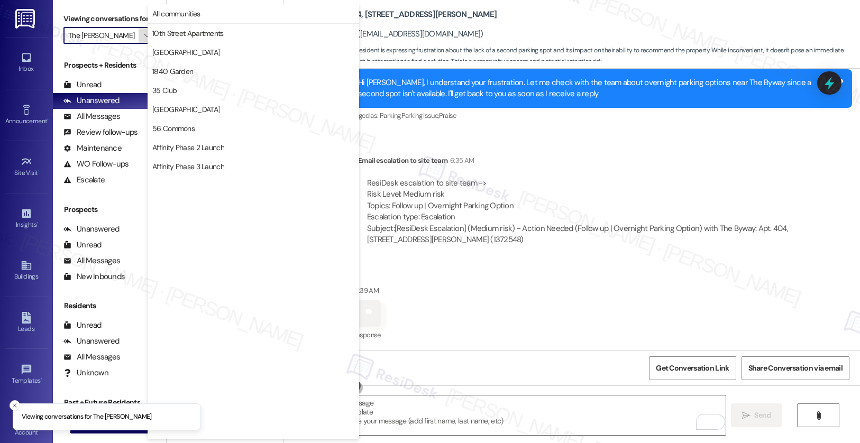
scroll to position [1837, 0]
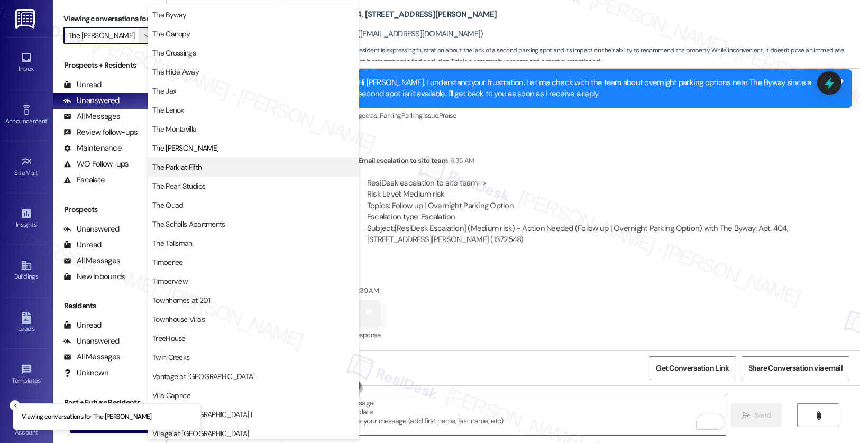
click at [204, 164] on span "The Park at Fifth" at bounding box center [253, 167] width 202 height 11
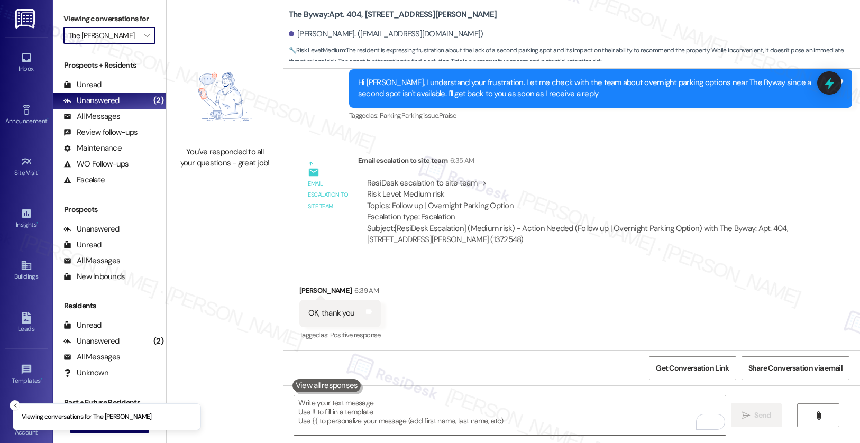
type input "The Park at Fifth"
click at [144, 40] on icon "" at bounding box center [147, 35] width 6 height 8
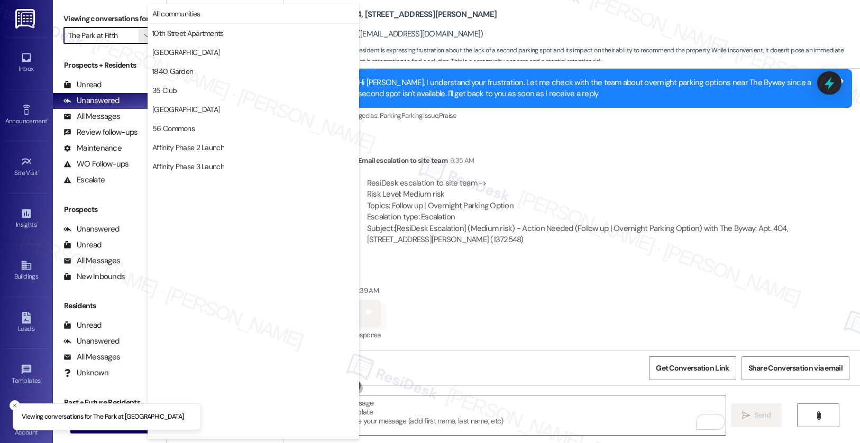
scroll to position [1837, 0]
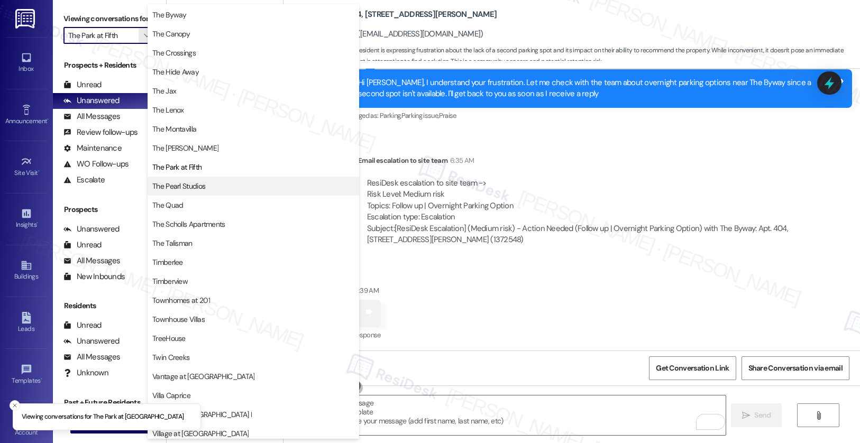
click at [187, 162] on span "The Park at Fifth" at bounding box center [176, 167] width 49 height 11
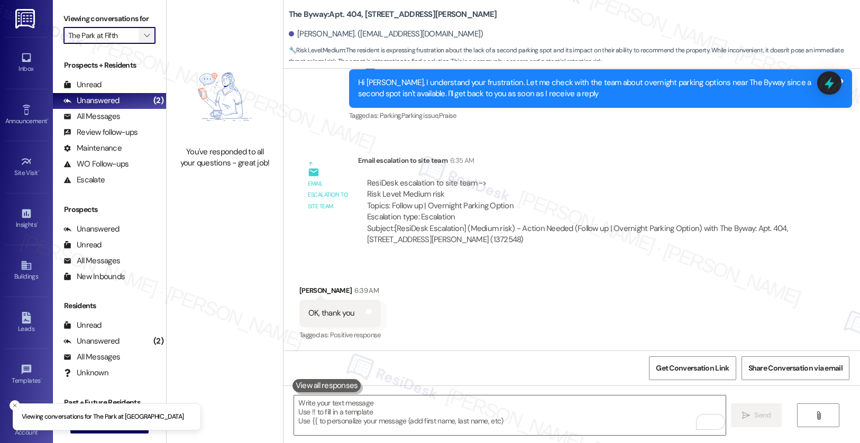
click at [144, 40] on icon "" at bounding box center [147, 35] width 6 height 8
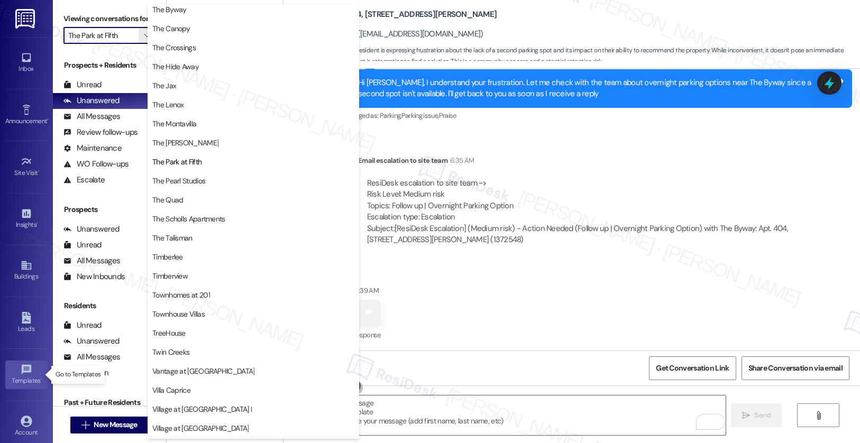
scroll to position [61, 0]
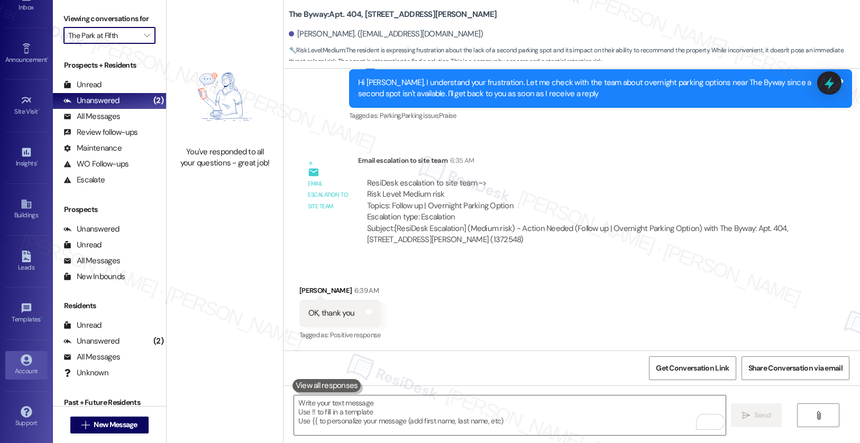
click at [23, 367] on div "Account" at bounding box center [26, 371] width 53 height 11
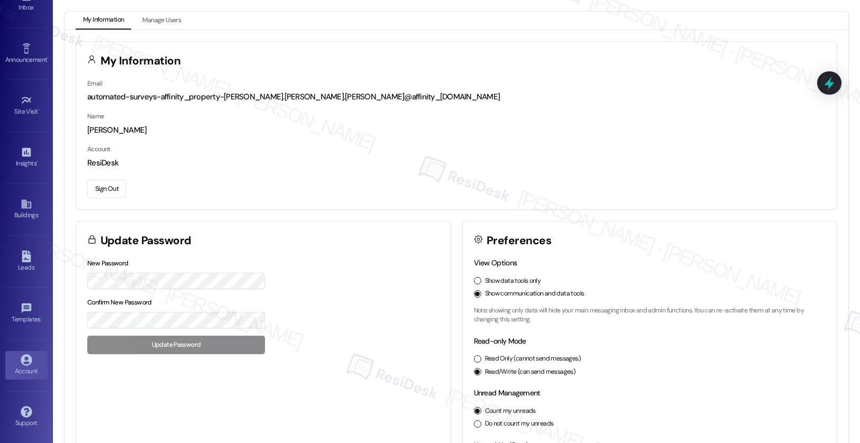
click at [99, 189] on button "Sign Out" at bounding box center [106, 189] width 39 height 19
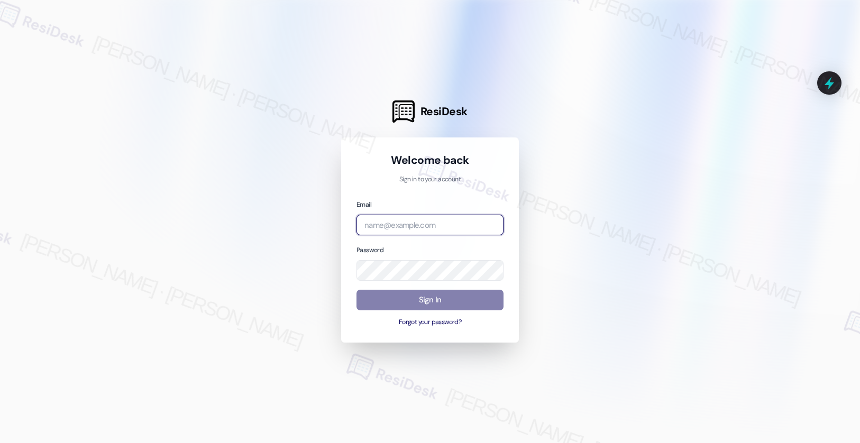
click at [384, 224] on input "email" at bounding box center [429, 225] width 147 height 21
type input "[EMAIL_ADDRESS][PERSON_NAME][PERSON_NAME][PERSON_NAME][PERSON_NAME][DOMAIN_NAME]"
